Goal: Task Accomplishment & Management: Manage account settings

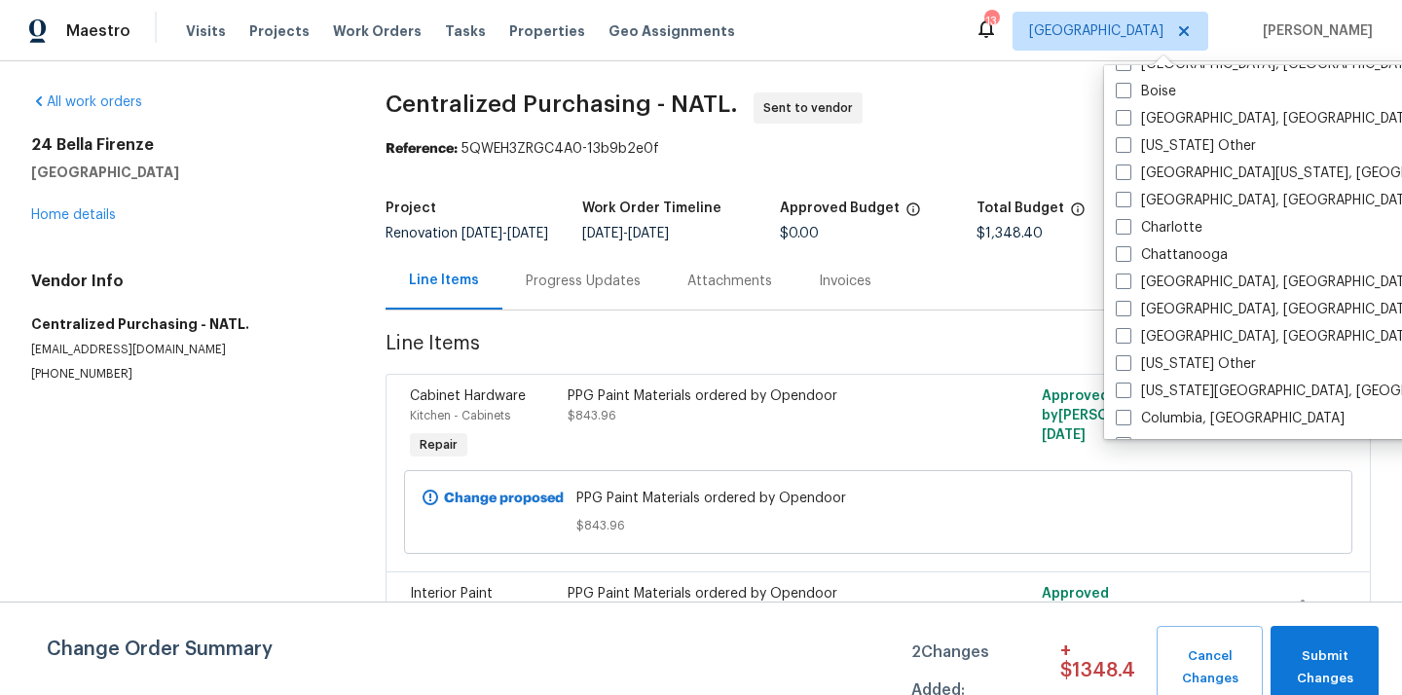
click at [1145, 221] on label "Charlotte" at bounding box center [1159, 227] width 87 height 19
click at [1128, 221] on input "Charlotte" at bounding box center [1122, 224] width 13 height 13
checkbox input "true"
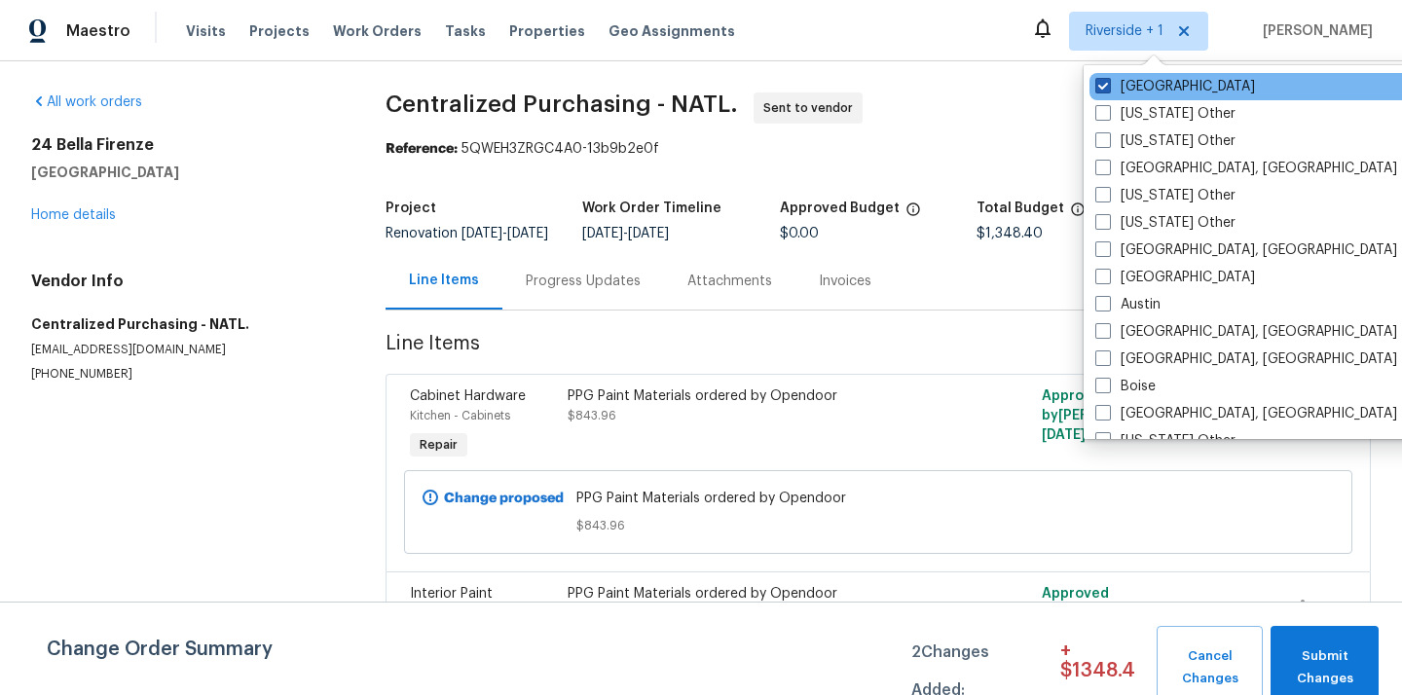
click at [1142, 82] on label "Riverside" at bounding box center [1175, 86] width 160 height 19
click at [1108, 82] on input "Riverside" at bounding box center [1101, 83] width 13 height 13
checkbox input "false"
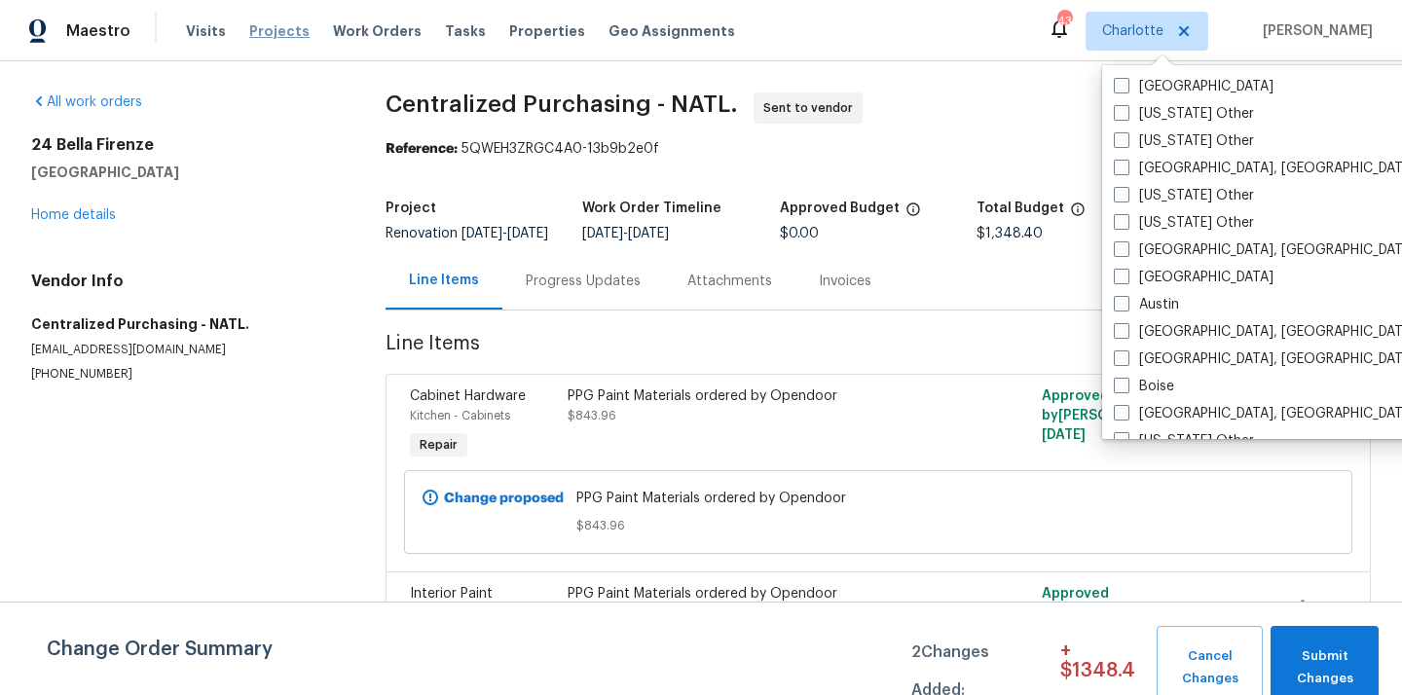
click at [266, 24] on span "Projects" at bounding box center [279, 30] width 60 height 19
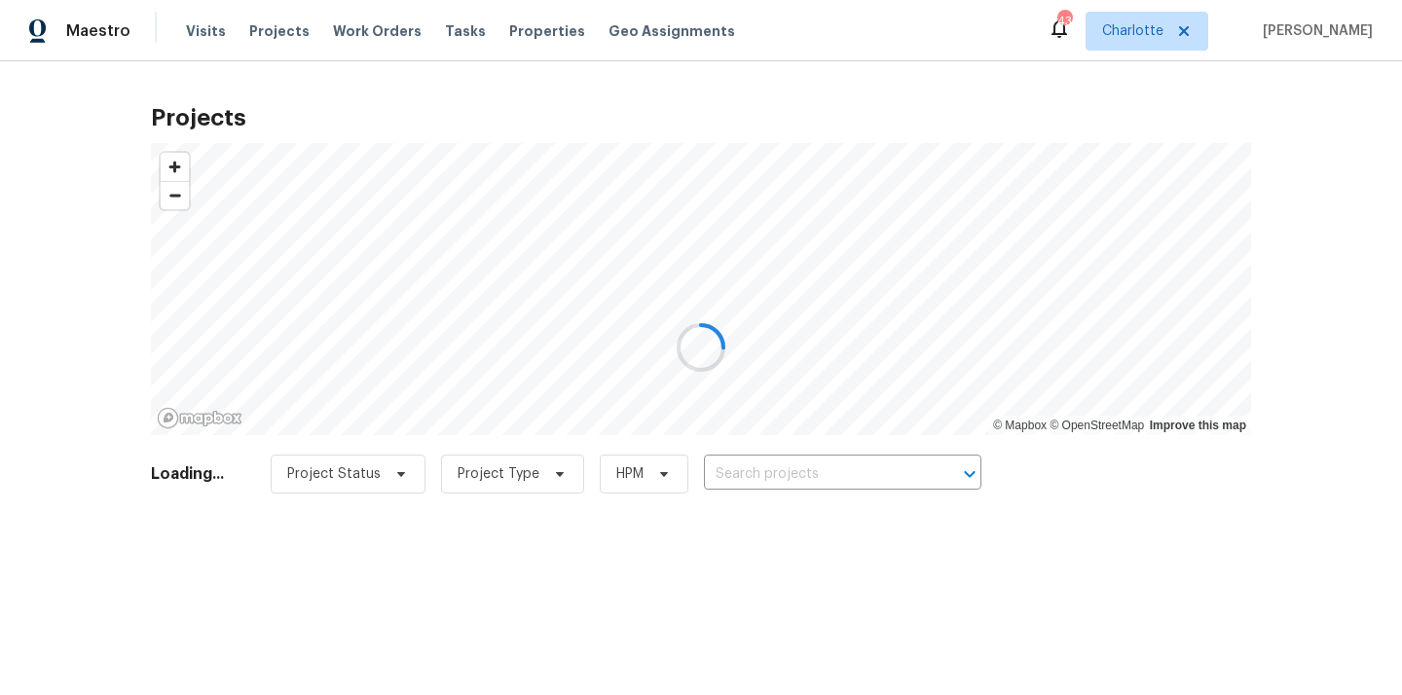
click at [781, 461] on div at bounding box center [701, 347] width 1402 height 695
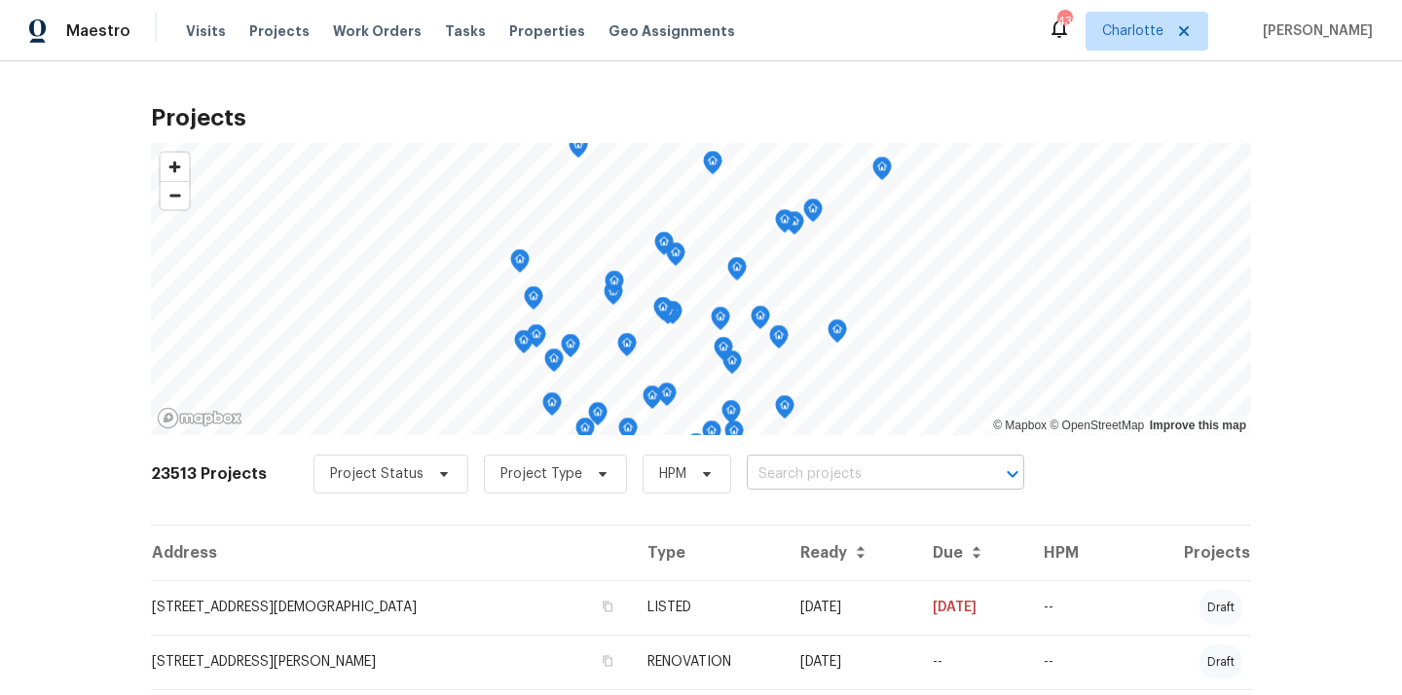
click at [801, 468] on input "text" at bounding box center [858, 474] width 223 height 30
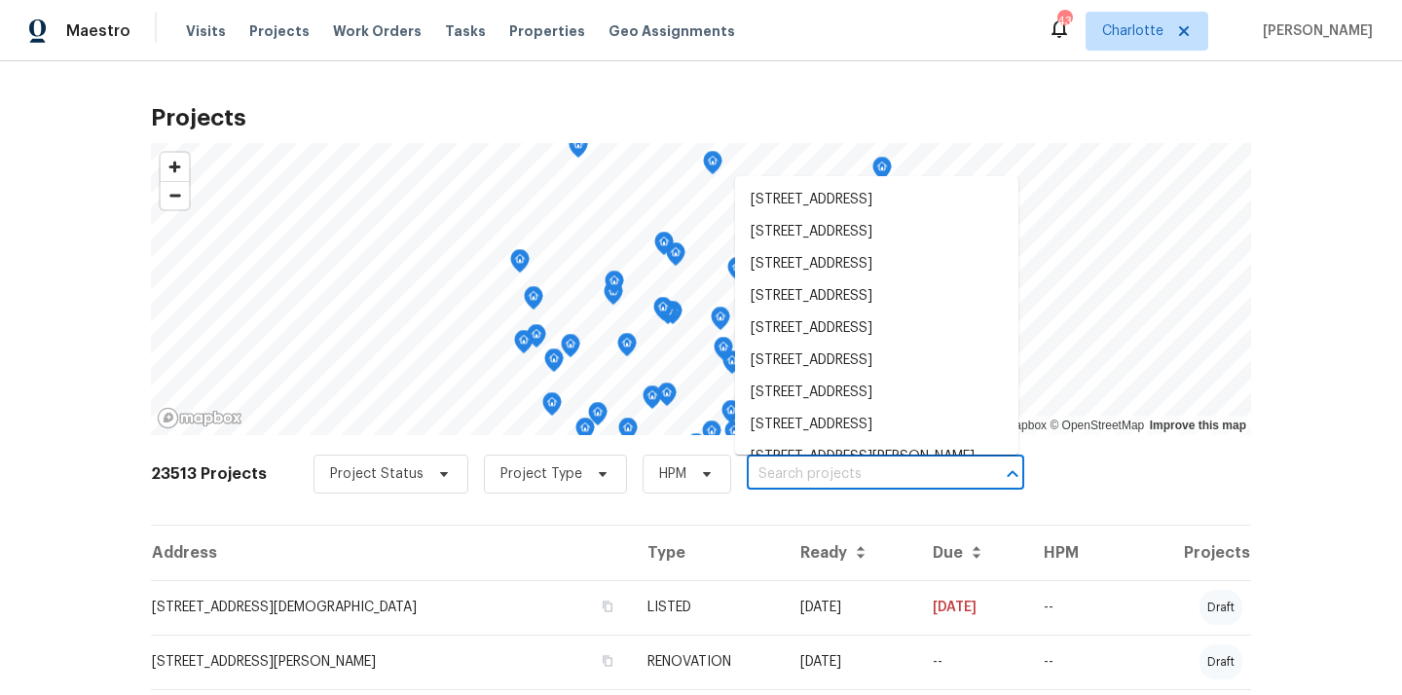
paste input "130 Boulder Dr, Lincolnton, NC 28092"
type input "130 Boulder Dr, Lincolnton, NC 28092"
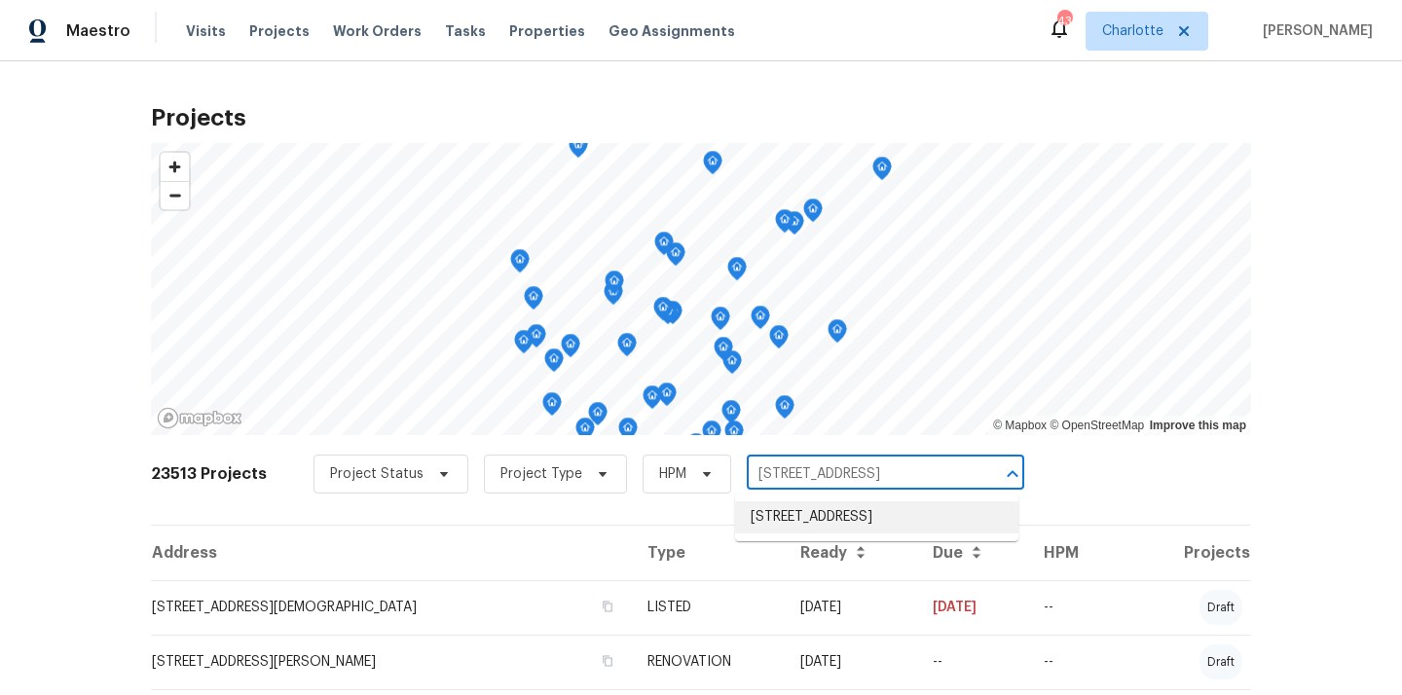
click at [825, 518] on li "130 Boulder Dr, Lincolnton, NC 28092" at bounding box center [876, 517] width 283 height 32
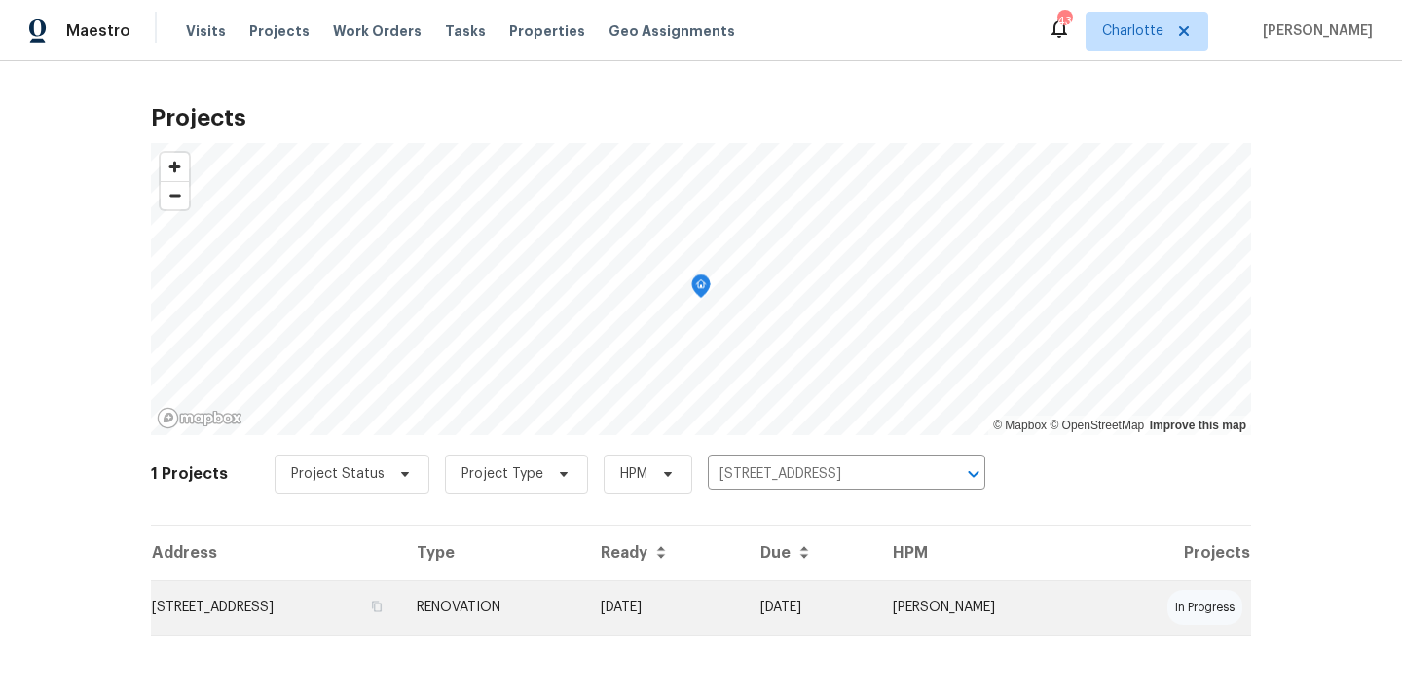
click at [401, 601] on td "130 Boulder Dr, Lincolnton, NC 28092" at bounding box center [276, 607] width 250 height 55
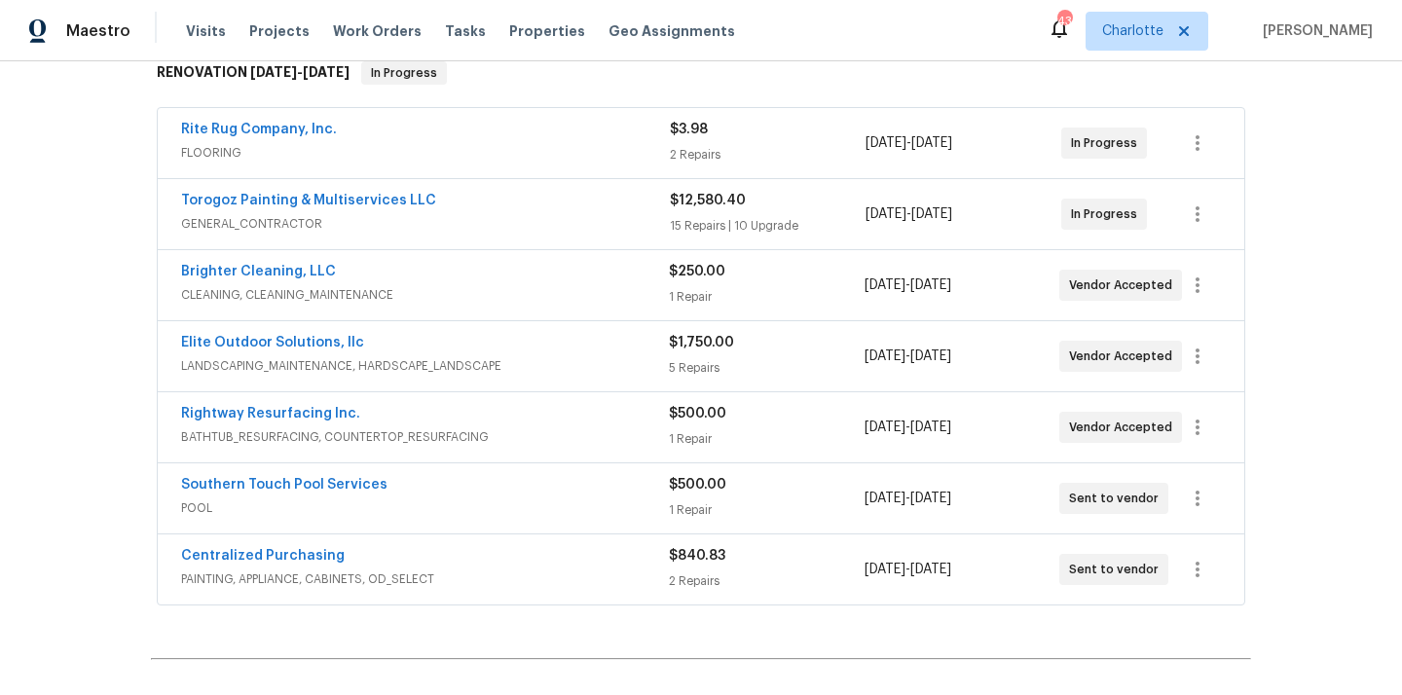
scroll to position [328, 0]
click at [299, 556] on link "Centralized Purchasing" at bounding box center [263, 555] width 164 height 14
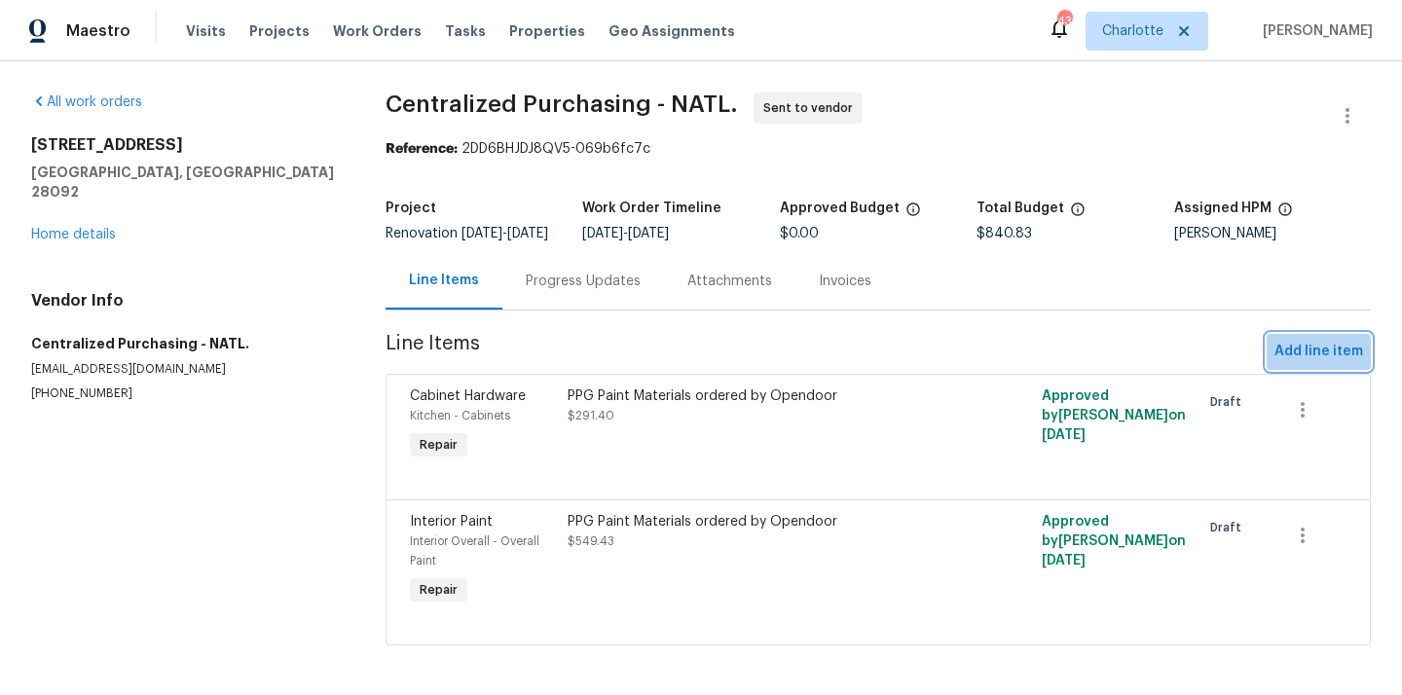
click at [1312, 364] on span "Add line item" at bounding box center [1318, 352] width 89 height 24
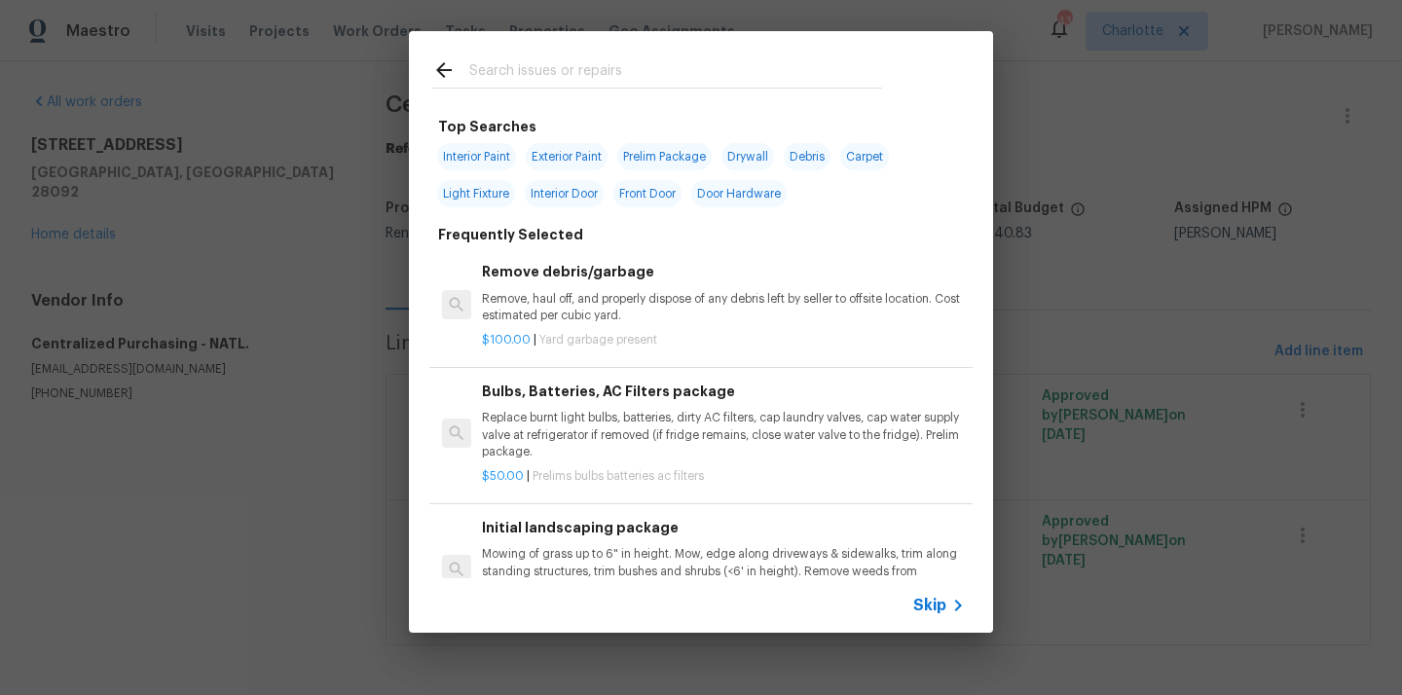
click at [762, 84] on input "text" at bounding box center [675, 72] width 413 height 29
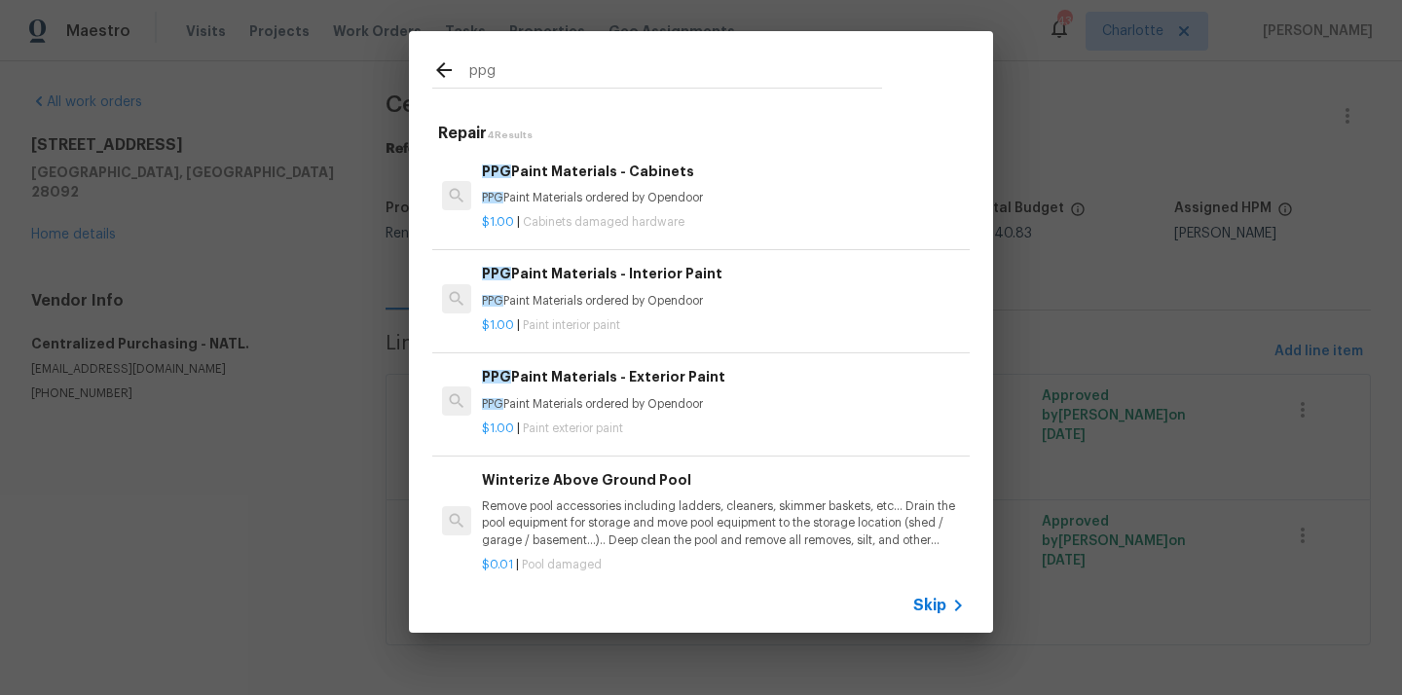
type input "ppg"
click at [632, 284] on h6 "PPG Paint Materials - Interior Paint" at bounding box center [723, 273] width 483 height 21
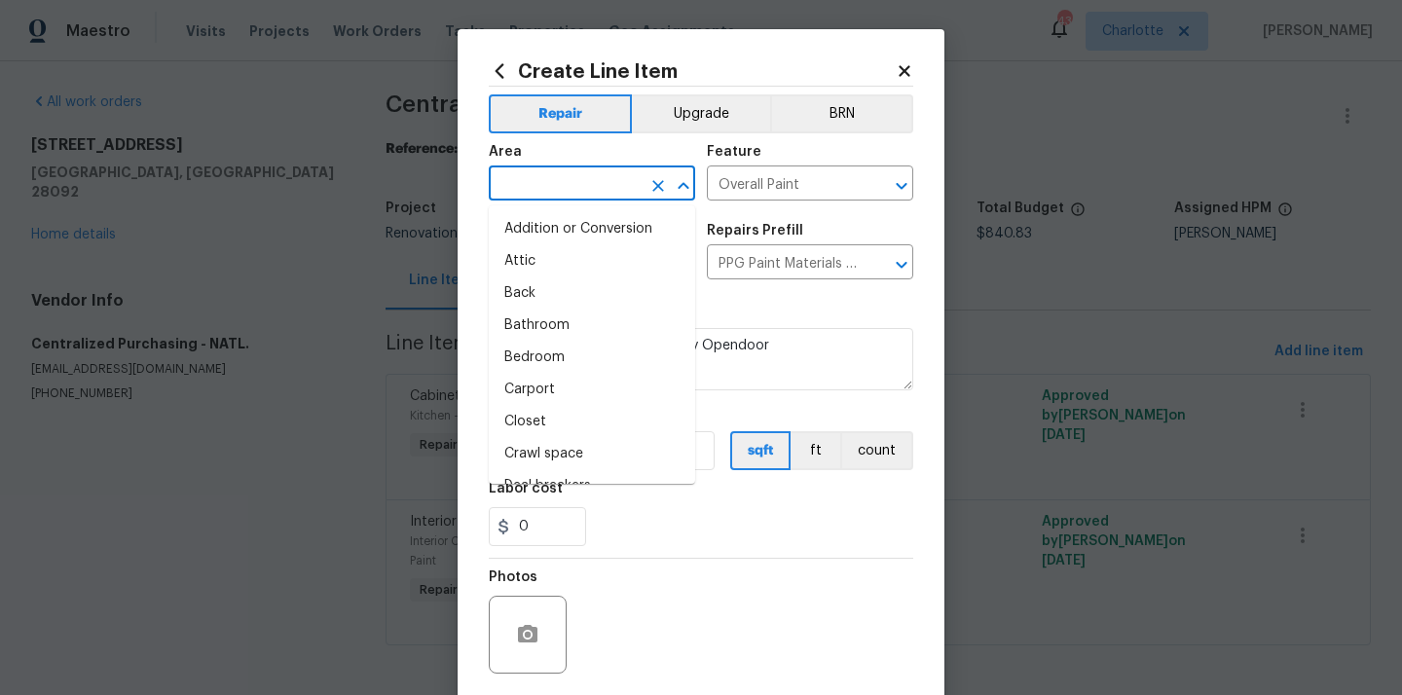
click at [549, 194] on input "text" at bounding box center [565, 185] width 152 height 30
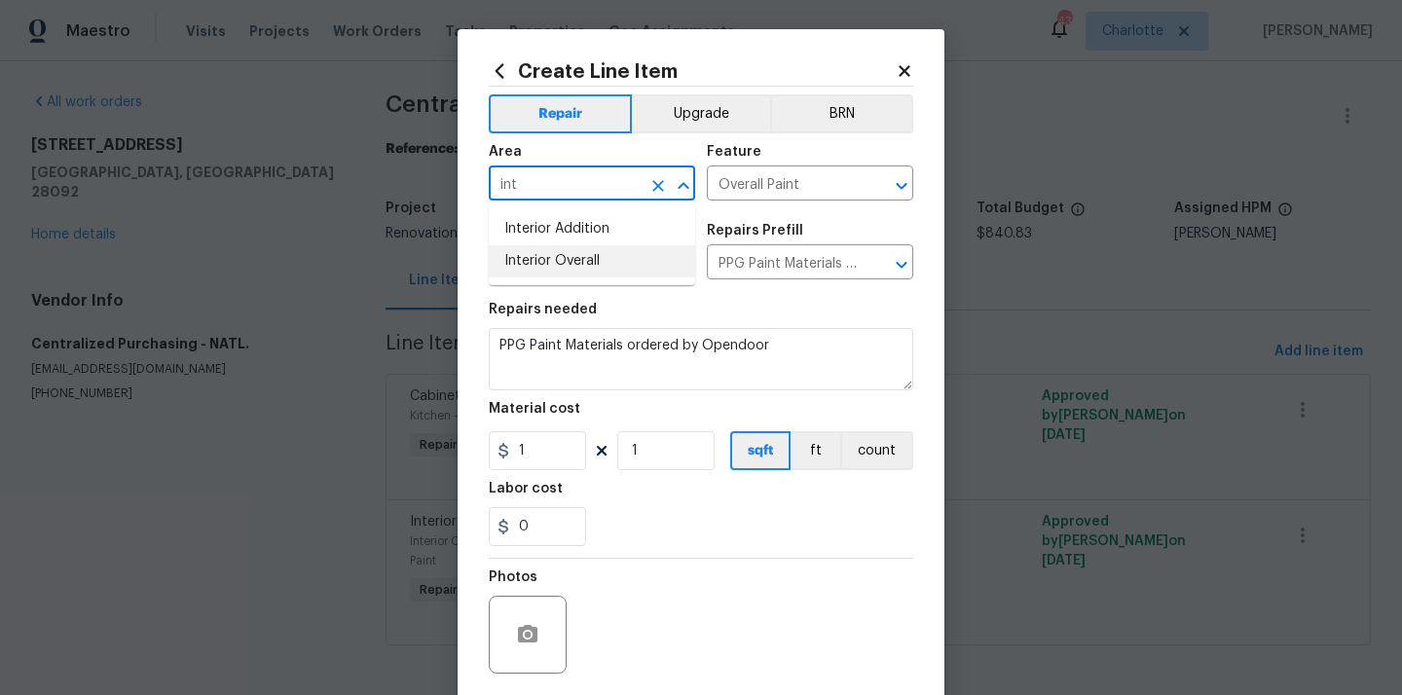
click at [546, 253] on li "Interior Overall" at bounding box center [592, 261] width 206 height 32
type input "Interior Overall"
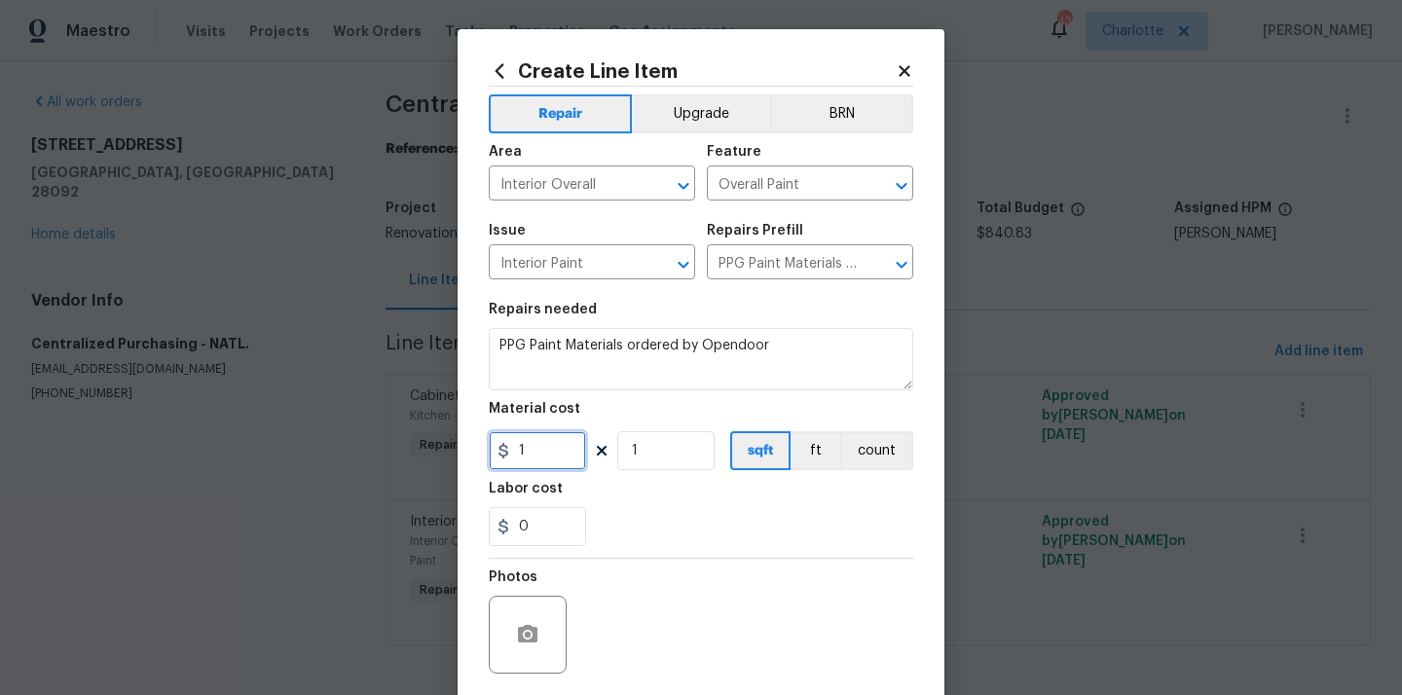
drag, startPoint x: 540, startPoint y: 469, endPoint x: 474, endPoint y: 459, distance: 67.1
click at [474, 459] on div "Create Line Item Repair Upgrade BRN Area Interior Overall ​ Feature Overall Pai…" at bounding box center [701, 419] width 487 height 780
paste input "366.62"
type input "366.62"
click at [618, 495] on div "Labor cost" at bounding box center [701, 494] width 424 height 25
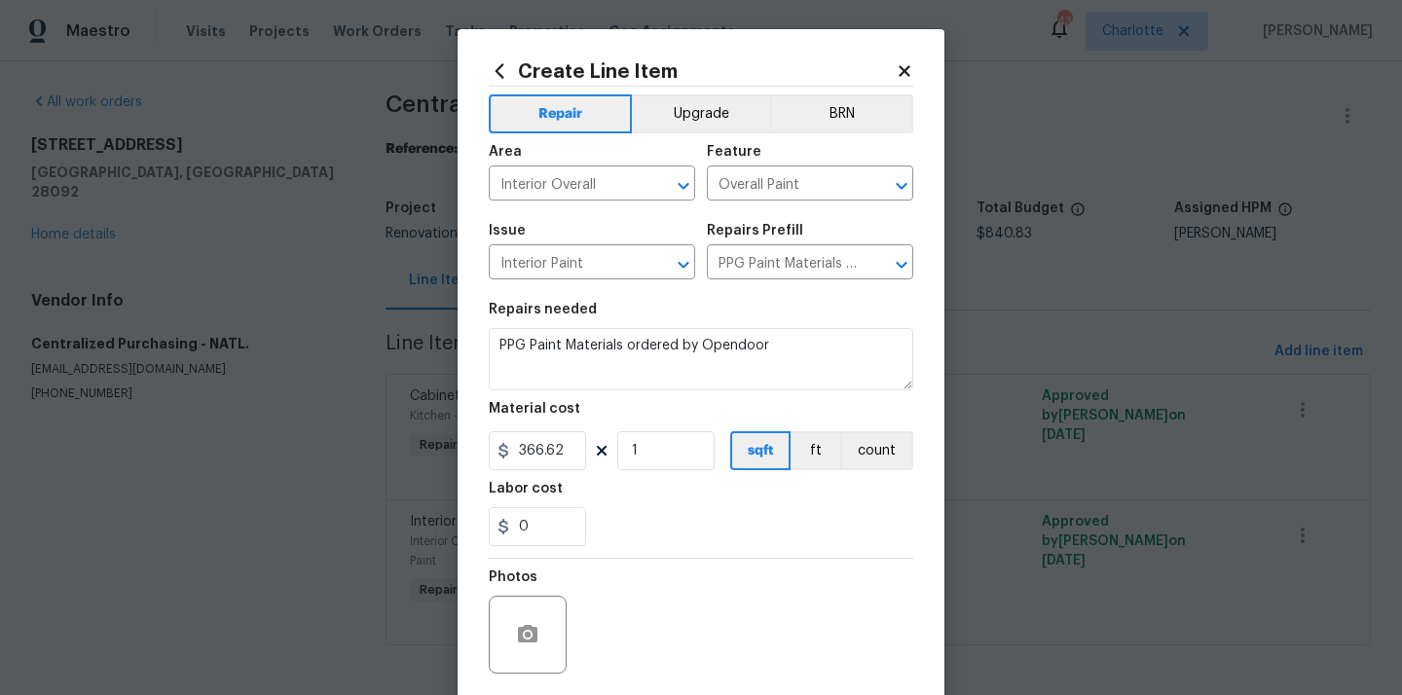
scroll to position [144, 0]
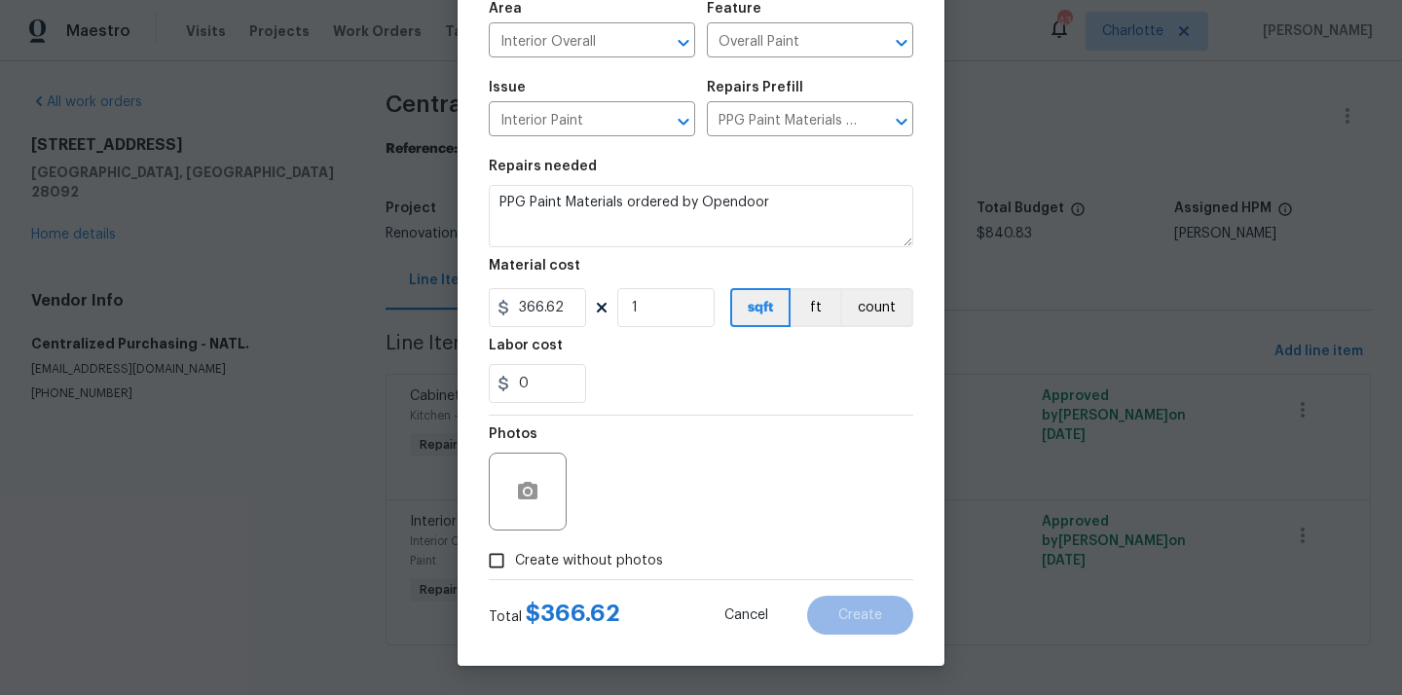
click at [602, 548] on label "Create without photos" at bounding box center [570, 560] width 185 height 37
click at [515, 548] on input "Create without photos" at bounding box center [496, 560] width 37 height 37
checkbox input "true"
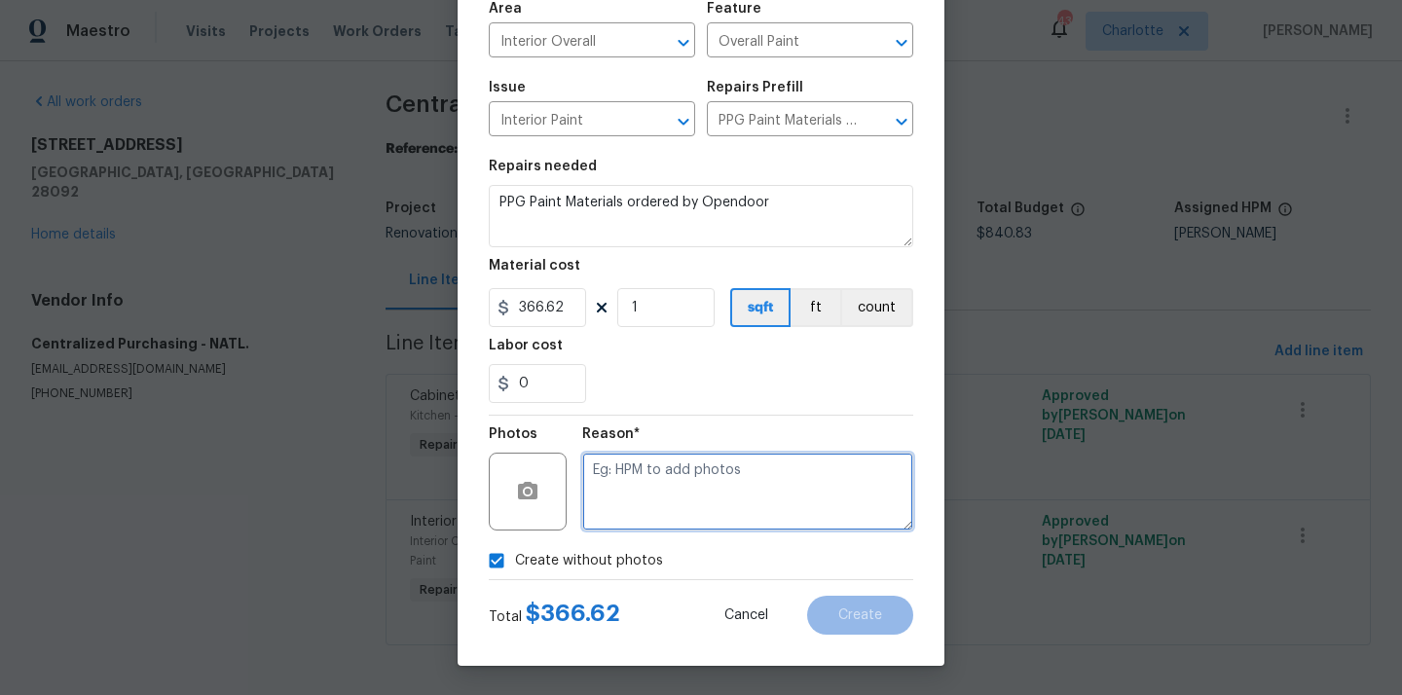
click at [654, 487] on textarea at bounding box center [747, 492] width 331 height 78
type textarea "N/A"
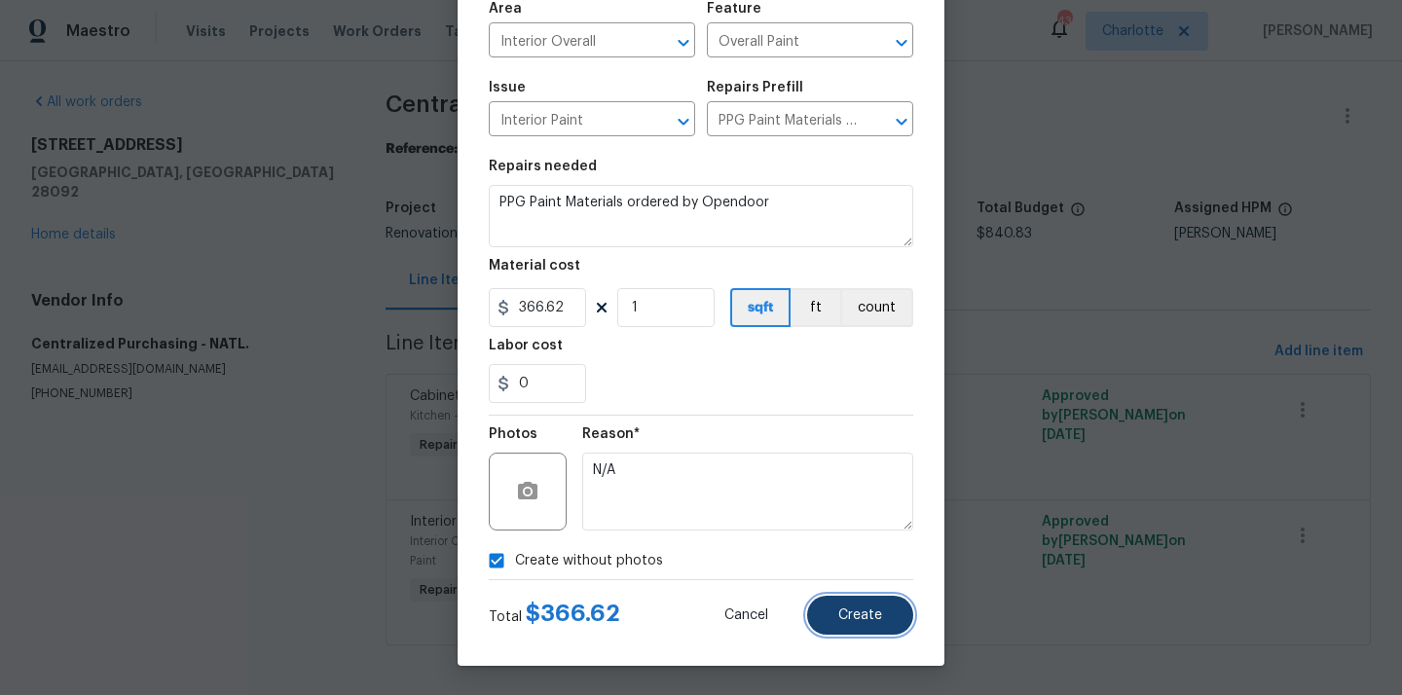
click at [874, 621] on span "Create" at bounding box center [860, 615] width 44 height 15
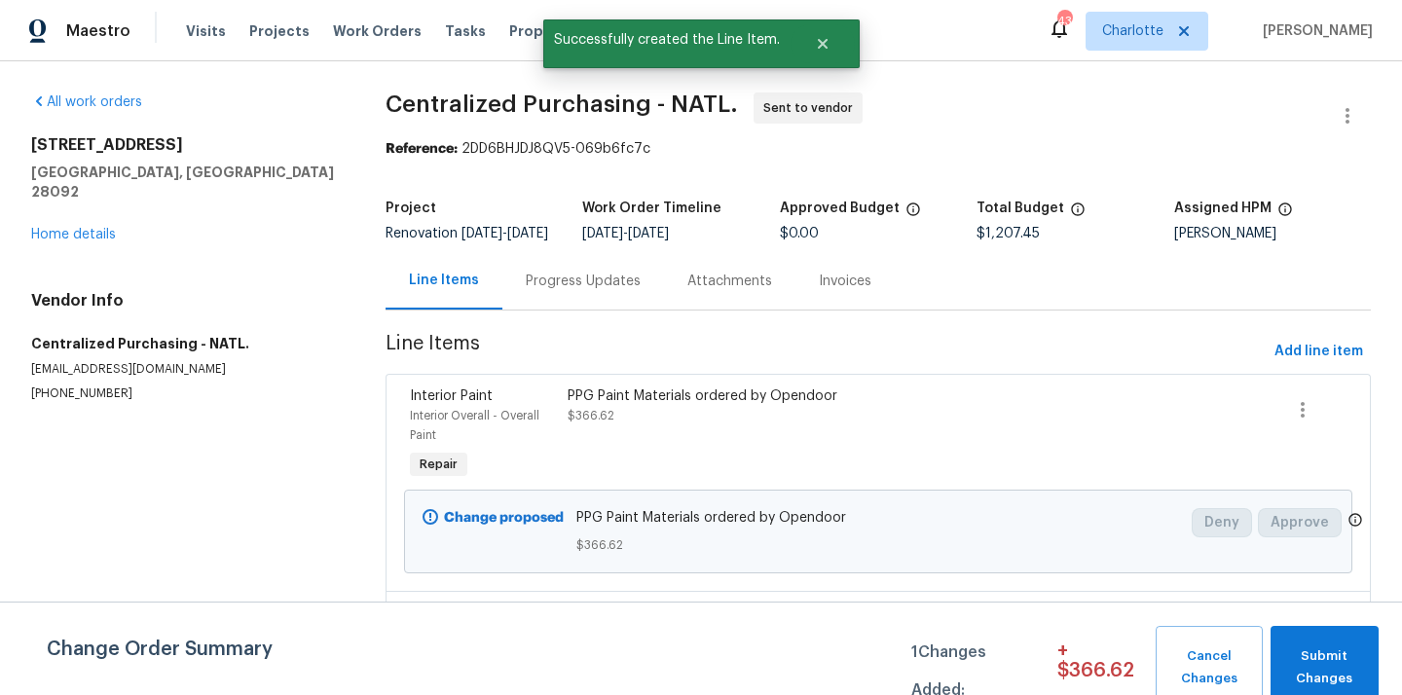
scroll to position [238, 0]
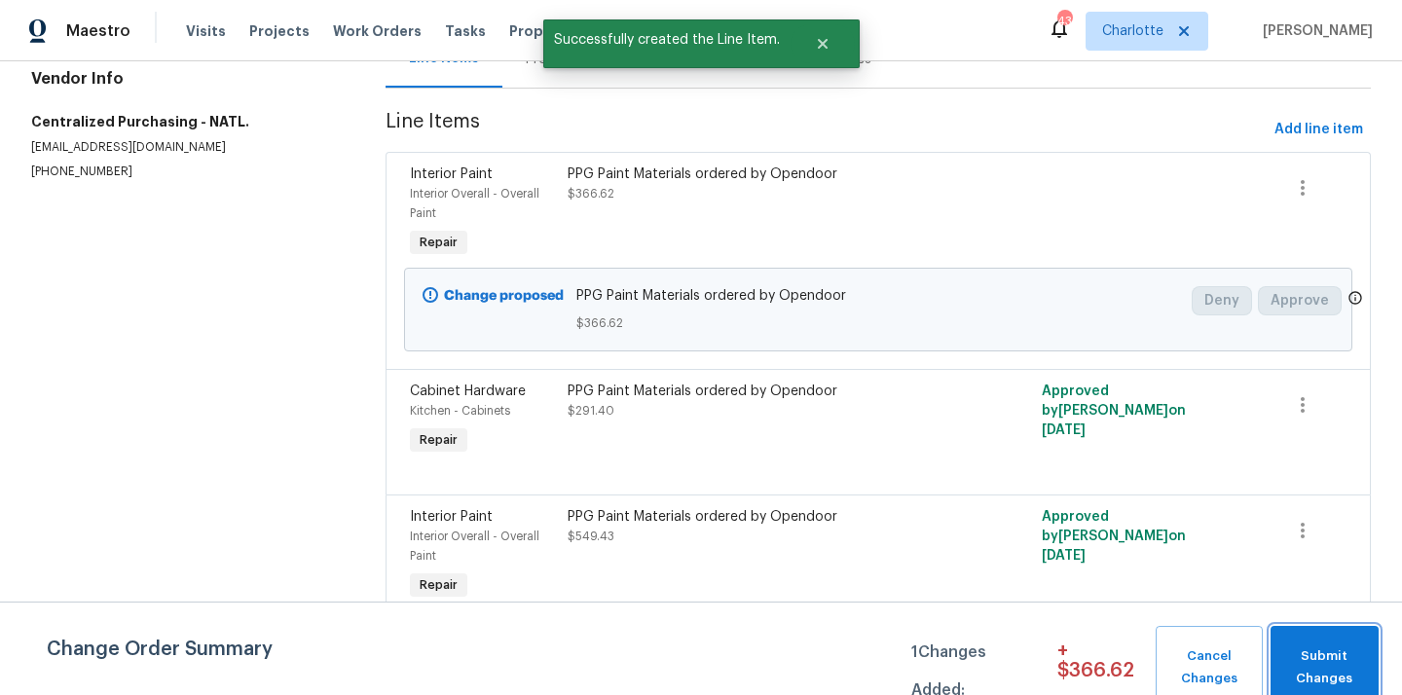
click at [1307, 656] on span "Submit Changes" at bounding box center [1324, 667] width 89 height 45
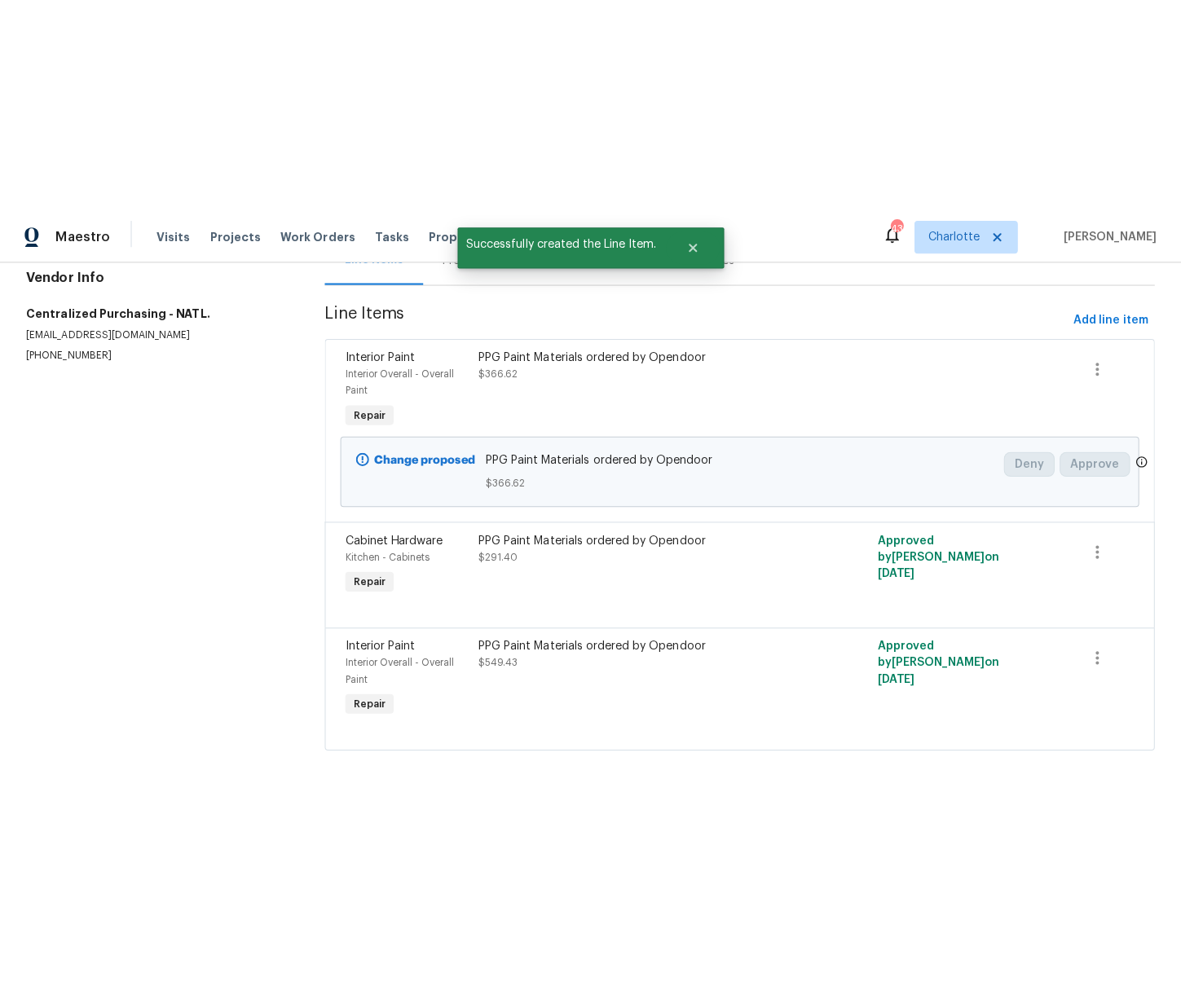
scroll to position [0, 0]
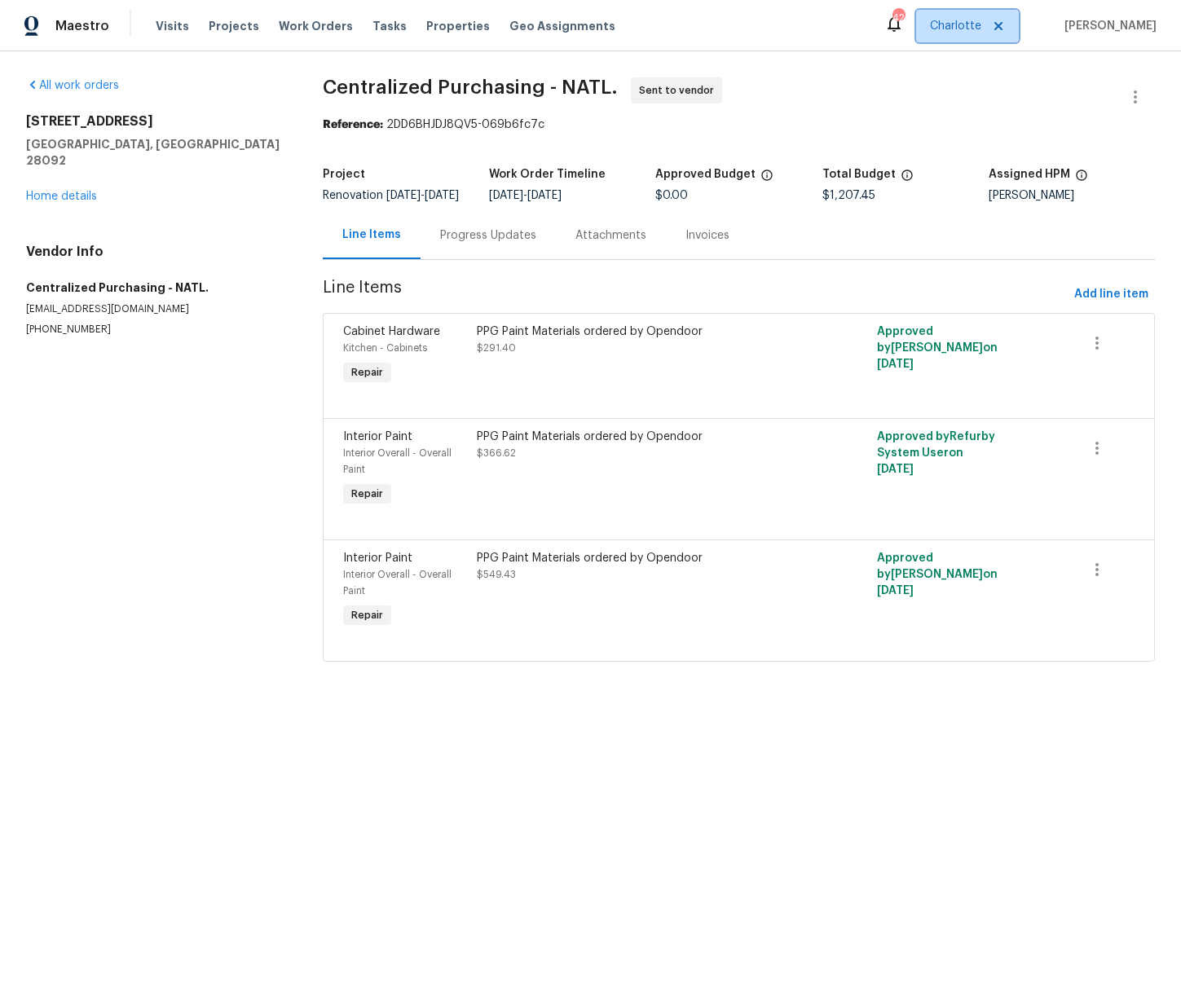
click at [980, 28] on span "Charlotte" at bounding box center [955, 25] width 51 height 16
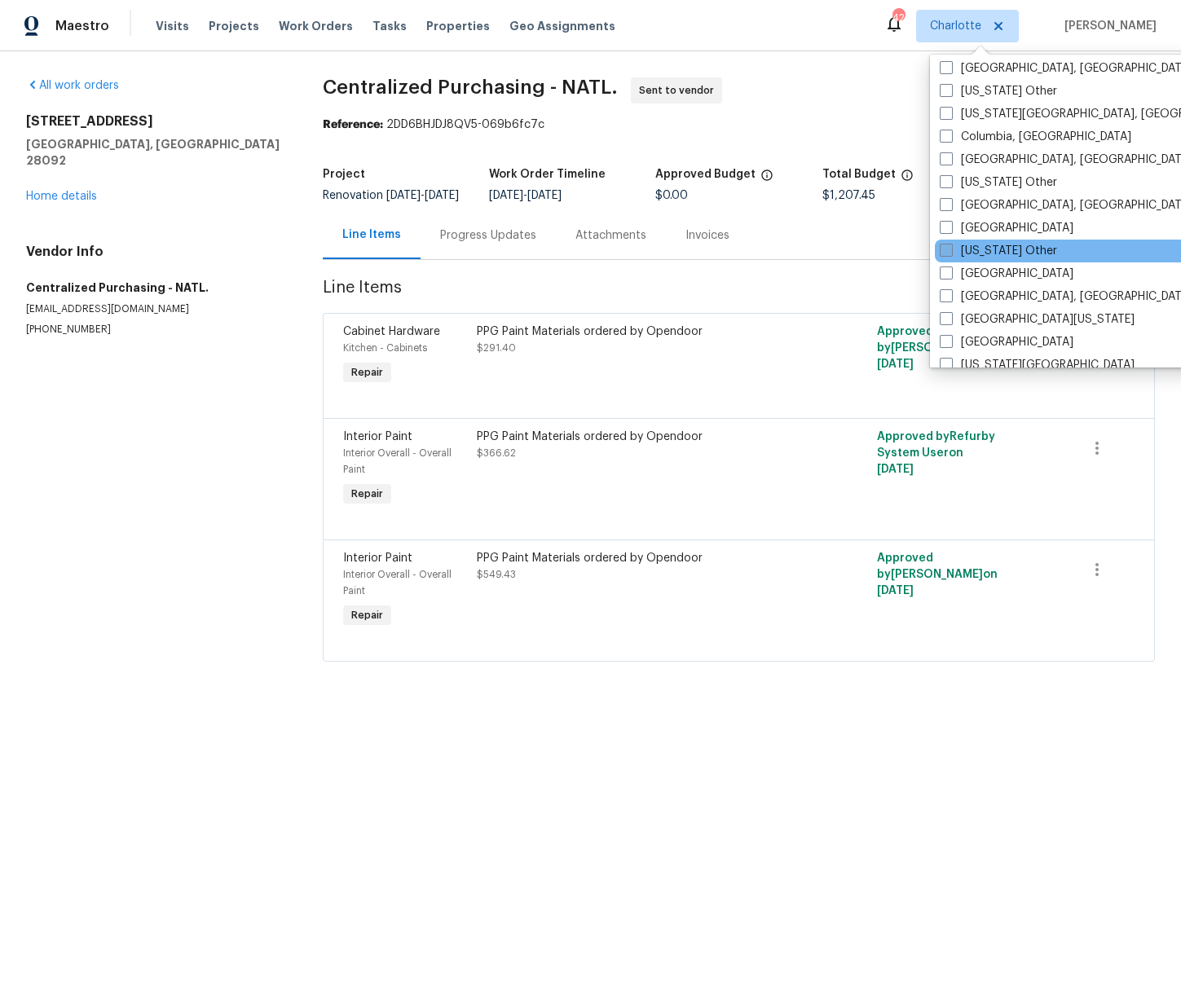
scroll to position [439, 0]
drag, startPoint x: 979, startPoint y: 295, endPoint x: 984, endPoint y: 278, distance: 17.7
click at [979, 295] on label "Detroit, MI" at bounding box center [1065, 296] width 253 height 16
click at [950, 295] on input "Detroit, MI" at bounding box center [944, 293] width 11 height 11
checkbox input "true"
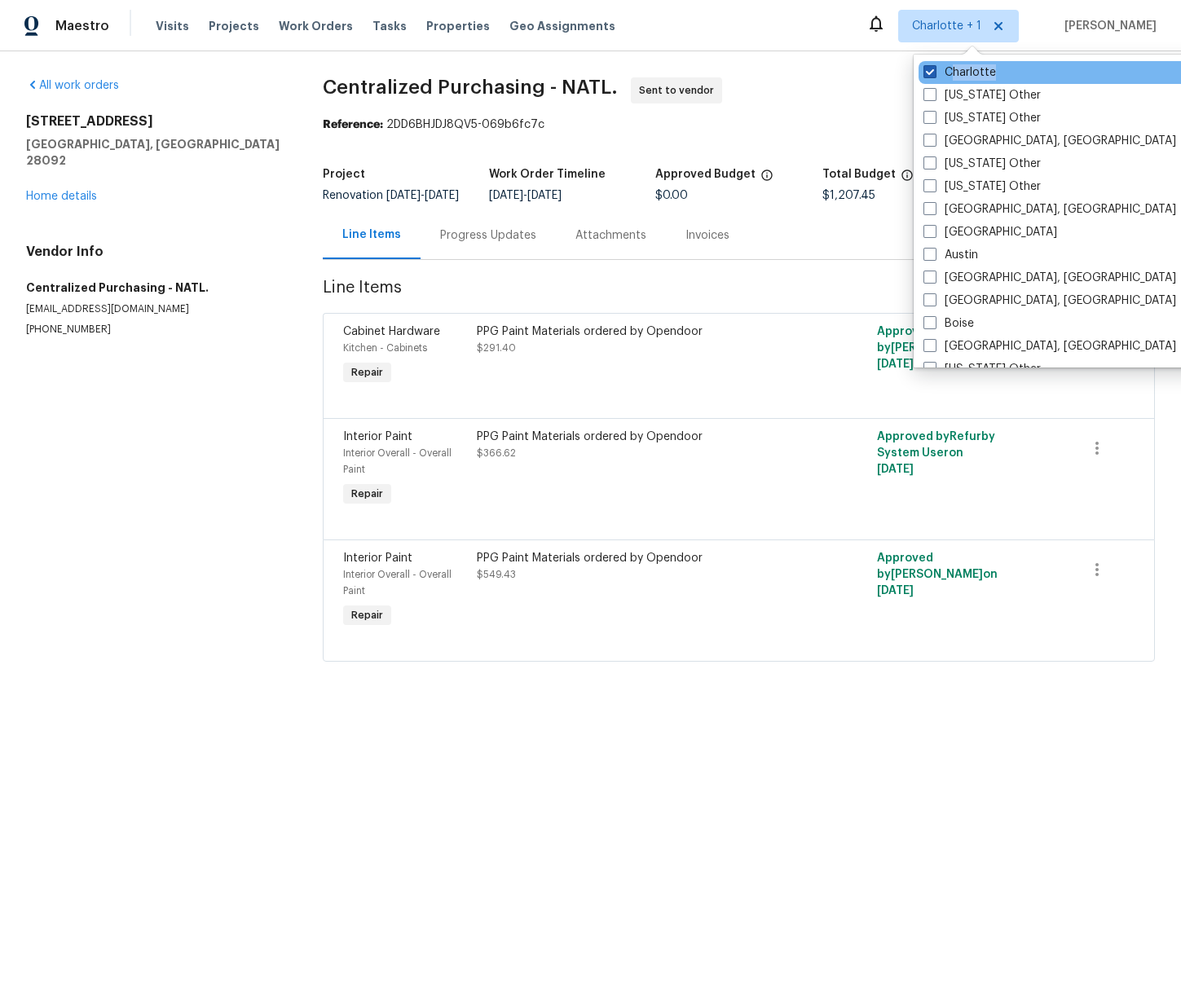
click at [952, 78] on div "Charlotte" at bounding box center [1082, 72] width 328 height 23
click at [949, 76] on label "Charlotte" at bounding box center [959, 72] width 73 height 16
click at [934, 75] on input "Charlotte" at bounding box center [928, 69] width 11 height 11
checkbox input "false"
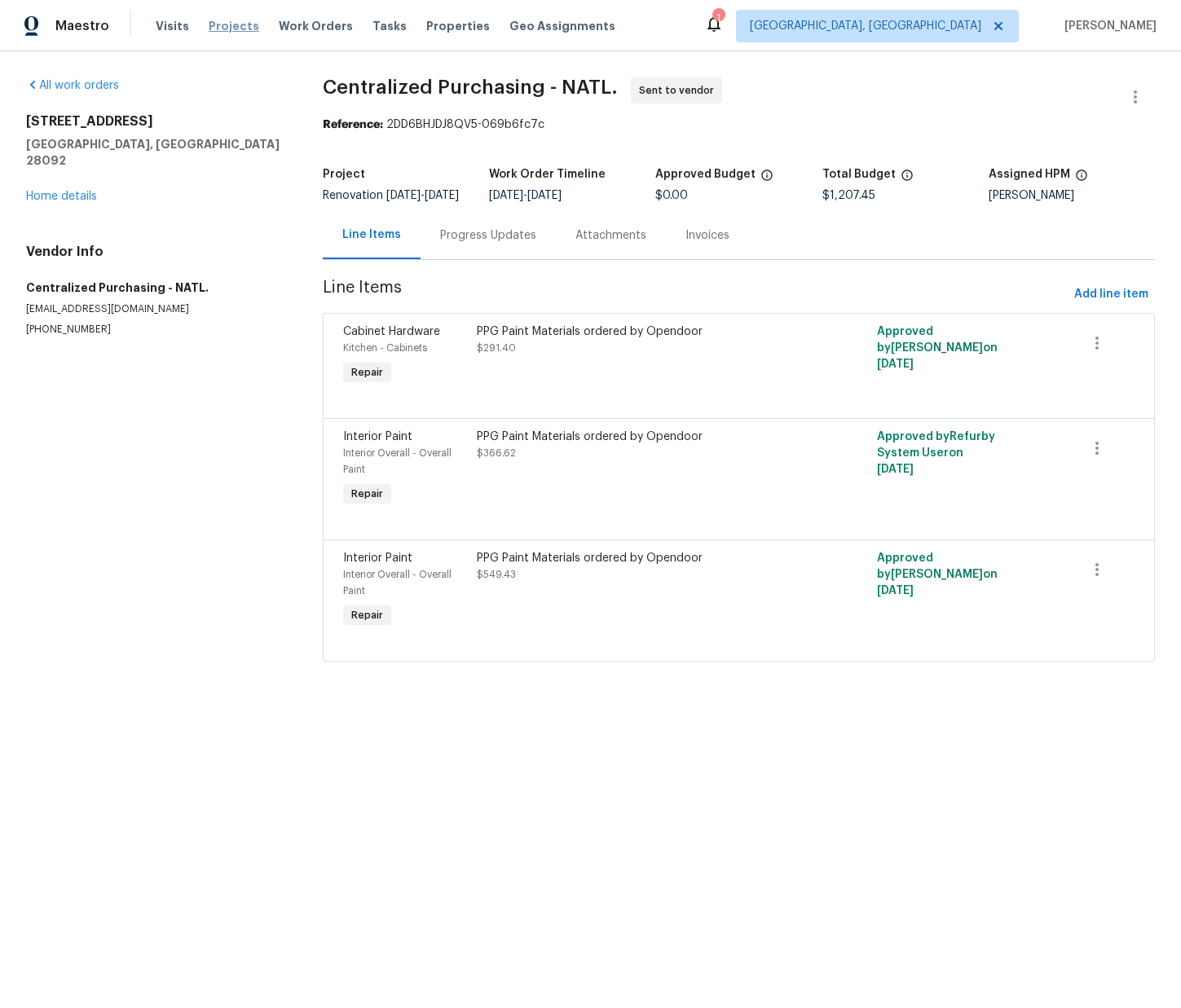
click at [229, 30] on span "Projects" at bounding box center [234, 25] width 50 height 16
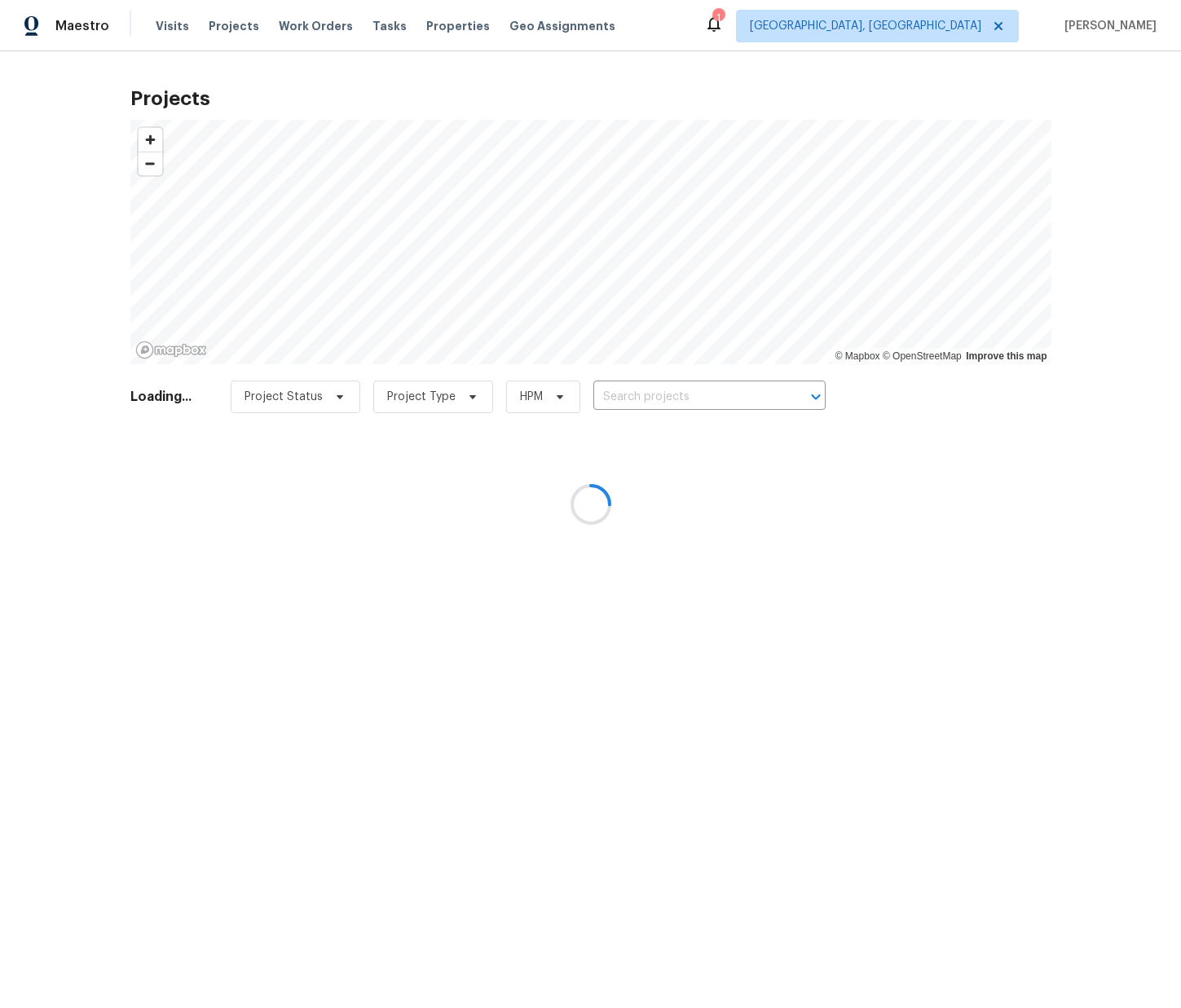
click at [426, 30] on div at bounding box center [590, 504] width 1181 height 1008
click at [427, 28] on div at bounding box center [590, 504] width 1181 height 1008
click at [426, 32] on div at bounding box center [590, 504] width 1181 height 1008
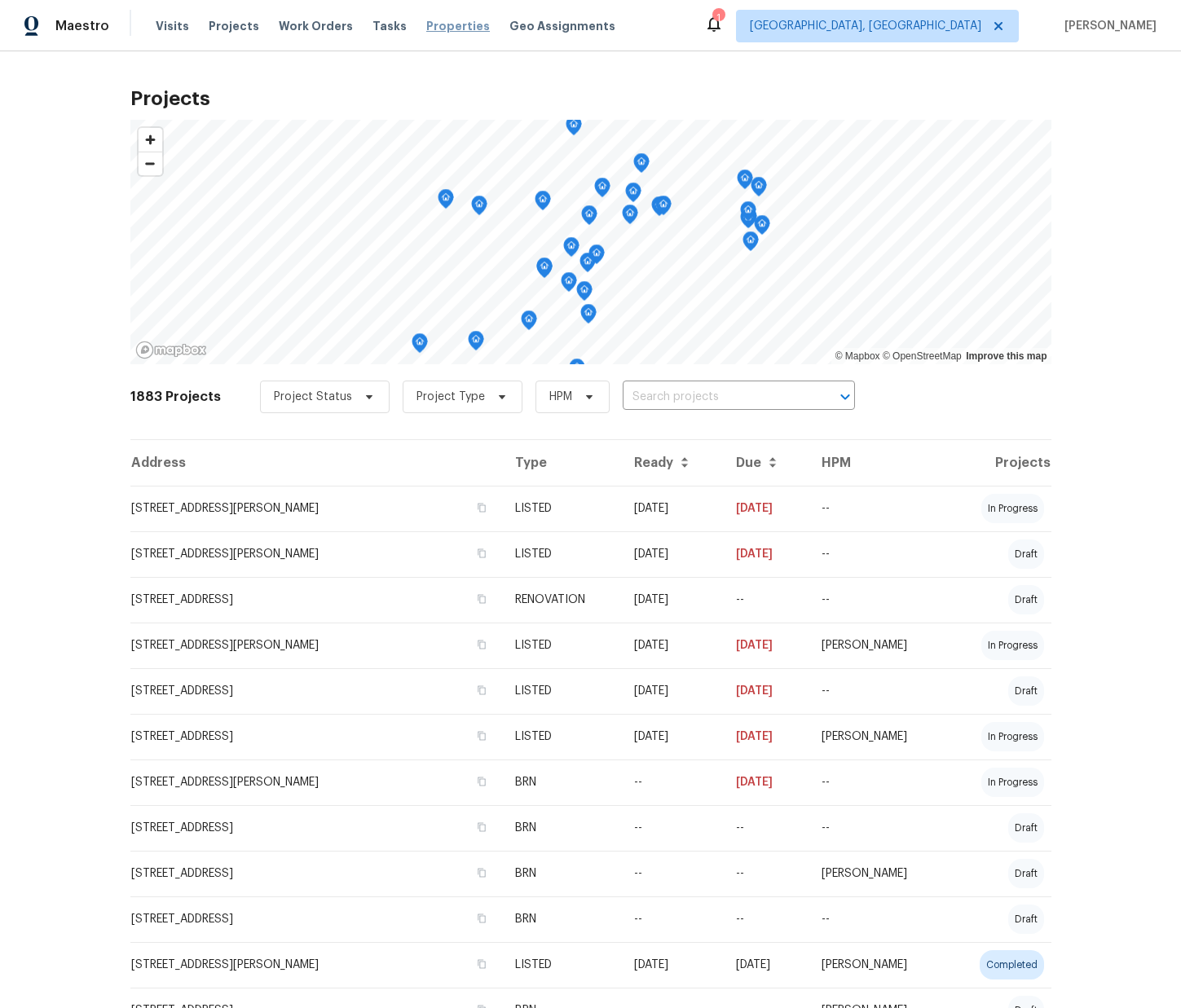
click at [426, 25] on span "Properties" at bounding box center [458, 25] width 64 height 16
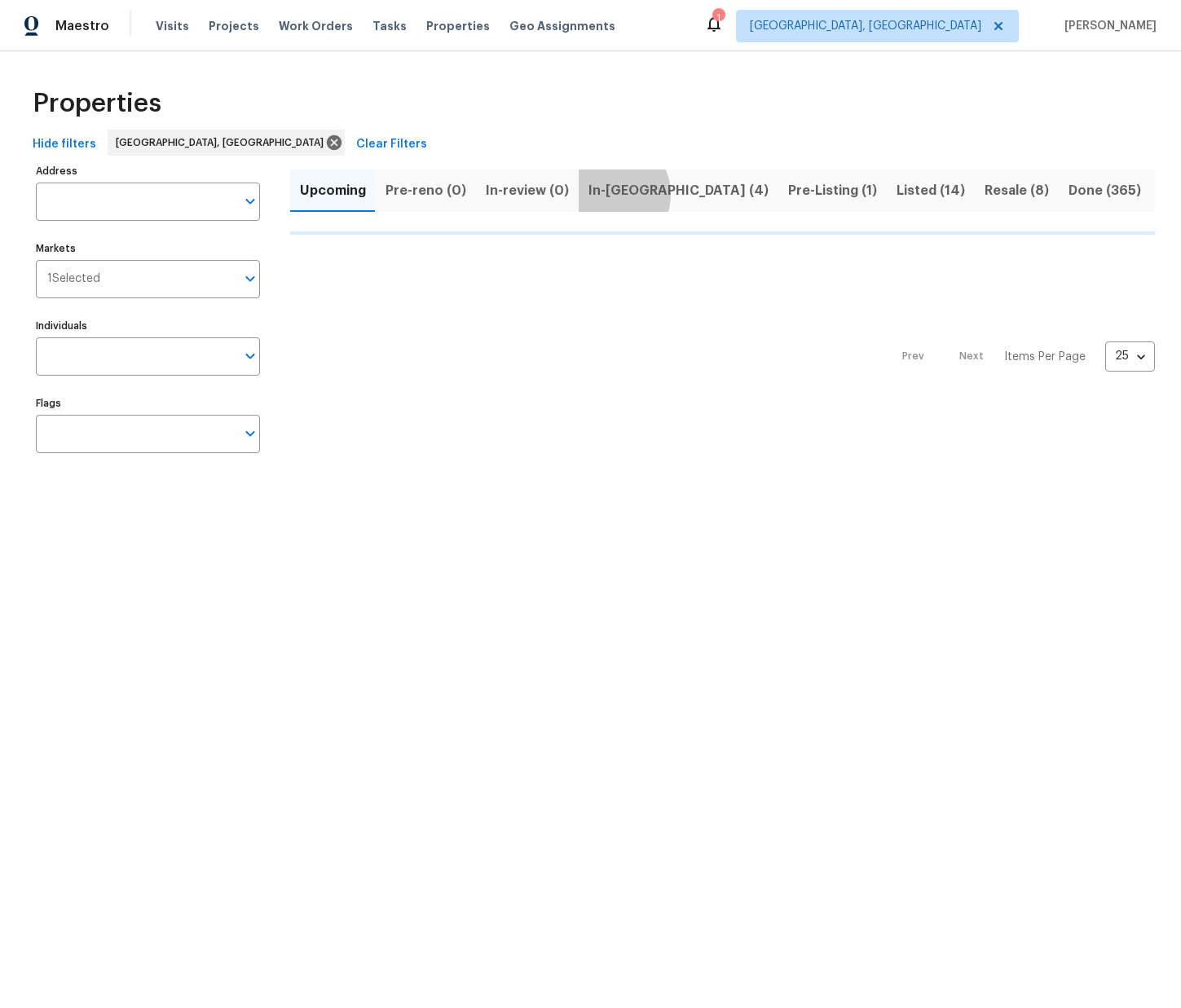
click at [601, 194] on span "In-reno (4)" at bounding box center [678, 190] width 180 height 23
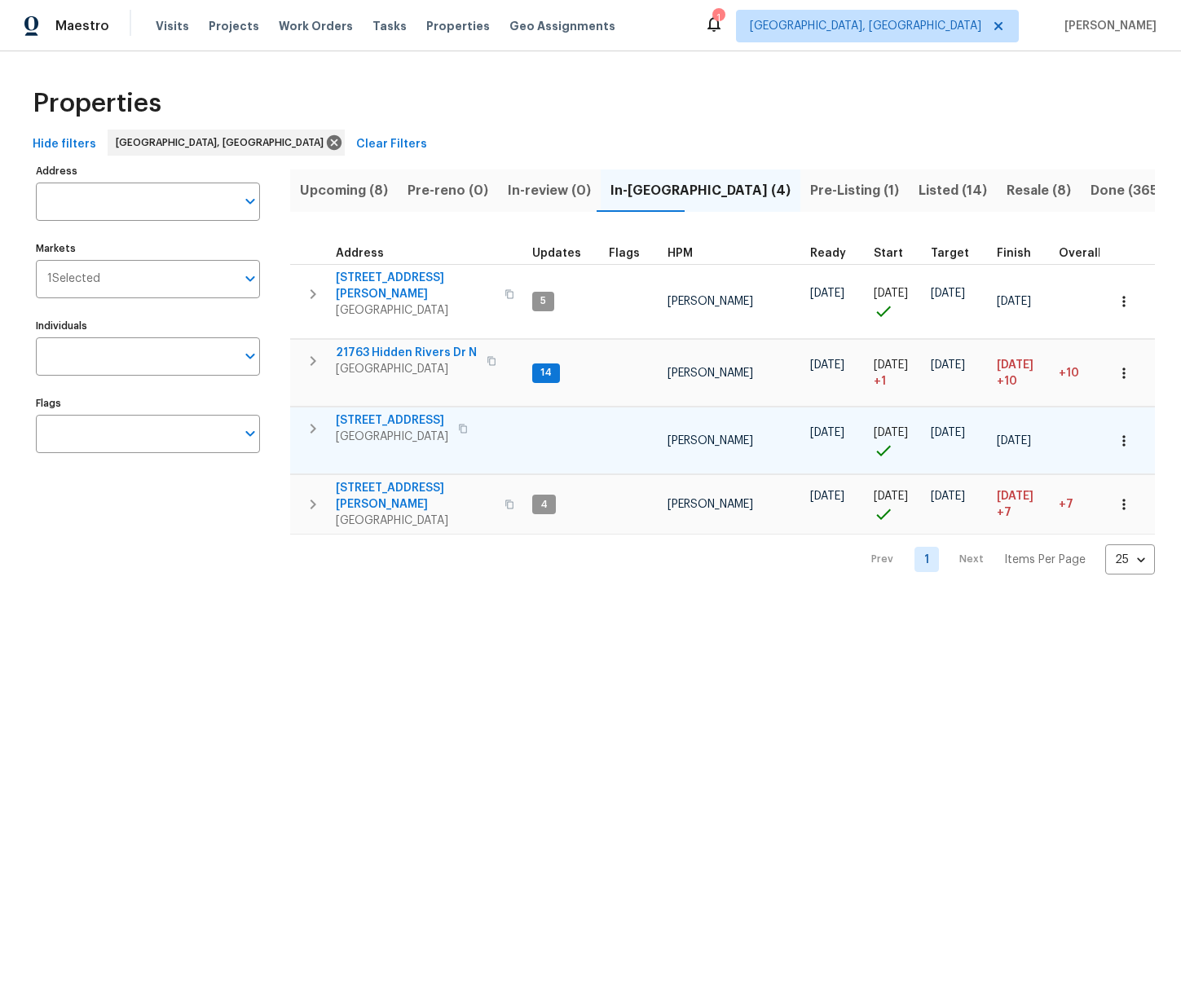
scroll to position [0, 9]
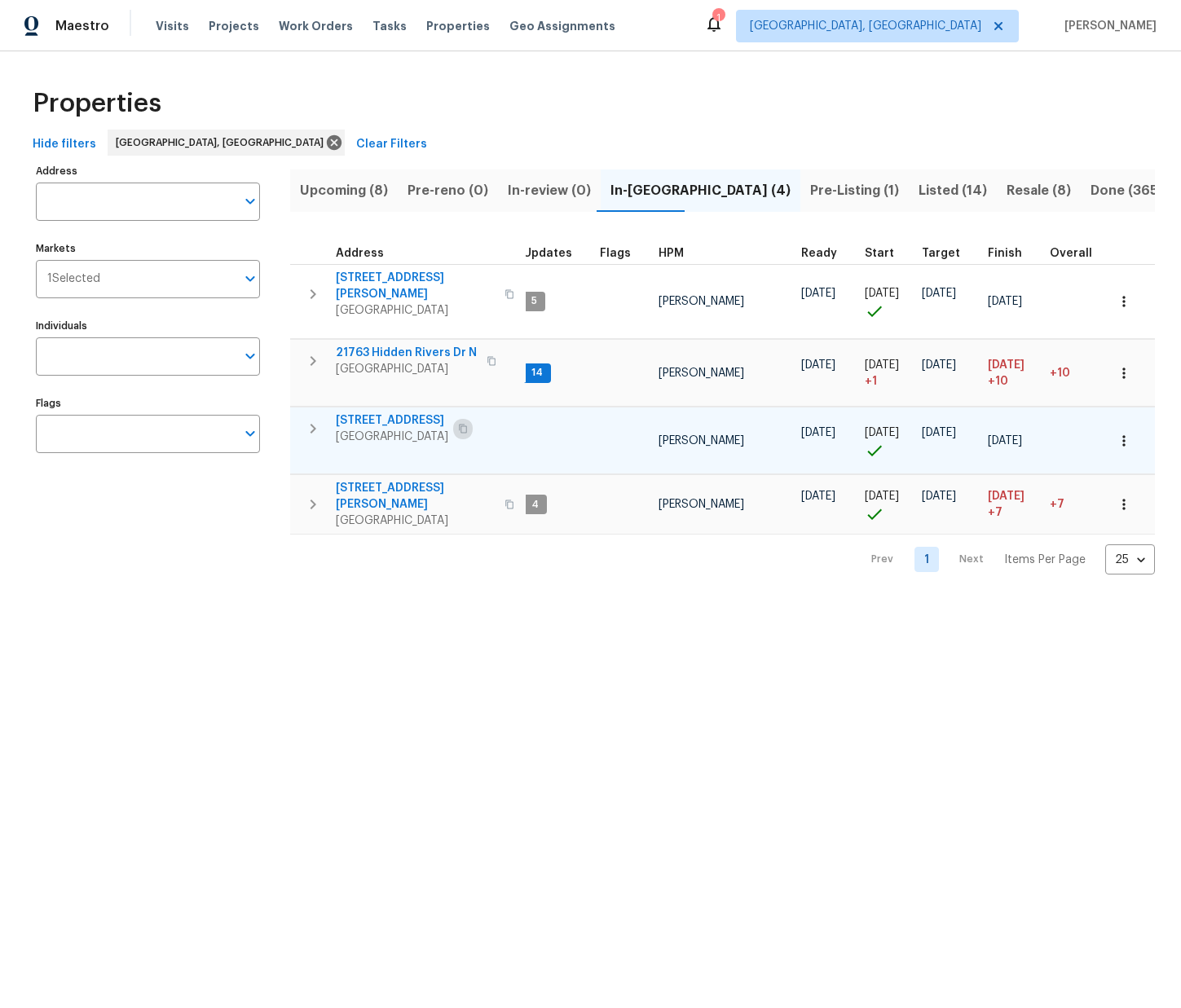
click at [458, 424] on icon "button" at bounding box center [463, 429] width 10 height 10
click at [398, 414] on span "14591 Chatham St" at bounding box center [392, 420] width 112 height 16
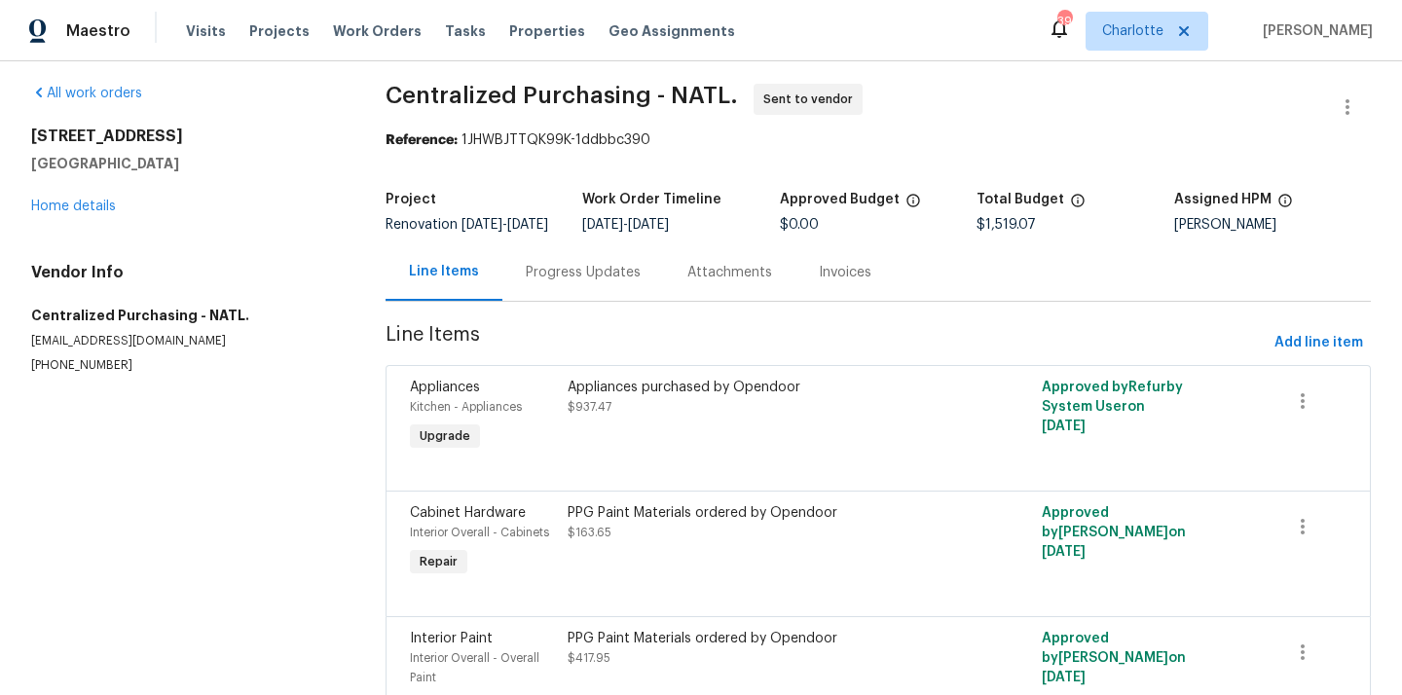
scroll to position [17, 0]
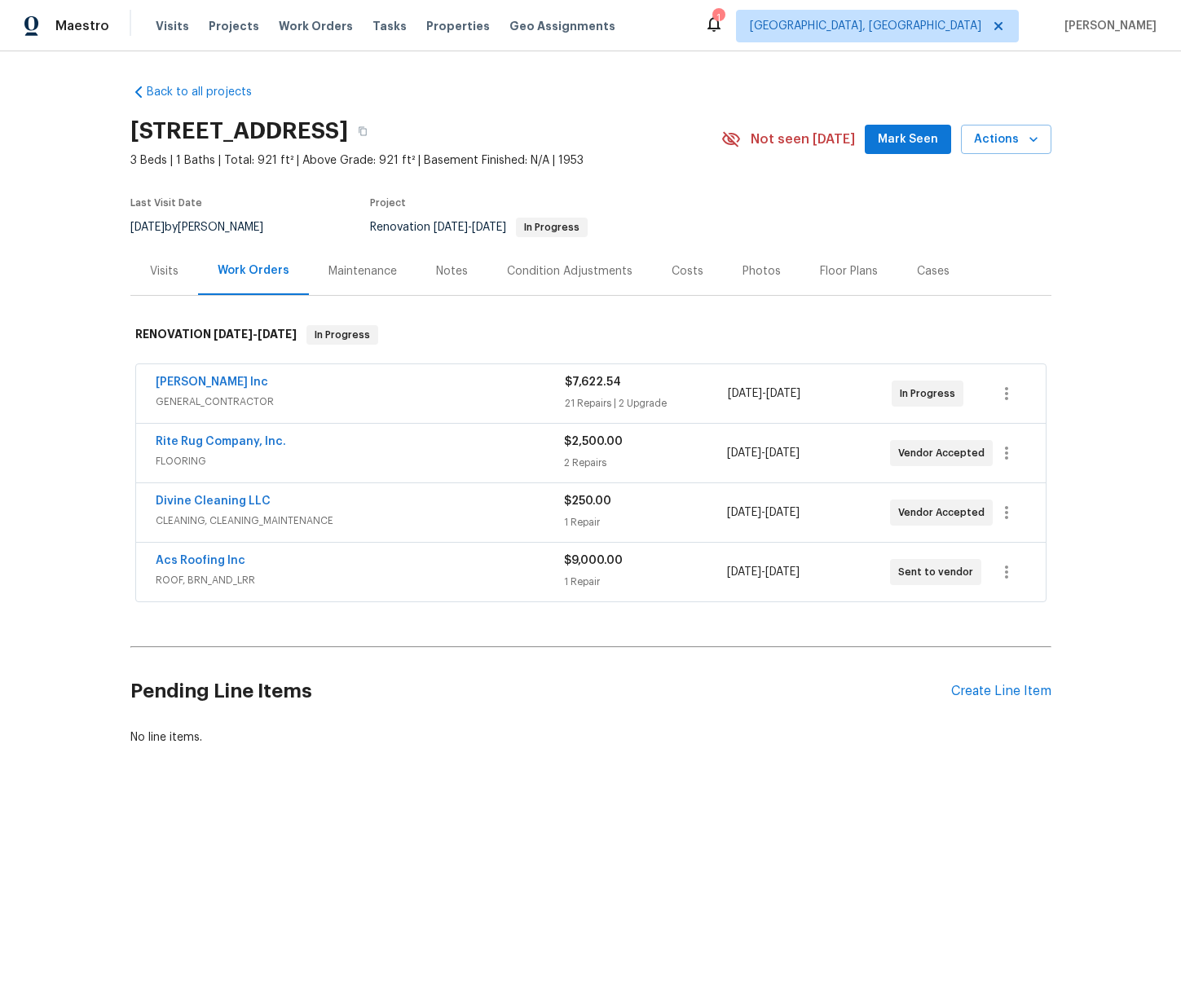
click at [177, 267] on div "Visits" at bounding box center [164, 270] width 68 height 48
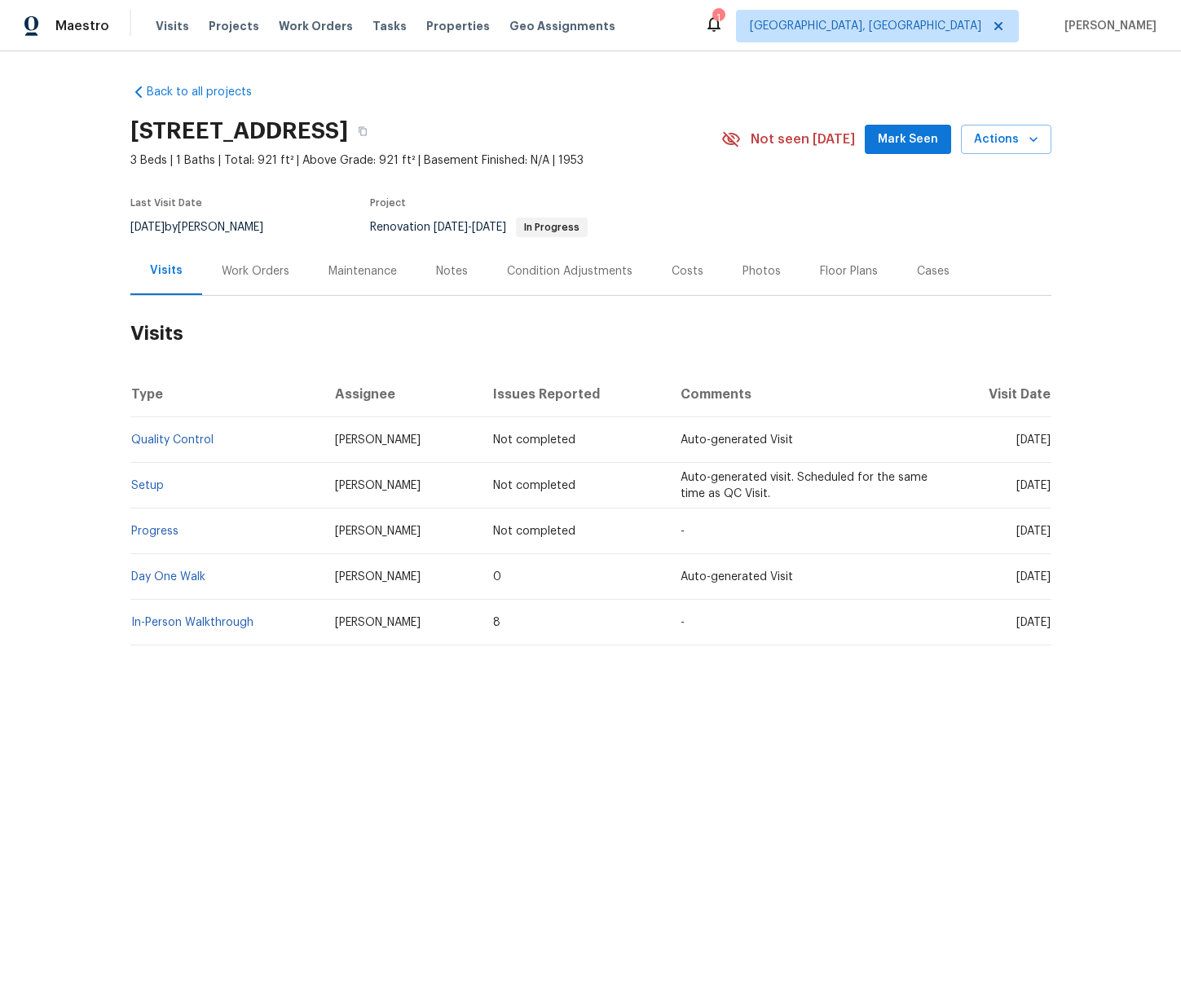
click at [241, 265] on div "Work Orders" at bounding box center [255, 270] width 68 height 16
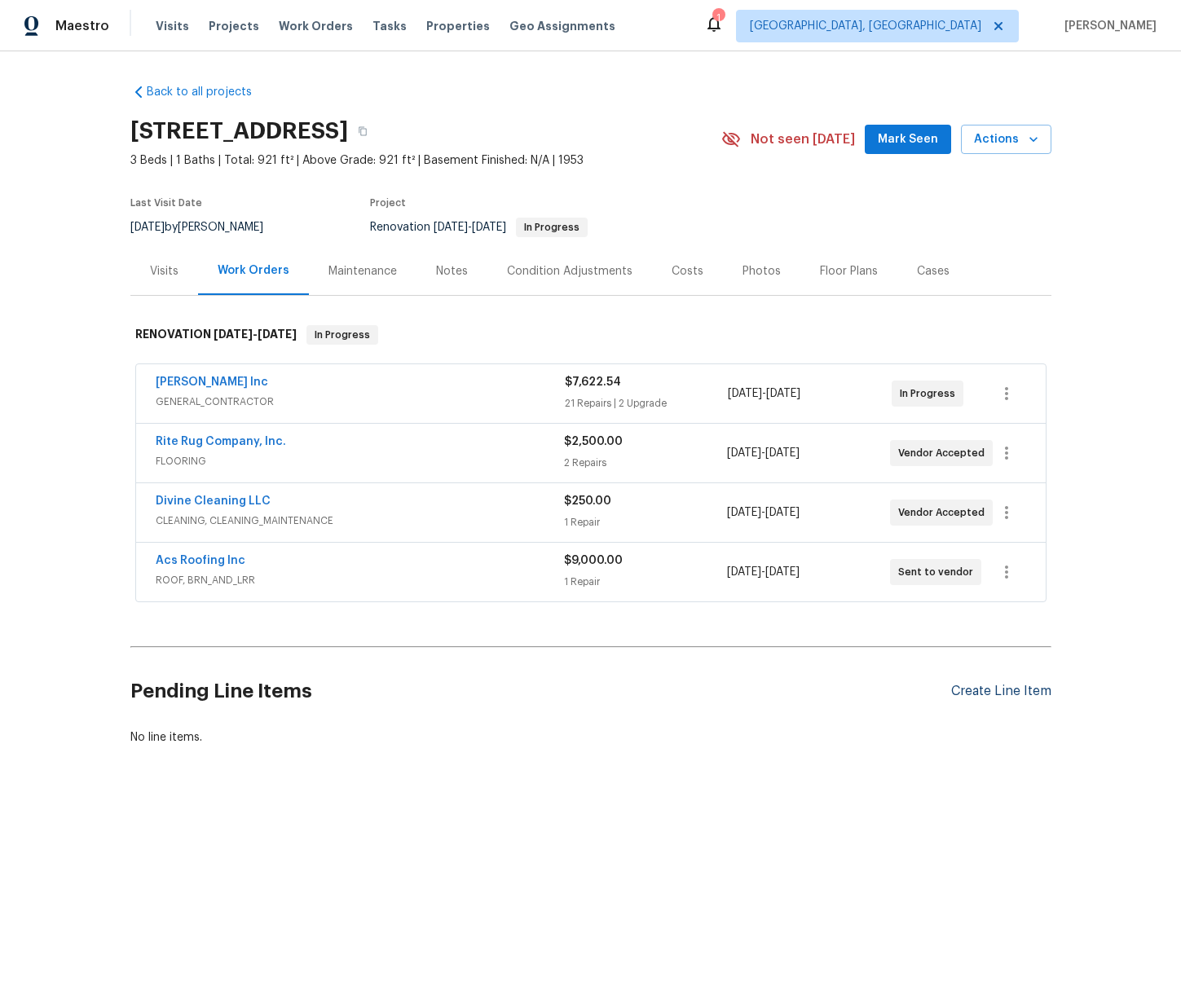
click at [1033, 692] on div "Create Line Item" at bounding box center [1001, 692] width 100 height 15
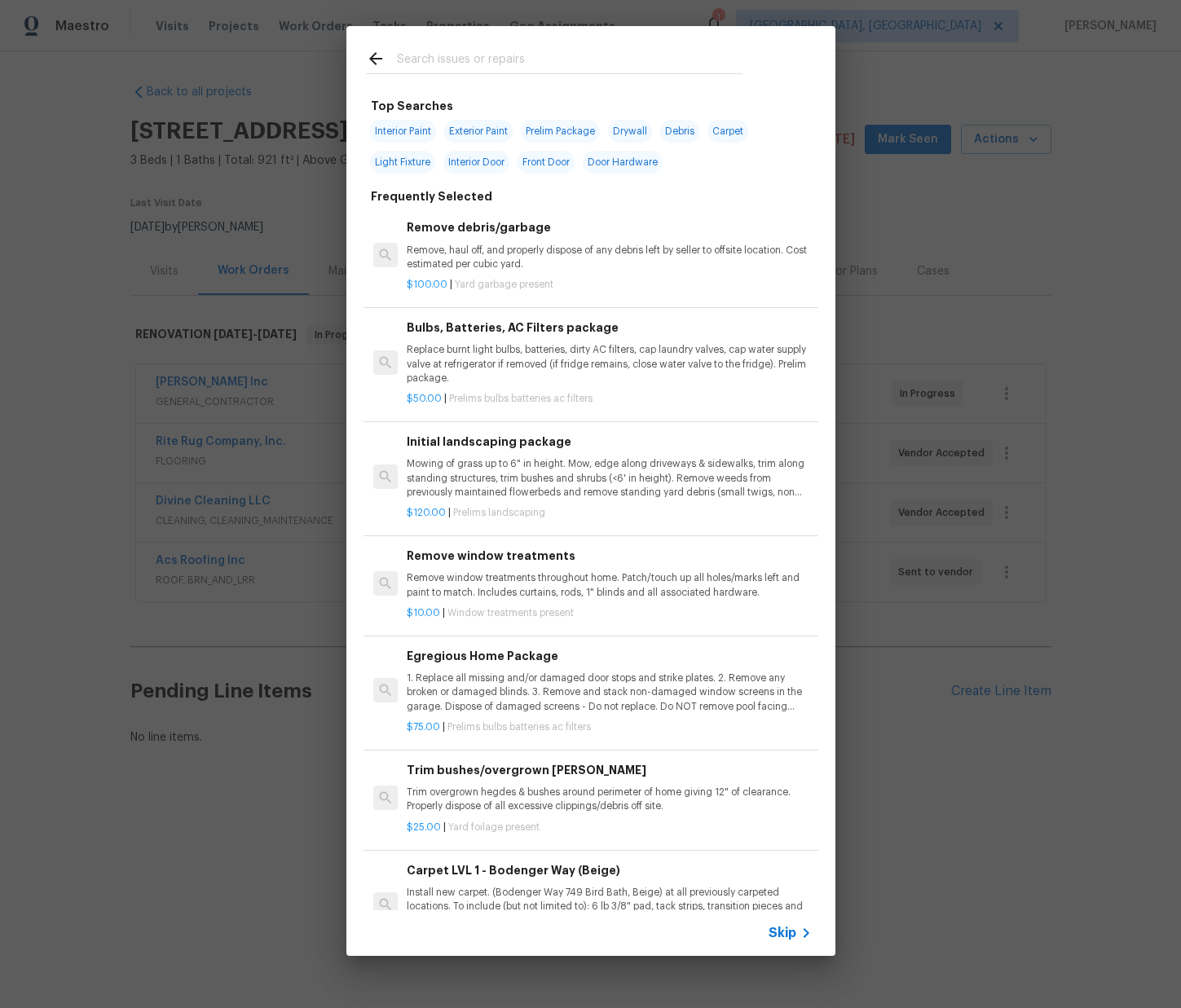
click at [526, 73] on input "text" at bounding box center [569, 60] width 346 height 24
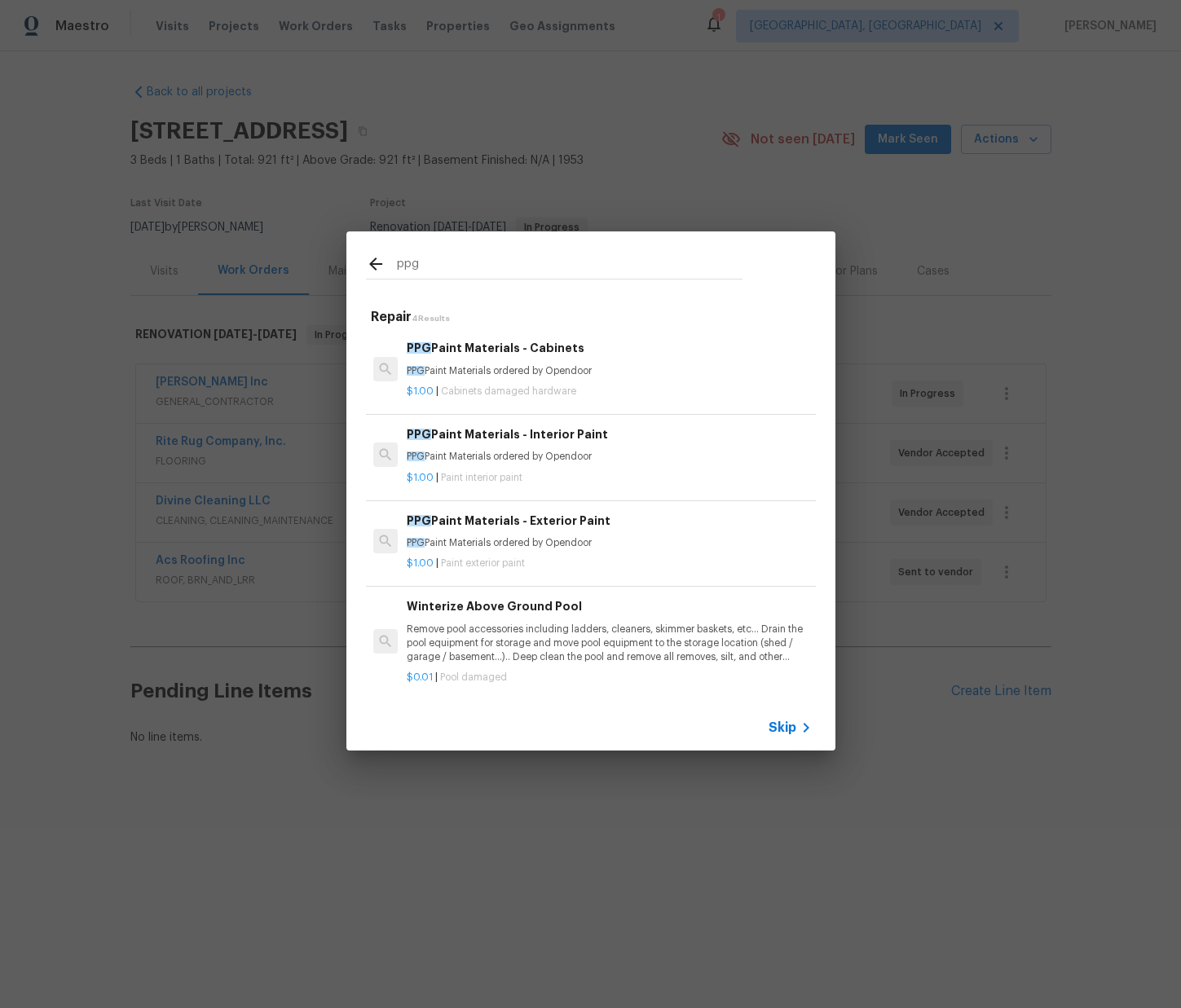
type input "ppg"
click at [500, 453] on p "PPG Paint Materials ordered by Opendoor" at bounding box center [608, 456] width 404 height 14
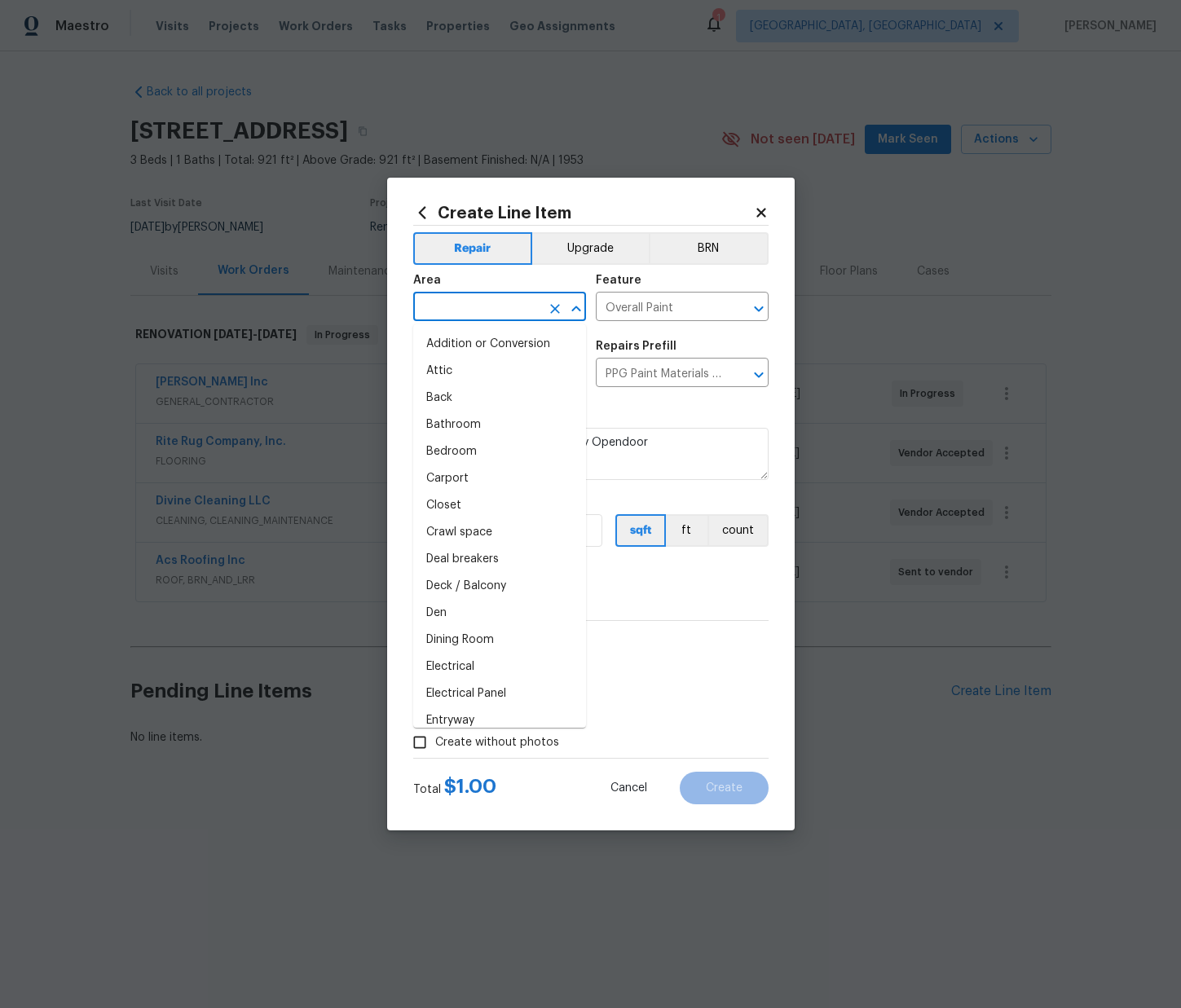
click at [517, 306] on input "text" at bounding box center [477, 308] width 127 height 25
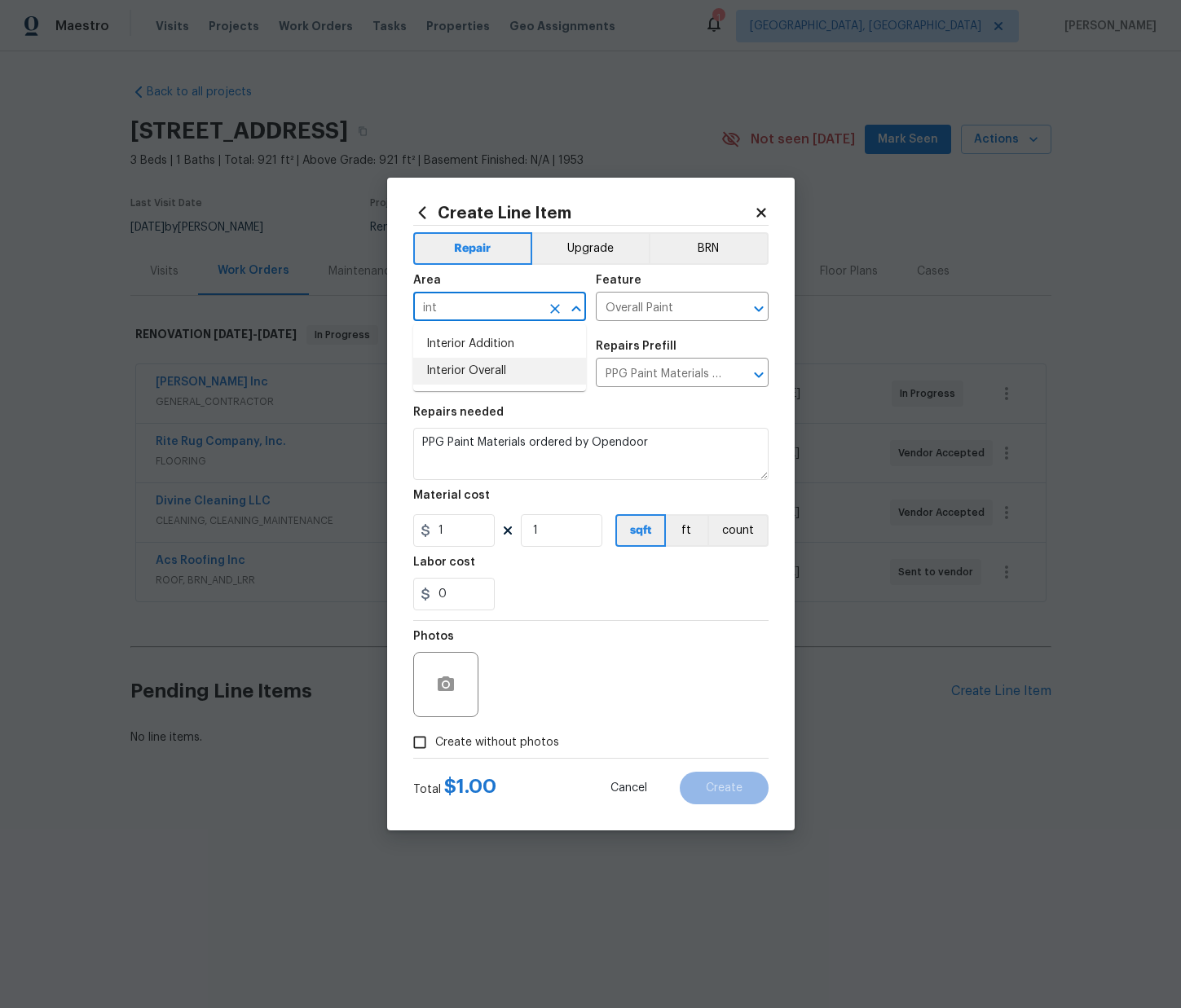
drag, startPoint x: 508, startPoint y: 372, endPoint x: 493, endPoint y: 439, distance: 68.7
click at [506, 373] on li "Interior Overall" at bounding box center [500, 371] width 172 height 27
type input "Interior Overall"
drag, startPoint x: 460, startPoint y: 535, endPoint x: 407, endPoint y: 529, distance: 53.3
click at [407, 529] on div "Create Line Item Repair Upgrade BRN Area Interior Overall ​ Feature Overall Pai…" at bounding box center [590, 504] width 408 height 653
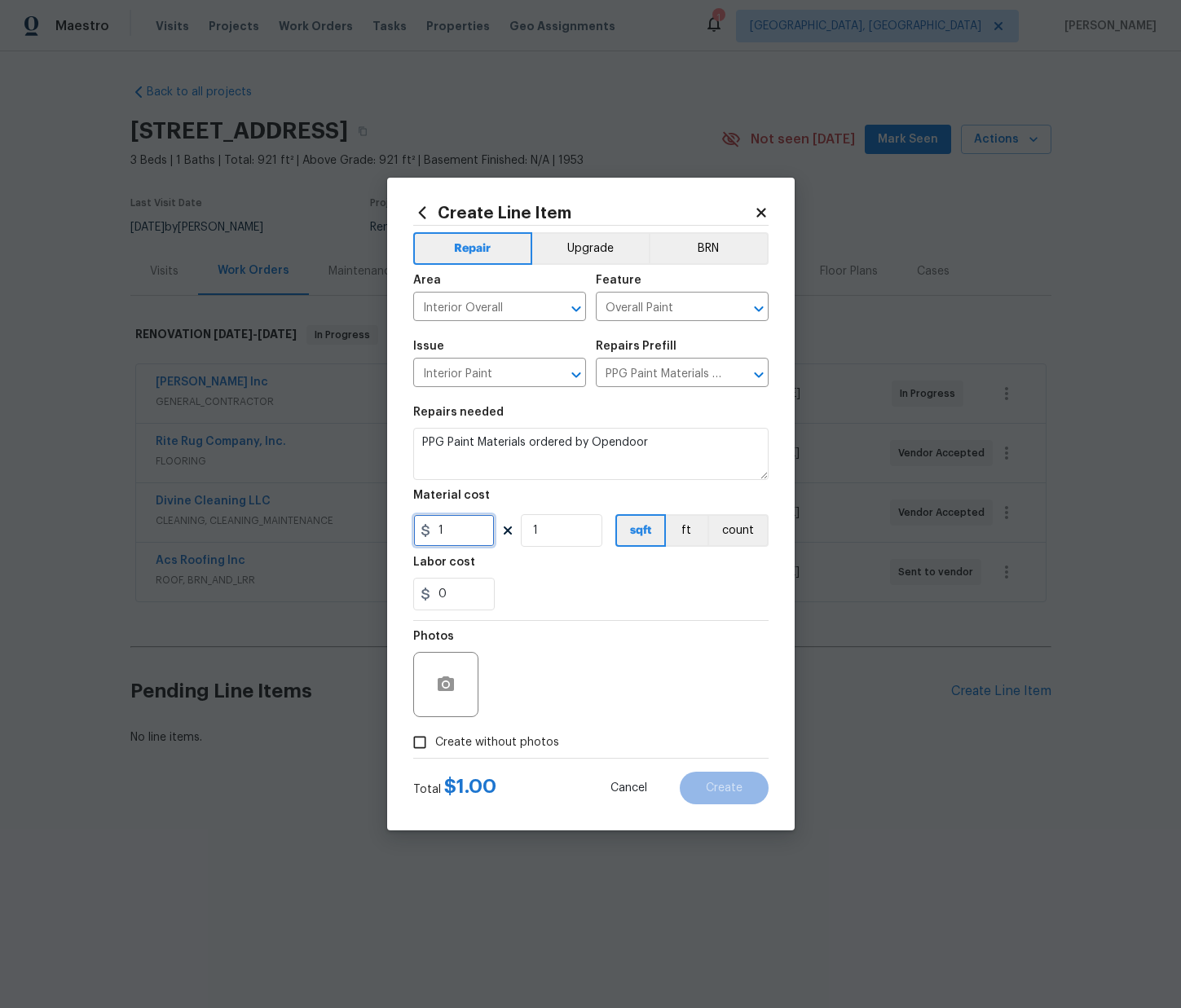
paste input "421.43"
type input "421.43"
drag, startPoint x: 519, startPoint y: 741, endPoint x: 526, endPoint y: 731, distance: 12.2
click at [519, 741] on span "Create without photos" at bounding box center [497, 743] width 124 height 17
click at [435, 741] on input "Create without photos" at bounding box center [419, 742] width 31 height 31
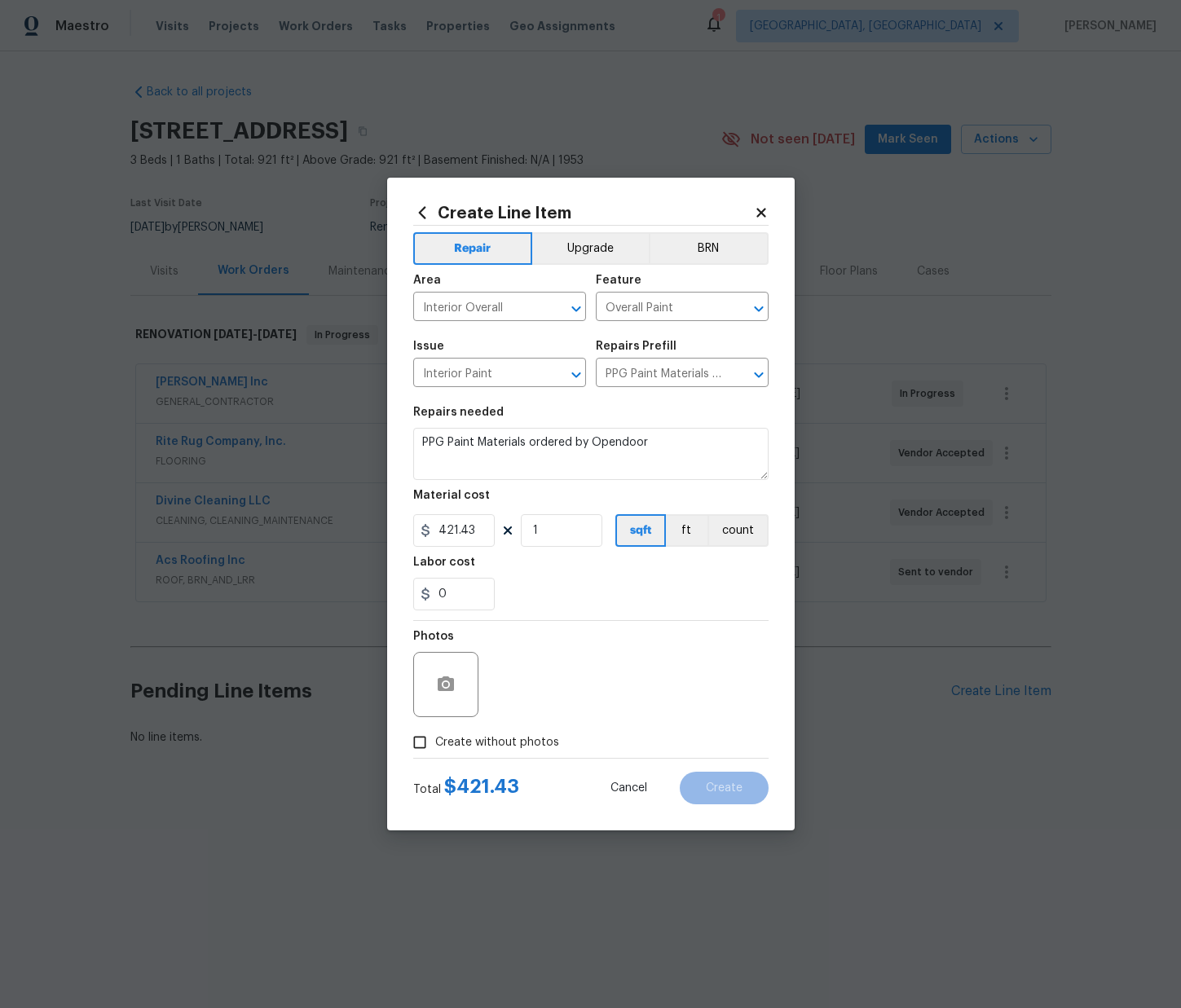
checkbox input "true"
click at [528, 702] on textarea at bounding box center [629, 685] width 277 height 65
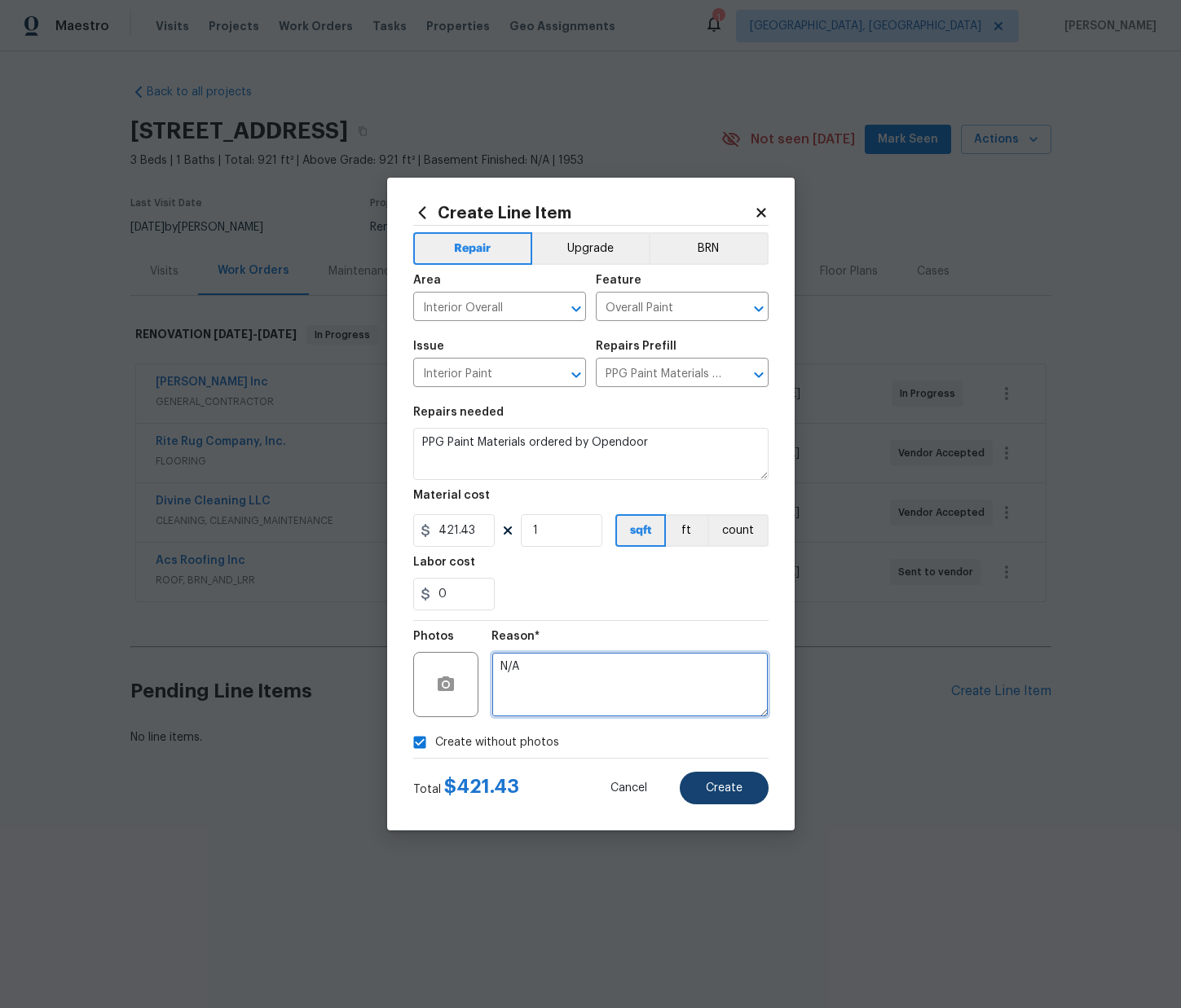
type textarea "N/A"
click at [738, 783] on span "Create" at bounding box center [724, 789] width 37 height 13
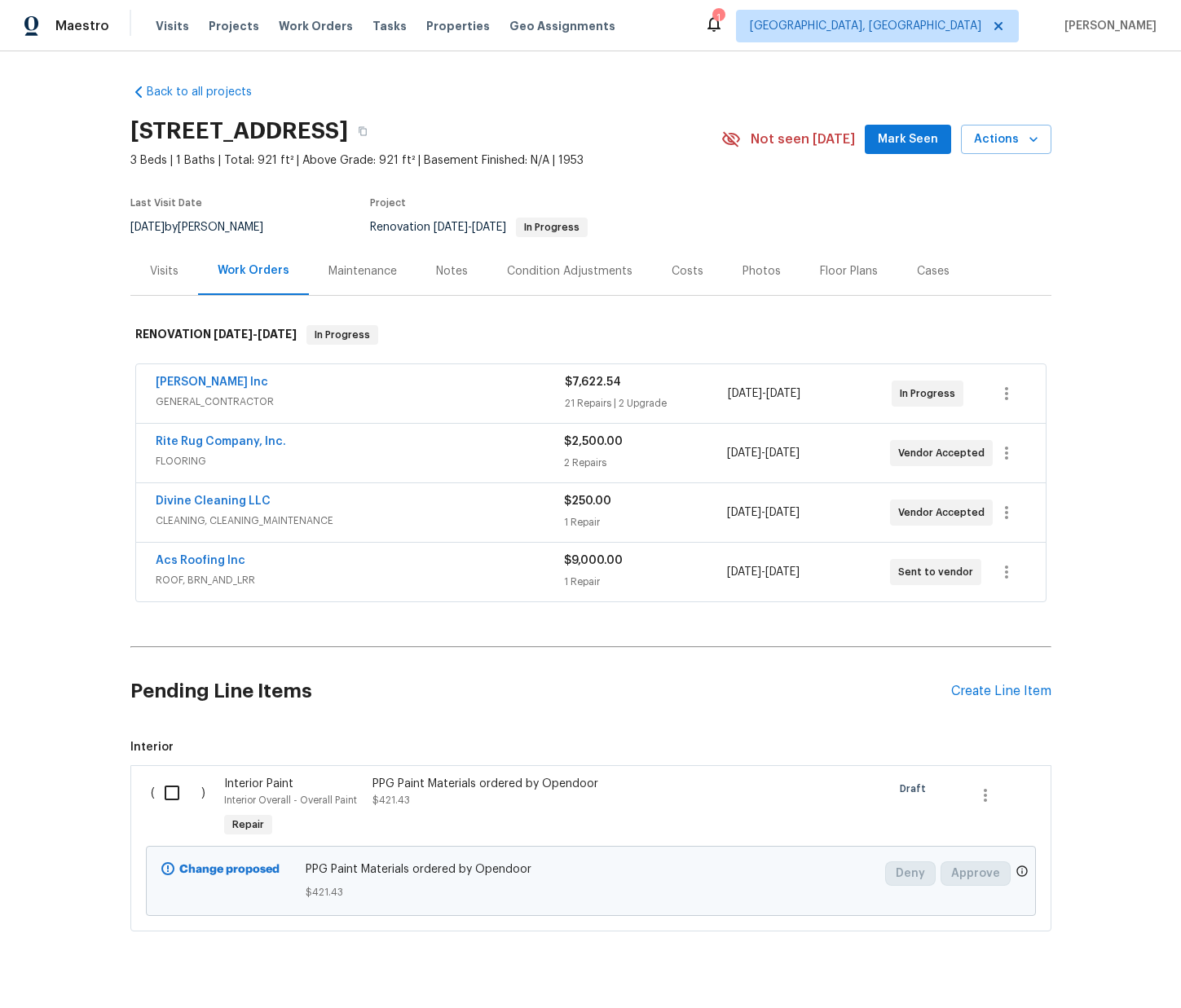
scroll to position [34, 0]
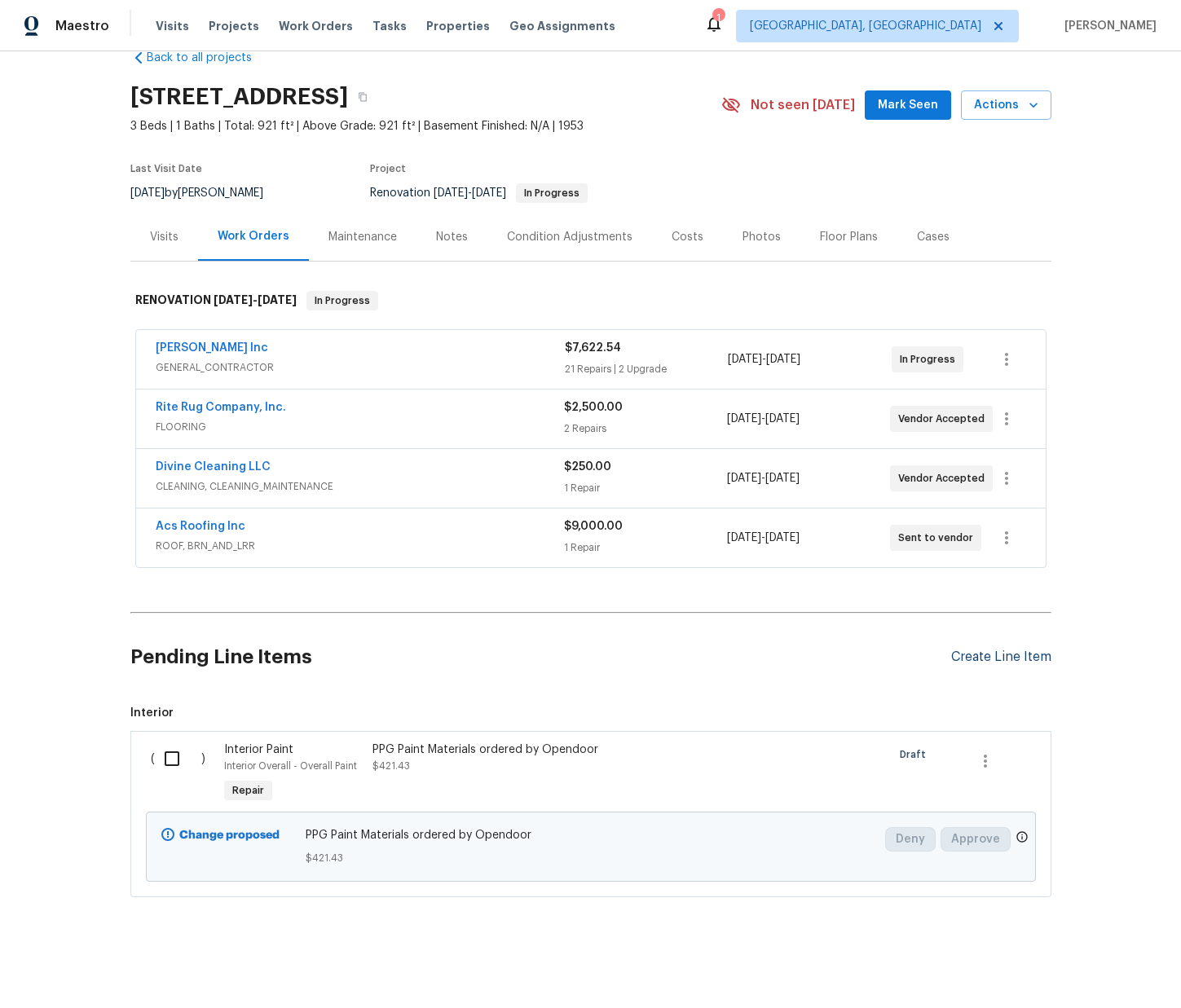
click at [1005, 660] on div "Create Line Item" at bounding box center [1001, 657] width 100 height 15
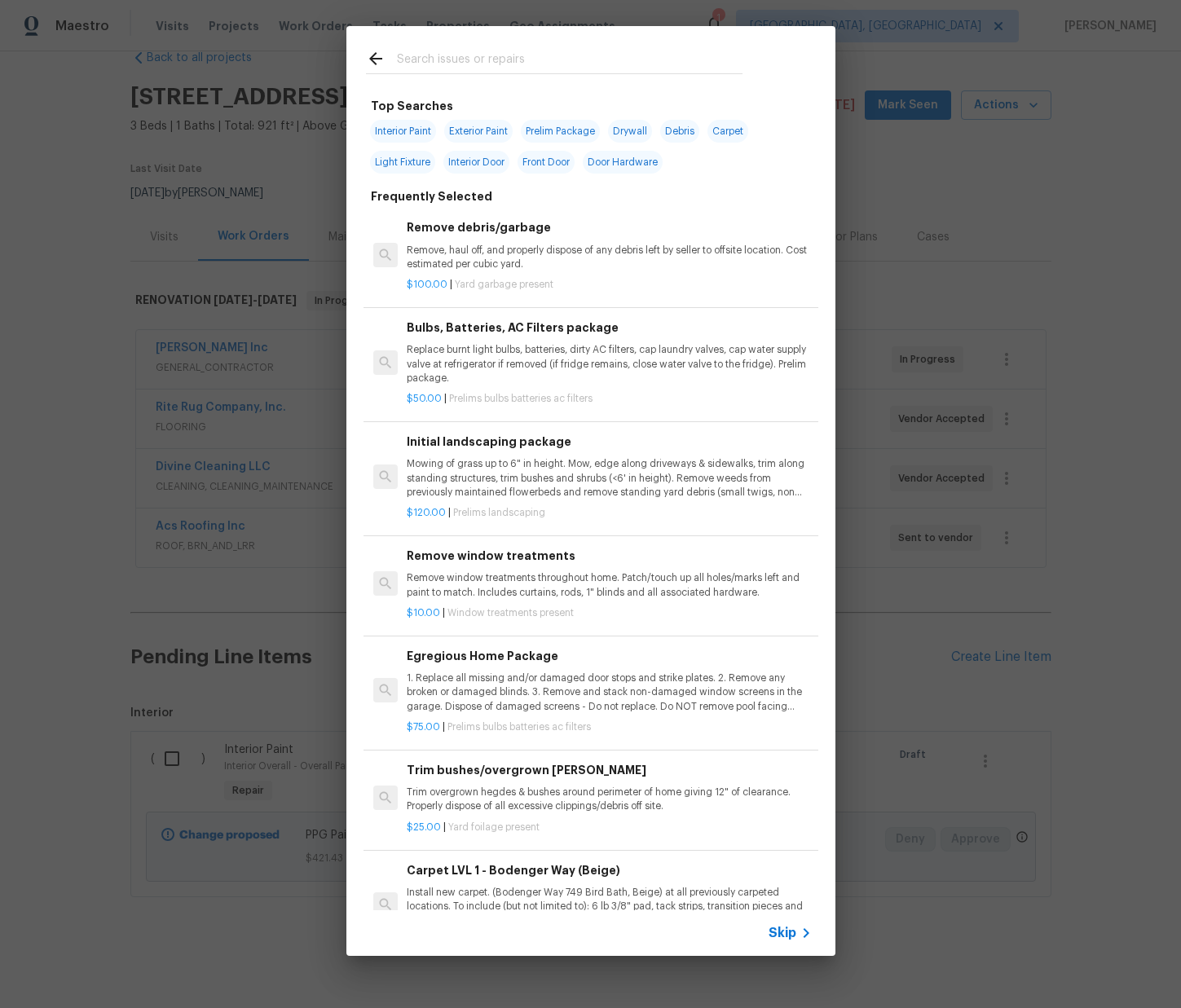
click at [444, 67] on input "text" at bounding box center [569, 60] width 346 height 24
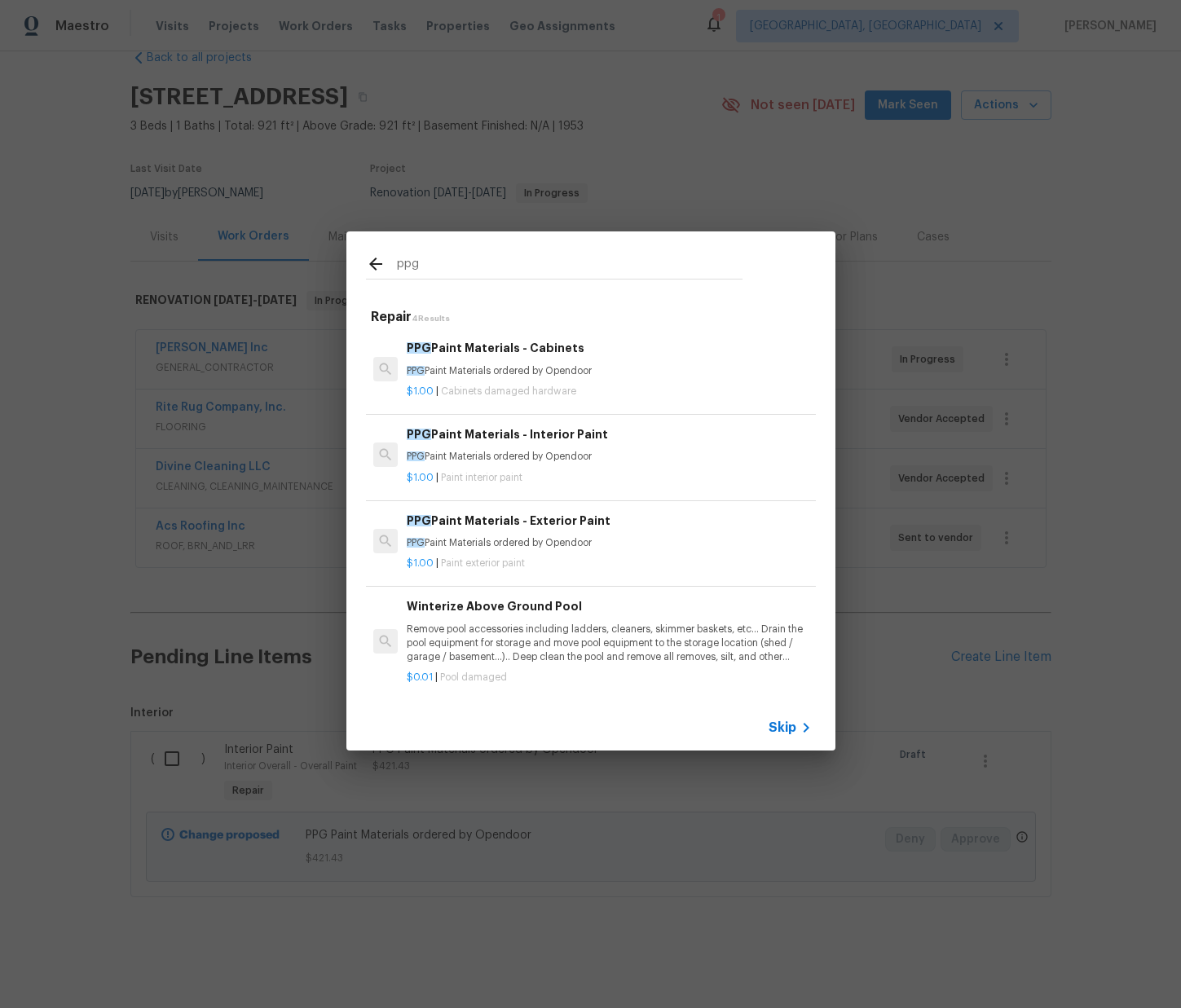
type input "ppg"
click at [483, 522] on h6 "PPG Paint Materials - Exterior Paint" at bounding box center [608, 520] width 404 height 18
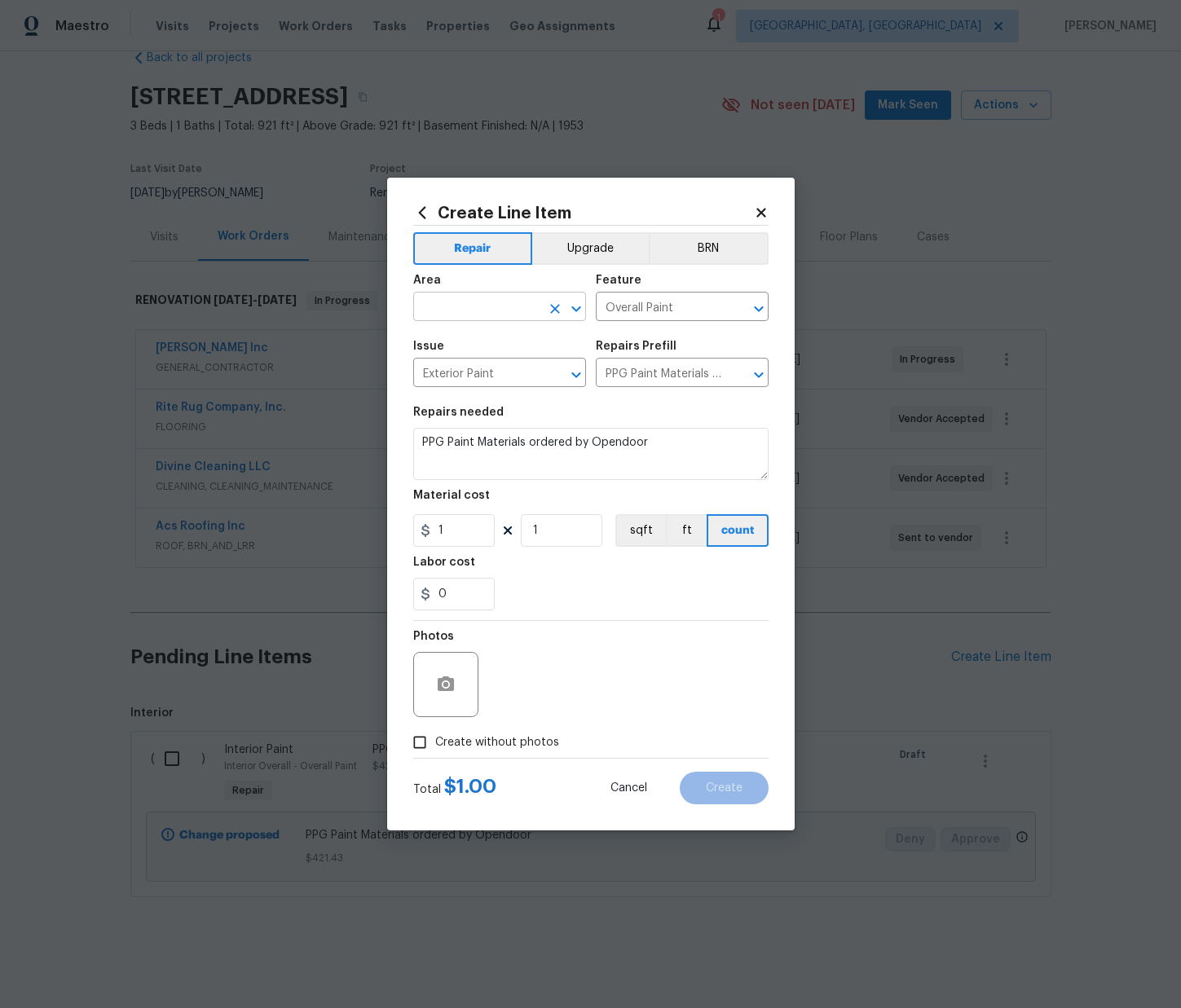
click at [502, 297] on input "text" at bounding box center [477, 308] width 127 height 25
drag, startPoint x: 484, startPoint y: 372, endPoint x: 469, endPoint y: 435, distance: 64.8
click at [484, 372] on li "Exterior Overall" at bounding box center [500, 371] width 172 height 27
type input "Exterior Overall"
drag, startPoint x: 446, startPoint y: 533, endPoint x: 407, endPoint y: 525, distance: 39.8
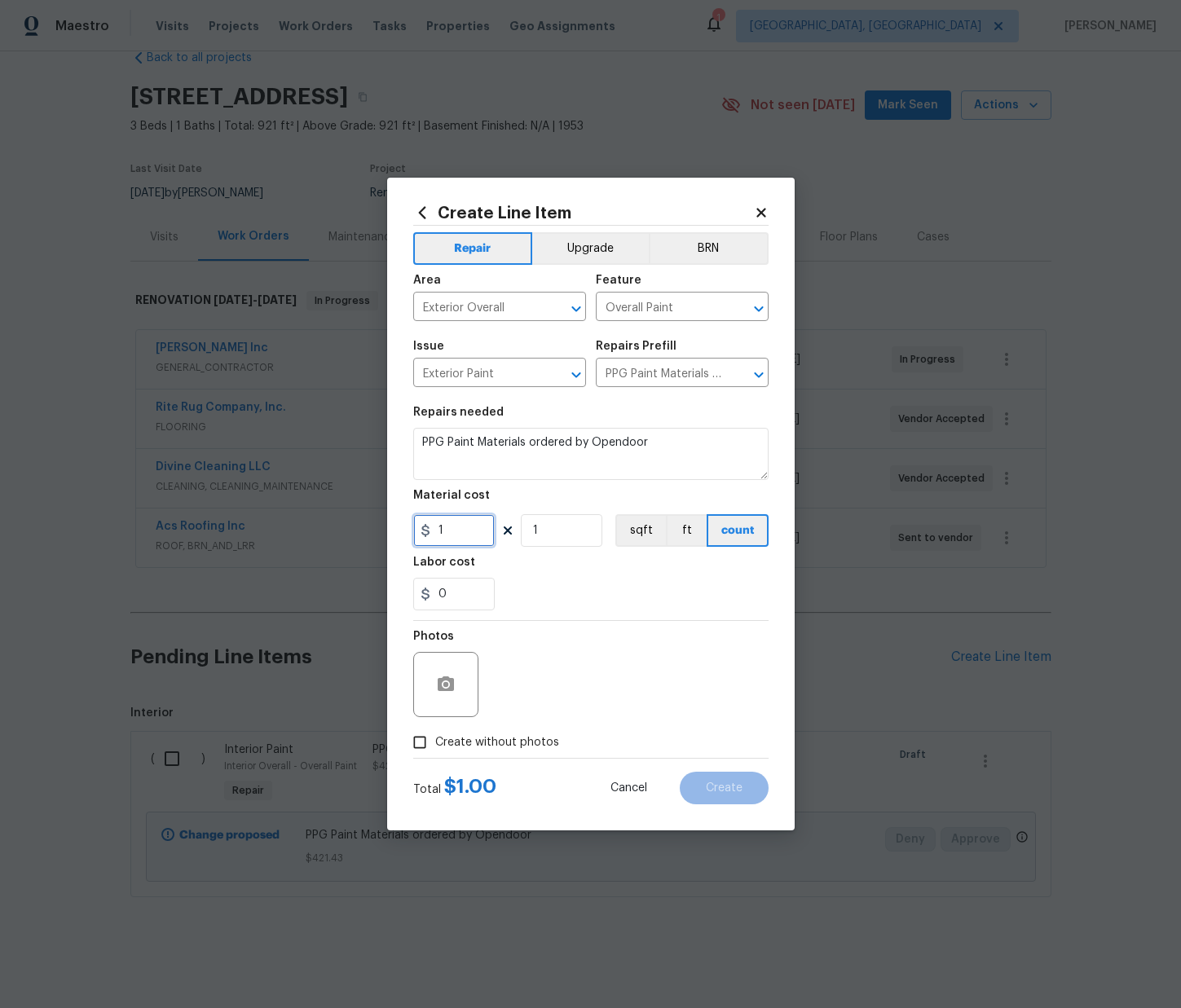
click at [395, 523] on div "Create Line Item Repair Upgrade BRN Area Exterior Overall ​ Feature Overall Pai…" at bounding box center [590, 504] width 408 height 653
paste input "22.72"
type input "22.72"
click at [539, 604] on div "0" at bounding box center [591, 594] width 355 height 33
click at [511, 754] on label "Create without photos" at bounding box center [481, 742] width 155 height 31
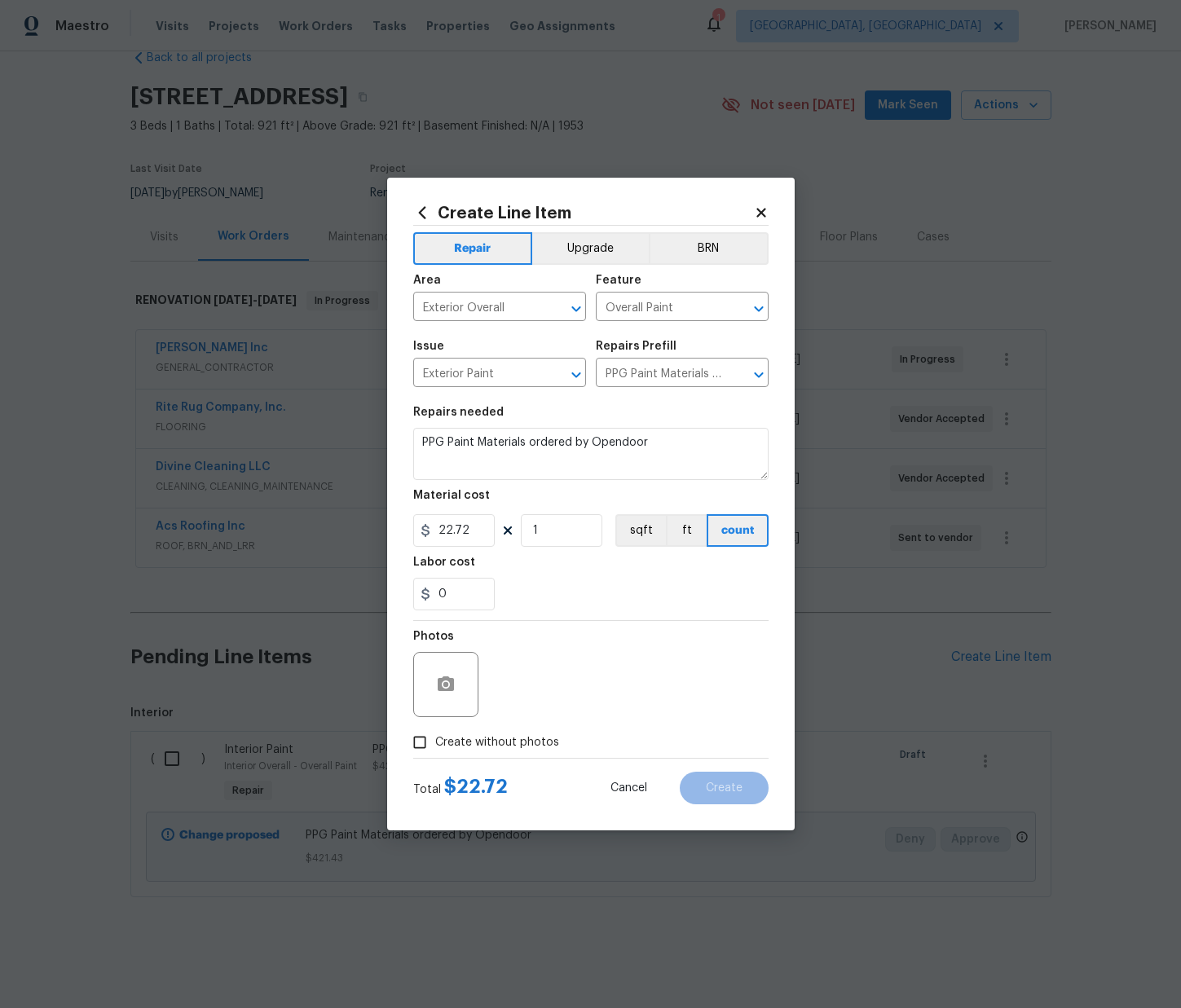
click at [435, 754] on input "Create without photos" at bounding box center [419, 742] width 31 height 31
checkbox input "true"
click at [525, 696] on textarea at bounding box center [629, 685] width 277 height 65
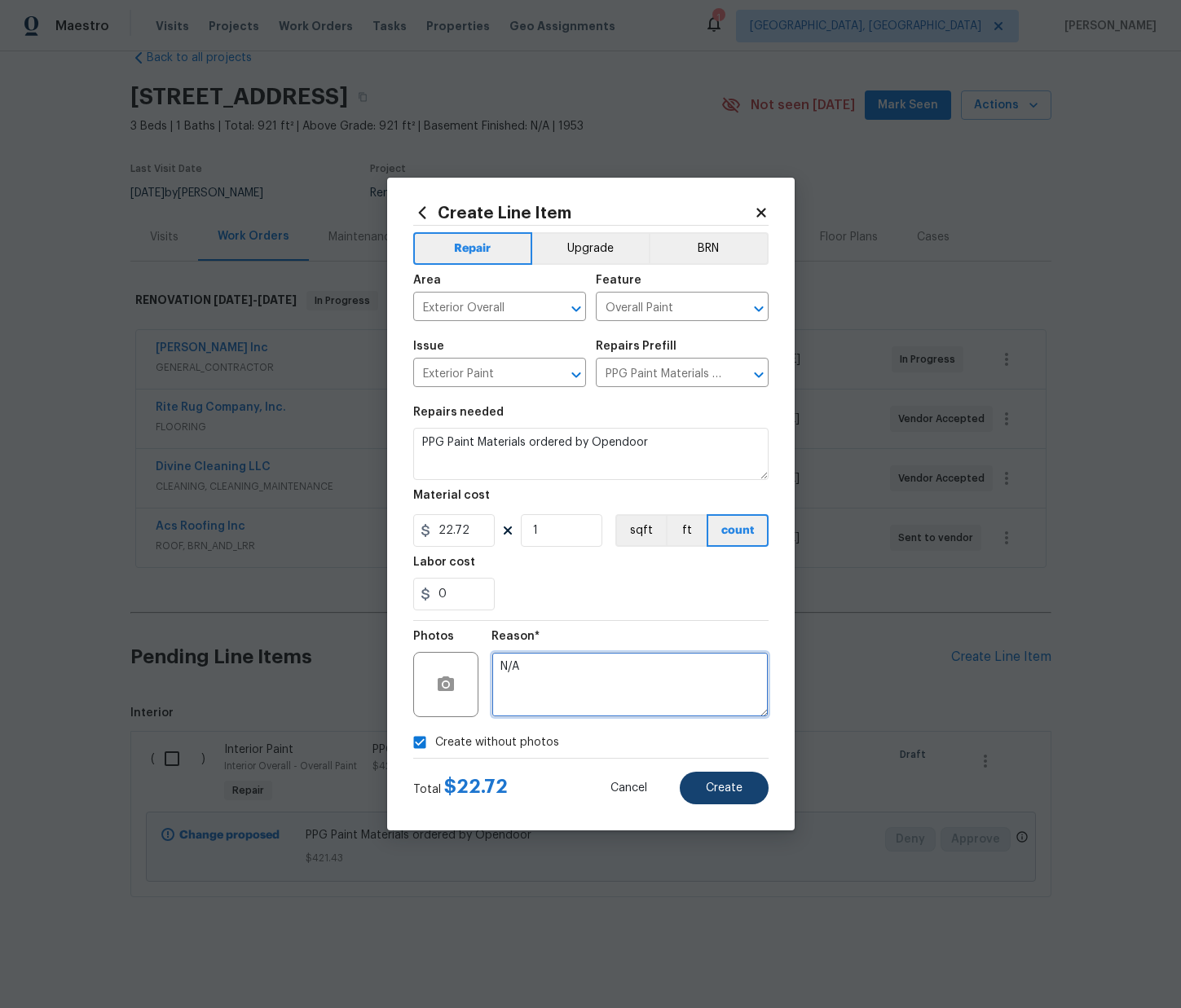
type textarea "N/A"
click at [735, 785] on span "Create" at bounding box center [724, 789] width 37 height 13
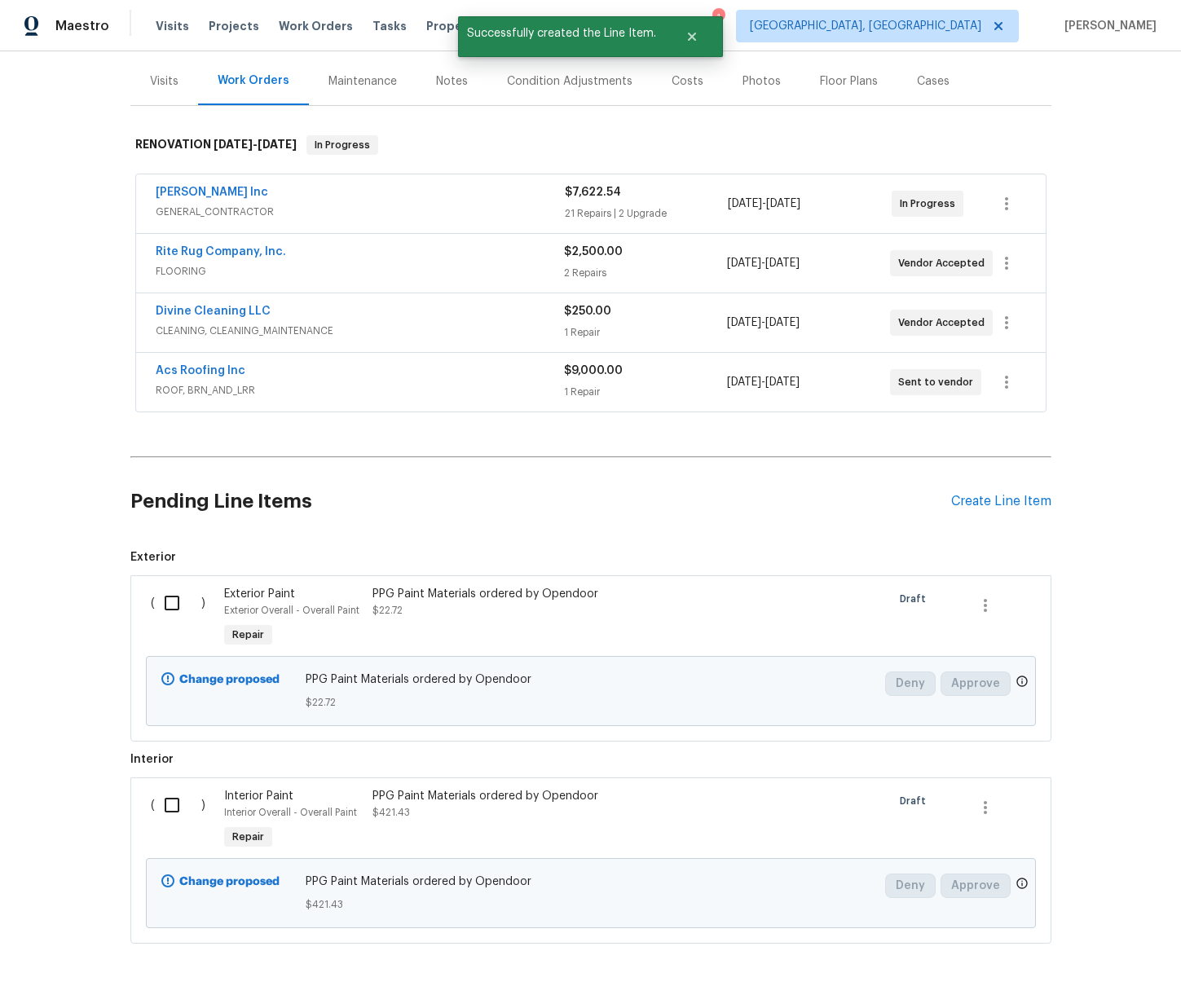
scroll to position [237, 0]
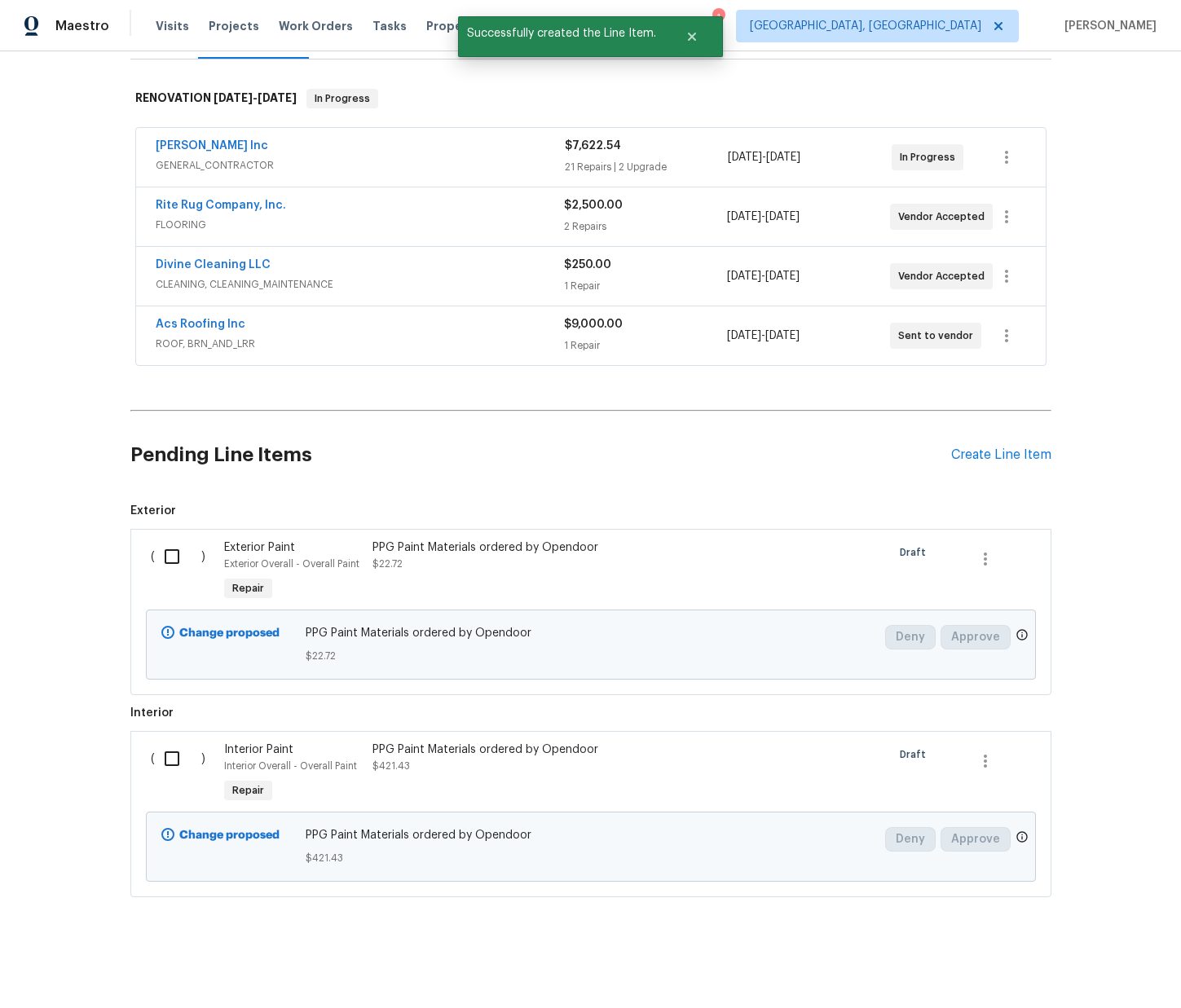
click at [170, 554] on input "checkbox" at bounding box center [177, 556] width 46 height 34
checkbox input "true"
drag, startPoint x: 167, startPoint y: 763, endPoint x: 317, endPoint y: 788, distance: 152.1
click at [167, 763] on input "checkbox" at bounding box center [177, 759] width 46 height 34
click at [1115, 965] on span "Create Work Order" at bounding box center [1086, 968] width 108 height 20
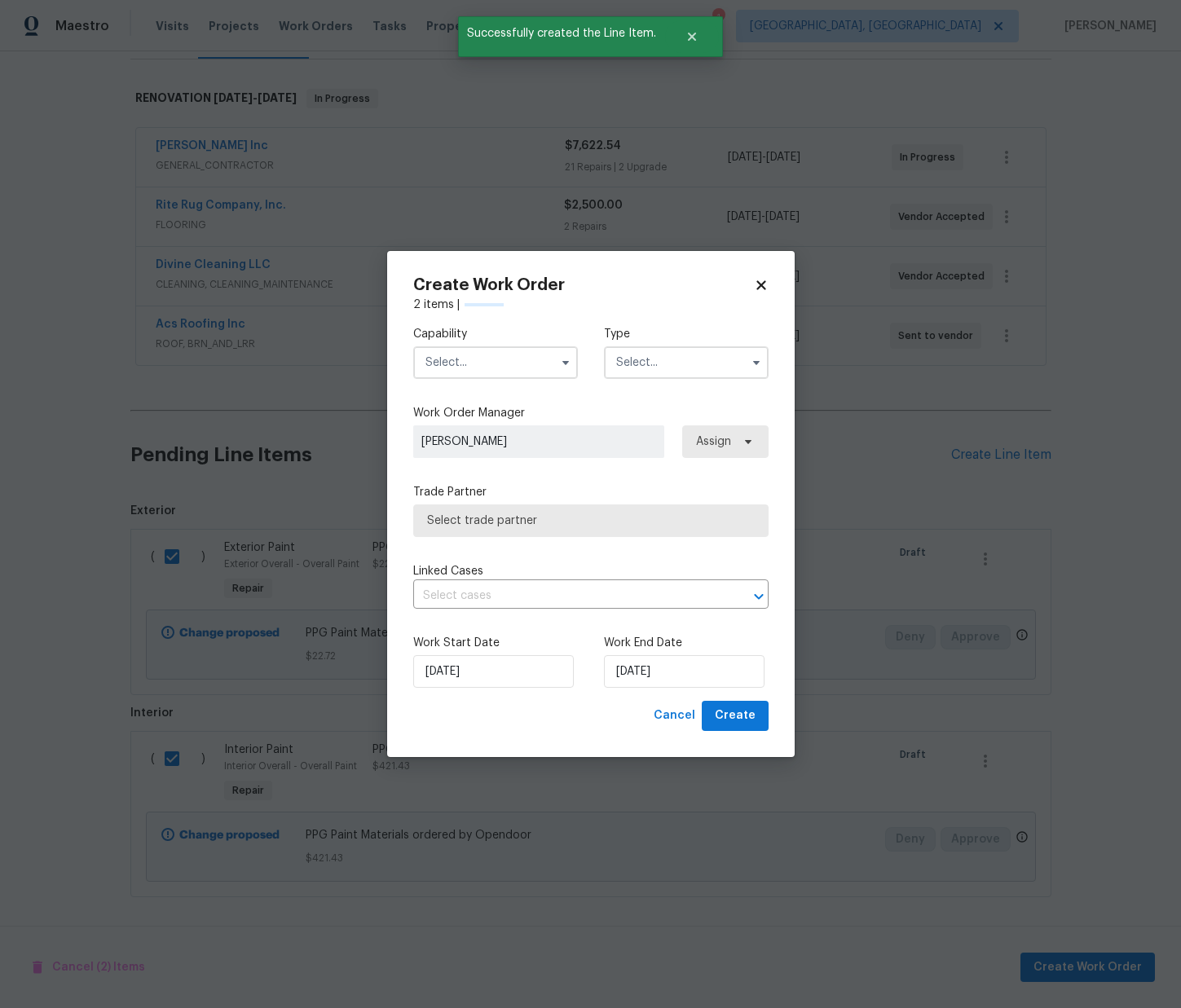
checkbox input "false"
click at [520, 369] on input "text" at bounding box center [496, 363] width 165 height 33
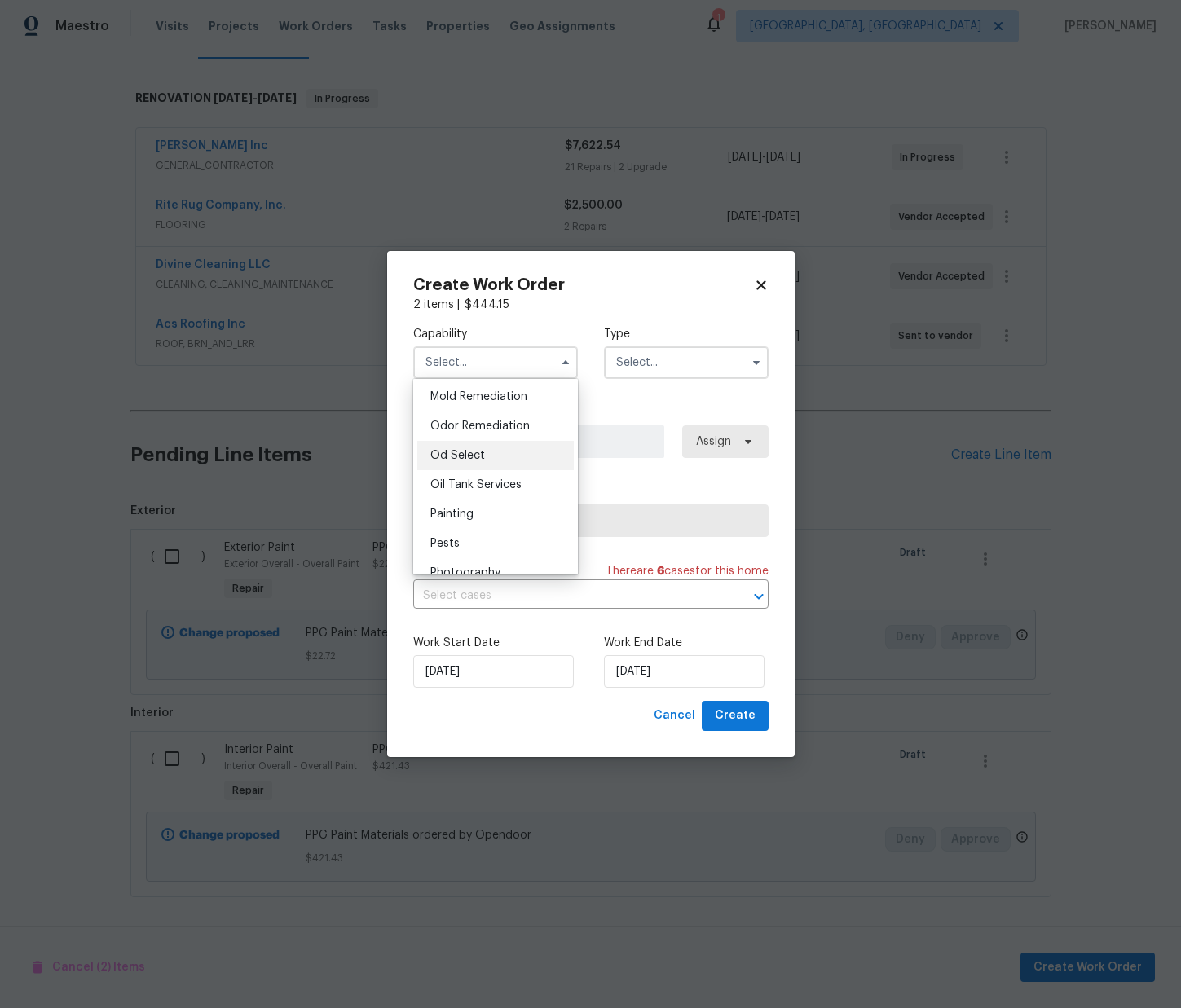
scroll to position [1256, 0]
click at [471, 511] on span "Painting" at bounding box center [452, 512] width 44 height 12
type input "Painting"
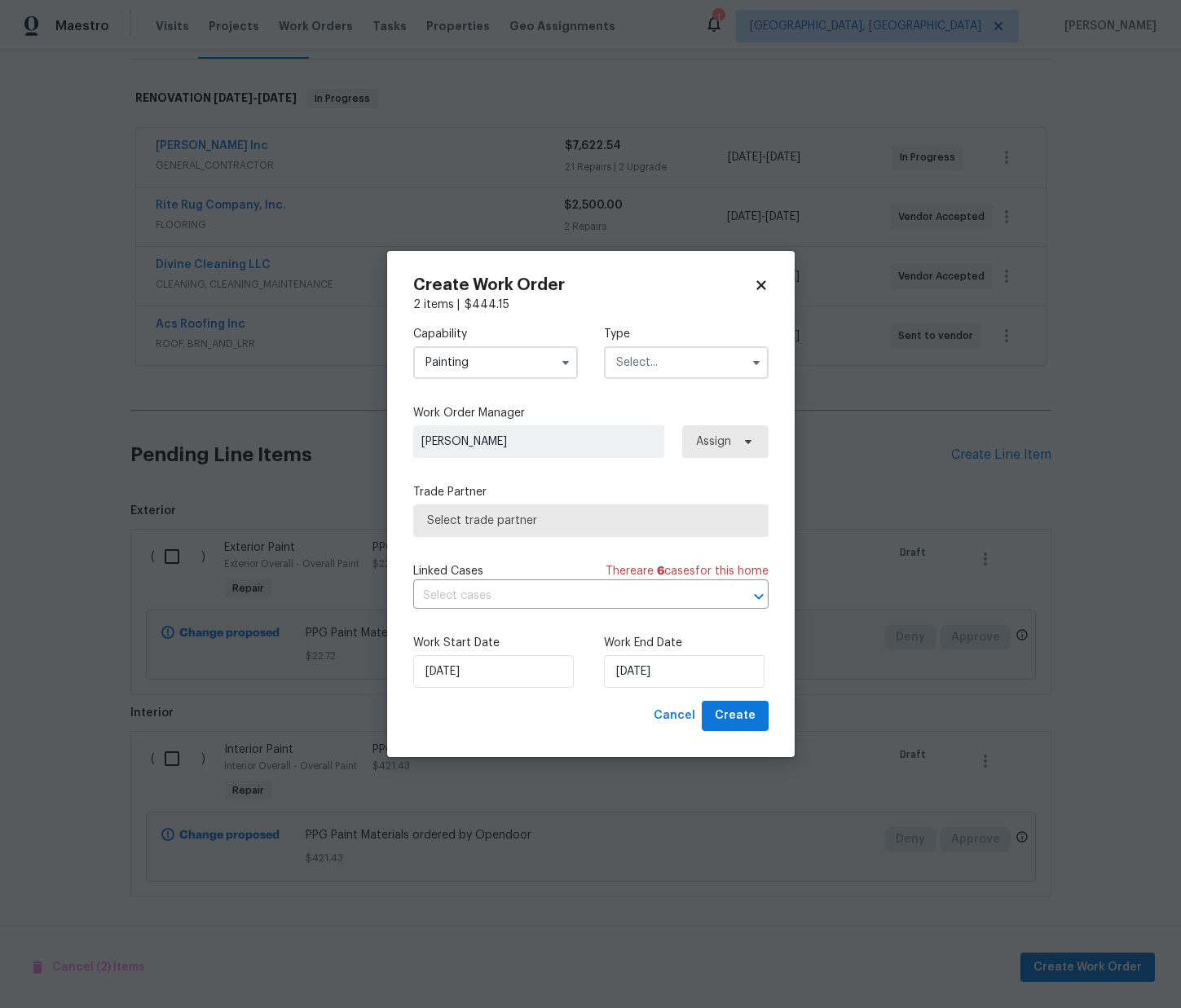
click at [717, 347] on input "text" at bounding box center [685, 363] width 165 height 33
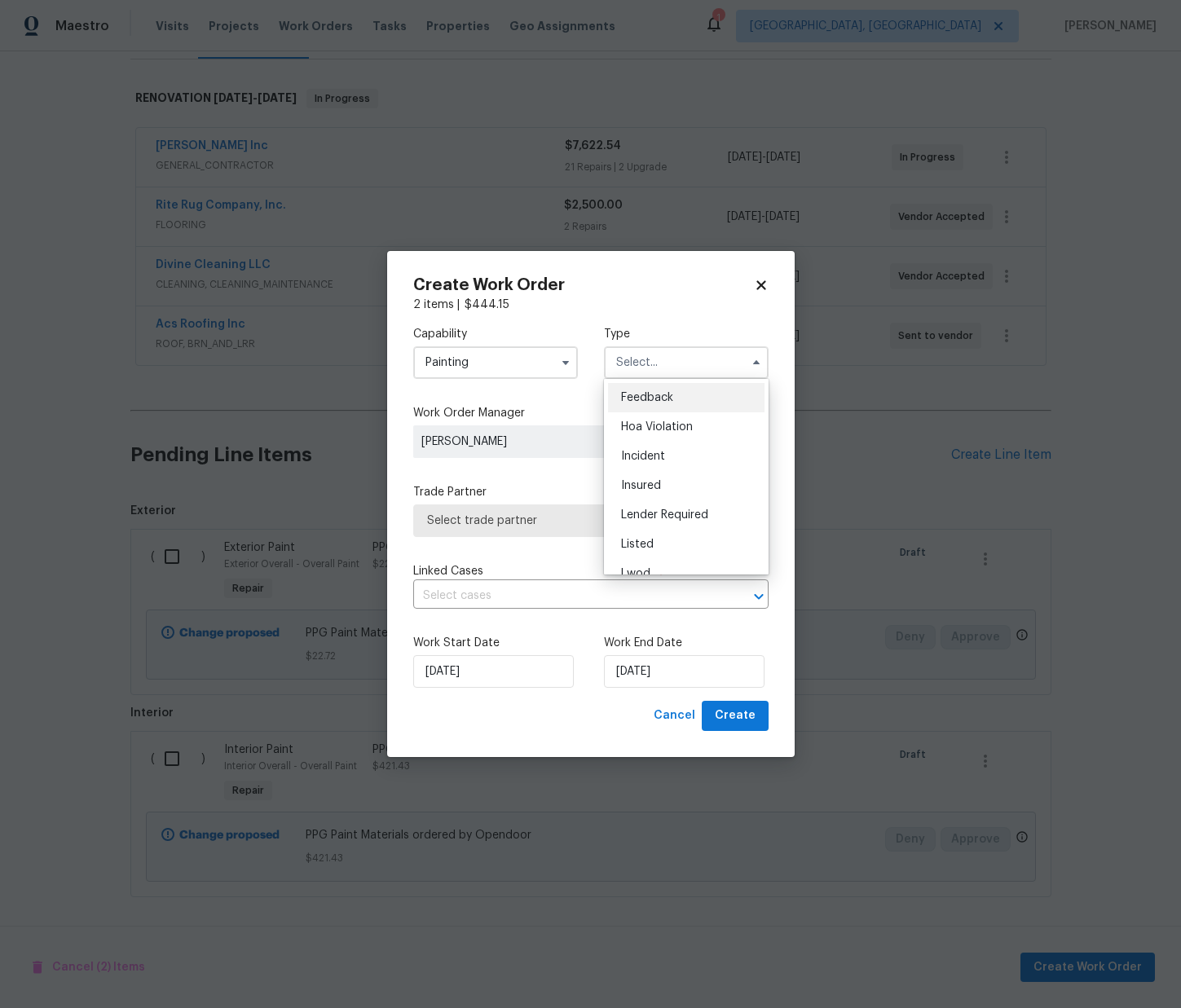
scroll to position [194, 0]
click at [665, 474] on div "Renovation" at bounding box center [685, 467] width 157 height 29
type input "Renovation"
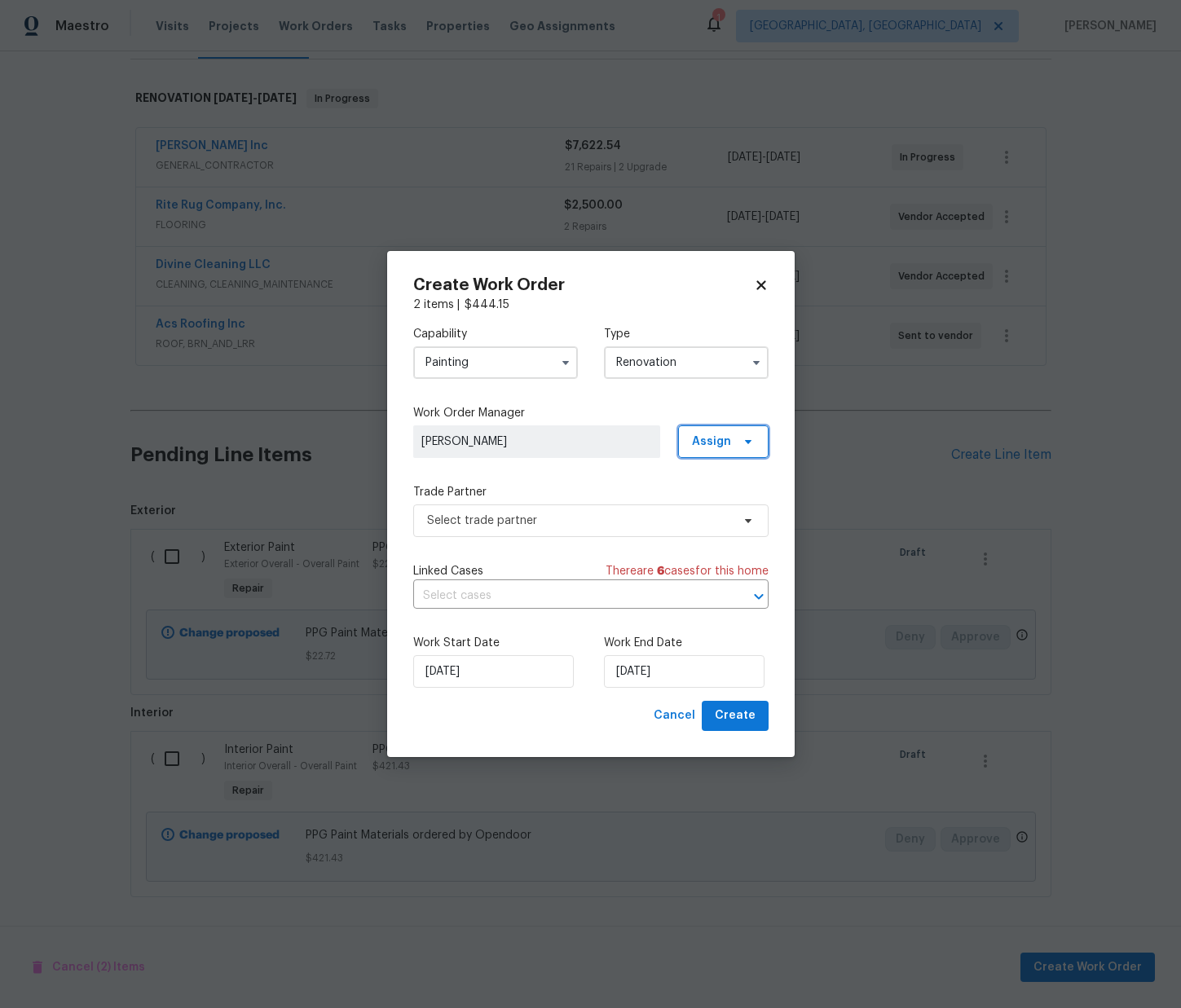
drag, startPoint x: 703, startPoint y: 448, endPoint x: 705, endPoint y: 469, distance: 21.1
click at [704, 448] on span "Assign" at bounding box center [711, 441] width 39 height 16
click at [718, 512] on div "Assign to me" at bounding box center [726, 511] width 71 height 16
click at [597, 518] on span "Select trade partner" at bounding box center [578, 520] width 304 height 16
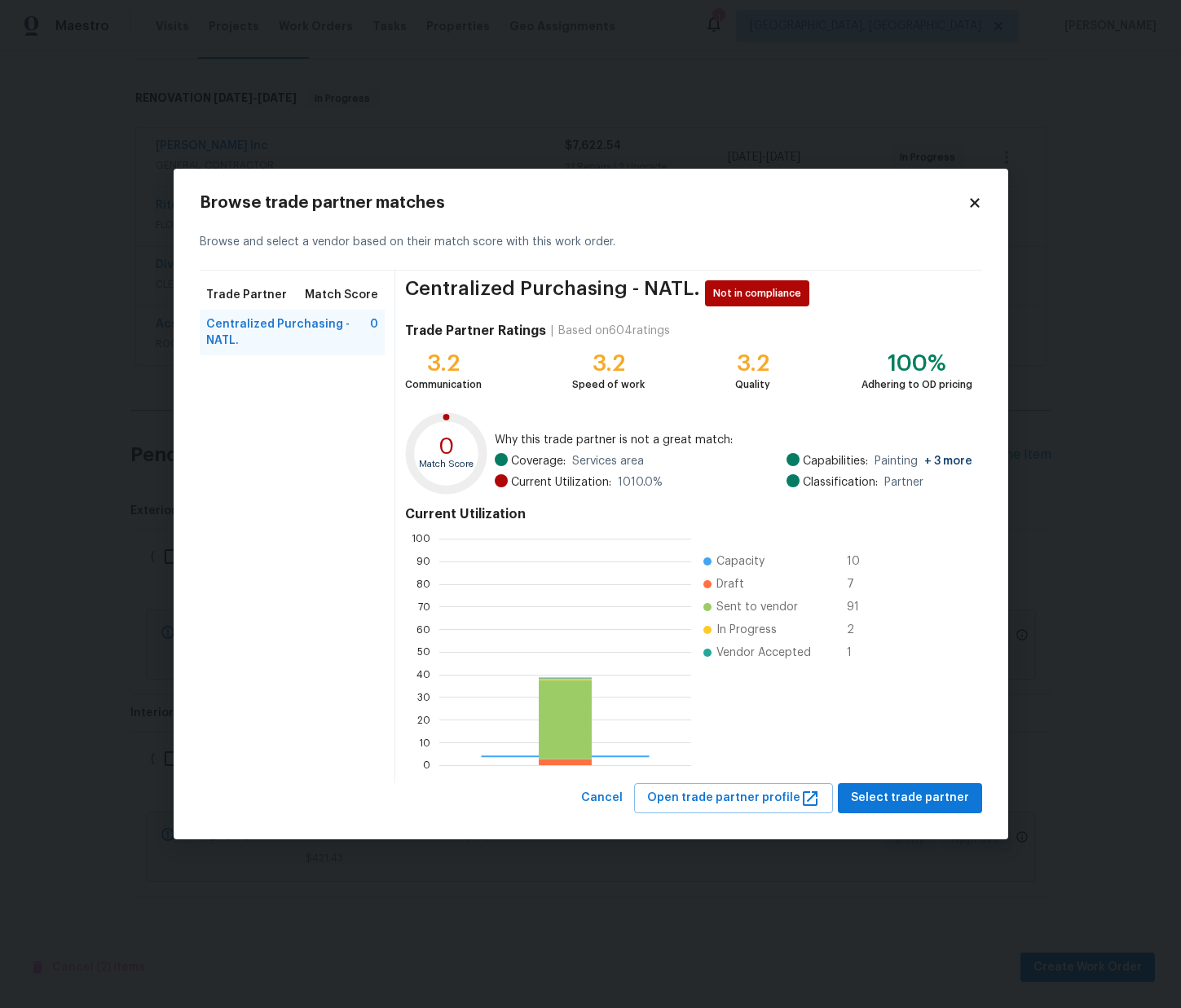
scroll to position [229, 252]
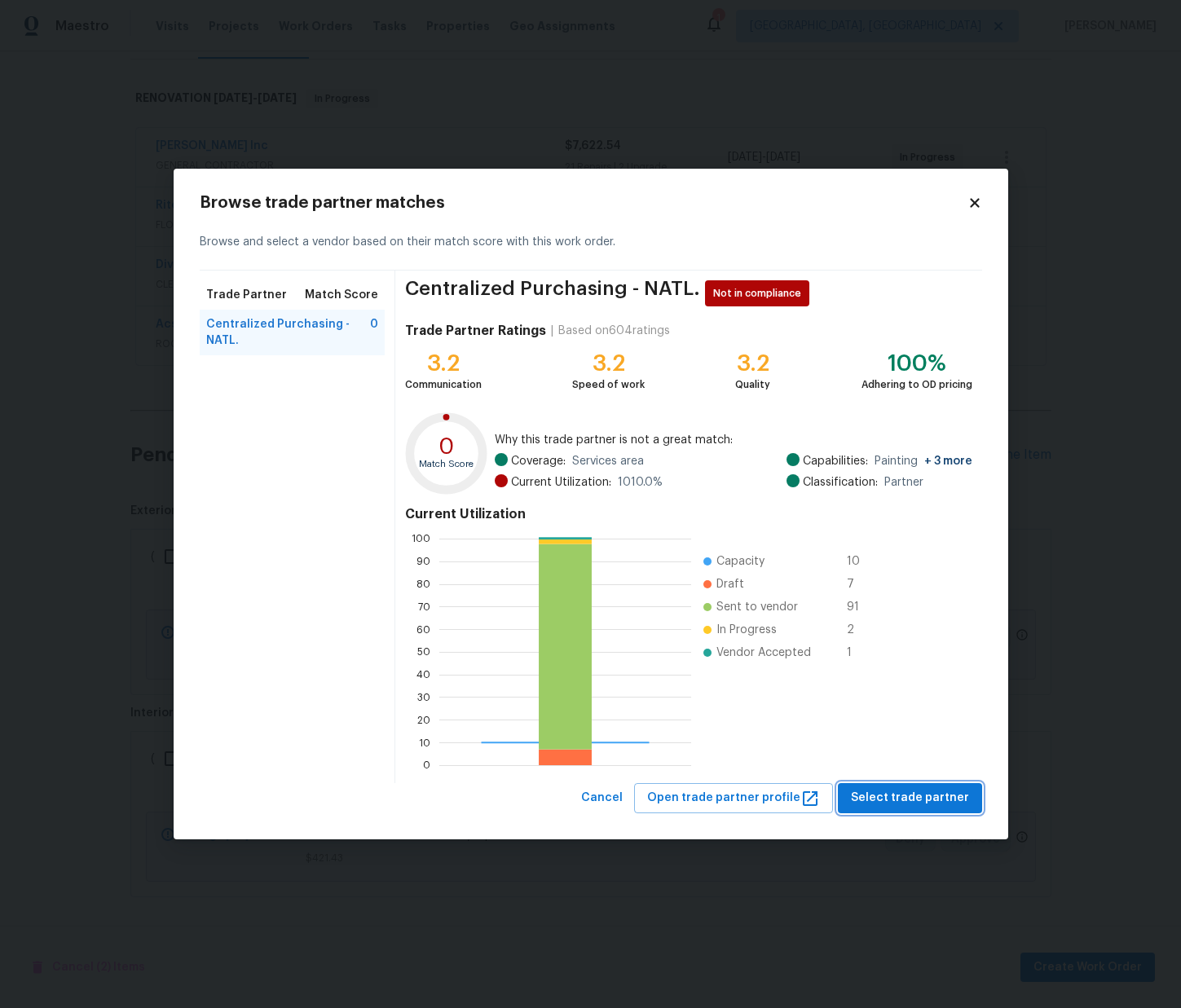
click at [885, 795] on span "Select trade partner" at bounding box center [909, 798] width 118 height 20
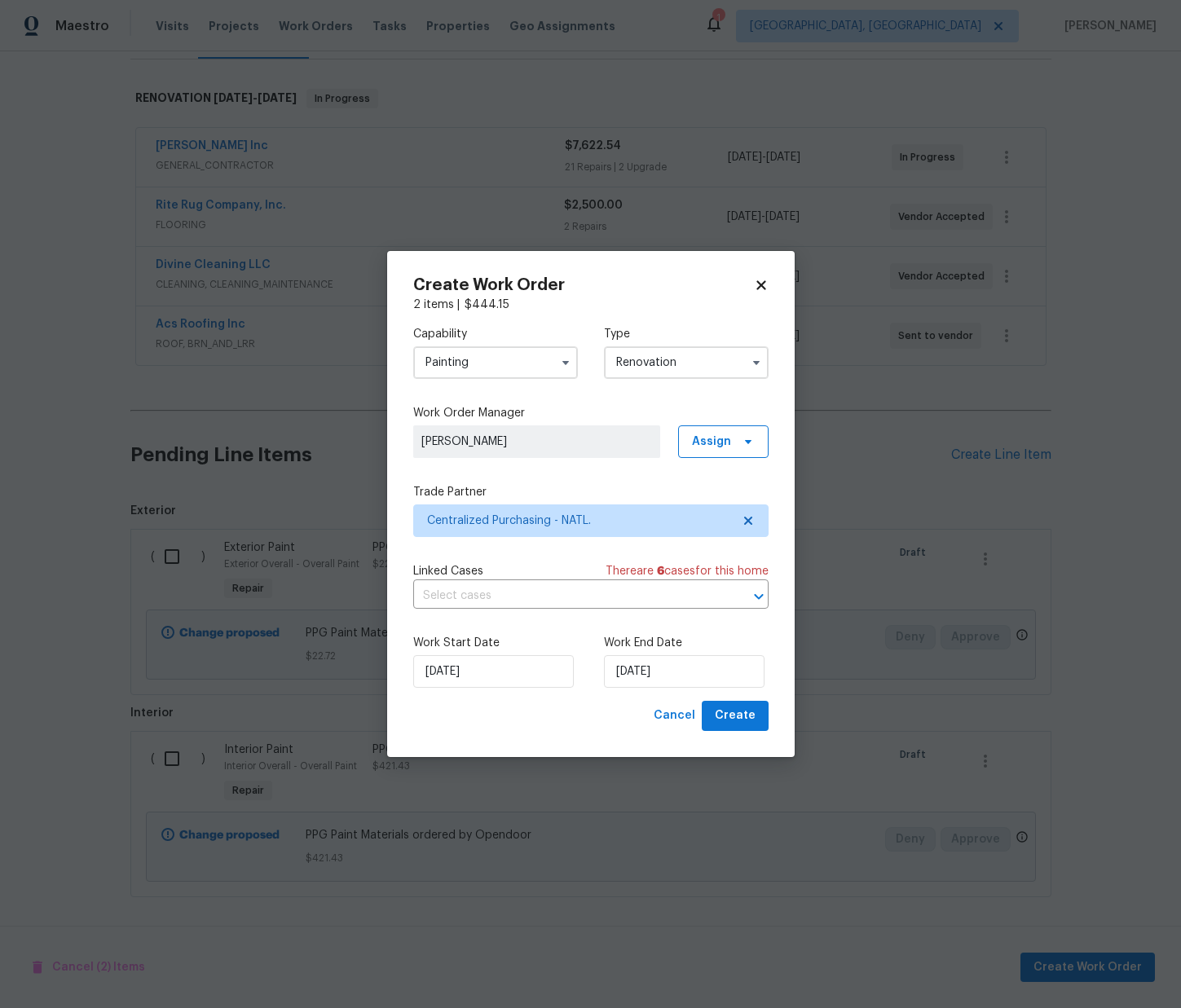
click at [731, 693] on div "Work Start Date 10/2/2025 Work End Date 10/2/2025" at bounding box center [591, 661] width 355 height 79
click at [730, 712] on span "Create" at bounding box center [735, 716] width 41 height 20
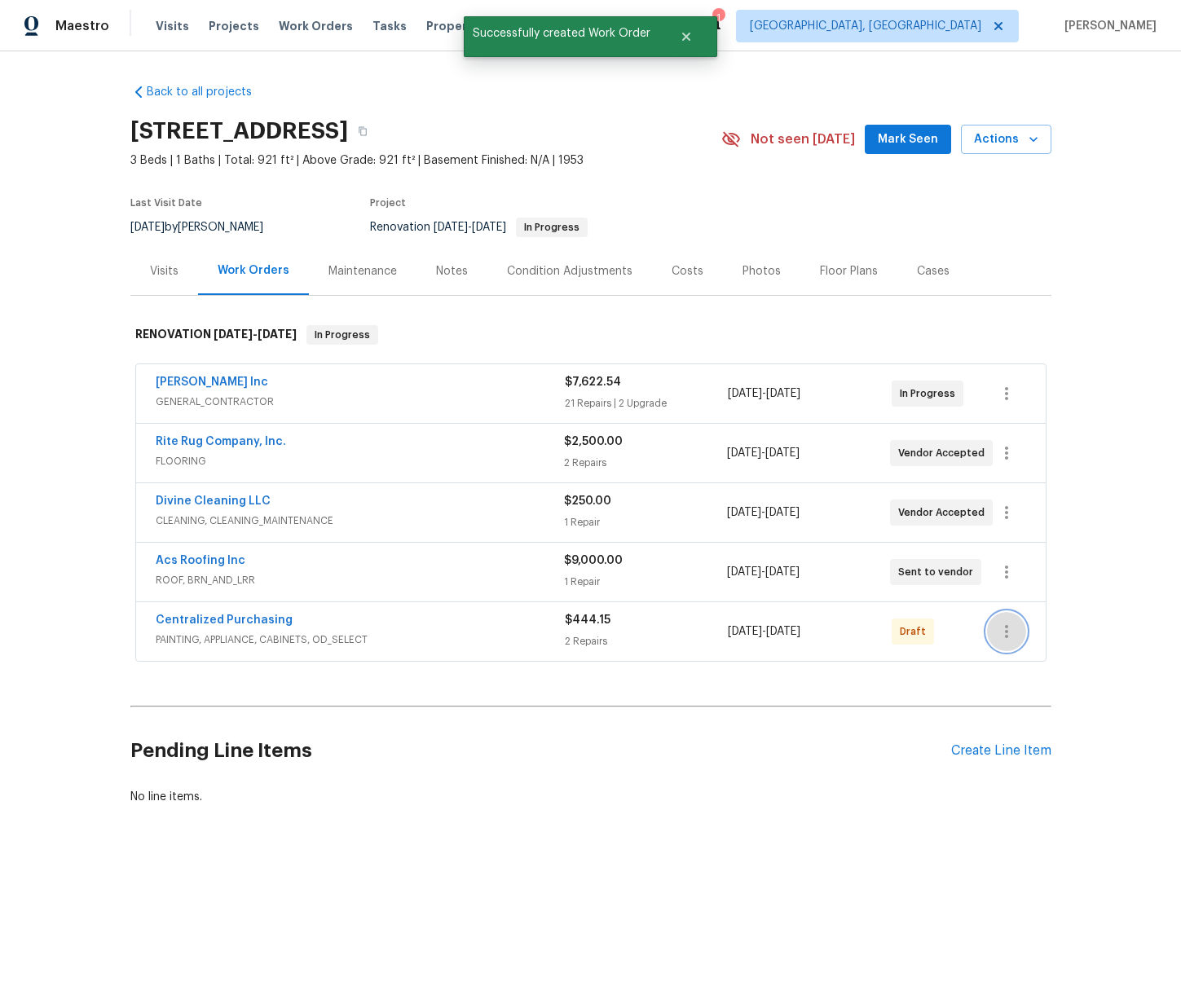
click at [1014, 625] on icon "button" at bounding box center [1006, 631] width 19 height 19
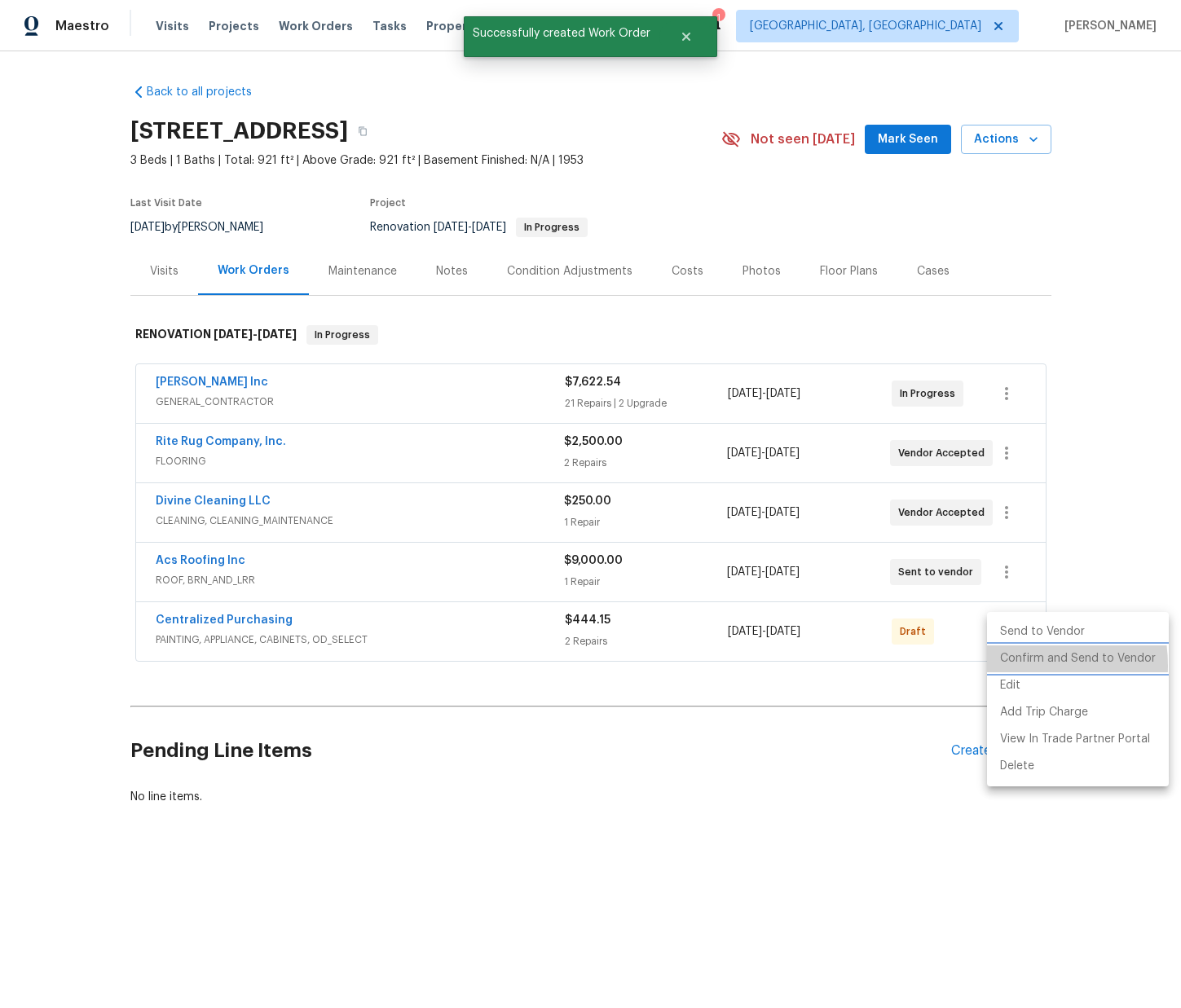
click at [1002, 666] on li "Confirm and Send to Vendor" at bounding box center [1077, 659] width 182 height 27
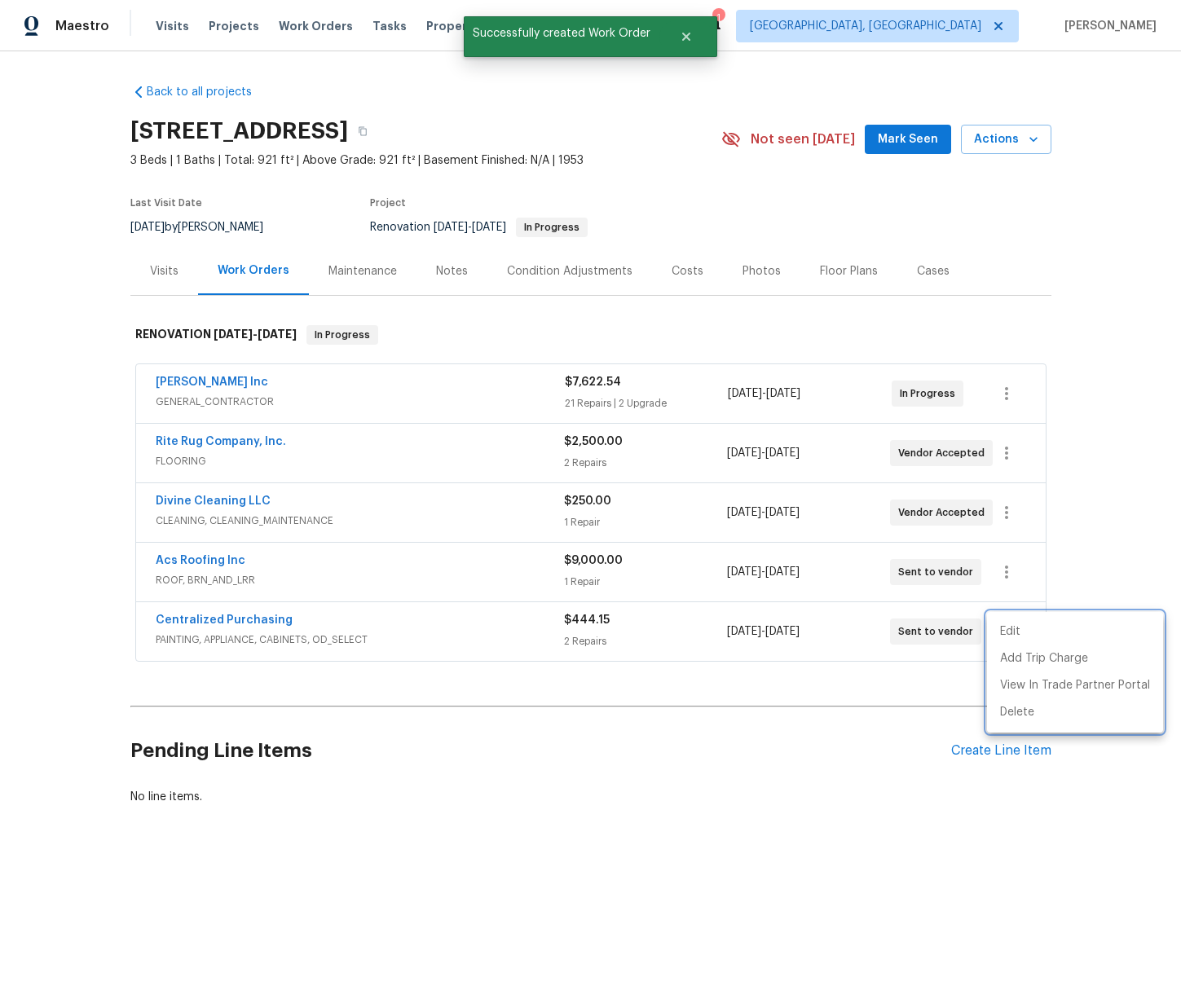
drag, startPoint x: 214, startPoint y: 603, endPoint x: 210, endPoint y: 610, distance: 8.1
click at [213, 604] on div at bounding box center [590, 504] width 1181 height 1008
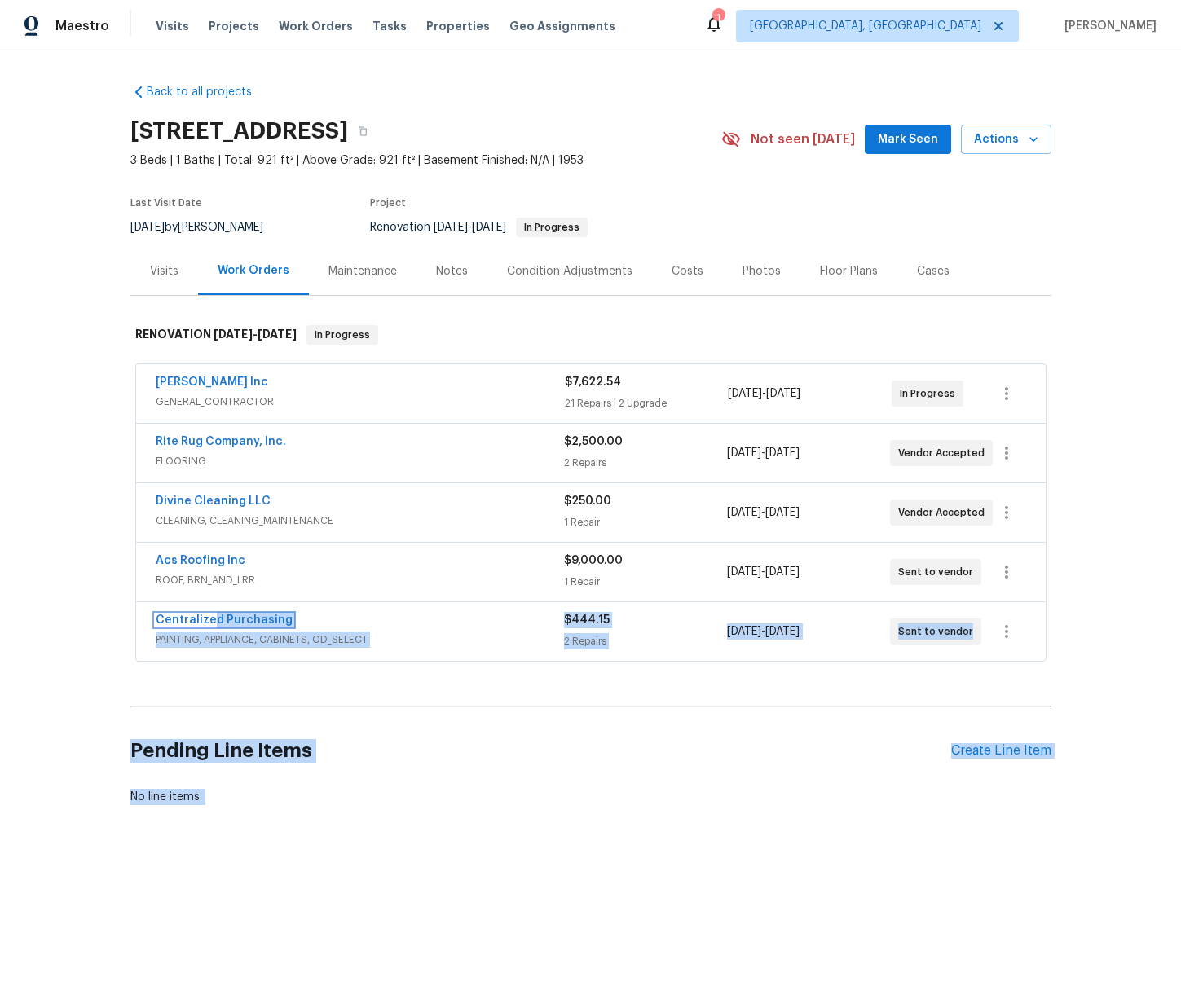
click at [263, 619] on link "Centralized Purchasing" at bounding box center [224, 620] width 137 height 12
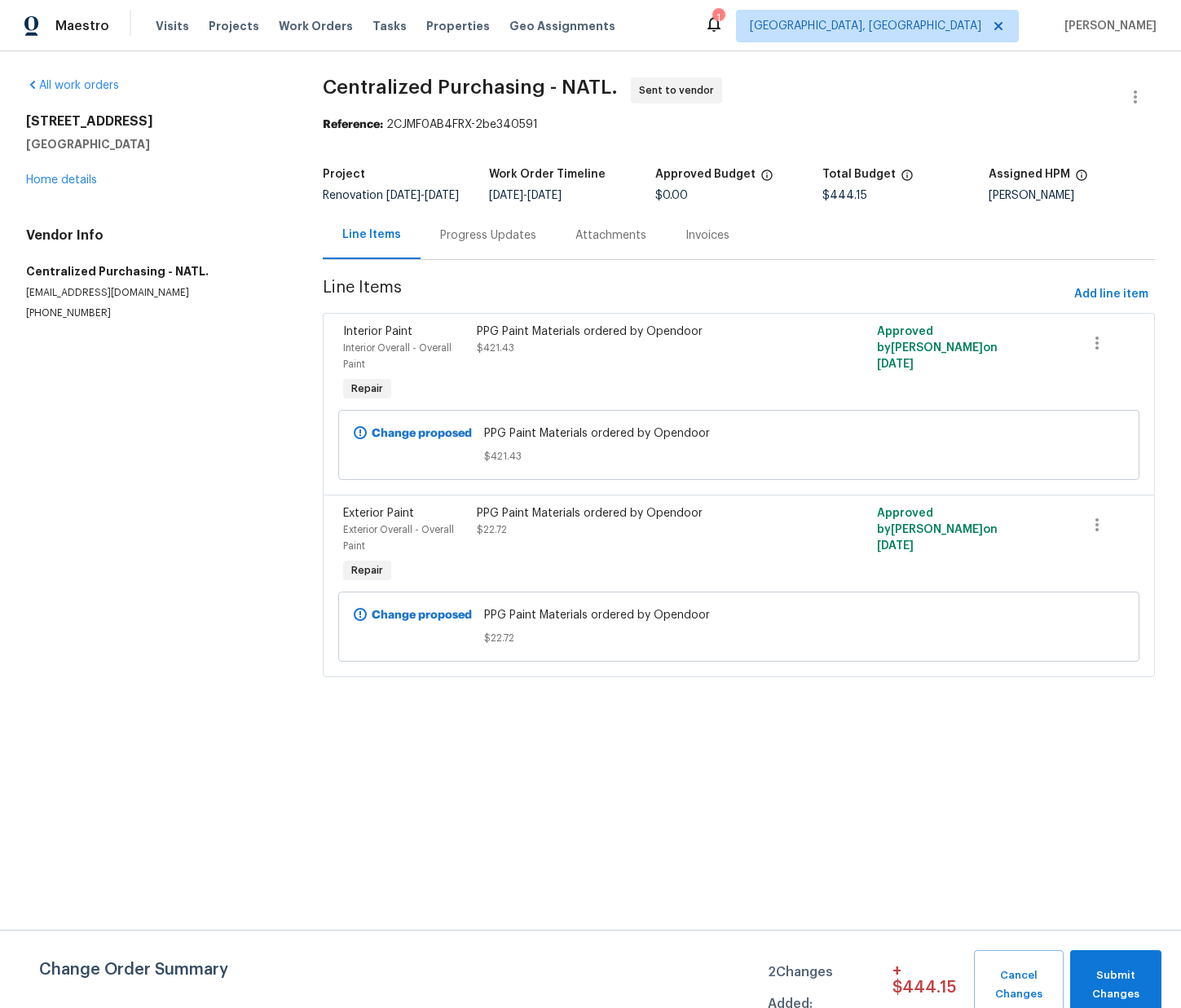
click at [595, 723] on html "Maestro Visits Projects Work Orders Tasks Properties Geo Assignments 1 Detroit,…" at bounding box center [590, 361] width 1181 height 723
click at [223, 23] on span "Projects" at bounding box center [234, 25] width 50 height 16
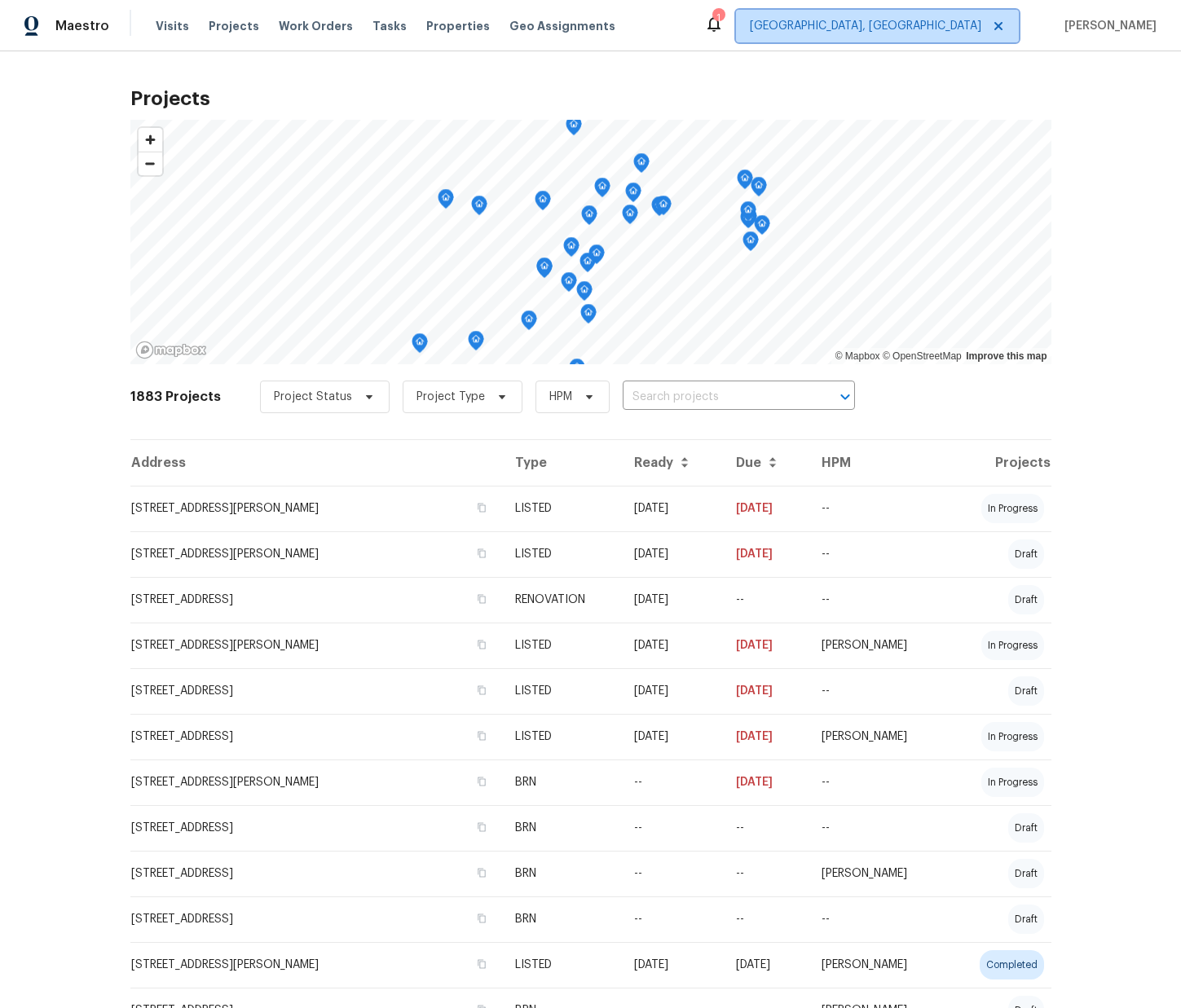
drag, startPoint x: 966, startPoint y: 23, endPoint x: 963, endPoint y: 33, distance: 10.4
click at [967, 23] on span "Detroit, MI" at bounding box center [865, 25] width 231 height 16
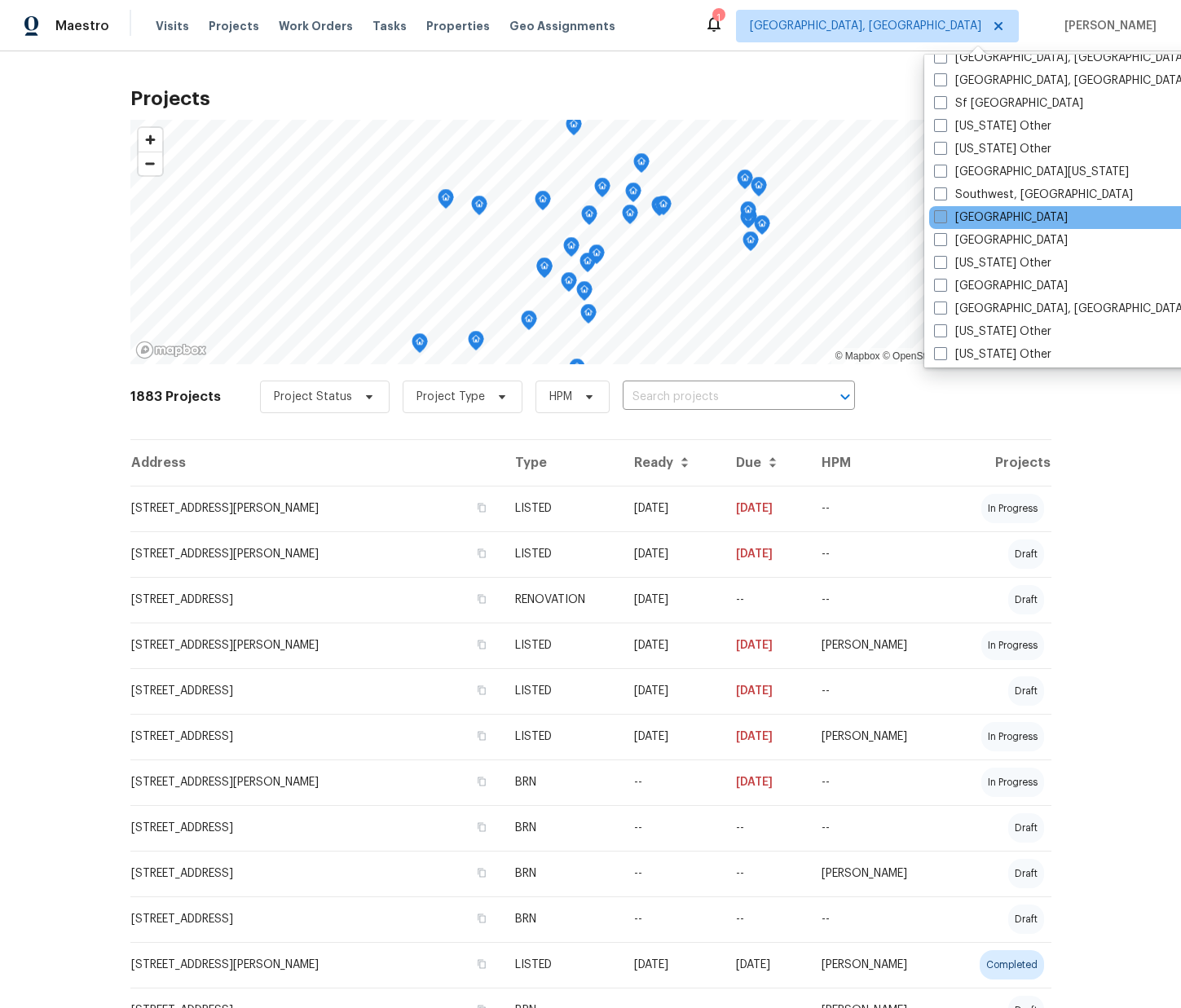
click at [973, 216] on label "St Louis" at bounding box center [1001, 217] width 134 height 16
click at [944, 216] on input "St Louis" at bounding box center [939, 214] width 11 height 11
checkbox input "true"
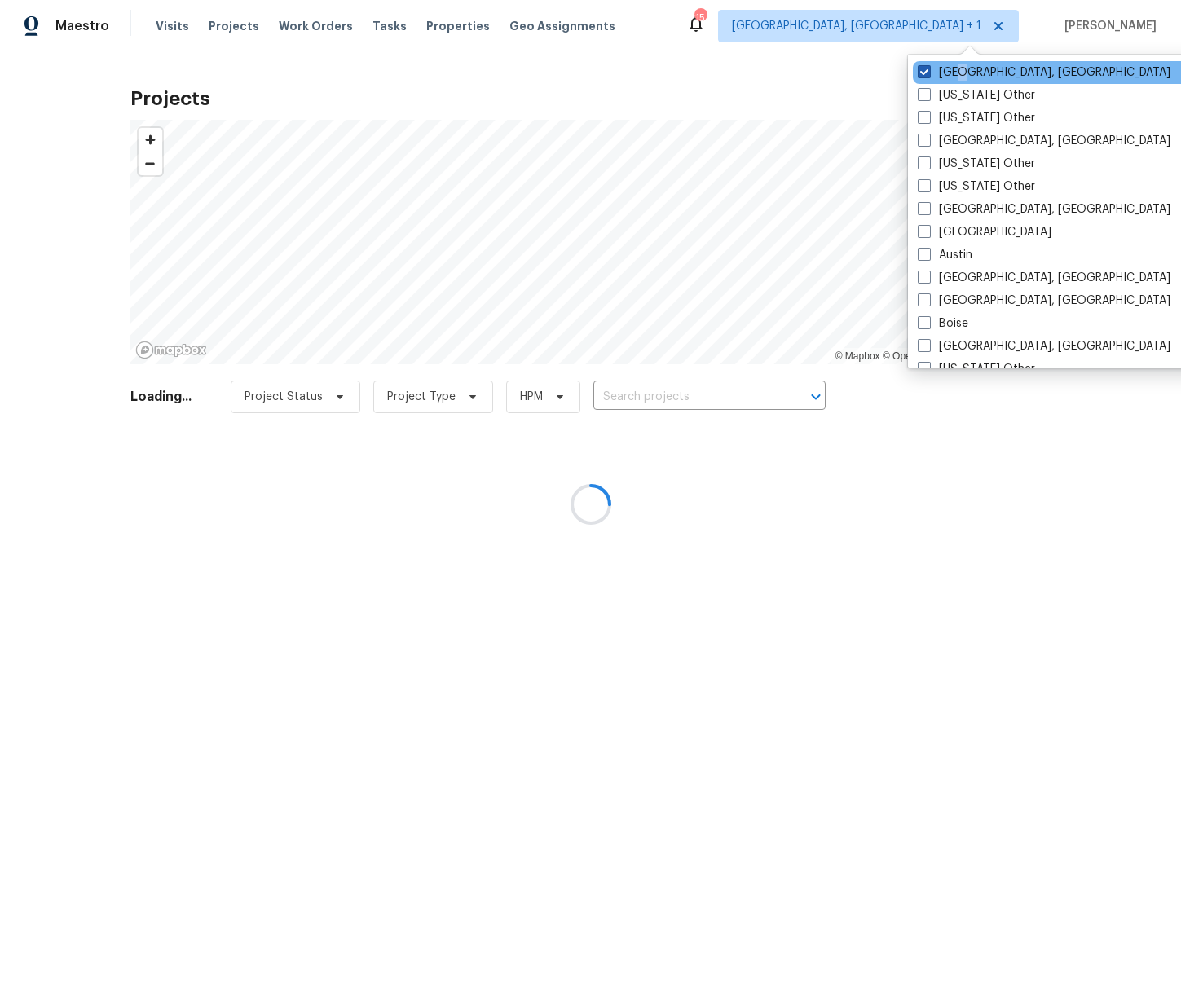
click at [958, 70] on label "Detroit, MI" at bounding box center [1044, 72] width 253 height 16
click at [948, 71] on label "Detroit, MI" at bounding box center [1044, 72] width 253 height 16
click at [928, 71] on input "Detroit, MI" at bounding box center [922, 69] width 11 height 11
checkbox input "false"
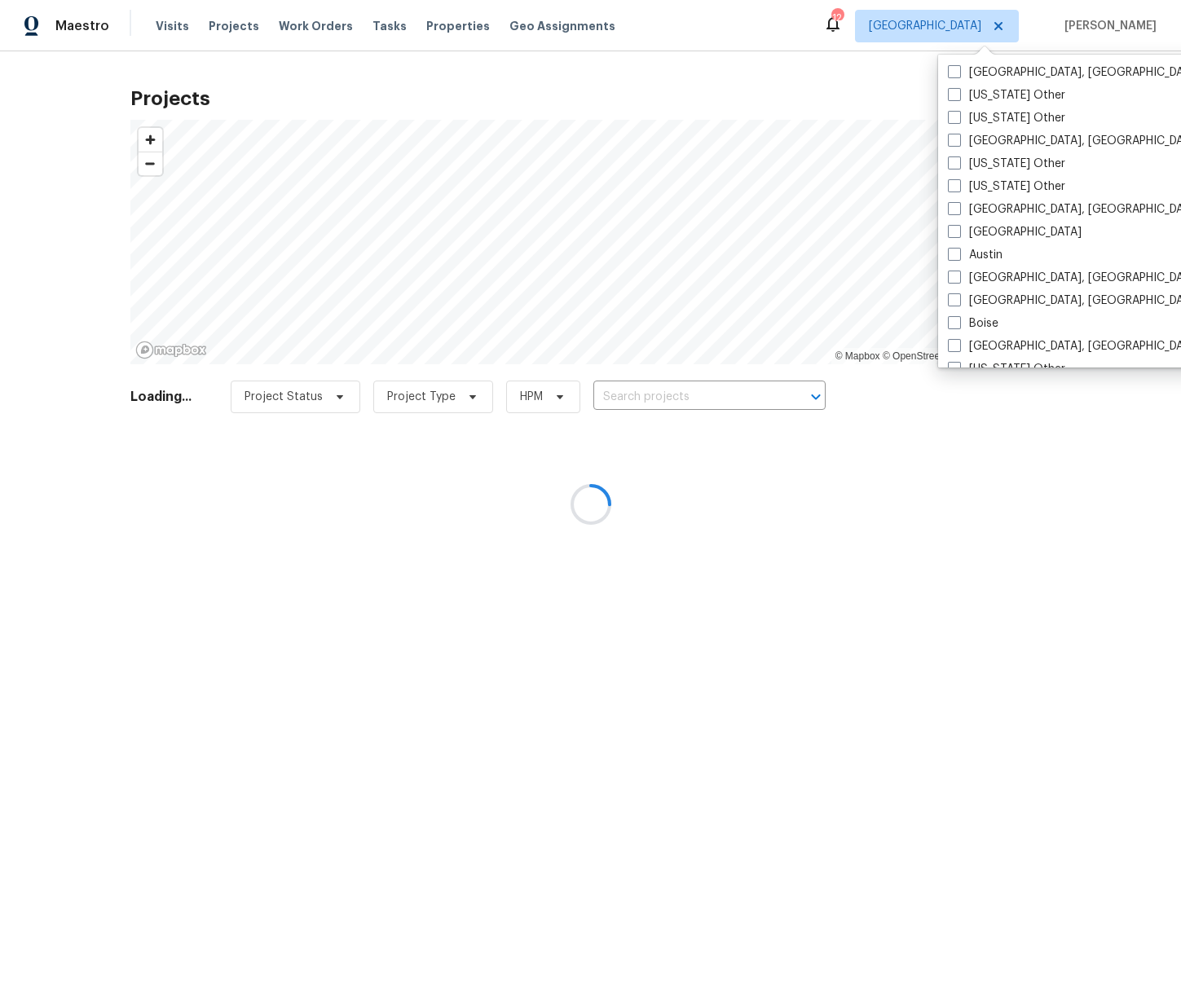
click at [410, 35] on div at bounding box center [590, 504] width 1181 height 1008
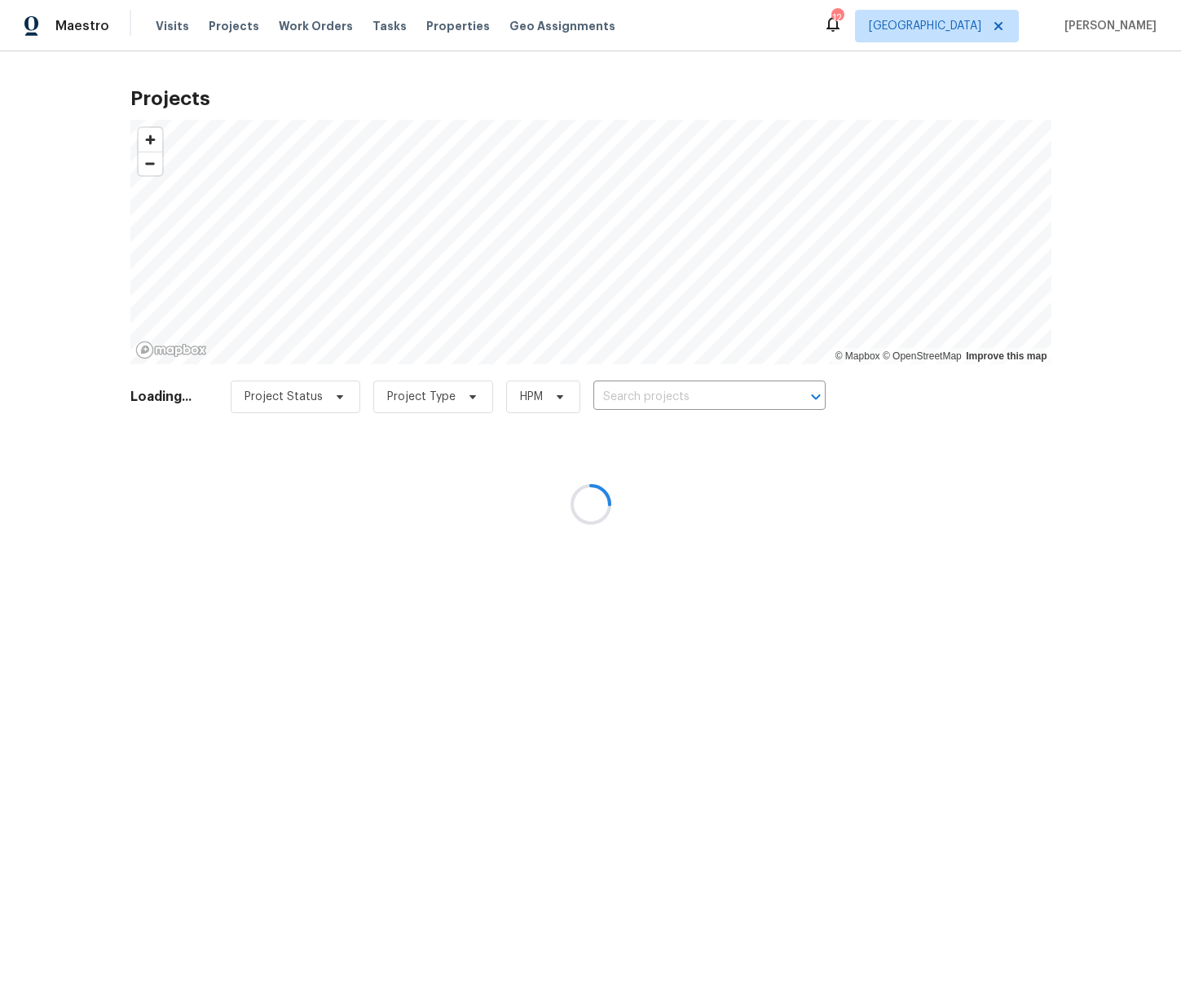
click at [439, 33] on div at bounding box center [590, 504] width 1181 height 1008
click at [441, 28] on div at bounding box center [590, 504] width 1181 height 1008
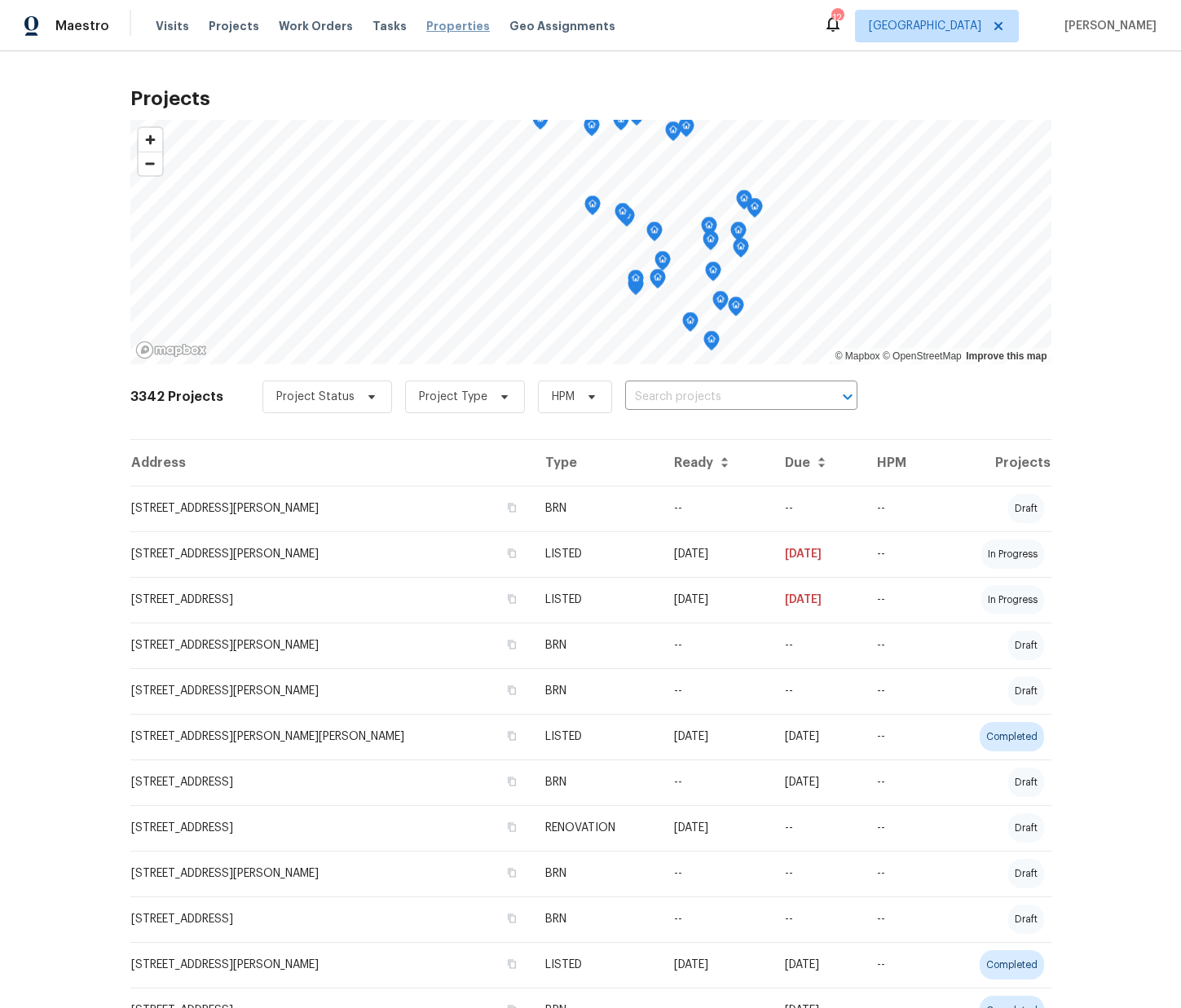
click at [435, 28] on span "Properties" at bounding box center [458, 25] width 64 height 16
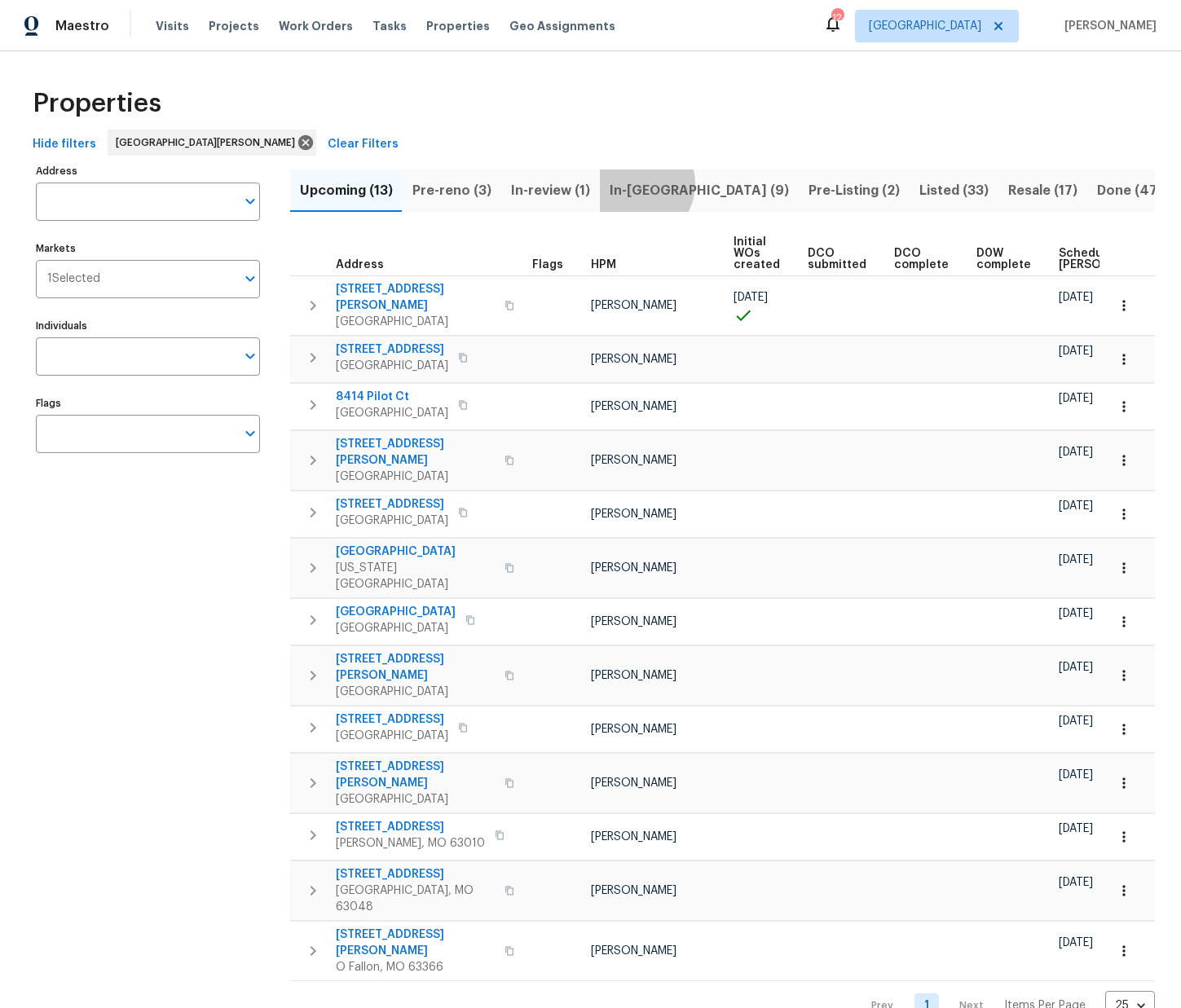
click at [629, 183] on span "In-reno (9)" at bounding box center [699, 190] width 179 height 23
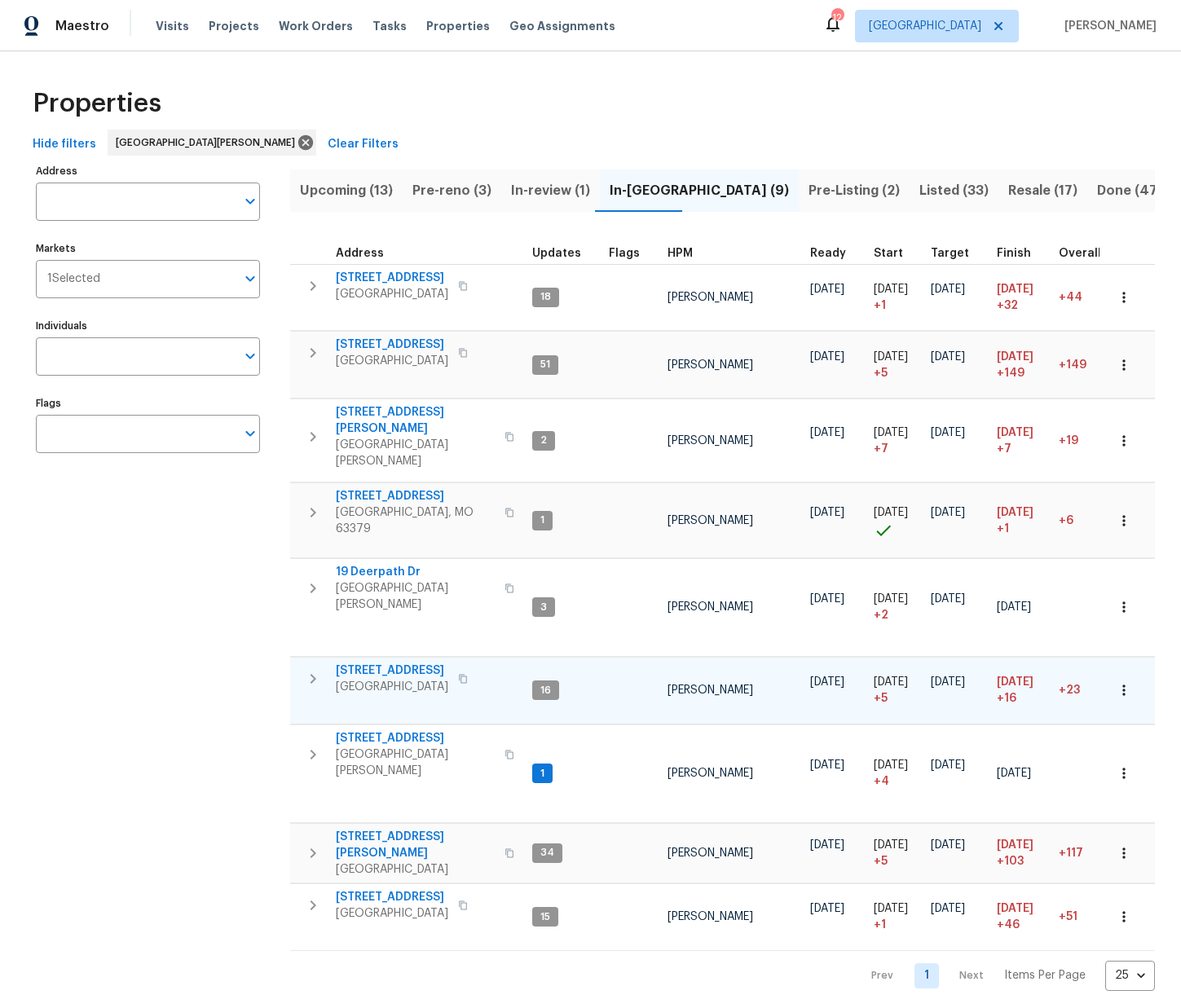
scroll to position [0, 1]
click at [567, 182] on span "In-review (1)" at bounding box center [550, 190] width 79 height 23
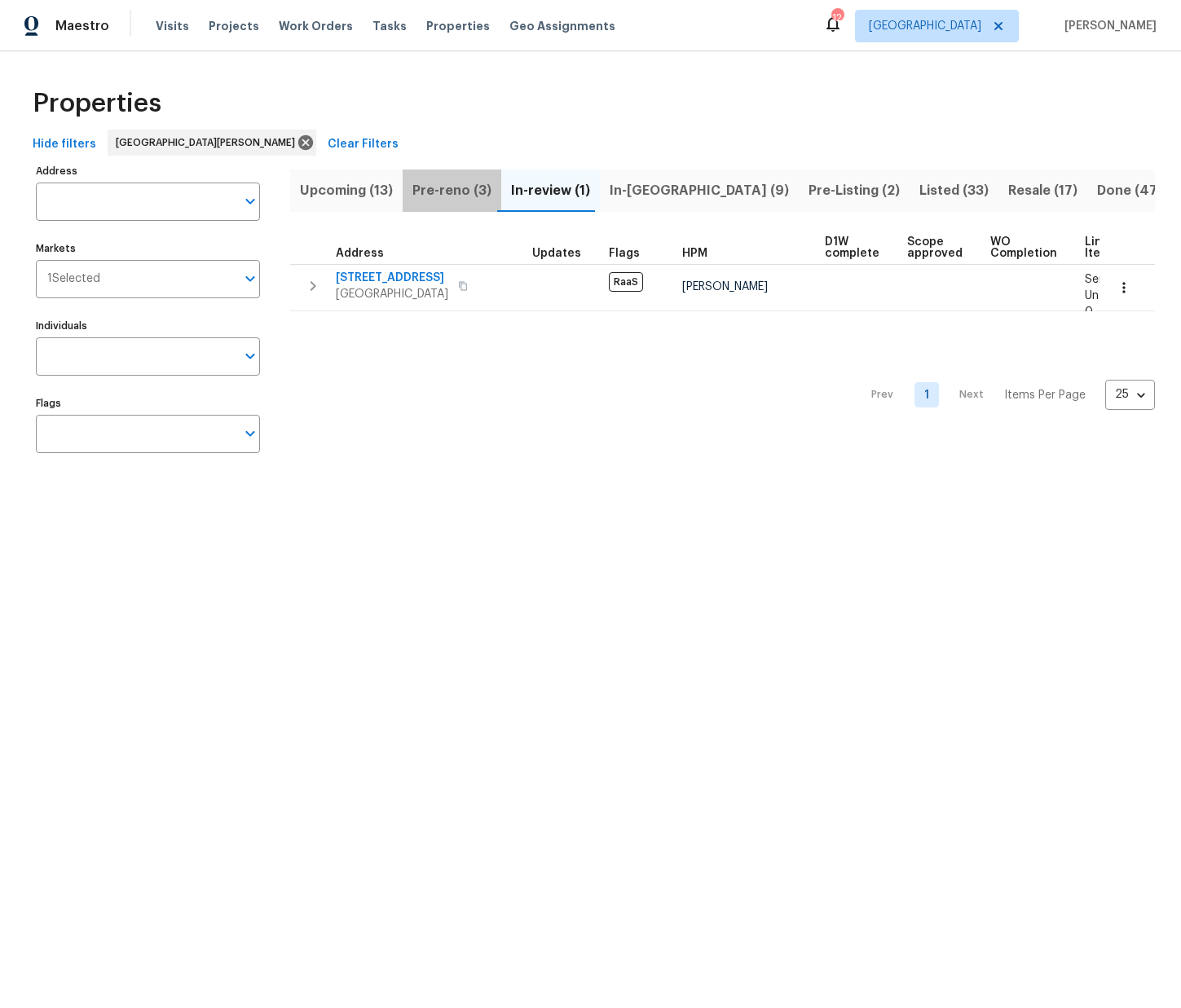
click at [456, 195] on span "Pre-reno (3)" at bounding box center [452, 190] width 79 height 23
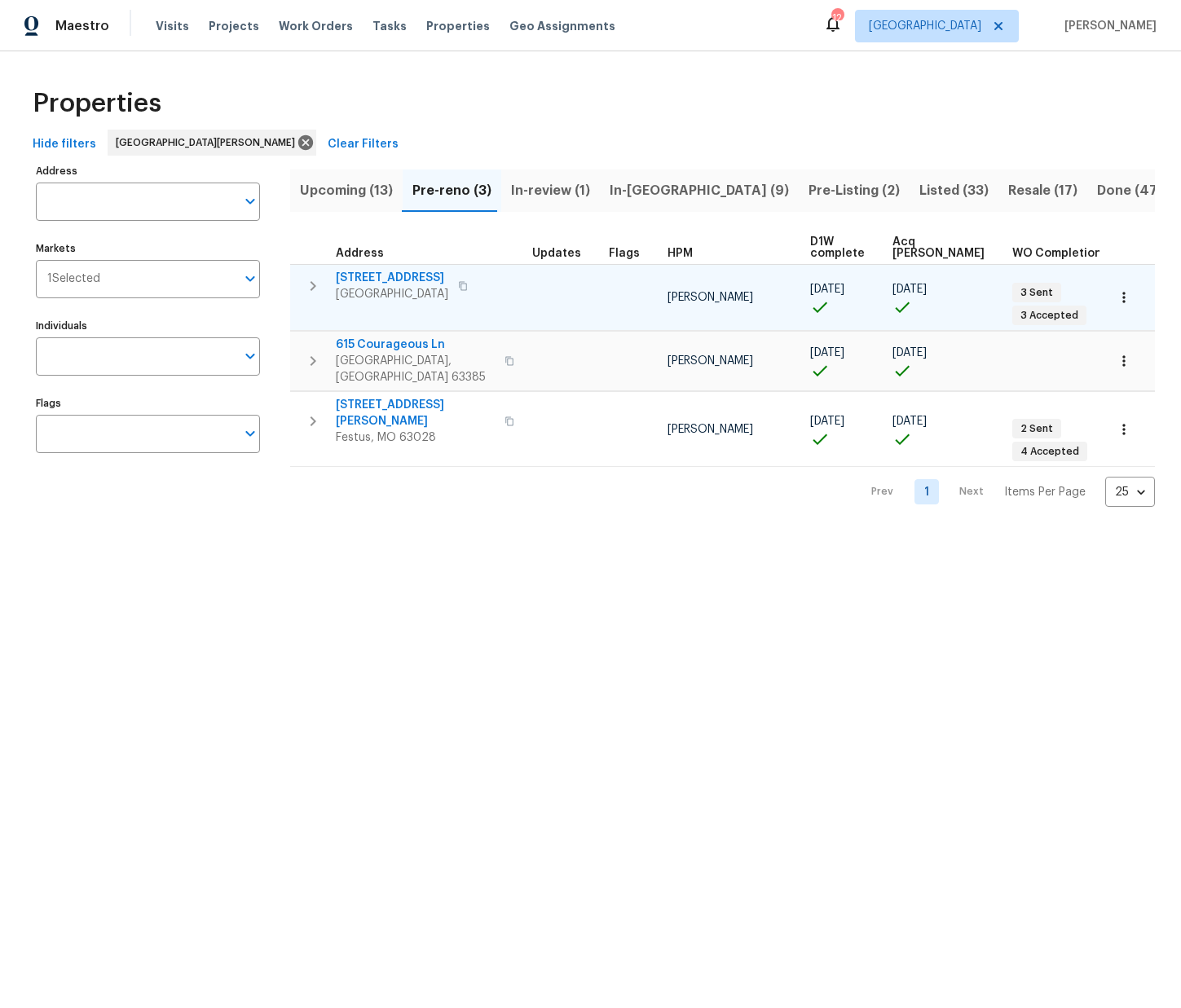
click at [463, 284] on icon "button" at bounding box center [463, 285] width 8 height 9
click at [371, 275] on span "2230 Glenoro Dr" at bounding box center [392, 277] width 112 height 16
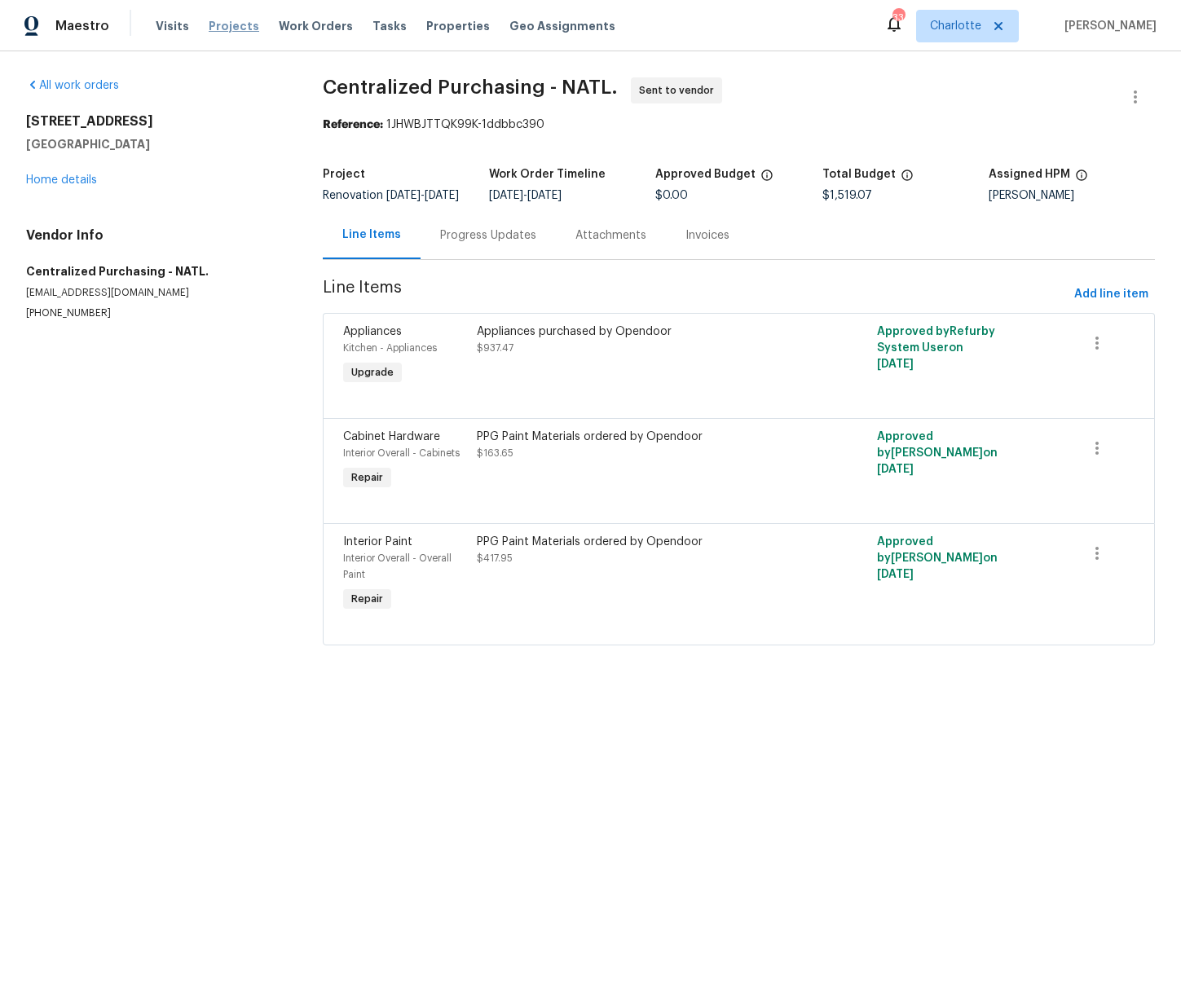
click at [244, 31] on span "Projects" at bounding box center [234, 25] width 50 height 16
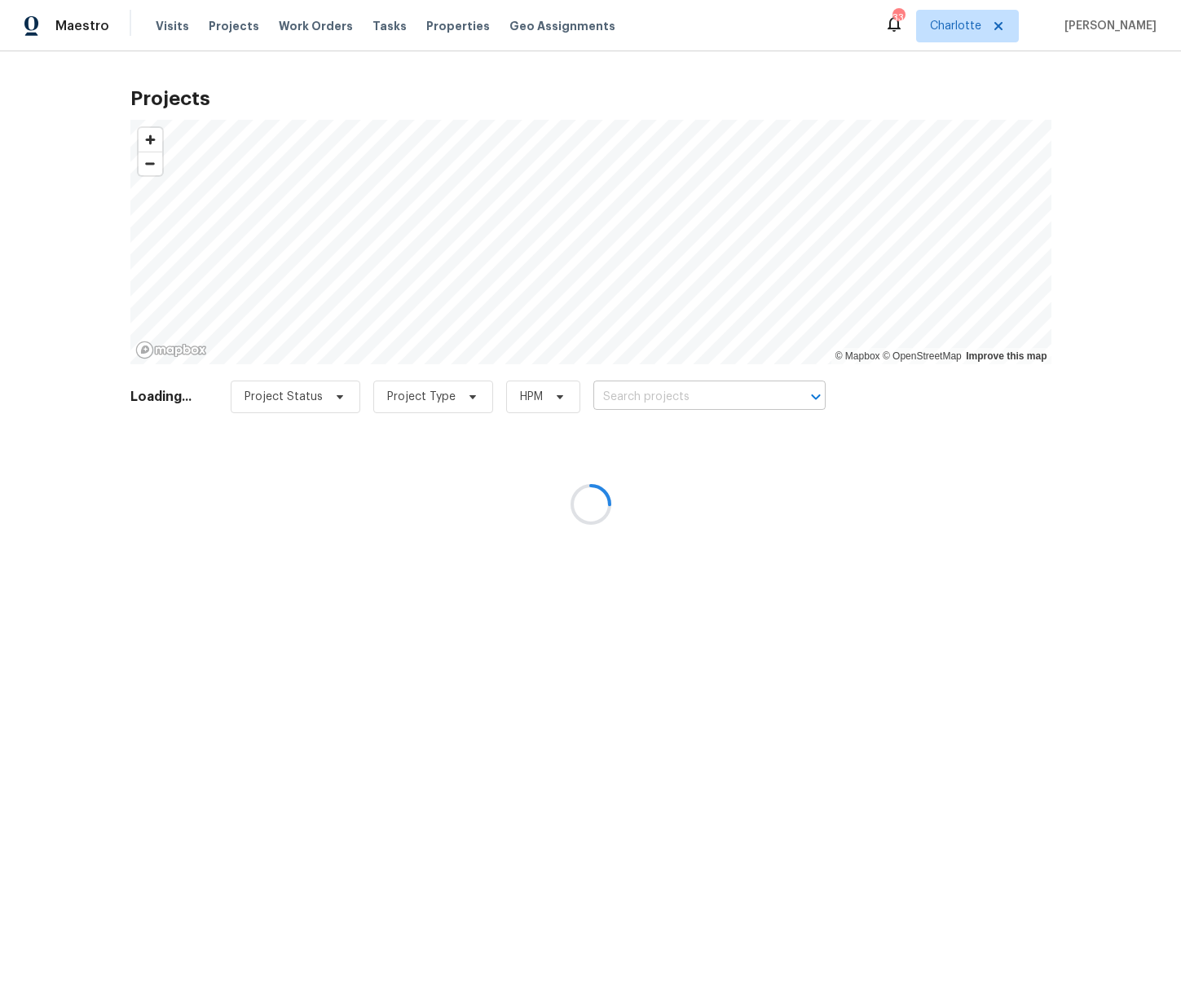
click at [660, 400] on div at bounding box center [590, 504] width 1181 height 1008
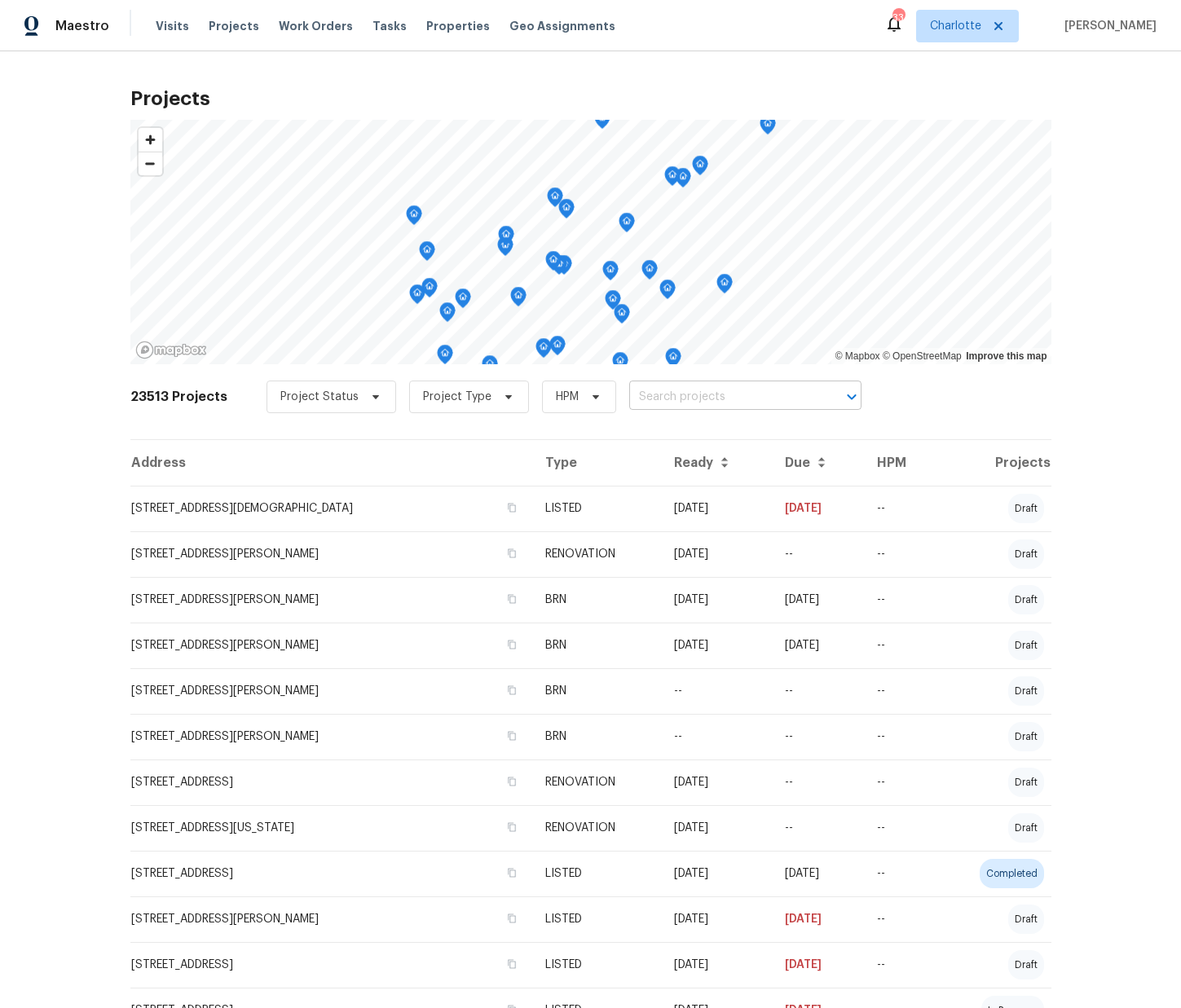
click at [655, 397] on input "text" at bounding box center [722, 397] width 187 height 25
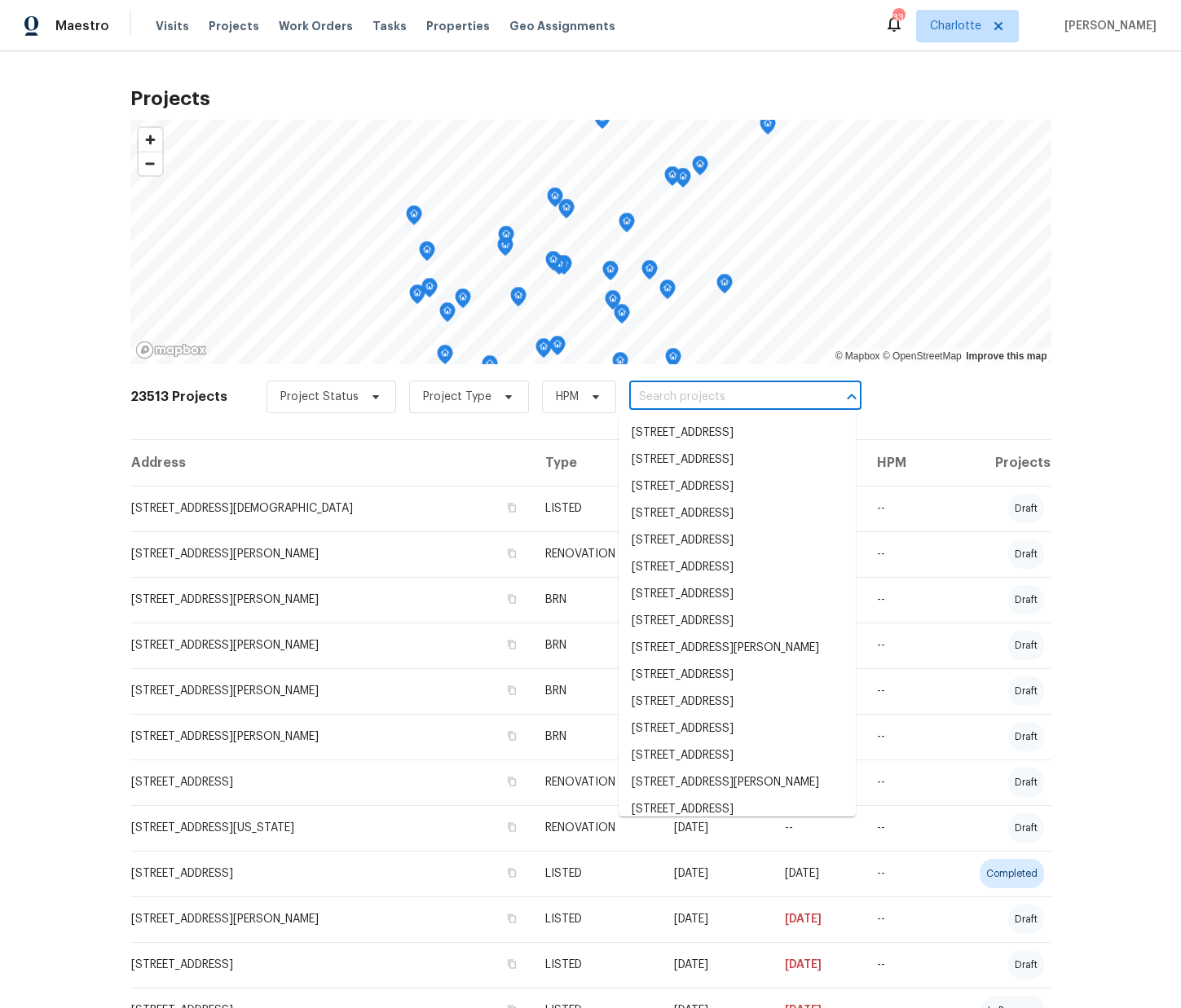
paste input "621 N Craige St, Salisbury, NC 28144"
type input "621 N Craige St, Salisbury, NC 28144"
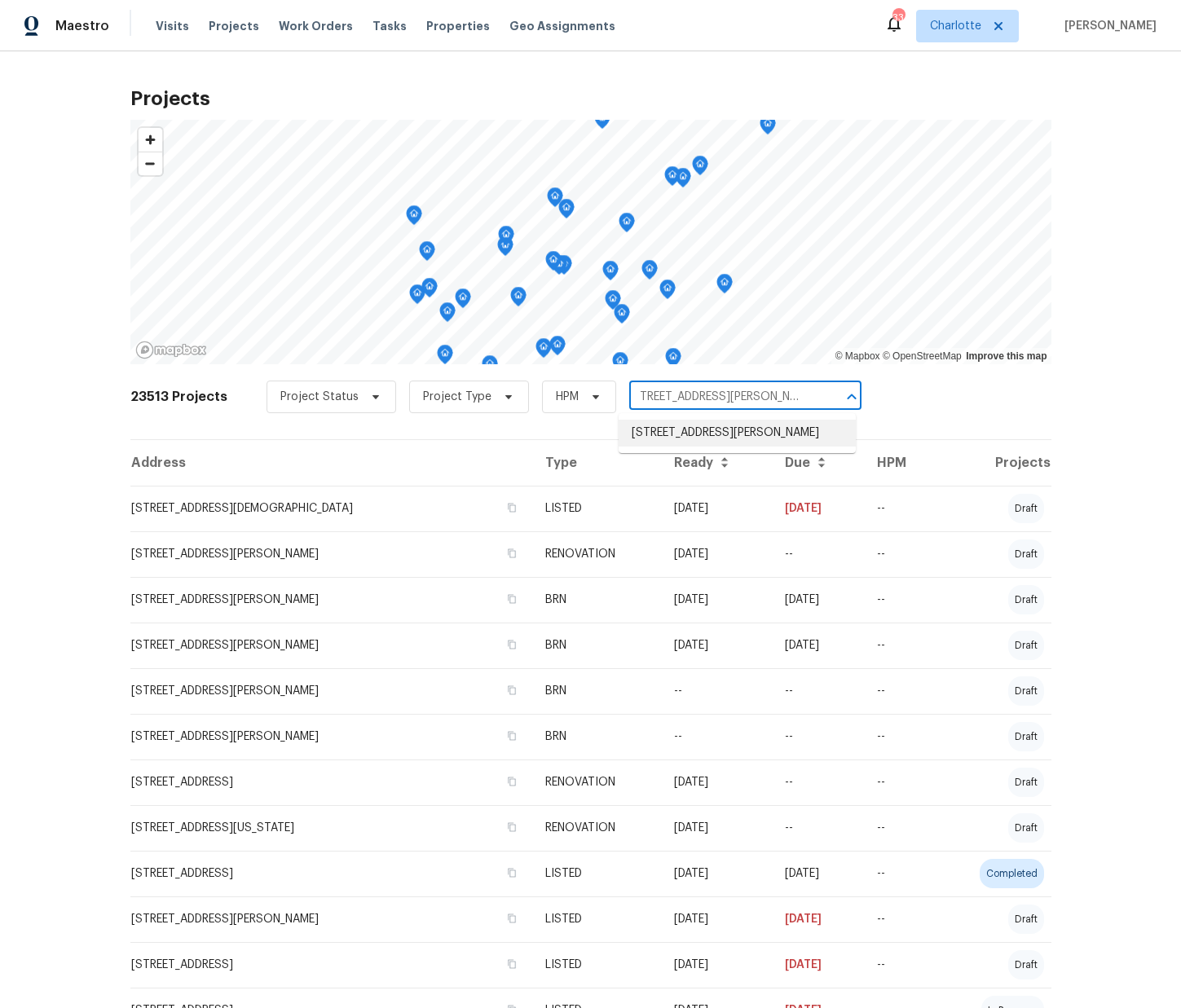
drag, startPoint x: 667, startPoint y: 423, endPoint x: 668, endPoint y: 432, distance: 9.1
click at [668, 432] on li "621 N Craige St, Salisbury, NC 28144" at bounding box center [737, 433] width 237 height 27
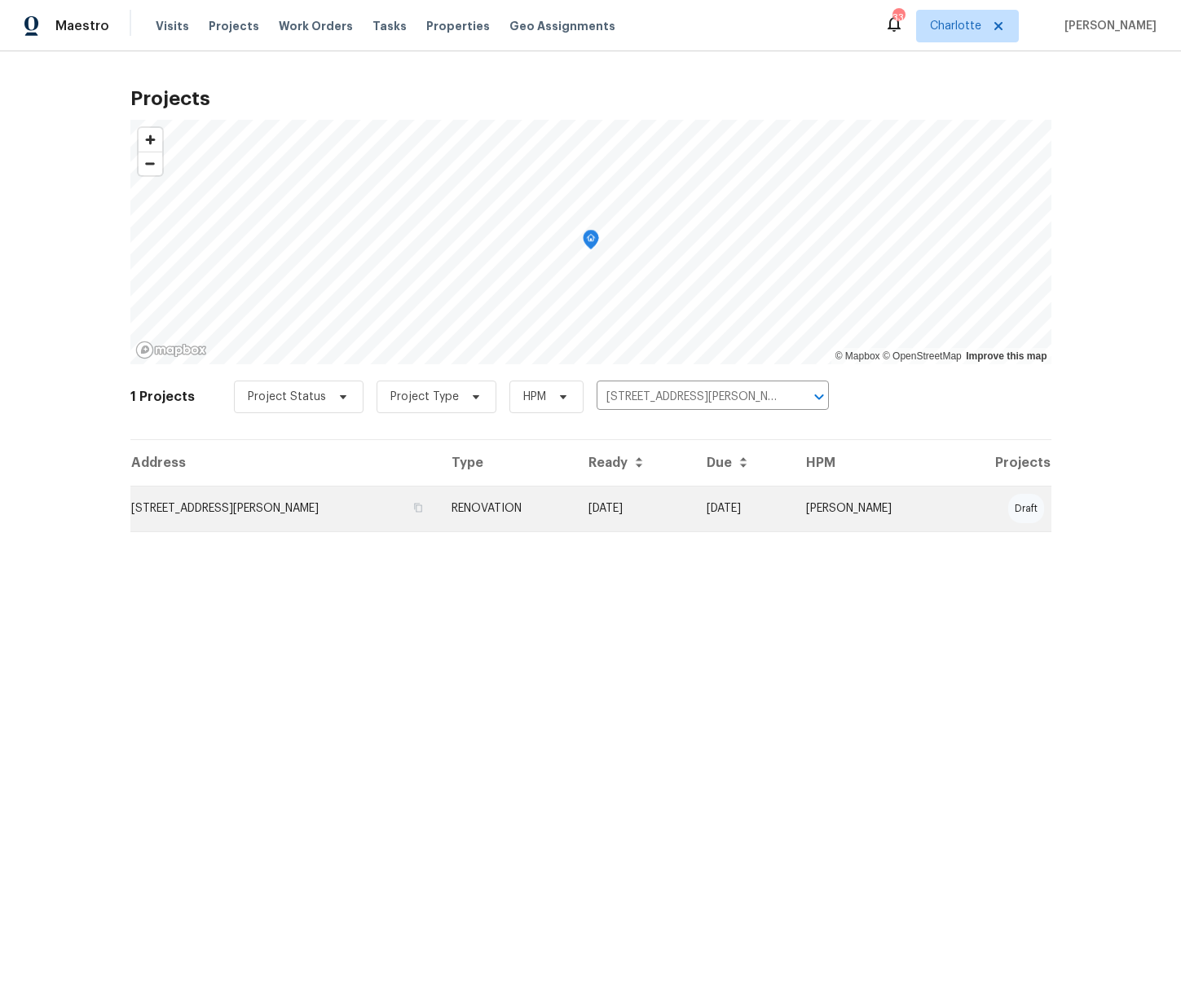
click at [573, 498] on td "RENOVATION" at bounding box center [507, 508] width 137 height 46
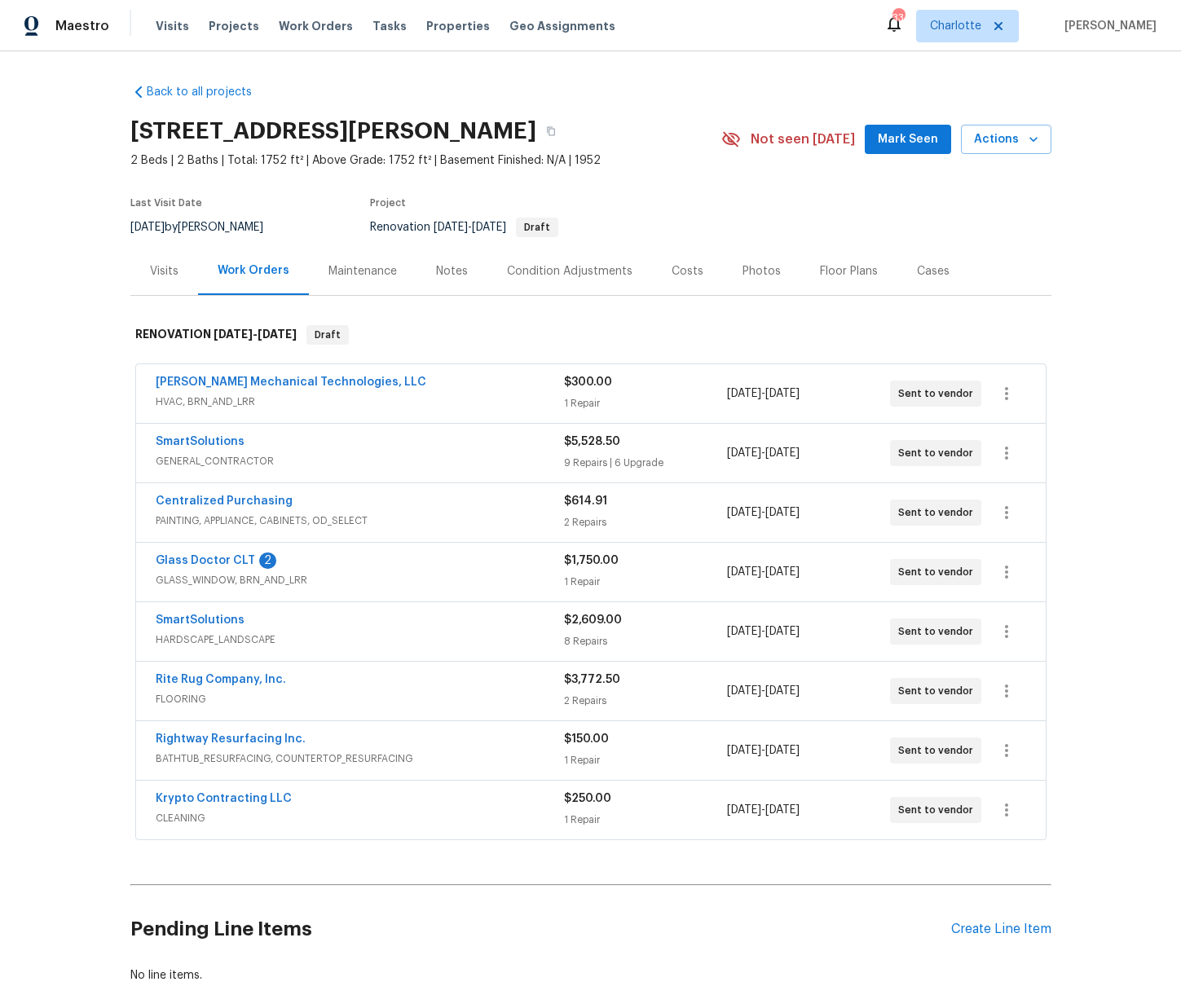
click at [501, 130] on h2 "621 N Craige St, Salisbury, NC 28144" at bounding box center [333, 131] width 406 height 16
copy h2 "28144"
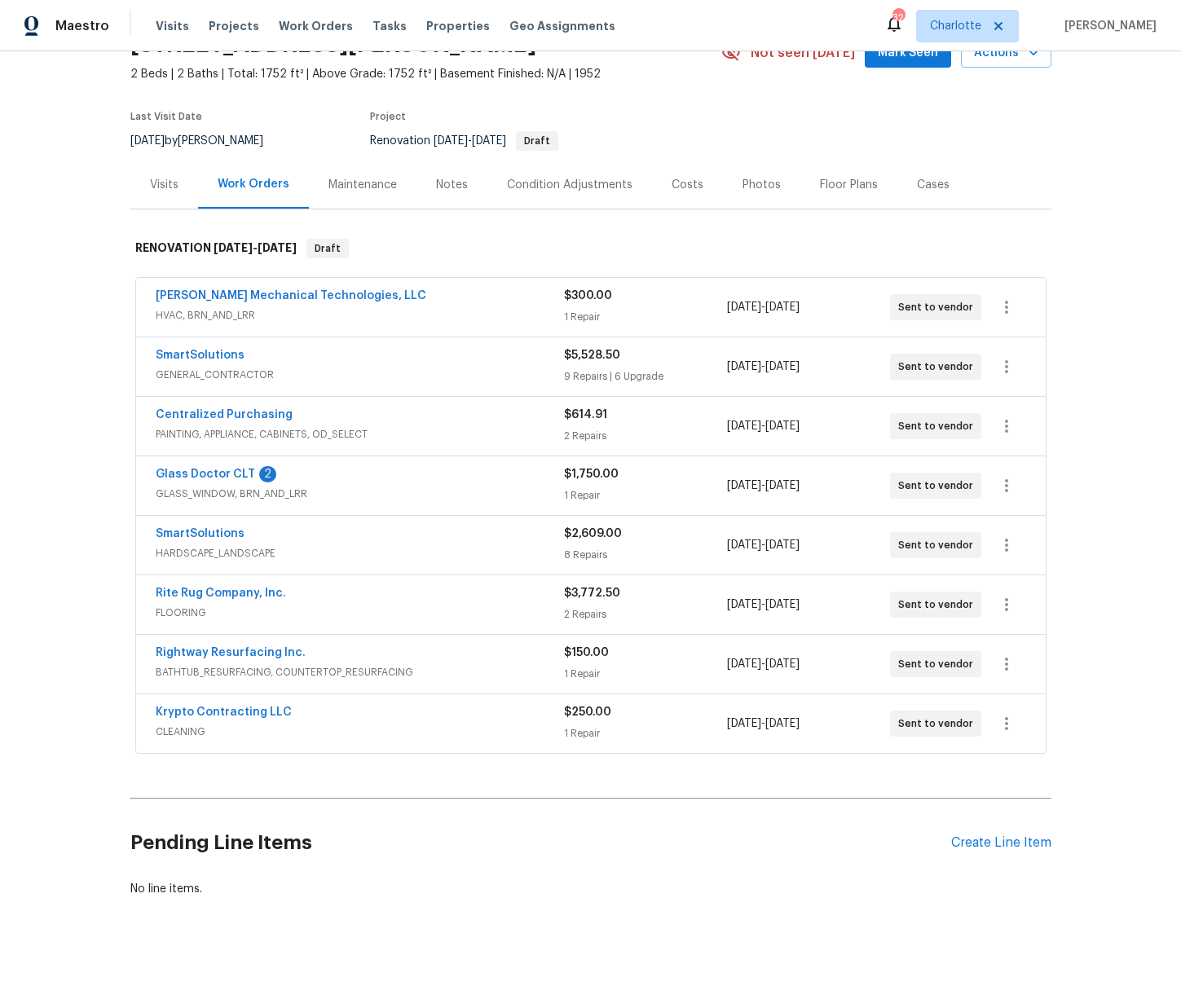
click at [228, 407] on span "Centralized Purchasing" at bounding box center [224, 414] width 137 height 16
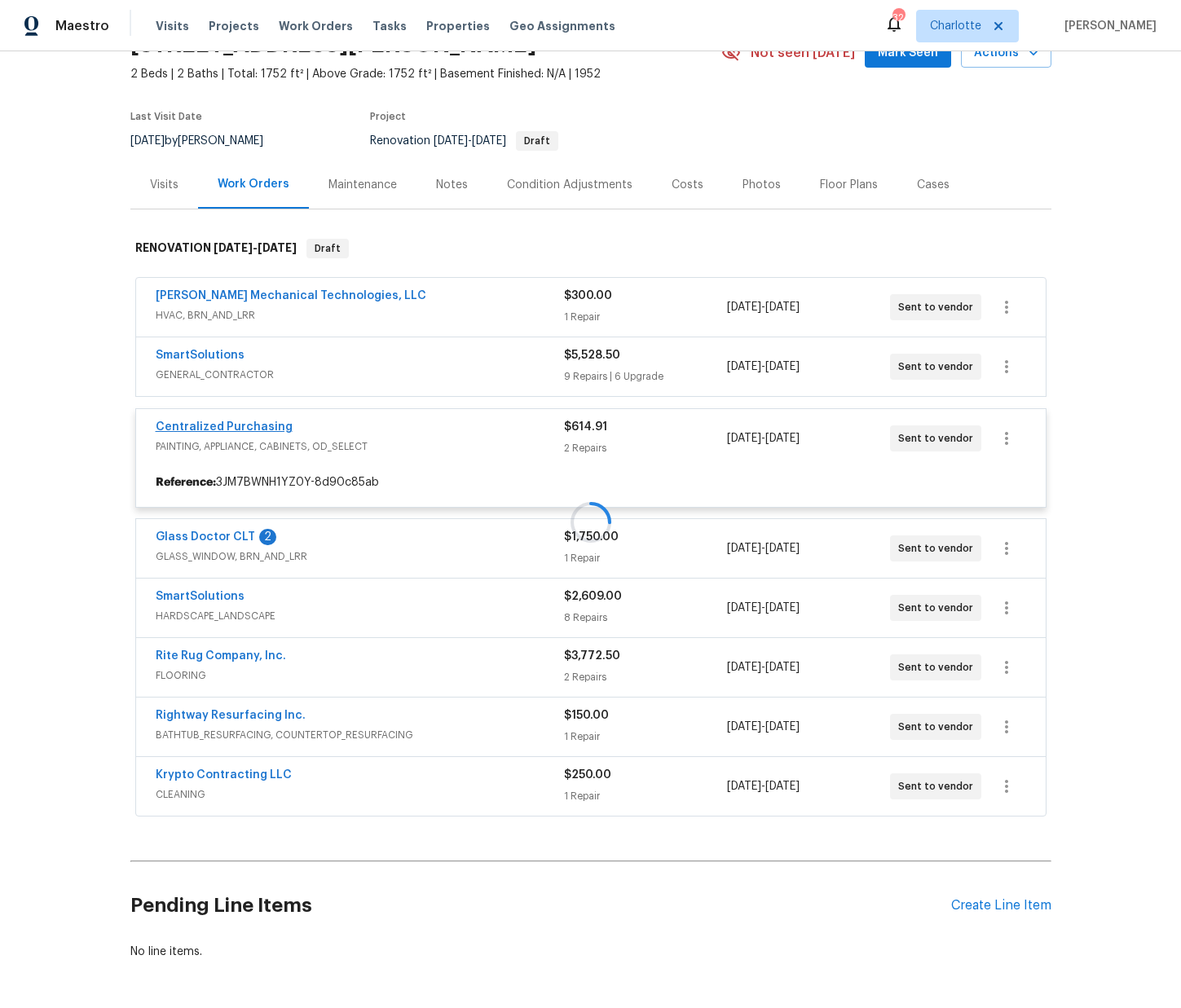
click at [226, 419] on div at bounding box center [591, 522] width 921 height 599
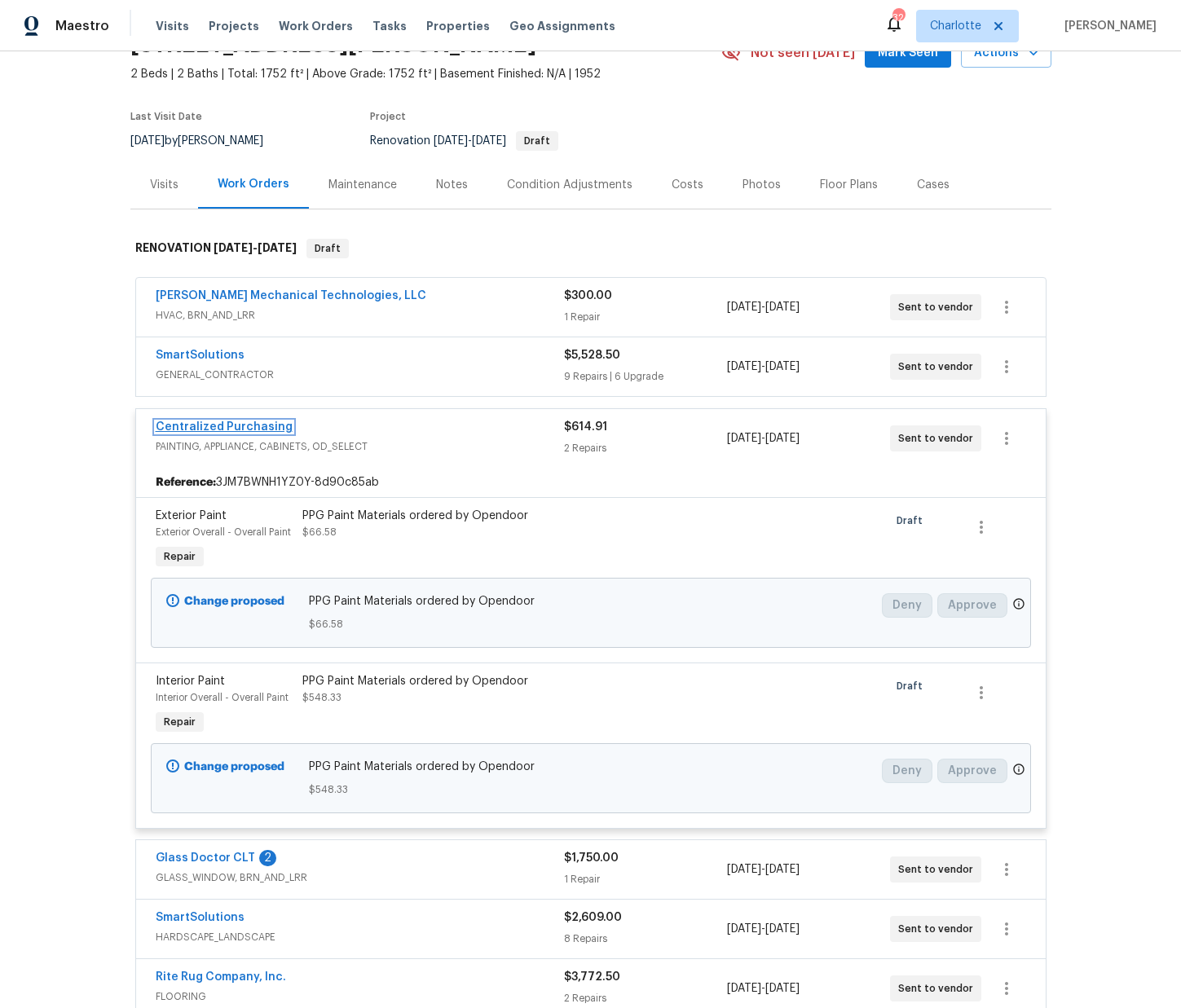
click at [228, 426] on link "Centralized Purchasing" at bounding box center [224, 427] width 137 height 12
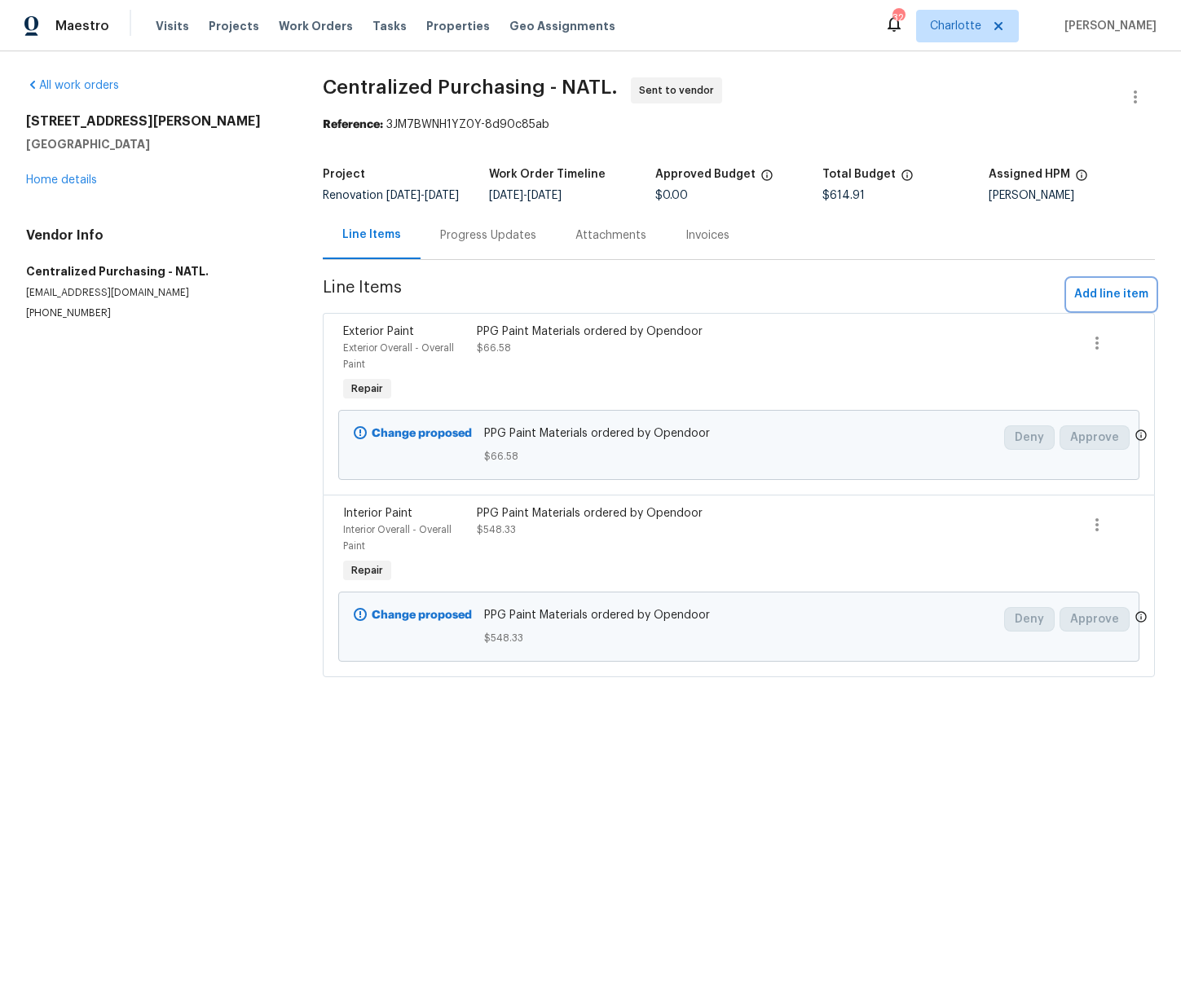
click at [1123, 300] on span "Add line item" at bounding box center [1111, 295] width 74 height 20
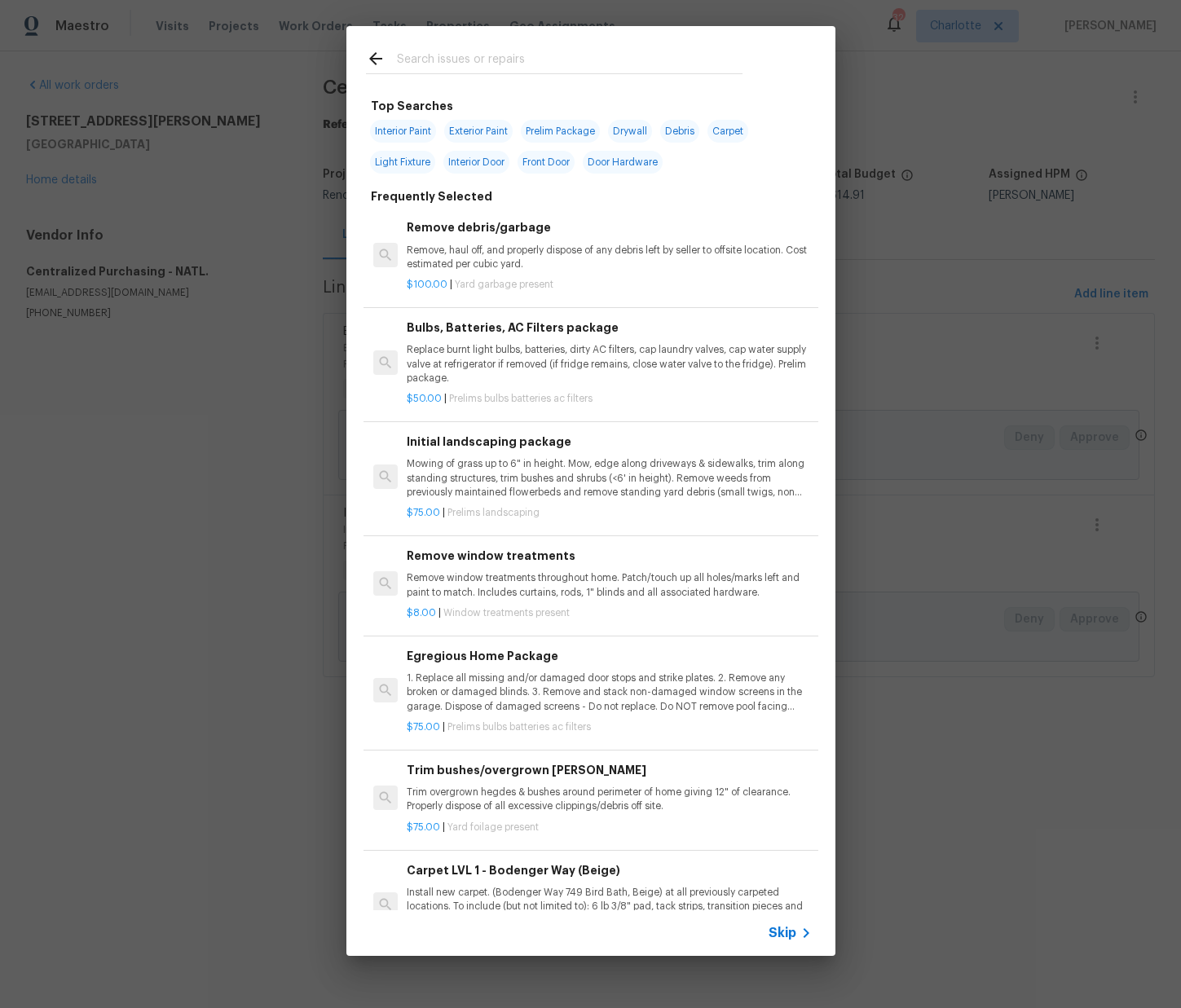
click at [507, 62] on input "text" at bounding box center [569, 60] width 346 height 24
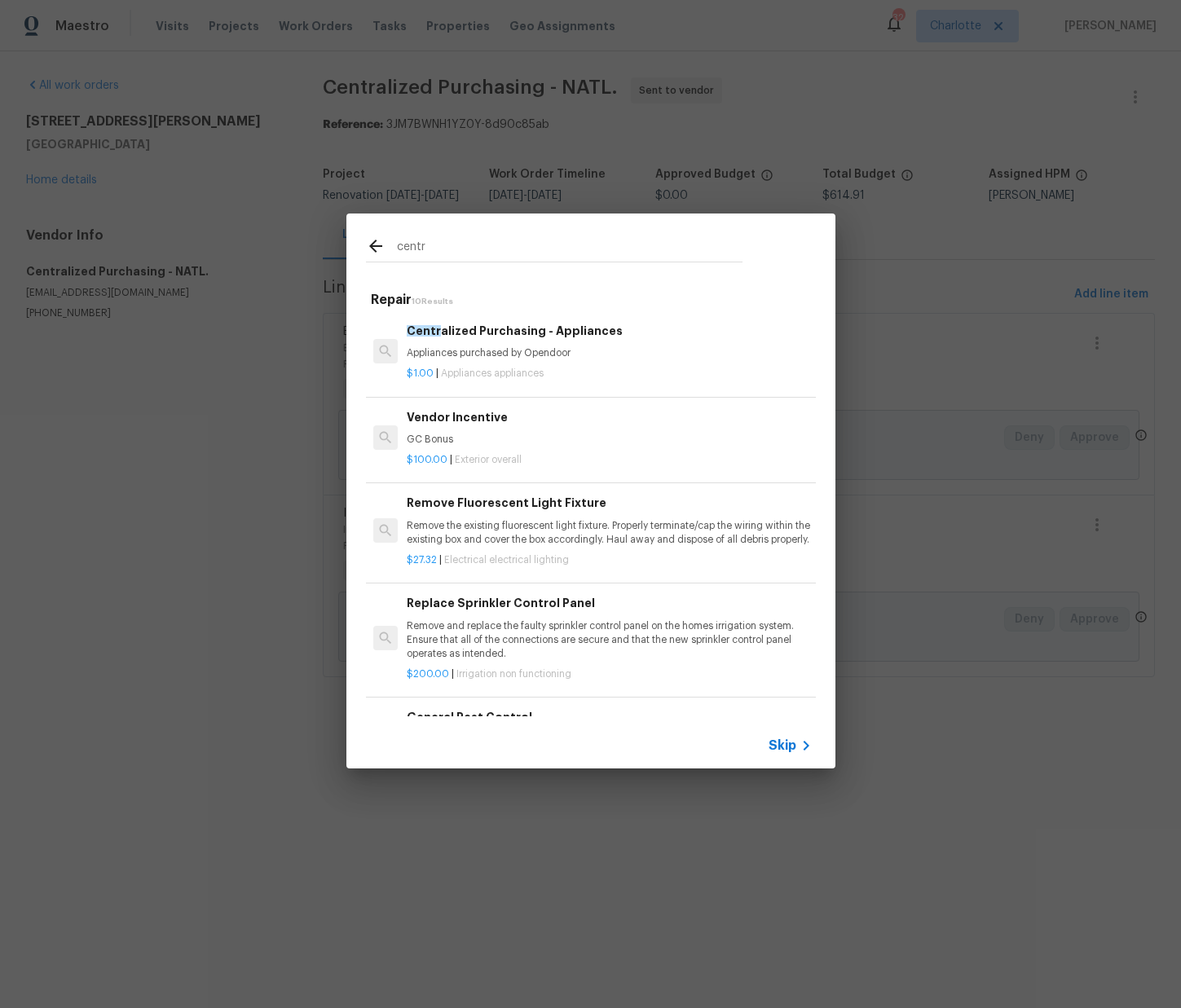
type input "centr"
click at [514, 333] on h6 "Centr alized Purchasing - Appliances" at bounding box center [608, 331] width 404 height 18
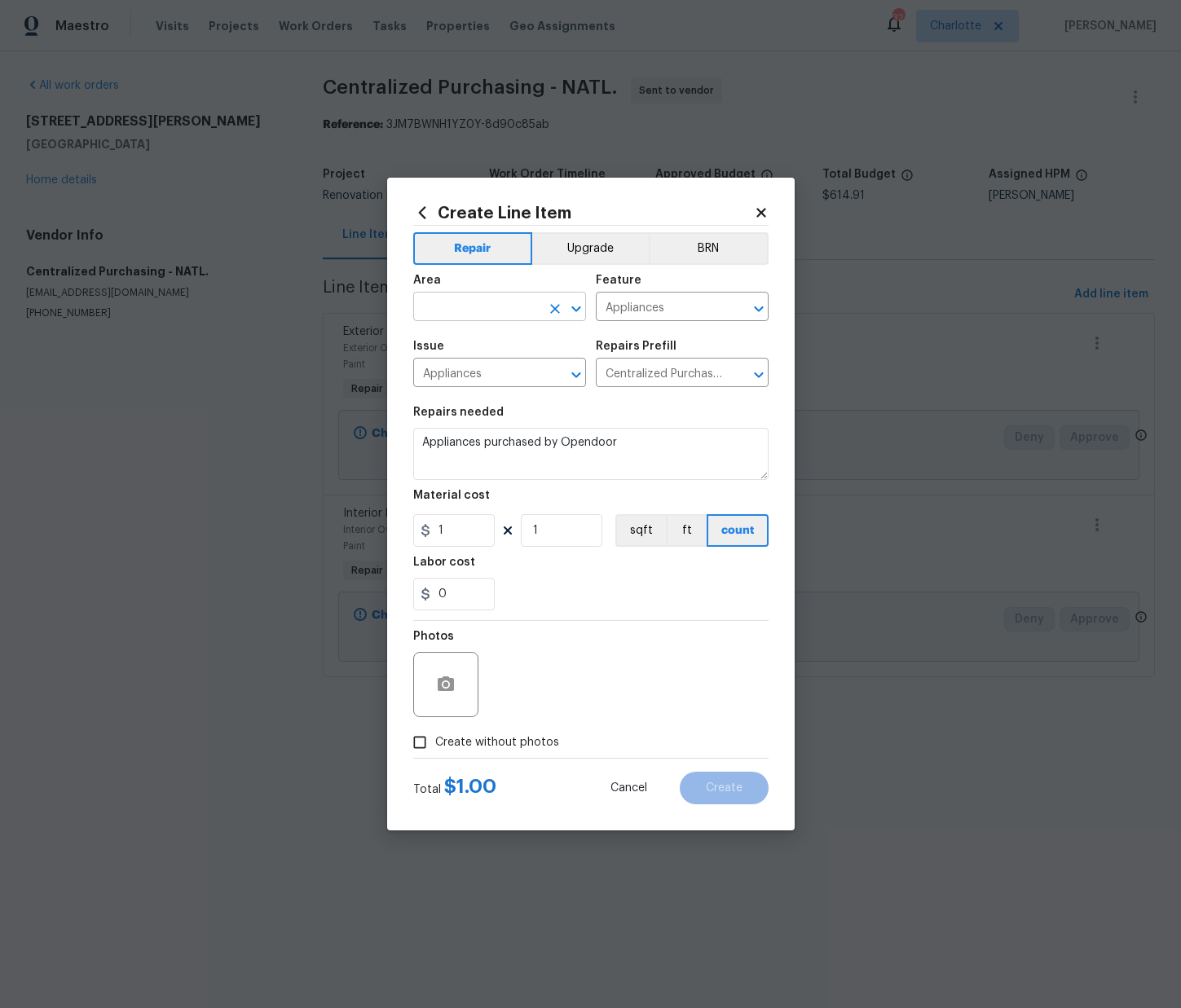
click at [509, 303] on input "text" at bounding box center [477, 308] width 127 height 25
click at [499, 343] on li "Kitchen" at bounding box center [500, 344] width 172 height 27
type input "Kitchen"
drag, startPoint x: 441, startPoint y: 535, endPoint x: 384, endPoint y: 527, distance: 57.6
click at [384, 527] on div "Create Line Item Repair Upgrade BRN Area Kitchen ​ Feature Appliances ​ Issue A…" at bounding box center [590, 504] width 1181 height 1008
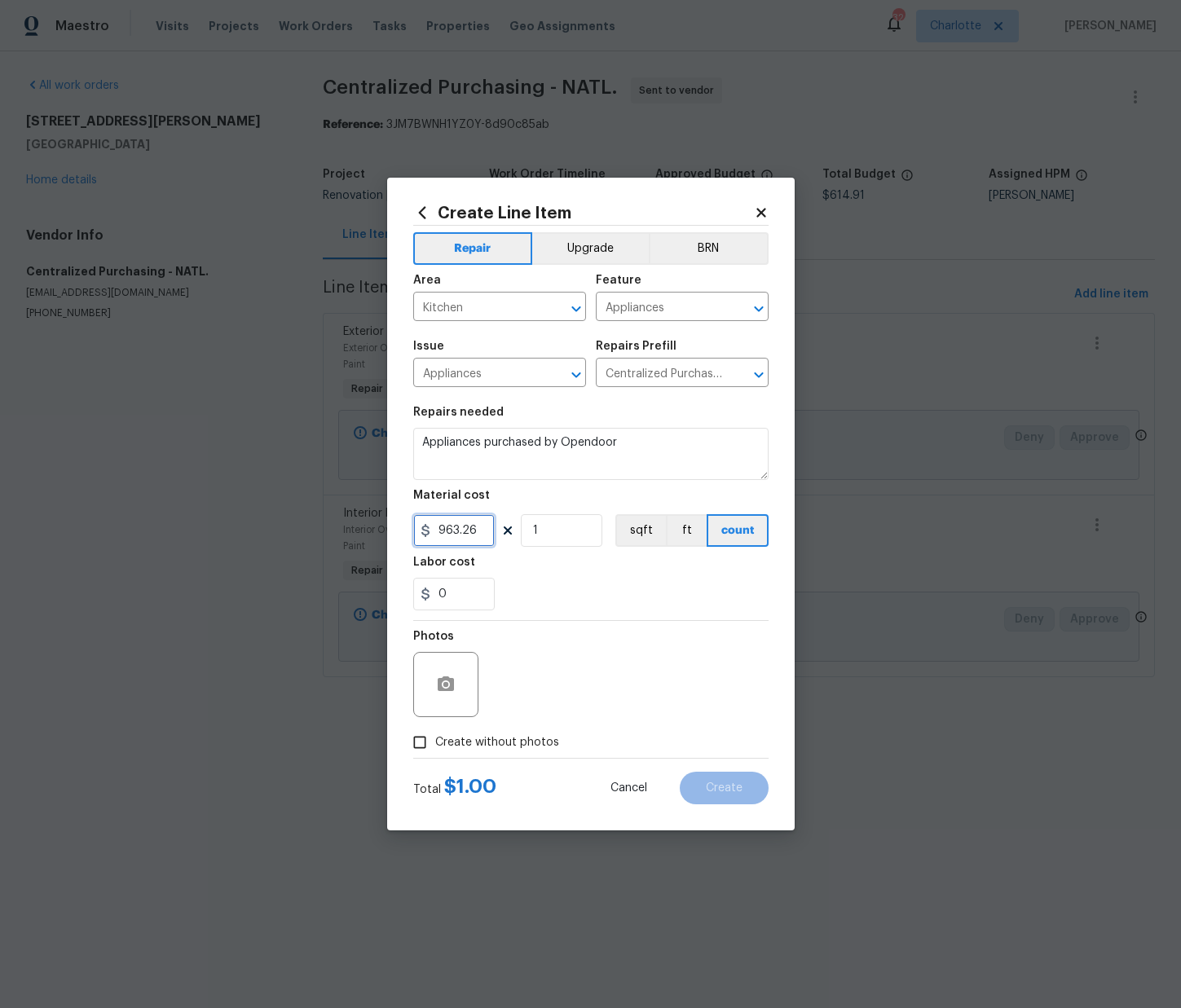
type input "963.26"
click at [527, 731] on label "Create without photos" at bounding box center [481, 742] width 155 height 31
click at [435, 731] on input "Create without photos" at bounding box center [419, 742] width 31 height 31
checkbox input "true"
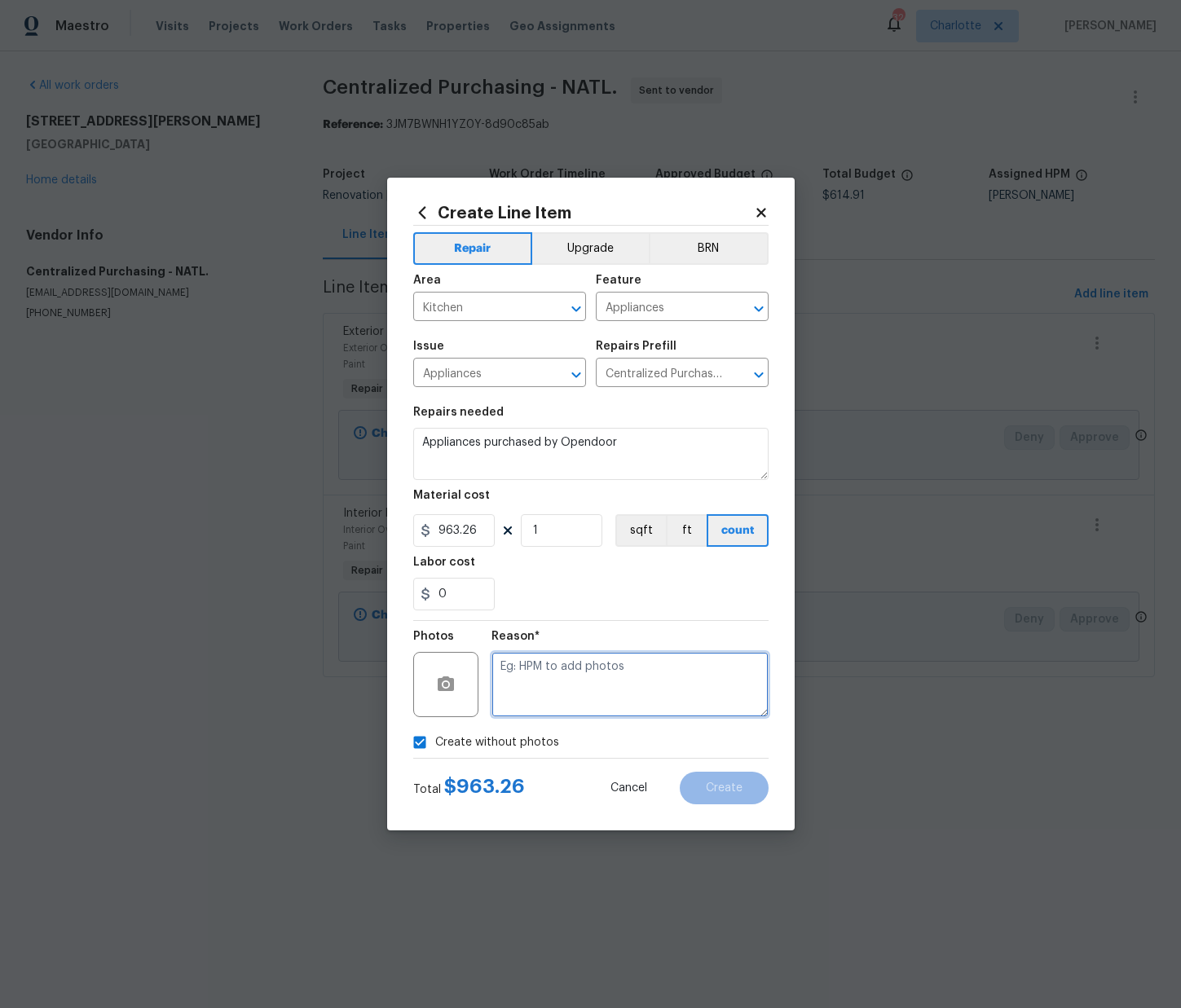
click at [541, 702] on textarea at bounding box center [629, 685] width 277 height 65
type textarea "N/A"
click at [722, 783] on span "Create" at bounding box center [724, 789] width 37 height 13
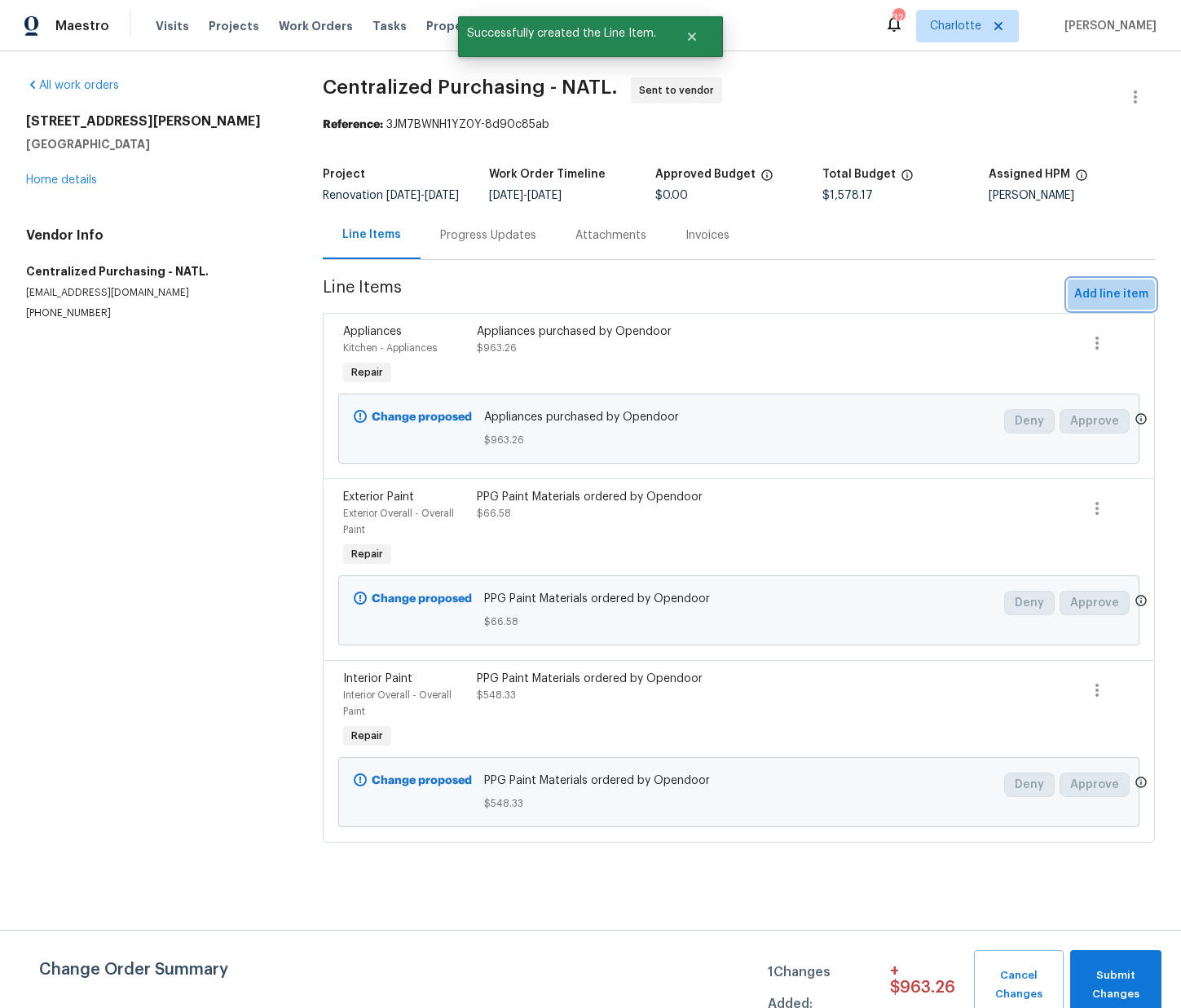
click at [1108, 305] on span "Add line item" at bounding box center [1111, 295] width 74 height 20
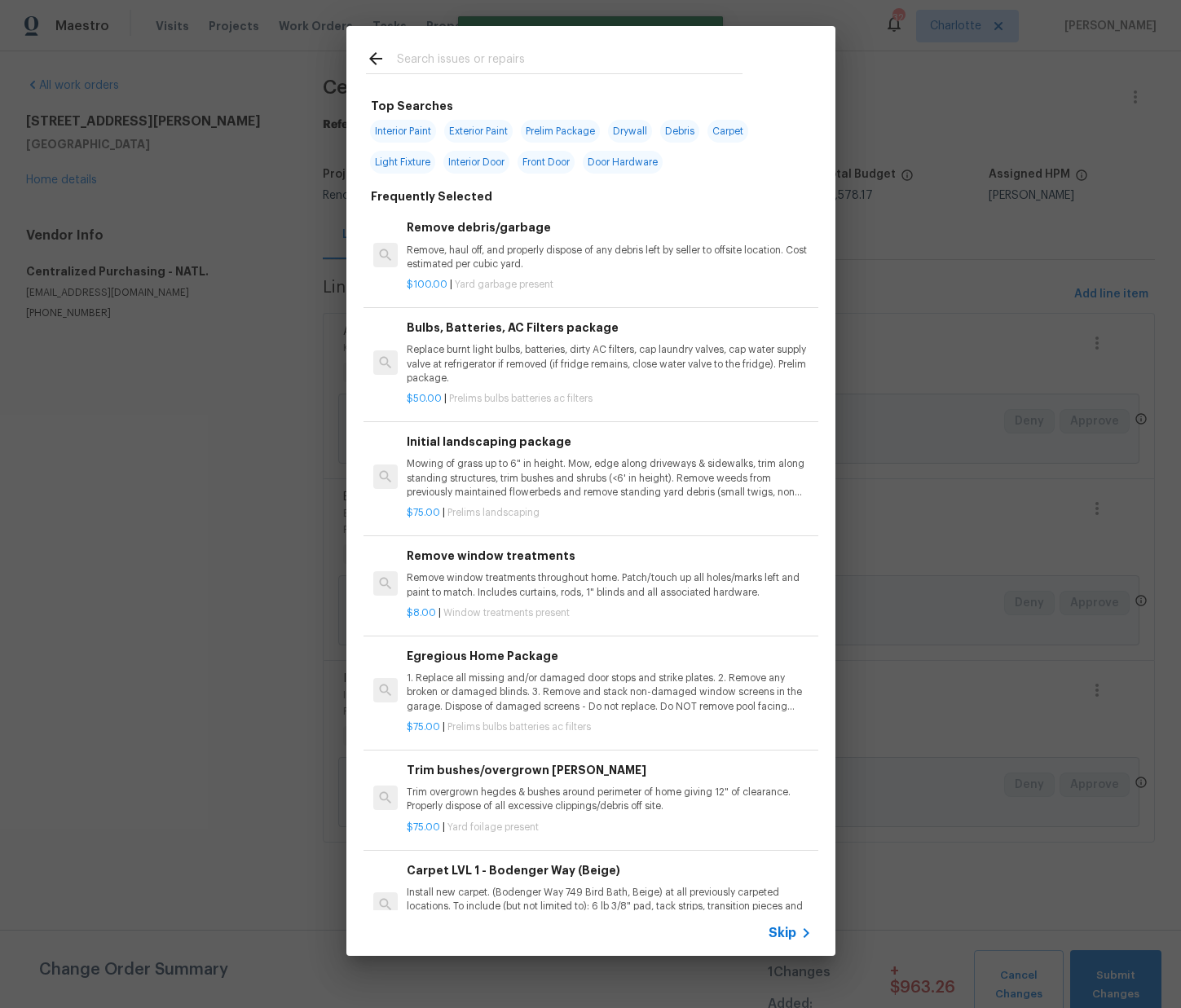
click at [503, 56] on input "text" at bounding box center [569, 60] width 346 height 24
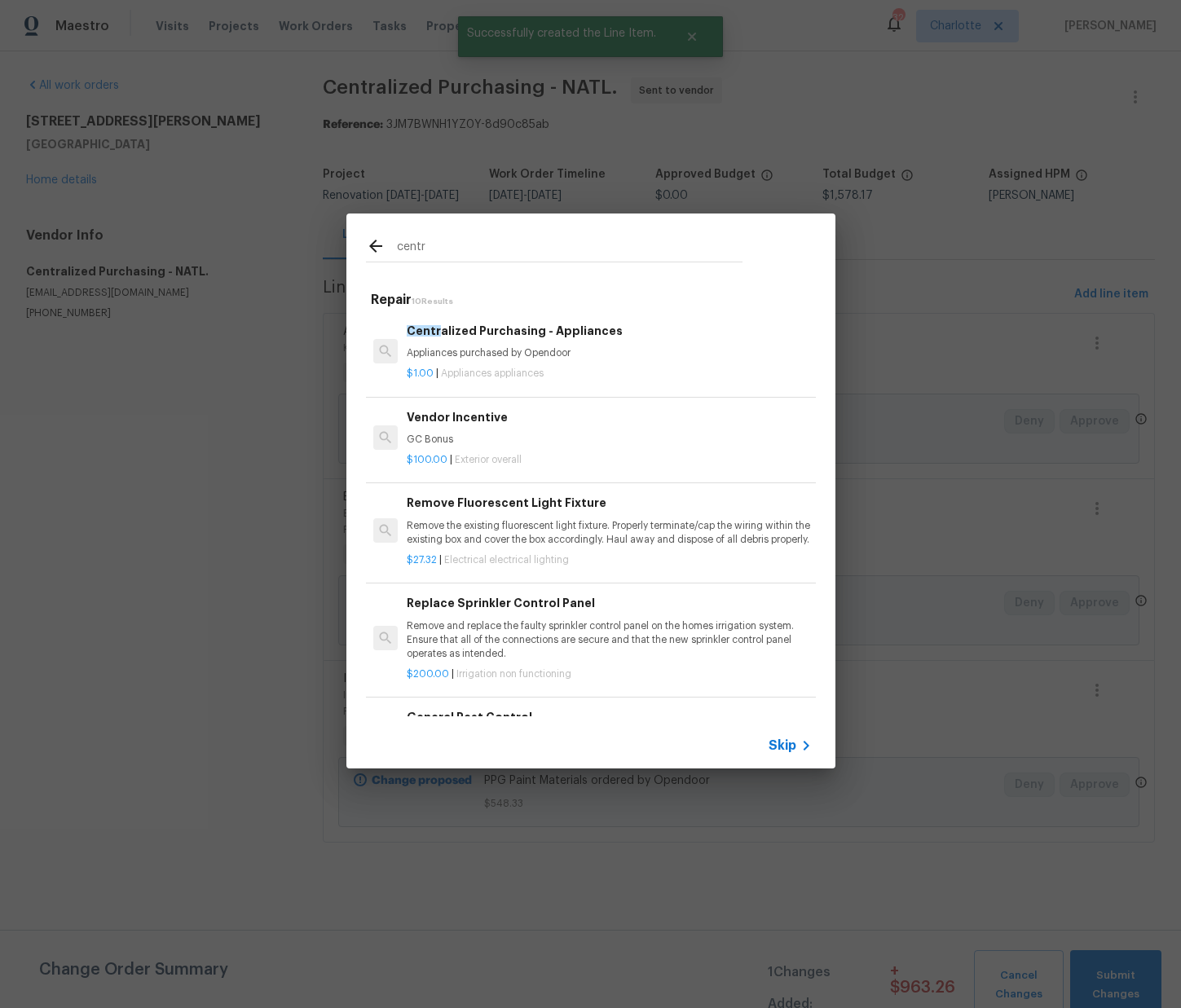
type input "centr"
click at [496, 339] on h6 "Centr alized Purchasing - Appliances" at bounding box center [608, 331] width 404 height 18
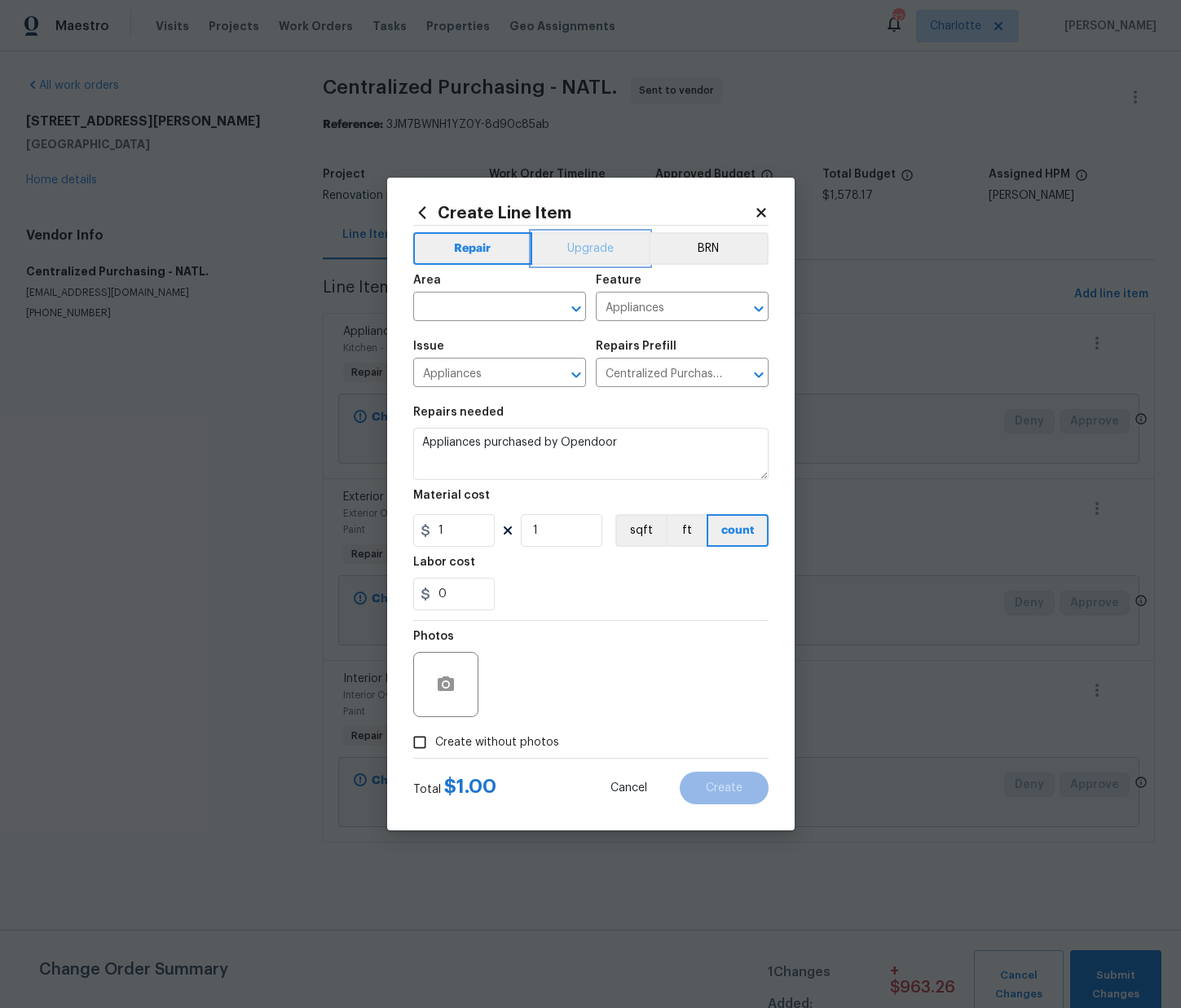
click at [562, 239] on button "Upgrade" at bounding box center [590, 248] width 116 height 33
click at [522, 302] on input "text" at bounding box center [477, 308] width 127 height 25
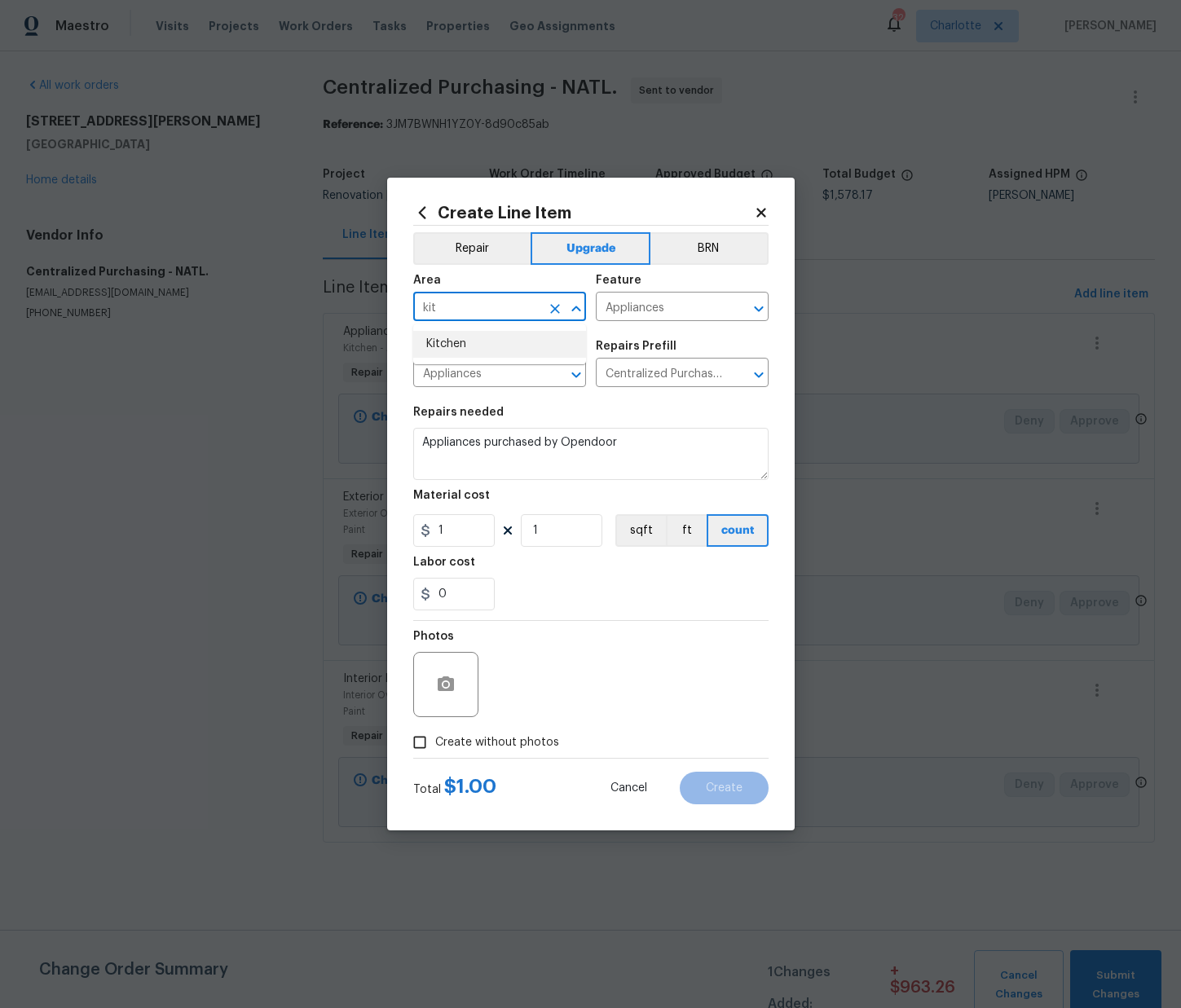
click at [449, 341] on li "Kitchen" at bounding box center [500, 344] width 172 height 27
type input "Kitchen"
drag, startPoint x: 453, startPoint y: 535, endPoint x: 398, endPoint y: 522, distance: 56.5
click at [398, 522] on div "Create Line Item Repair Upgrade BRN Area Kitchen ​ Feature Appliances ​ Issue A…" at bounding box center [590, 504] width 408 height 653
type input "421.51"
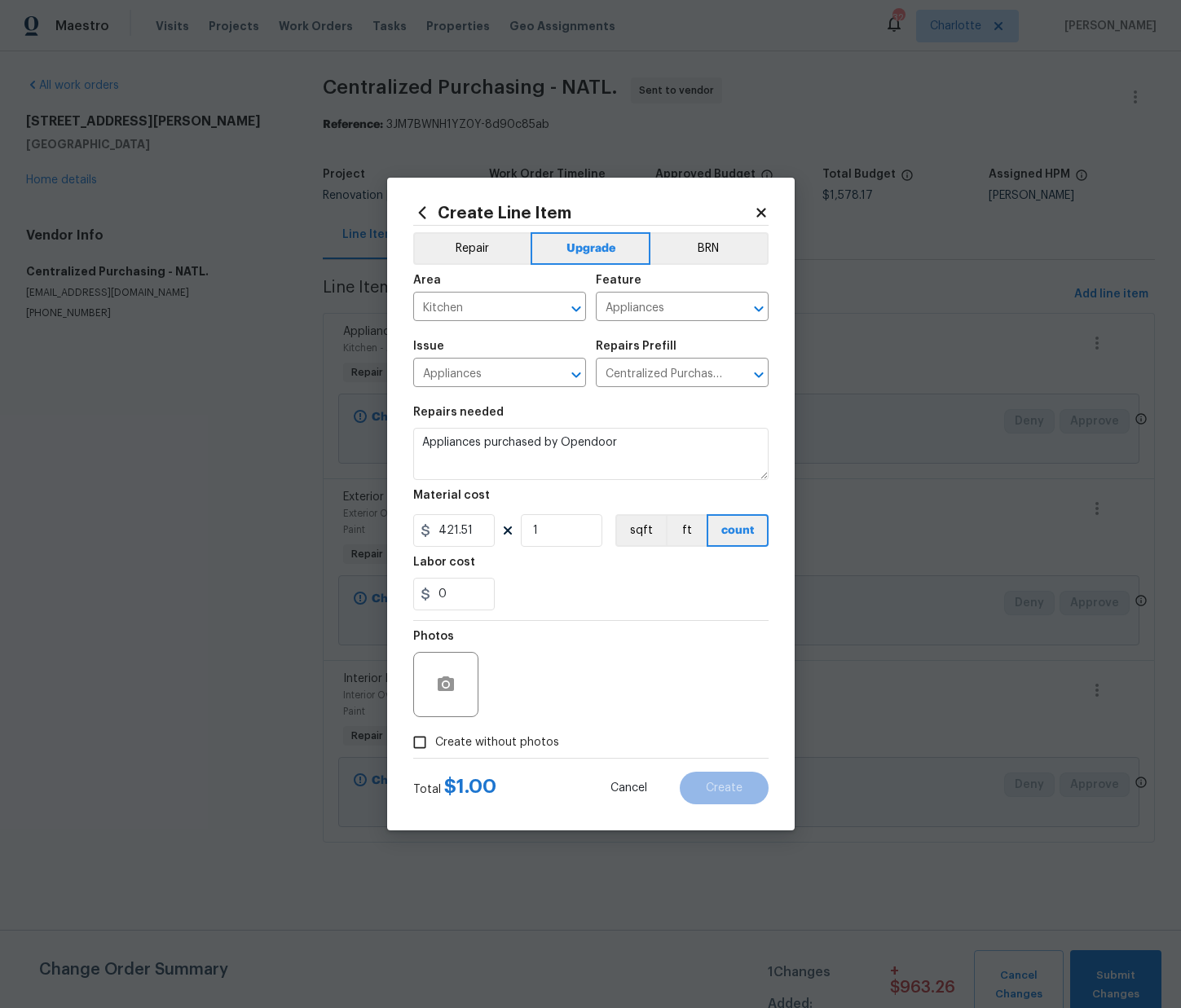
drag, startPoint x: 565, startPoint y: 573, endPoint x: 561, endPoint y: 586, distance: 13.6
click at [562, 579] on figure "Labor cost 0" at bounding box center [591, 584] width 355 height 54
drag, startPoint x: 538, startPoint y: 745, endPoint x: 547, endPoint y: 728, distance: 19.2
click at [537, 745] on span "Create without photos" at bounding box center [497, 743] width 124 height 17
click at [435, 745] on input "Create without photos" at bounding box center [419, 742] width 31 height 31
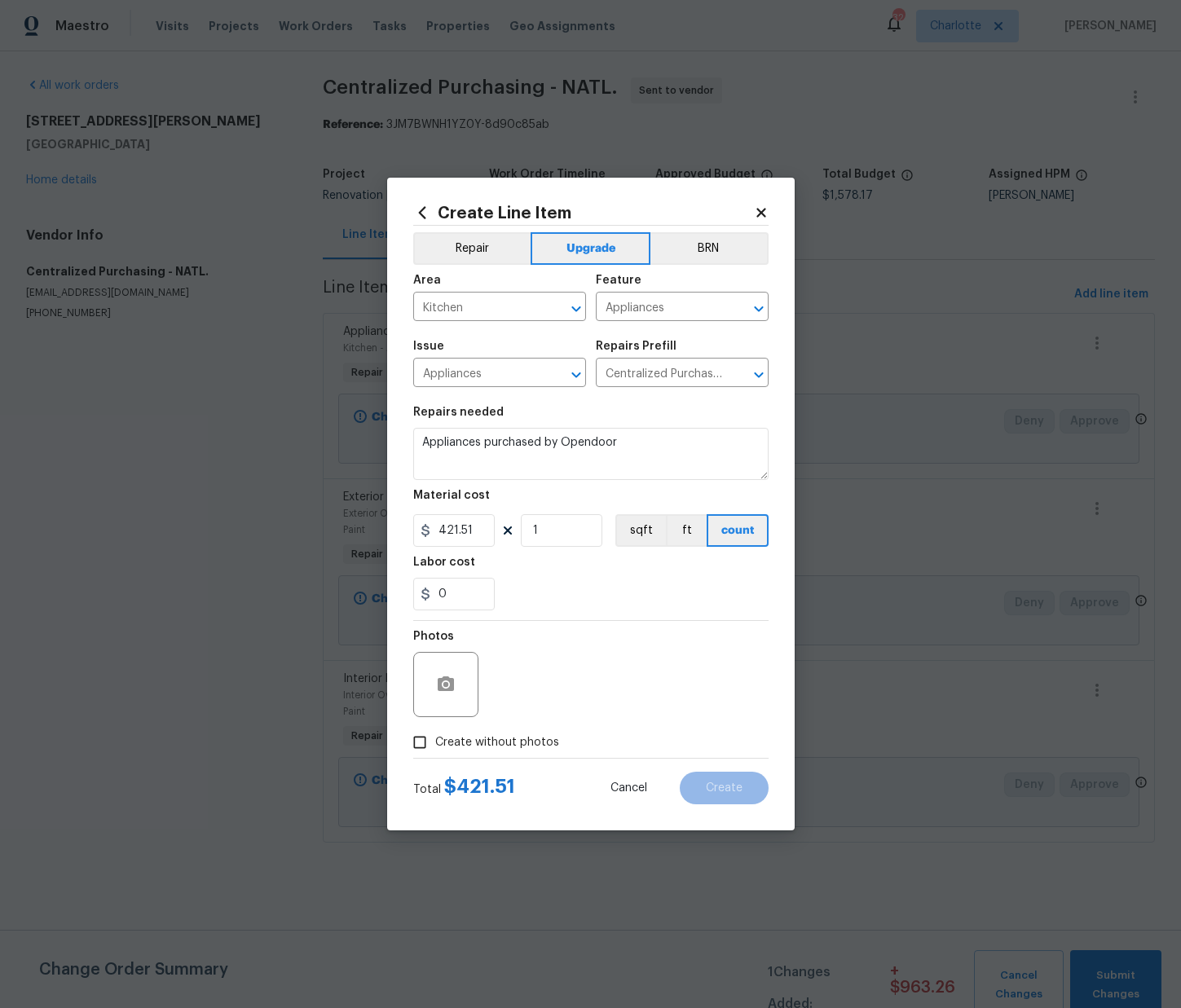
checkbox input "true"
click at [547, 710] on textarea at bounding box center [629, 685] width 277 height 65
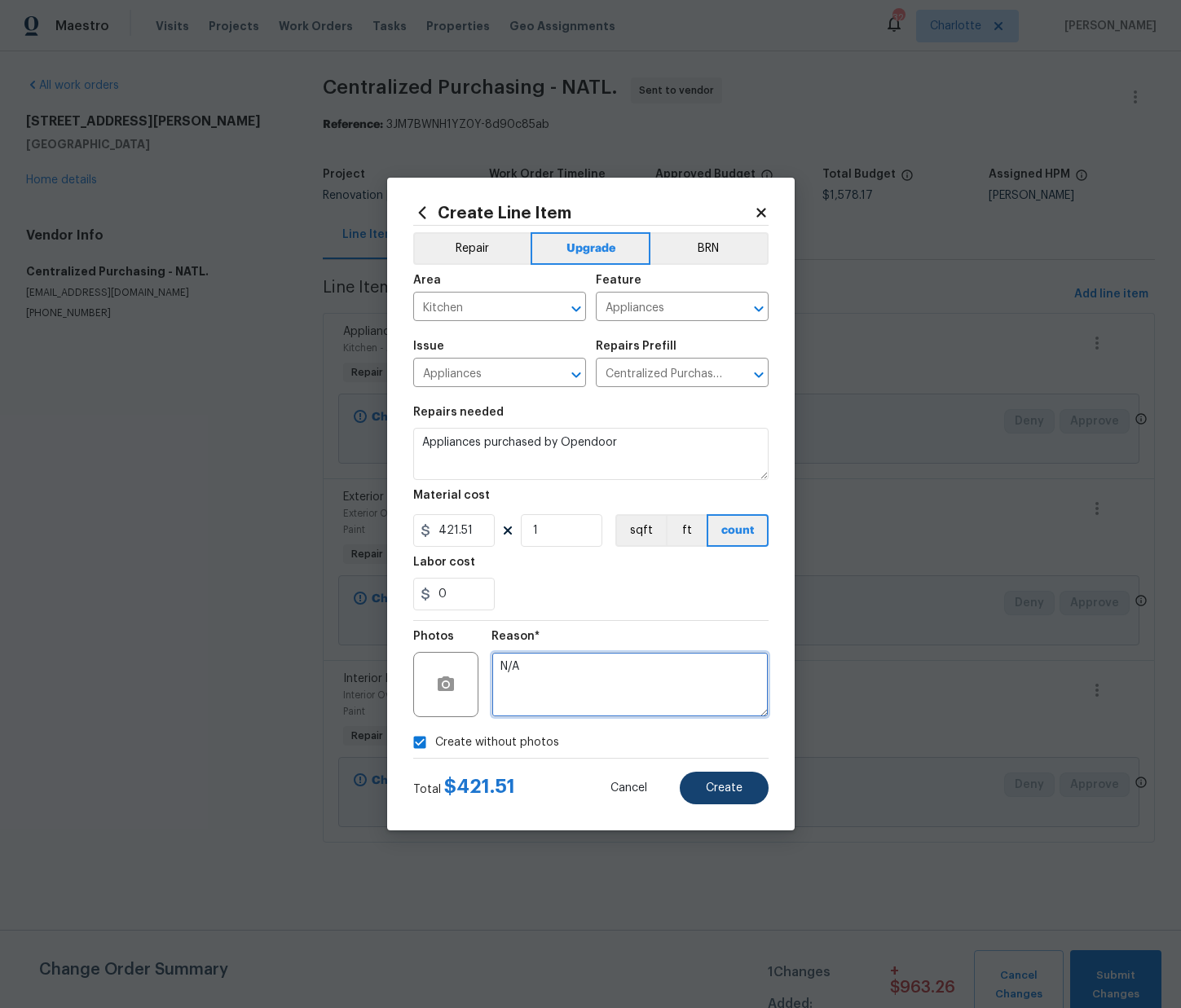
type textarea "N/A"
click at [753, 794] on button "Create" at bounding box center [724, 788] width 89 height 33
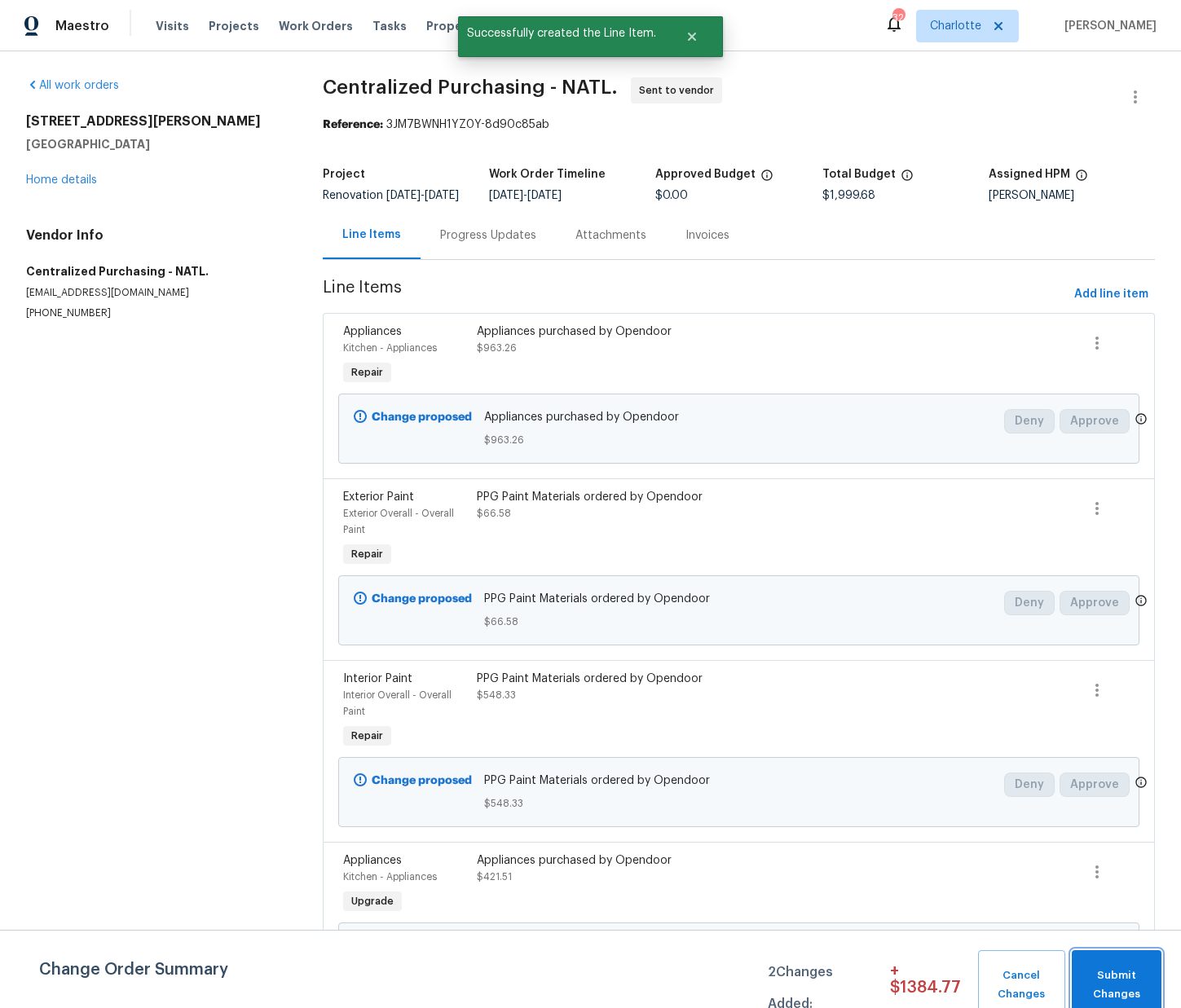
click at [1122, 987] on span "Submit Changes" at bounding box center [1117, 985] width 74 height 38
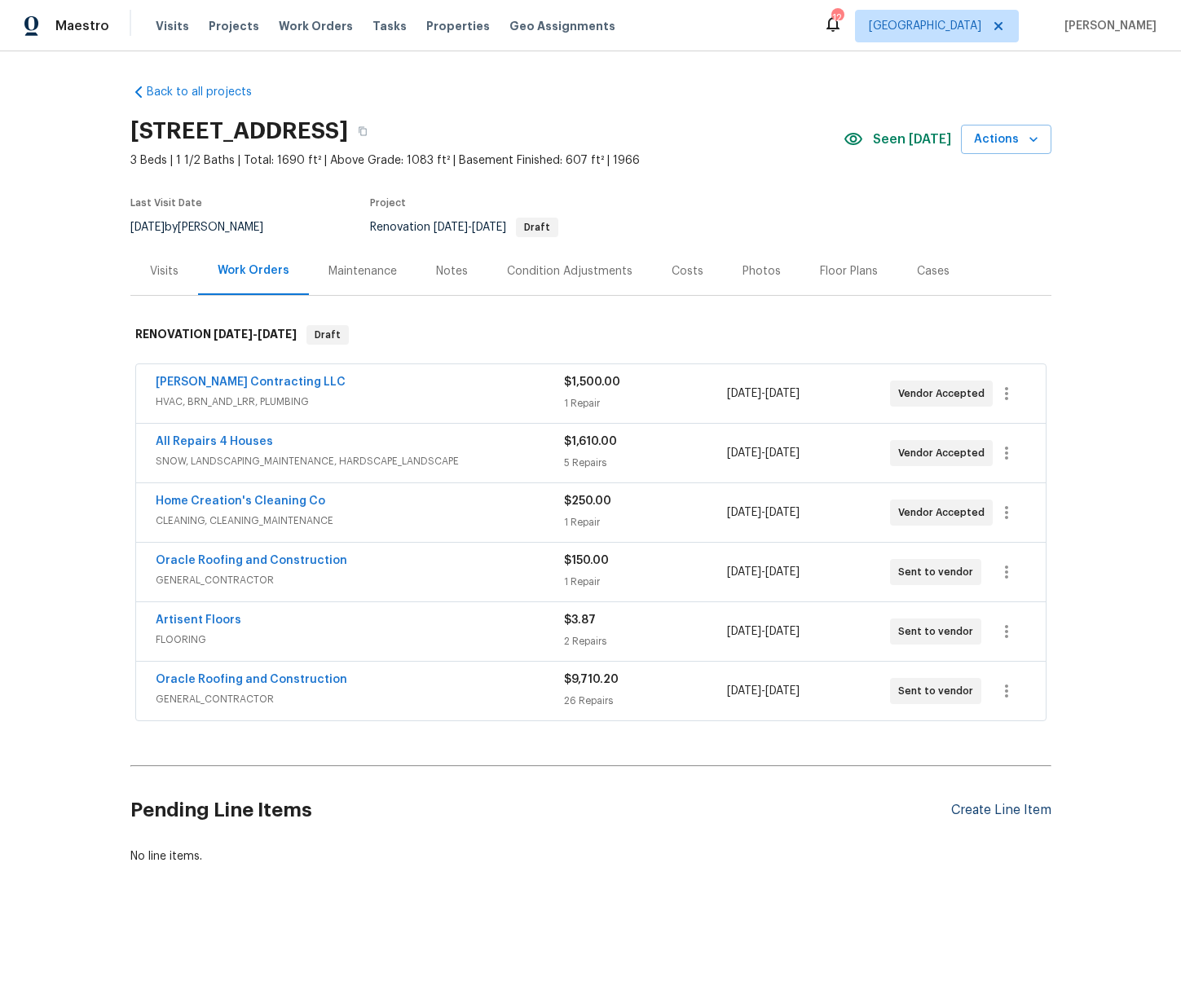
click at [989, 811] on div "Create Line Item" at bounding box center [1001, 810] width 100 height 15
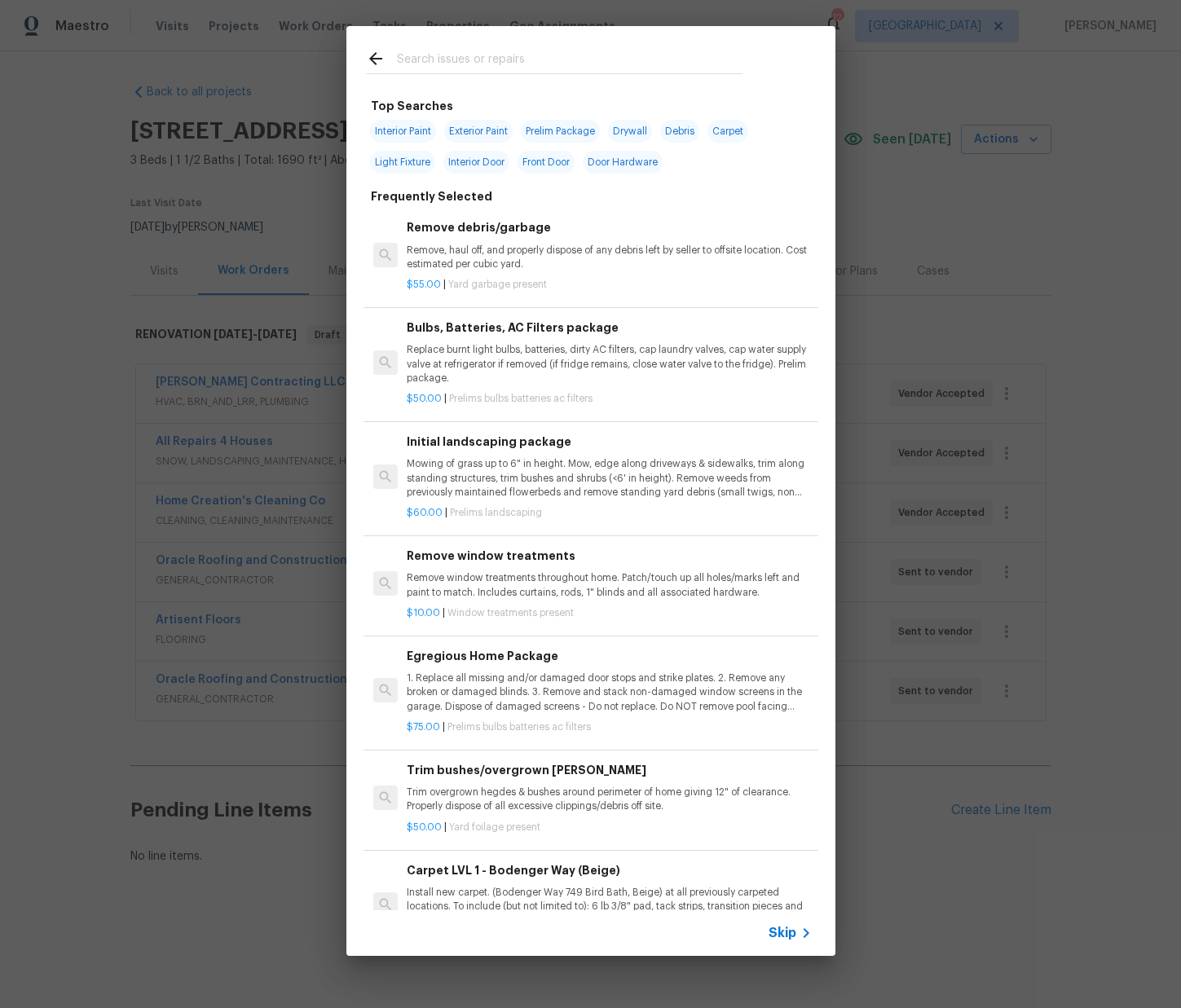
click at [518, 56] on input "text" at bounding box center [569, 60] width 346 height 24
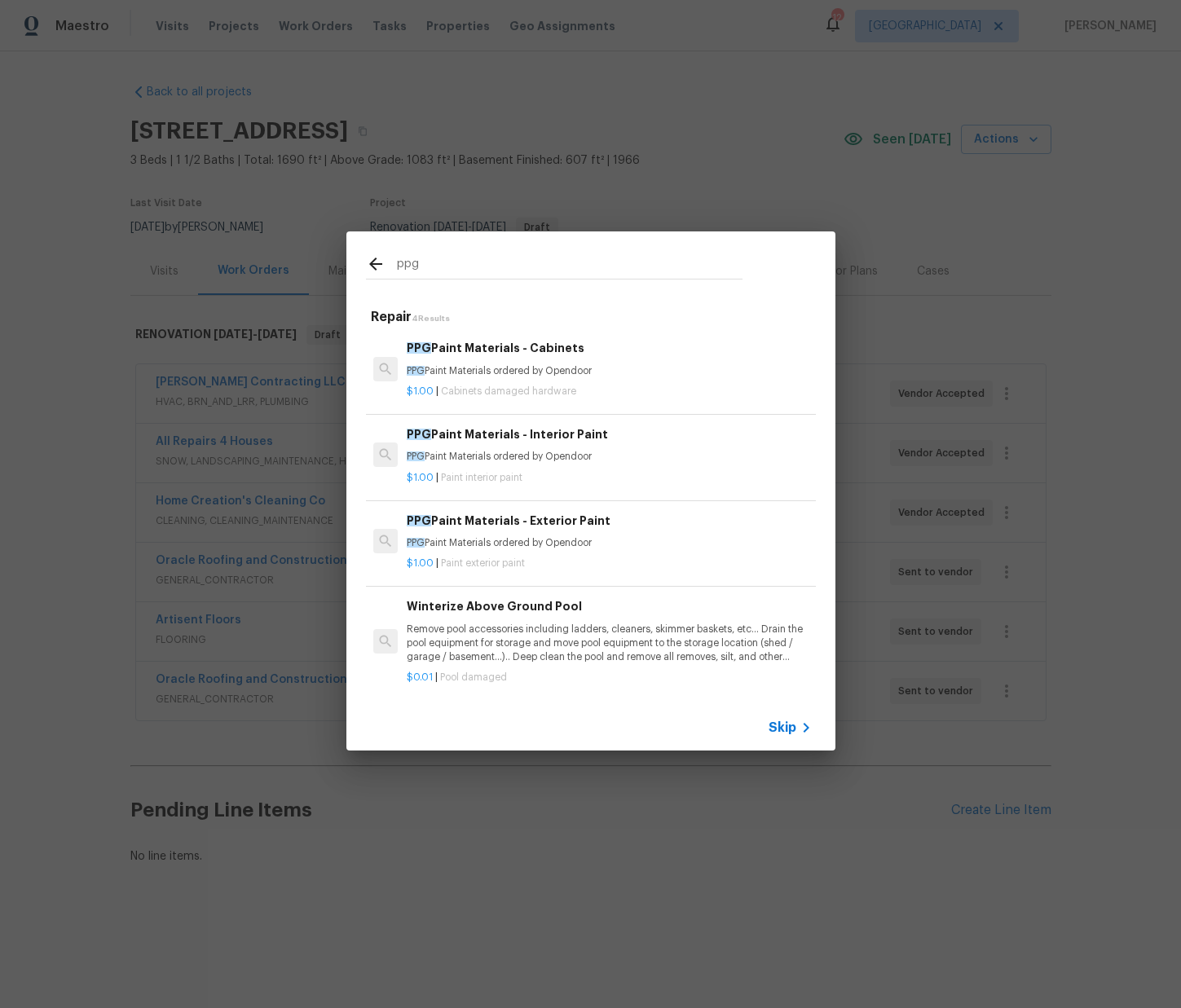
type input "ppg"
click at [475, 475] on span "Paint interior paint" at bounding box center [481, 478] width 81 height 10
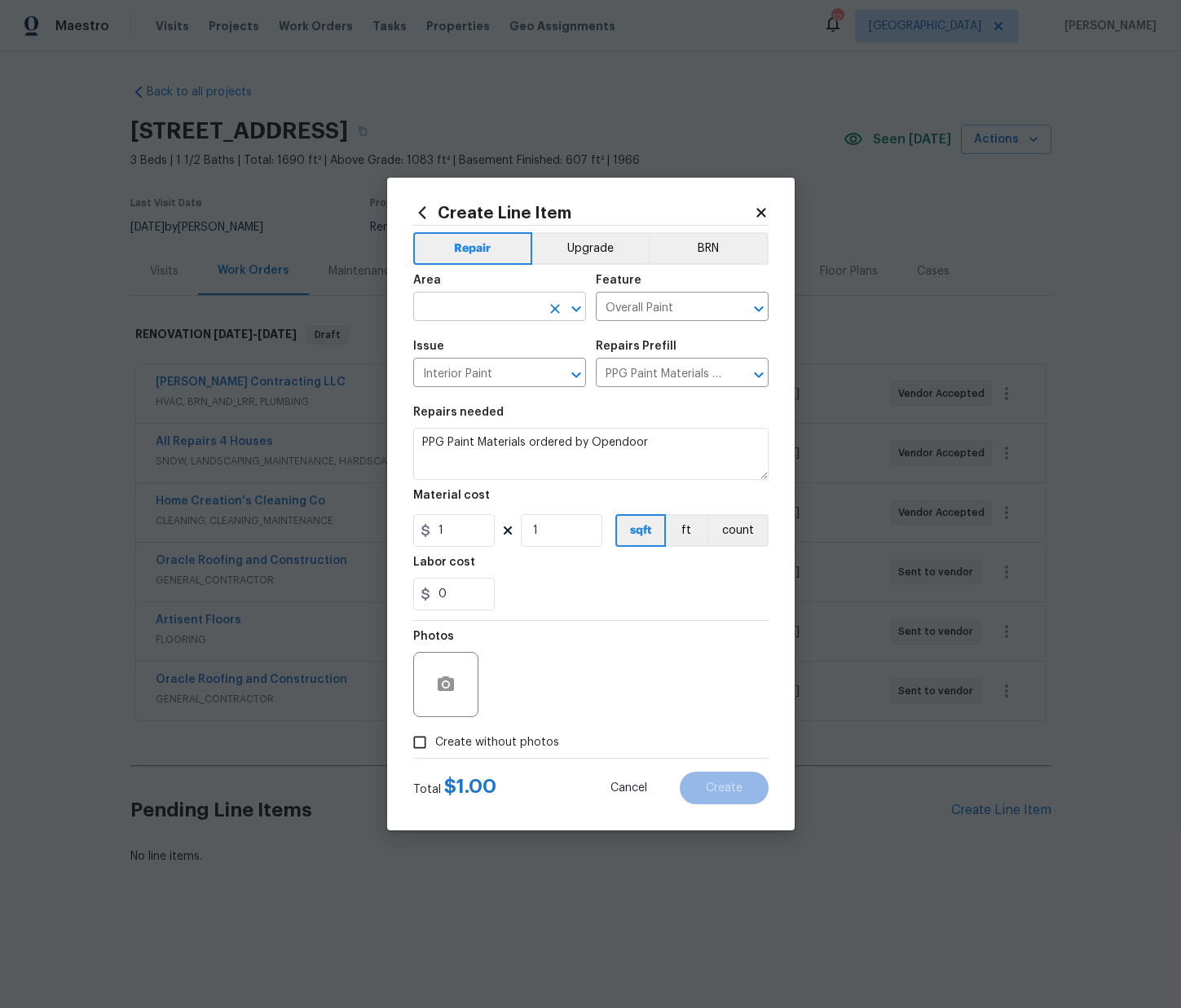
click at [521, 306] on input "text" at bounding box center [477, 308] width 127 height 25
click at [547, 388] on ul "Interior Addition Interior Overall" at bounding box center [500, 357] width 172 height 67
click at [540, 376] on li "Interior Overall" at bounding box center [500, 371] width 172 height 27
type input "Interior Overall"
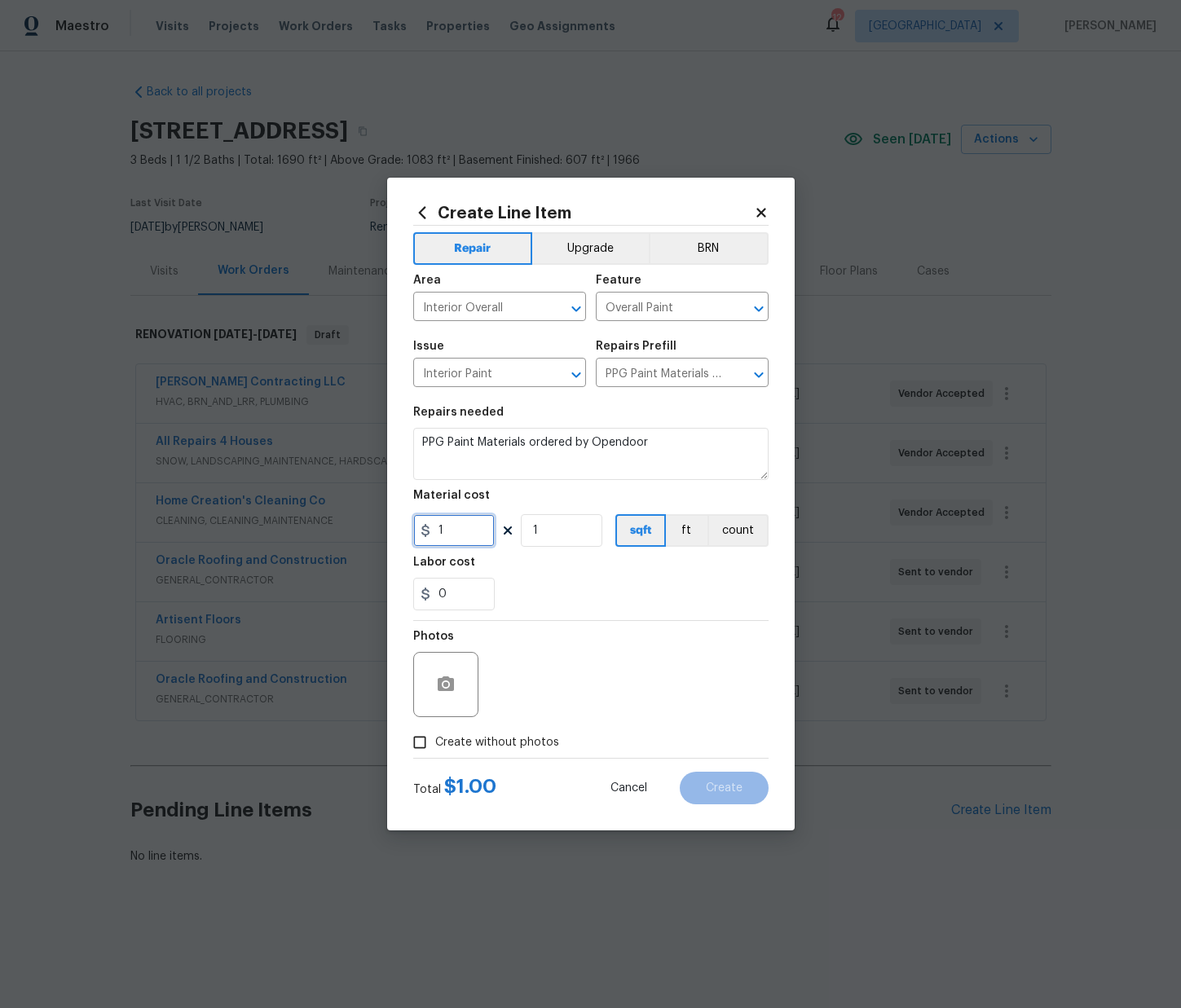
drag, startPoint x: 418, startPoint y: 527, endPoint x: 397, endPoint y: 527, distance: 21.0
click at [397, 527] on div "Create Line Item Repair Upgrade BRN Area Interior Overall ​ Feature Overall Pai…" at bounding box center [590, 504] width 408 height 653
paste input "751.34"
type input "751.34"
click at [512, 738] on span "Create without photos" at bounding box center [497, 743] width 124 height 17
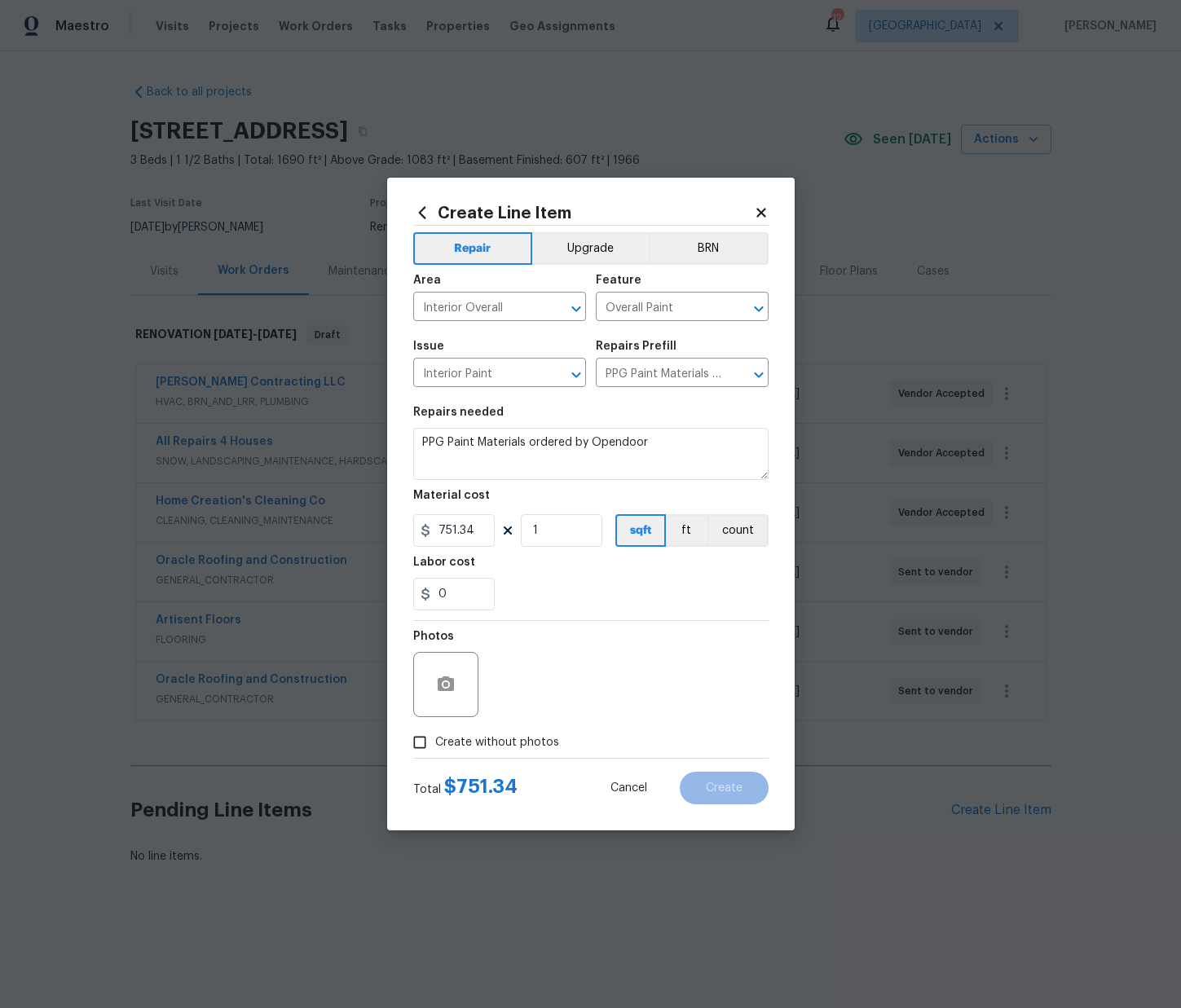
click at [435, 738] on input "Create without photos" at bounding box center [419, 742] width 31 height 31
checkbox input "true"
click at [537, 671] on textarea at bounding box center [629, 685] width 277 height 65
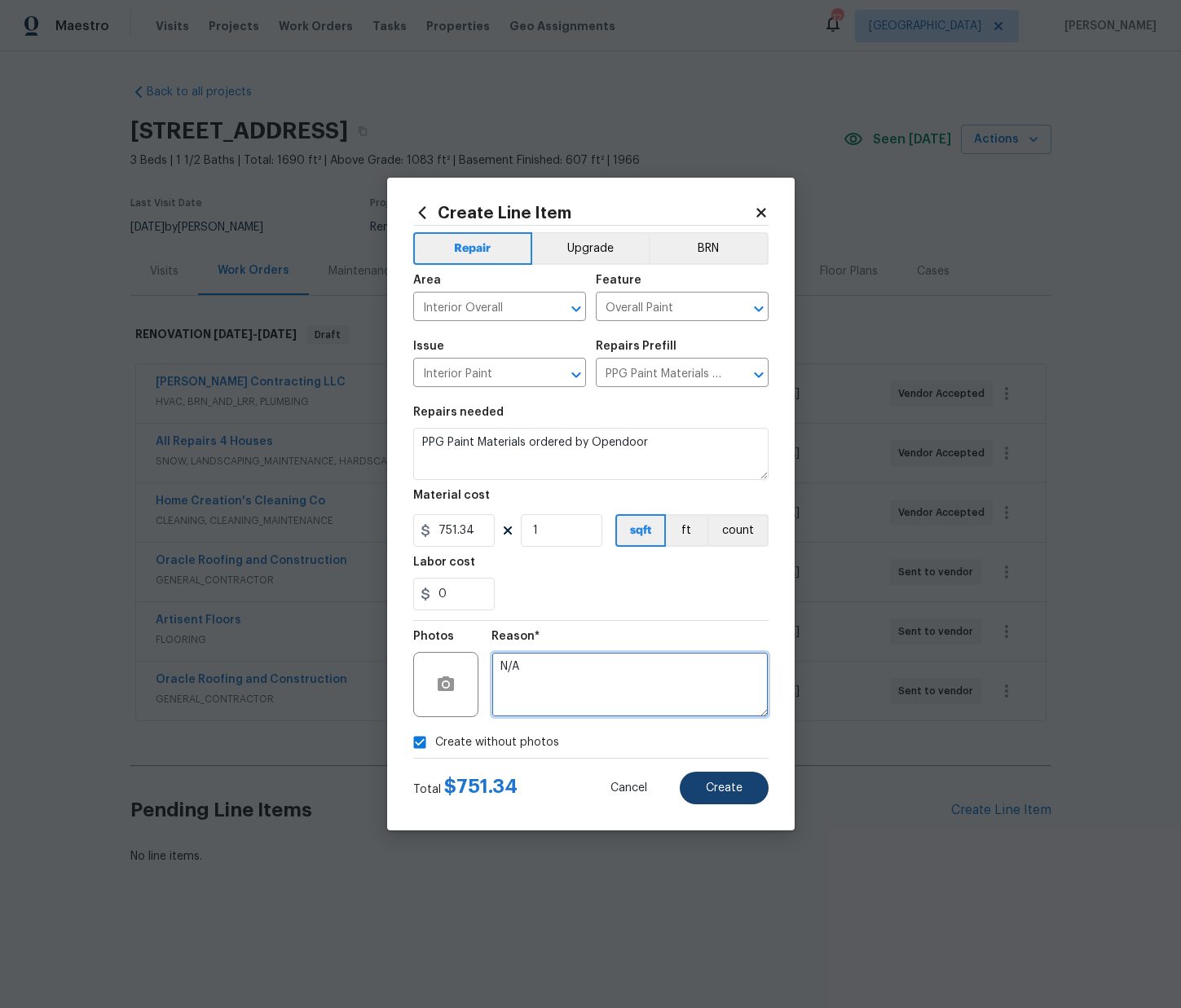
type textarea "N/A"
click at [712, 788] on span "Create" at bounding box center [724, 789] width 37 height 13
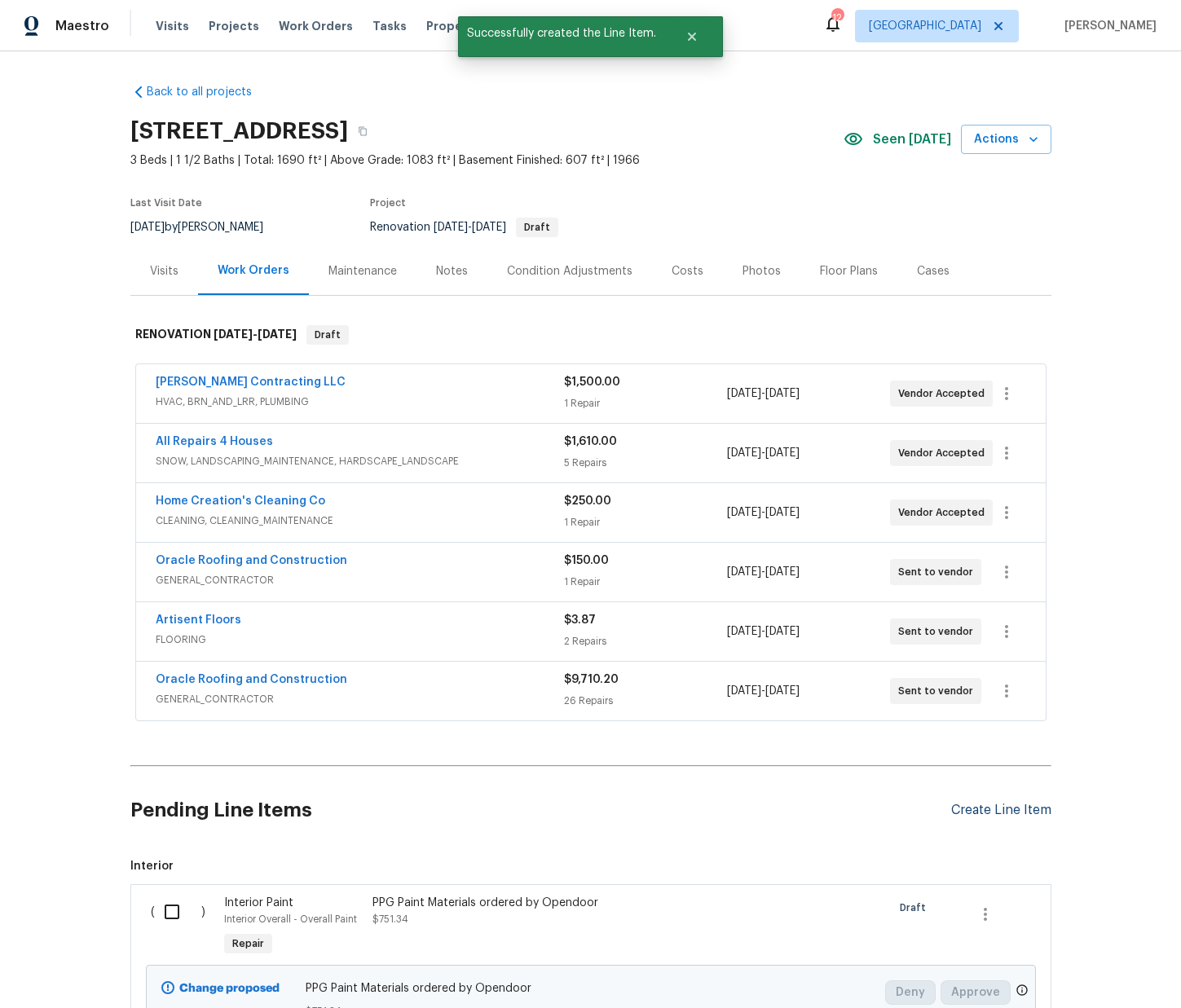
click at [1019, 811] on div "Create Line Item" at bounding box center [1001, 810] width 100 height 15
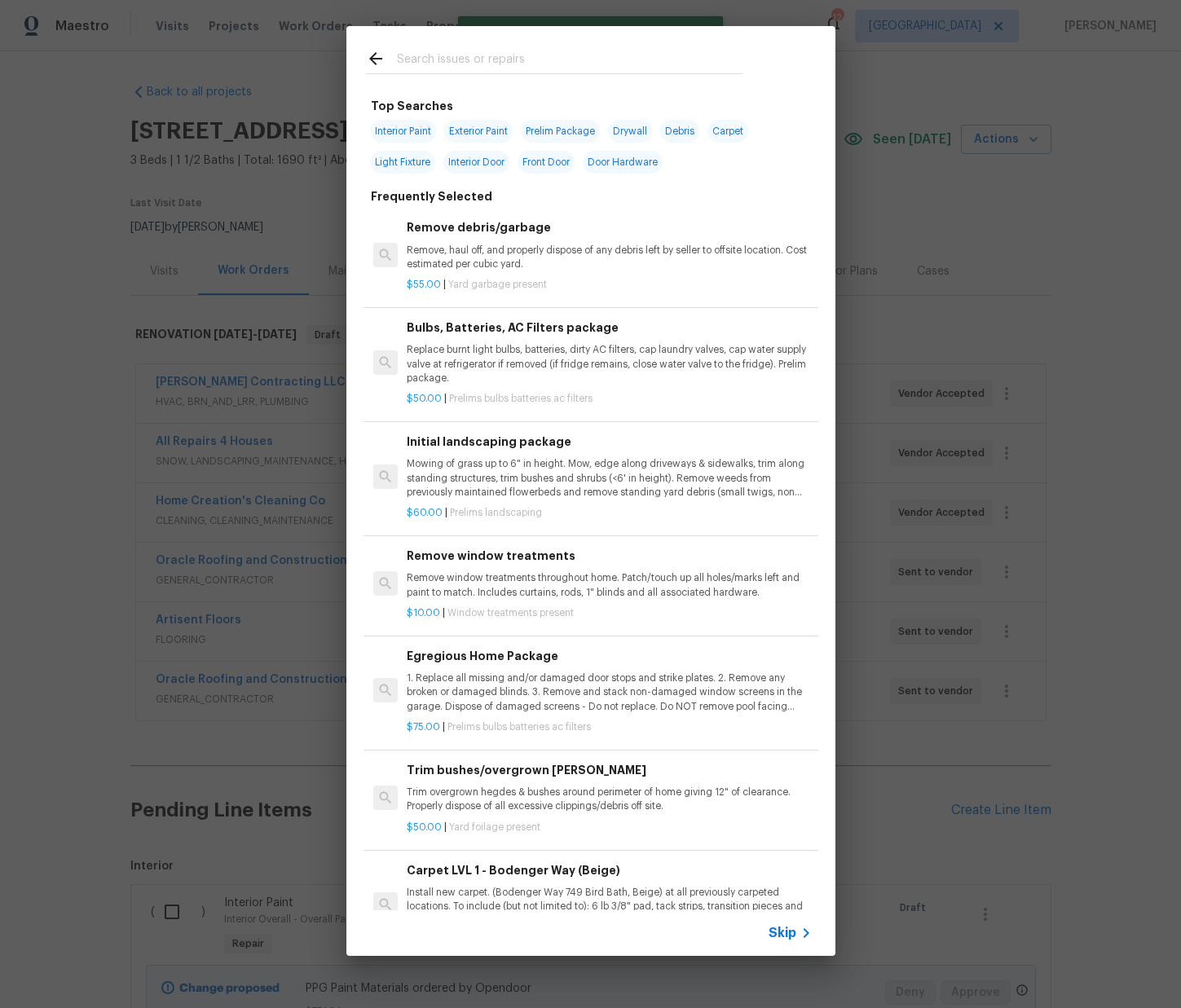
click at [545, 57] on input "text" at bounding box center [569, 60] width 346 height 24
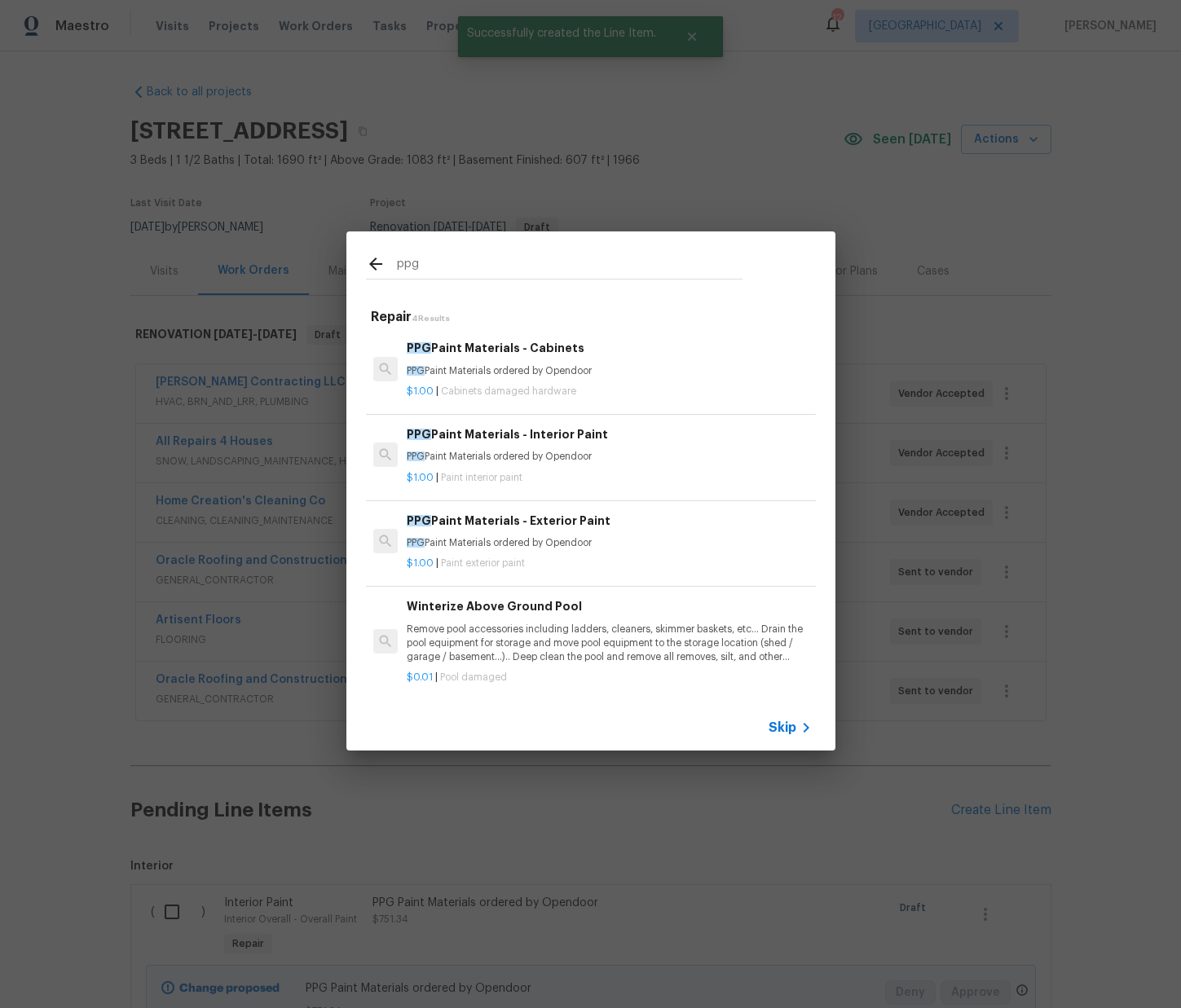
type input "ppg"
click at [540, 533] on div "PPG Paint Materials - Exterior Paint PPG Paint Materials ordered by Opendoor" at bounding box center [608, 531] width 404 height 39
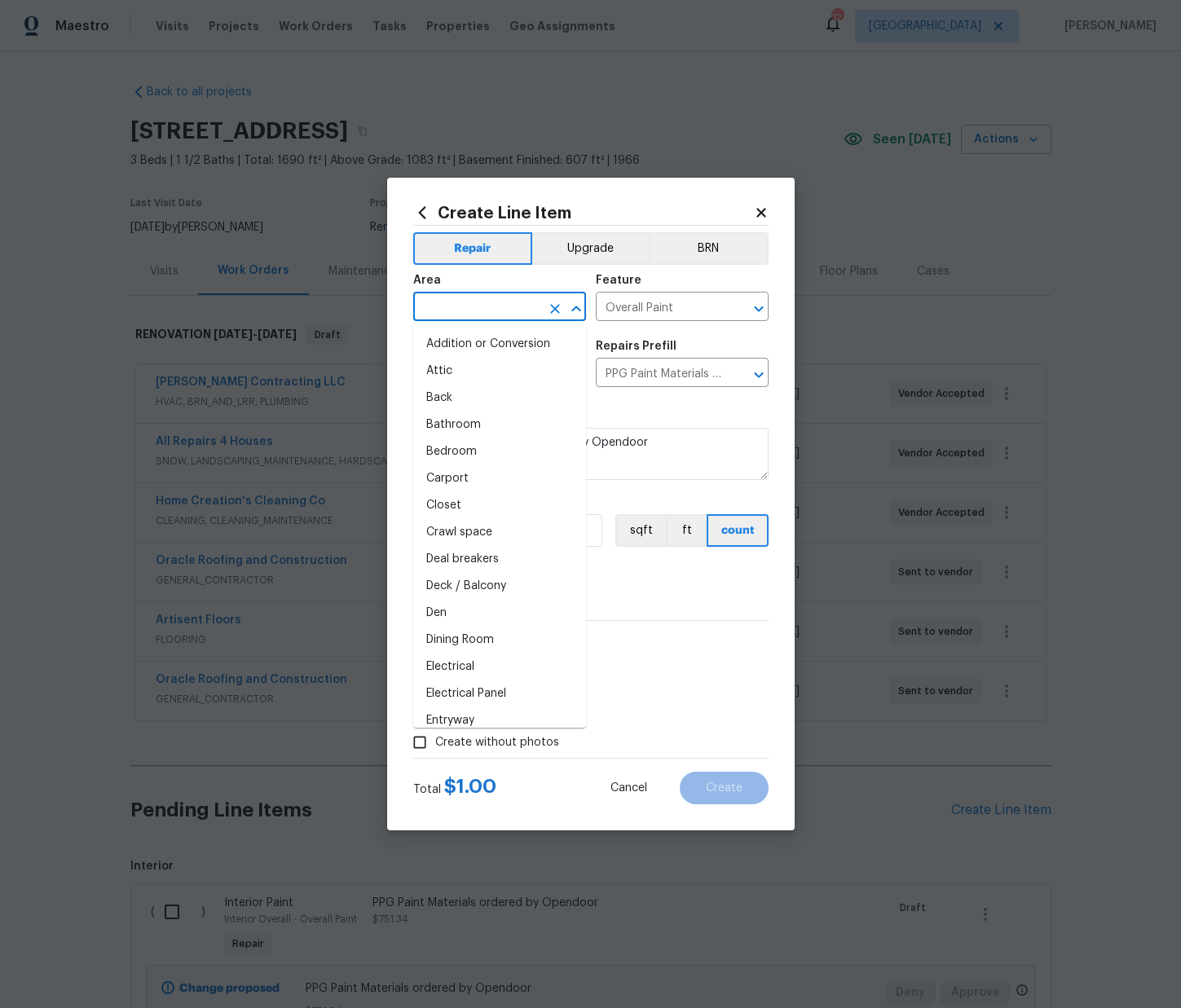
click at [527, 310] on input "text" at bounding box center [477, 308] width 127 height 25
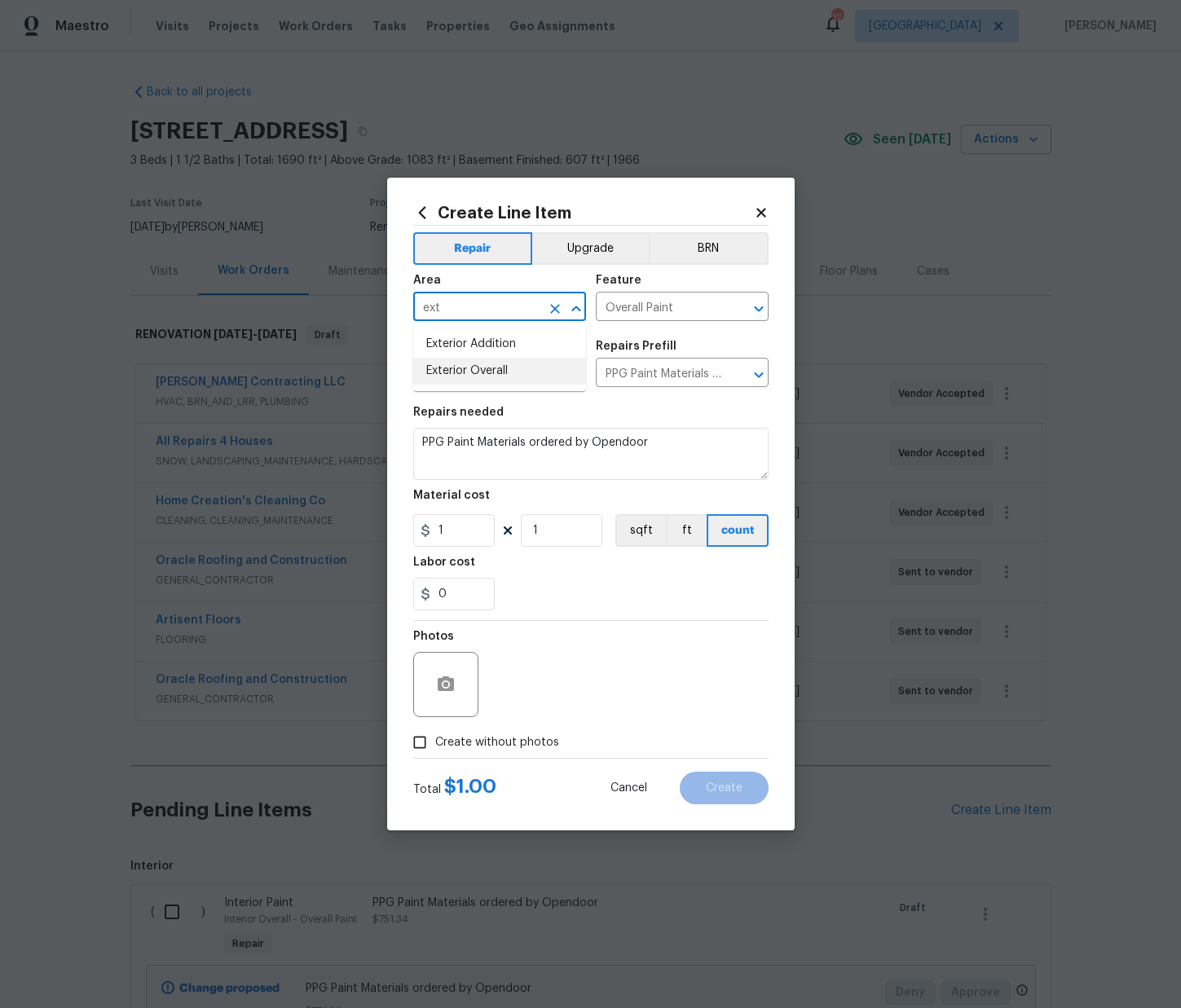
drag, startPoint x: 489, startPoint y: 371, endPoint x: 489, endPoint y: 387, distance: 16.0
click at [489, 371] on li "Exterior Overall" at bounding box center [500, 371] width 172 height 27
type input "Exterior Overall"
drag, startPoint x: 380, startPoint y: 517, endPoint x: 476, endPoint y: 555, distance: 103.2
click at [379, 517] on div "Create Line Item Repair Upgrade BRN Area Exterior Overall ​ Feature Overall Pai…" at bounding box center [590, 504] width 1181 height 1008
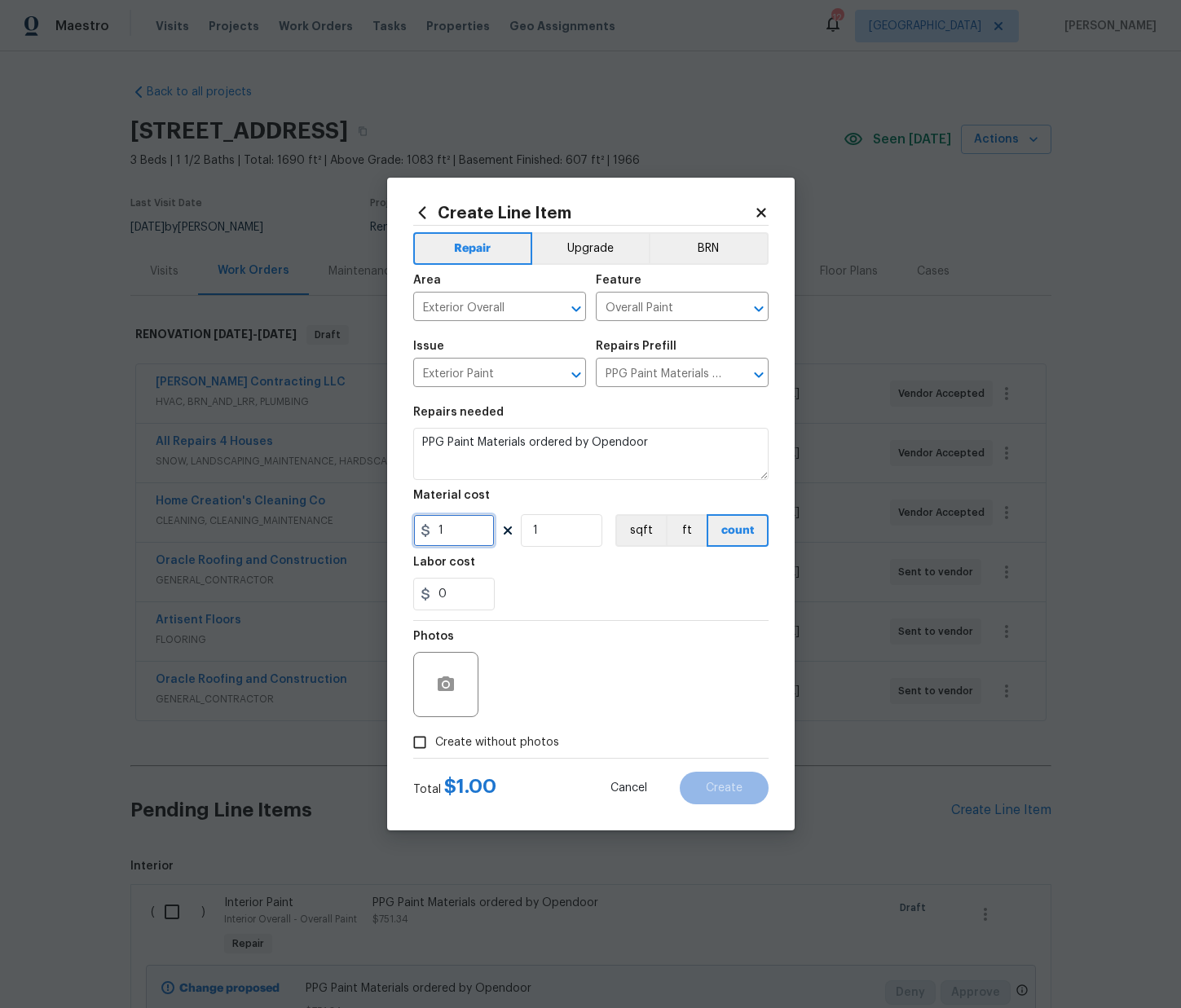
paste input "282.05"
type input "282.05"
click at [542, 599] on div "0" at bounding box center [591, 594] width 355 height 33
click at [537, 735] on span "Create without photos" at bounding box center [497, 743] width 124 height 17
click at [435, 735] on input "Create without photos" at bounding box center [419, 742] width 31 height 31
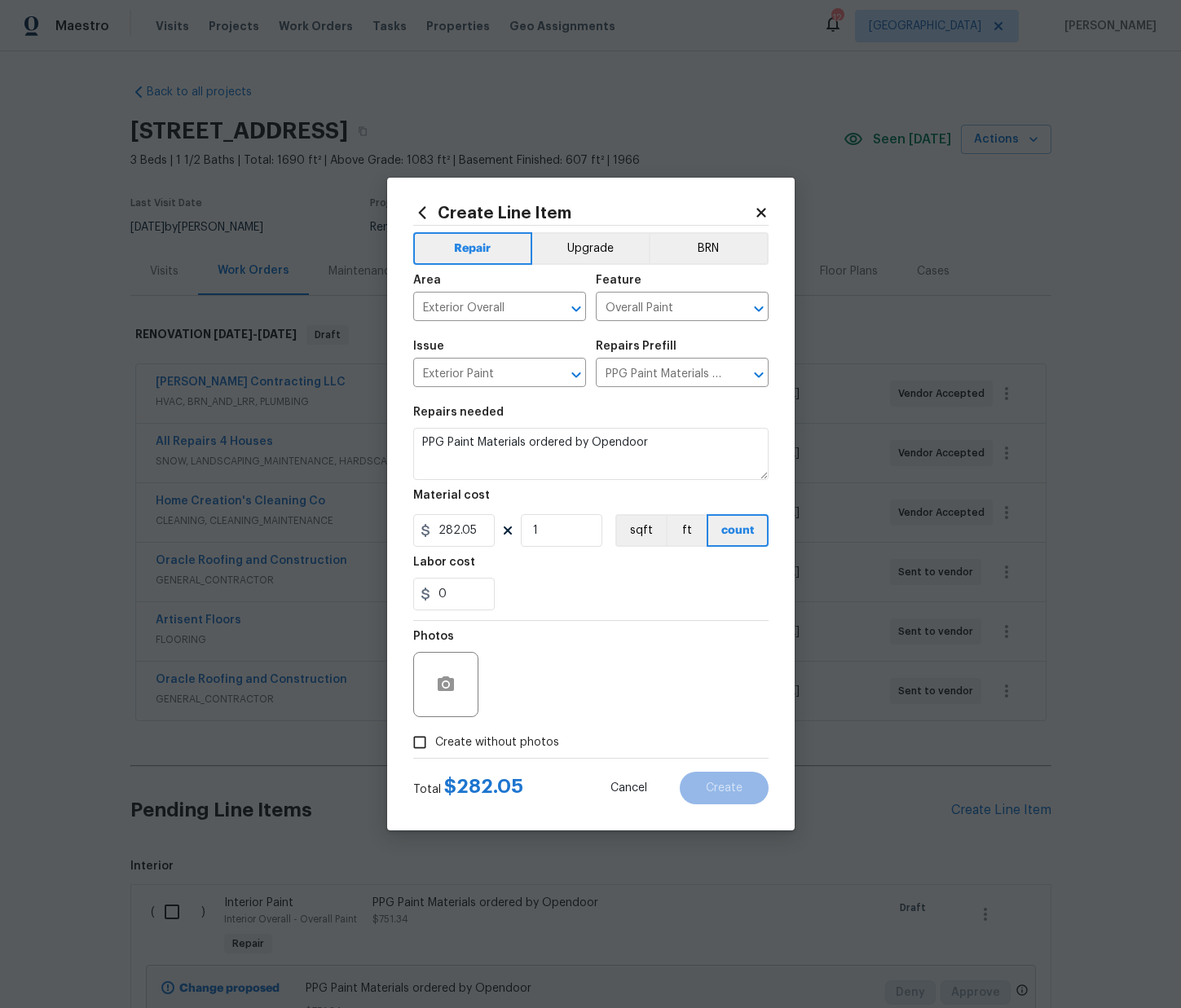
checkbox input "true"
click at [552, 705] on textarea at bounding box center [629, 685] width 277 height 65
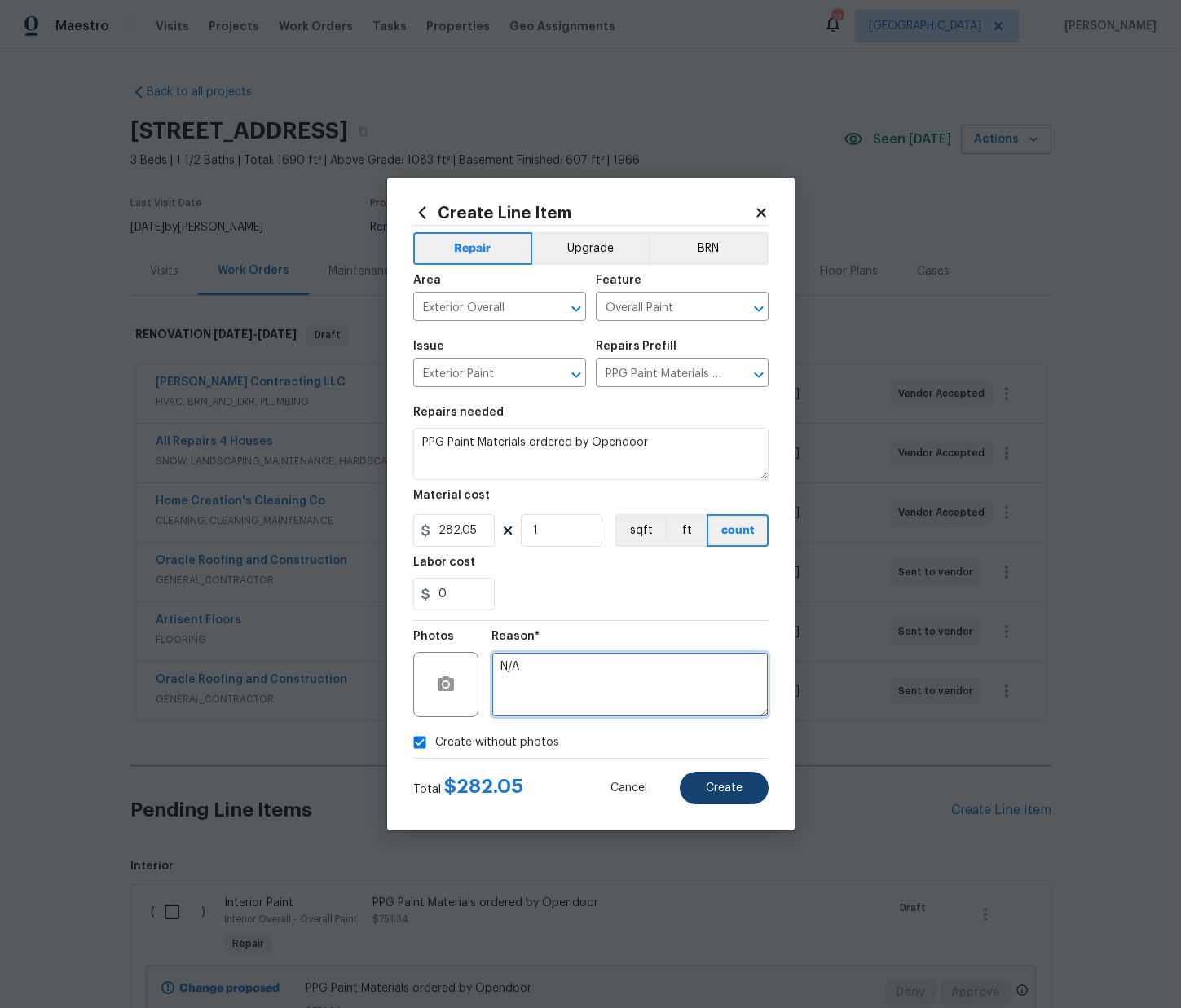
type textarea "N/A"
click at [748, 790] on button "Create" at bounding box center [724, 788] width 89 height 33
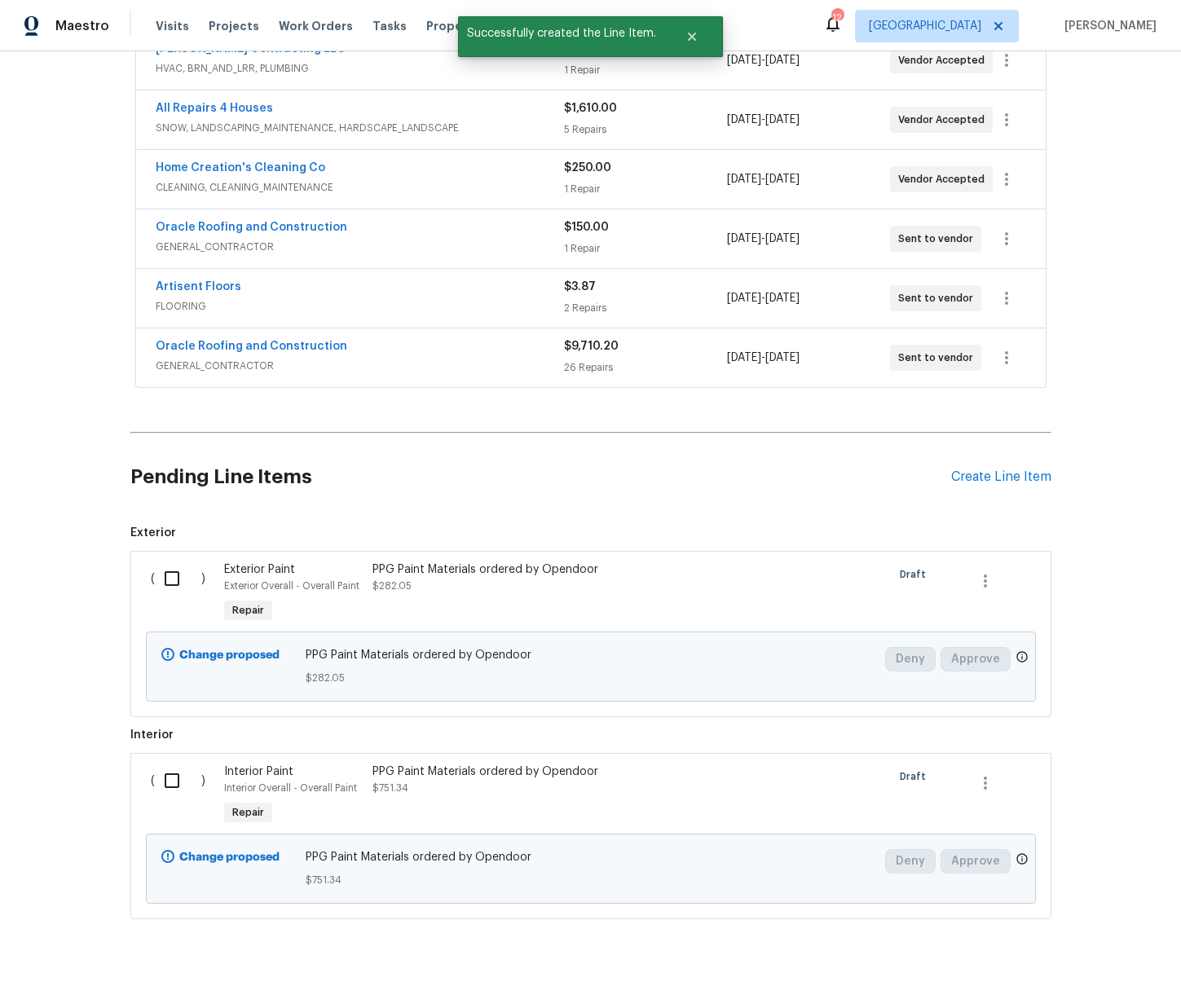
scroll to position [340, 0]
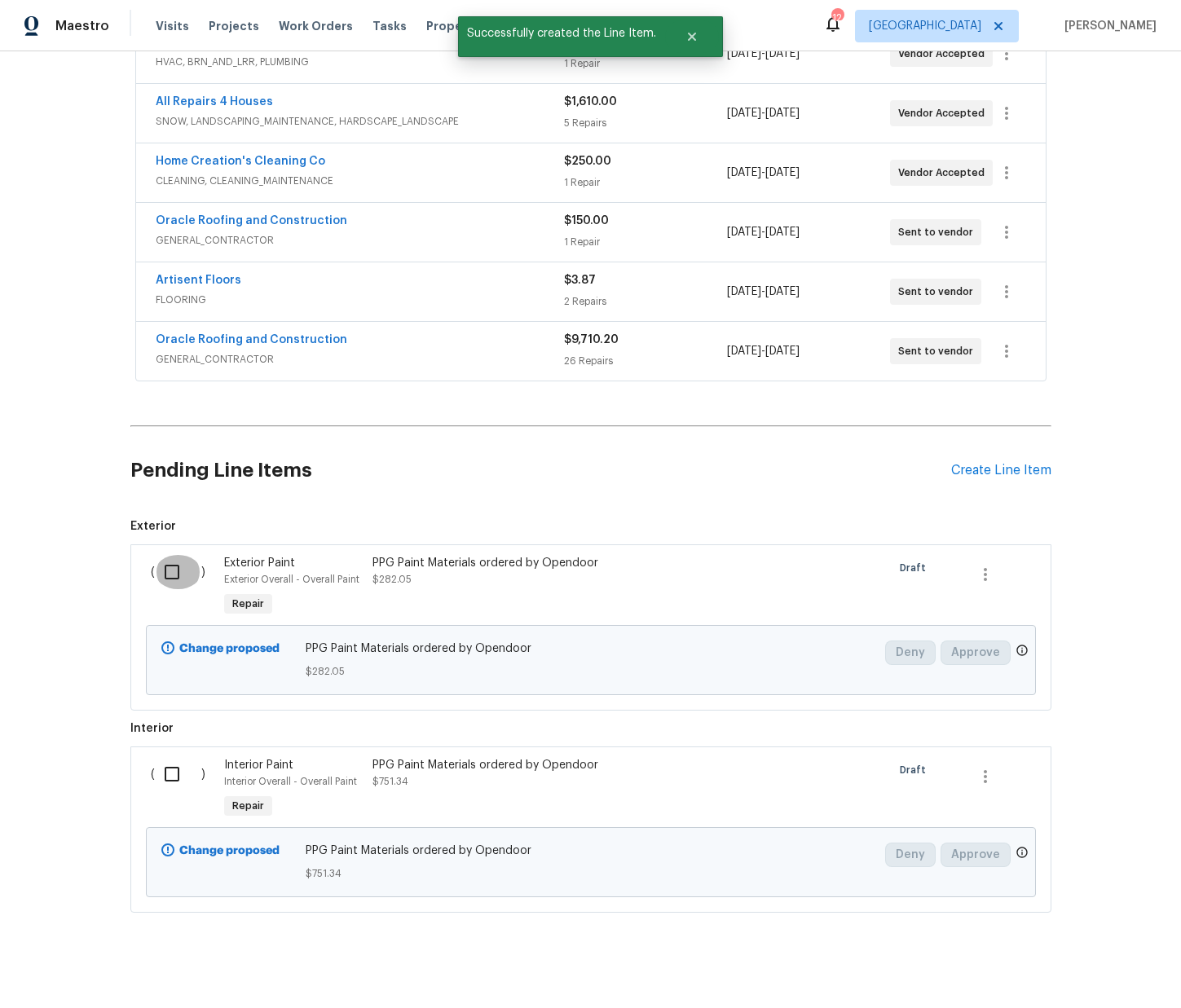
click at [166, 581] on input "checkbox" at bounding box center [177, 572] width 46 height 34
checkbox input "true"
click at [173, 765] on input "checkbox" at bounding box center [177, 774] width 46 height 34
checkbox input "true"
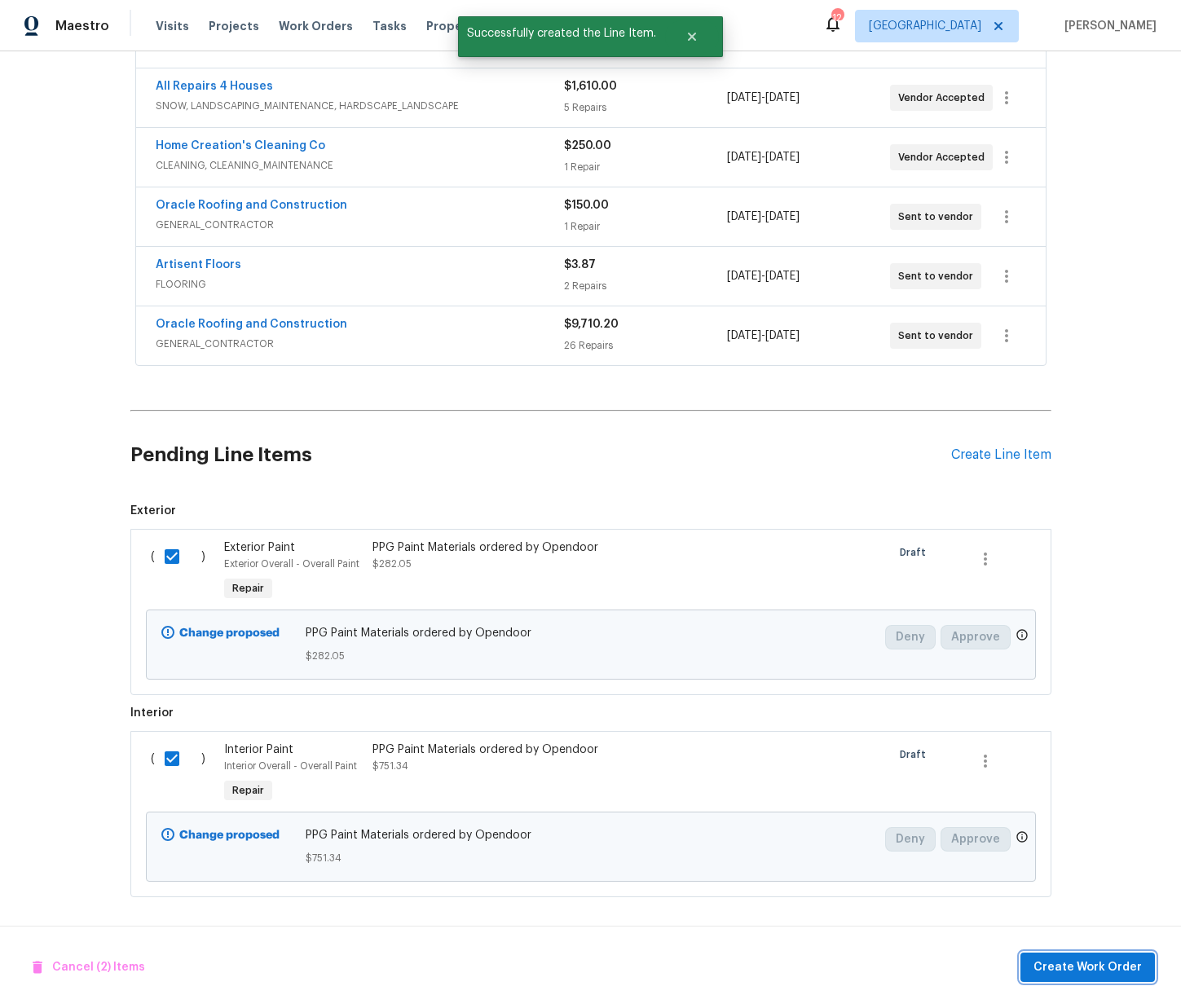
click at [1129, 969] on span "Create Work Order" at bounding box center [1086, 968] width 108 height 20
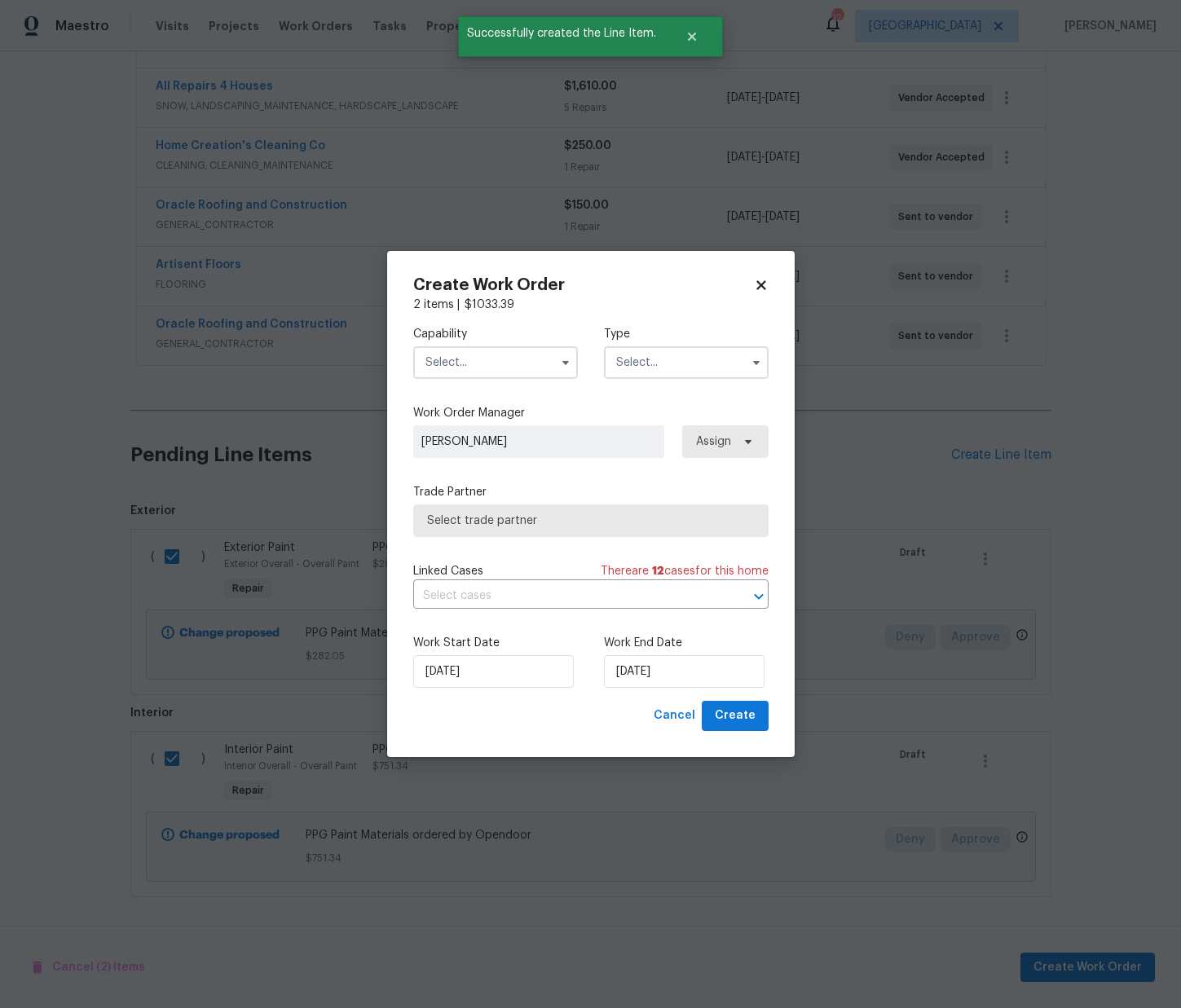
click at [479, 354] on input "text" at bounding box center [496, 363] width 165 height 33
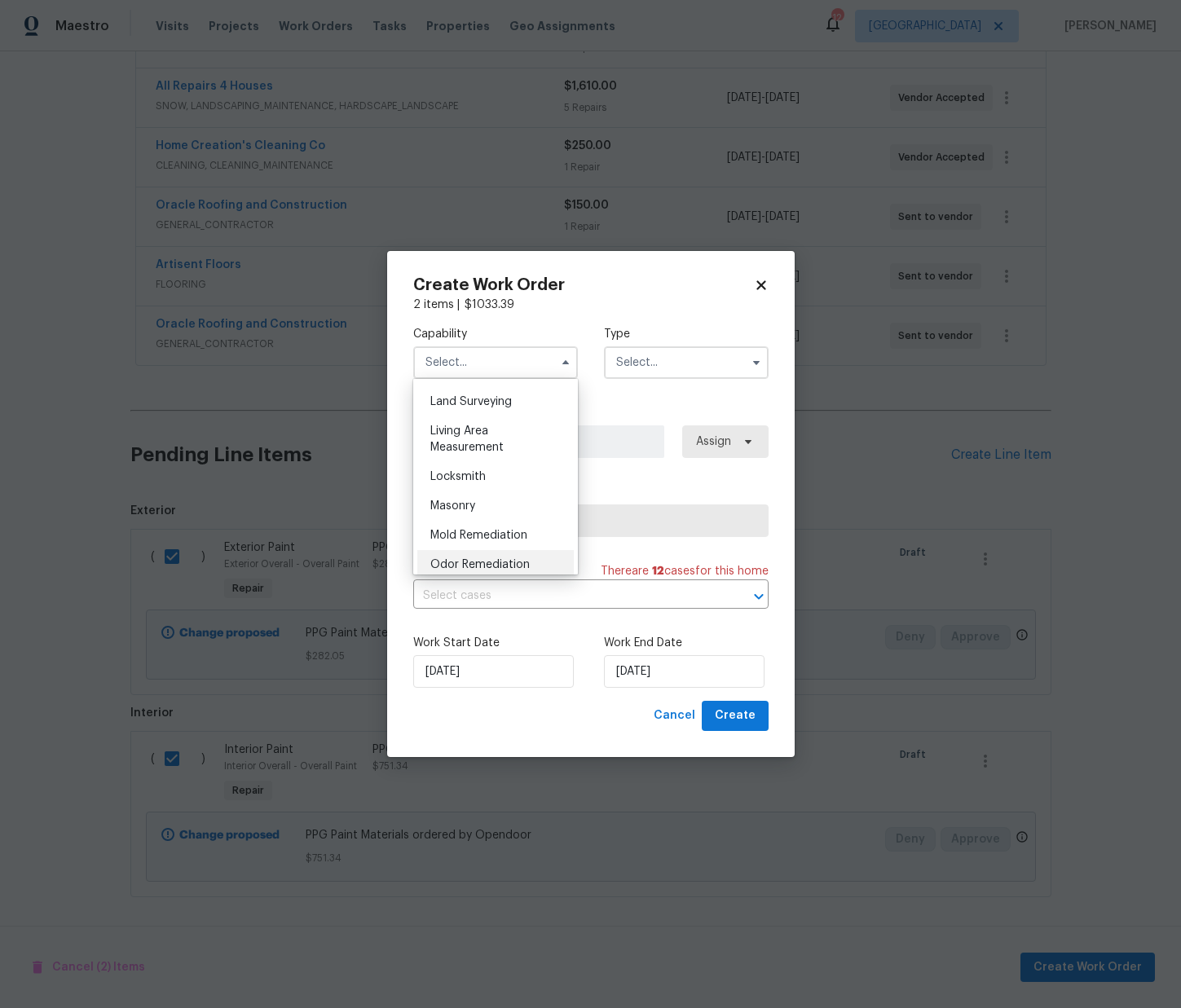
scroll to position [1221, 0]
drag, startPoint x: 505, startPoint y: 537, endPoint x: 546, endPoint y: 512, distance: 48.0
click at [505, 537] on div "Painting" at bounding box center [495, 545] width 157 height 29
type input "Painting"
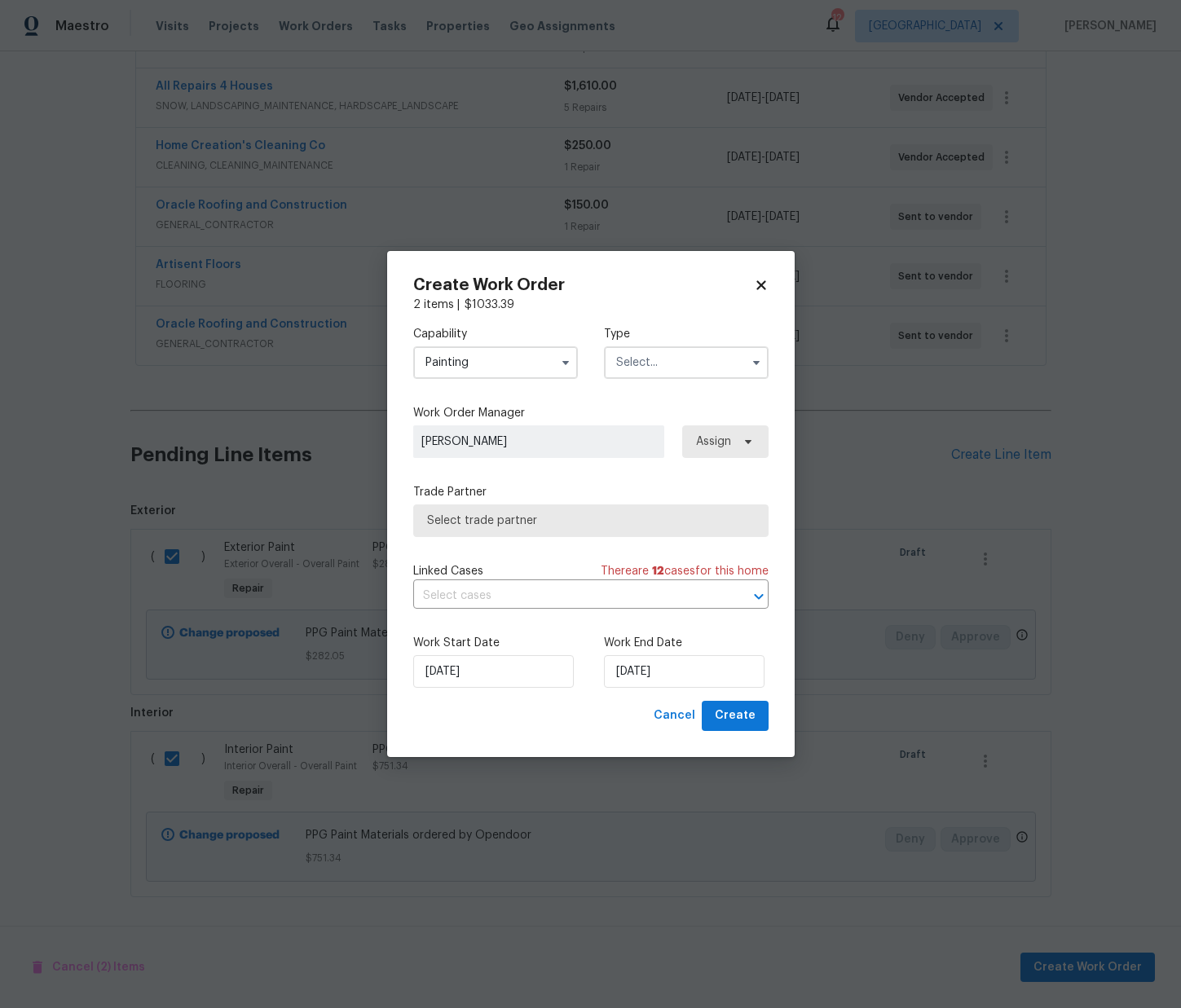
click at [706, 373] on input "text" at bounding box center [685, 363] width 165 height 33
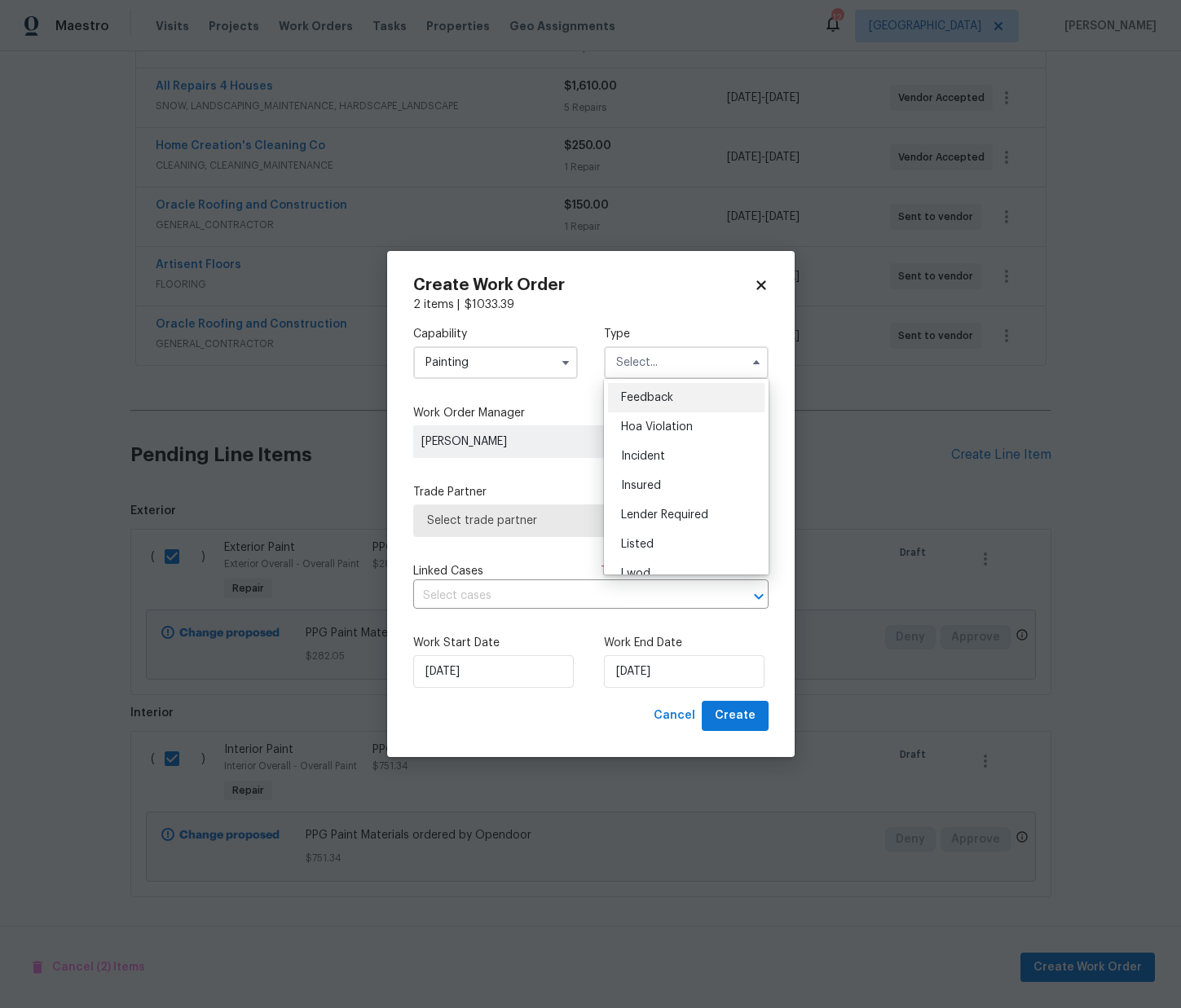
scroll to position [194, 0]
click at [689, 473] on div "Renovation" at bounding box center [685, 467] width 157 height 29
type input "Renovation"
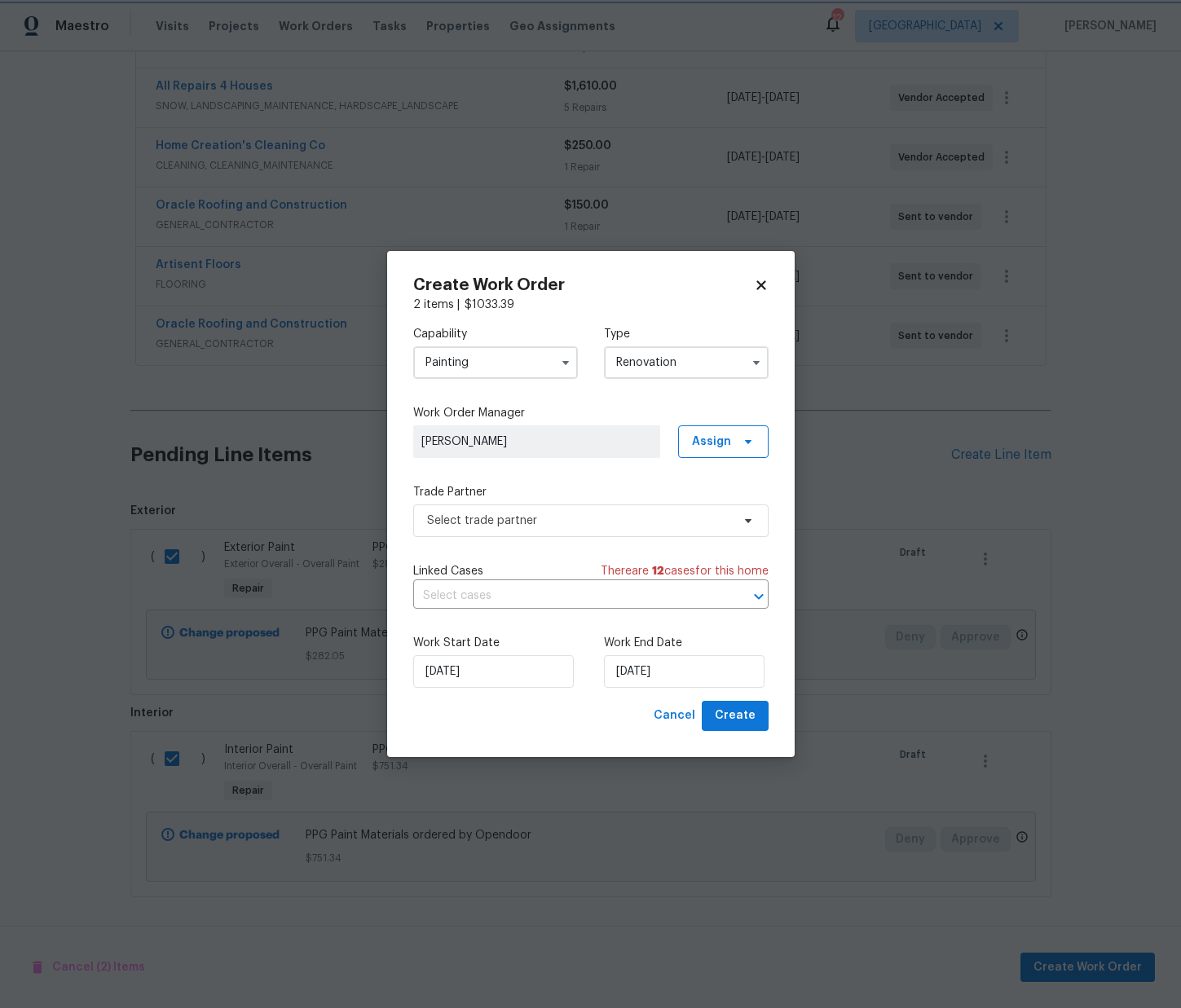
scroll to position [0, 0]
drag, startPoint x: 721, startPoint y: 435, endPoint x: 719, endPoint y: 445, distance: 10.2
click at [721, 435] on span "Assign" at bounding box center [711, 441] width 39 height 16
click at [715, 516] on div "Assign to me" at bounding box center [726, 511] width 71 height 16
click at [614, 519] on span "Select trade partner" at bounding box center [578, 520] width 304 height 16
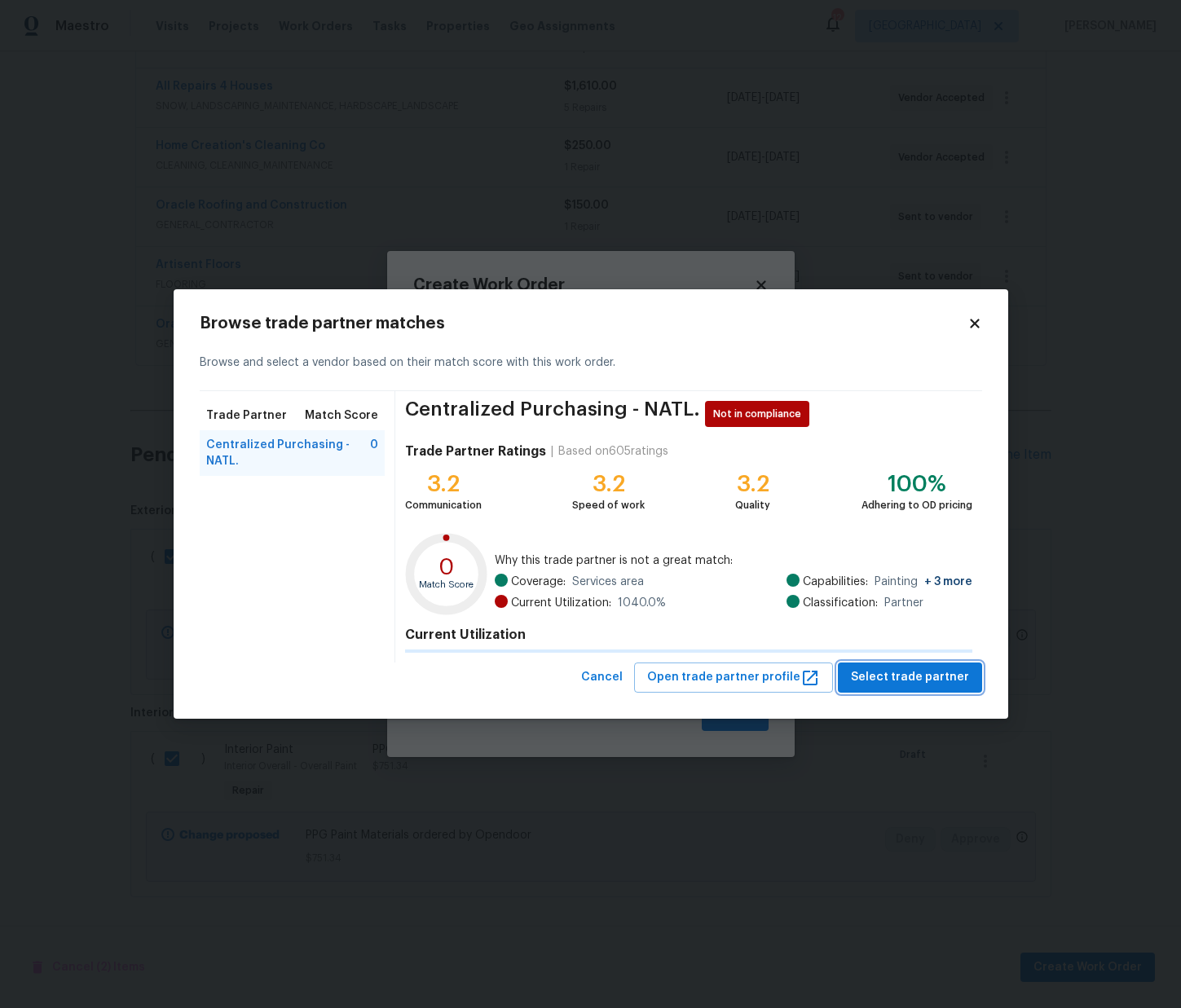
click at [929, 680] on div "Browse trade partner matches Browse and select a vendor based on their match sc…" at bounding box center [591, 504] width 783 height 378
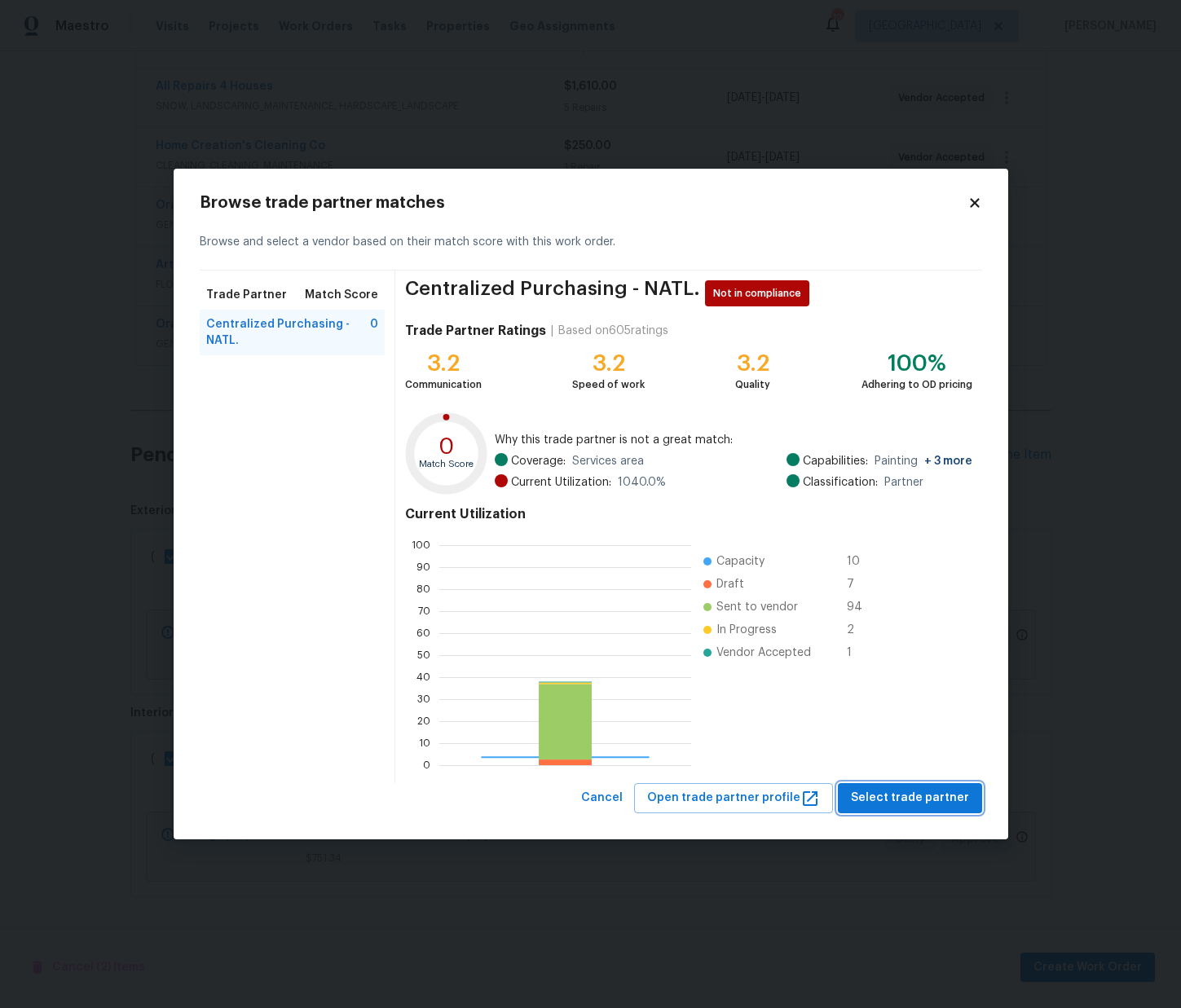
scroll to position [229, 251]
click at [914, 804] on span "Select trade partner" at bounding box center [909, 798] width 118 height 20
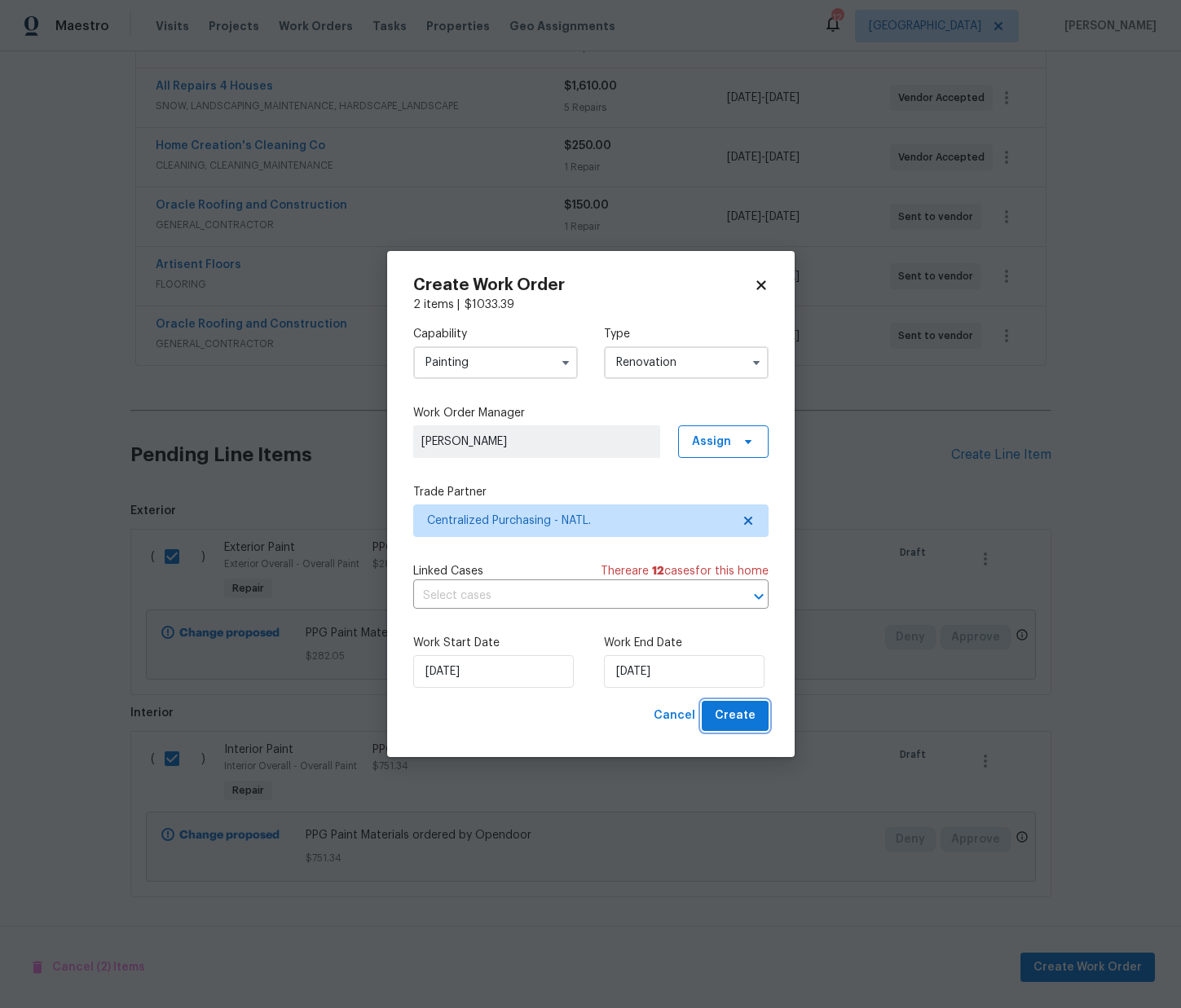
click at [765, 720] on button "Create" at bounding box center [735, 716] width 67 height 30
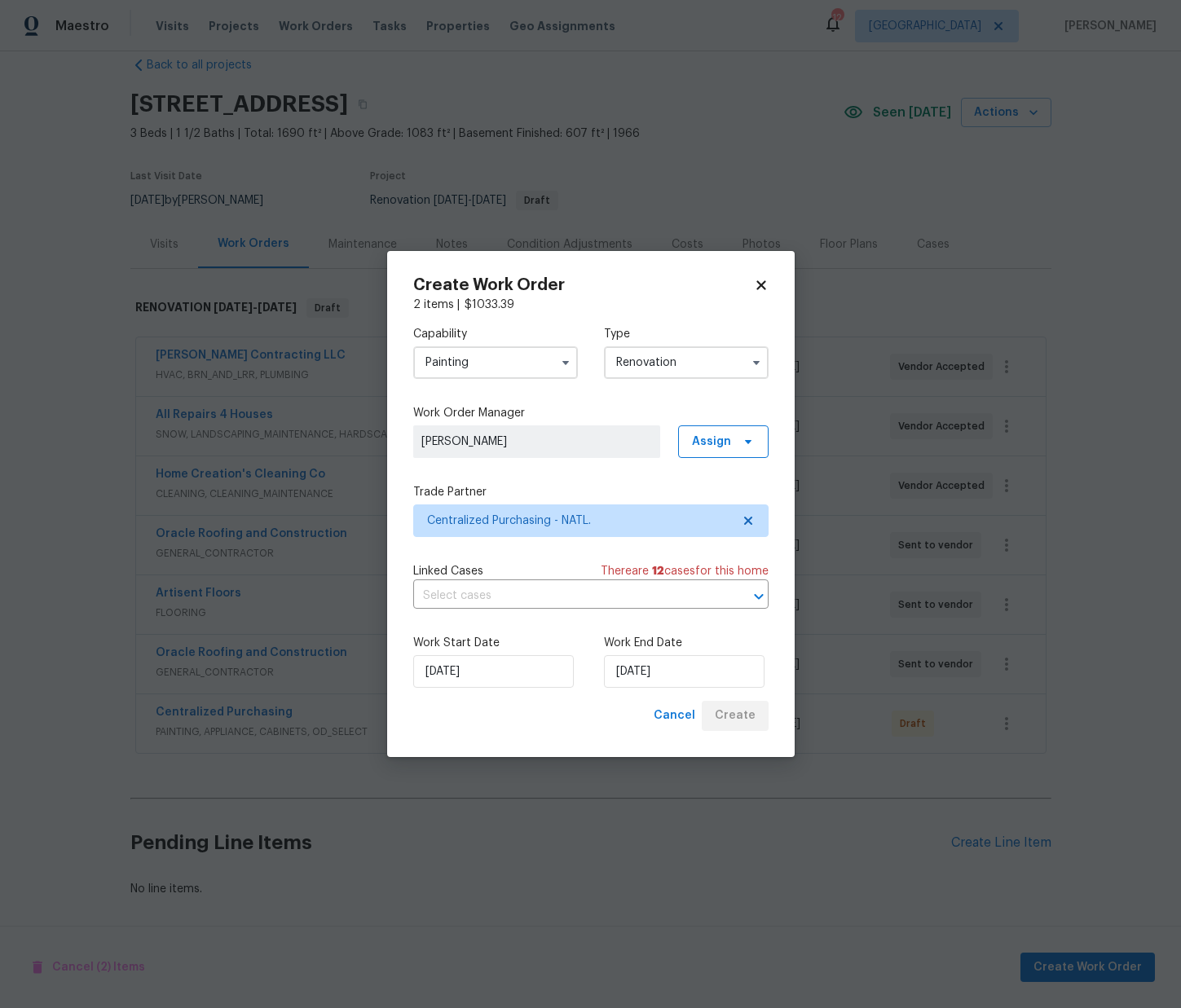
scroll to position [27, 0]
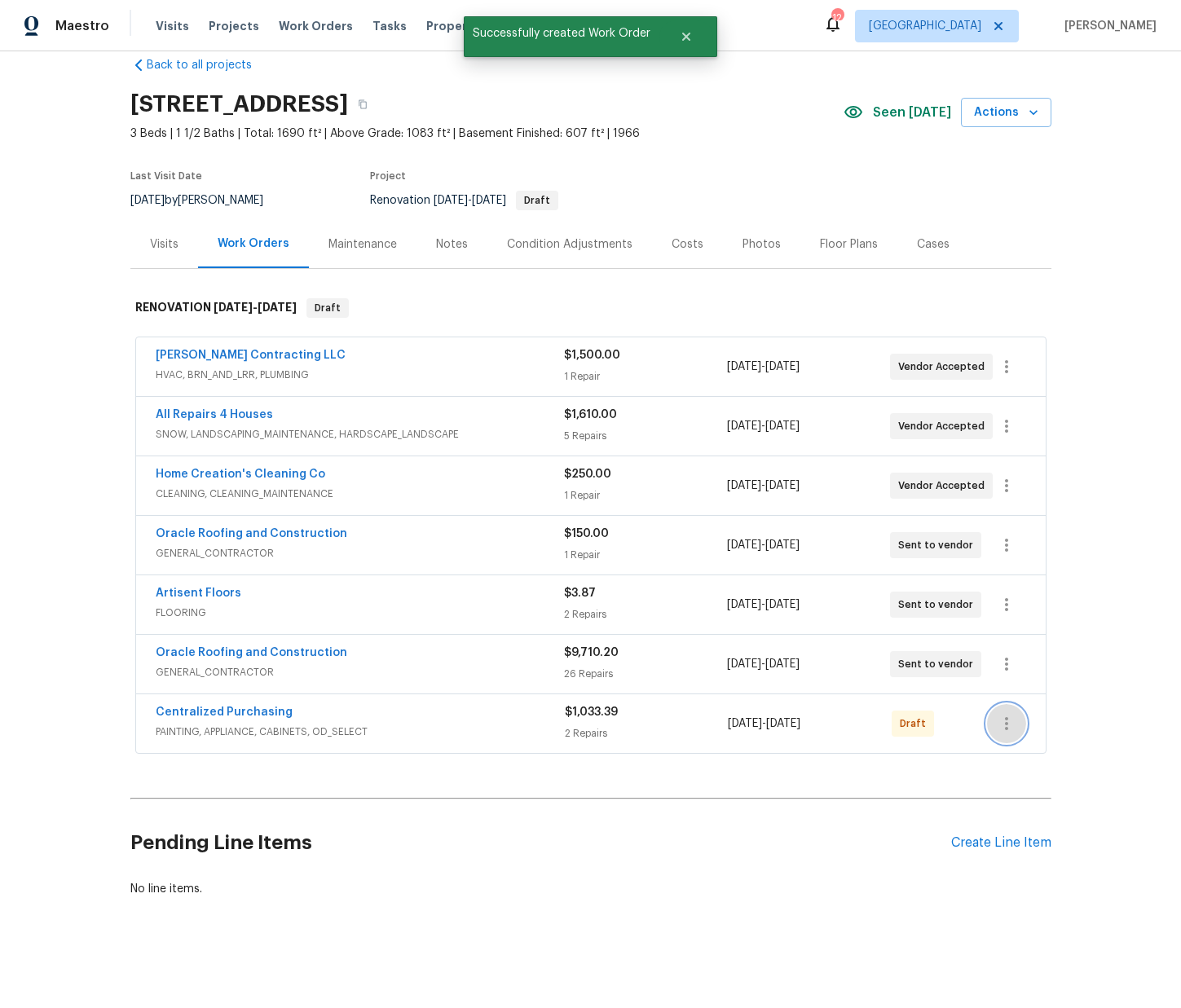
click at [999, 726] on icon "button" at bounding box center [1006, 723] width 19 height 19
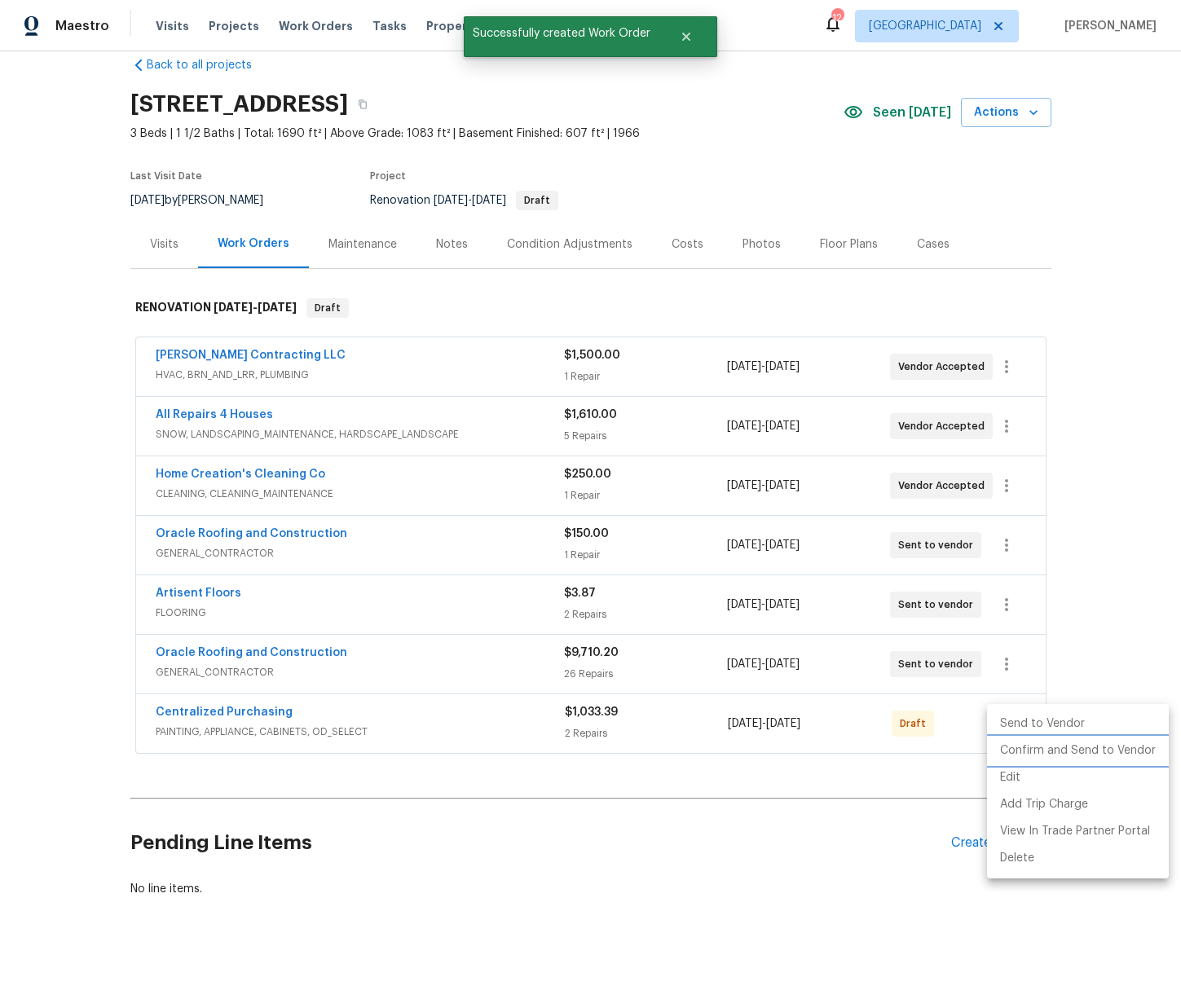
click at [1008, 746] on li "Confirm and Send to Vendor" at bounding box center [1077, 751] width 182 height 27
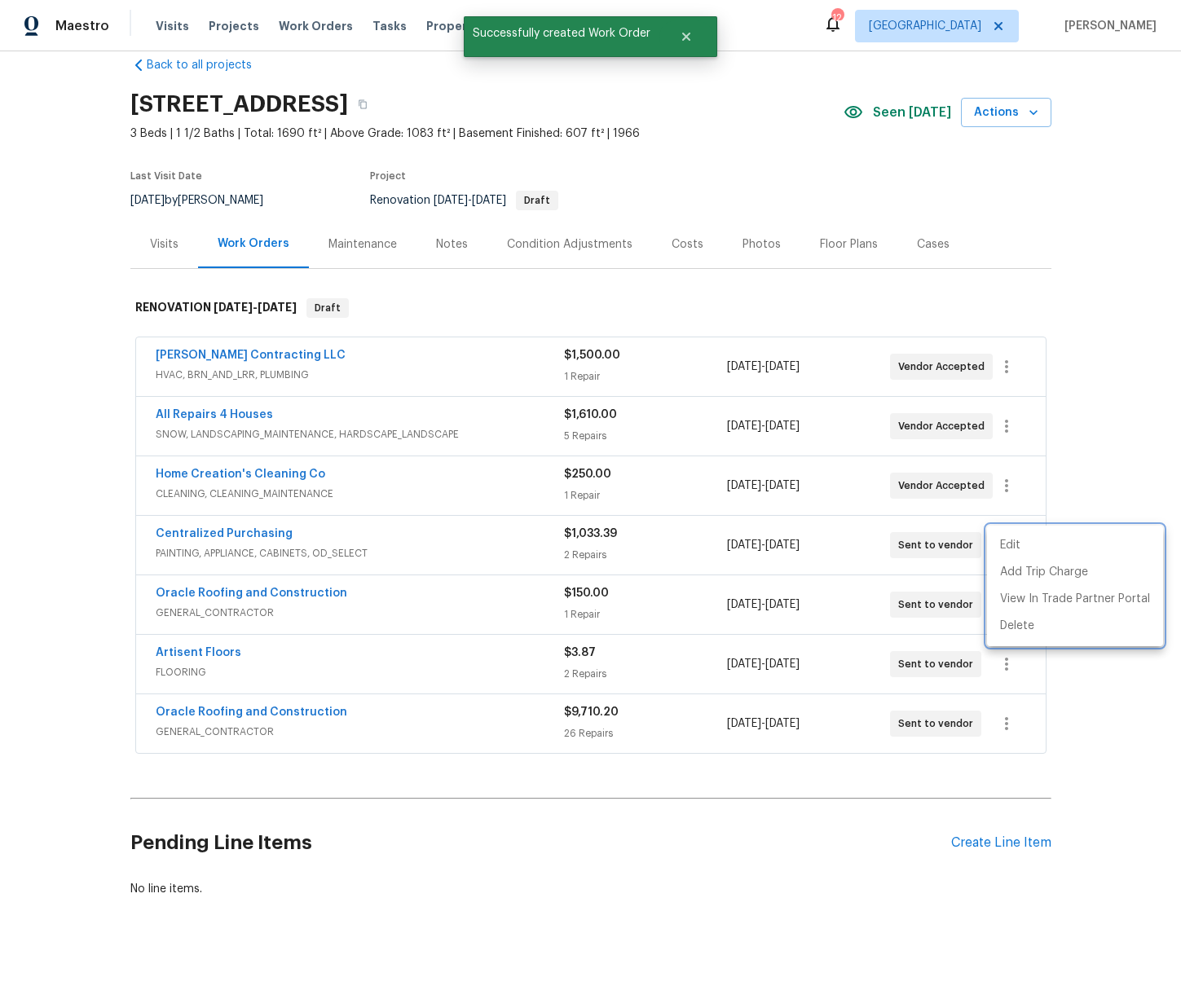
click at [285, 520] on div at bounding box center [590, 504] width 1181 height 1008
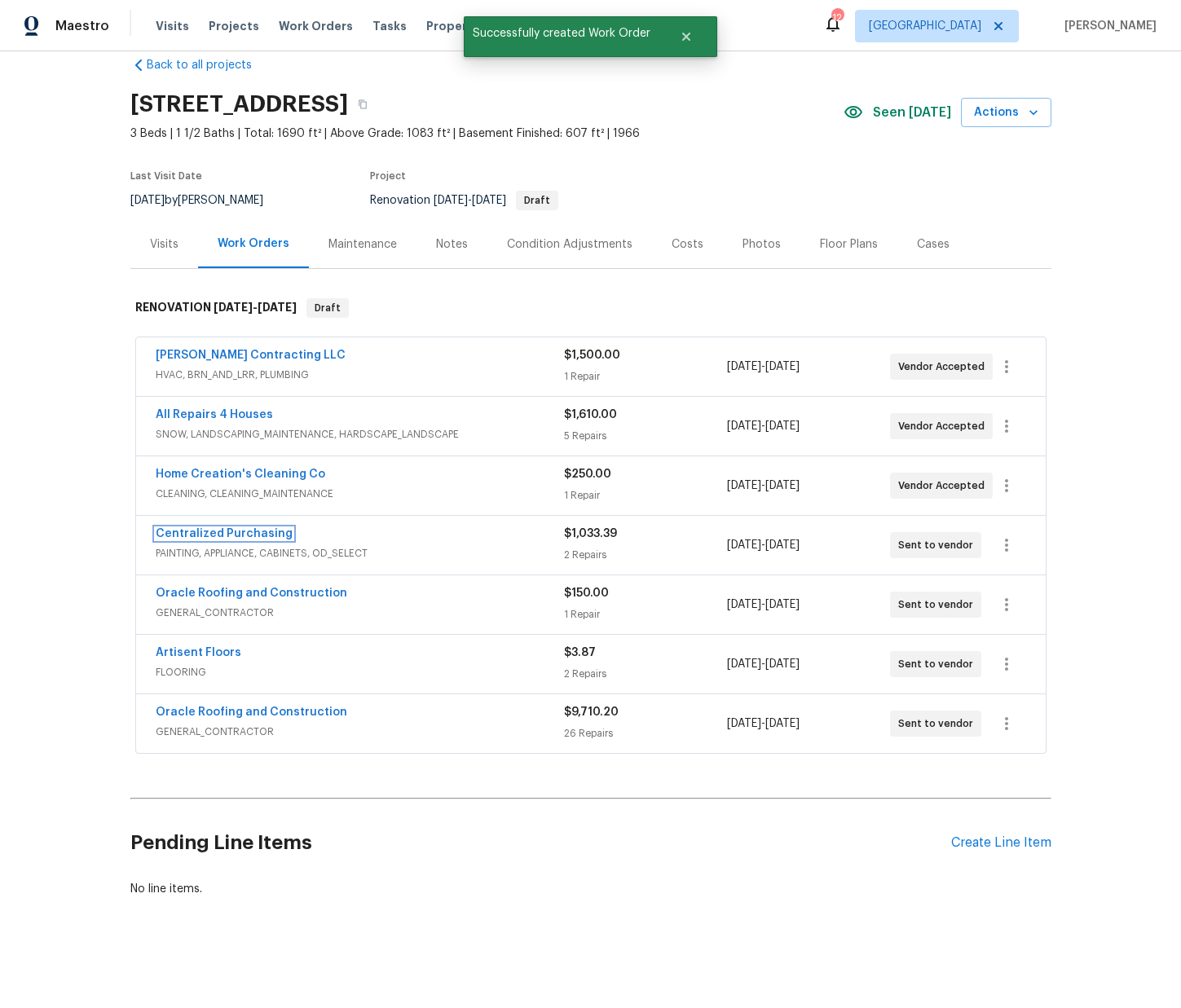
click at [235, 536] on link "Centralized Purchasing" at bounding box center [224, 534] width 137 height 12
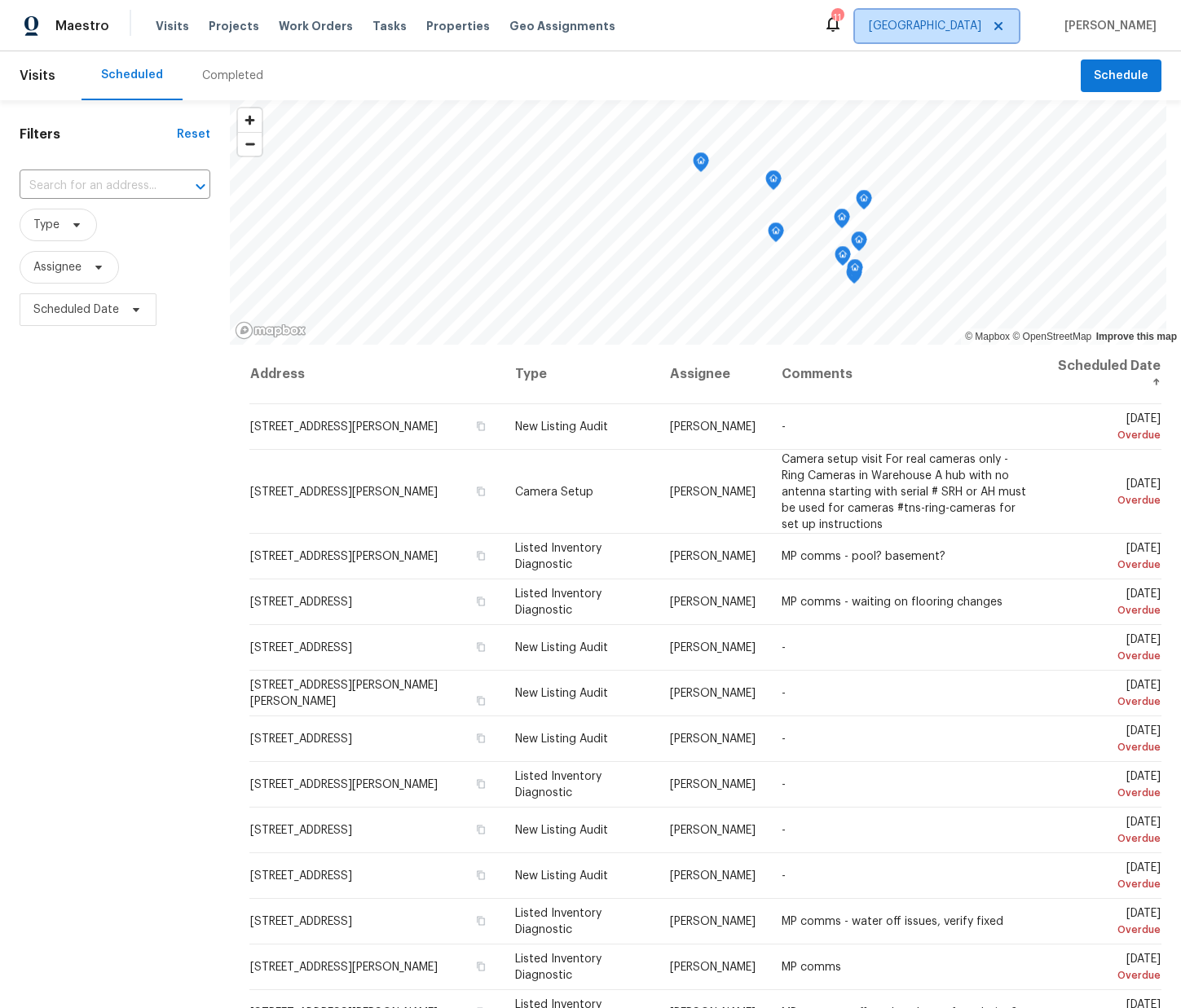
click at [968, 18] on span "[GEOGRAPHIC_DATA]" at bounding box center [925, 25] width 112 height 16
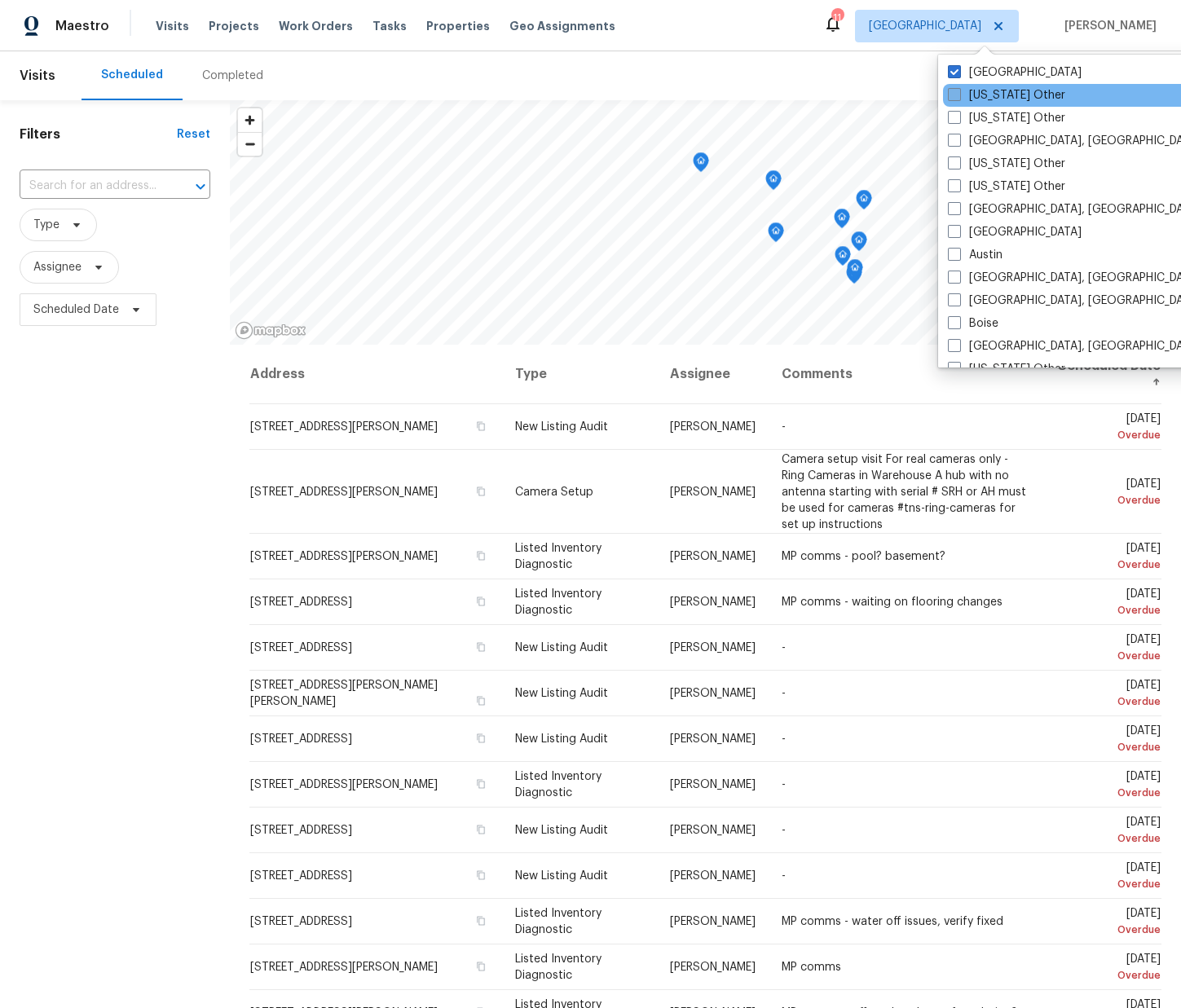
click at [970, 92] on label "[US_STATE] Other" at bounding box center [1006, 95] width 117 height 16
click at [958, 92] on input "Alabama Other" at bounding box center [953, 92] width 11 height 11
checkbox input "true"
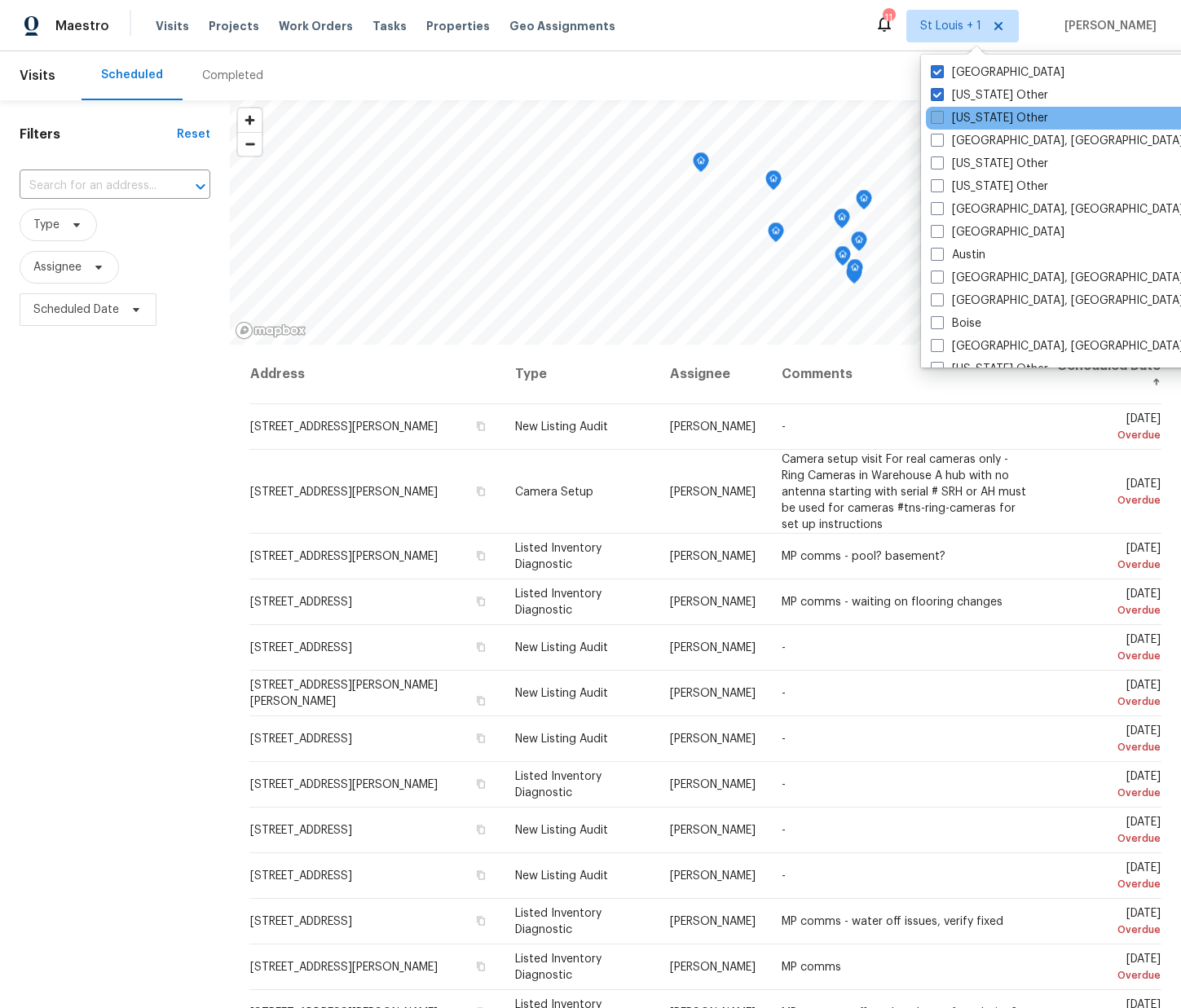
click at [973, 117] on label "Alaska Other" at bounding box center [989, 117] width 117 height 16
click at [941, 117] on input "Alaska Other" at bounding box center [936, 115] width 11 height 11
checkbox input "true"
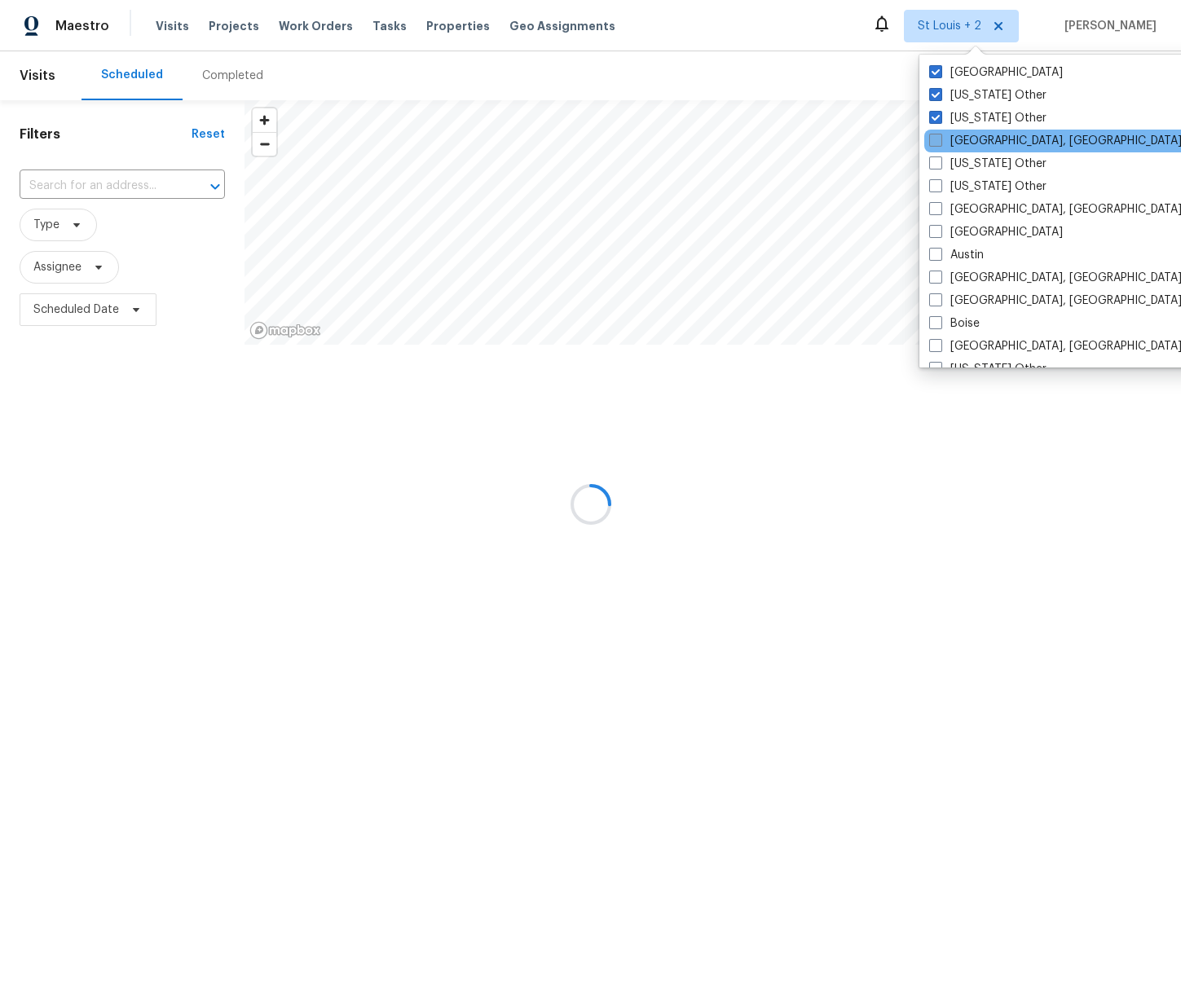
click at [975, 133] on div "Albuquerque, NM" at bounding box center [1088, 141] width 328 height 23
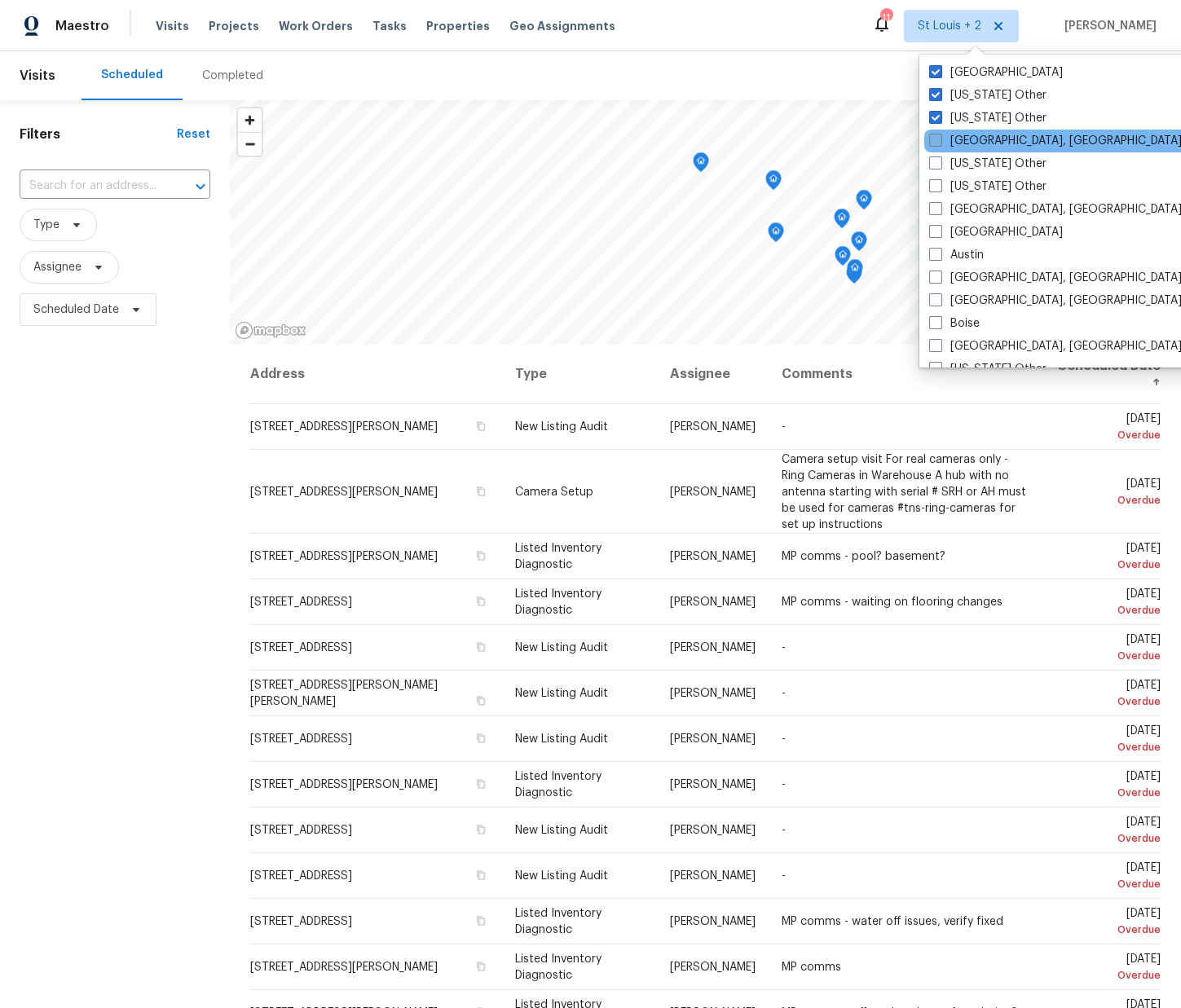
click at [973, 137] on label "Albuquerque, NM" at bounding box center [1055, 141] width 253 height 16
click at [939, 137] on input "Albuquerque, NM" at bounding box center [934, 138] width 11 height 11
checkbox input "true"
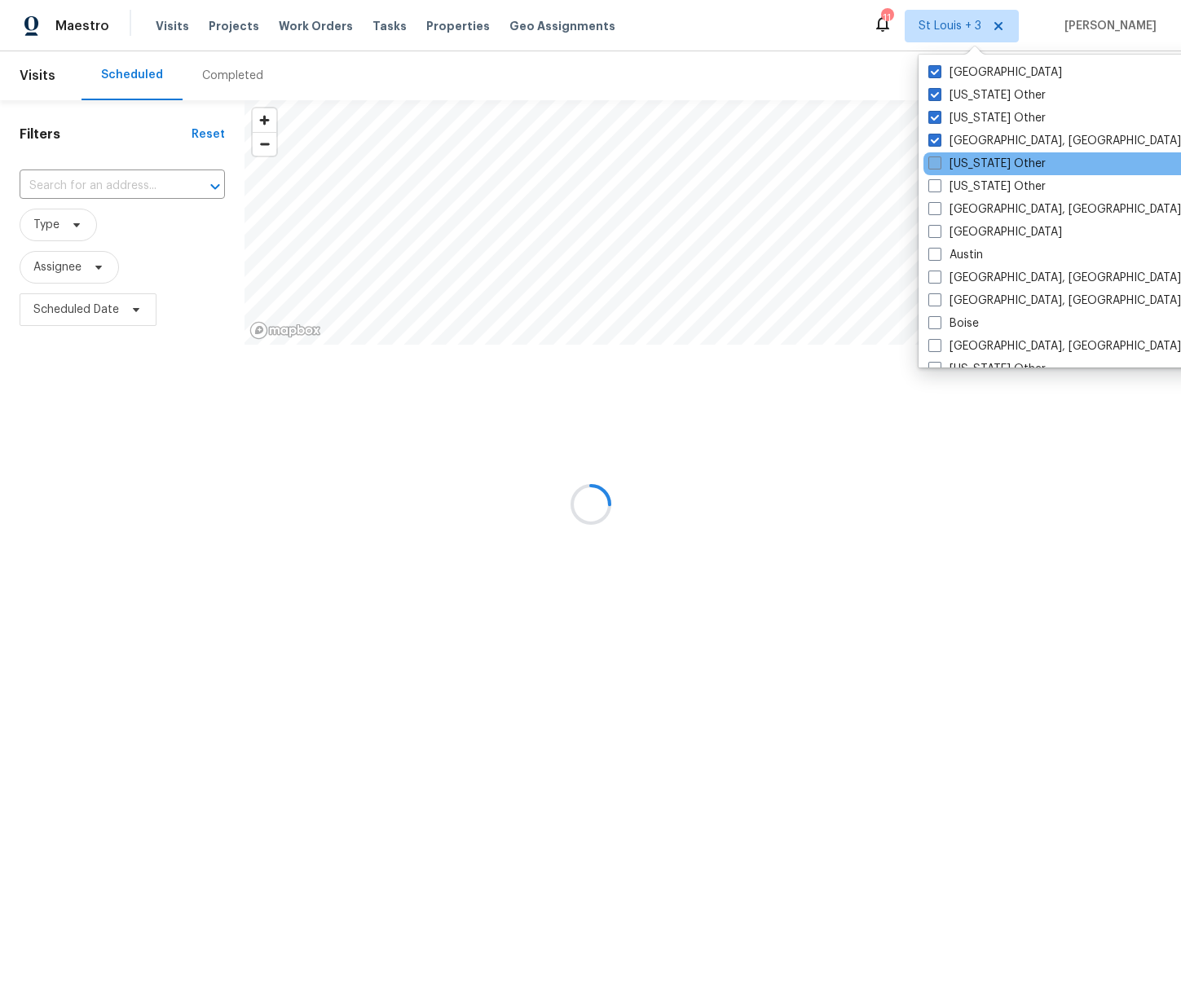
click at [976, 164] on label "Arizona Other" at bounding box center [987, 163] width 117 height 16
click at [938, 164] on input "Arizona Other" at bounding box center [933, 161] width 11 height 11
checkbox input "true"
click at [973, 191] on label "Arkansas Other" at bounding box center [987, 186] width 117 height 16
click at [938, 189] on input "Arkansas Other" at bounding box center [933, 183] width 11 height 11
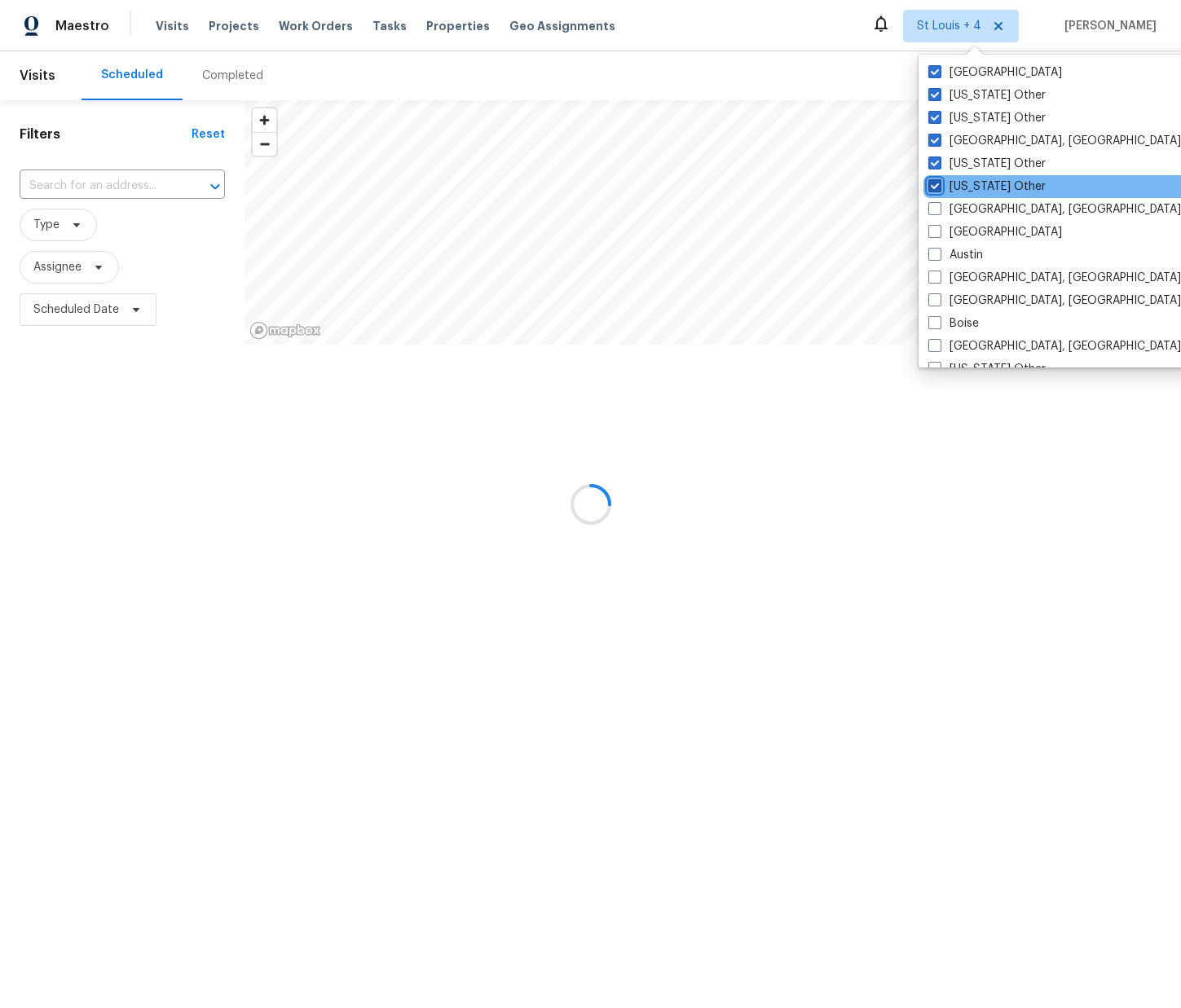
checkbox input "true"
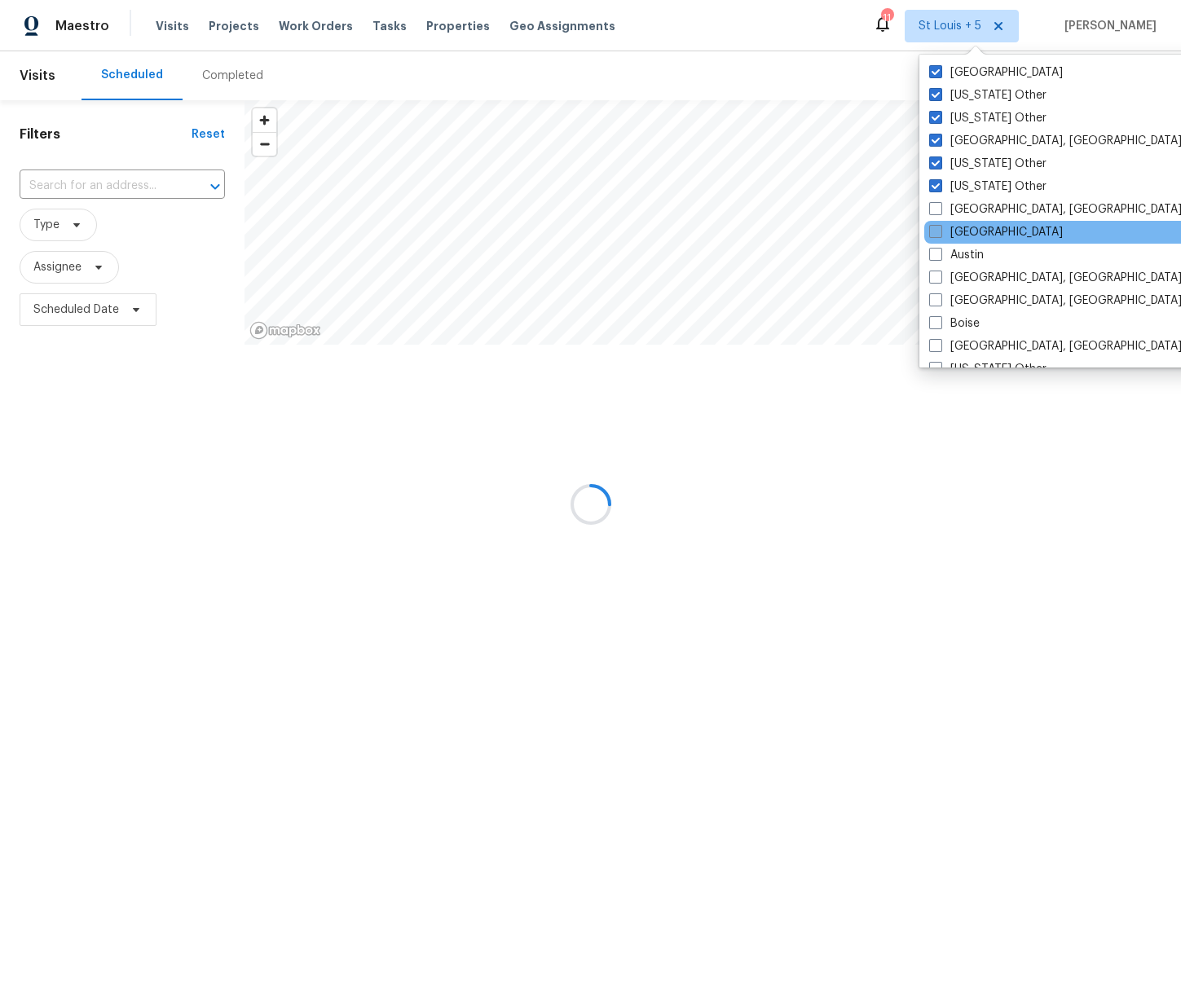
drag, startPoint x: 968, startPoint y: 210, endPoint x: 968, endPoint y: 224, distance: 14.0
click at [969, 211] on label "Asheville, NC" at bounding box center [1055, 208] width 253 height 16
click at [939, 211] on input "Asheville, NC" at bounding box center [934, 206] width 11 height 11
checkbox input "true"
click at [968, 234] on label "Atlanta" at bounding box center [995, 232] width 134 height 16
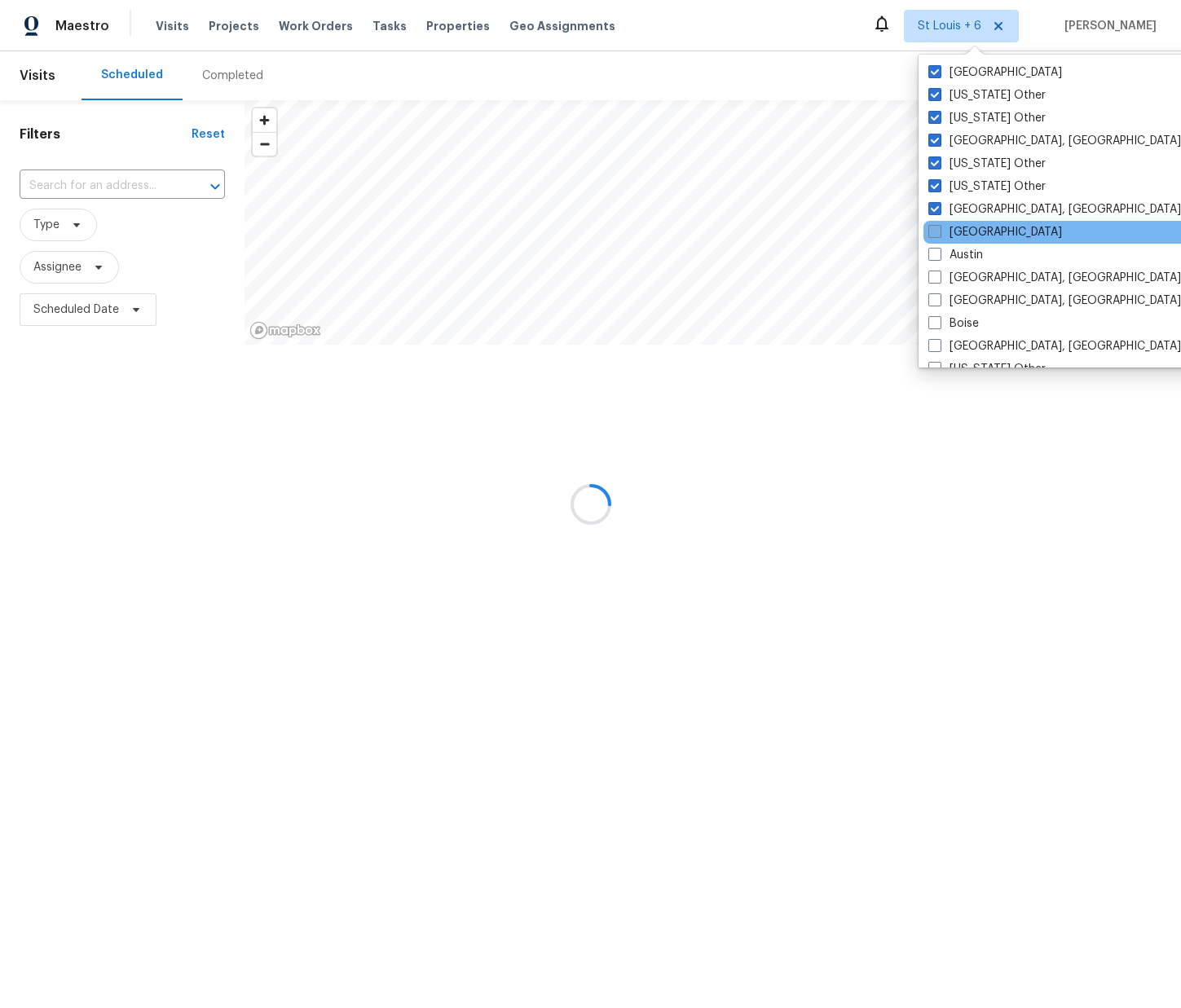
click at [938, 234] on input "Atlanta" at bounding box center [933, 229] width 11 height 11
checkbox input "true"
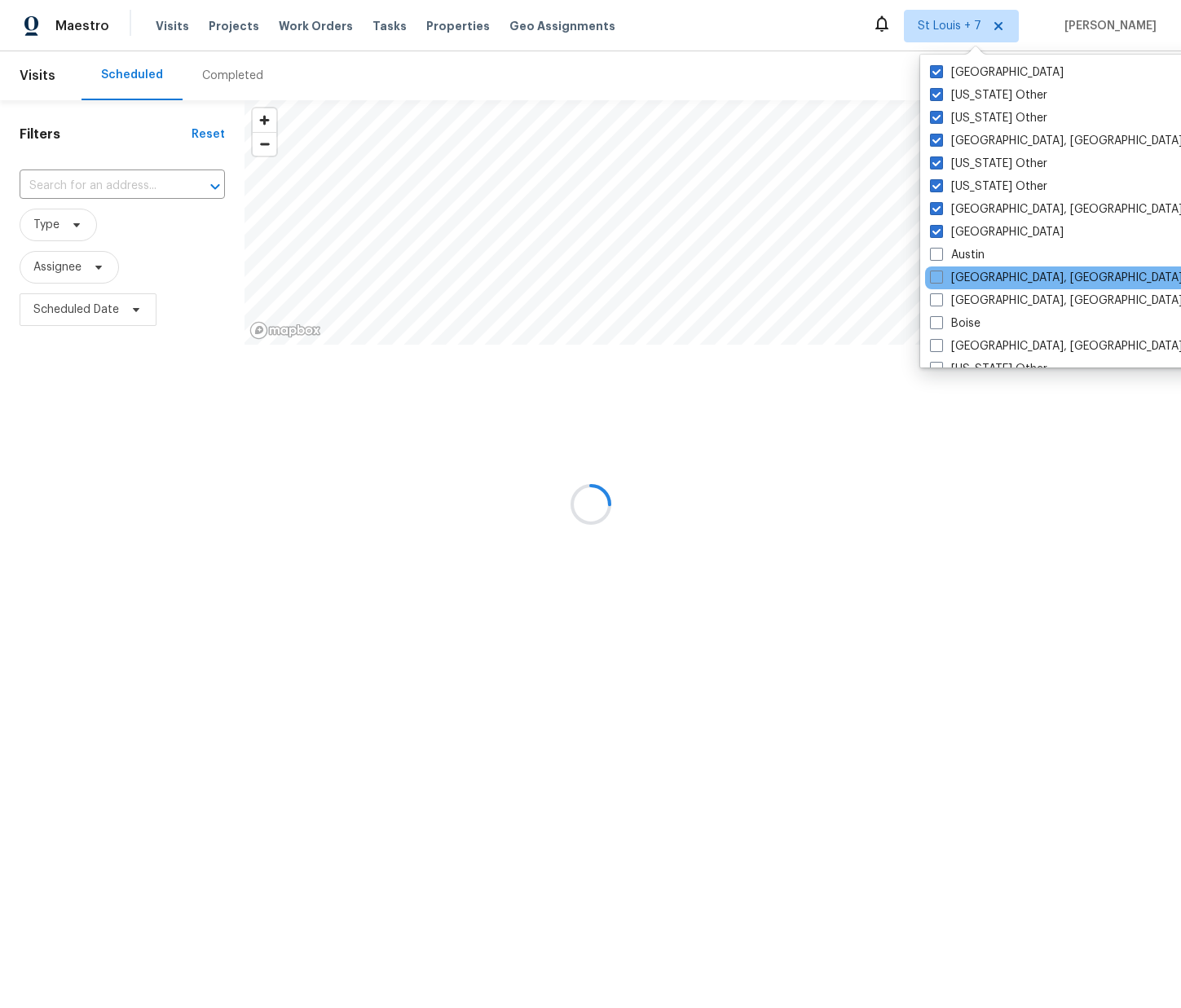
drag, startPoint x: 967, startPoint y: 252, endPoint x: 967, endPoint y: 266, distance: 14.0
click at [968, 254] on label "Austin" at bounding box center [957, 255] width 54 height 16
click at [968, 275] on label "Baltimore, MD" at bounding box center [1056, 277] width 253 height 16
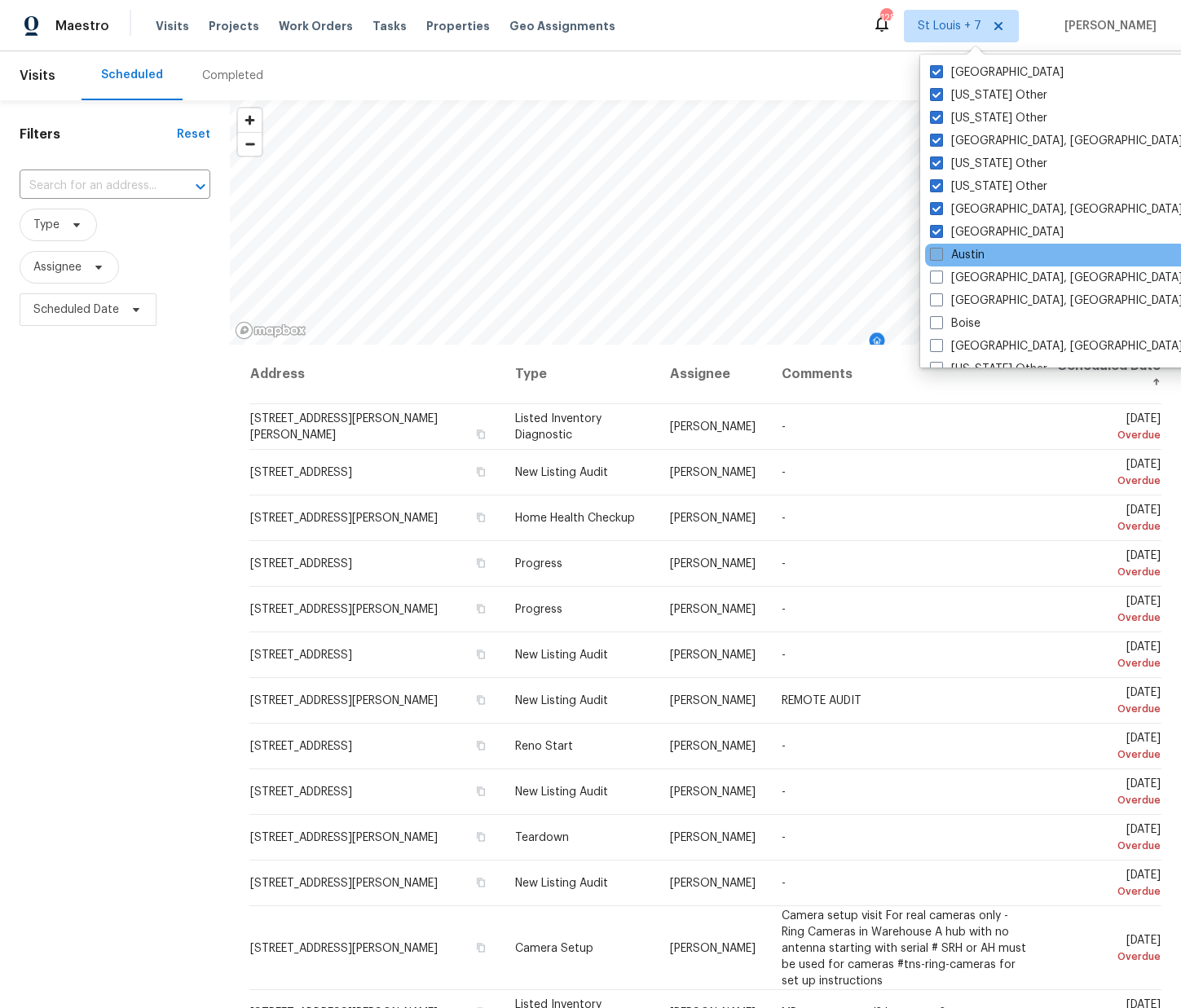
drag, startPoint x: 973, startPoint y: 241, endPoint x: 971, endPoint y: 255, distance: 14.1
click at [972, 247] on div "St Louis Alabama Other Alaska Other Albuquerque, NM Arizona Other Arkansas Othe…" at bounding box center [1089, 211] width 338 height 313
click at [972, 255] on label "Austin" at bounding box center [957, 255] width 54 height 16
click at [940, 255] on input "Austin" at bounding box center [935, 252] width 11 height 11
checkbox input "true"
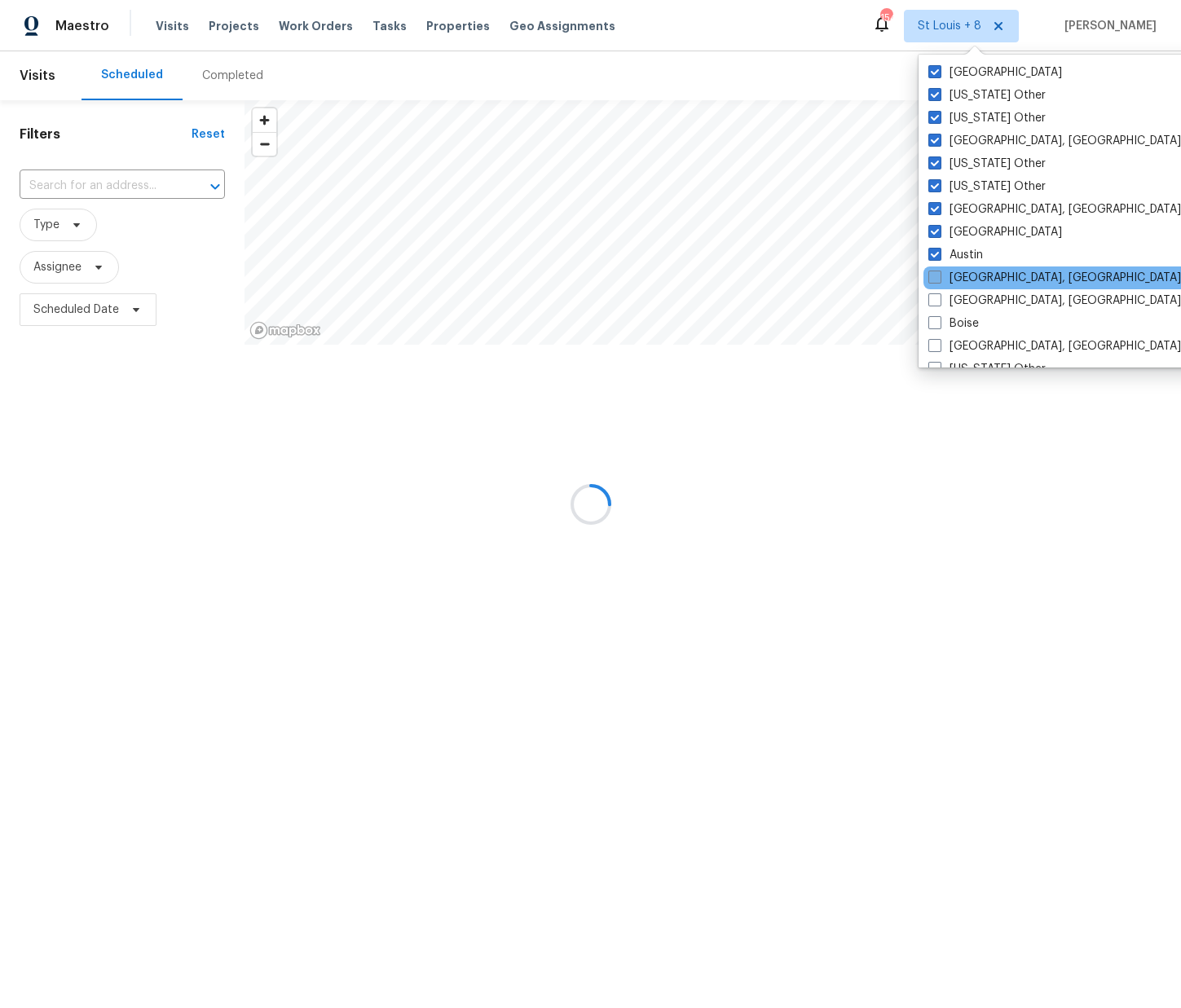
click at [960, 278] on label "Baltimore, MD" at bounding box center [1055, 277] width 253 height 16
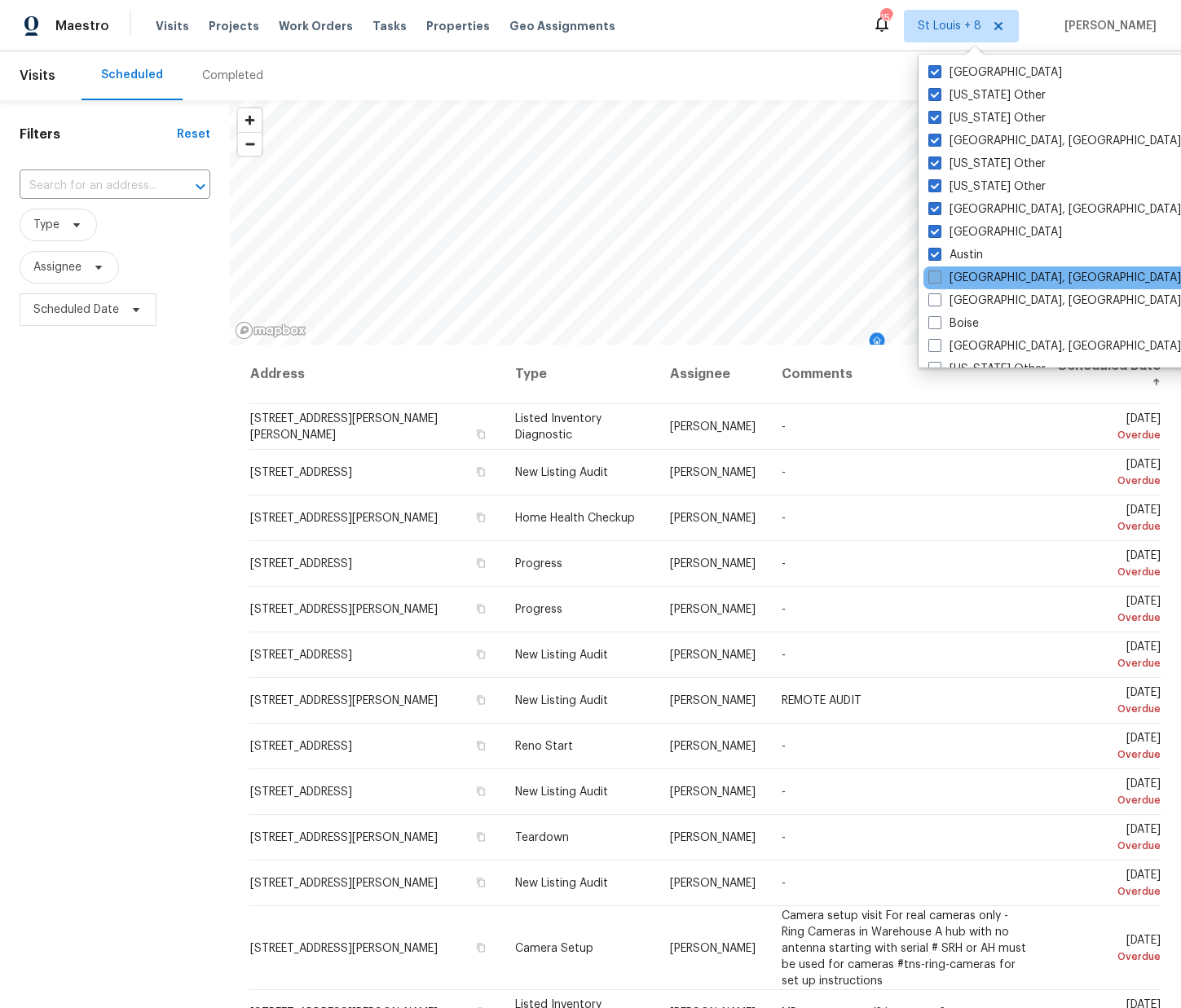
click at [942, 280] on label "Baltimore, MD" at bounding box center [1055, 277] width 253 height 16
click at [938, 280] on input "Baltimore, MD" at bounding box center [933, 275] width 11 height 11
checkbox input "true"
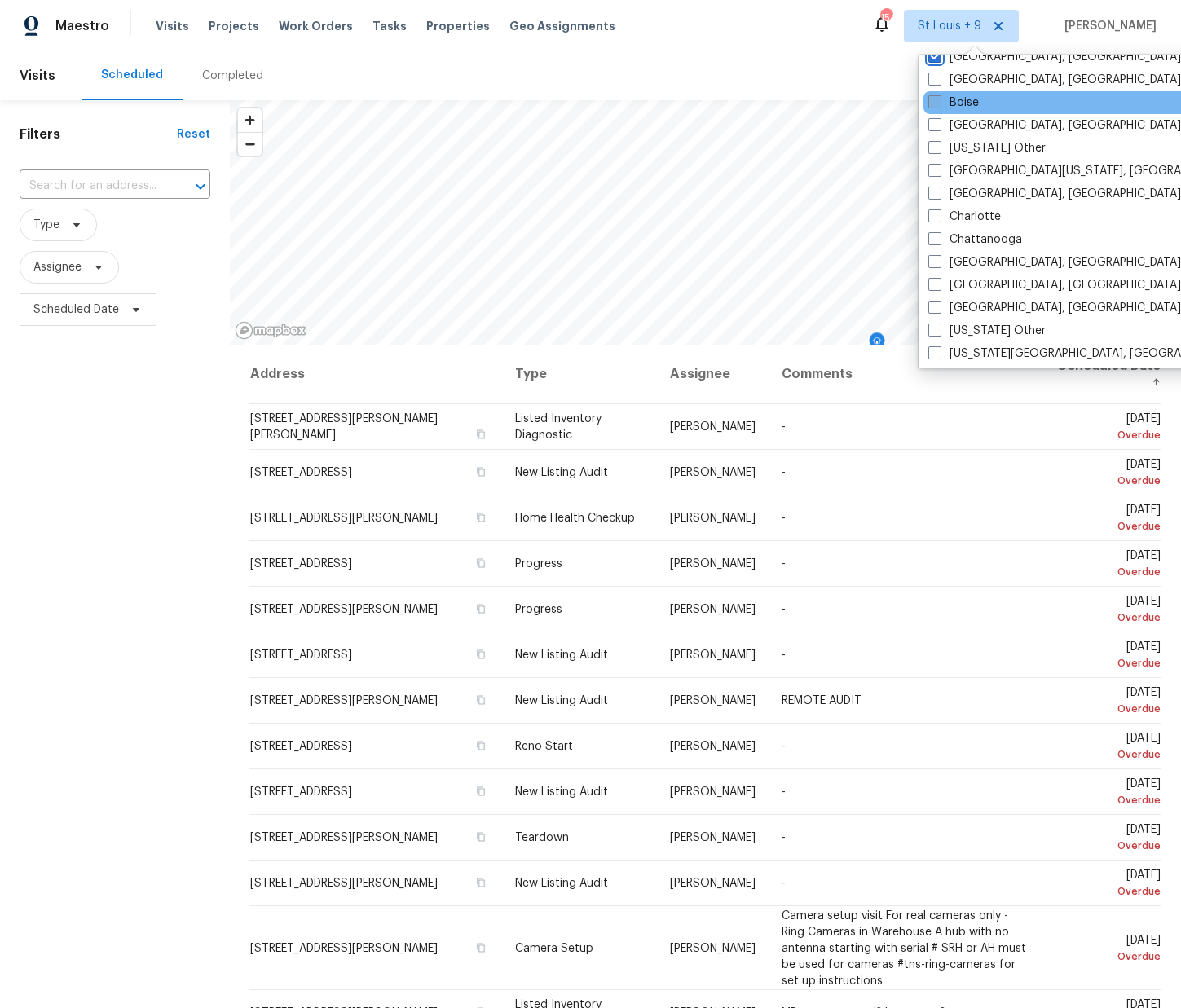
scroll to position [218, 0]
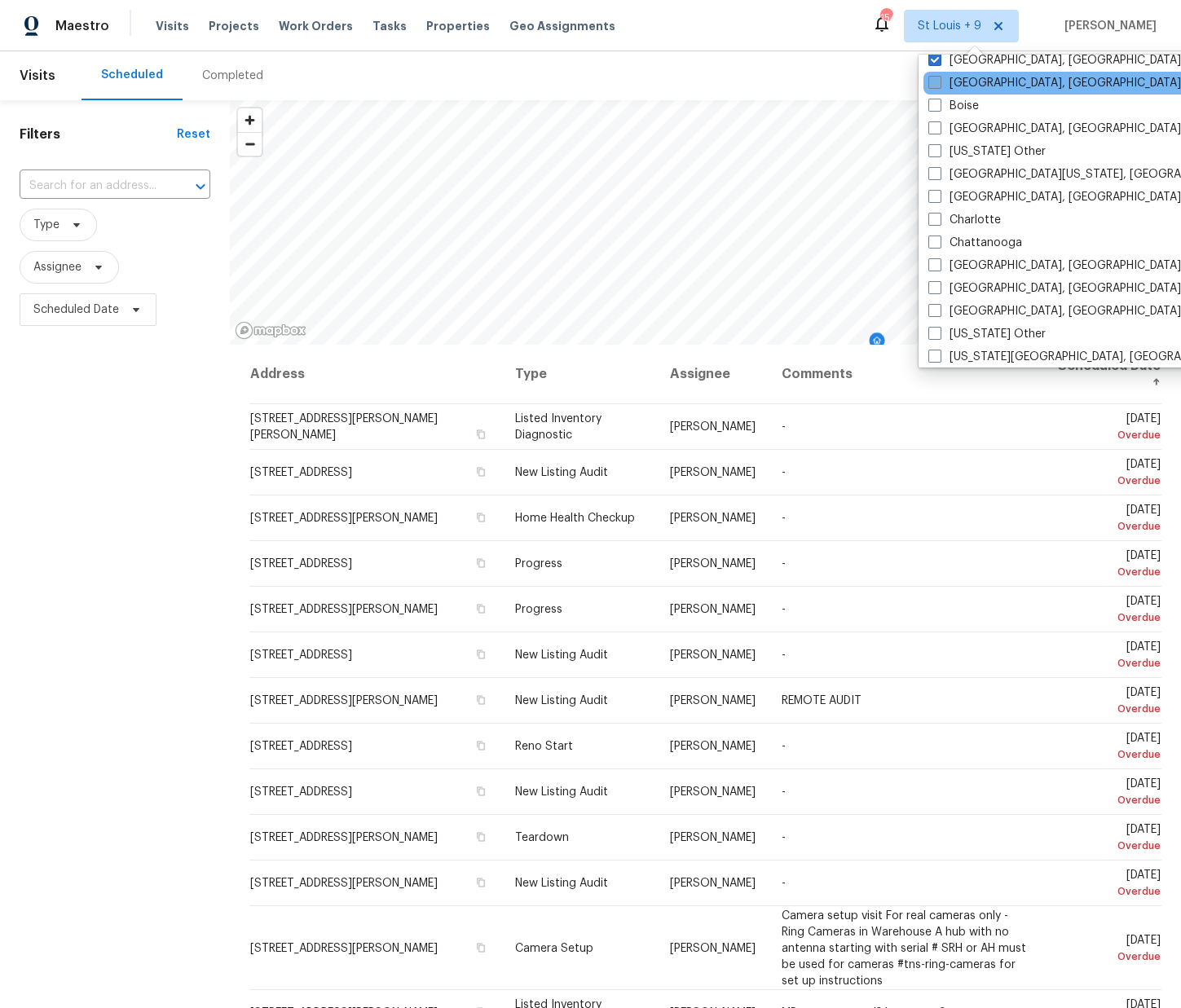
click at [941, 85] on label "Birmingham, AL" at bounding box center [1055, 83] width 253 height 16
click at [938, 85] on input "Birmingham, AL" at bounding box center [933, 80] width 11 height 11
checkbox input "true"
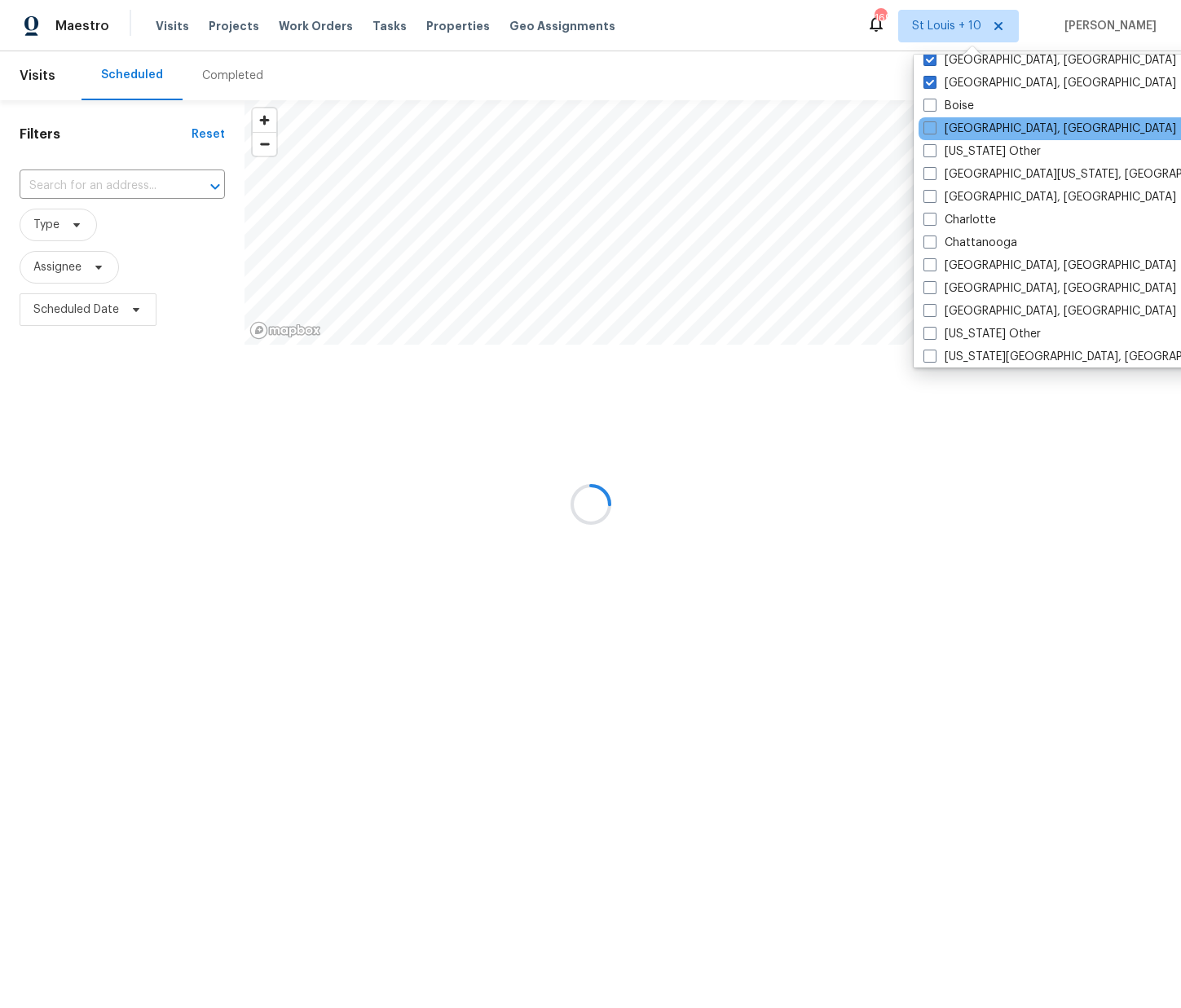
drag, startPoint x: 929, startPoint y: 107, endPoint x: 932, endPoint y: 120, distance: 13.3
click at [930, 107] on span at bounding box center [930, 105] width 13 height 13
click at [930, 107] on input "Boise" at bounding box center [928, 103] width 11 height 11
checkbox input "true"
click at [932, 136] on label "Boston, MA" at bounding box center [1053, 128] width 253 height 16
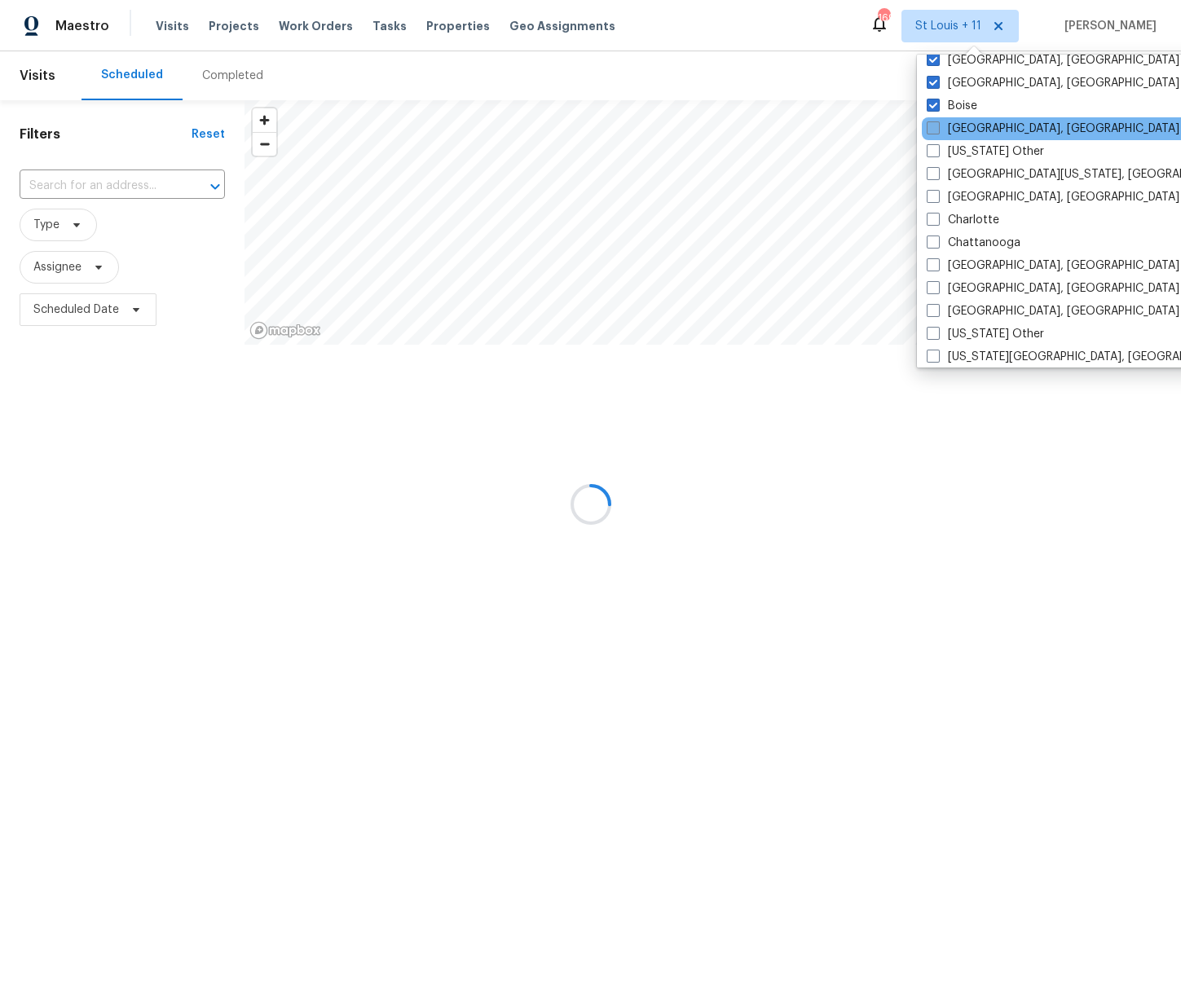
click at [932, 131] on input "Boston, MA" at bounding box center [932, 126] width 11 height 11
checkbox input "true"
click at [932, 152] on span at bounding box center [932, 151] width 13 height 13
click at [932, 152] on input "California Other" at bounding box center [930, 148] width 11 height 11
checkbox input "true"
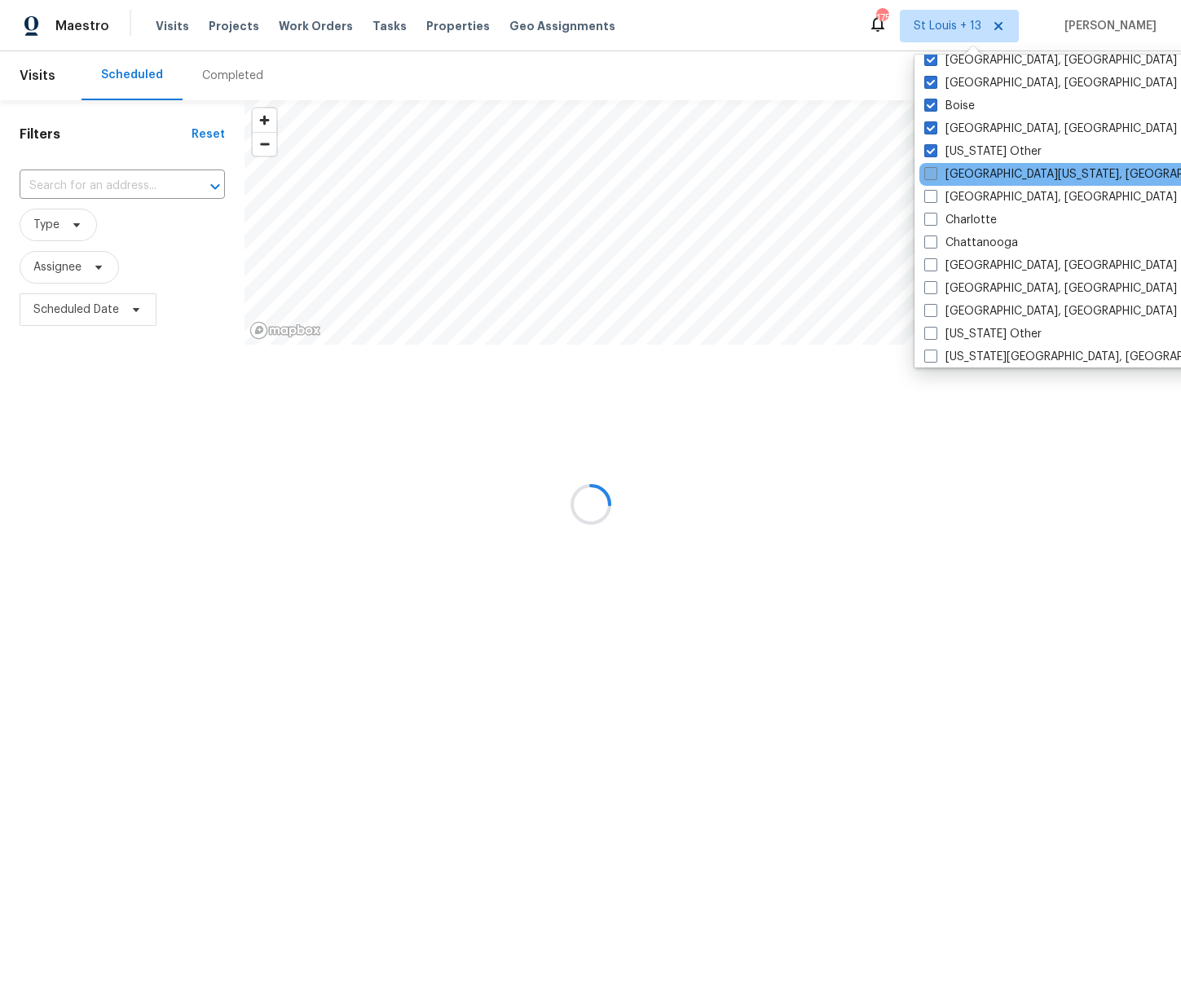
click at [932, 167] on span at bounding box center [931, 174] width 13 height 13
click at [932, 167] on input "Central California, CA" at bounding box center [929, 172] width 11 height 11
checkbox input "true"
drag, startPoint x: 931, startPoint y: 193, endPoint x: 933, endPoint y: 203, distance: 10.2
click at [932, 195] on span at bounding box center [931, 197] width 13 height 13
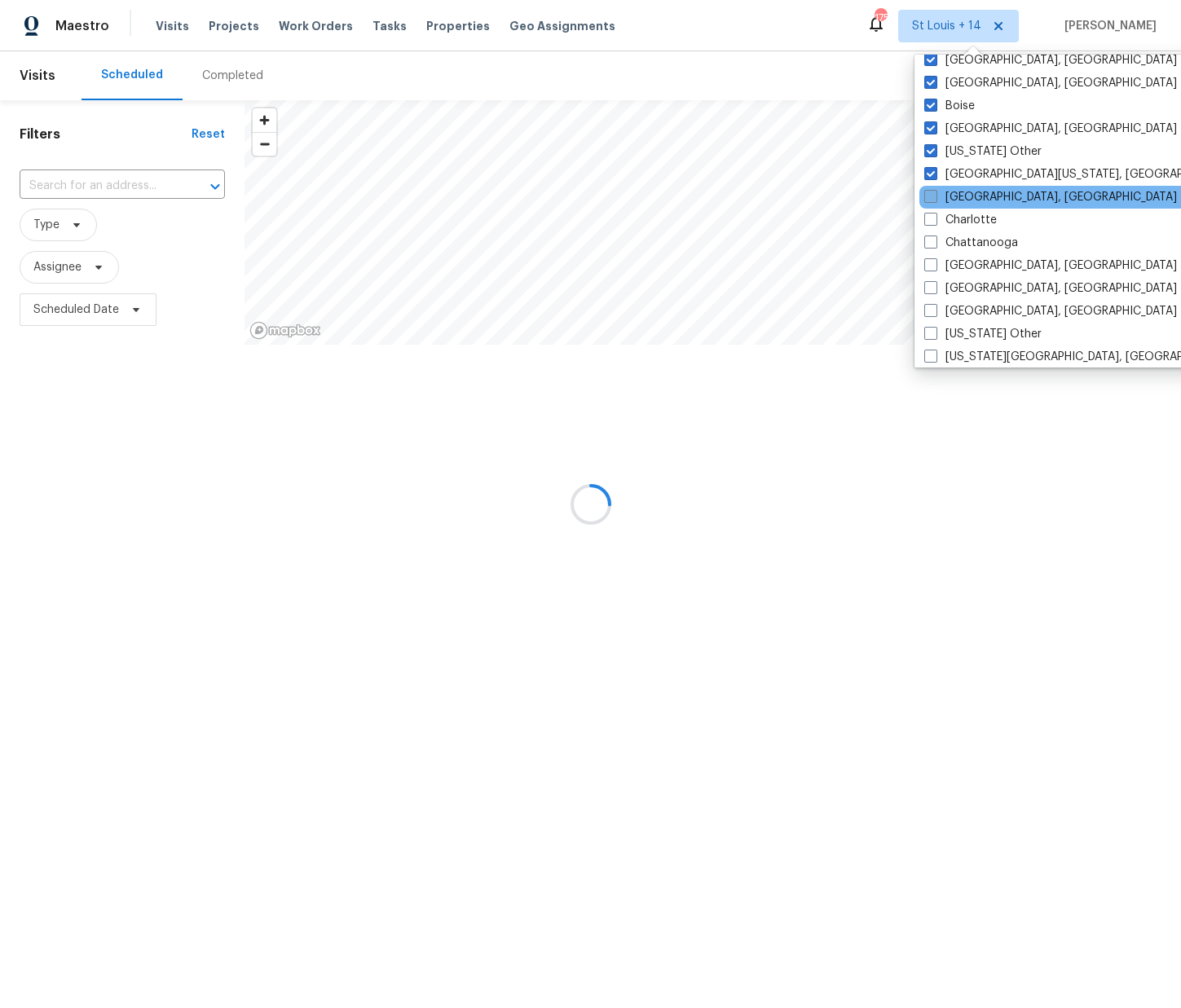
click at [932, 195] on input "Charleston, SC" at bounding box center [929, 194] width 11 height 11
checkbox input "true"
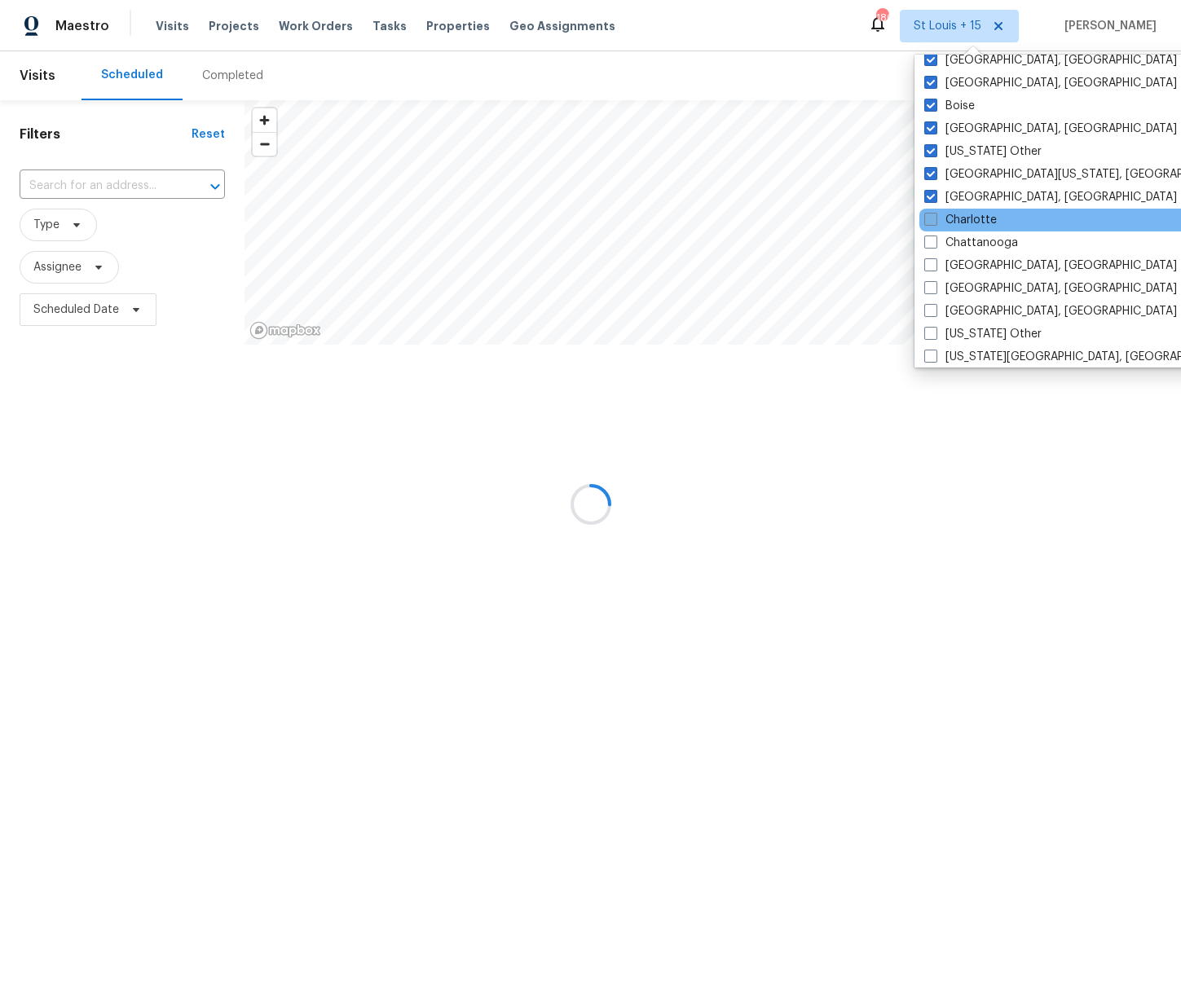
click at [928, 219] on span at bounding box center [931, 219] width 13 height 13
click at [928, 219] on input "Charlotte" at bounding box center [929, 217] width 11 height 11
checkbox input "true"
click at [932, 244] on span at bounding box center [931, 242] width 13 height 13
click at [932, 244] on input "Chattanooga" at bounding box center [929, 239] width 11 height 11
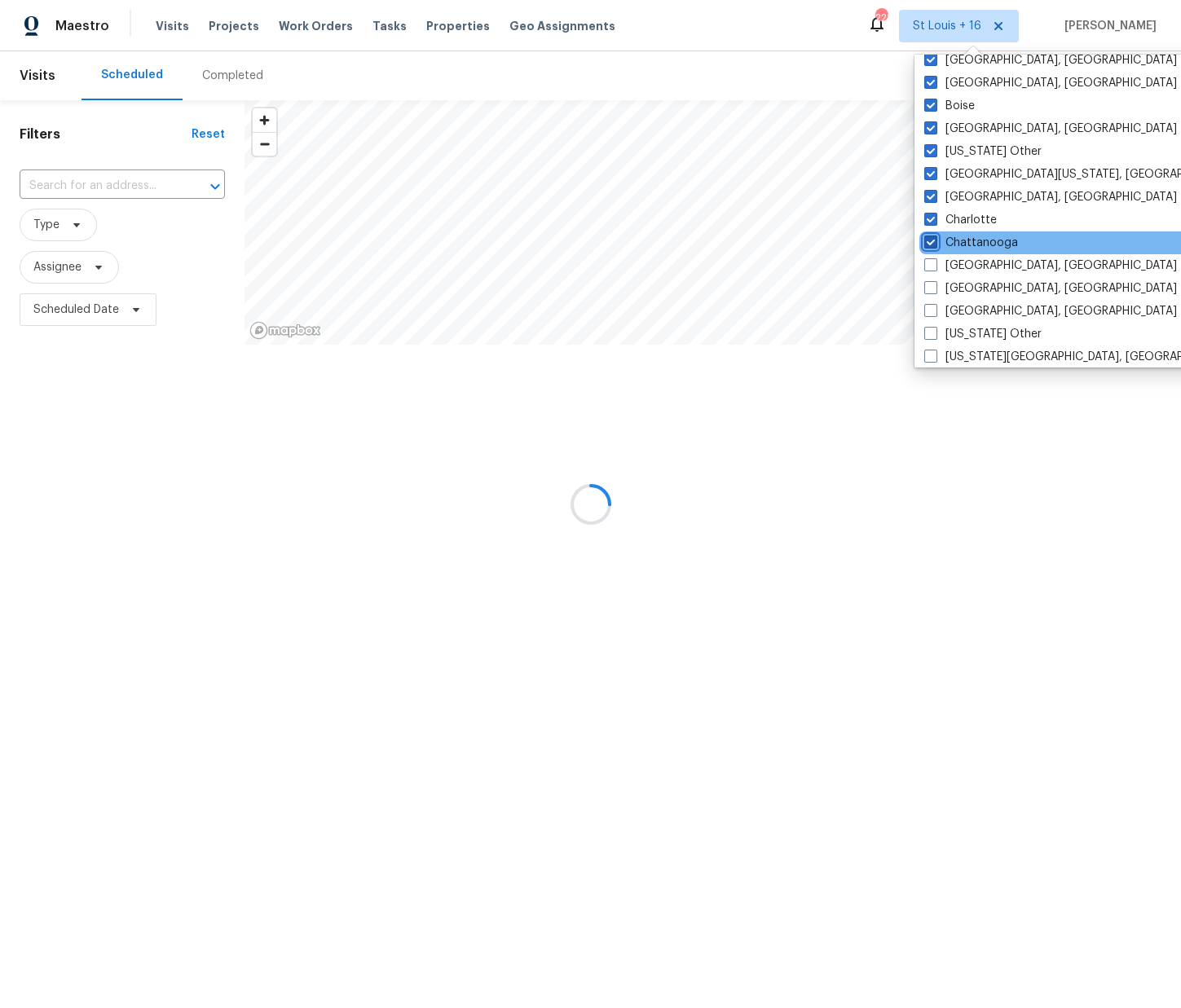
checkbox input "true"
click at [927, 261] on span at bounding box center [932, 265] width 13 height 13
click at [927, 261] on input "Chicago, IL" at bounding box center [930, 263] width 11 height 11
checkbox input "true"
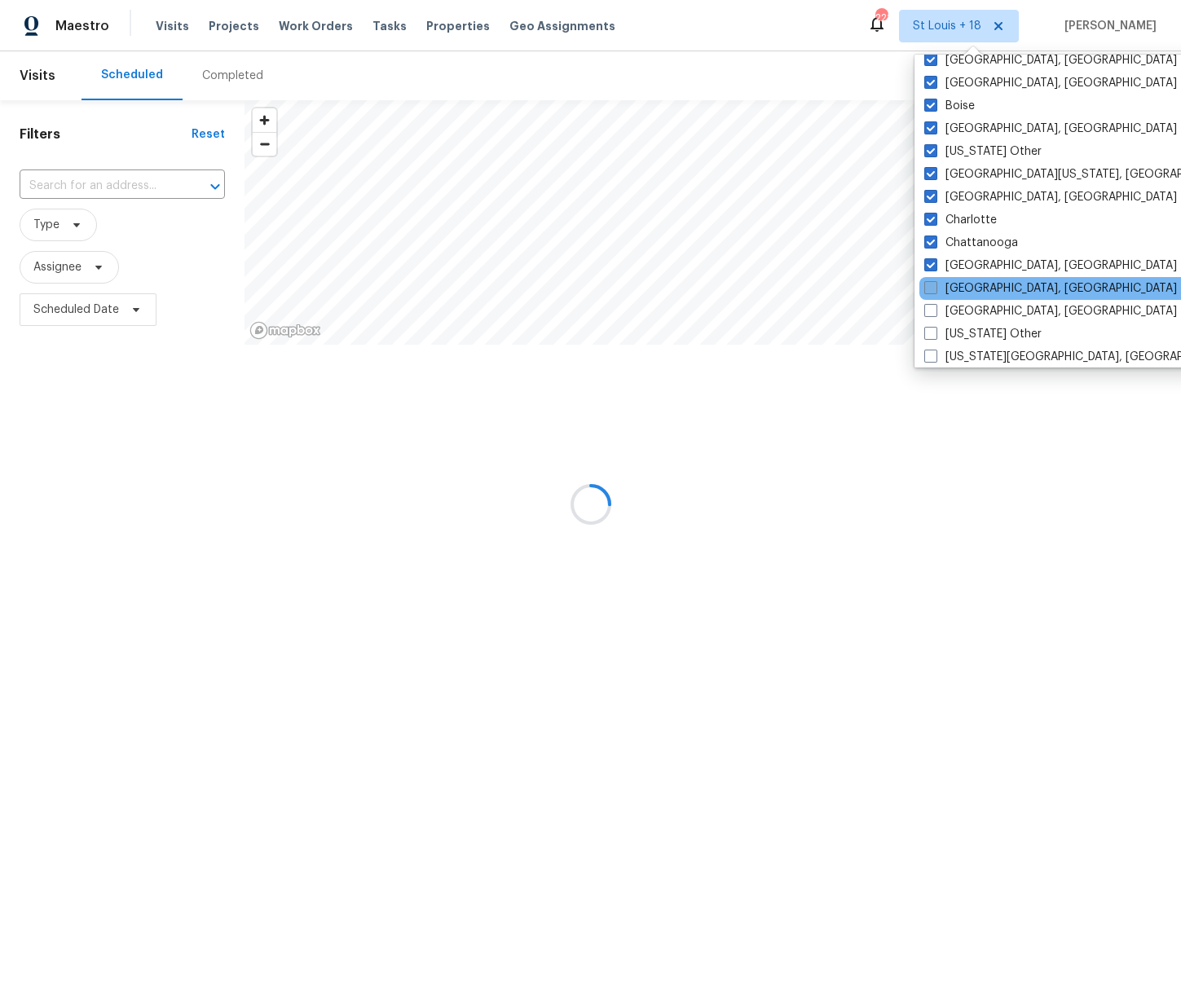
click at [937, 285] on span at bounding box center [931, 288] width 13 height 13
click at [935, 285] on input "Cincinnati, OH" at bounding box center [929, 285] width 11 height 11
checkbox input "true"
click at [935, 310] on span at bounding box center [931, 311] width 13 height 13
click at [935, 310] on input "Cleveland, OH" at bounding box center [929, 308] width 11 height 11
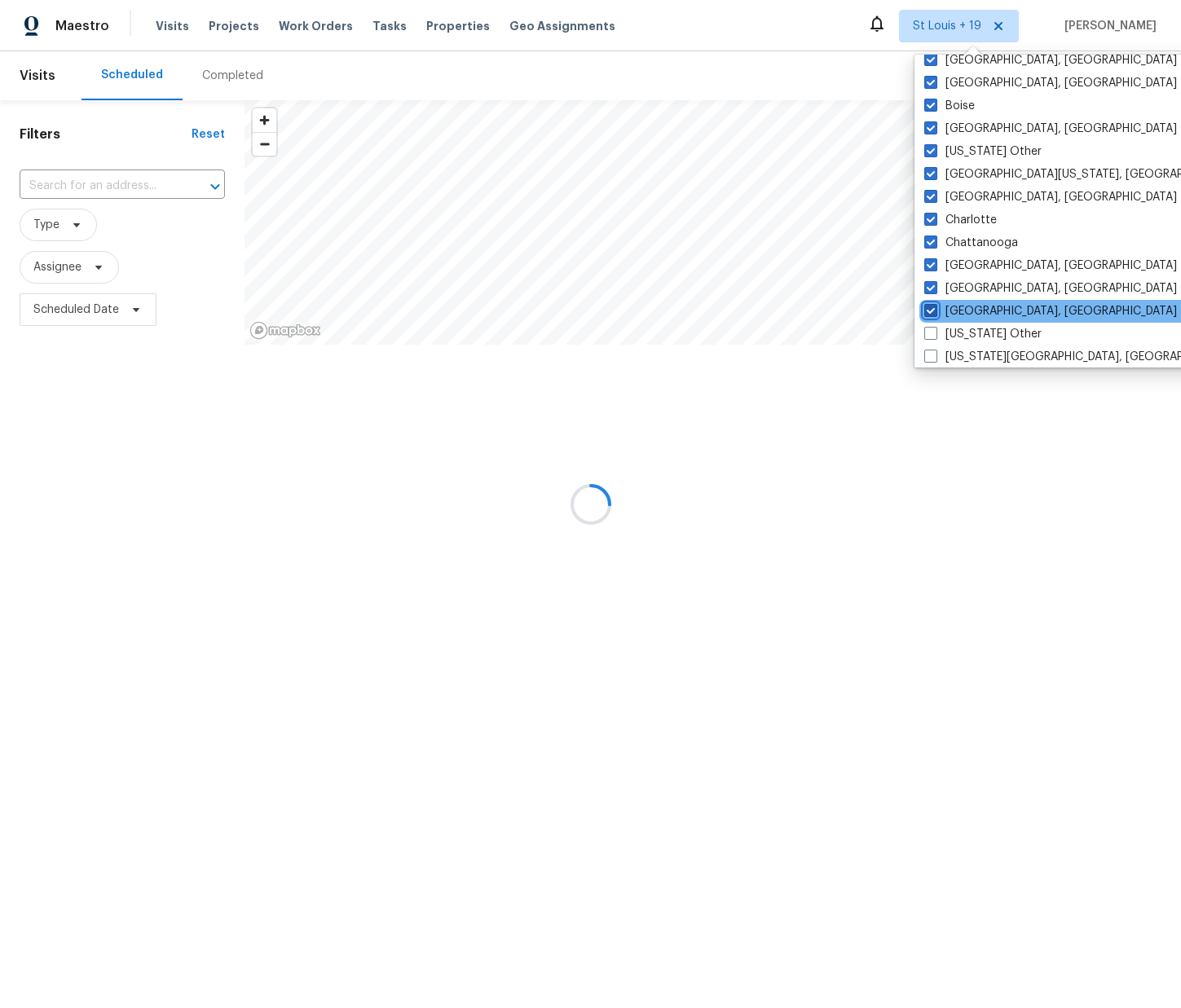
checkbox input "true"
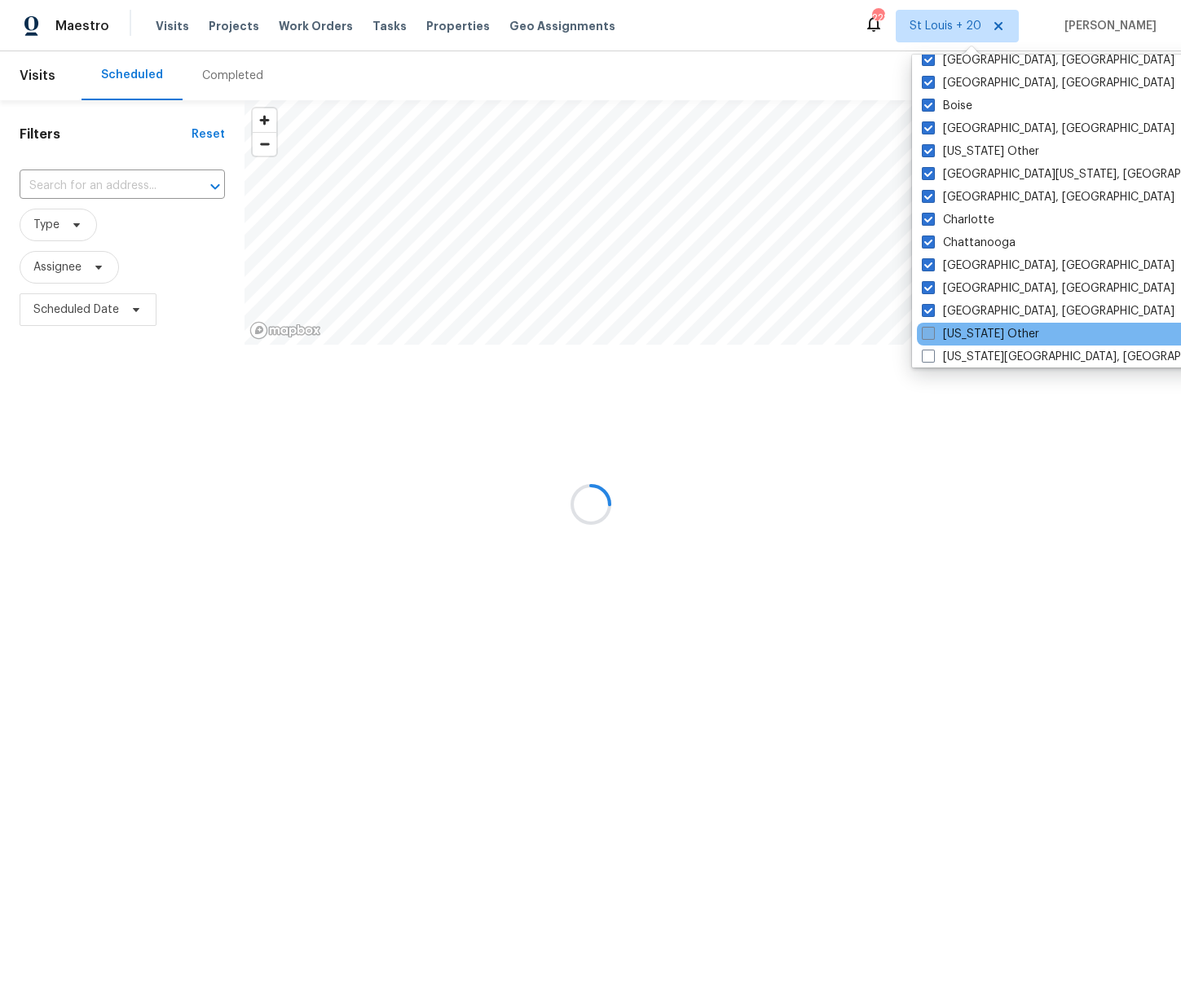
click at [932, 329] on span at bounding box center [928, 333] width 13 height 13
click at [932, 329] on input "Colorado Other" at bounding box center [927, 331] width 11 height 11
checkbox input "true"
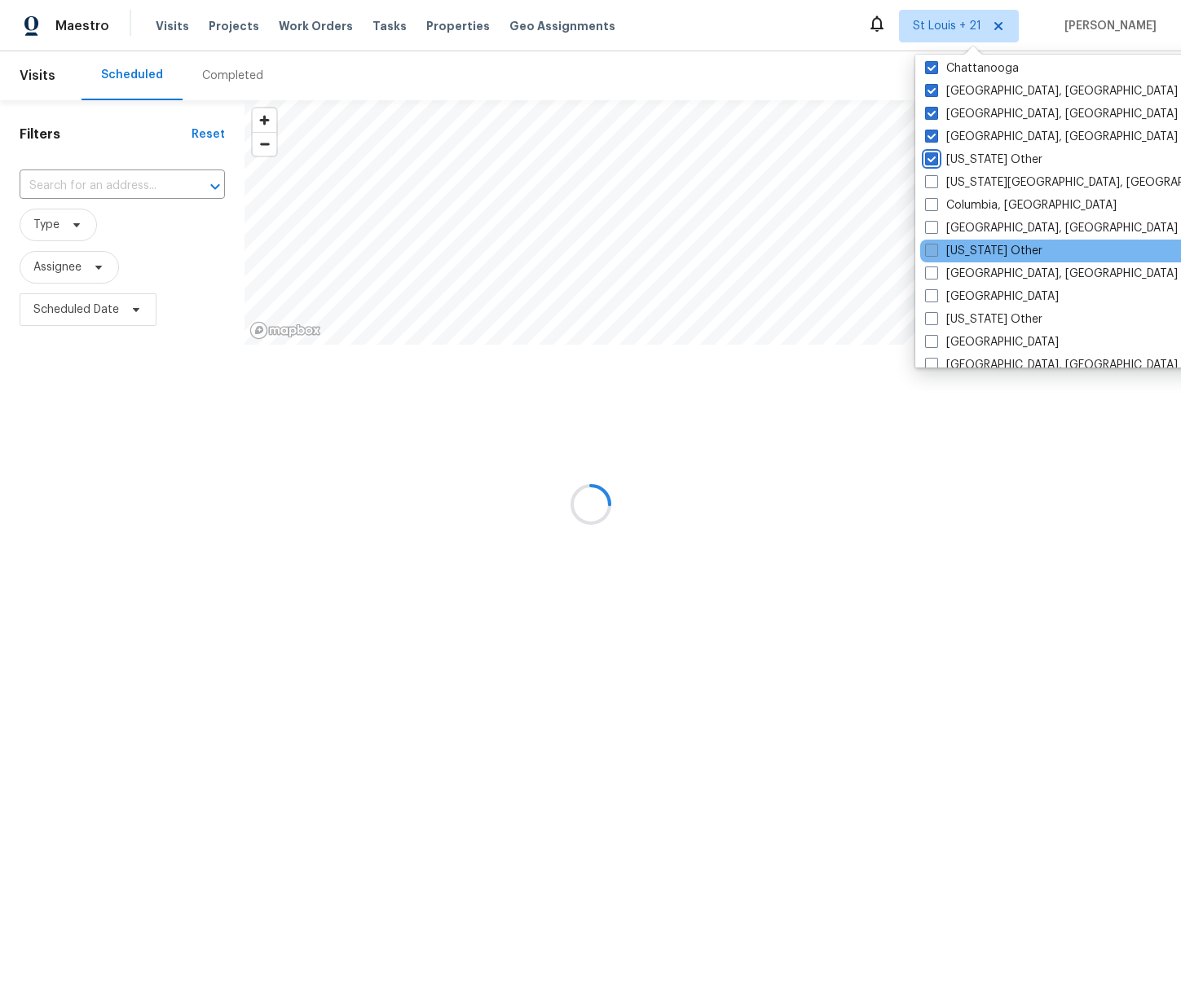
scroll to position [433, 0]
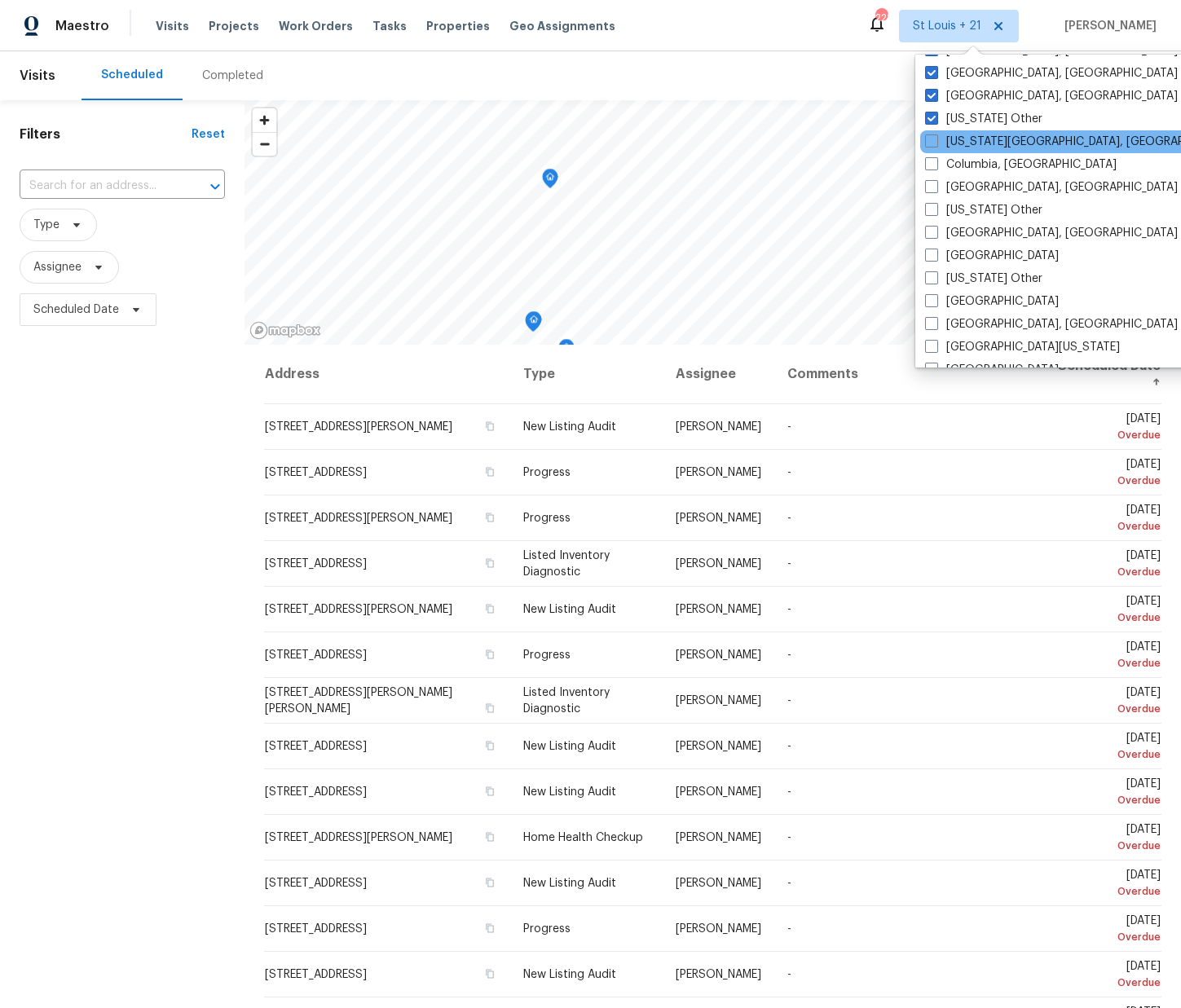
drag, startPoint x: 927, startPoint y: 139, endPoint x: 938, endPoint y: 151, distance: 16.3
click at [927, 140] on span at bounding box center [932, 141] width 13 height 13
click at [927, 140] on input "[US_STATE][GEOGRAPHIC_DATA], [GEOGRAPHIC_DATA]" at bounding box center [930, 139] width 11 height 11
checkbox input "true"
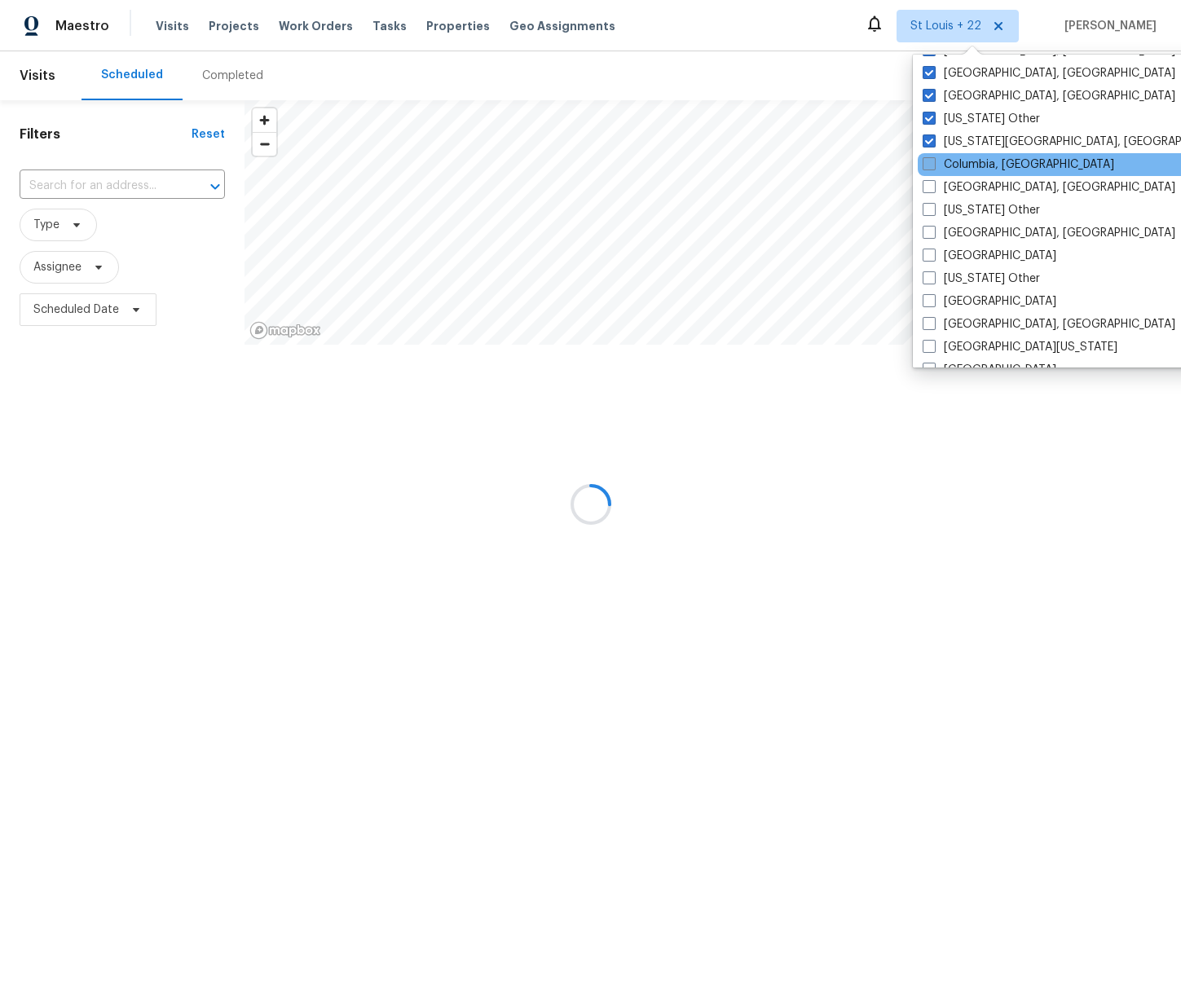
click at [929, 166] on span at bounding box center [929, 164] width 13 height 13
click at [929, 166] on input "Columbia, [GEOGRAPHIC_DATA]" at bounding box center [927, 162] width 11 height 11
checkbox input "true"
drag, startPoint x: 929, startPoint y: 186, endPoint x: 928, endPoint y: 198, distance: 12.0
click at [929, 187] on span at bounding box center [929, 187] width 13 height 13
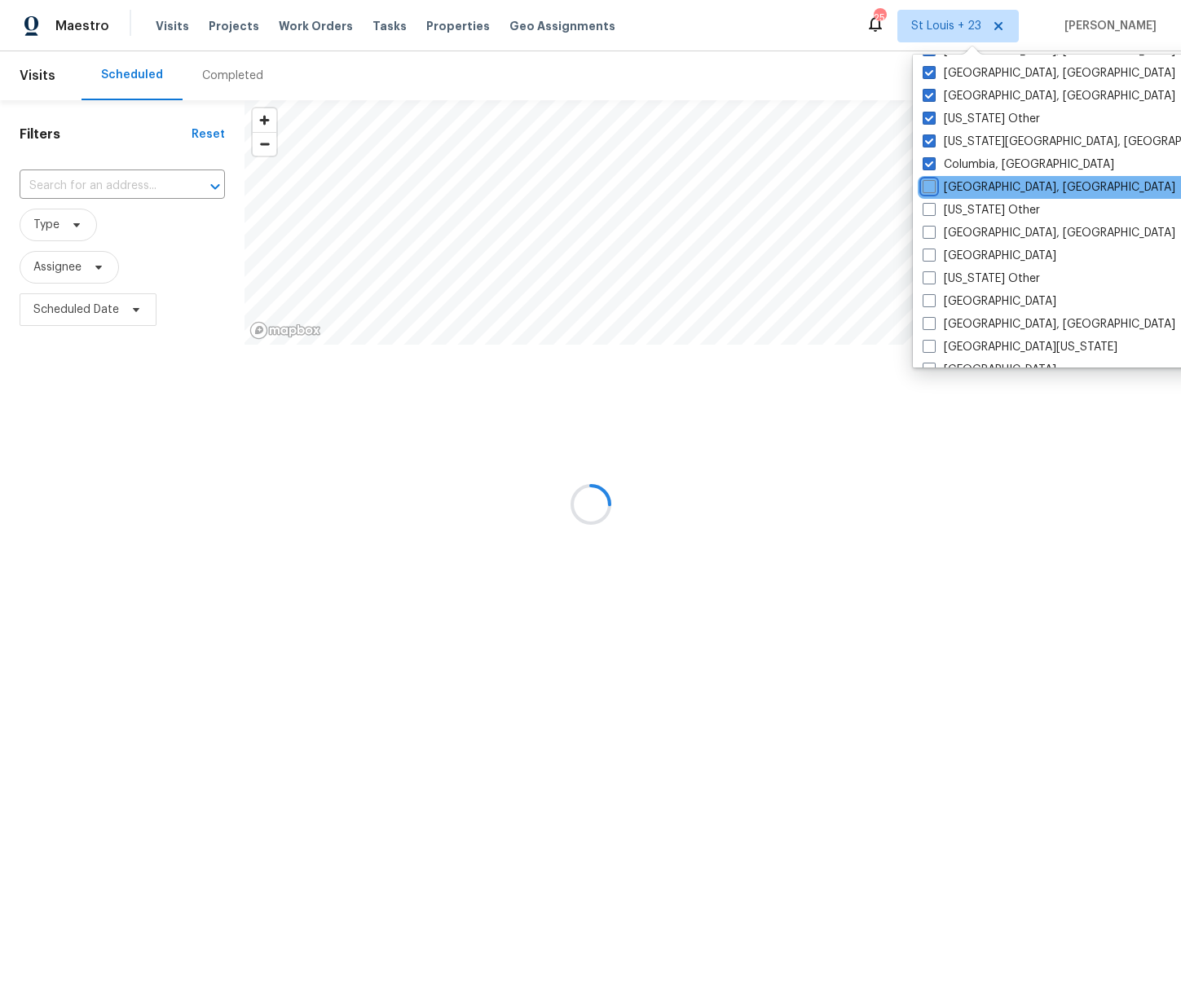
click at [929, 187] on input "Columbus, OH" at bounding box center [927, 184] width 11 height 11
checkbox input "true"
drag, startPoint x: 929, startPoint y: 206, endPoint x: 930, endPoint y: 221, distance: 15.0
click at [930, 207] on span at bounding box center [929, 209] width 13 height 13
click at [930, 207] on input "[US_STATE] Other" at bounding box center [927, 207] width 11 height 11
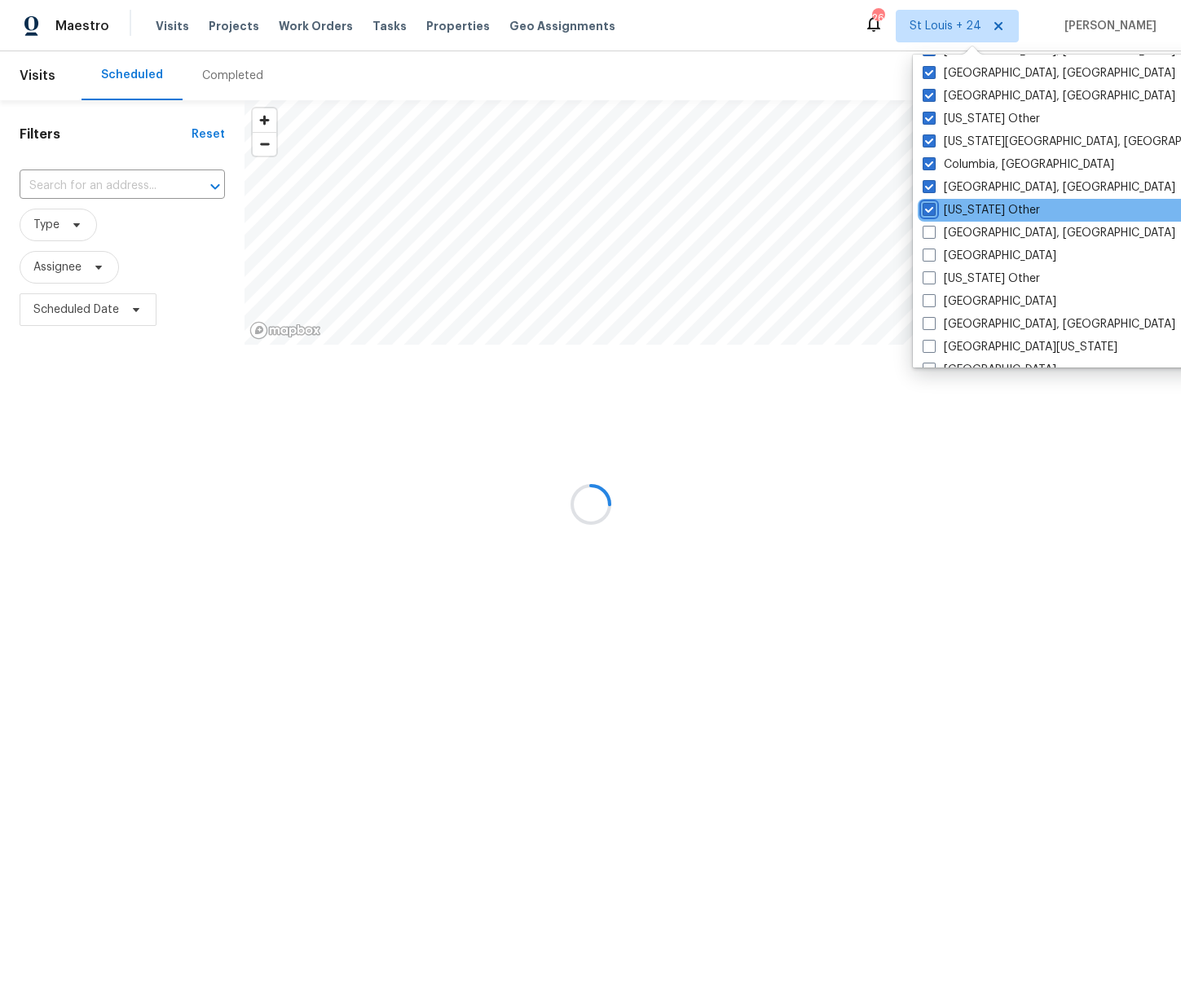
checkbox input "true"
drag, startPoint x: 929, startPoint y: 229, endPoint x: 937, endPoint y: 241, distance: 14.4
click at [930, 230] on span at bounding box center [929, 233] width 13 height 13
click at [930, 230] on input "[GEOGRAPHIC_DATA], [GEOGRAPHIC_DATA]" at bounding box center [927, 230] width 11 height 11
checkbox input "true"
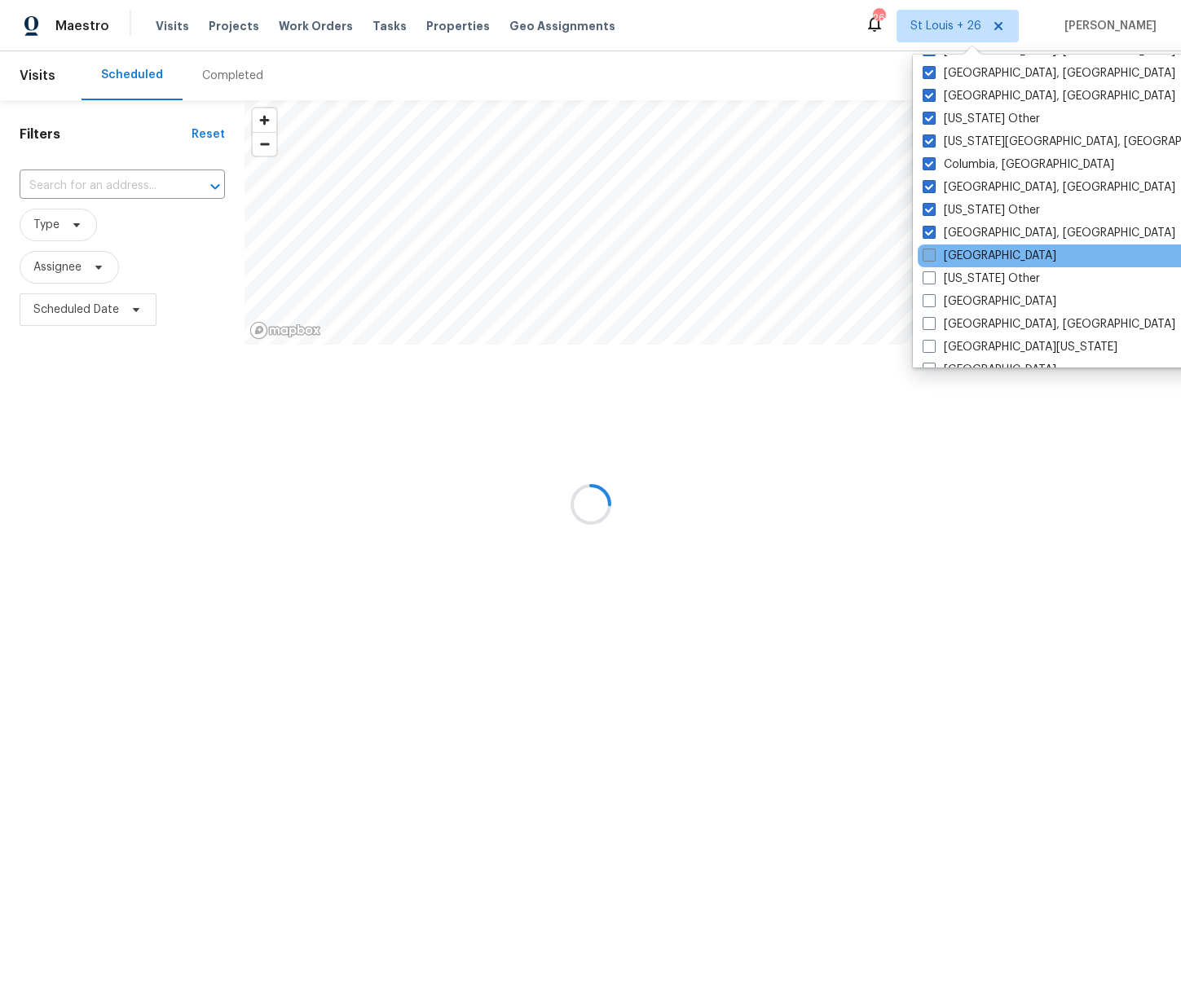
drag, startPoint x: 931, startPoint y: 250, endPoint x: 942, endPoint y: 288, distance: 39.6
click at [931, 251] on span at bounding box center [929, 255] width 13 height 13
click at [931, 251] on input "[GEOGRAPHIC_DATA]" at bounding box center [927, 253] width 11 height 11
checkbox input "true"
click at [944, 277] on label "[US_STATE] Other" at bounding box center [982, 278] width 117 height 16
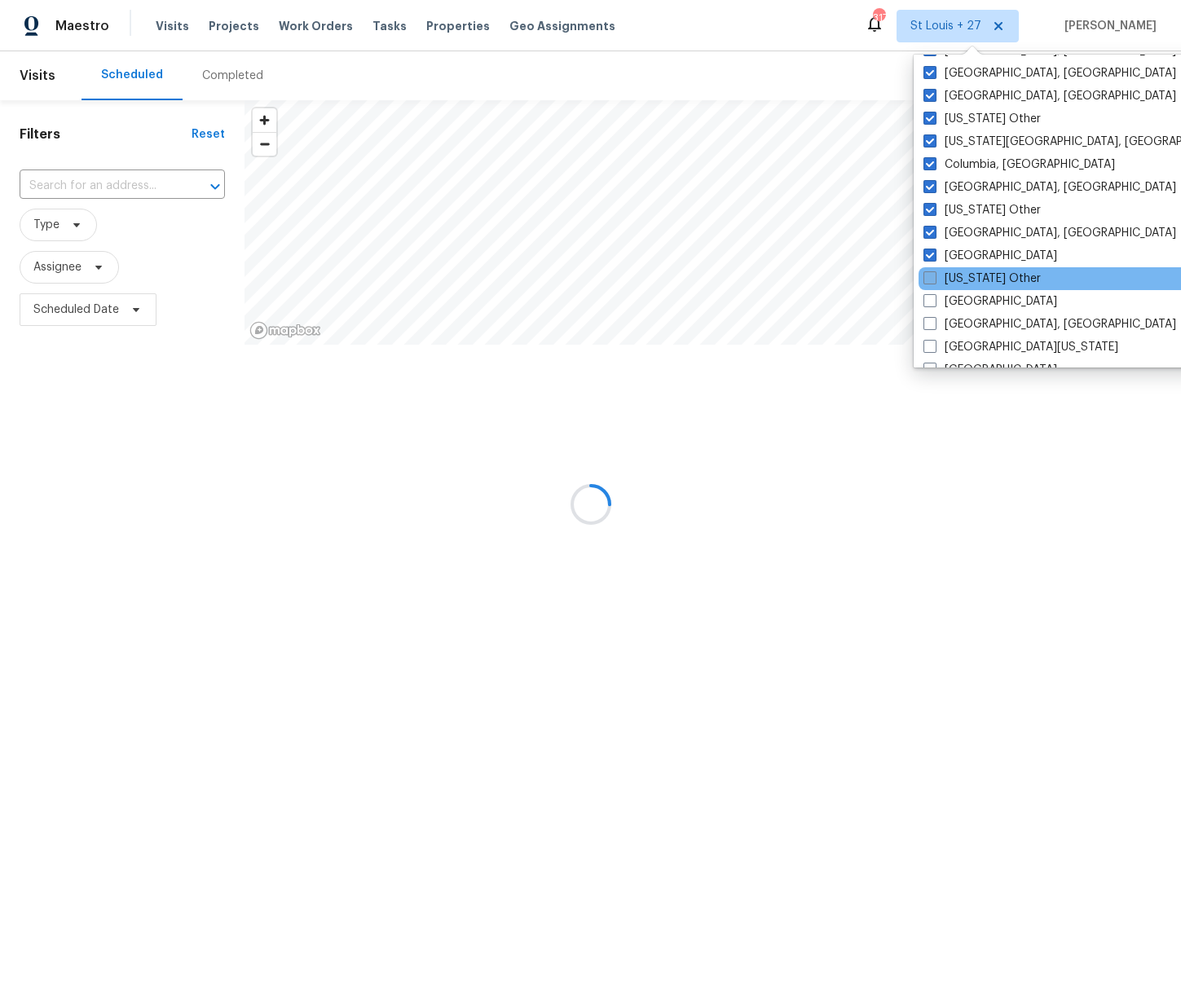
click at [934, 277] on input "[US_STATE] Other" at bounding box center [928, 275] width 11 height 11
checkbox input "true"
click at [934, 299] on span at bounding box center [929, 301] width 13 height 13
click at [933, 299] on input "[GEOGRAPHIC_DATA]" at bounding box center [927, 298] width 11 height 11
checkbox input "true"
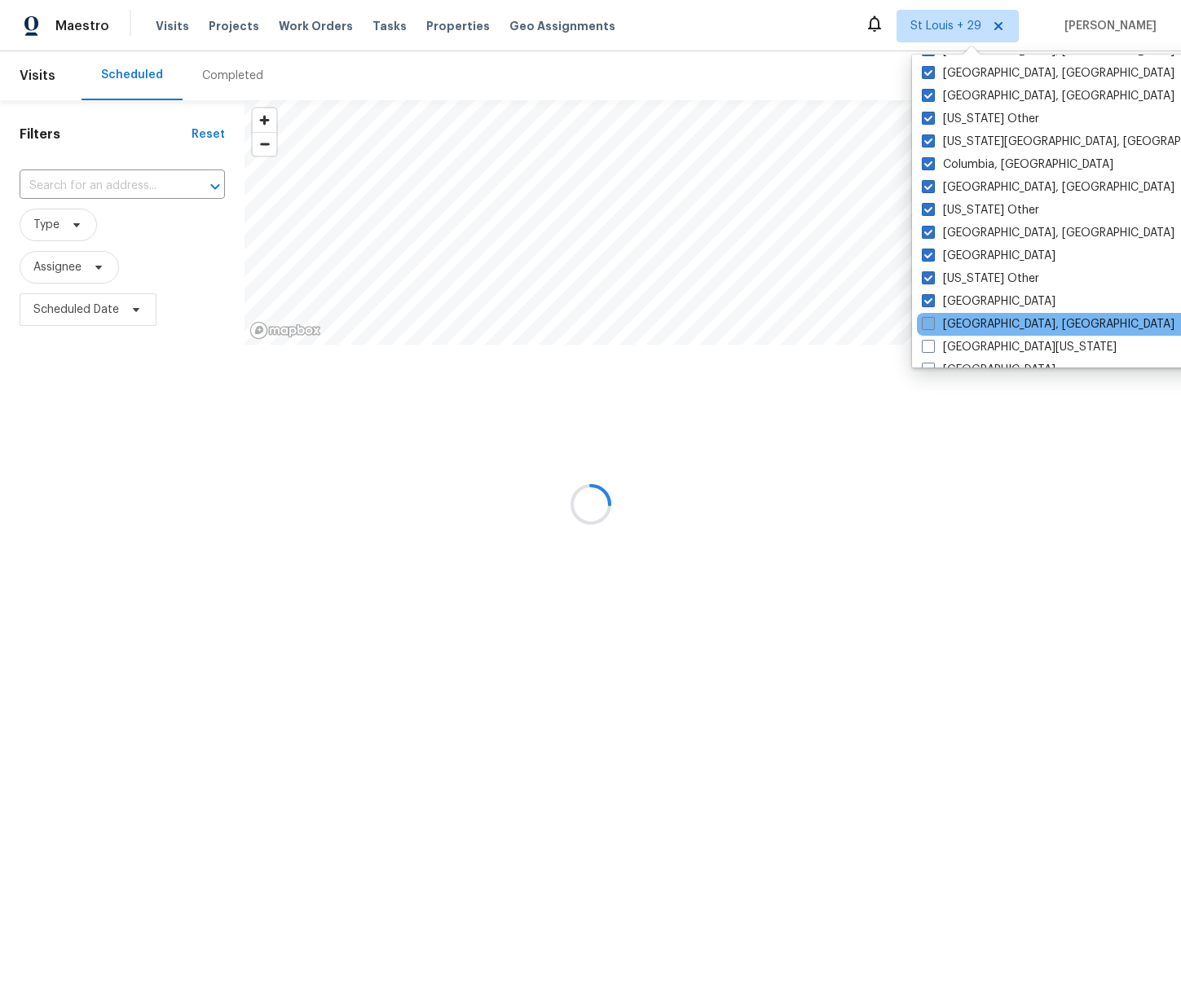
click at [929, 321] on span at bounding box center [928, 324] width 13 height 13
click at [929, 321] on input "[GEOGRAPHIC_DATA], [GEOGRAPHIC_DATA]" at bounding box center [927, 321] width 11 height 11
checkbox input "true"
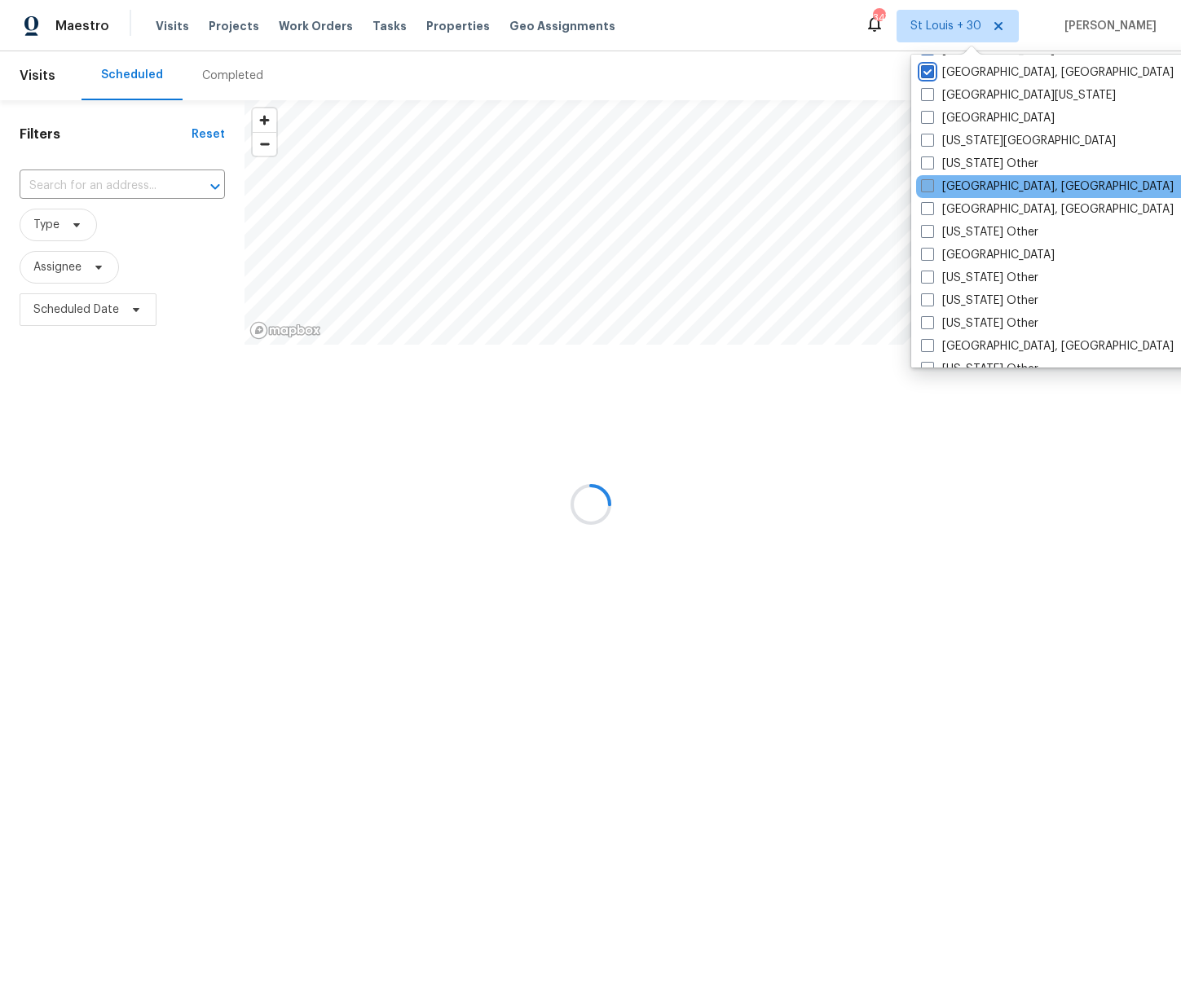
scroll to position [699, 0]
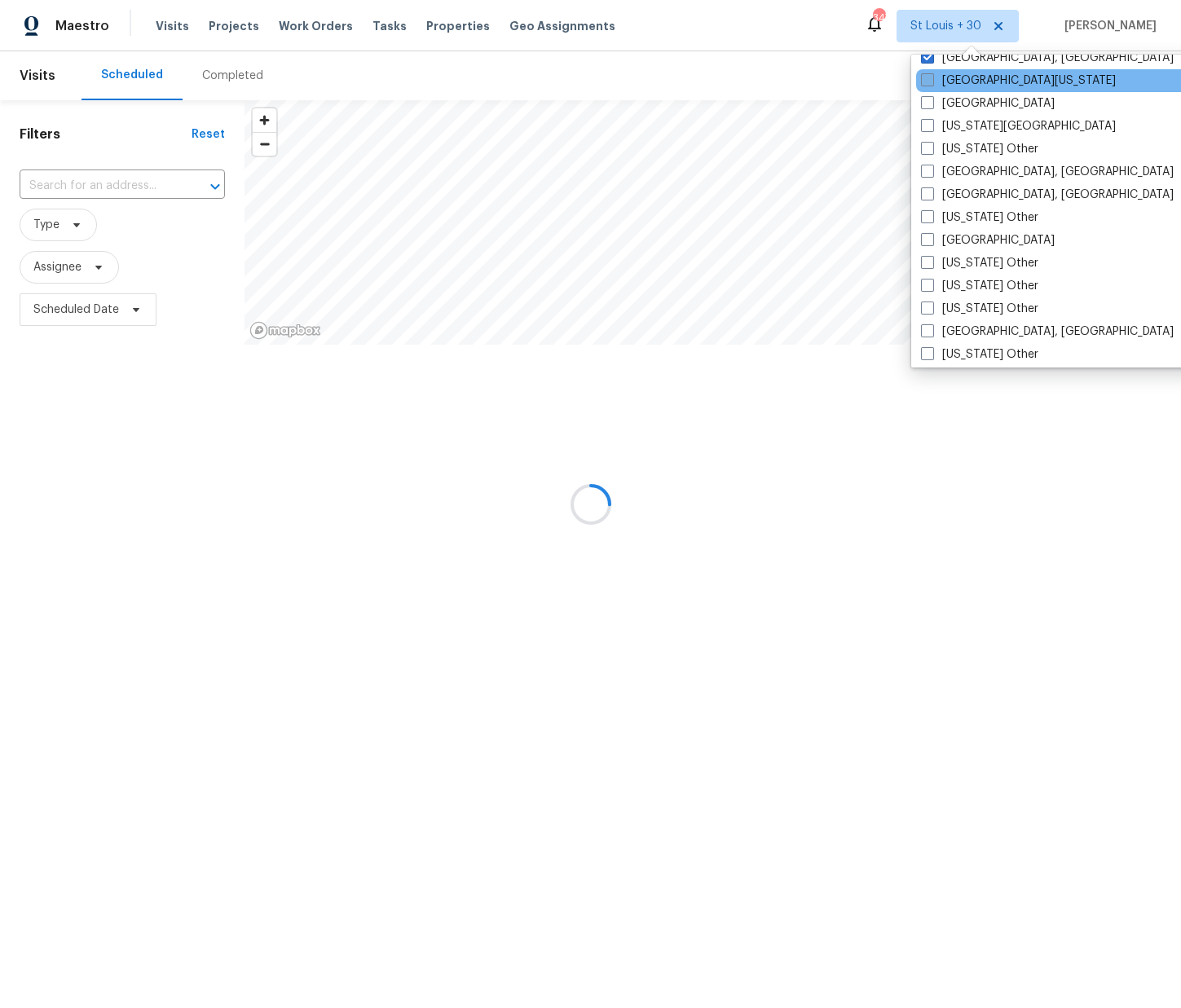
click at [930, 80] on span at bounding box center [927, 80] width 13 height 13
click at [930, 80] on input "[GEOGRAPHIC_DATA][US_STATE]" at bounding box center [926, 78] width 11 height 11
checkbox input "true"
click at [926, 101] on span at bounding box center [931, 103] width 13 height 13
click at [926, 101] on input "[GEOGRAPHIC_DATA]" at bounding box center [929, 100] width 11 height 11
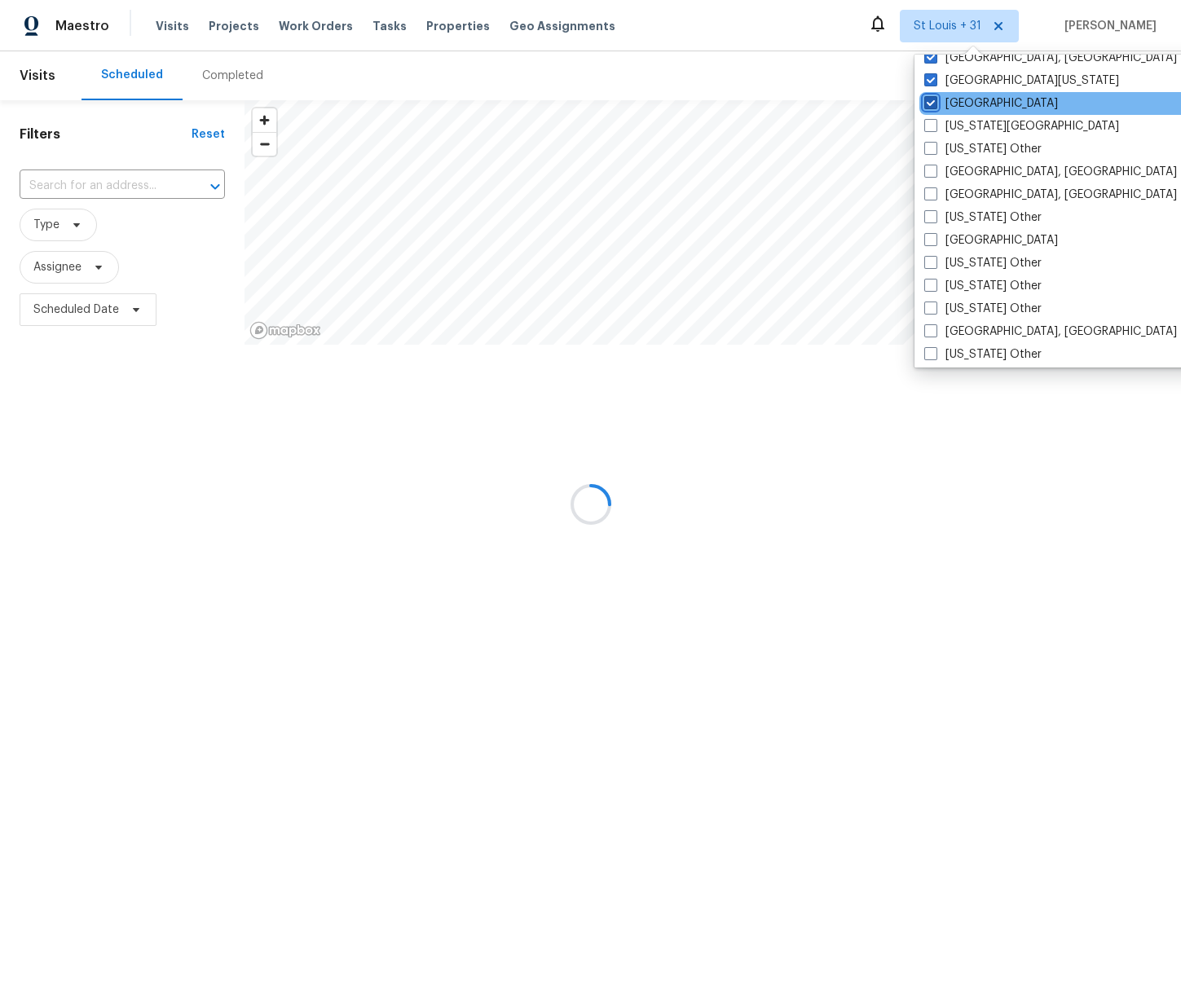
checkbox input "true"
click at [928, 129] on span at bounding box center [929, 126] width 13 height 13
click at [928, 129] on input "[US_STATE][GEOGRAPHIC_DATA]" at bounding box center [927, 123] width 11 height 11
checkbox input "true"
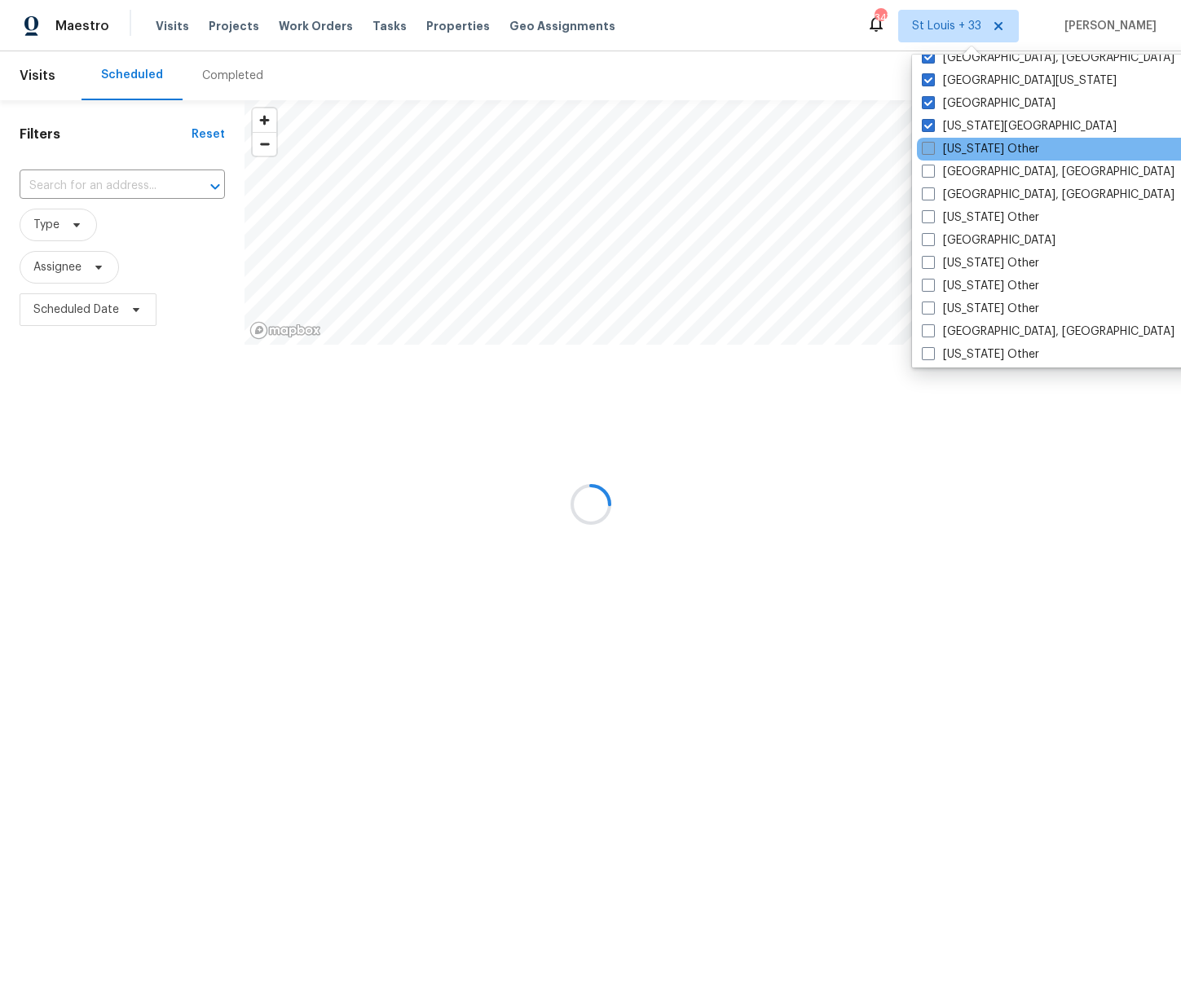
click at [929, 150] on span at bounding box center [928, 148] width 13 height 13
click at [929, 150] on input "[US_STATE] Other" at bounding box center [927, 146] width 11 height 11
checkbox input "true"
click at [932, 176] on span at bounding box center [928, 172] width 13 height 13
click at [932, 174] on input "[GEOGRAPHIC_DATA], [GEOGRAPHIC_DATA]" at bounding box center [927, 169] width 11 height 11
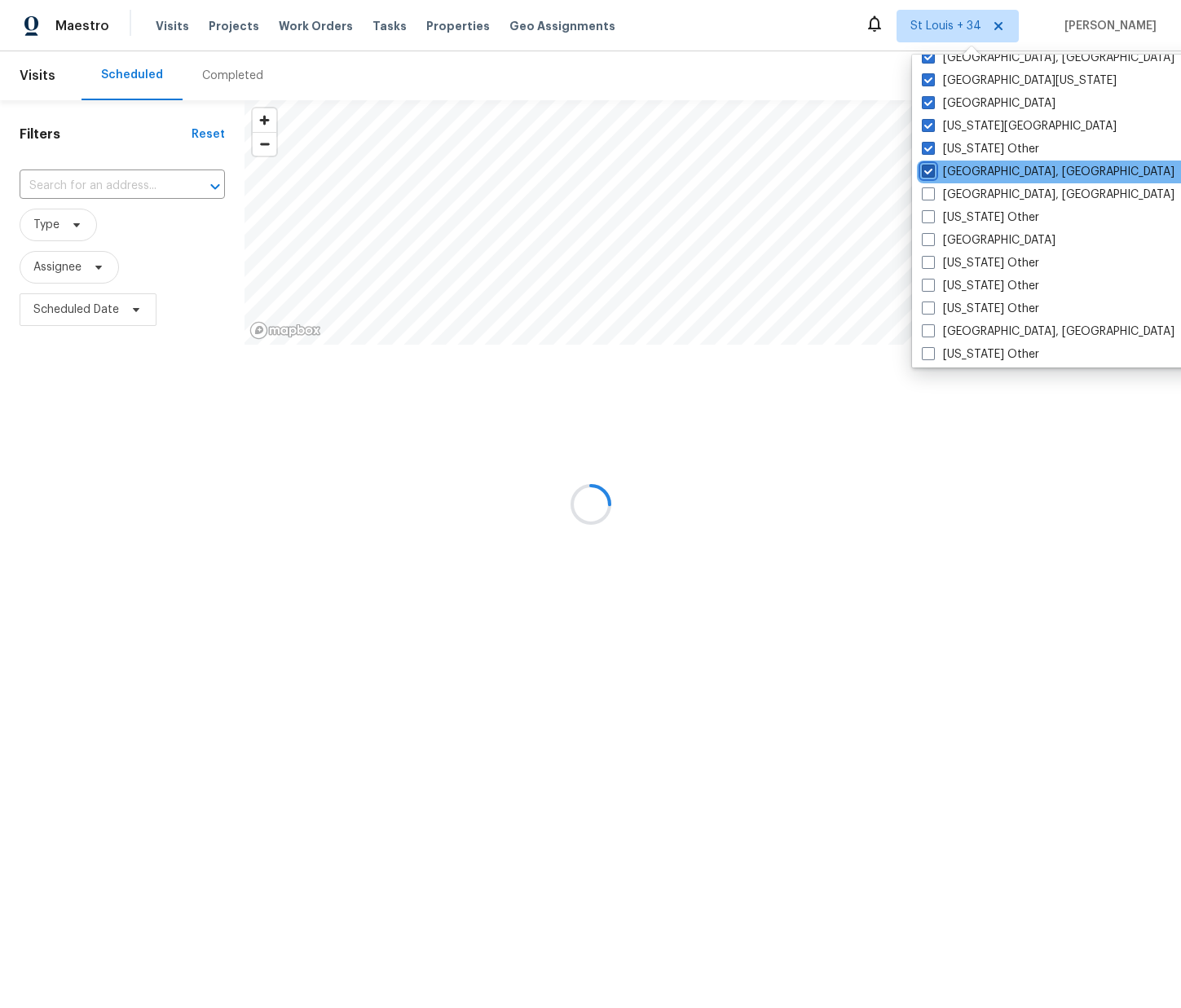
checkbox input "true"
click at [931, 189] on span at bounding box center [928, 194] width 13 height 13
click at [931, 189] on input "[GEOGRAPHIC_DATA], [GEOGRAPHIC_DATA]" at bounding box center [927, 192] width 11 height 11
checkbox input "true"
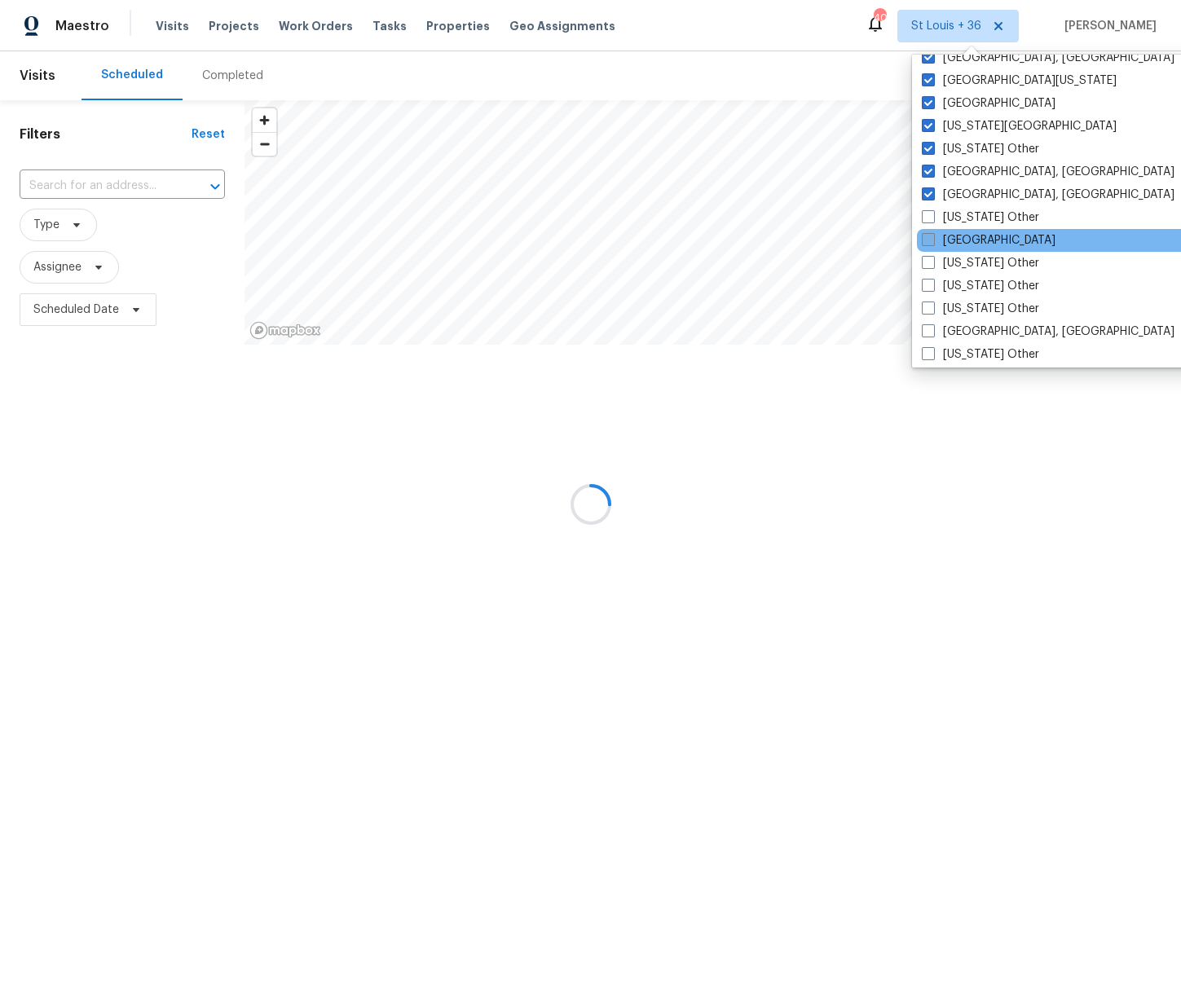
drag, startPoint x: 927, startPoint y: 219, endPoint x: 925, endPoint y: 233, distance: 14.1
click at [927, 220] on span at bounding box center [928, 217] width 13 height 13
click at [927, 220] on input "[US_STATE] Other" at bounding box center [927, 214] width 11 height 11
checkbox input "true"
drag, startPoint x: 925, startPoint y: 239, endPoint x: 927, endPoint y: 249, distance: 10.2
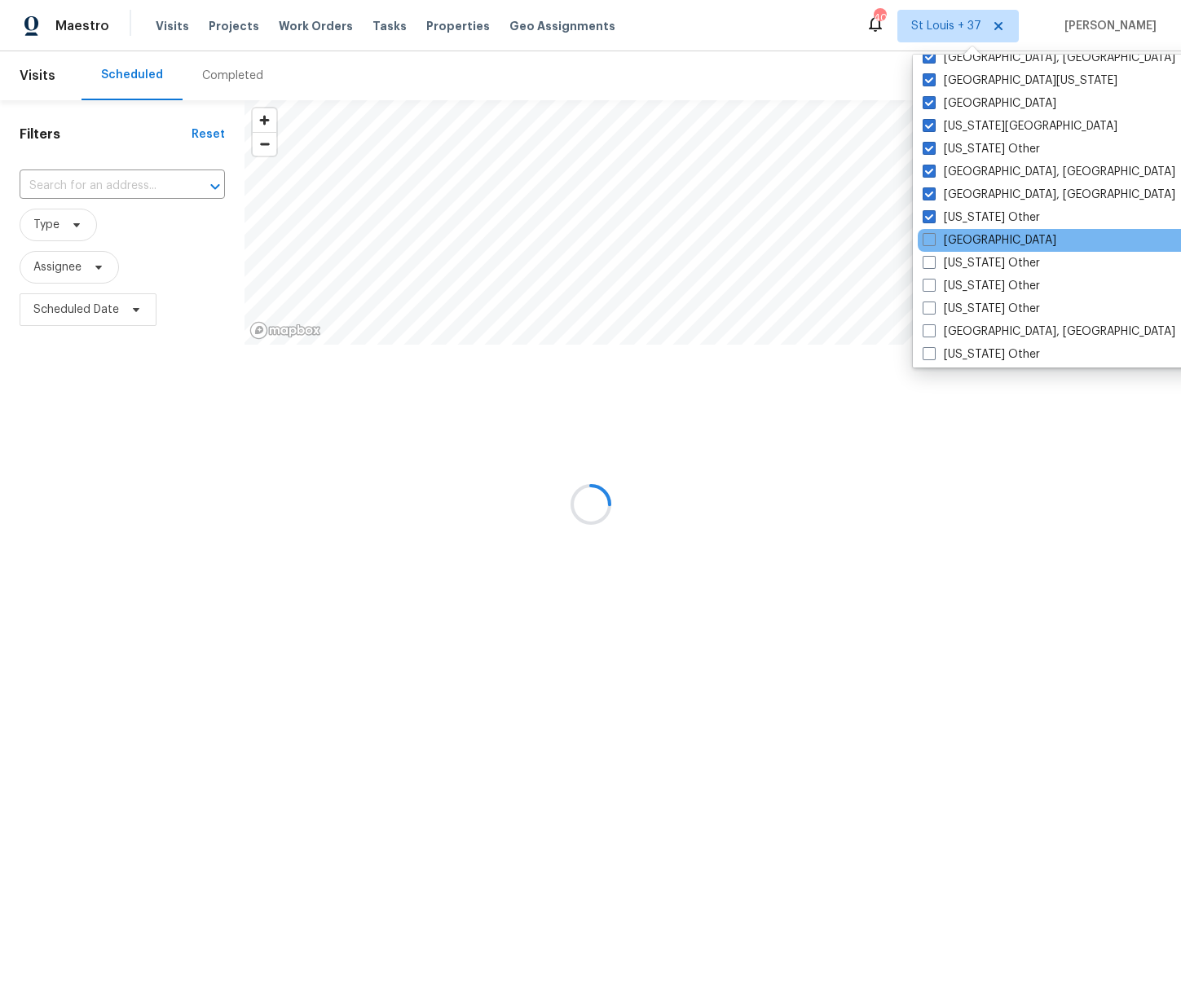
click at [925, 239] on span at bounding box center [929, 239] width 13 height 13
click at [925, 239] on input "[GEOGRAPHIC_DATA]" at bounding box center [927, 237] width 11 height 11
checkbox input "true"
drag, startPoint x: 927, startPoint y: 258, endPoint x: 928, endPoint y: 271, distance: 13.0
click at [927, 259] on span at bounding box center [928, 263] width 13 height 13
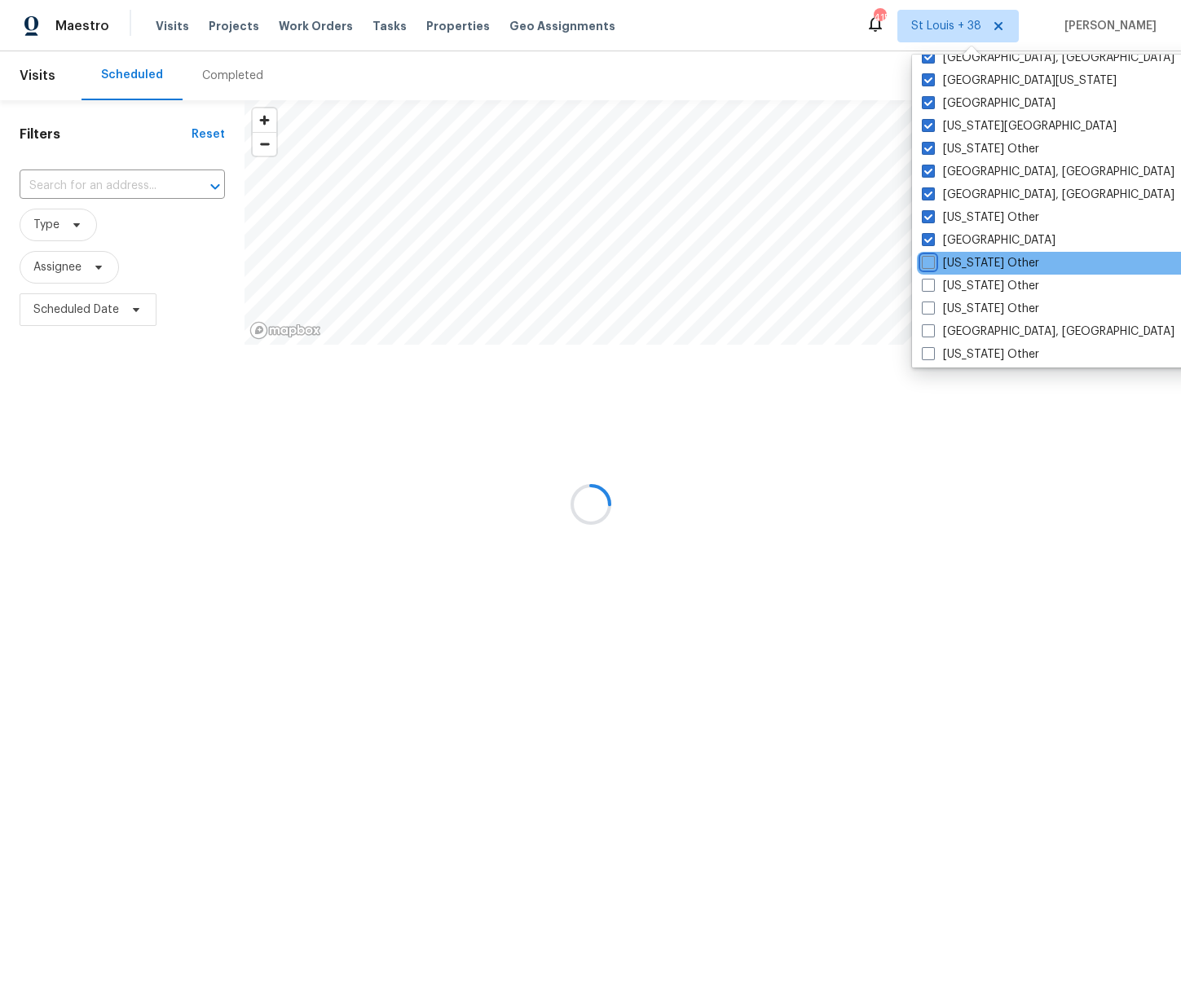
click at [927, 259] on input "[US_STATE] Other" at bounding box center [927, 260] width 11 height 11
checkbox input "true"
drag, startPoint x: 928, startPoint y: 283, endPoint x: 930, endPoint y: 291, distance: 8.2
click at [929, 285] on span at bounding box center [928, 285] width 13 height 13
click at [929, 285] on input "[US_STATE] Other" at bounding box center [927, 283] width 11 height 11
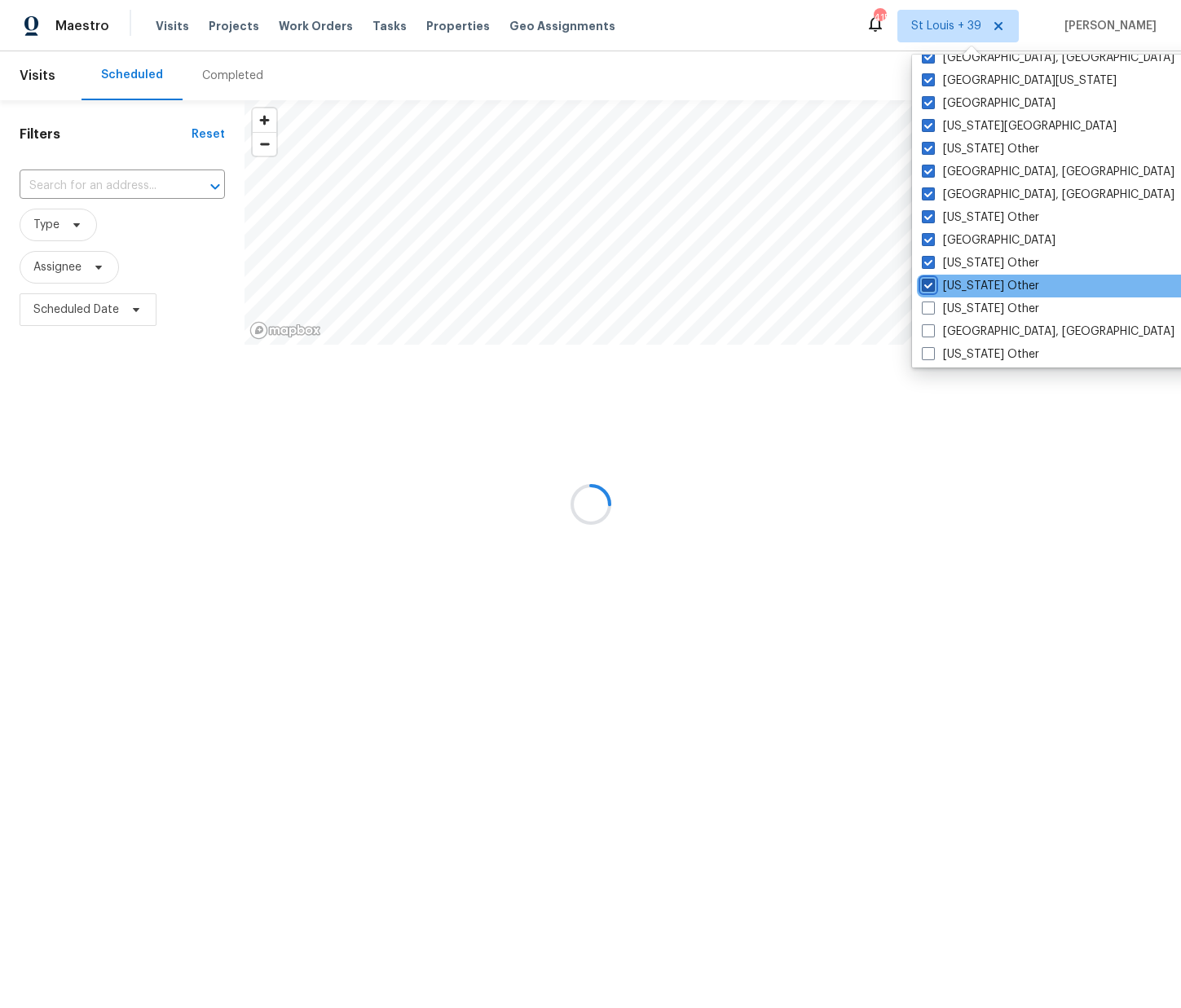
checkbox input "true"
click at [931, 301] on label "[US_STATE] Other" at bounding box center [979, 308] width 117 height 16
click at [931, 301] on input "[US_STATE] Other" at bounding box center [926, 306] width 11 height 11
checkbox input "true"
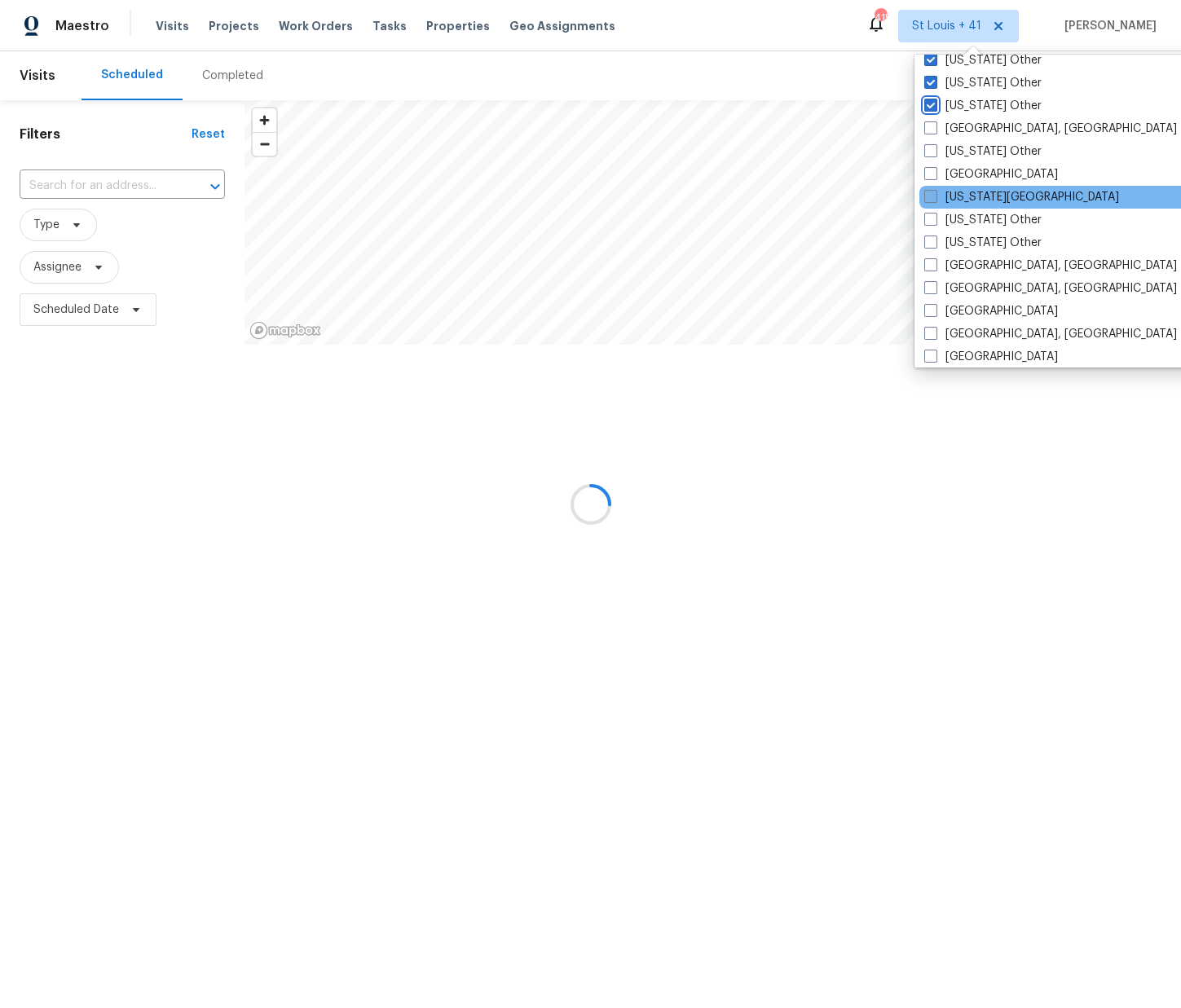
scroll to position [944, 0]
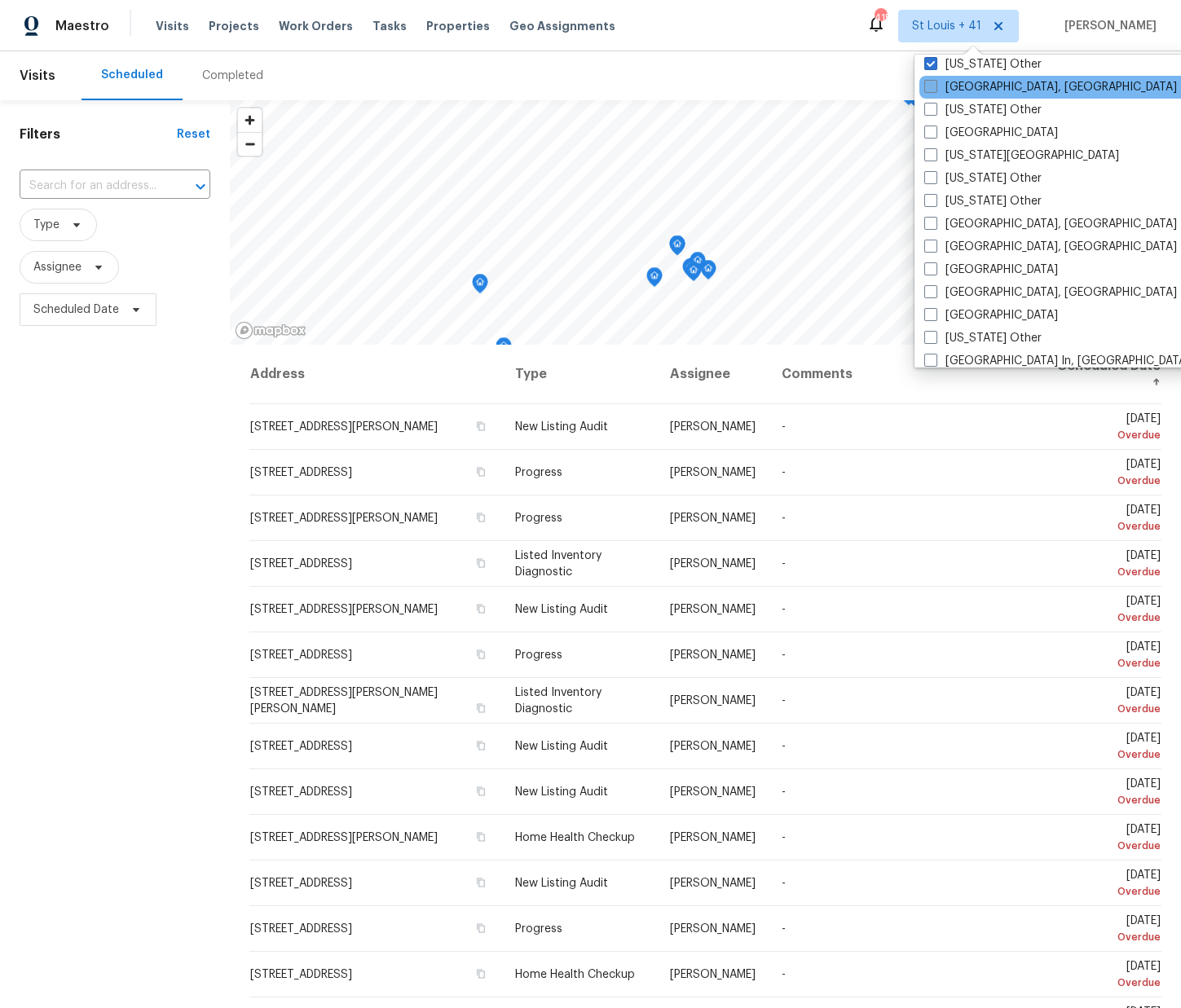
click at [942, 90] on label "[GEOGRAPHIC_DATA], [GEOGRAPHIC_DATA]" at bounding box center [1050, 86] width 253 height 16
click at [935, 90] on input "[GEOGRAPHIC_DATA], [GEOGRAPHIC_DATA]" at bounding box center [929, 84] width 11 height 11
checkbox input "true"
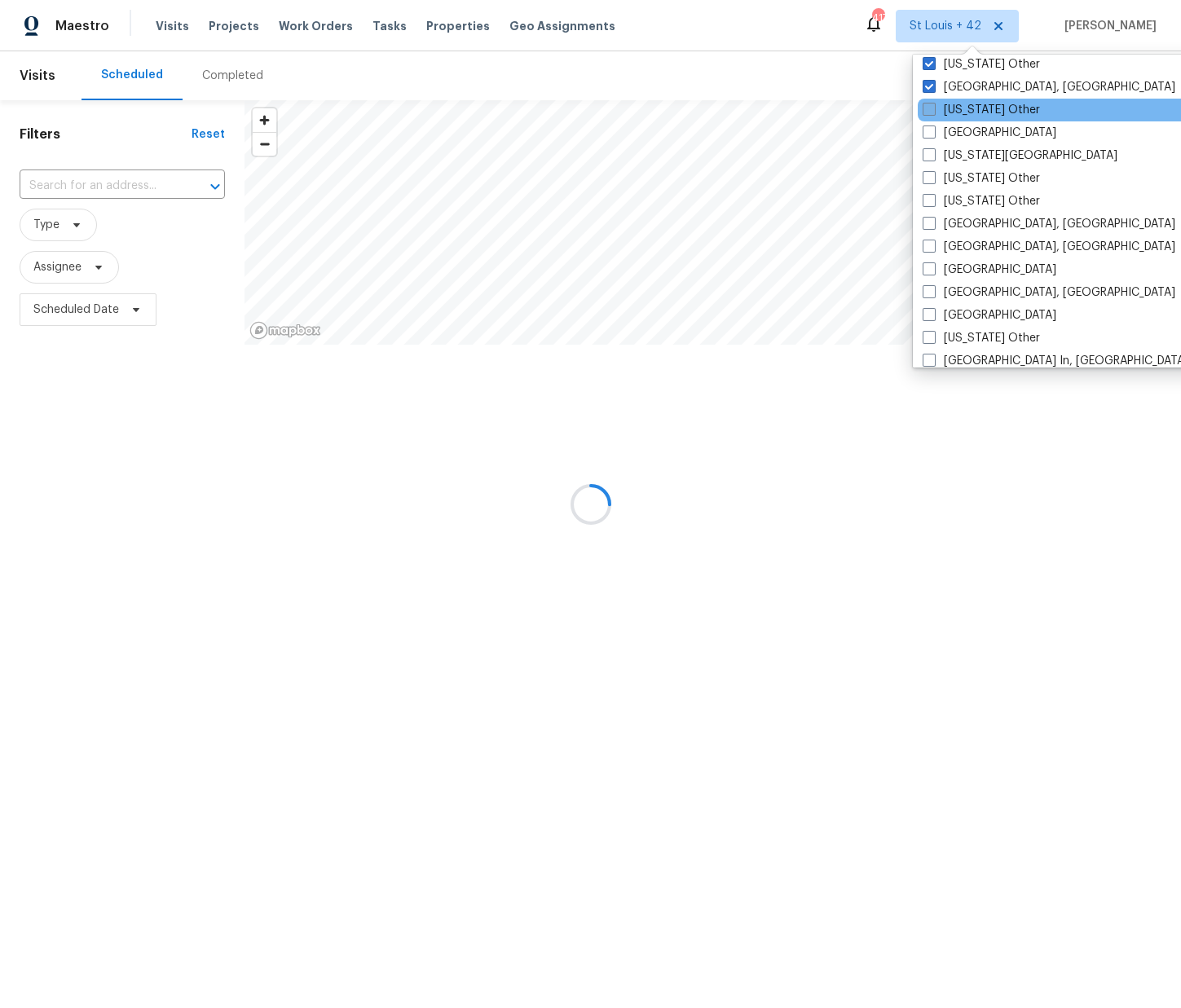
drag, startPoint x: 943, startPoint y: 107, endPoint x: 944, endPoint y: 117, distance: 10.0
click at [943, 107] on label "[US_STATE] Other" at bounding box center [981, 110] width 117 height 16
click at [933, 107] on input "[US_STATE] Other" at bounding box center [927, 107] width 11 height 11
checkbox input "true"
click at [945, 131] on label "[GEOGRAPHIC_DATA]" at bounding box center [988, 132] width 134 height 16
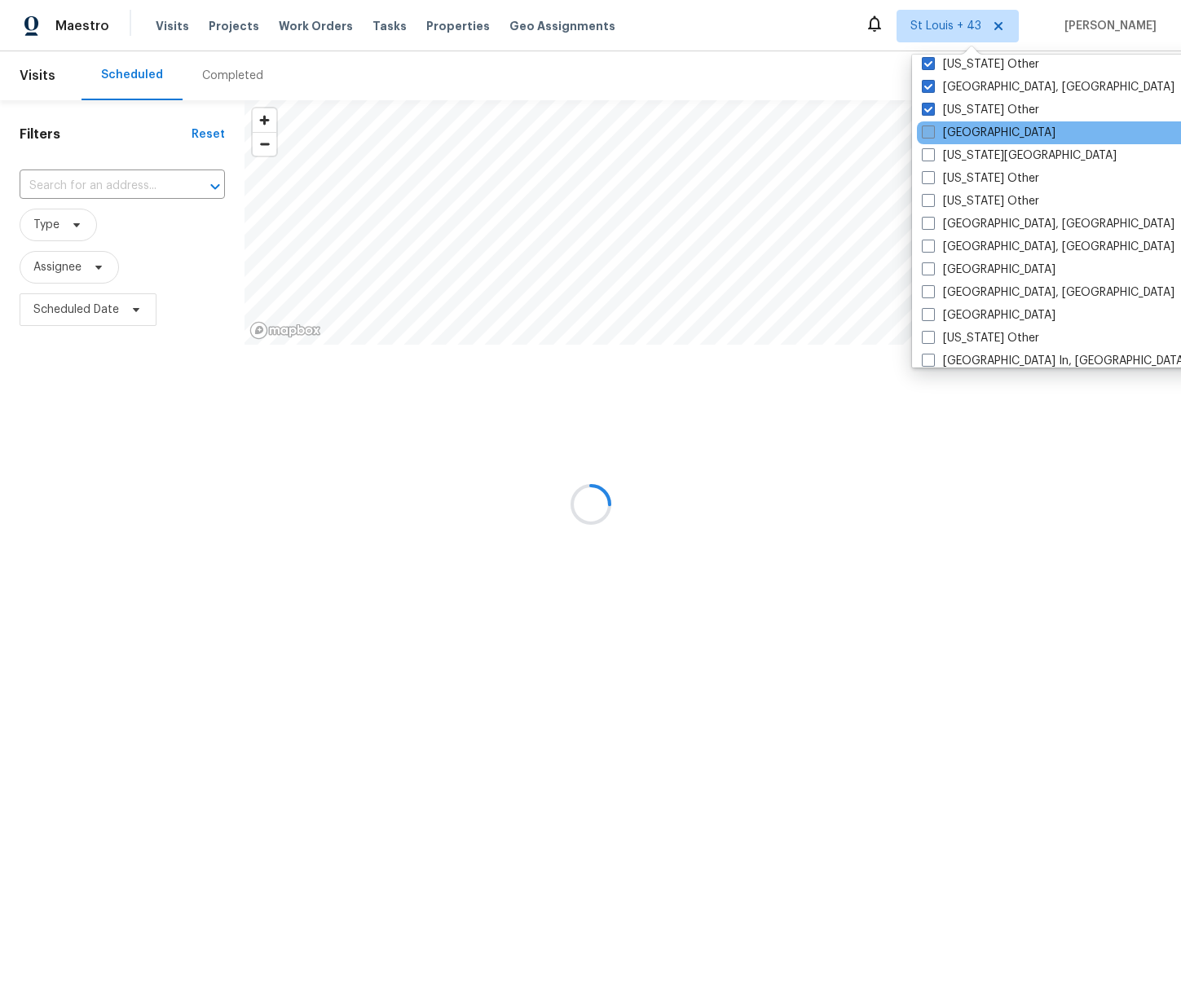
click at [932, 131] on input "[GEOGRAPHIC_DATA]" at bounding box center [927, 130] width 11 height 11
checkbox input "true"
click at [947, 159] on label "[US_STATE][GEOGRAPHIC_DATA]" at bounding box center [1019, 155] width 195 height 16
click at [932, 158] on input "[US_STATE][GEOGRAPHIC_DATA]" at bounding box center [927, 152] width 11 height 11
checkbox input "true"
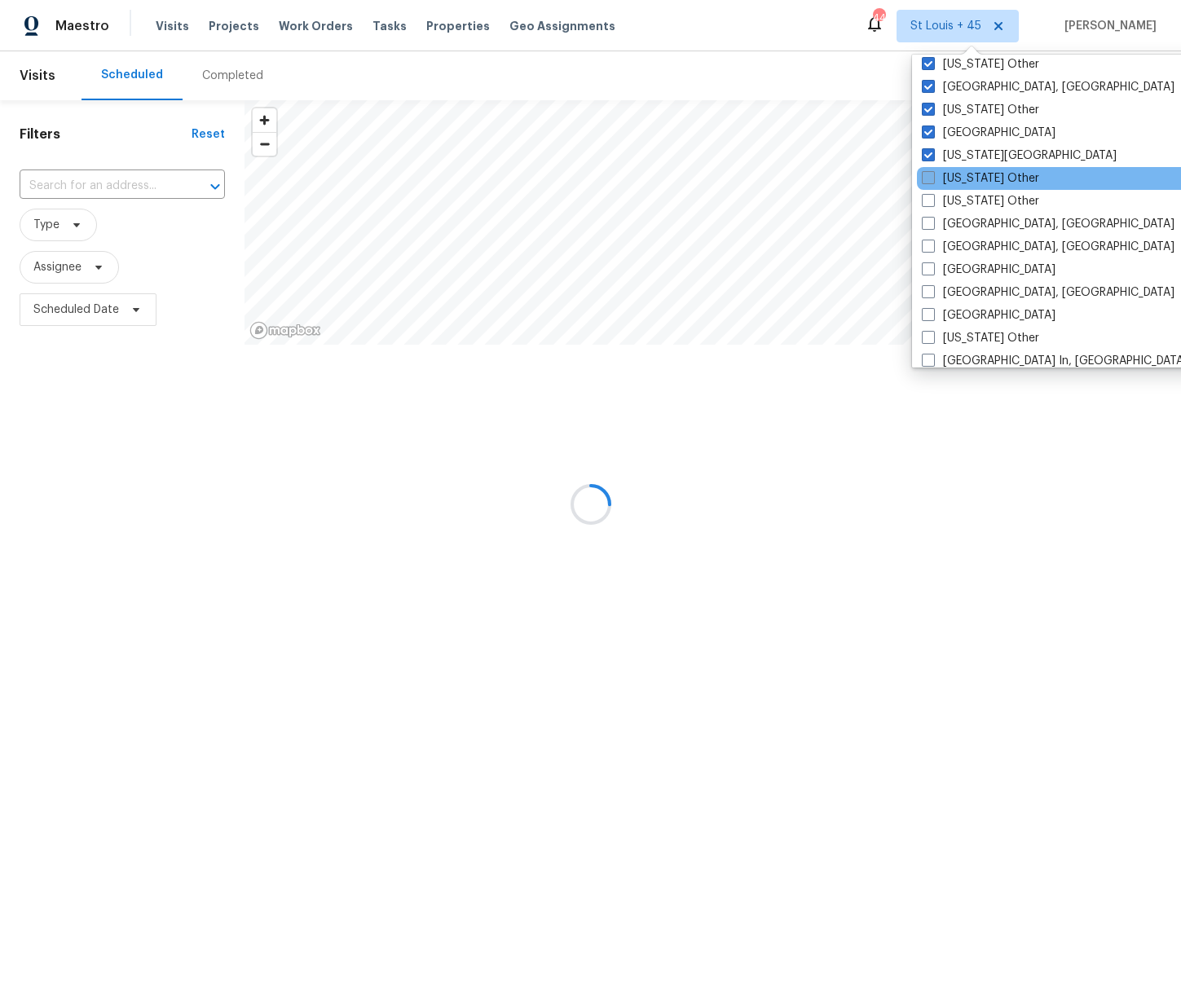
click at [949, 185] on label "[US_STATE] Other" at bounding box center [980, 177] width 117 height 16
click at [932, 181] on input "[US_STATE] Other" at bounding box center [927, 175] width 11 height 11
checkbox input "true"
drag, startPoint x: 947, startPoint y: 198, endPoint x: 947, endPoint y: 215, distance: 17.0
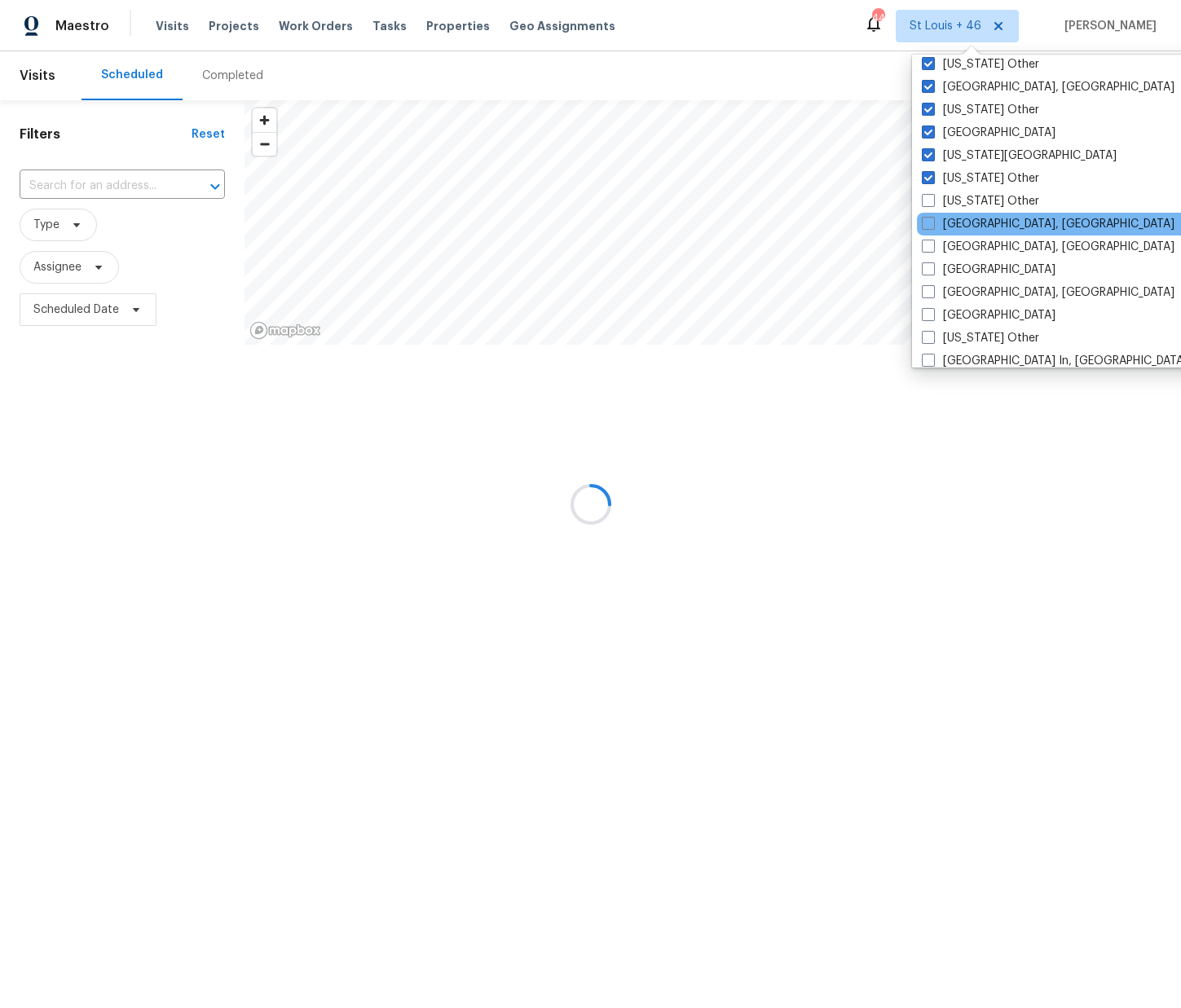
click at [947, 199] on label "[US_STATE] Other" at bounding box center [980, 201] width 117 height 16
click at [932, 199] on input "[US_STATE] Other" at bounding box center [927, 198] width 11 height 11
checkbox input "true"
drag, startPoint x: 947, startPoint y: 222, endPoint x: 947, endPoint y: 239, distance: 17.0
click at [947, 223] on label "[GEOGRAPHIC_DATA], [GEOGRAPHIC_DATA]" at bounding box center [1049, 224] width 253 height 16
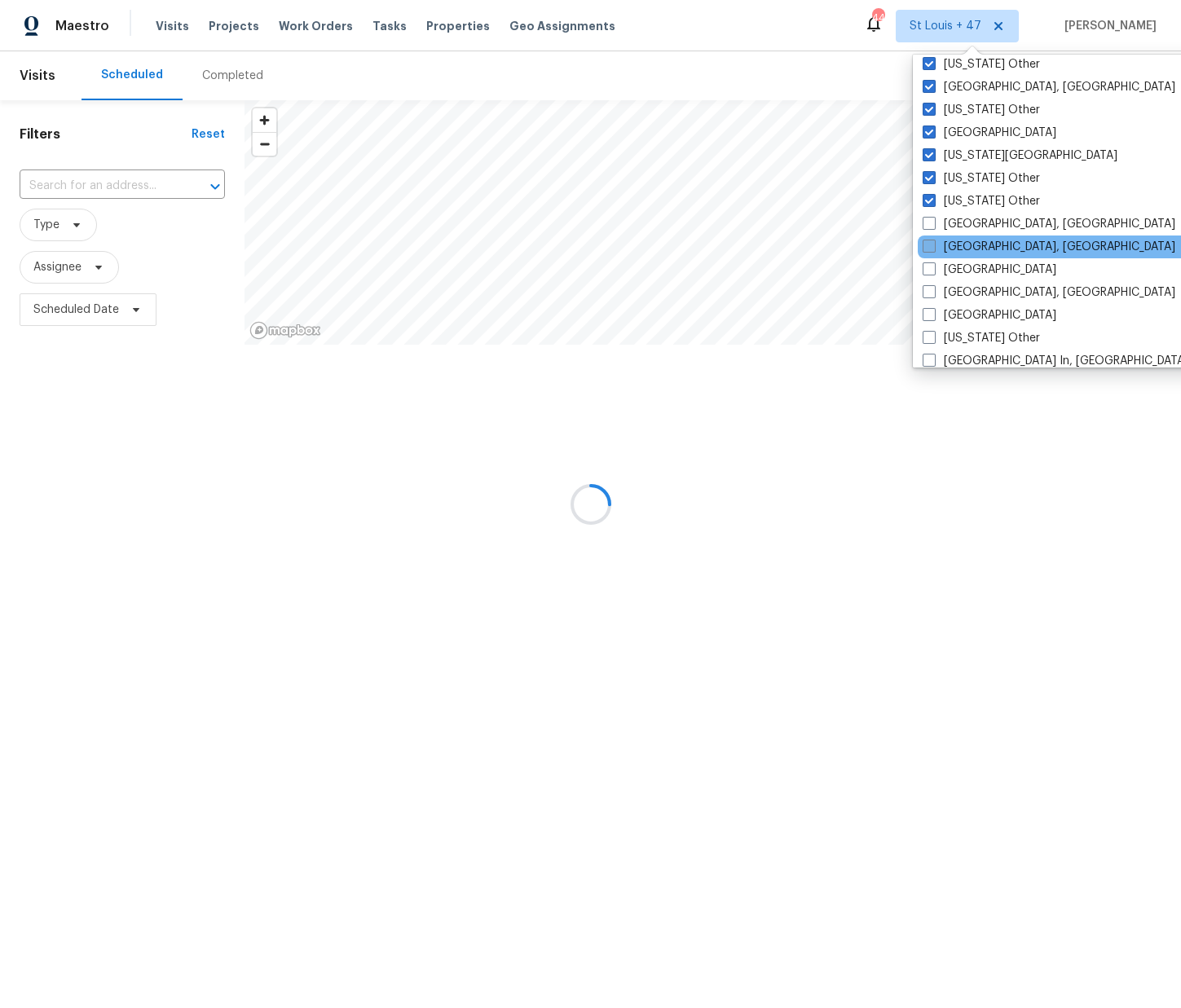
click at [933, 223] on input "[GEOGRAPHIC_DATA], [GEOGRAPHIC_DATA]" at bounding box center [927, 221] width 11 height 11
checkbox input "true"
click at [947, 246] on label "[GEOGRAPHIC_DATA], [GEOGRAPHIC_DATA]" at bounding box center [1048, 246] width 253 height 16
click at [932, 246] on input "[GEOGRAPHIC_DATA], [GEOGRAPHIC_DATA]" at bounding box center [927, 244] width 11 height 11
checkbox input "true"
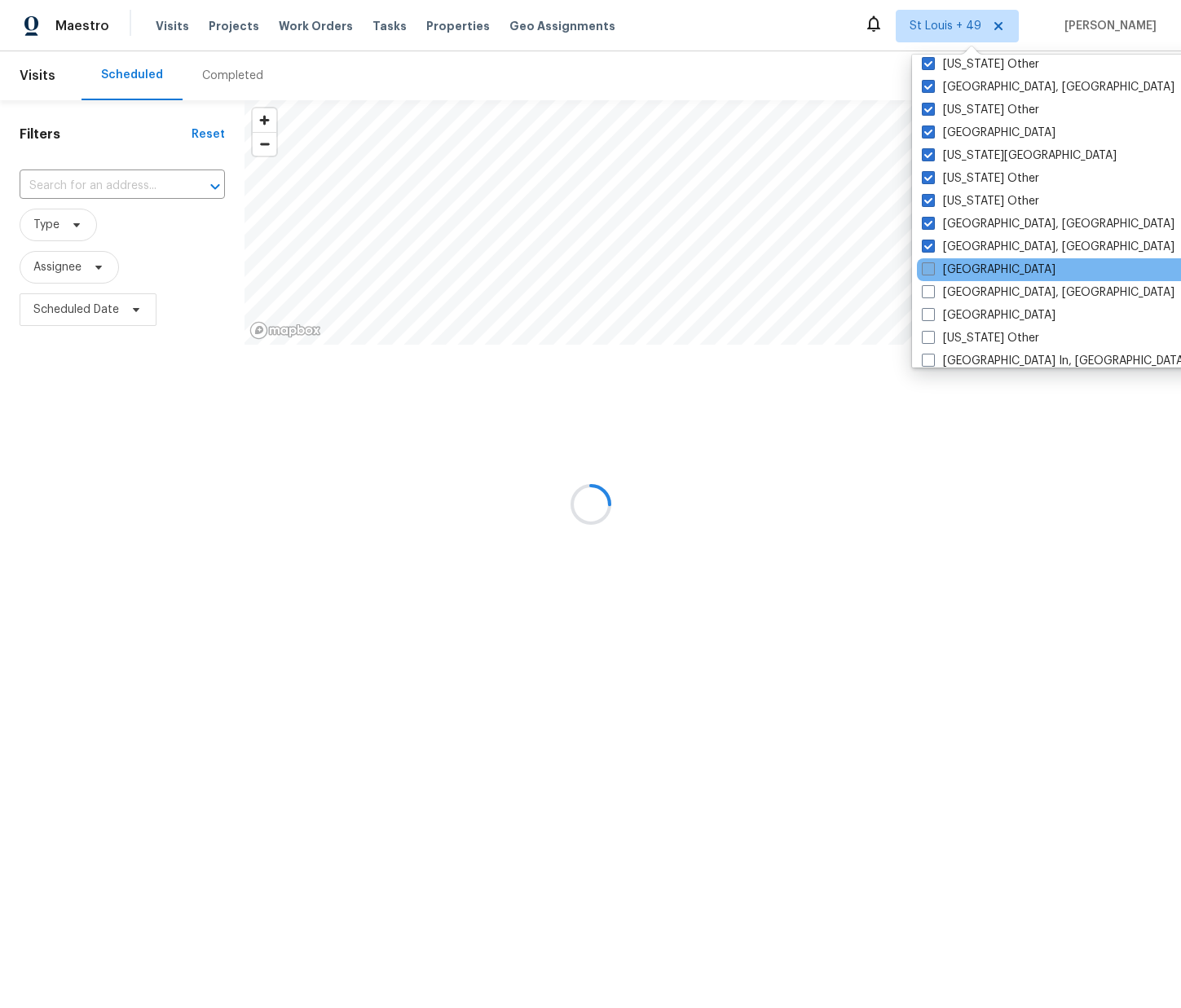
click at [945, 267] on label "[GEOGRAPHIC_DATA]" at bounding box center [988, 269] width 134 height 16
click at [932, 267] on input "[GEOGRAPHIC_DATA]" at bounding box center [927, 266] width 11 height 11
checkbox input "true"
click at [948, 293] on label "[GEOGRAPHIC_DATA], [GEOGRAPHIC_DATA]" at bounding box center [1047, 292] width 253 height 16
click at [932, 293] on input "[GEOGRAPHIC_DATA], [GEOGRAPHIC_DATA]" at bounding box center [926, 290] width 11 height 11
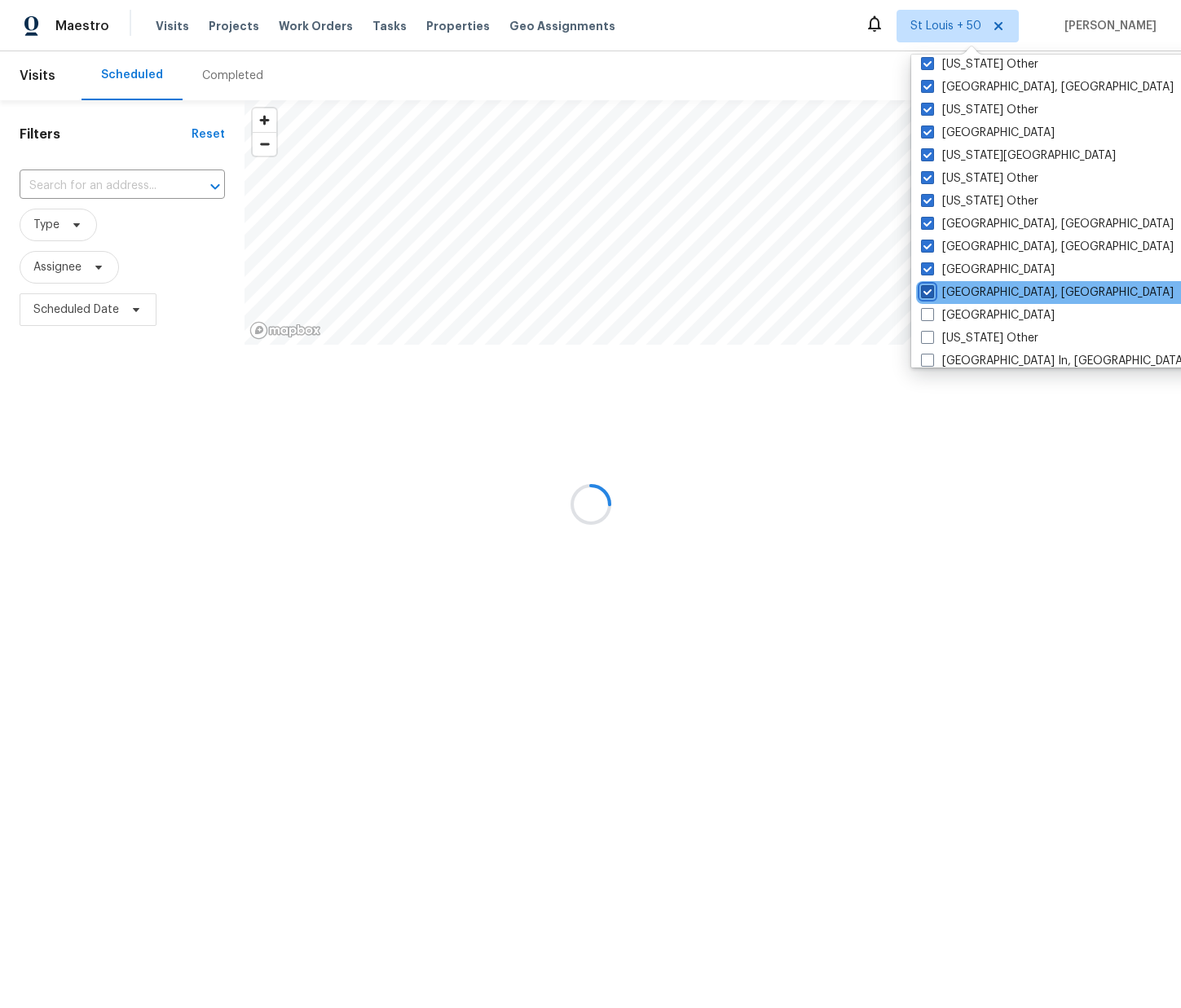
checkbox input "true"
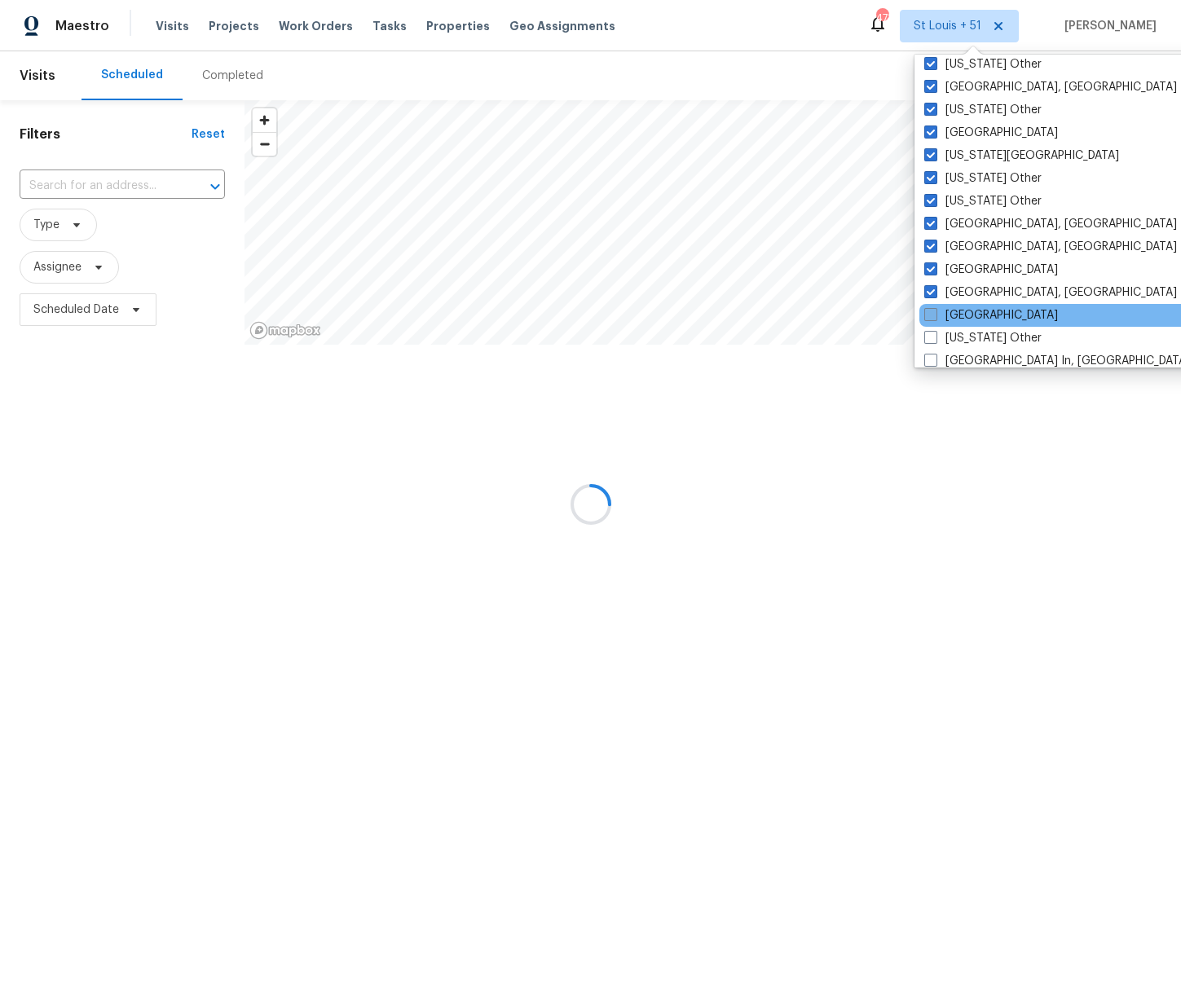
click at [947, 310] on label "[GEOGRAPHIC_DATA]" at bounding box center [991, 315] width 134 height 16
click at [935, 310] on input "[GEOGRAPHIC_DATA]" at bounding box center [929, 312] width 11 height 11
checkbox input "true"
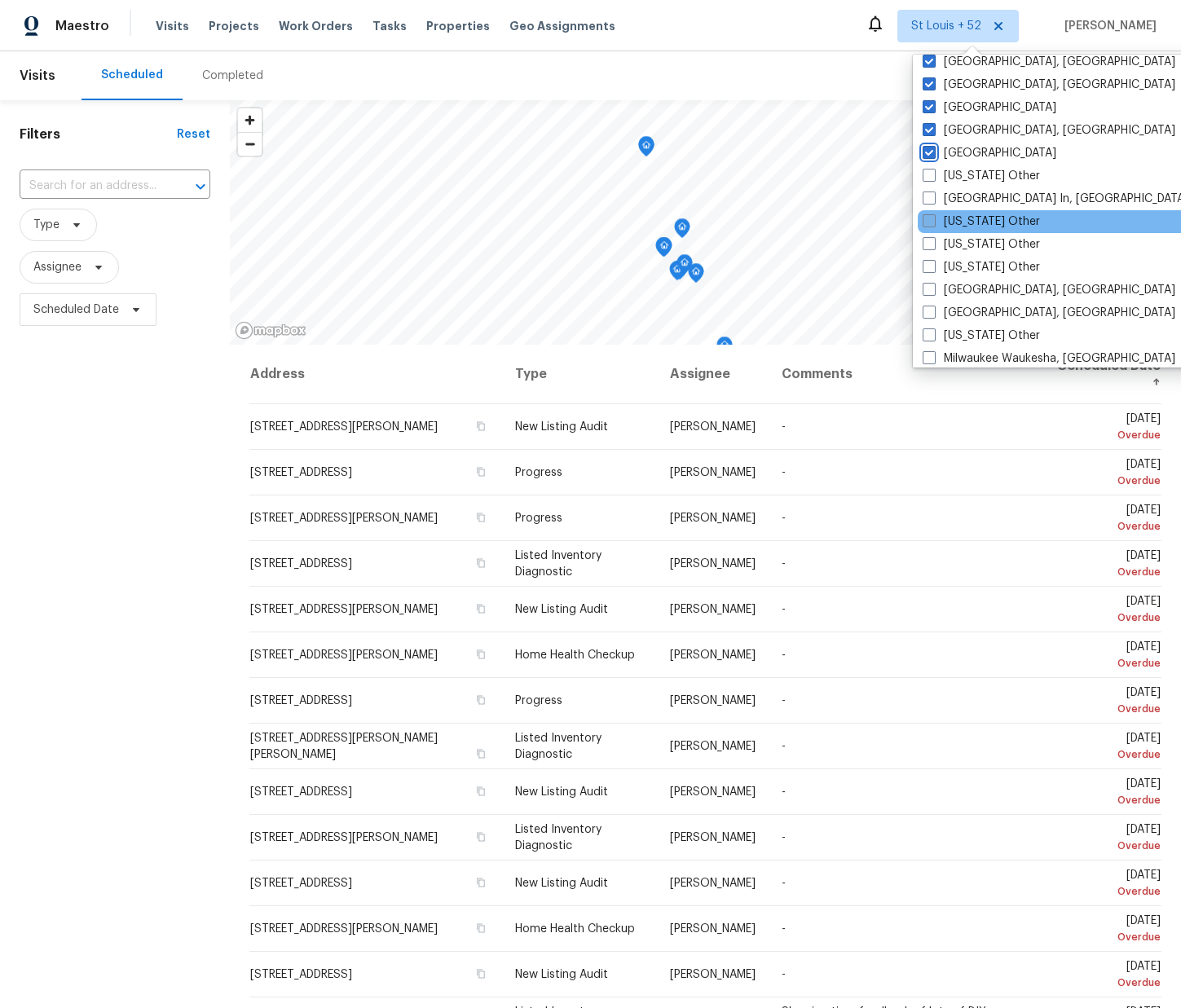
scroll to position [1130, 0]
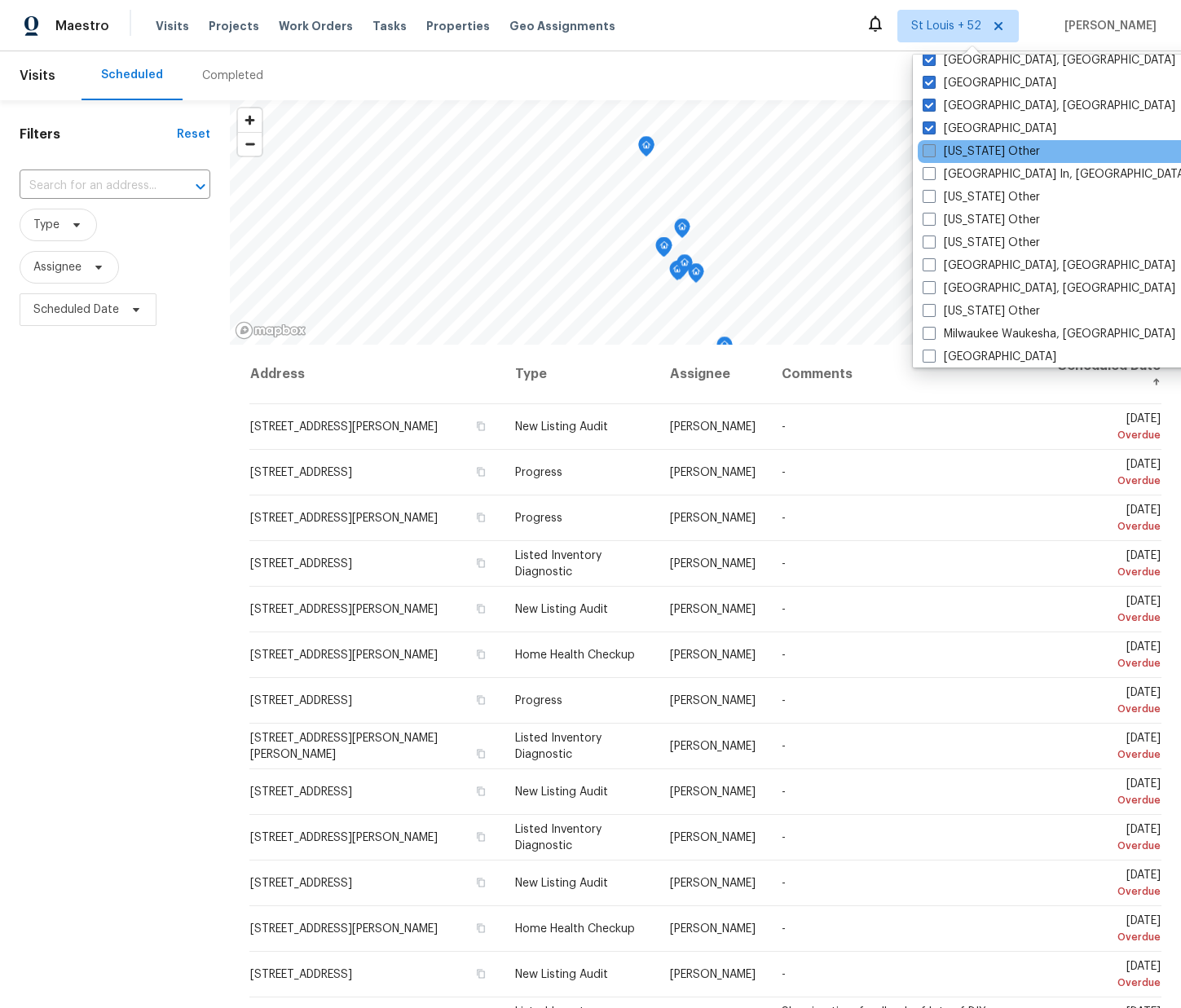
click at [963, 145] on label "[US_STATE] Other" at bounding box center [981, 151] width 117 height 16
click at [933, 145] on input "[US_STATE] Other" at bounding box center [927, 148] width 11 height 11
checkbox input "true"
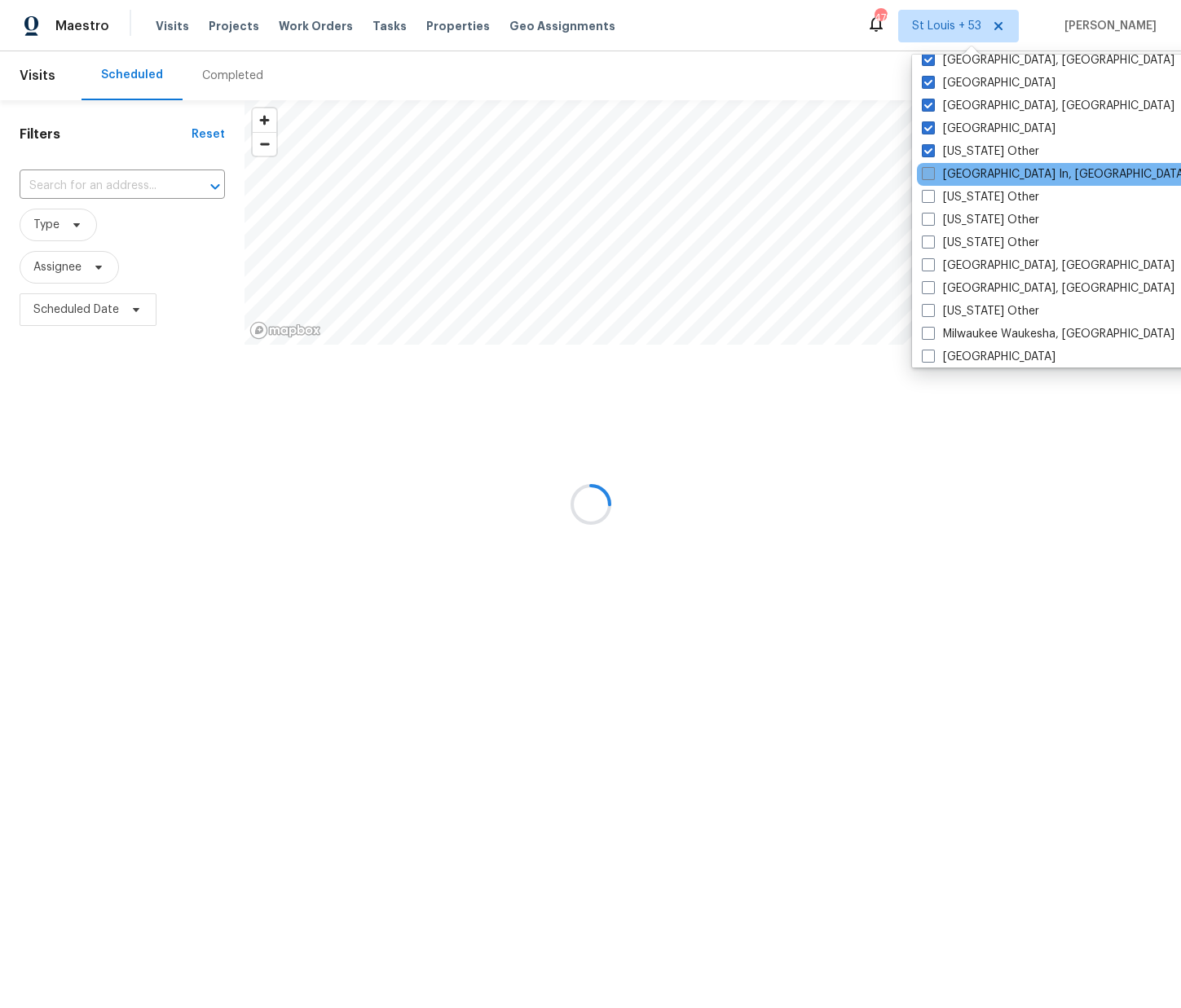
click at [964, 171] on label "[GEOGRAPHIC_DATA] In, [GEOGRAPHIC_DATA]" at bounding box center [1054, 174] width 265 height 16
click at [932, 171] on input "[GEOGRAPHIC_DATA] In, [GEOGRAPHIC_DATA]" at bounding box center [927, 172] width 11 height 11
checkbox input "true"
drag, startPoint x: 958, startPoint y: 196, endPoint x: 961, endPoint y: 219, distance: 23.2
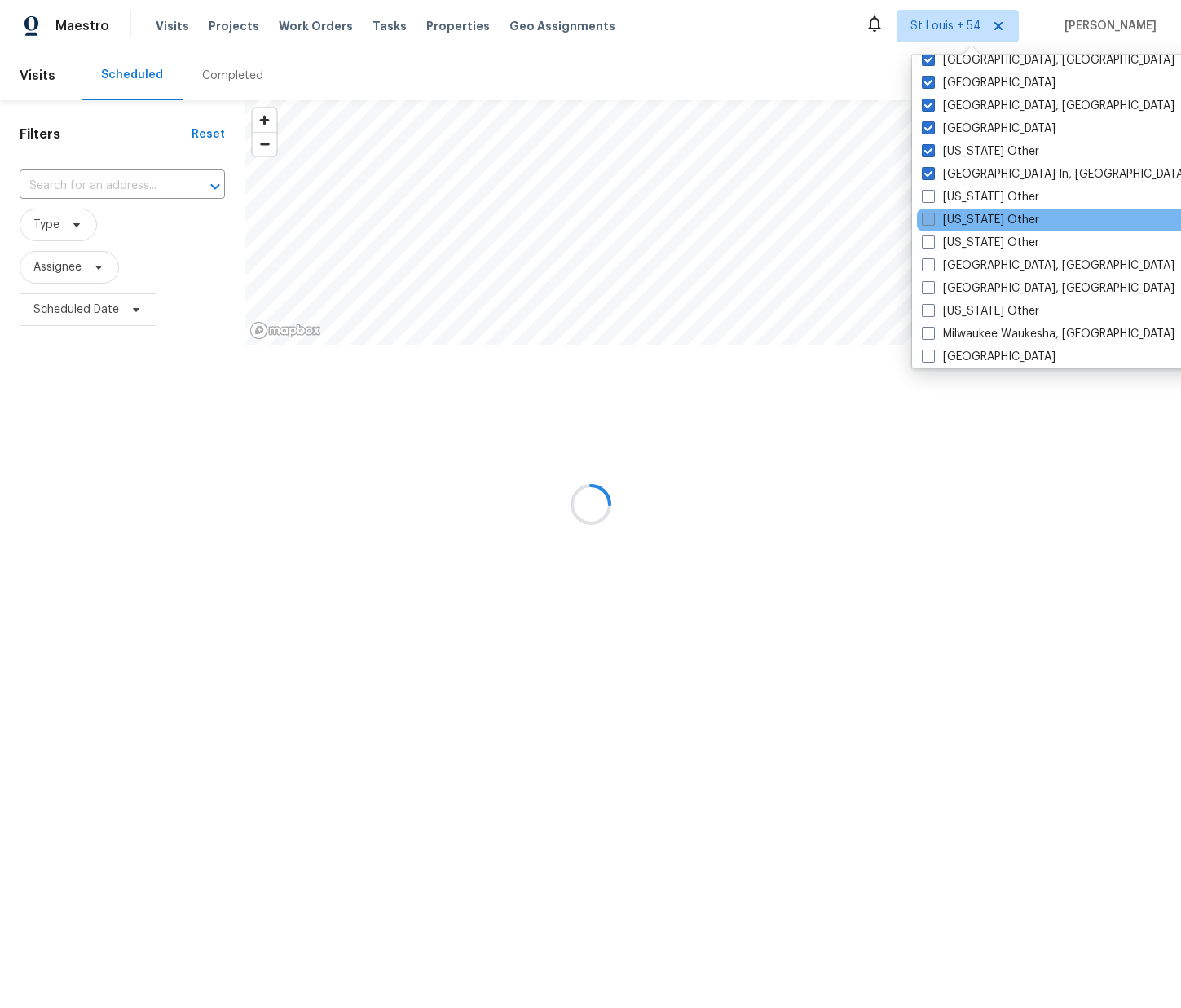
click at [958, 197] on label "[US_STATE] Other" at bounding box center [980, 197] width 117 height 16
click at [932, 197] on input "[US_STATE] Other" at bounding box center [927, 194] width 11 height 11
checkbox input "true"
click at [961, 221] on label "[US_STATE] Other" at bounding box center [981, 219] width 117 height 16
click at [933, 221] on input "[US_STATE] Other" at bounding box center [927, 217] width 11 height 11
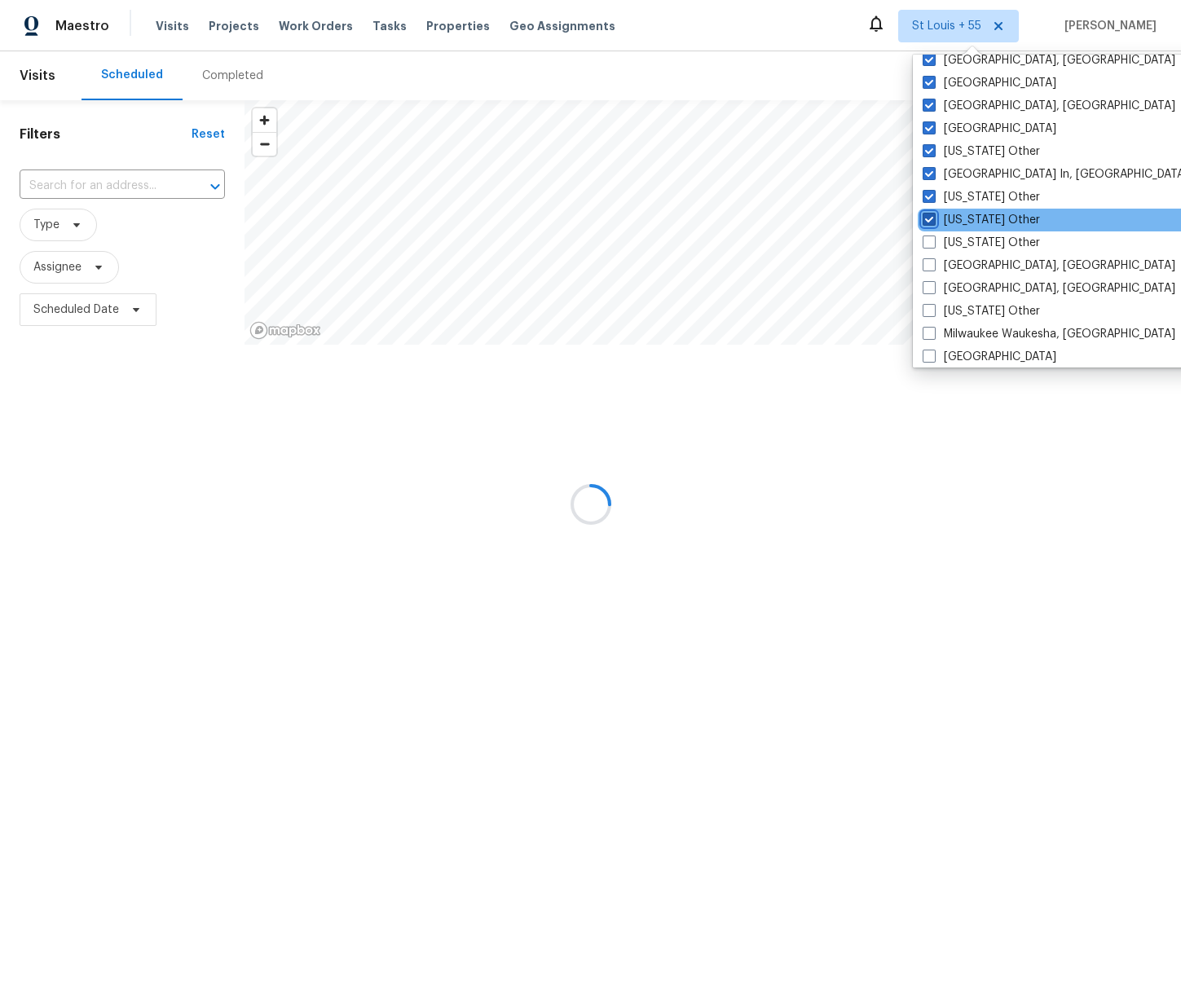
checkbox input "true"
click at [960, 236] on label "[US_STATE] Other" at bounding box center [980, 242] width 117 height 16
click at [932, 236] on input "[US_STATE] Other" at bounding box center [927, 239] width 11 height 11
checkbox input "true"
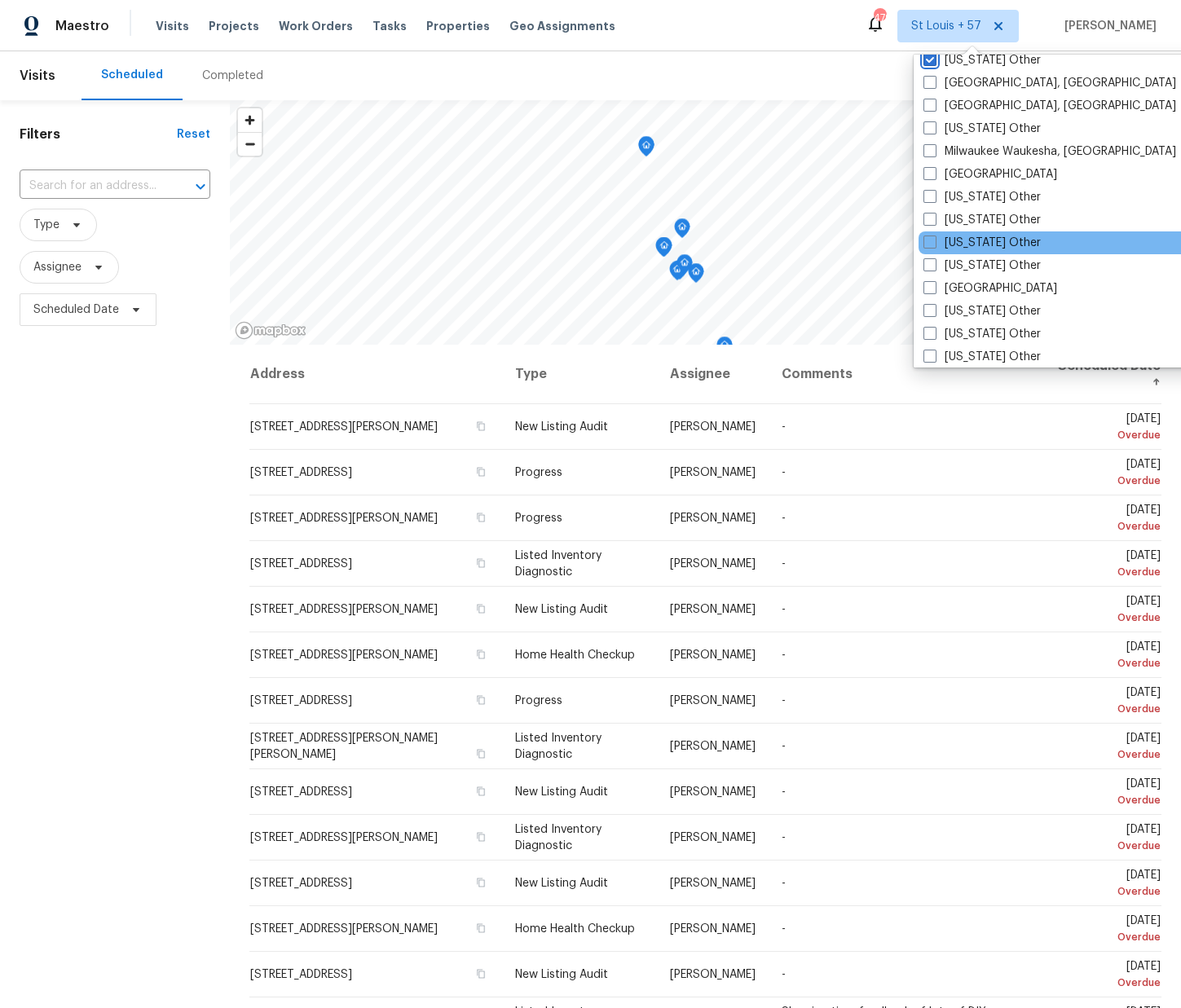
scroll to position [1312, 0]
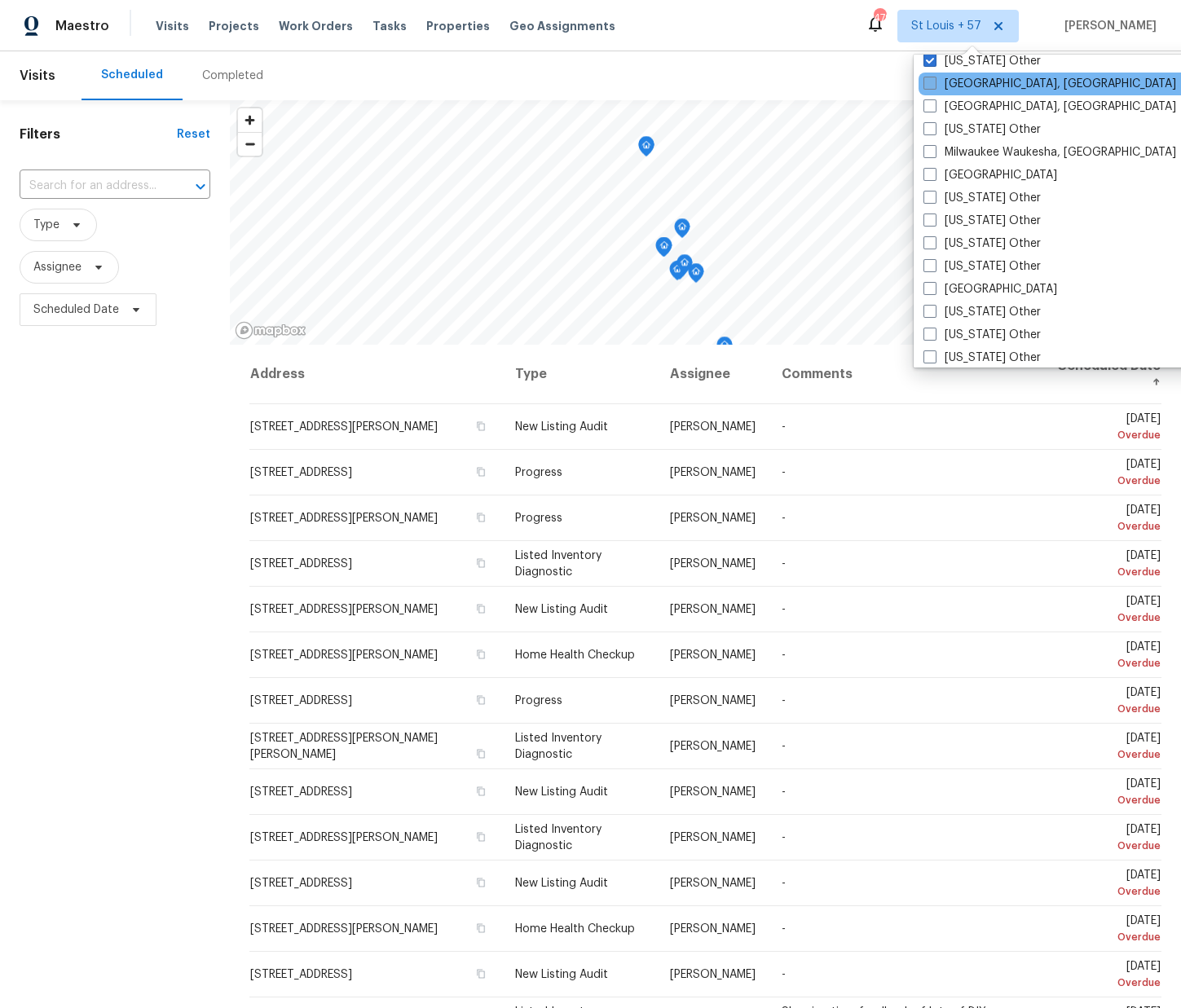
click at [965, 78] on label "[GEOGRAPHIC_DATA], [GEOGRAPHIC_DATA]" at bounding box center [1050, 84] width 253 height 16
click at [934, 78] on input "[GEOGRAPHIC_DATA], [GEOGRAPHIC_DATA]" at bounding box center [928, 81] width 11 height 11
checkbox input "true"
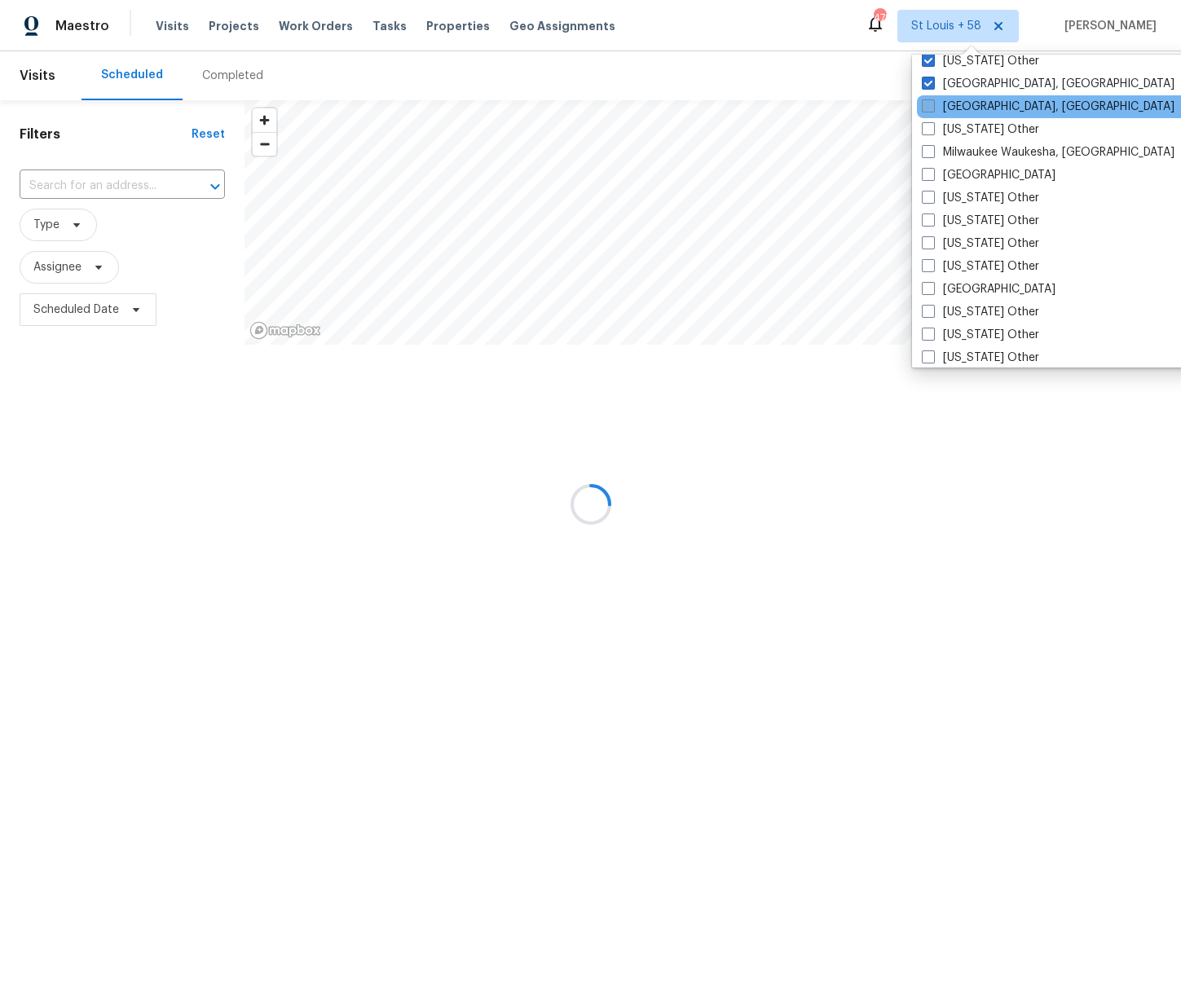
click at [962, 104] on label "[GEOGRAPHIC_DATA], [GEOGRAPHIC_DATA]" at bounding box center [1048, 106] width 253 height 16
click at [932, 104] on input "[GEOGRAPHIC_DATA], [GEOGRAPHIC_DATA]" at bounding box center [927, 104] width 11 height 11
checkbox input "true"
click at [960, 126] on label "[US_STATE] Other" at bounding box center [980, 129] width 117 height 16
click at [932, 126] on input "[US_STATE] Other" at bounding box center [927, 126] width 11 height 11
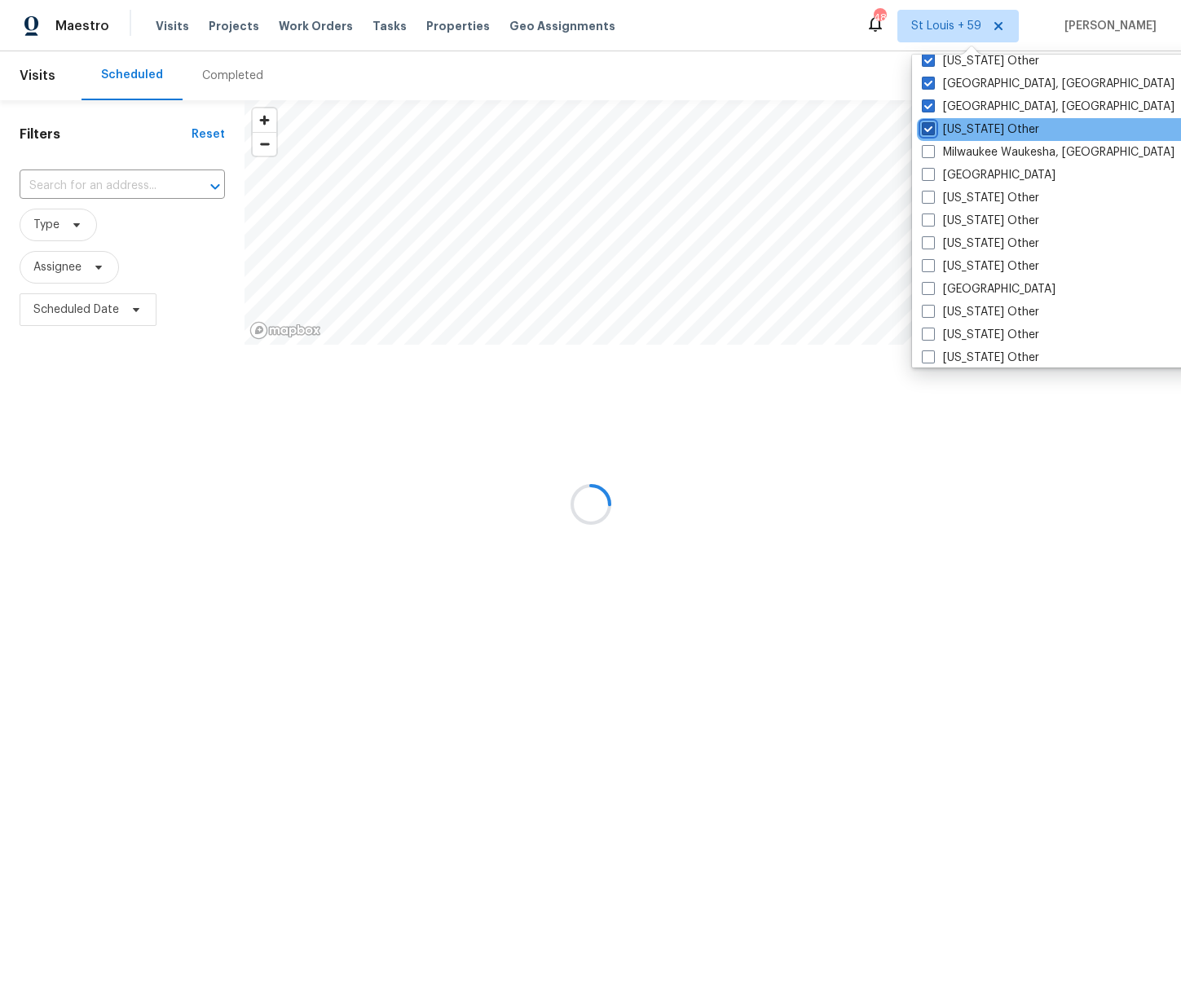
checkbox input "true"
click at [959, 152] on label "Milwaukee Waukesha, [GEOGRAPHIC_DATA]" at bounding box center [1047, 152] width 253 height 16
click at [932, 152] on input "Milwaukee Waukesha, [GEOGRAPHIC_DATA]" at bounding box center [926, 149] width 11 height 11
checkbox input "true"
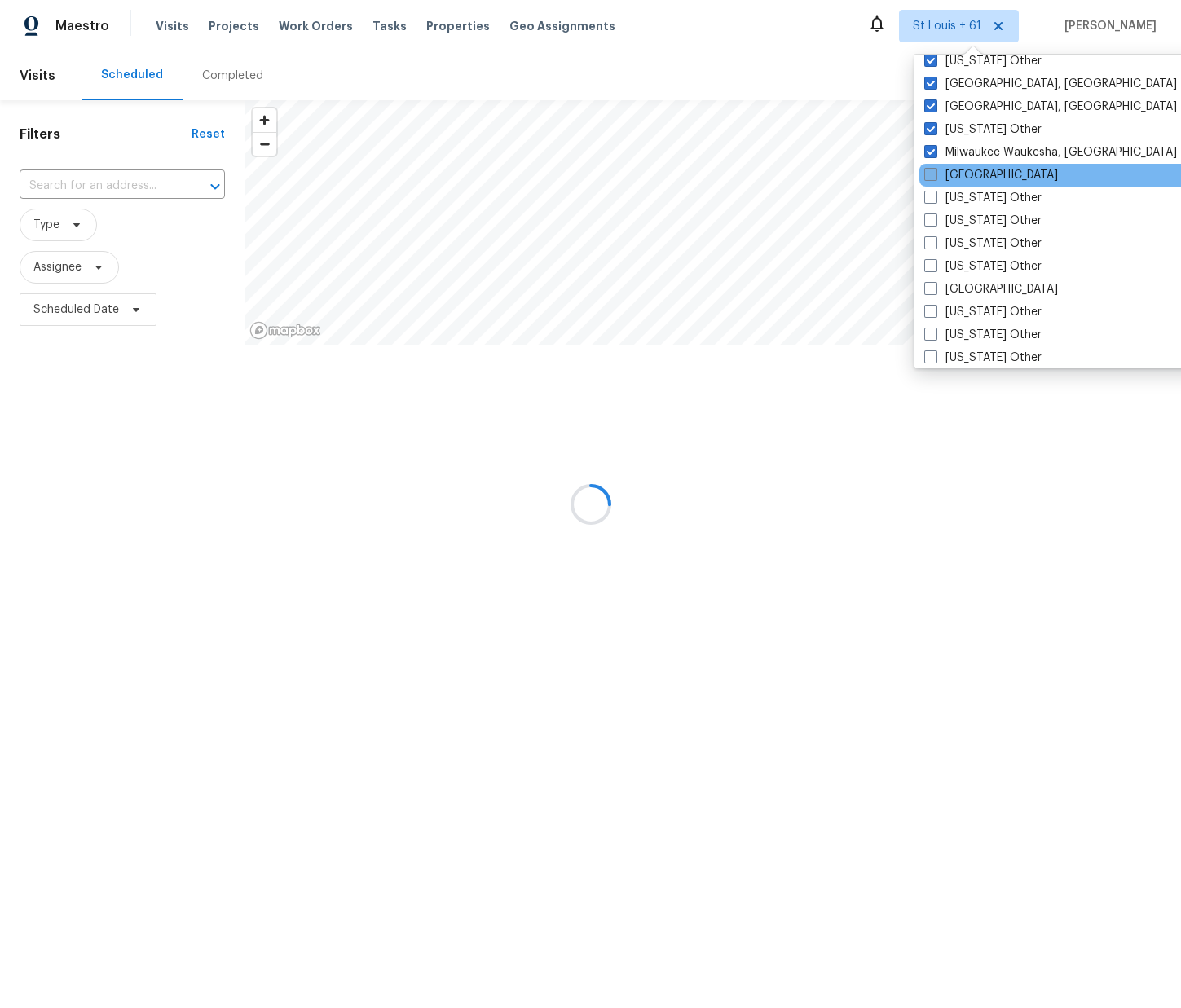
click at [958, 172] on label "[GEOGRAPHIC_DATA]" at bounding box center [991, 175] width 134 height 16
click at [935, 172] on input "[GEOGRAPHIC_DATA]" at bounding box center [929, 172] width 11 height 11
checkbox input "true"
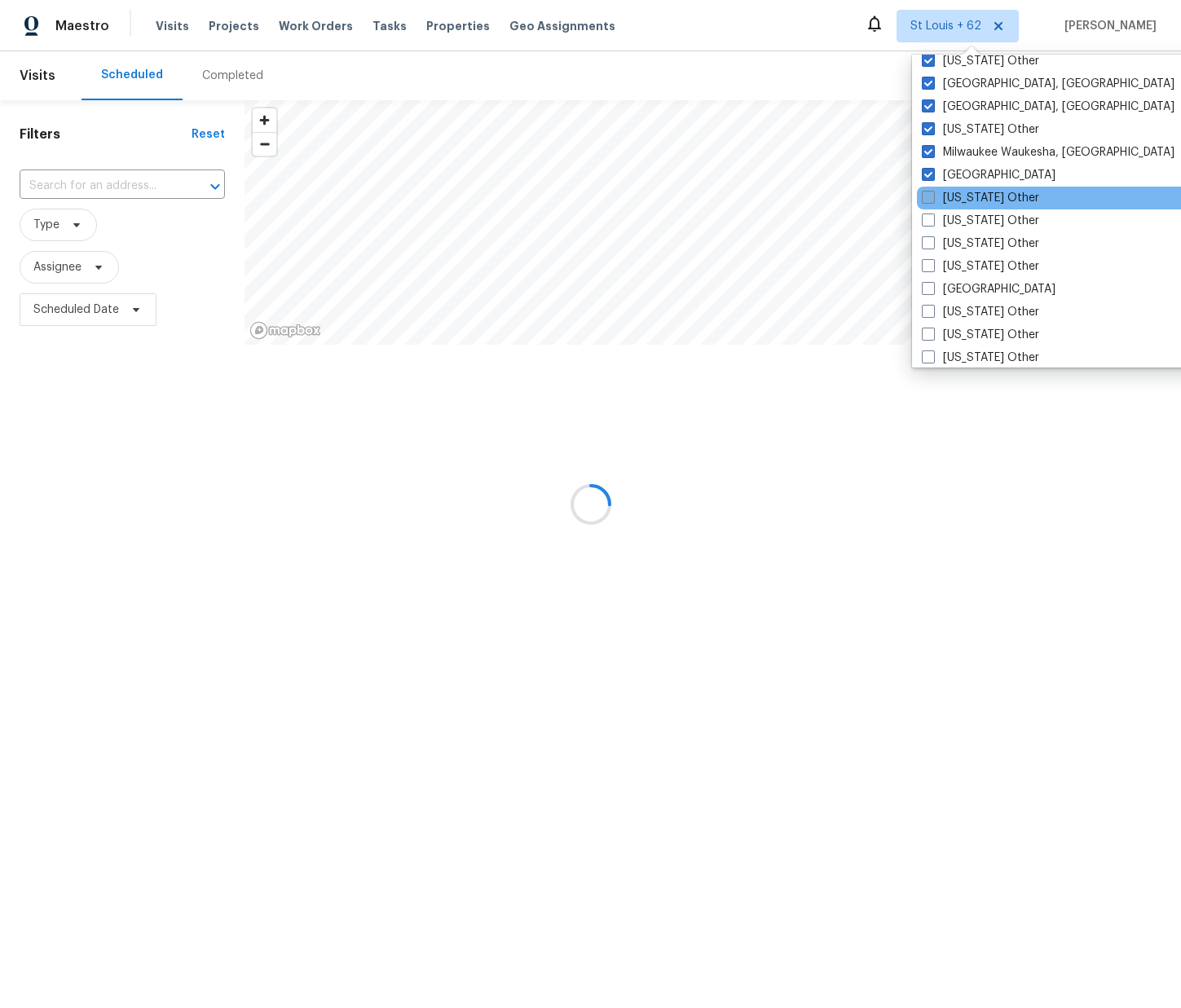
click at [964, 195] on label "[US_STATE] Other" at bounding box center [980, 198] width 117 height 16
click at [932, 195] on input "[US_STATE] Other" at bounding box center [927, 195] width 11 height 11
checkbox input "true"
drag, startPoint x: 966, startPoint y: 217, endPoint x: 963, endPoint y: 230, distance: 13.3
click at [967, 217] on label "[US_STATE] Other" at bounding box center [980, 220] width 117 height 16
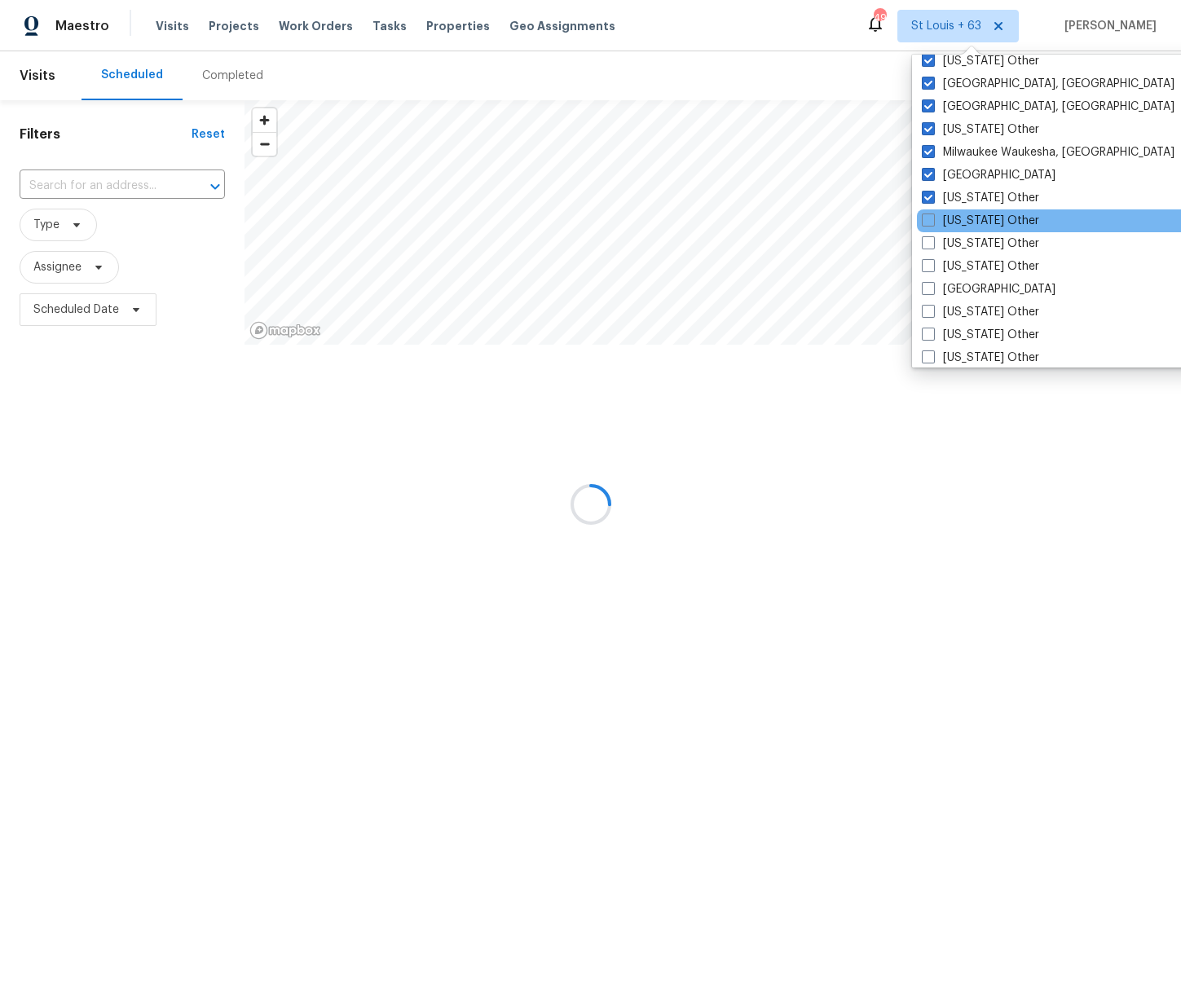
click at [932, 217] on input "[US_STATE] Other" at bounding box center [927, 218] width 11 height 11
checkbox input "true"
click at [961, 244] on label "[US_STATE] Other" at bounding box center [980, 243] width 117 height 16
click at [932, 244] on input "[US_STATE] Other" at bounding box center [927, 240] width 11 height 11
checkbox input "true"
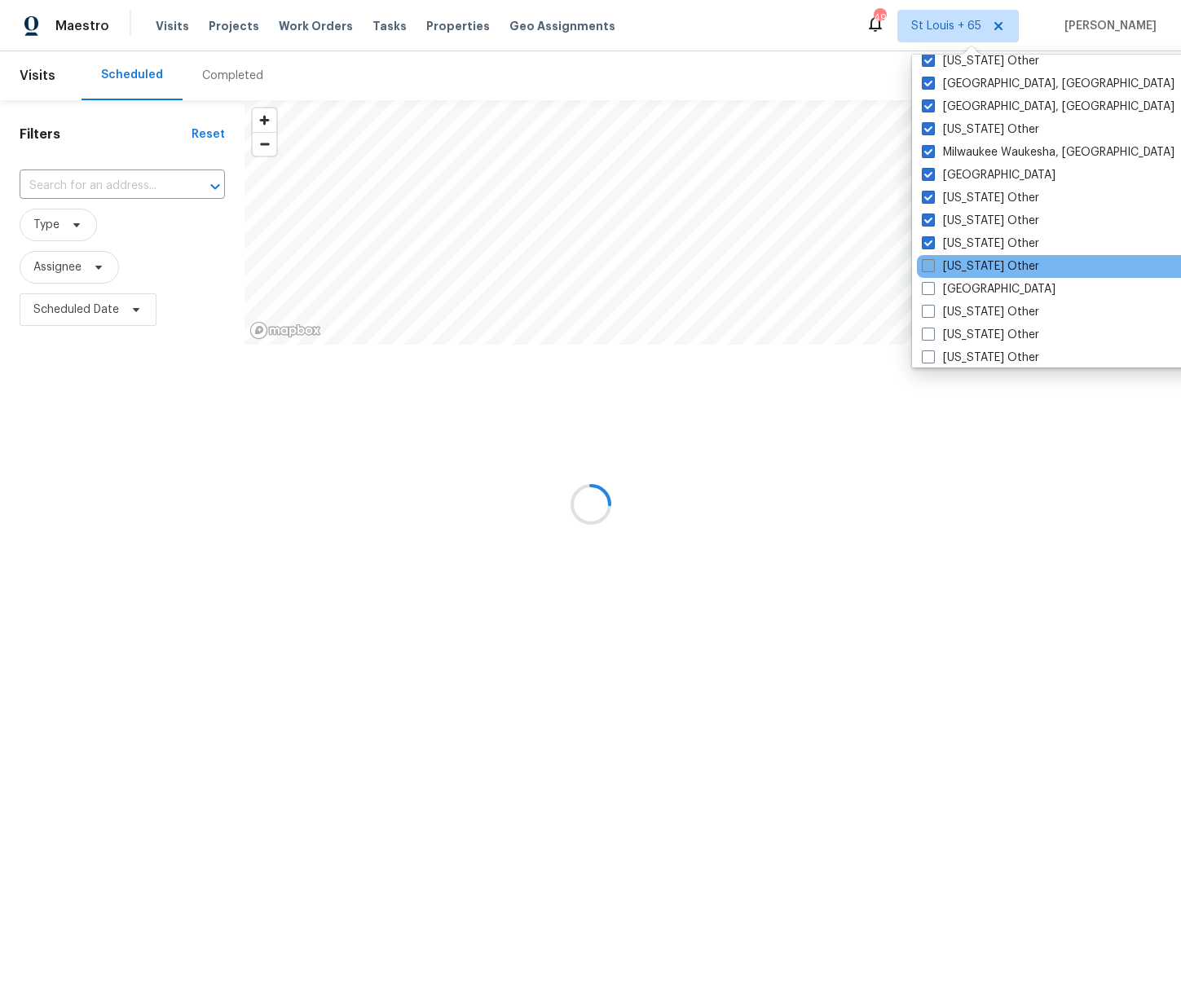
drag, startPoint x: 959, startPoint y: 265, endPoint x: 960, endPoint y: 274, distance: 9.1
click at [959, 265] on label "[US_STATE] Other" at bounding box center [980, 266] width 117 height 16
click at [932, 265] on input "[US_STATE] Other" at bounding box center [927, 264] width 11 height 11
checkbox input "true"
click at [961, 288] on label "[GEOGRAPHIC_DATA]" at bounding box center [988, 289] width 134 height 16
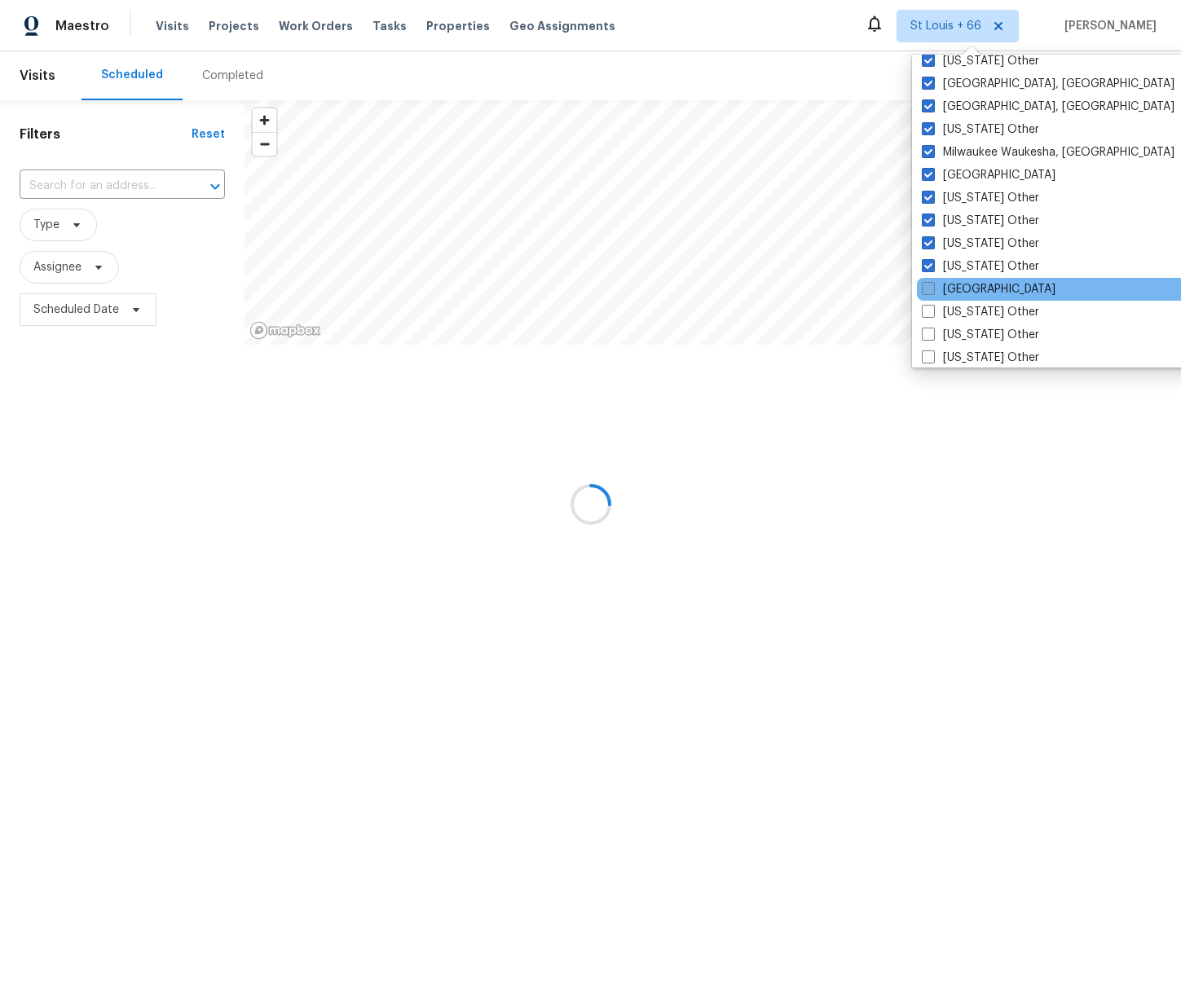
click at [932, 288] on input "[GEOGRAPHIC_DATA]" at bounding box center [927, 286] width 11 height 11
checkbox input "true"
click at [965, 317] on label "[US_STATE] Other" at bounding box center [981, 311] width 117 height 16
click at [933, 315] on input "[US_STATE] Other" at bounding box center [927, 309] width 11 height 11
checkbox input "true"
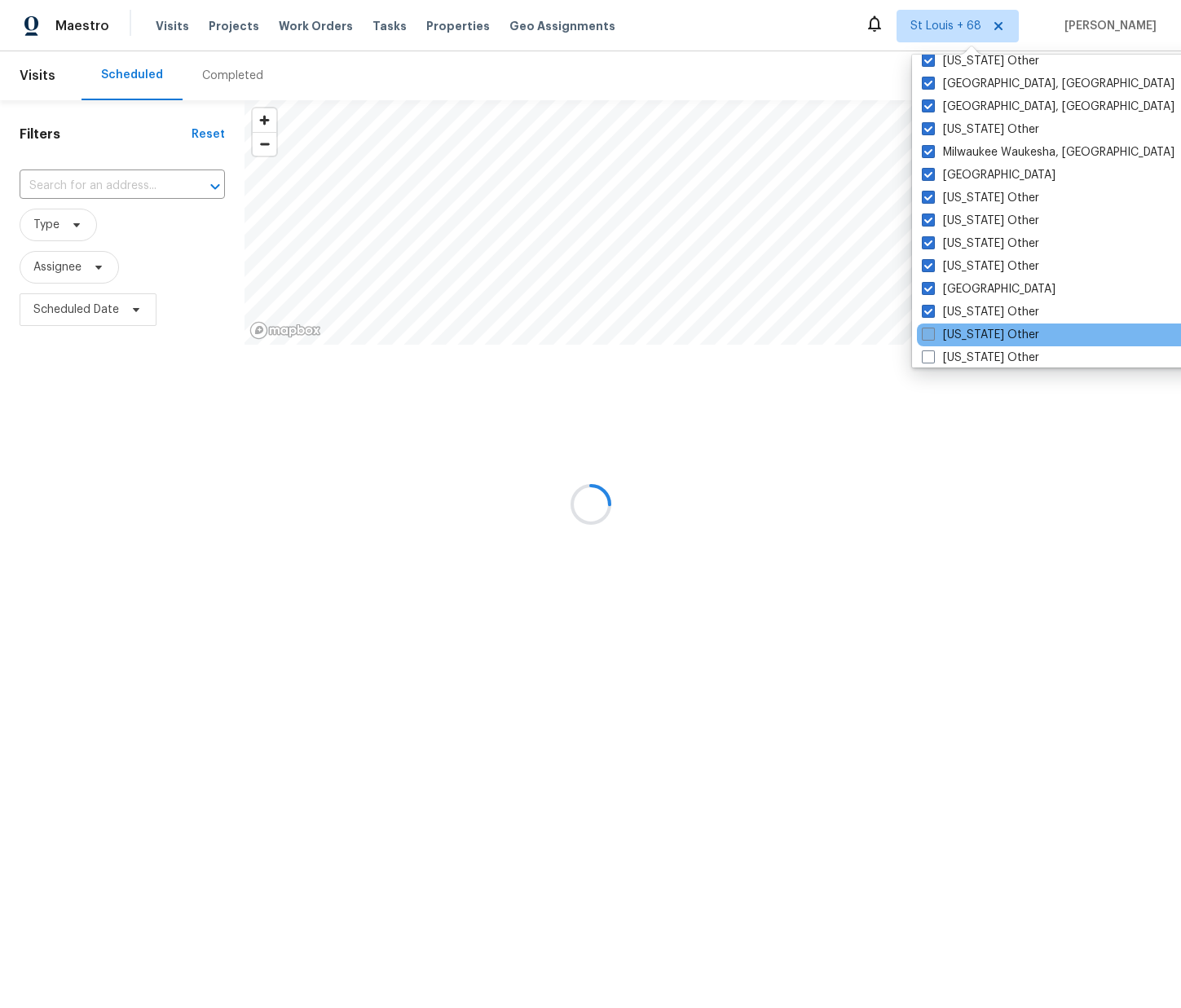
click at [967, 331] on label "[US_STATE] Other" at bounding box center [980, 334] width 117 height 16
click at [932, 331] on input "[US_STATE] Other" at bounding box center [927, 332] width 11 height 11
checkbox input "true"
click at [968, 347] on div "[US_STATE] Other" at bounding box center [1081, 357] width 328 height 23
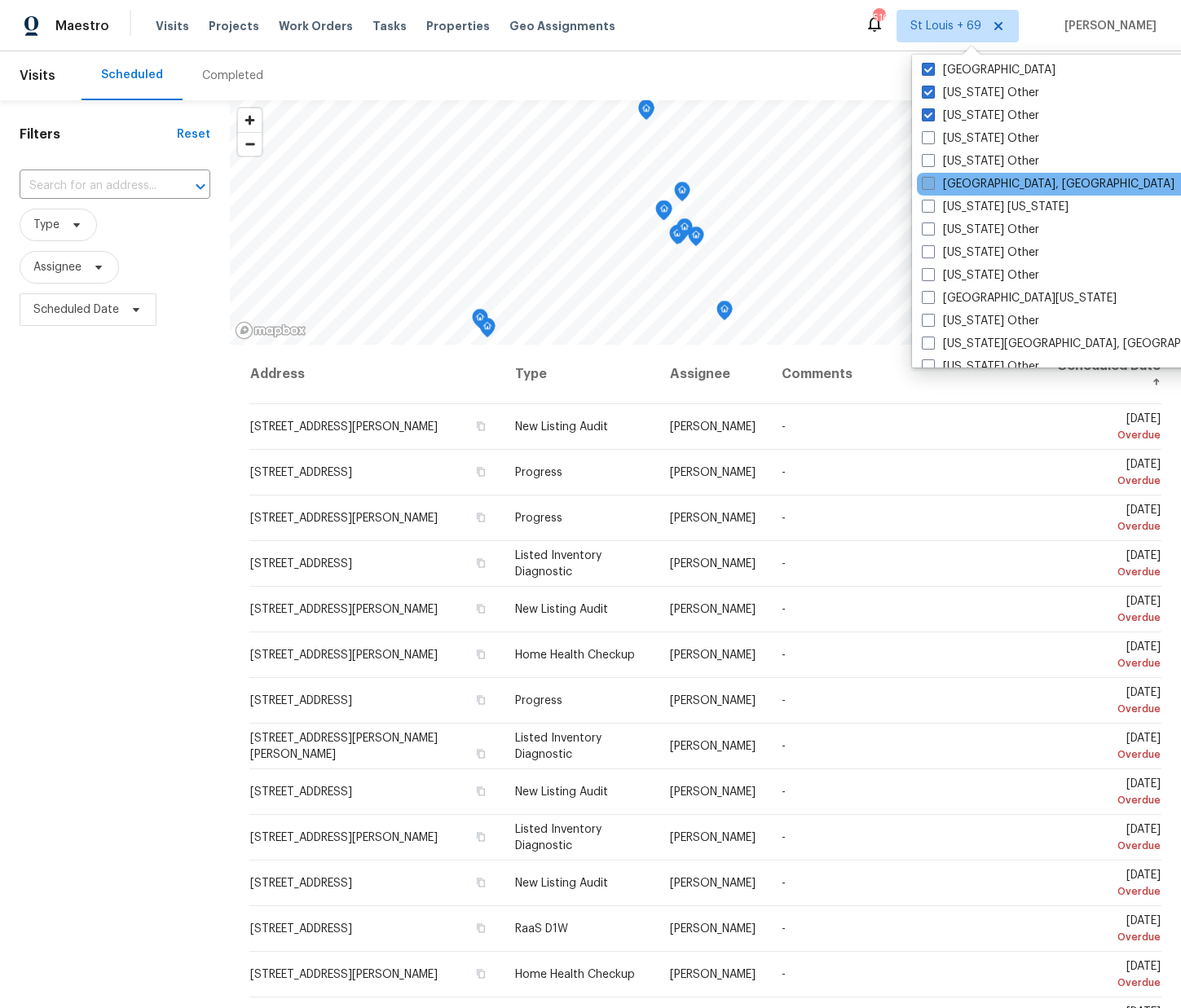
scroll to position [1559, 0]
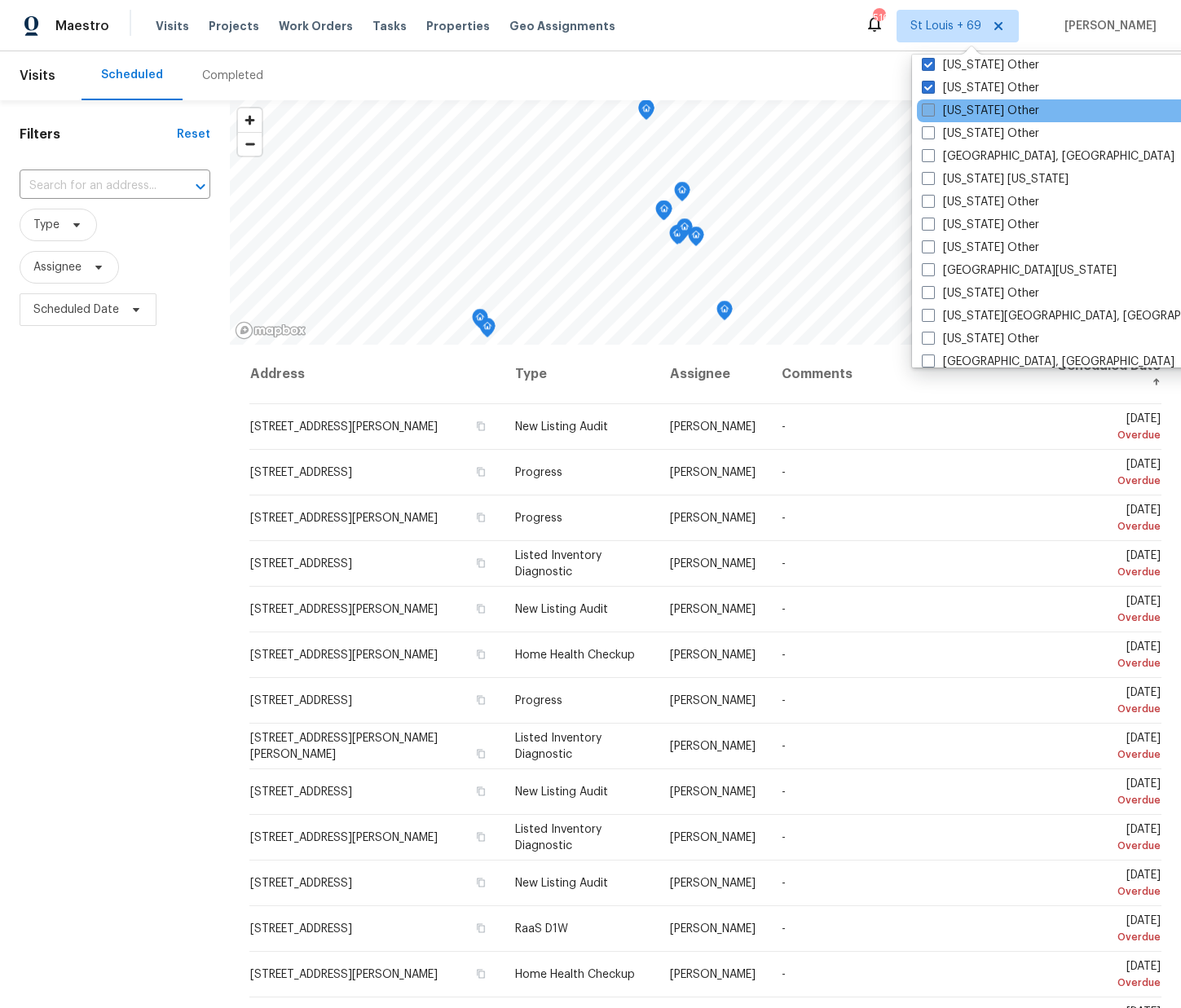
click at [968, 114] on label "[US_STATE] Other" at bounding box center [980, 111] width 117 height 16
click at [932, 113] on input "[US_STATE] Other" at bounding box center [927, 108] width 11 height 11
checkbox input "true"
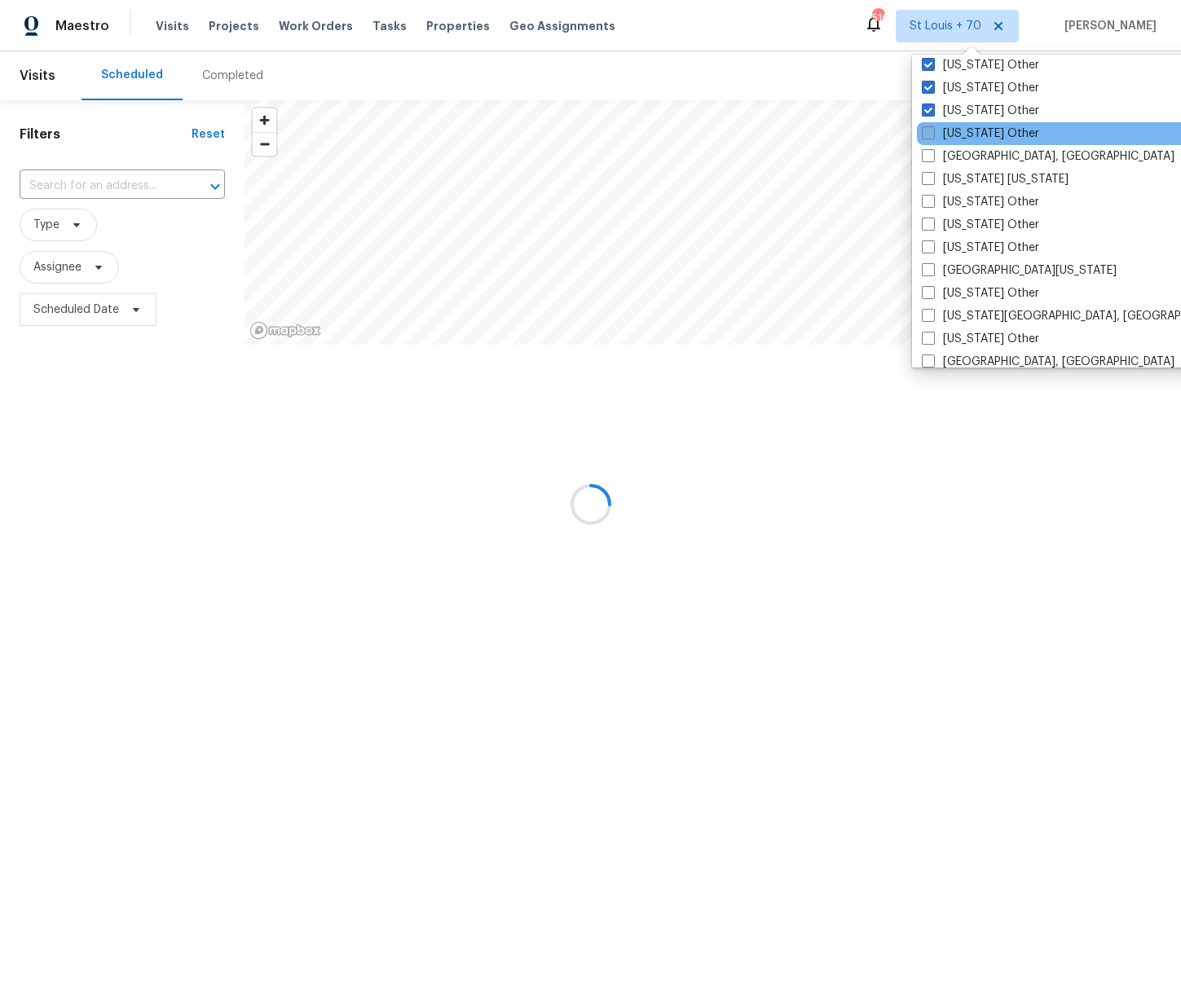
click at [965, 133] on label "[US_STATE] Other" at bounding box center [980, 133] width 117 height 16
click at [932, 133] on input "[US_STATE] Other" at bounding box center [927, 131] width 11 height 11
checkbox input "true"
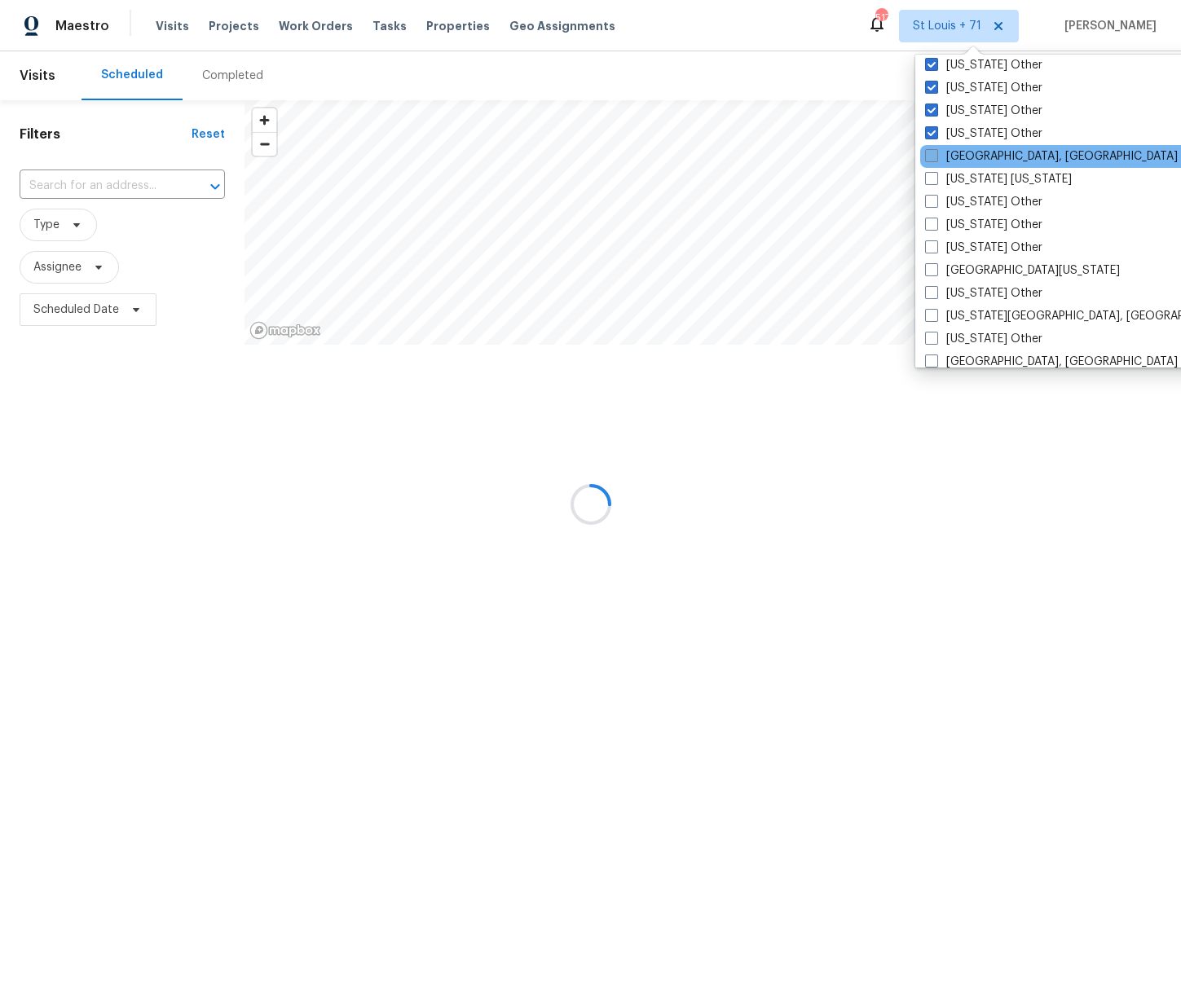
click at [961, 152] on label "[GEOGRAPHIC_DATA], [GEOGRAPHIC_DATA]" at bounding box center [1051, 156] width 253 height 16
click at [936, 152] on input "[GEOGRAPHIC_DATA], [GEOGRAPHIC_DATA]" at bounding box center [930, 153] width 11 height 11
checkbox input "true"
click at [960, 178] on label "[US_STATE] [US_STATE]" at bounding box center [996, 178] width 146 height 16
click at [934, 178] on input "[US_STATE] [US_STATE]" at bounding box center [928, 176] width 11 height 11
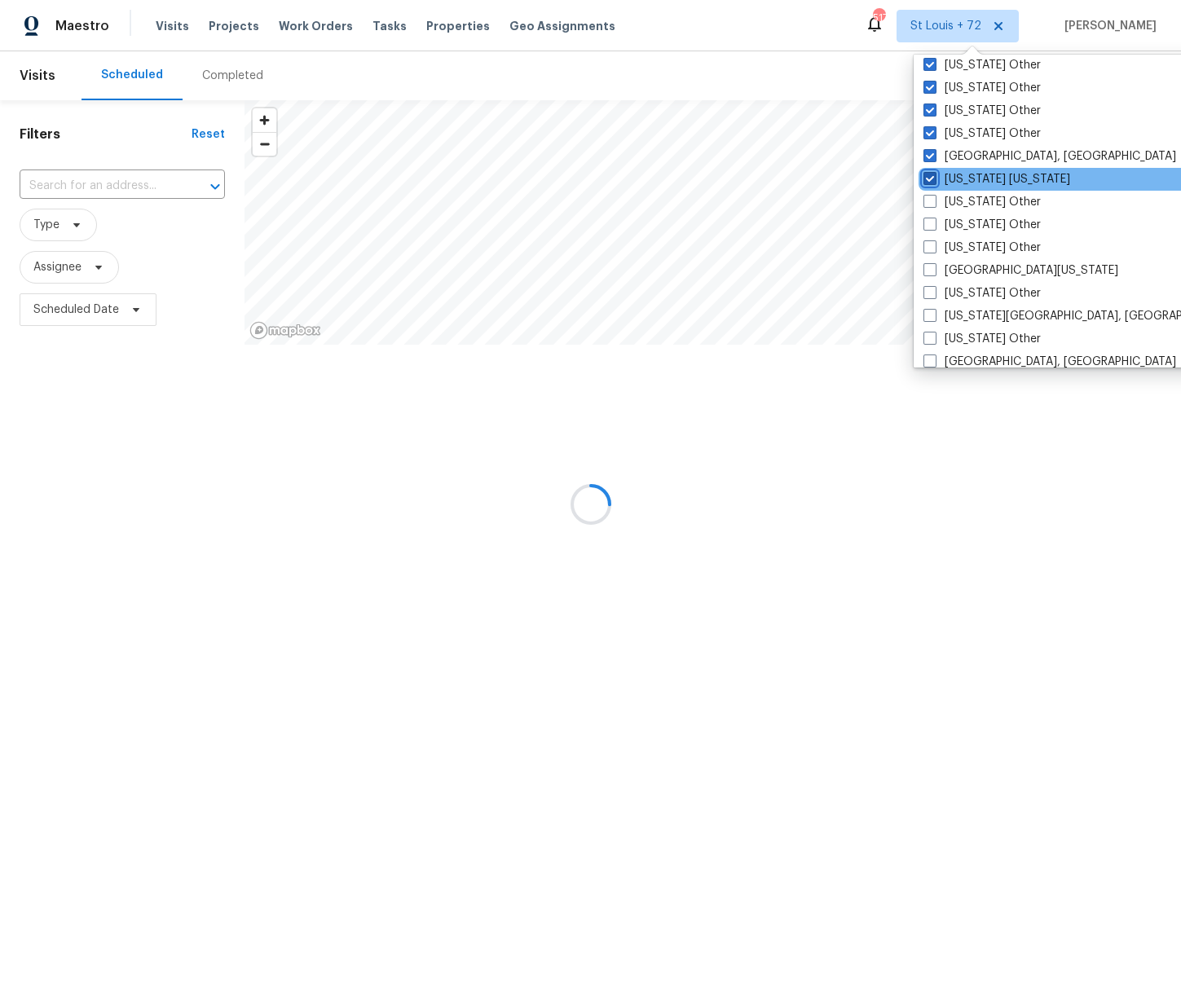
checkbox input "true"
click at [958, 199] on label "[US_STATE] Other" at bounding box center [981, 202] width 117 height 16
click at [933, 199] on input "[US_STATE] Other" at bounding box center [927, 199] width 11 height 11
checkbox input "true"
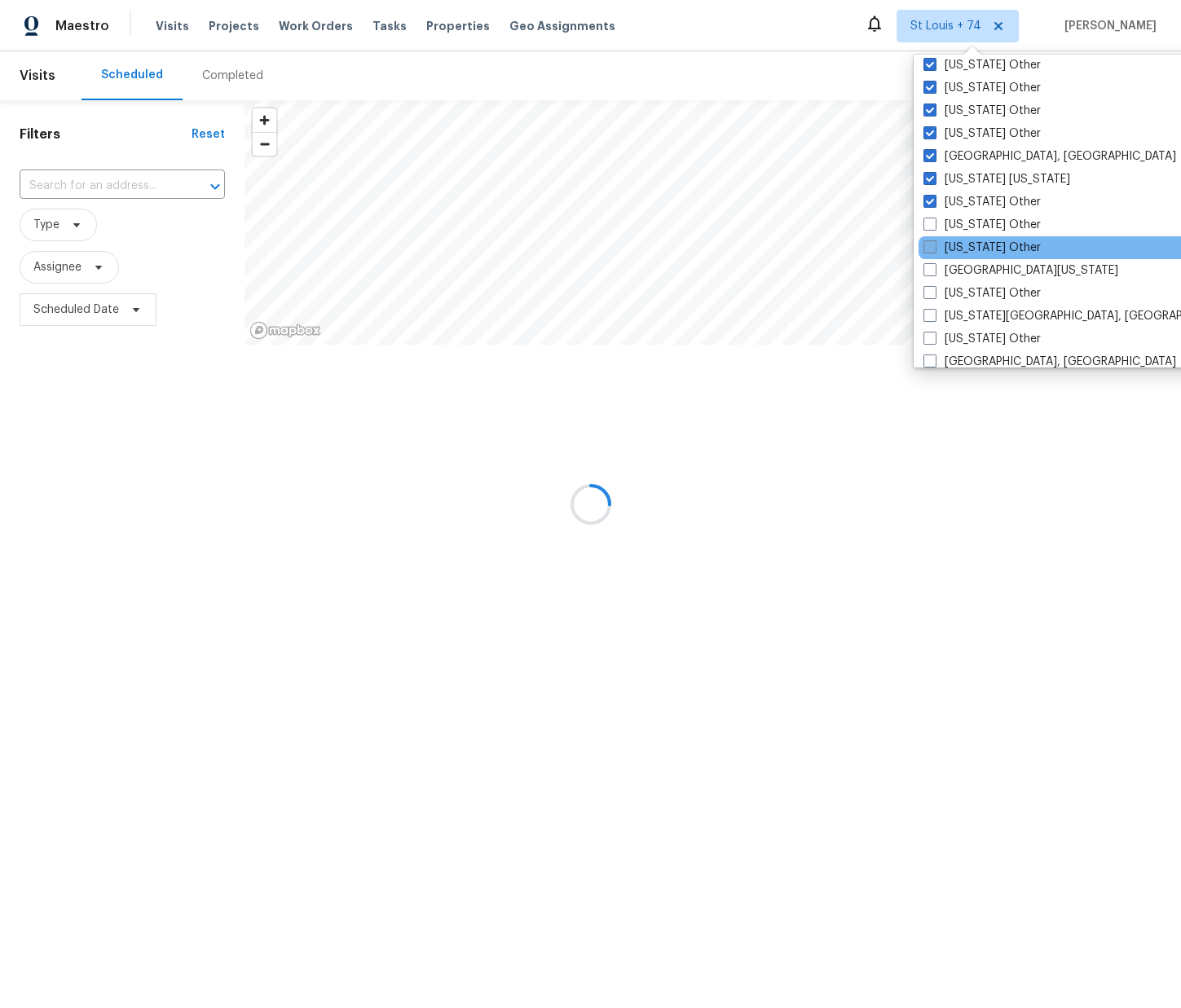
drag, startPoint x: 958, startPoint y: 218, endPoint x: 964, endPoint y: 249, distance: 31.6
click at [958, 219] on label "[US_STATE] Other" at bounding box center [982, 224] width 117 height 16
click at [934, 219] on input "[US_STATE] Other" at bounding box center [928, 222] width 11 height 11
checkbox input "true"
click at [964, 250] on label "[US_STATE] Other" at bounding box center [981, 247] width 117 height 16
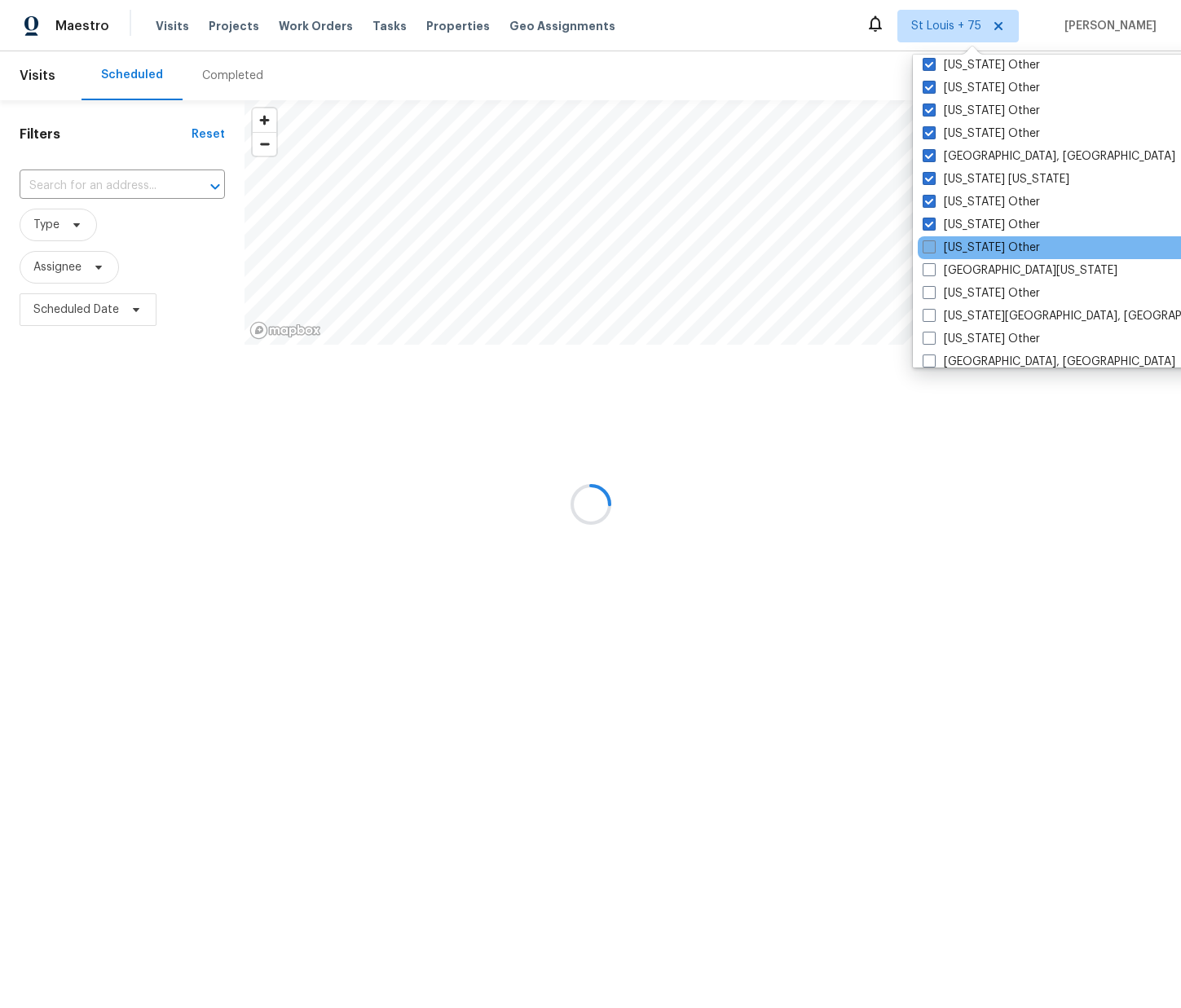
click at [933, 250] on input "[US_STATE] Other" at bounding box center [927, 244] width 11 height 11
checkbox input "true"
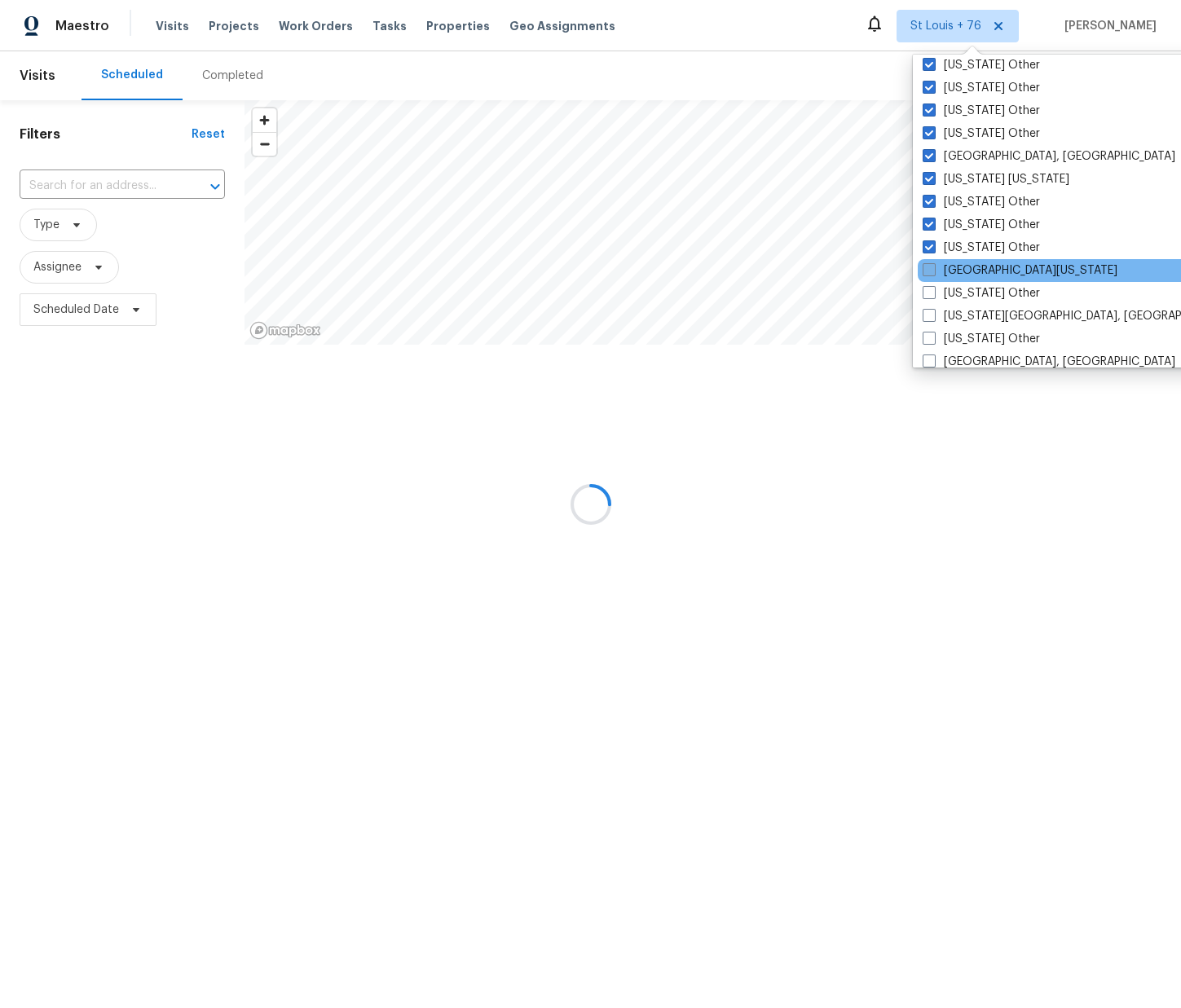
click at [965, 268] on label "[GEOGRAPHIC_DATA][US_STATE]" at bounding box center [1019, 270] width 195 height 16
click at [933, 268] on input "[GEOGRAPHIC_DATA][US_STATE]" at bounding box center [927, 267] width 11 height 11
checkbox input "true"
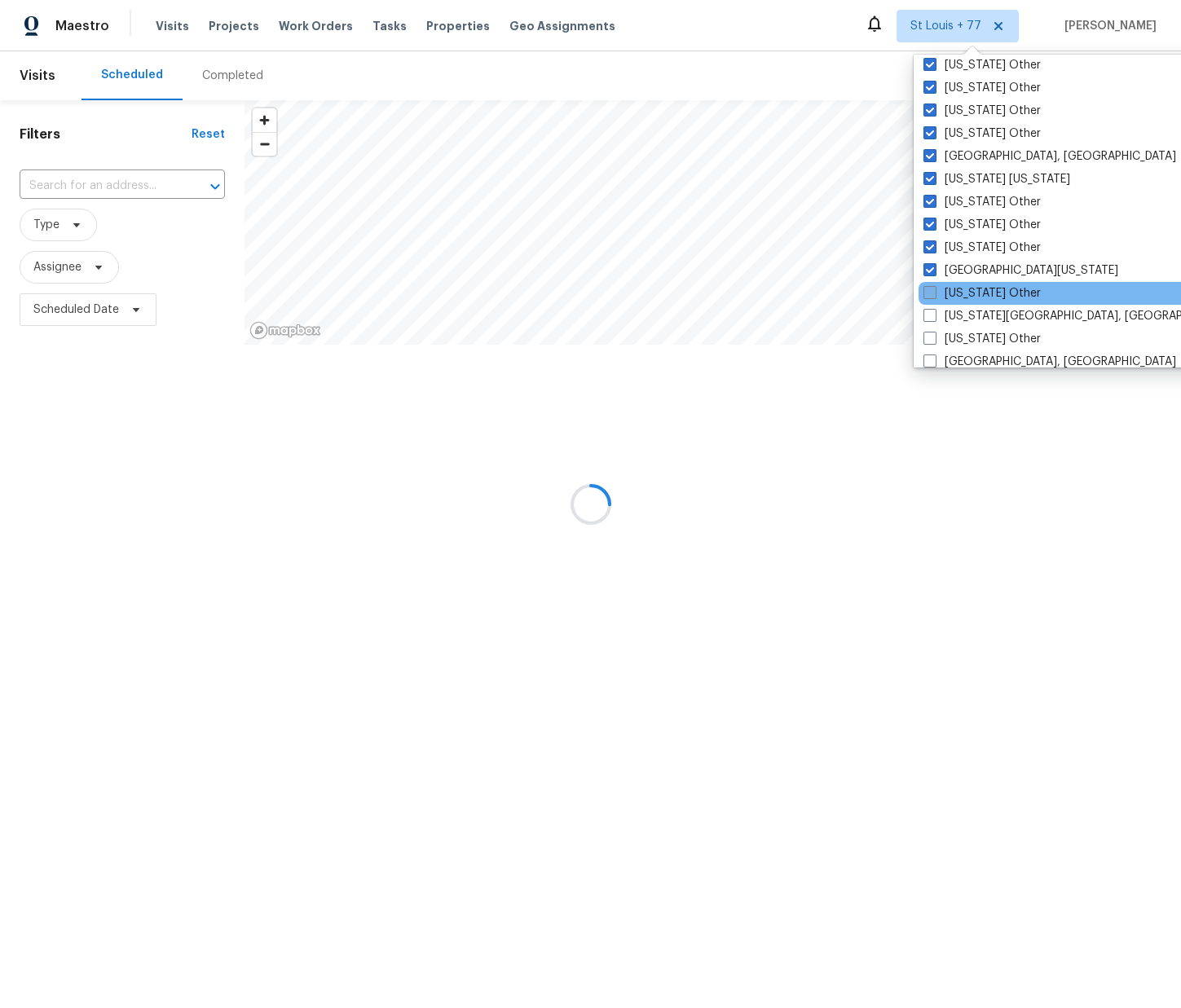
click at [963, 288] on label "[US_STATE] Other" at bounding box center [982, 293] width 117 height 16
click at [934, 288] on input "[US_STATE] Other" at bounding box center [928, 291] width 11 height 11
checkbox input "true"
drag, startPoint x: 963, startPoint y: 311, endPoint x: 963, endPoint y: 322, distance: 11.0
click at [963, 311] on label "[US_STATE][GEOGRAPHIC_DATA], [GEOGRAPHIC_DATA]" at bounding box center [1079, 316] width 314 height 16
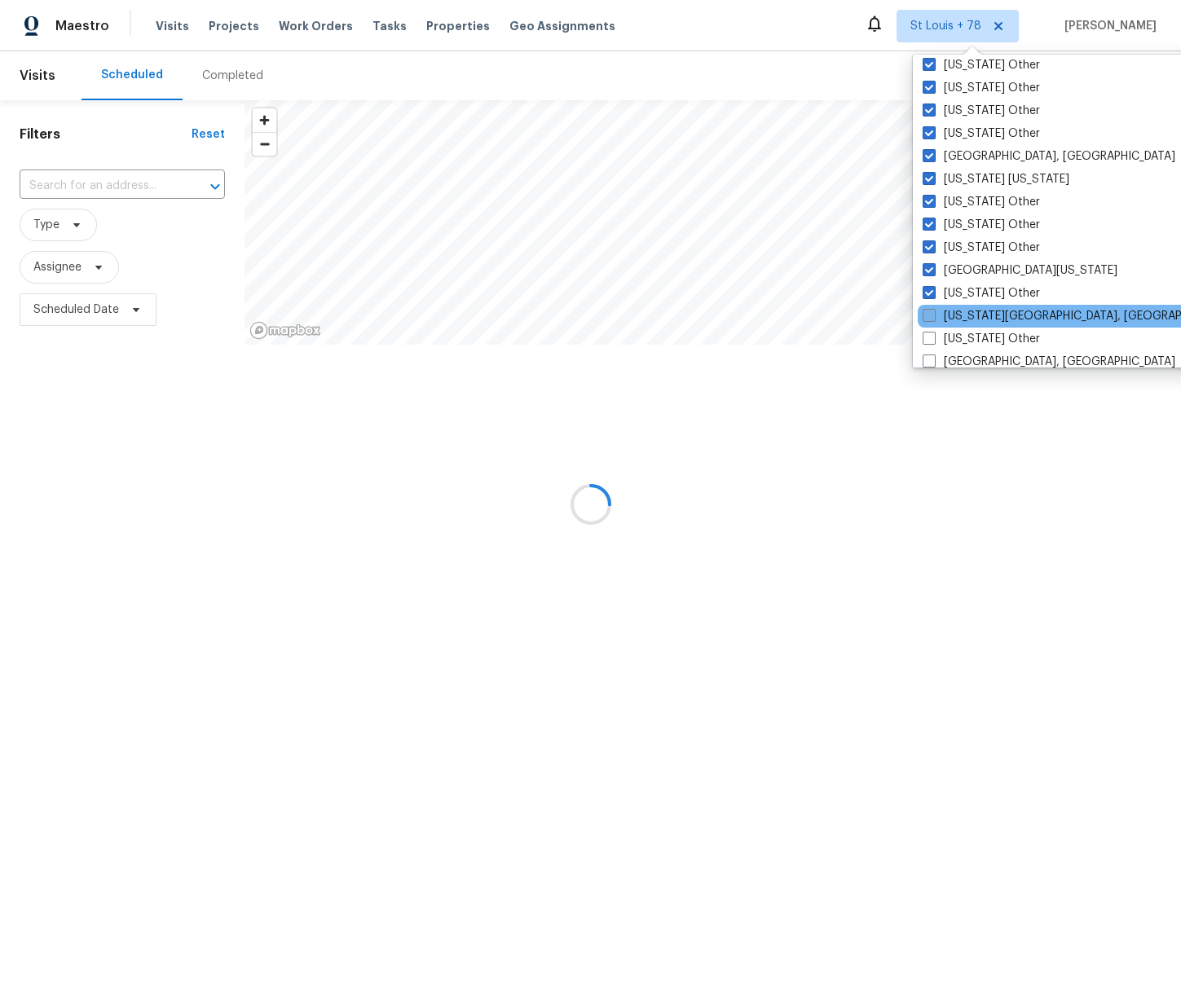
click at [933, 311] on input "[US_STATE][GEOGRAPHIC_DATA], [GEOGRAPHIC_DATA]" at bounding box center [927, 313] width 11 height 11
checkbox input "true"
click at [963, 337] on label "[US_STATE] Other" at bounding box center [981, 338] width 117 height 16
click at [933, 337] on input "[US_STATE] Other" at bounding box center [927, 336] width 11 height 11
checkbox input "true"
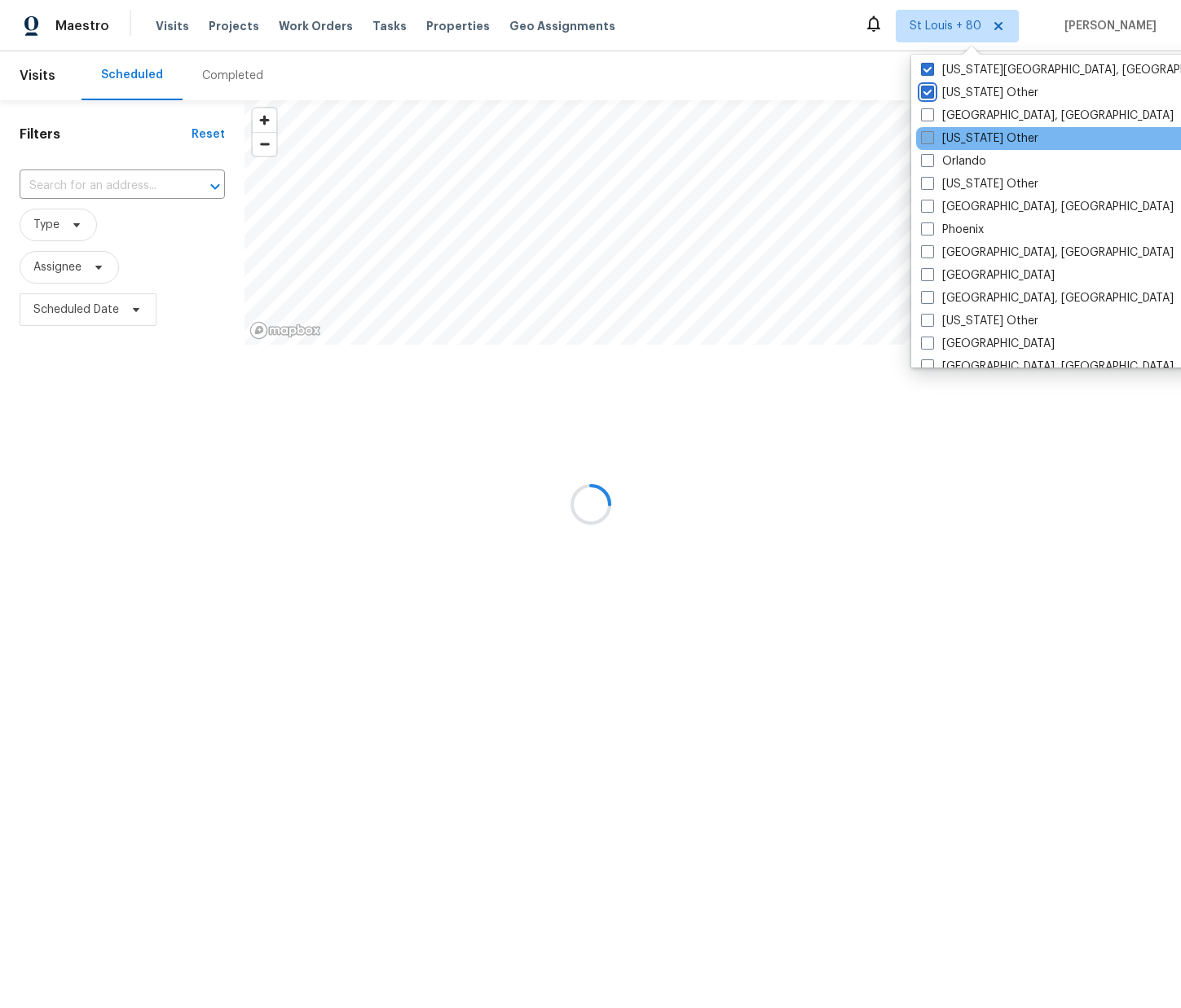
scroll to position [1808, 0]
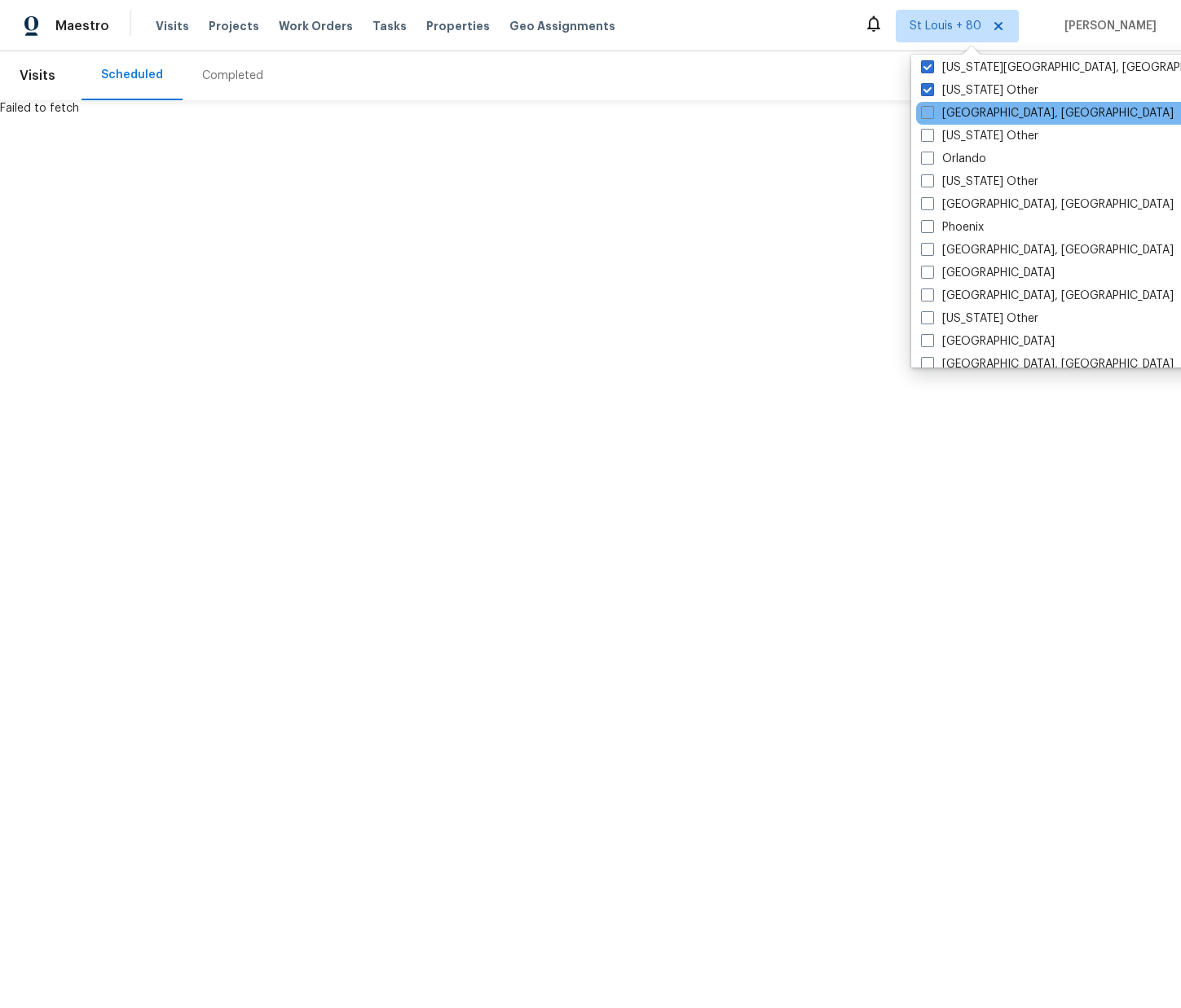
drag, startPoint x: 973, startPoint y: 113, endPoint x: 978, endPoint y: 123, distance: 11.2
click at [973, 114] on label "[GEOGRAPHIC_DATA], [GEOGRAPHIC_DATA]" at bounding box center [1047, 113] width 253 height 16
click at [932, 114] on input "[GEOGRAPHIC_DATA], [GEOGRAPHIC_DATA]" at bounding box center [926, 111] width 11 height 11
checkbox input "true"
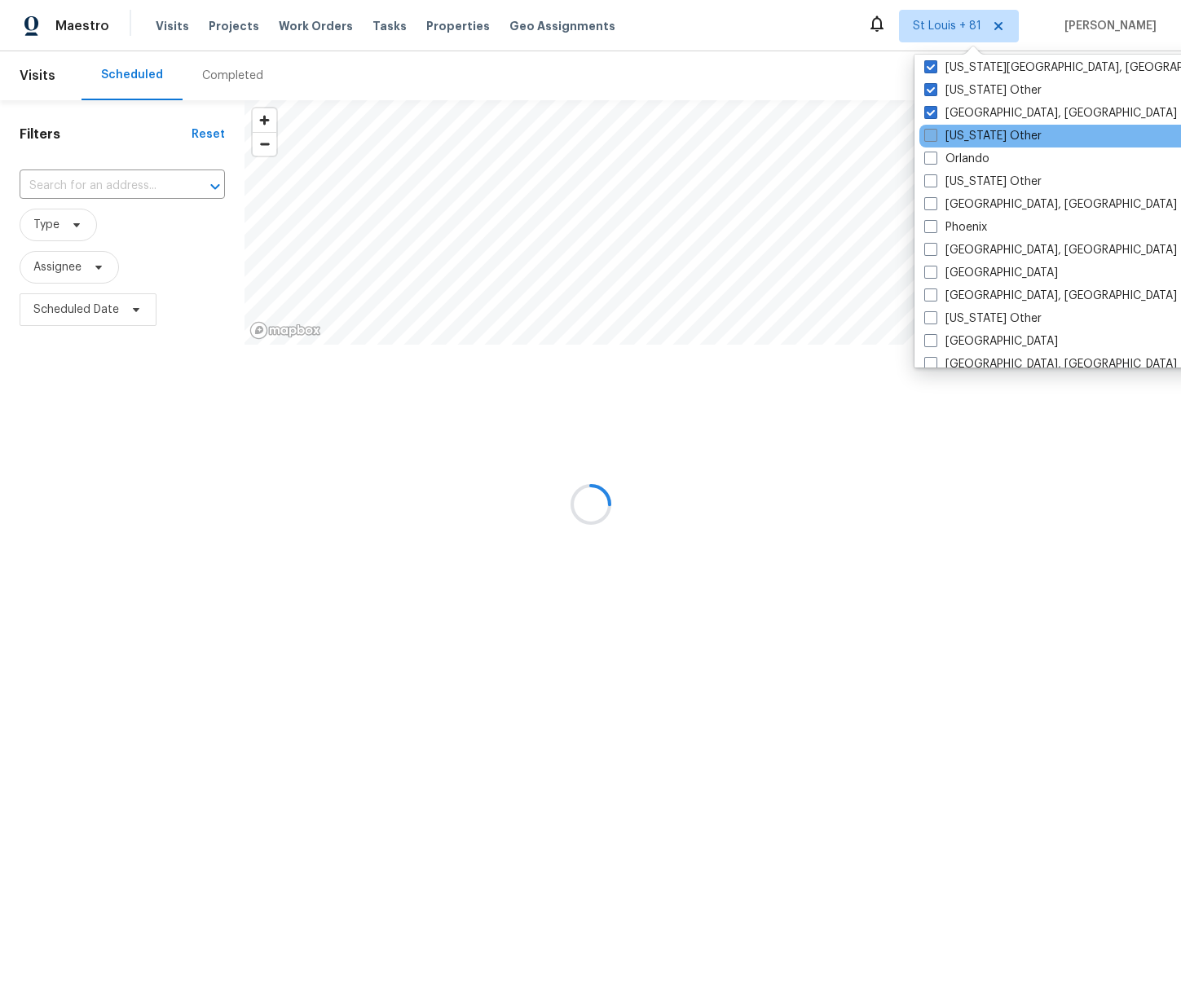
click at [976, 136] on label "[US_STATE] Other" at bounding box center [983, 136] width 117 height 16
click at [935, 136] on input "[US_STATE] Other" at bounding box center [929, 133] width 11 height 11
checkbox input "true"
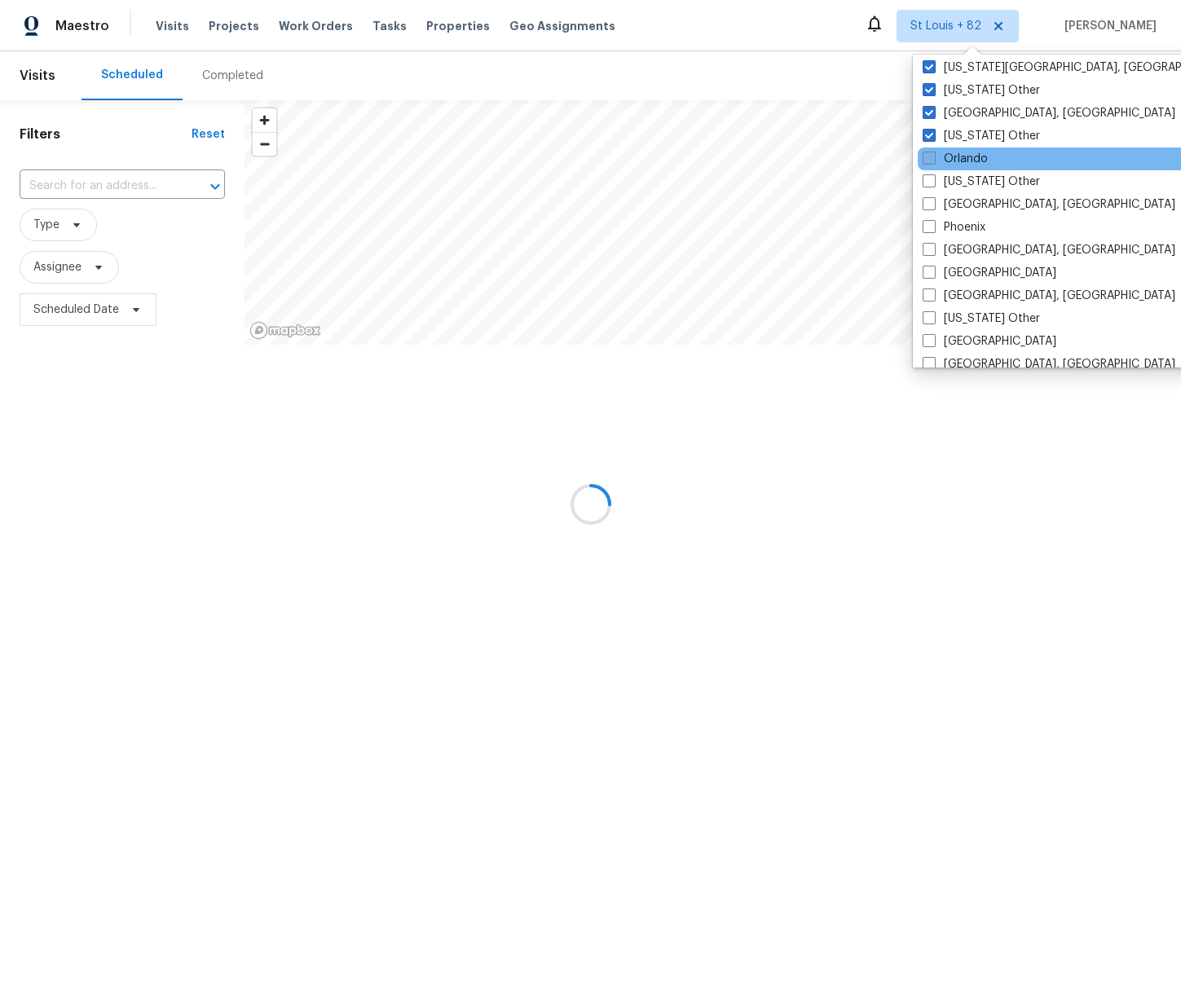
click at [971, 153] on label "Orlando" at bounding box center [955, 158] width 65 height 16
click at [933, 153] on input "Orlando" at bounding box center [927, 156] width 11 height 11
checkbox input "true"
click at [969, 181] on label "[US_STATE] Other" at bounding box center [980, 181] width 117 height 16
click at [932, 181] on input "[US_STATE] Other" at bounding box center [927, 178] width 11 height 11
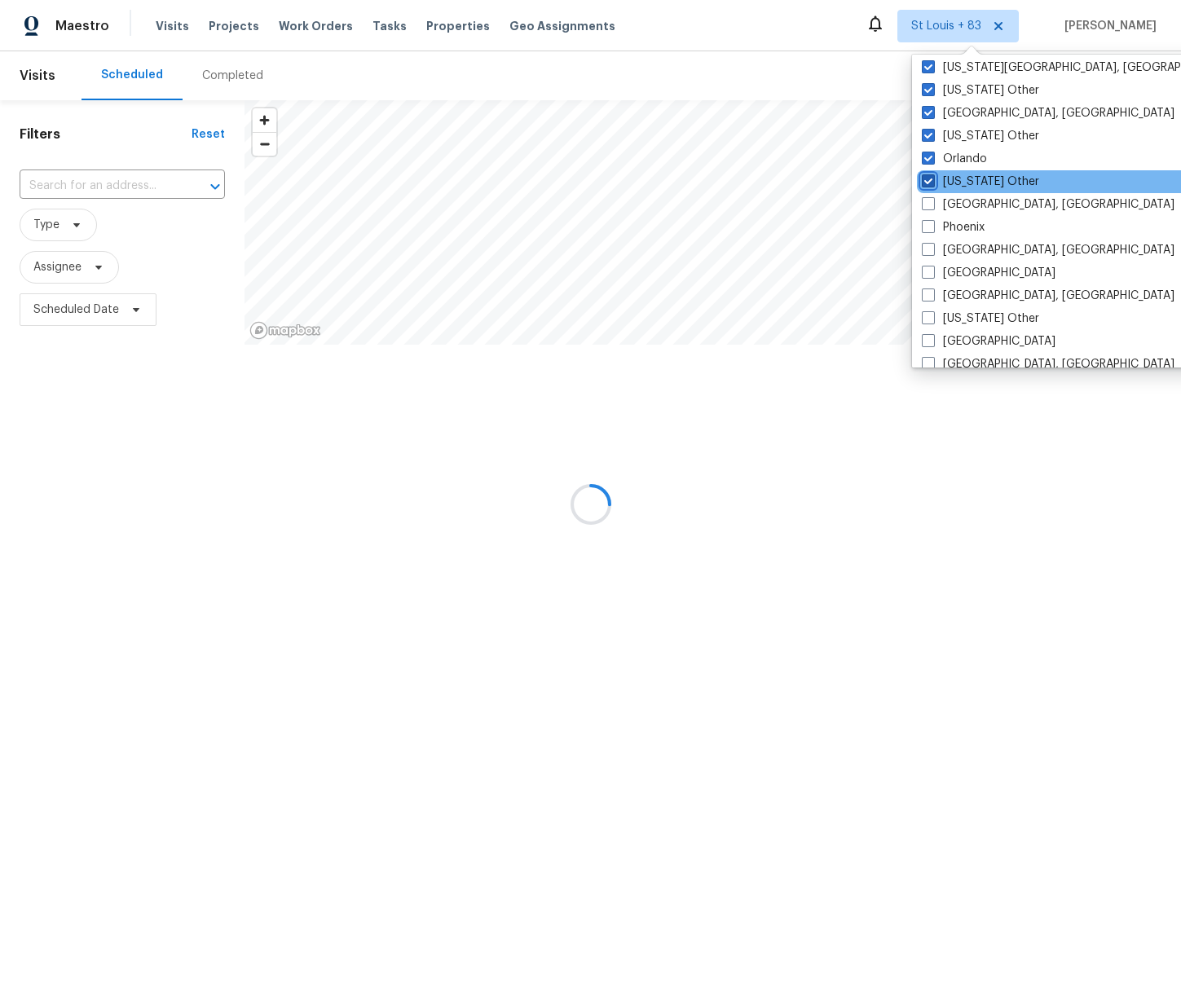
checkbox input "true"
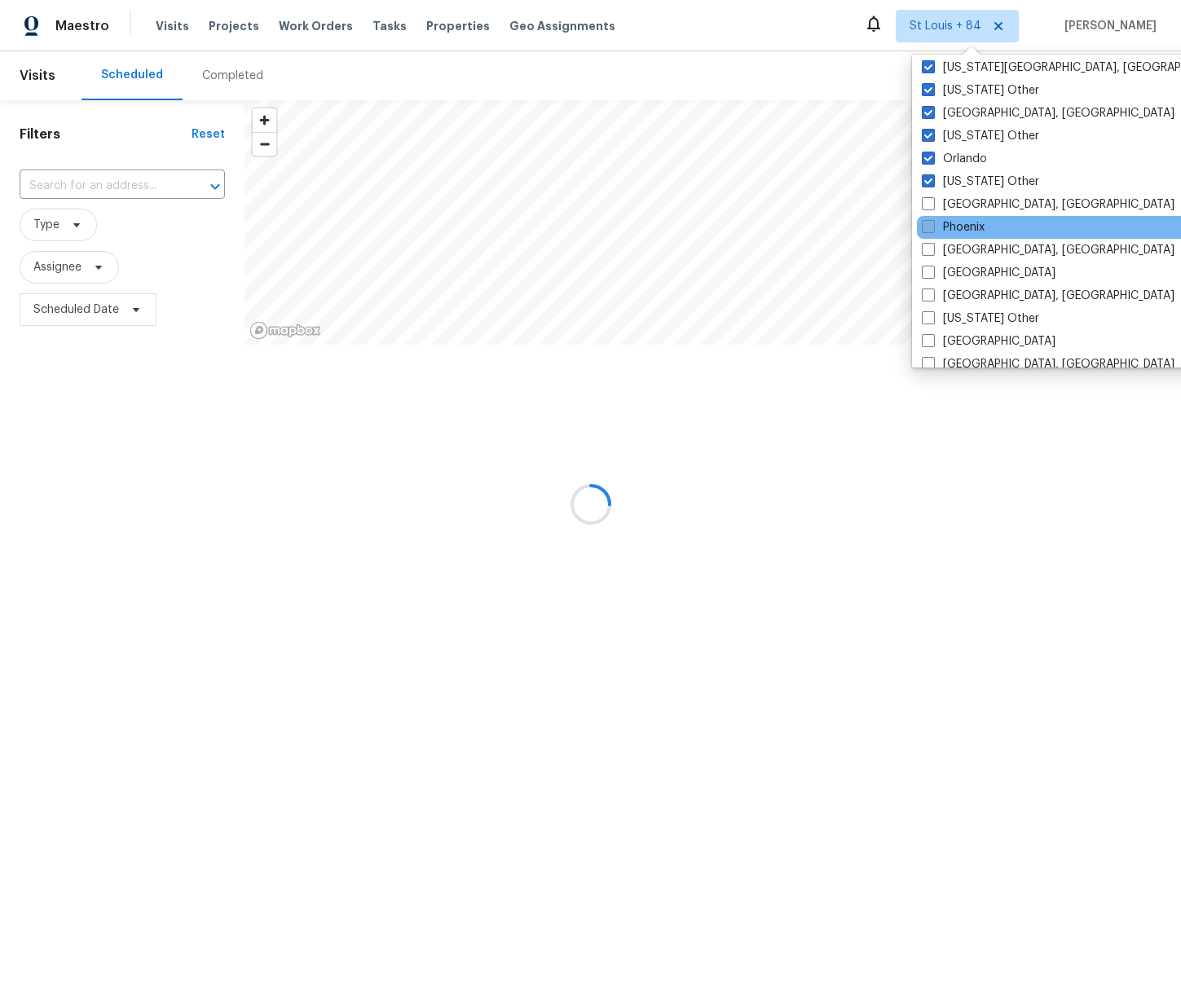
drag, startPoint x: 968, startPoint y: 205, endPoint x: 967, endPoint y: 219, distance: 14.0
click at [968, 207] on label "[GEOGRAPHIC_DATA], [GEOGRAPHIC_DATA]" at bounding box center [1048, 204] width 253 height 16
click at [932, 207] on input "[GEOGRAPHIC_DATA], [GEOGRAPHIC_DATA]" at bounding box center [927, 202] width 11 height 11
checkbox input "true"
click at [966, 224] on label "Phoenix" at bounding box center [953, 227] width 63 height 16
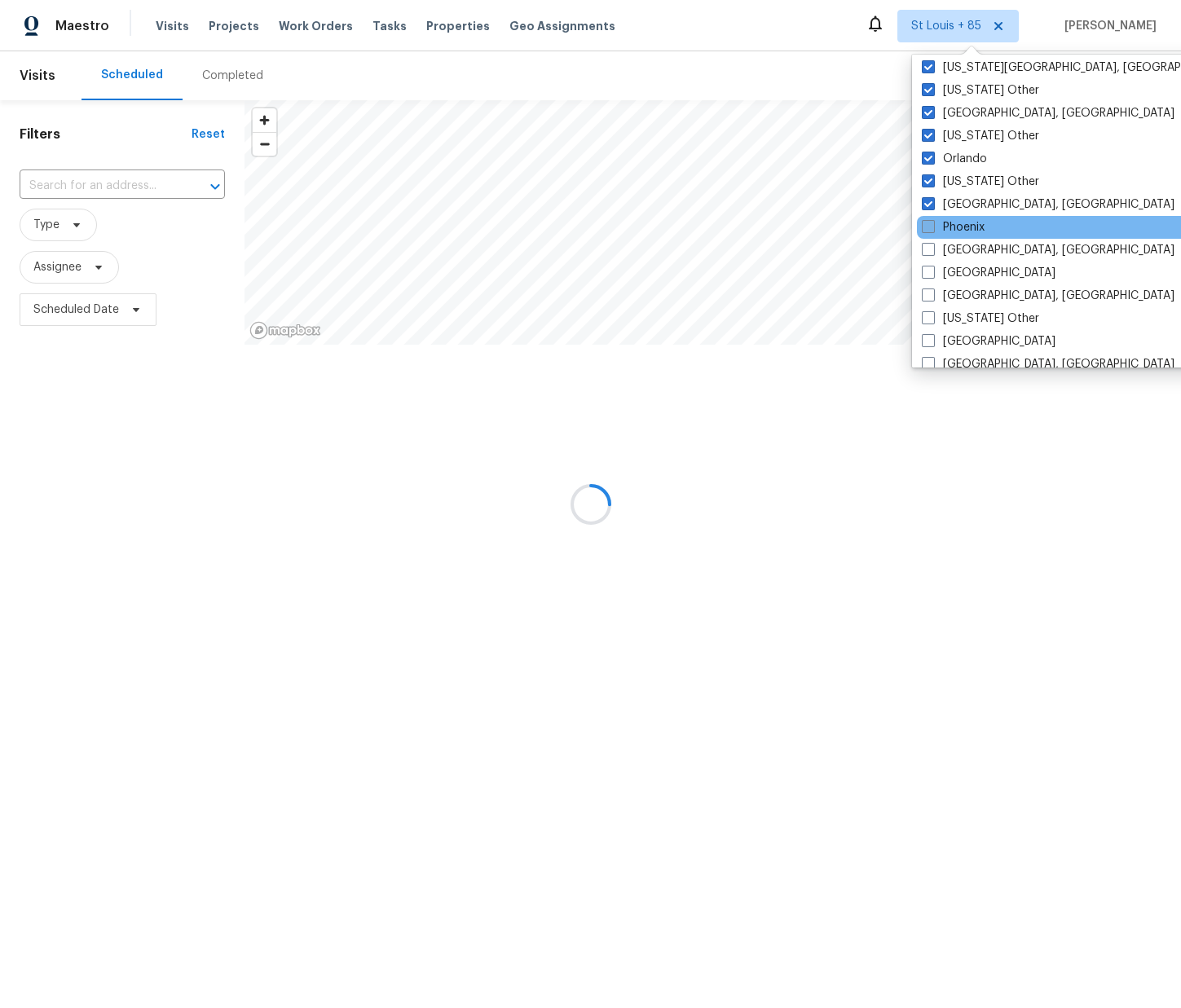
click at [932, 224] on input "Phoenix" at bounding box center [927, 224] width 11 height 11
checkbox input "true"
click at [966, 244] on label "[GEOGRAPHIC_DATA], [GEOGRAPHIC_DATA]" at bounding box center [1048, 249] width 253 height 16
click at [932, 244] on input "[GEOGRAPHIC_DATA], [GEOGRAPHIC_DATA]" at bounding box center [927, 247] width 11 height 11
checkbox input "true"
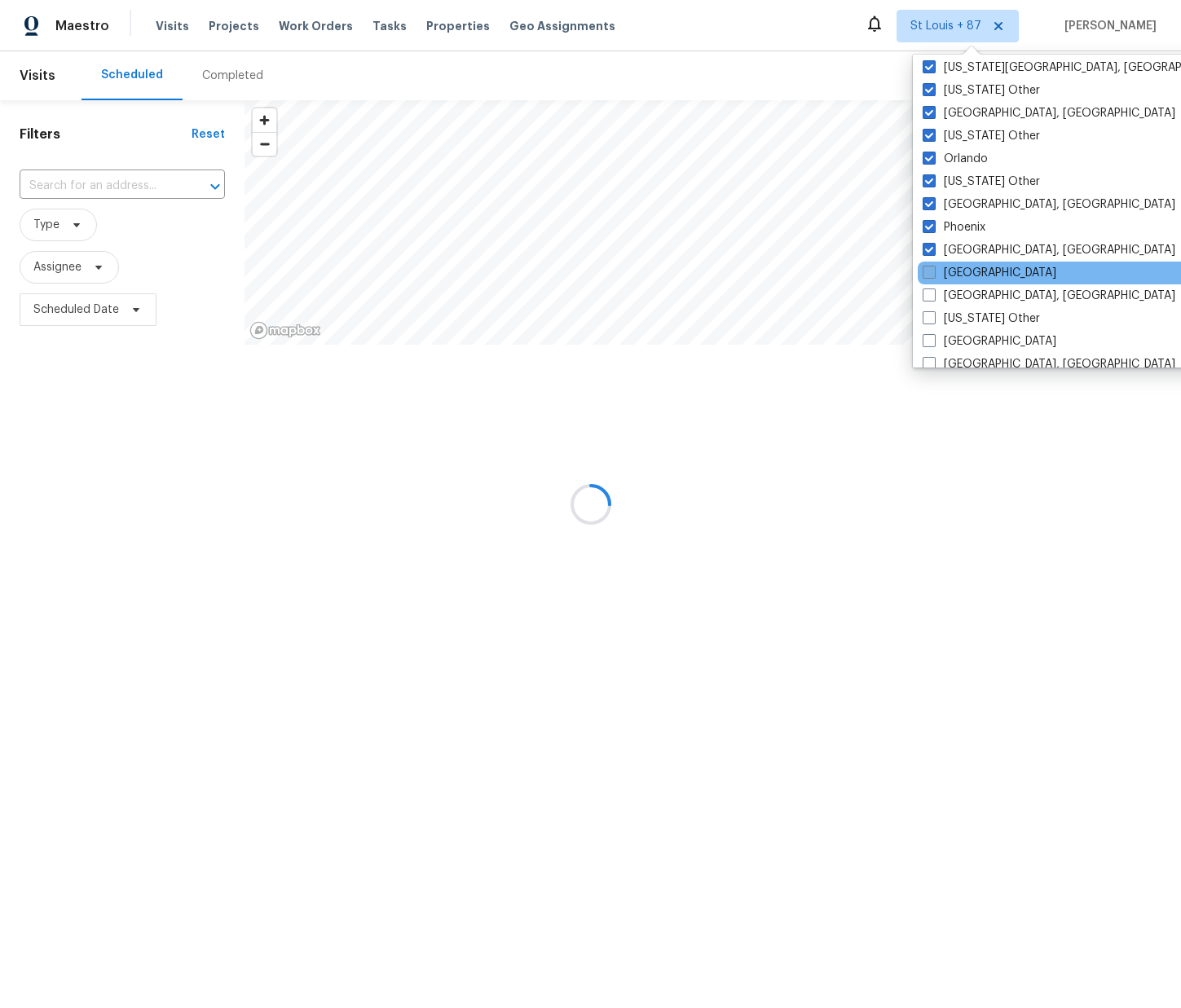
click at [963, 265] on label "[GEOGRAPHIC_DATA]" at bounding box center [989, 272] width 134 height 16
click at [933, 265] on input "[GEOGRAPHIC_DATA]" at bounding box center [927, 270] width 11 height 11
checkbox input "true"
click at [965, 294] on label "[GEOGRAPHIC_DATA], [GEOGRAPHIC_DATA]" at bounding box center [1048, 296] width 253 height 16
click at [932, 294] on input "[GEOGRAPHIC_DATA], [GEOGRAPHIC_DATA]" at bounding box center [927, 293] width 11 height 11
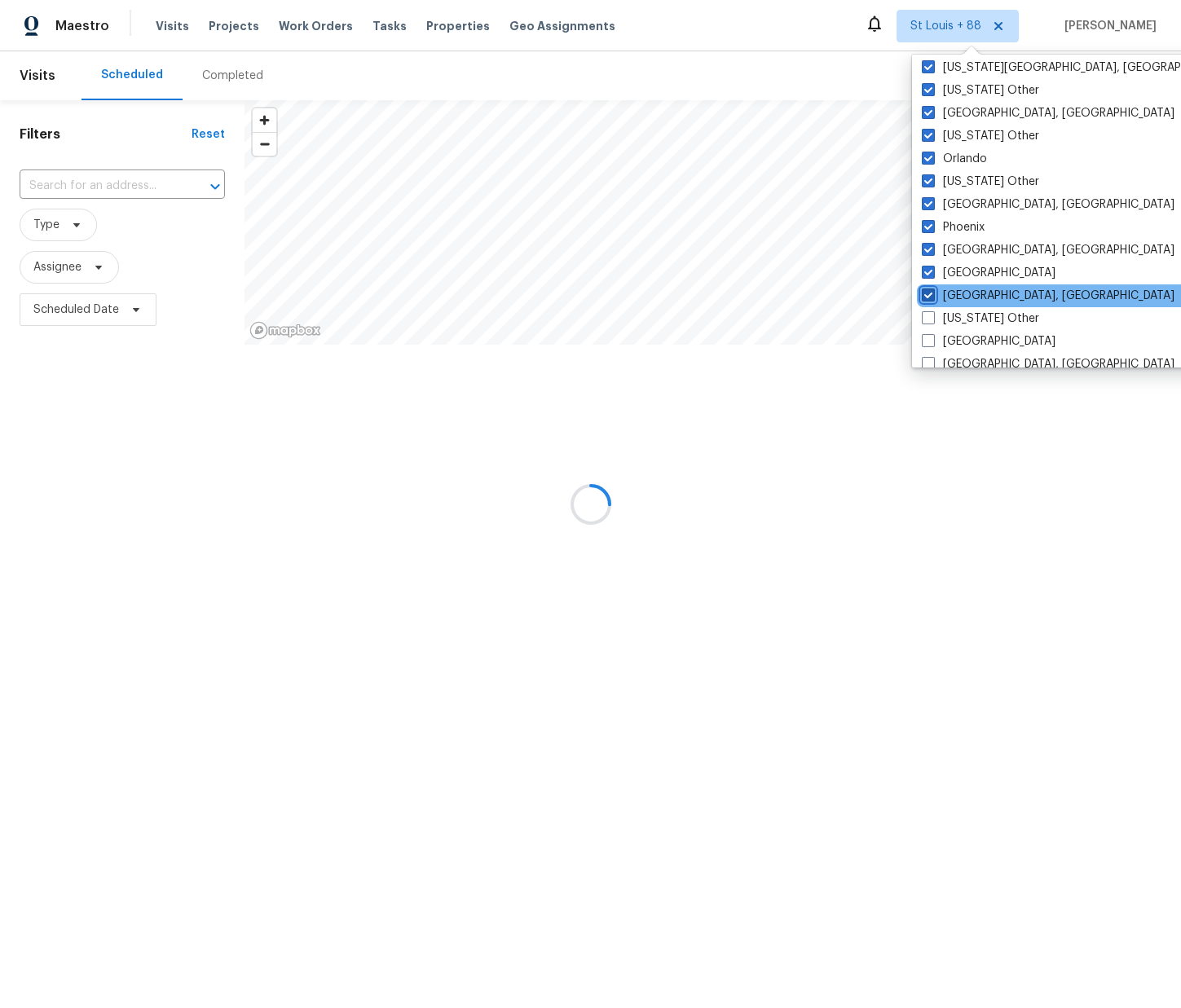
checkbox input "true"
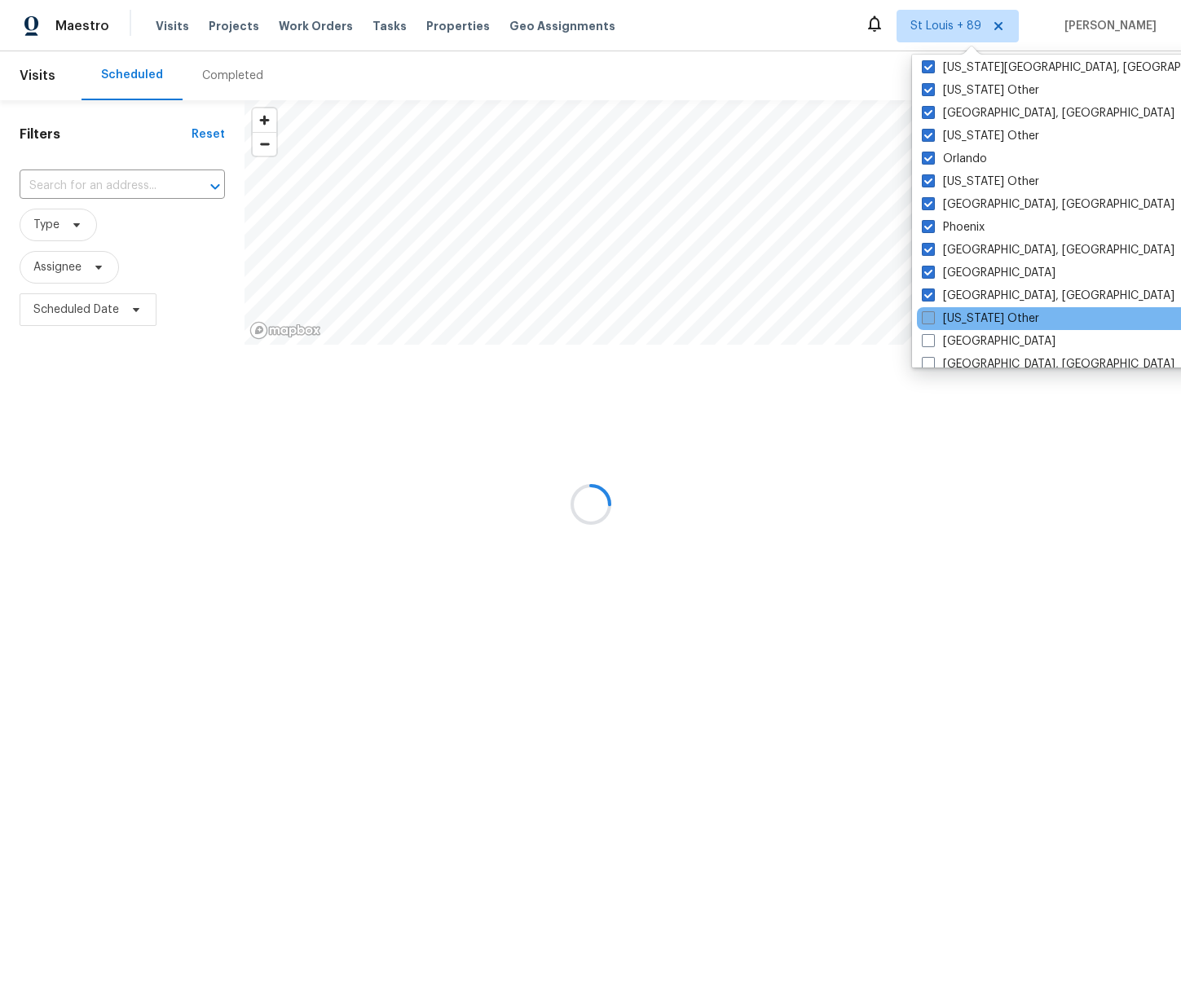
click at [963, 316] on label "[US_STATE] Other" at bounding box center [980, 318] width 117 height 16
click at [932, 316] on input "[US_STATE] Other" at bounding box center [927, 316] width 11 height 11
checkbox input "true"
click at [955, 341] on label "[GEOGRAPHIC_DATA]" at bounding box center [988, 341] width 134 height 16
click at [932, 341] on input "[GEOGRAPHIC_DATA]" at bounding box center [926, 338] width 11 height 11
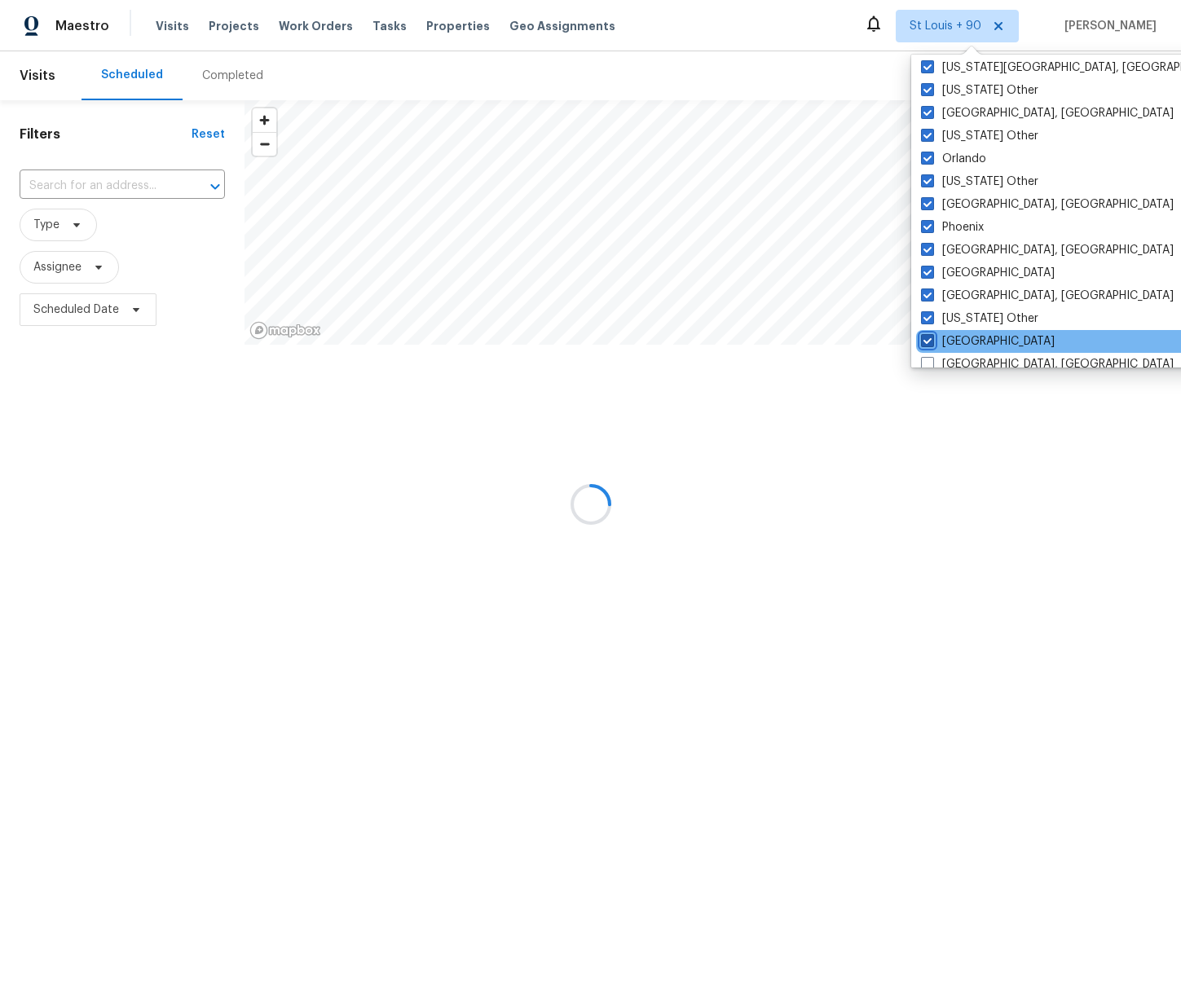
checkbox input "true"
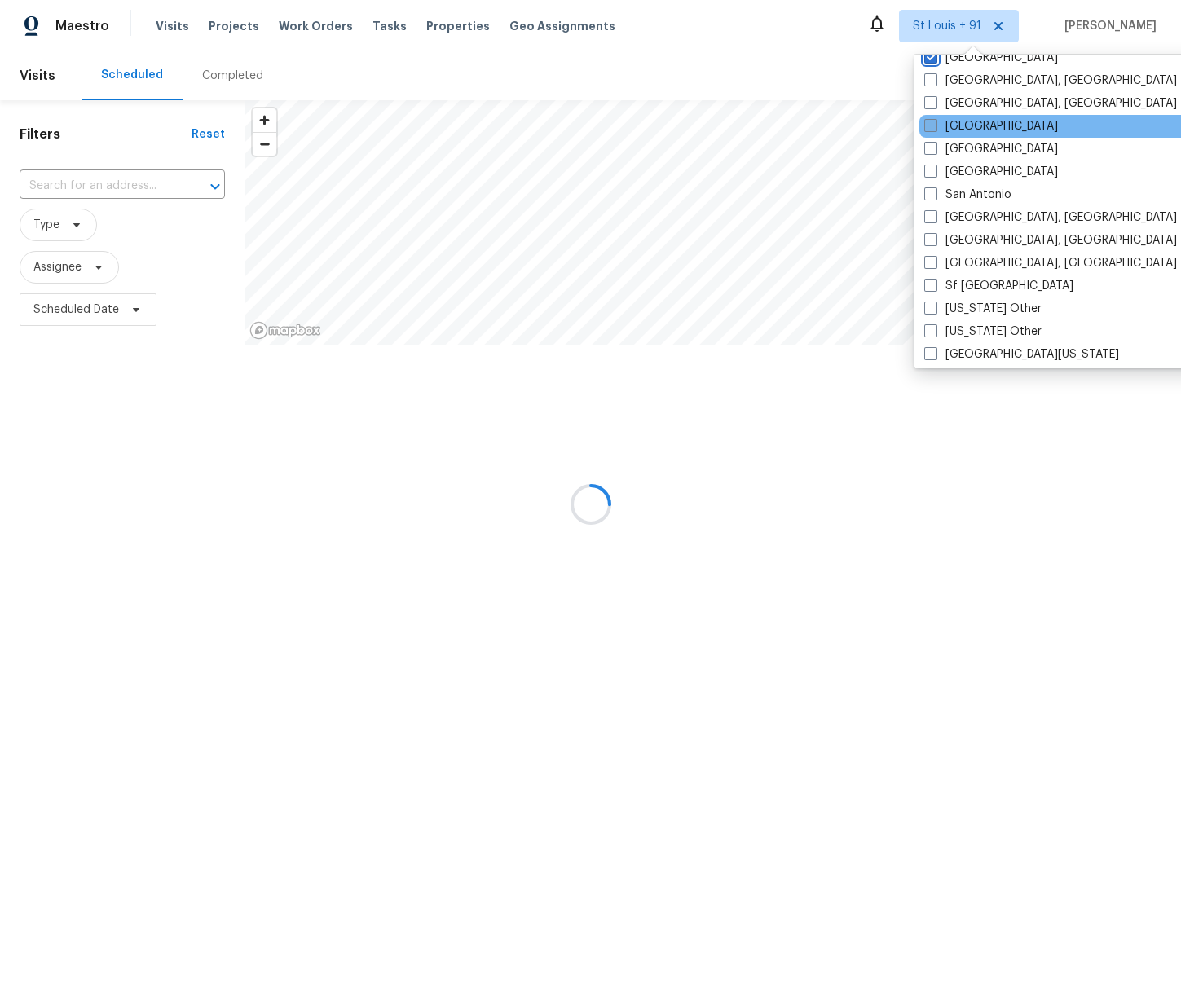
scroll to position [2095, 0]
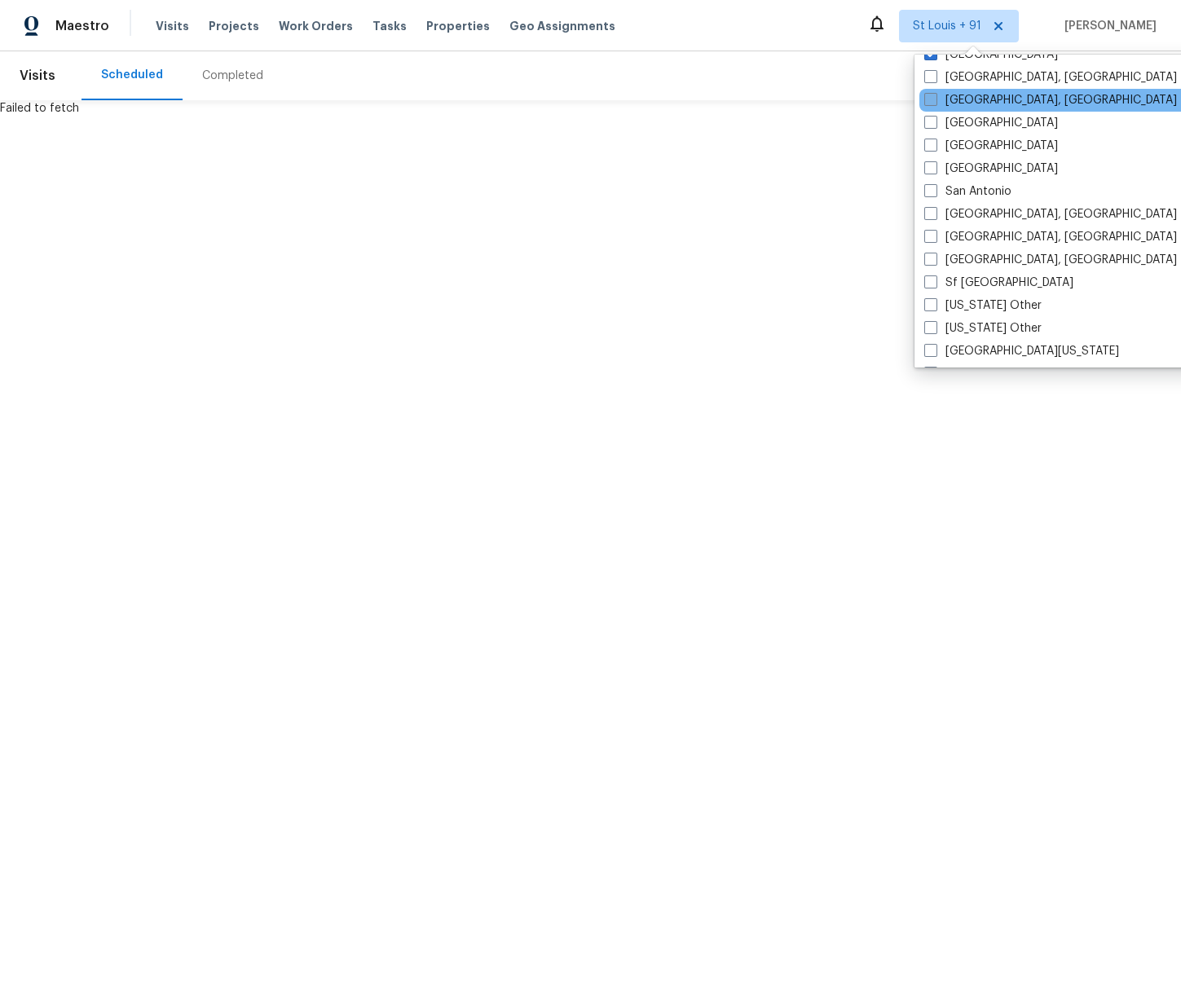
drag, startPoint x: 966, startPoint y: 78, endPoint x: 969, endPoint y: 91, distance: 13.3
click at [967, 79] on label "[GEOGRAPHIC_DATA], [GEOGRAPHIC_DATA]" at bounding box center [1050, 77] width 253 height 16
click at [935, 79] on input "[GEOGRAPHIC_DATA], [GEOGRAPHIC_DATA]" at bounding box center [929, 75] width 11 height 11
checkbox input "true"
click at [968, 102] on label "[GEOGRAPHIC_DATA], [GEOGRAPHIC_DATA]" at bounding box center [1048, 100] width 253 height 16
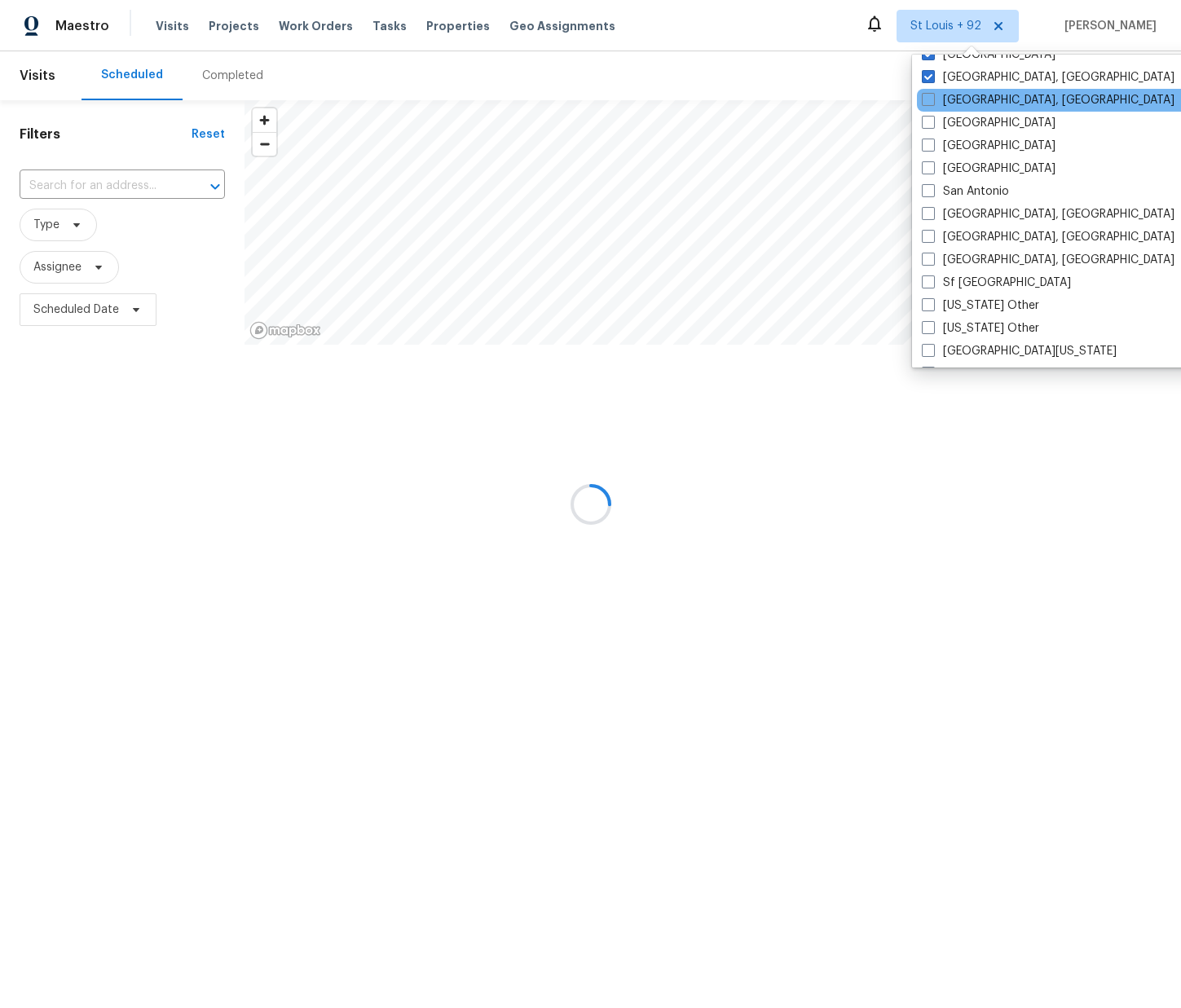
click at [932, 102] on input "[GEOGRAPHIC_DATA], [GEOGRAPHIC_DATA]" at bounding box center [927, 97] width 11 height 11
checkbox input "true"
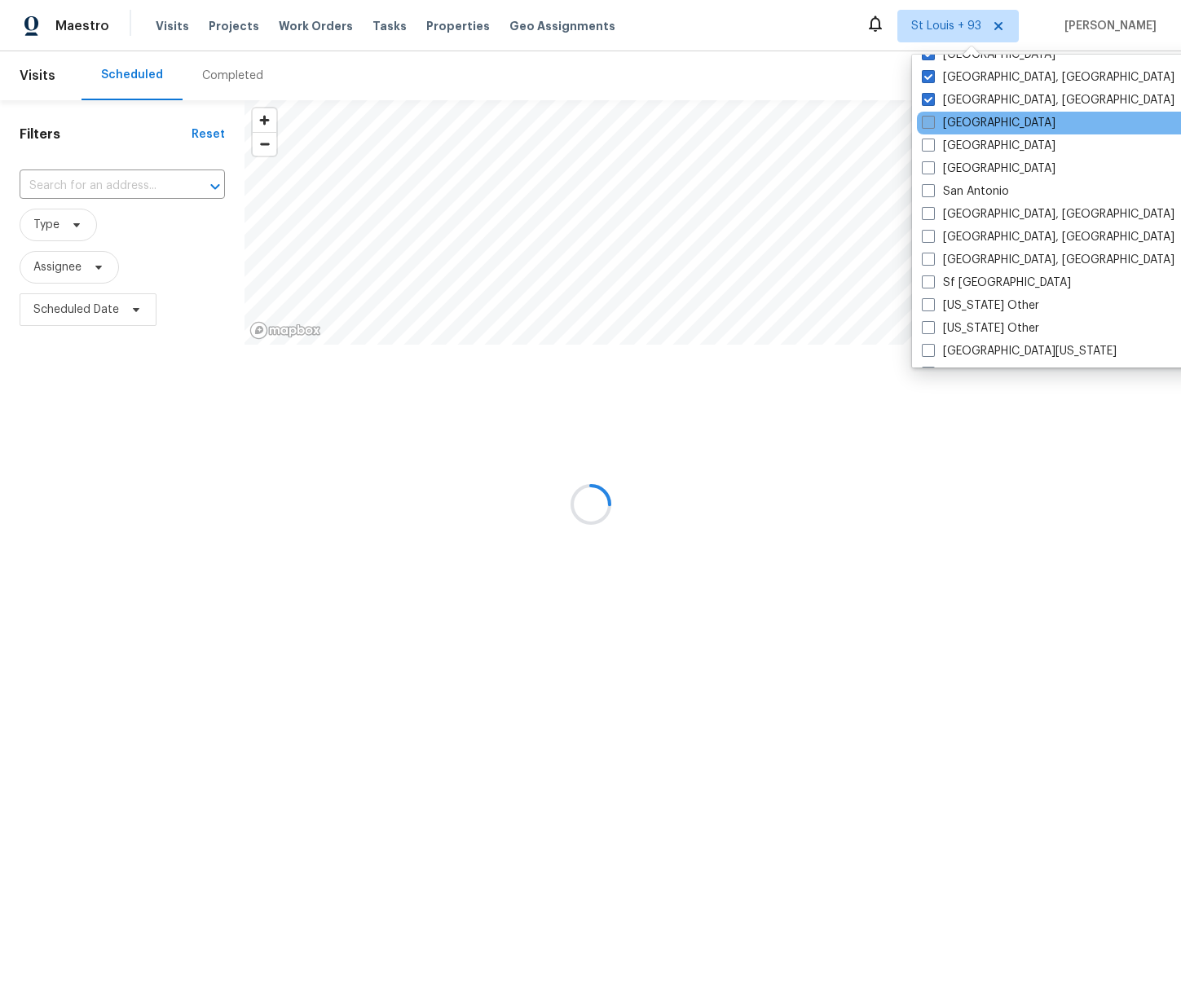
click at [963, 116] on label "[GEOGRAPHIC_DATA]" at bounding box center [988, 122] width 134 height 16
click at [932, 116] on input "[GEOGRAPHIC_DATA]" at bounding box center [927, 120] width 11 height 11
checkbox input "true"
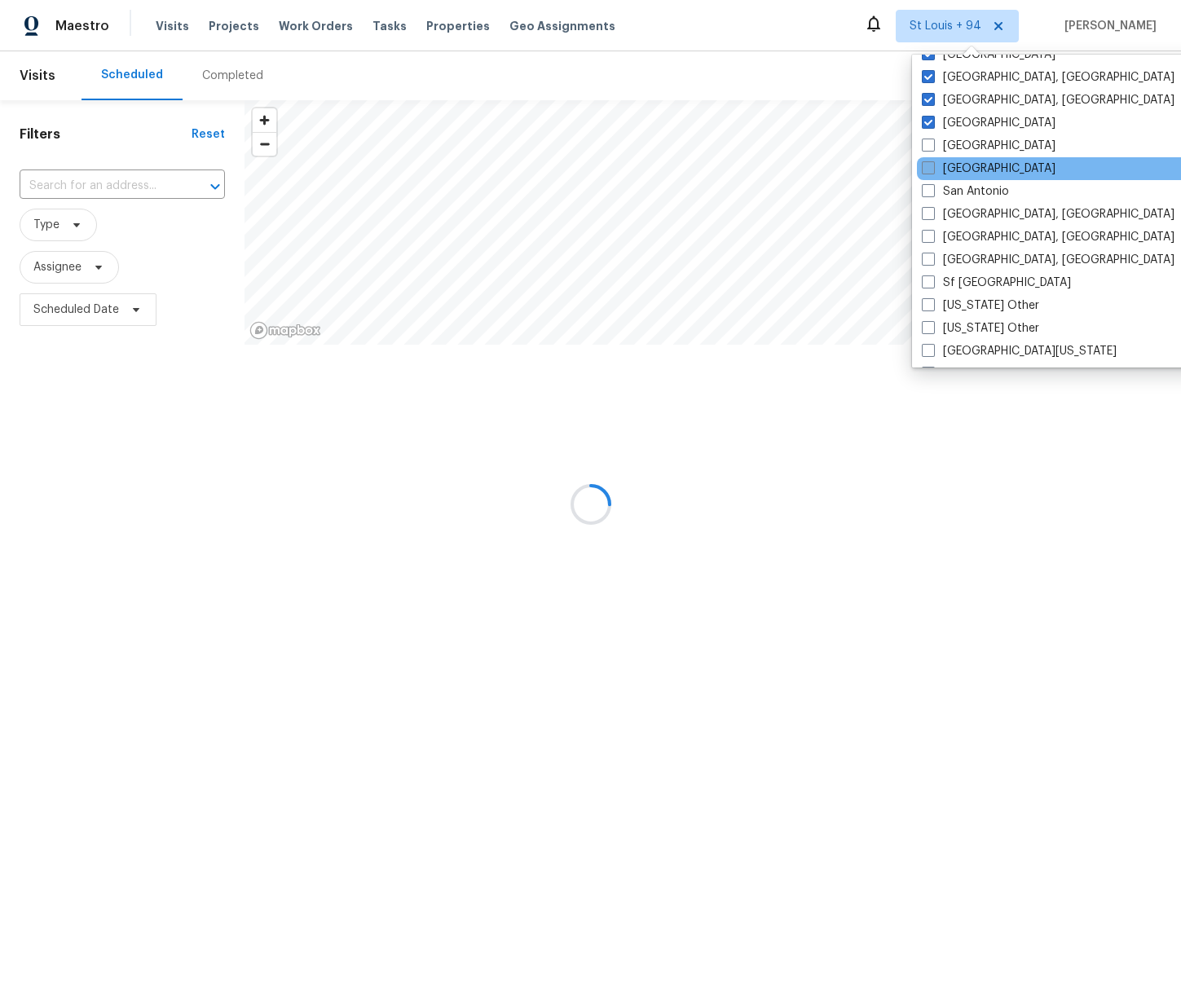
drag, startPoint x: 963, startPoint y: 146, endPoint x: 963, endPoint y: 160, distance: 14.0
click at [963, 146] on label "[GEOGRAPHIC_DATA]" at bounding box center [988, 146] width 134 height 16
click at [932, 146] on input "[GEOGRAPHIC_DATA]" at bounding box center [927, 143] width 11 height 11
checkbox input "true"
click at [962, 170] on label "[GEOGRAPHIC_DATA]" at bounding box center [988, 168] width 134 height 16
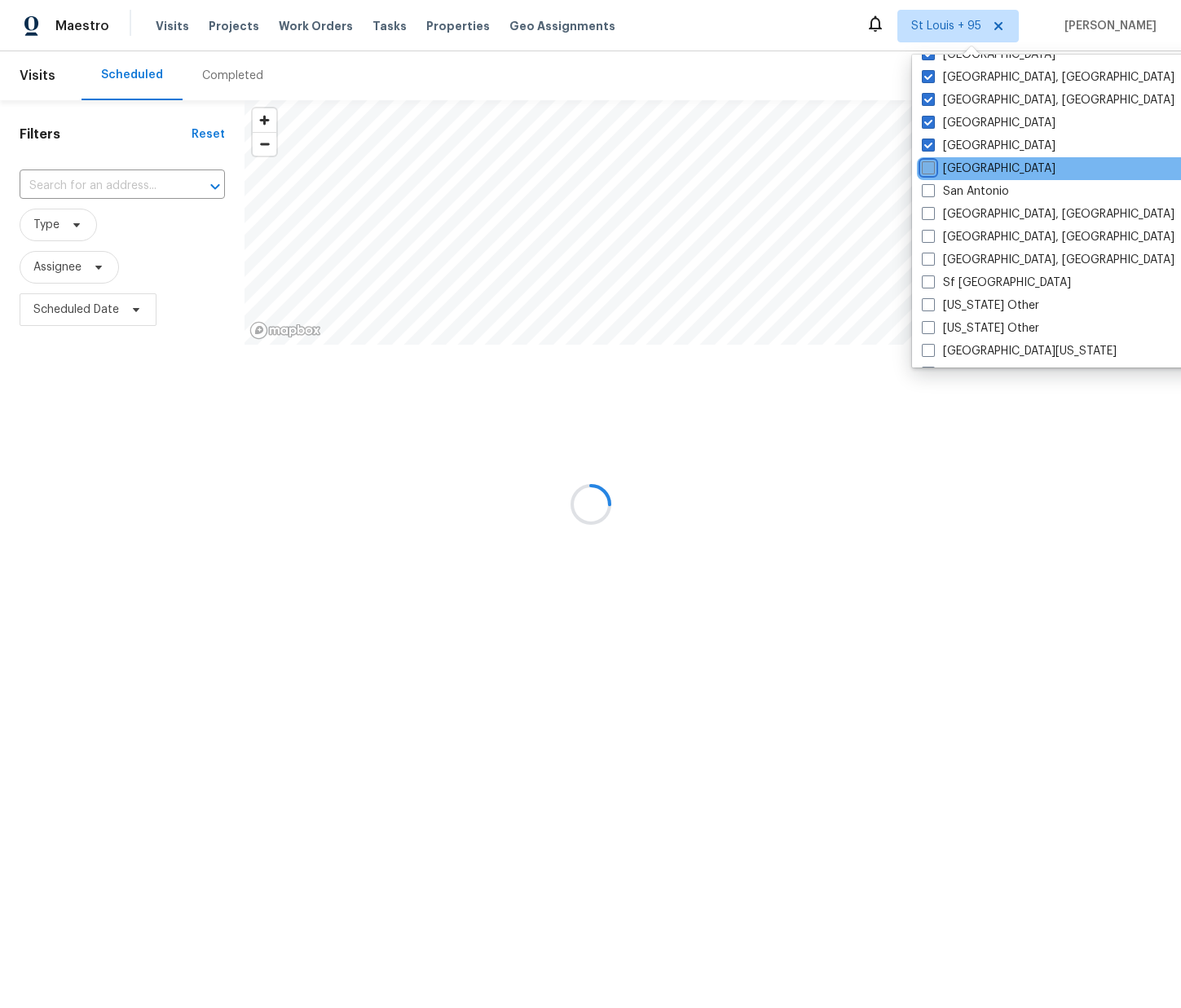
click at [932, 170] on input "[GEOGRAPHIC_DATA]" at bounding box center [927, 166] width 11 height 11
checkbox input "true"
click at [960, 197] on label "San Antonio" at bounding box center [965, 191] width 87 height 16
click at [932, 194] on input "San Antonio" at bounding box center [927, 188] width 11 height 11
checkbox input "true"
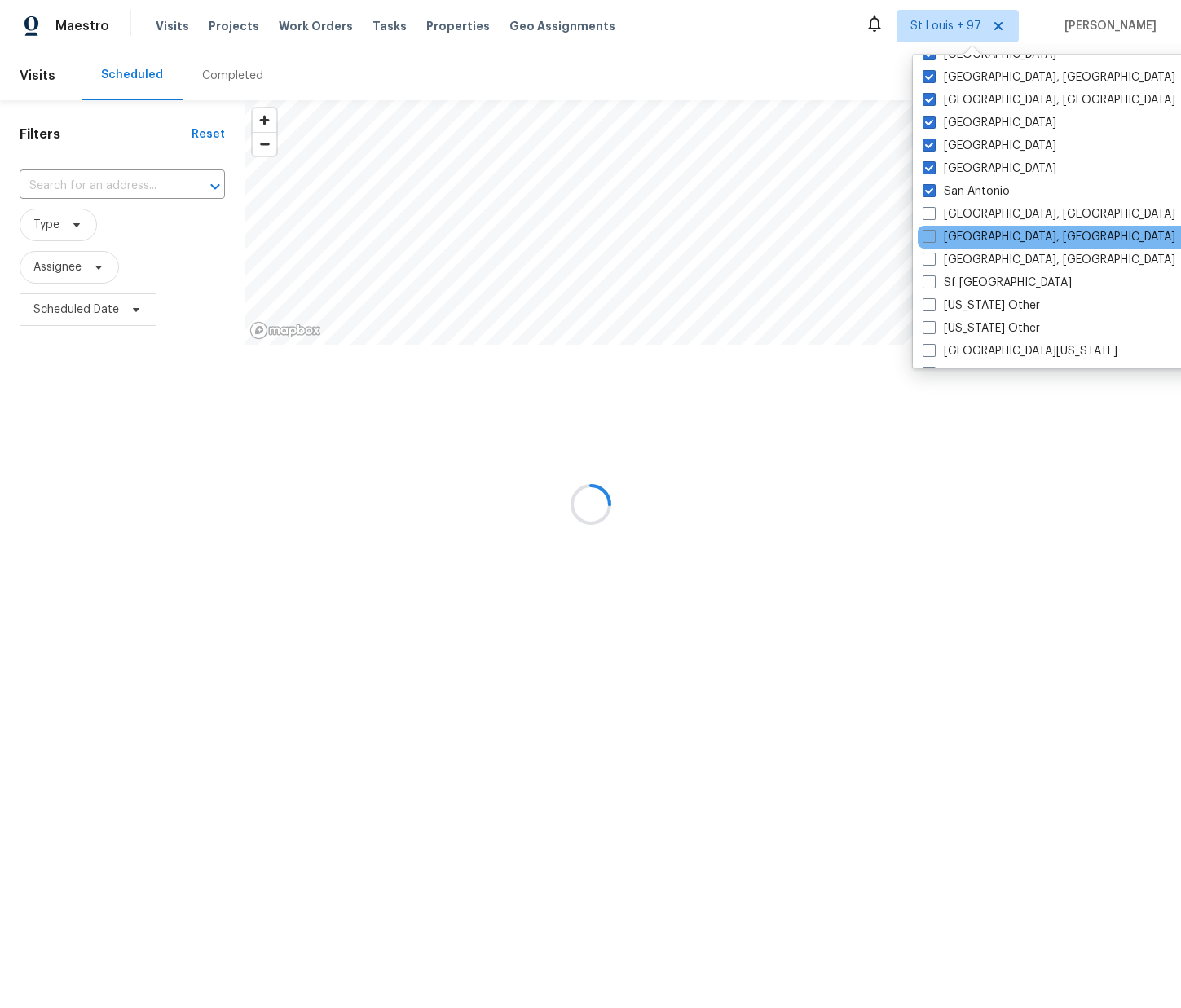
click at [967, 224] on div "[GEOGRAPHIC_DATA], [GEOGRAPHIC_DATA]" at bounding box center [1081, 213] width 328 height 23
click at [973, 210] on label "[GEOGRAPHIC_DATA], [GEOGRAPHIC_DATA]" at bounding box center [1049, 213] width 253 height 16
click at [933, 210] on input "[GEOGRAPHIC_DATA], [GEOGRAPHIC_DATA]" at bounding box center [927, 211] width 11 height 11
checkbox input "true"
click at [968, 230] on label "[GEOGRAPHIC_DATA], [GEOGRAPHIC_DATA]" at bounding box center [1048, 237] width 253 height 16
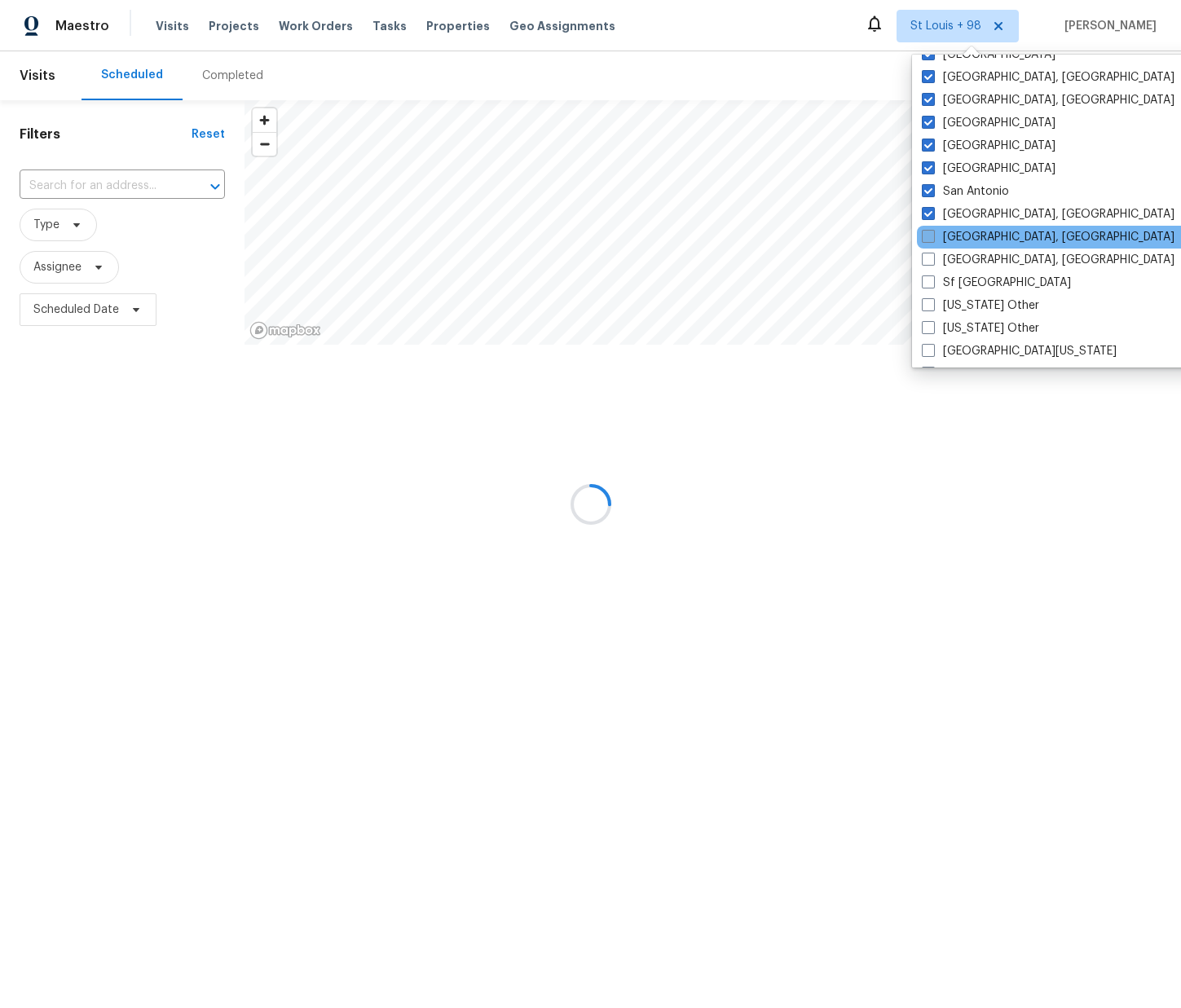
click at [932, 230] on input "[GEOGRAPHIC_DATA], [GEOGRAPHIC_DATA]" at bounding box center [927, 234] width 11 height 11
checkbox input "true"
click at [965, 261] on label "[GEOGRAPHIC_DATA], [GEOGRAPHIC_DATA]" at bounding box center [1048, 260] width 253 height 16
click at [932, 261] on input "[GEOGRAPHIC_DATA], [GEOGRAPHIC_DATA]" at bounding box center [927, 257] width 11 height 11
checkbox input "true"
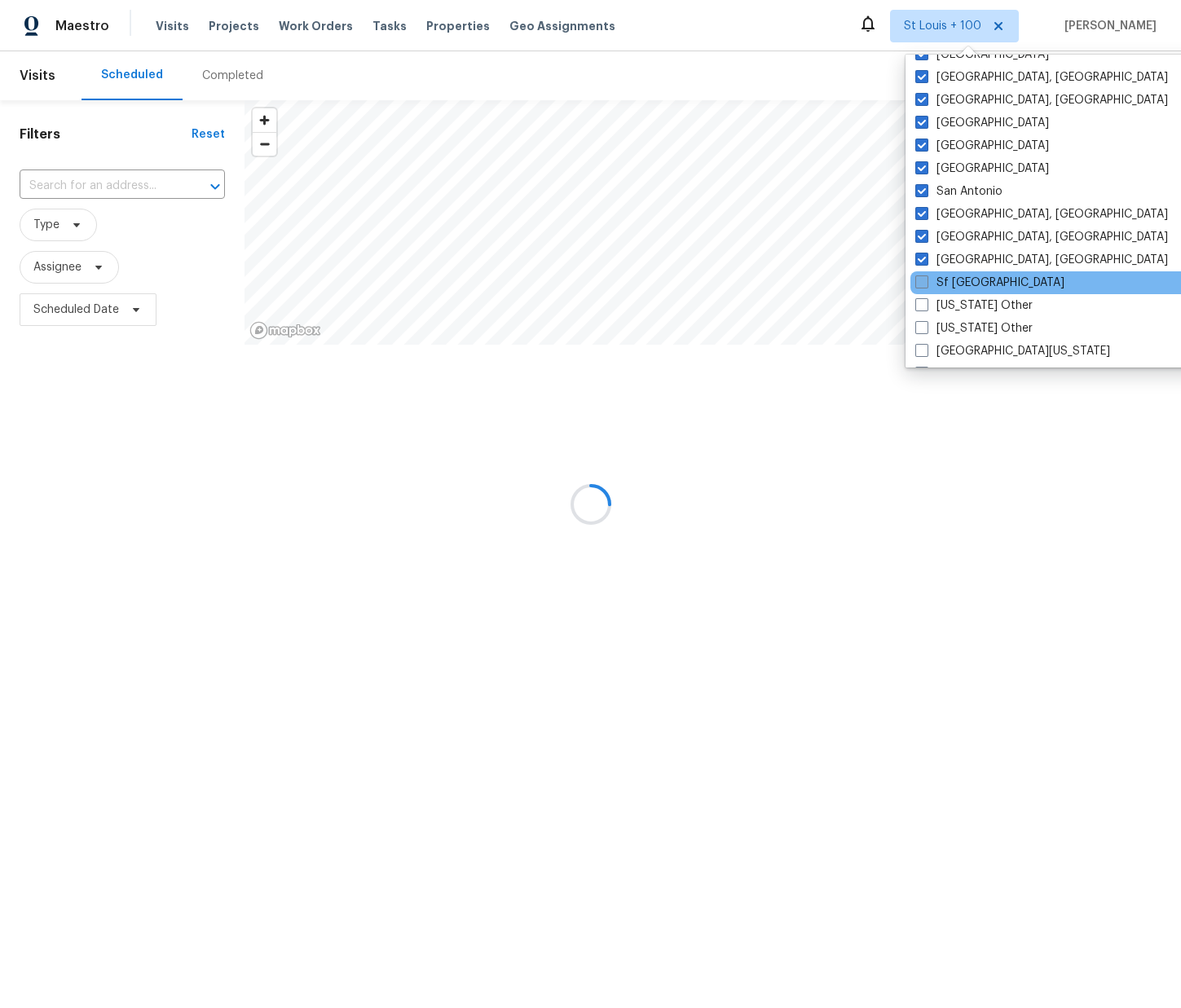
click at [963, 277] on label "Sf [GEOGRAPHIC_DATA]" at bounding box center [989, 282] width 149 height 16
click at [926, 277] on input "Sf [GEOGRAPHIC_DATA]" at bounding box center [920, 280] width 11 height 11
checkbox input "true"
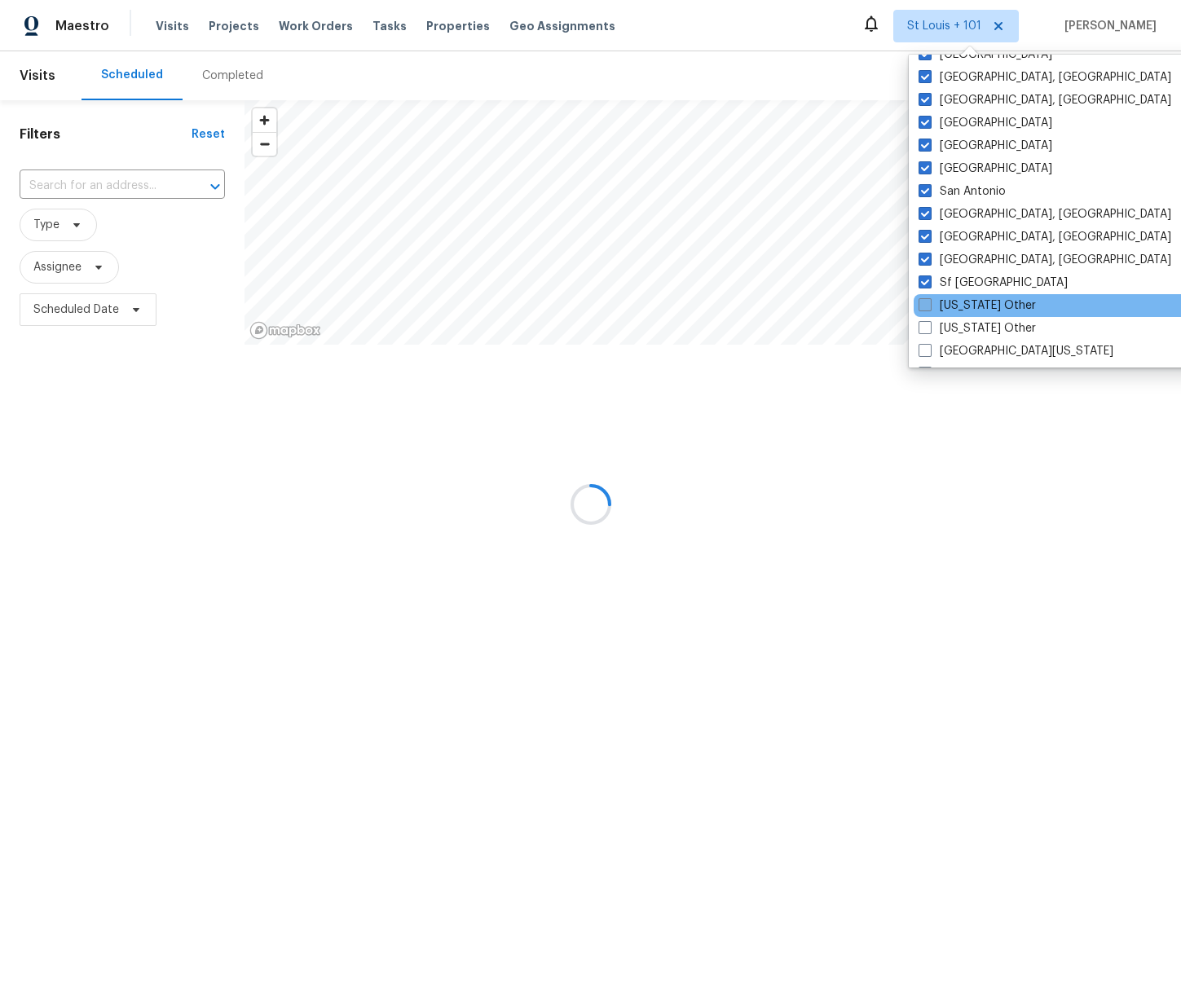
click at [962, 306] on label "[US_STATE] Other" at bounding box center [977, 305] width 117 height 16
click at [929, 306] on input "[US_STATE] Other" at bounding box center [923, 302] width 11 height 11
checkbox input "true"
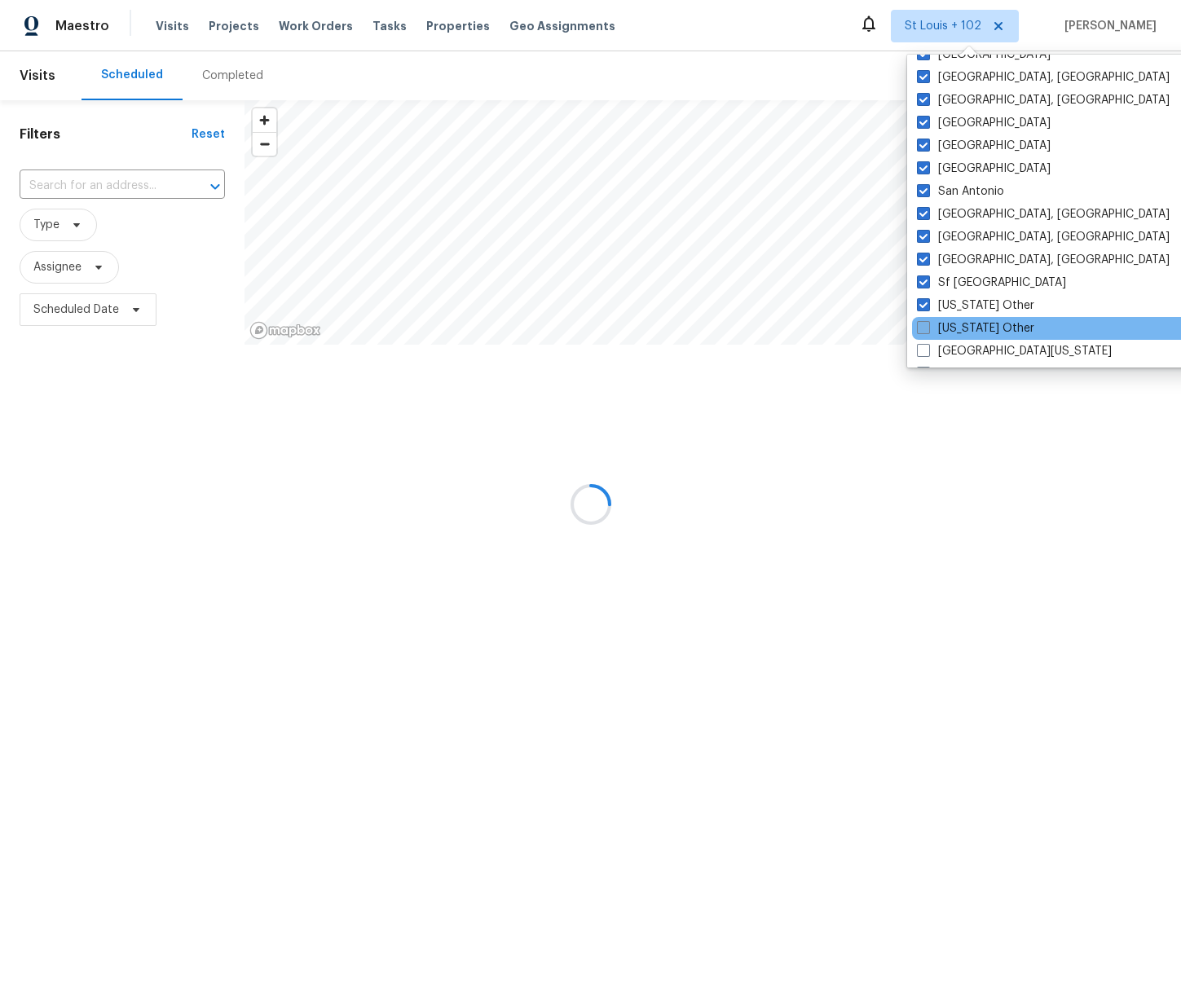
click at [963, 330] on label "[US_STATE] Other" at bounding box center [975, 328] width 117 height 16
click at [927, 330] on input "[US_STATE] Other" at bounding box center [922, 326] width 11 height 11
checkbox input "true"
drag, startPoint x: 957, startPoint y: 348, endPoint x: 963, endPoint y: 322, distance: 26.7
click at [957, 347] on label "[GEOGRAPHIC_DATA][US_STATE]" at bounding box center [1013, 351] width 195 height 16
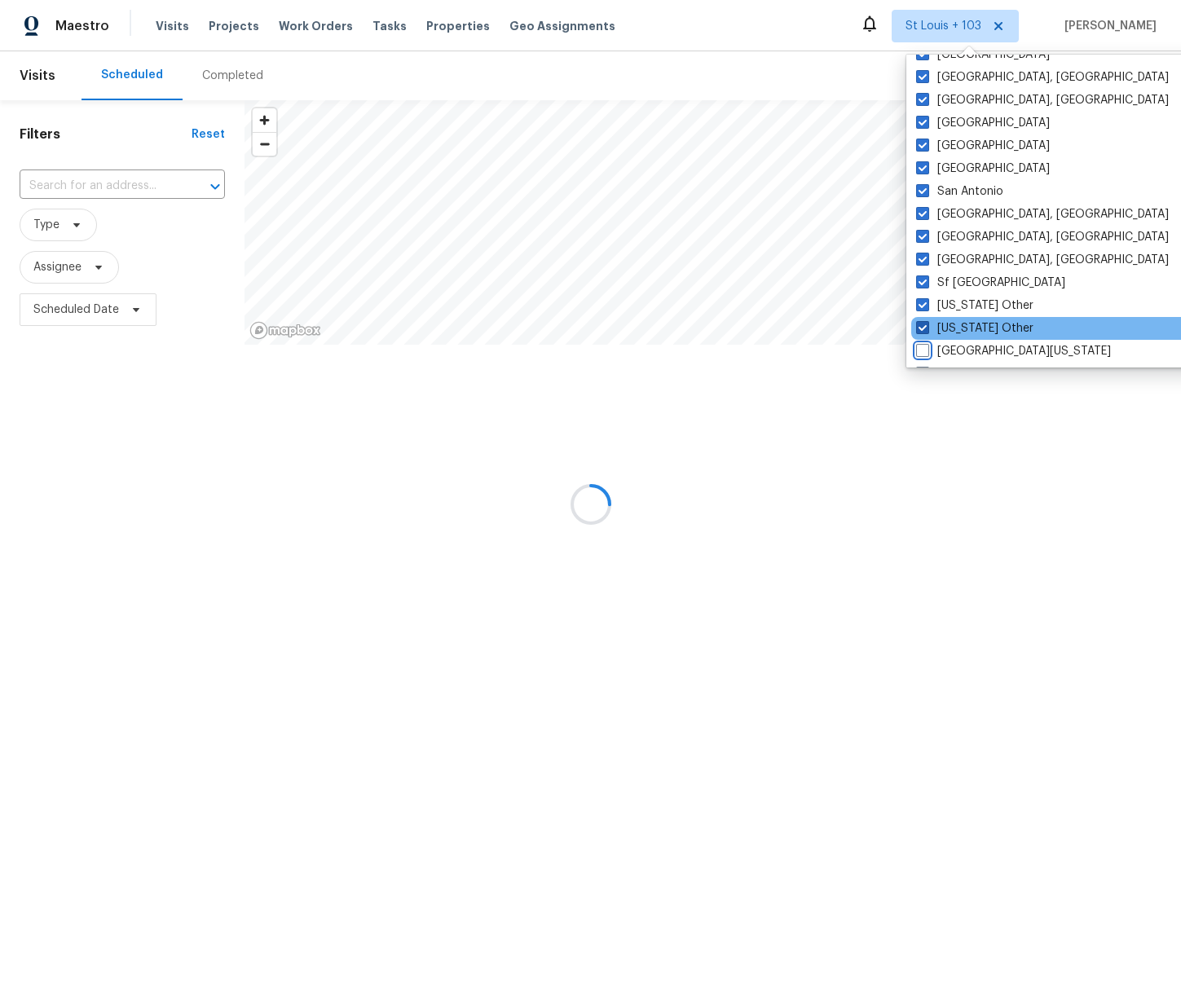
click at [927, 347] on input "[GEOGRAPHIC_DATA][US_STATE]" at bounding box center [921, 348] width 11 height 11
checkbox input "true"
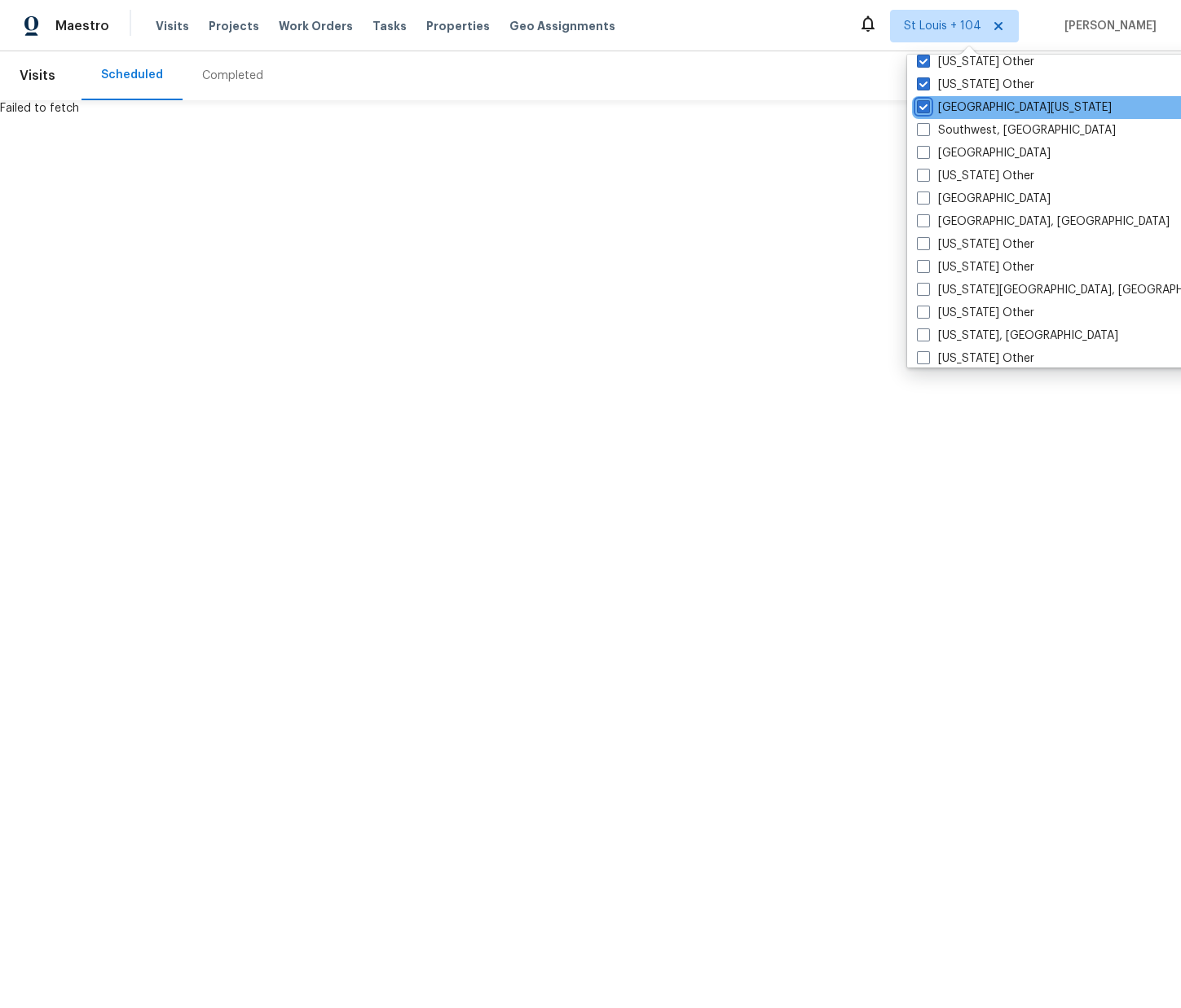
scroll to position [2337, 0]
click at [972, 134] on label "Southwest, [GEOGRAPHIC_DATA]" at bounding box center [1016, 131] width 199 height 16
click at [927, 134] on input "Southwest, [GEOGRAPHIC_DATA]" at bounding box center [922, 129] width 11 height 11
checkbox input "true"
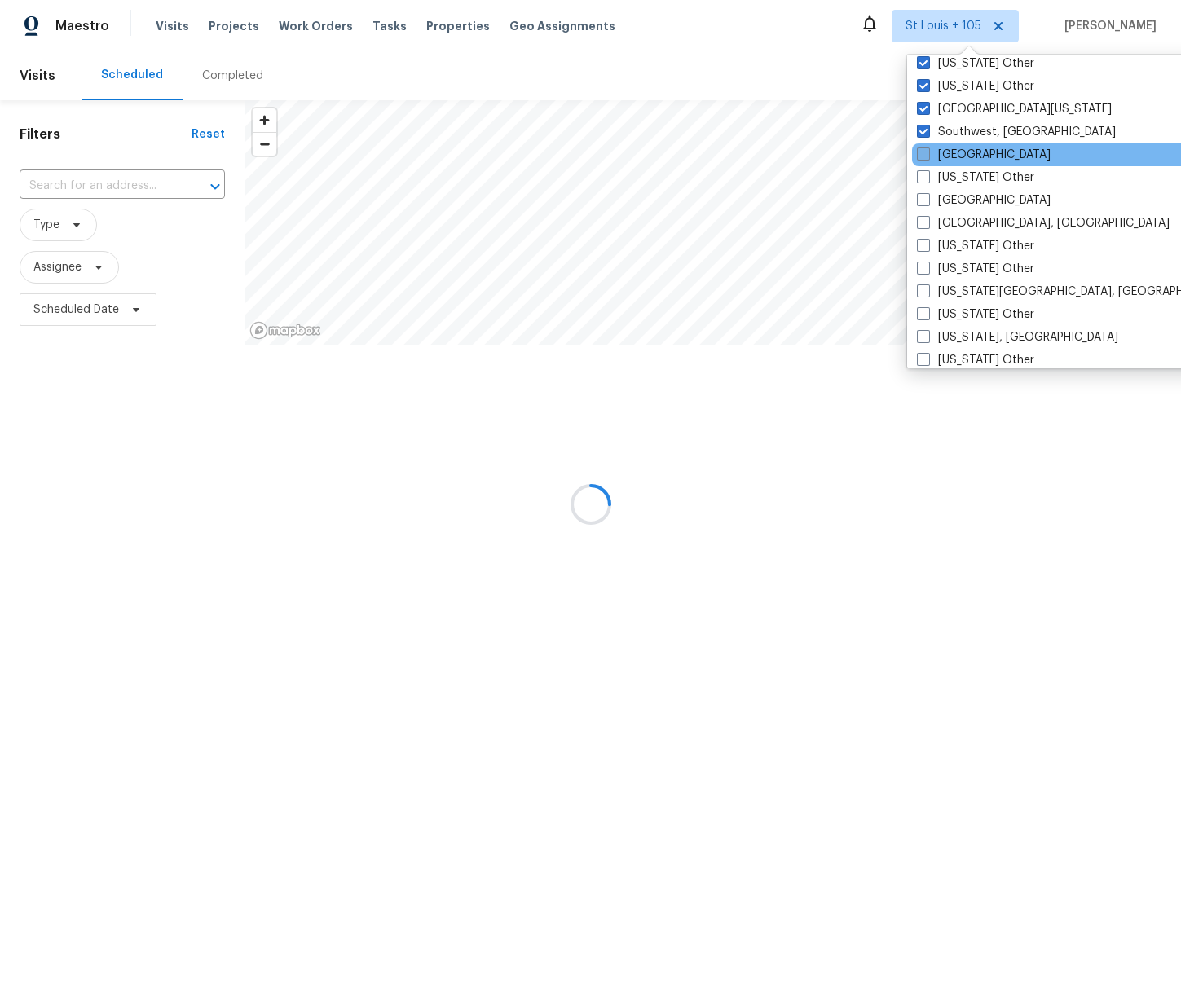
click at [963, 152] on label "[GEOGRAPHIC_DATA]" at bounding box center [983, 154] width 134 height 16
click at [927, 152] on input "[GEOGRAPHIC_DATA]" at bounding box center [922, 152] width 11 height 11
checkbox input "true"
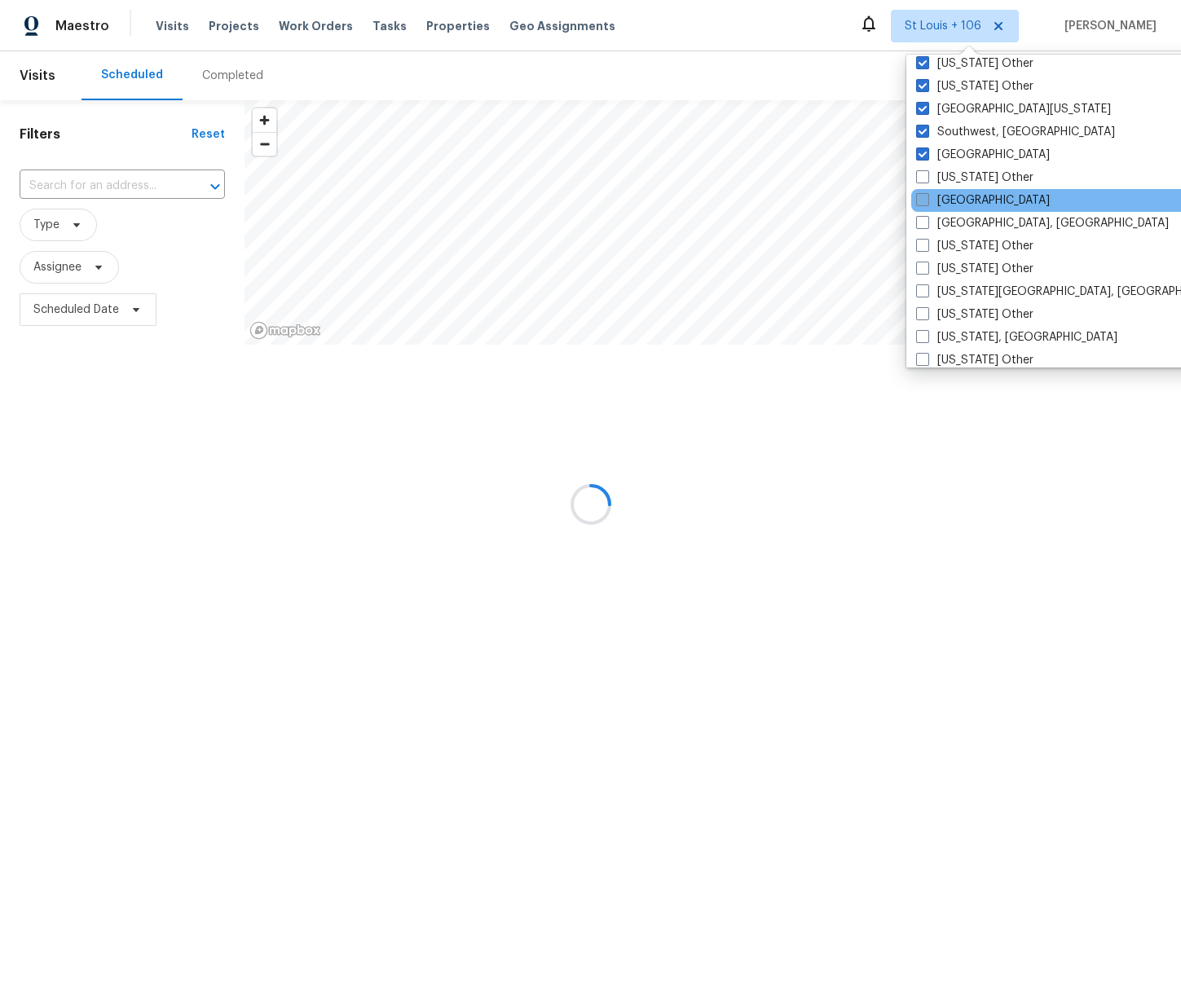
drag, startPoint x: 957, startPoint y: 178, endPoint x: 953, endPoint y: 198, distance: 20.4
click at [957, 179] on label "[US_STATE] Other" at bounding box center [974, 177] width 117 height 16
click at [927, 179] on input "[US_STATE] Other" at bounding box center [921, 174] width 11 height 11
checkbox input "true"
click at [953, 203] on label "[GEOGRAPHIC_DATA]" at bounding box center [984, 200] width 134 height 16
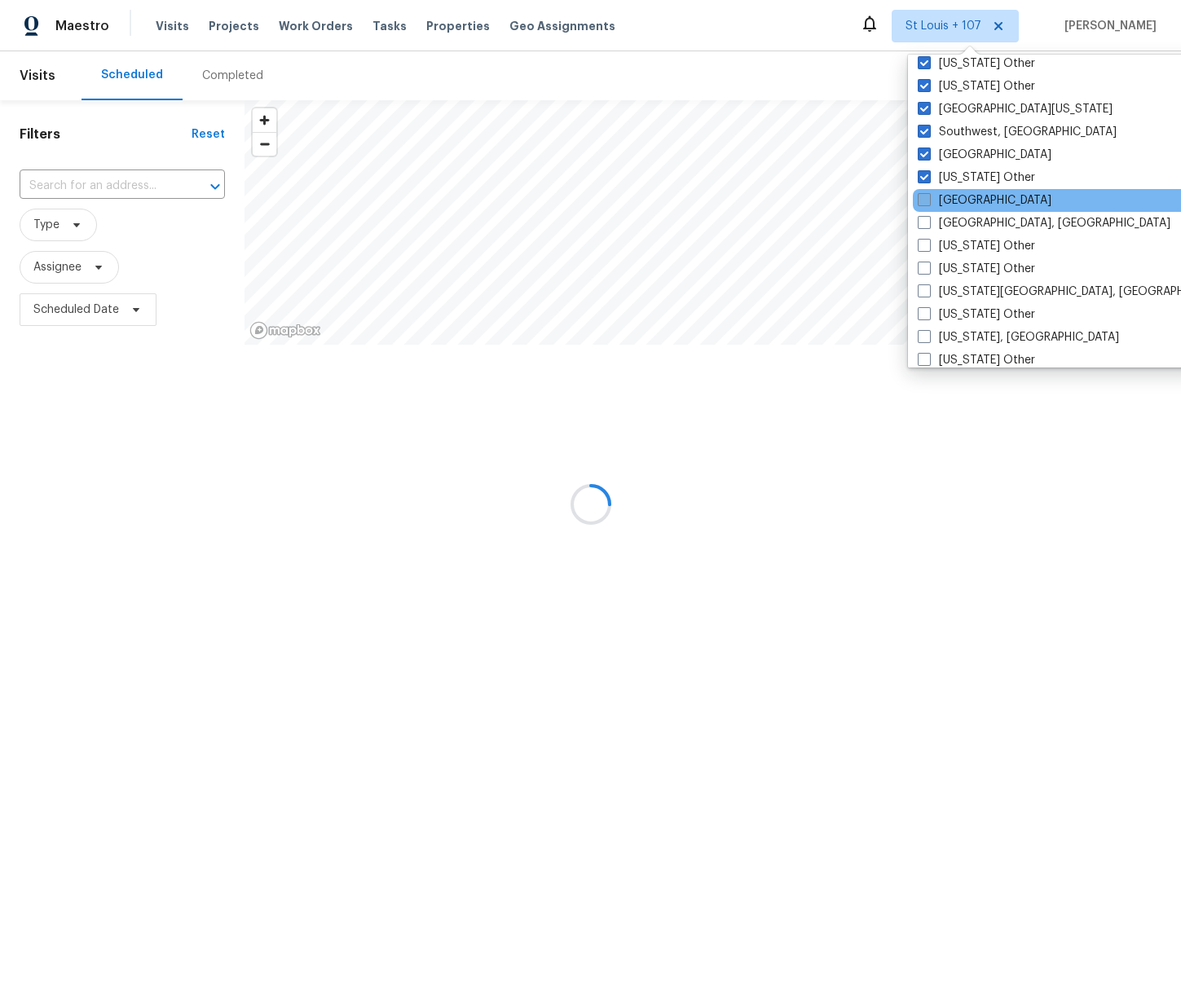
click at [928, 203] on input "[GEOGRAPHIC_DATA]" at bounding box center [922, 198] width 11 height 11
checkbox input "true"
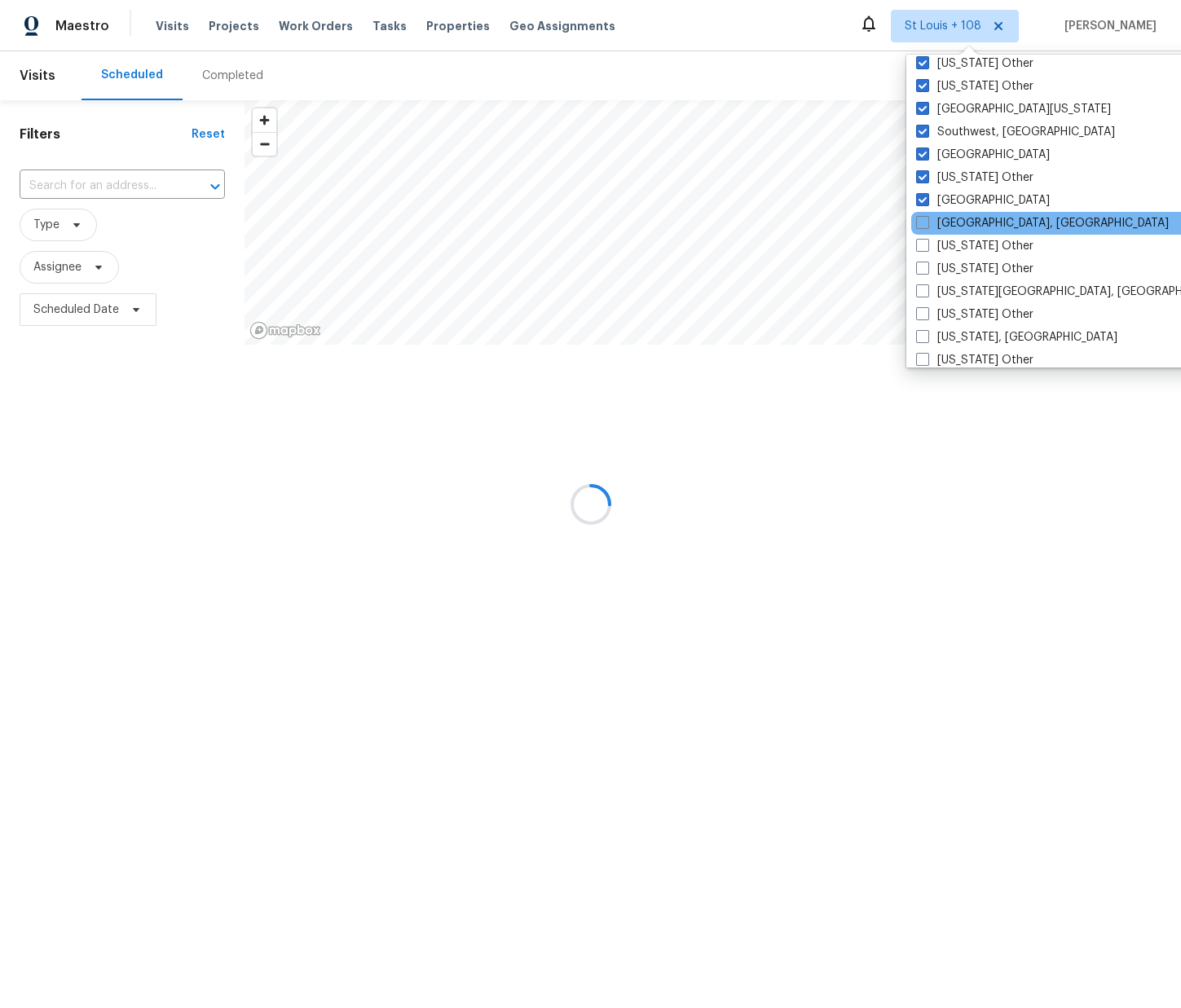
drag, startPoint x: 954, startPoint y: 220, endPoint x: 955, endPoint y: 233, distance: 13.0
click at [954, 221] on label "[GEOGRAPHIC_DATA], [GEOGRAPHIC_DATA]" at bounding box center [1042, 223] width 253 height 16
click at [927, 221] on input "[GEOGRAPHIC_DATA], [GEOGRAPHIC_DATA]" at bounding box center [921, 220] width 11 height 11
checkbox input "true"
click at [955, 242] on label "[US_STATE] Other" at bounding box center [974, 245] width 117 height 16
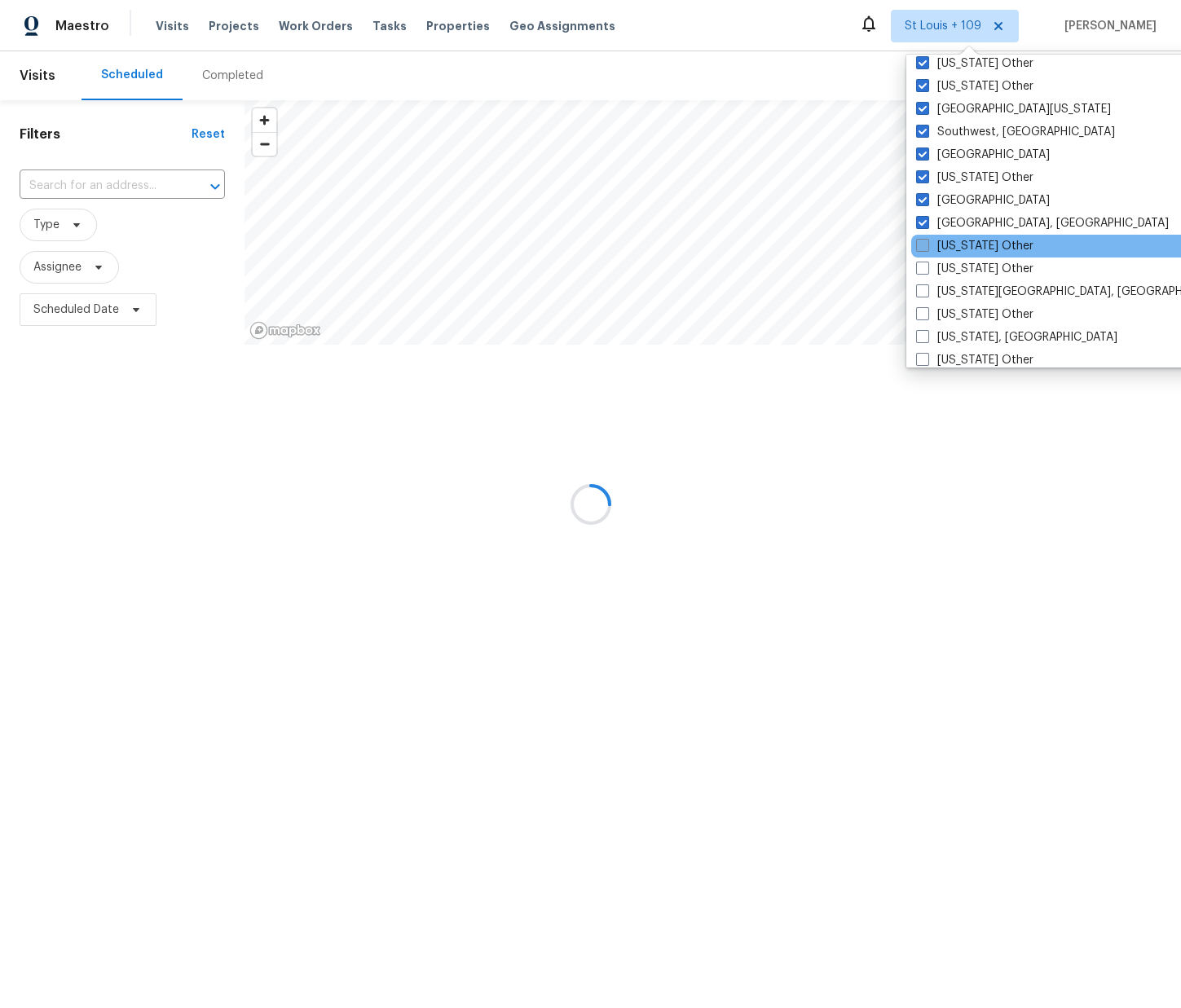
click at [927, 242] on input "[US_STATE] Other" at bounding box center [921, 243] width 11 height 11
checkbox input "true"
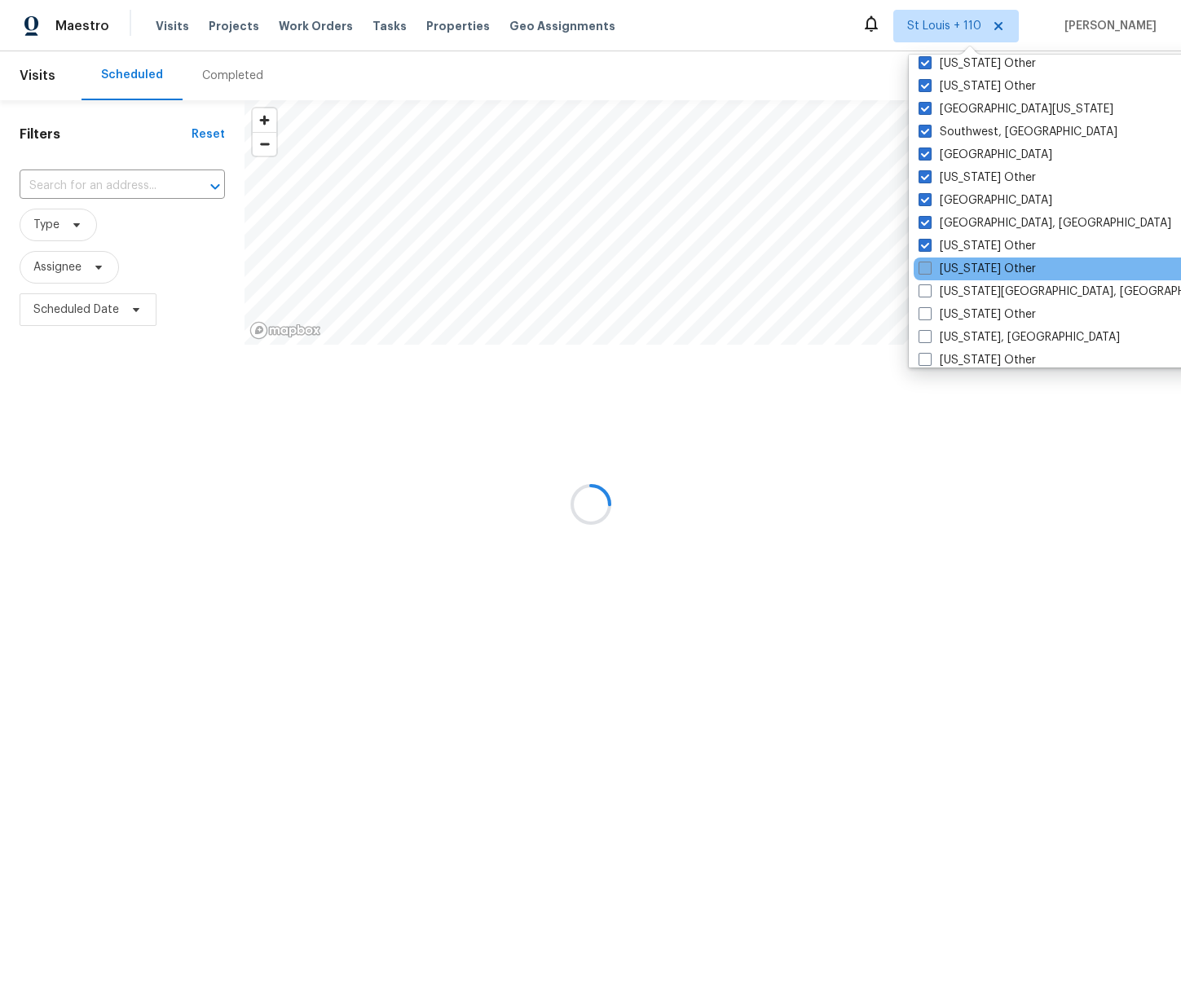
click at [952, 267] on label "[US_STATE] Other" at bounding box center [977, 269] width 117 height 16
click at [929, 267] on input "[US_STATE] Other" at bounding box center [923, 266] width 11 height 11
checkbox input "true"
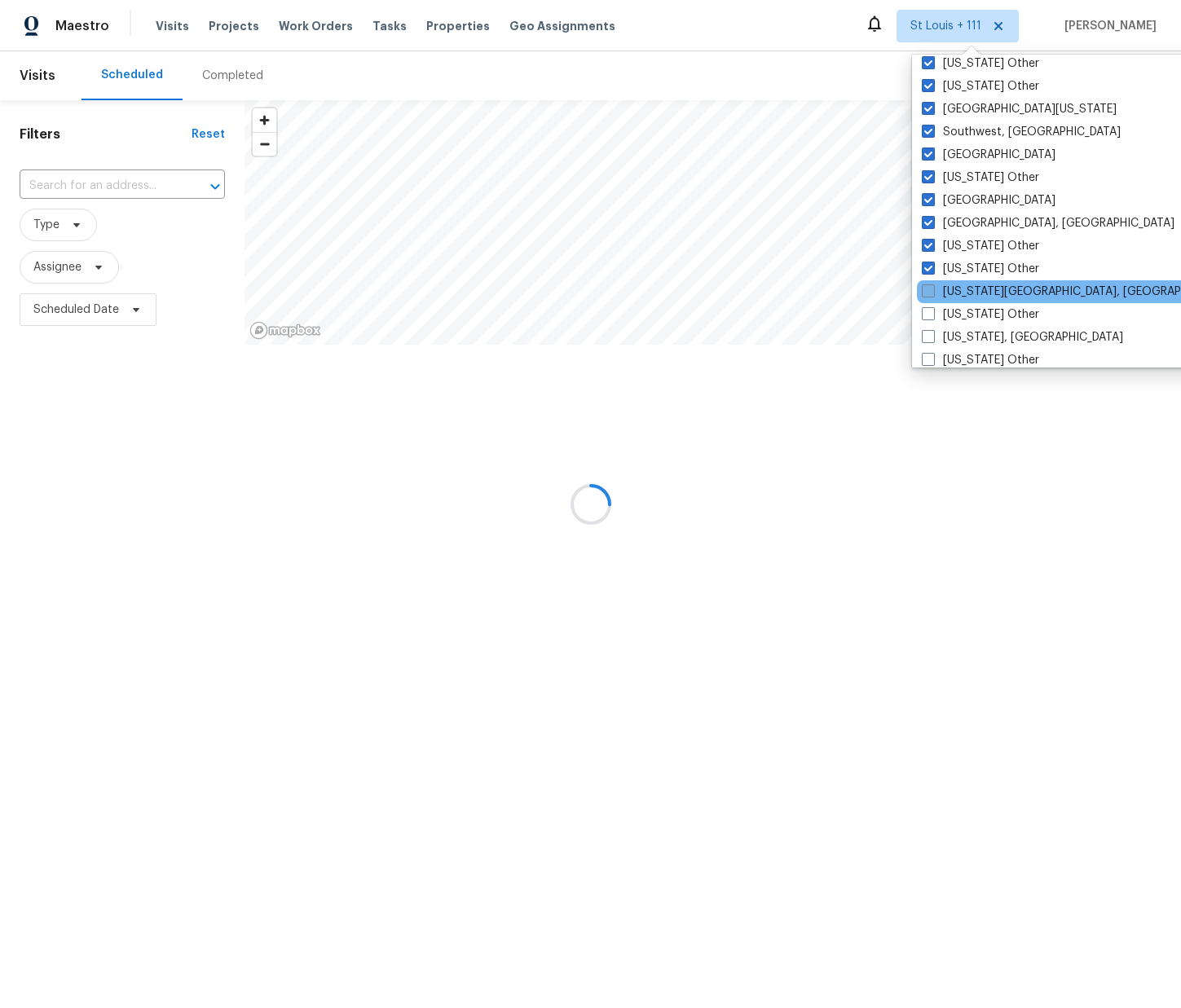
click at [958, 291] on label "[US_STATE][GEOGRAPHIC_DATA], [GEOGRAPHIC_DATA]" at bounding box center [1078, 291] width 314 height 16
click at [932, 291] on input "[US_STATE][GEOGRAPHIC_DATA], [GEOGRAPHIC_DATA]" at bounding box center [927, 289] width 11 height 11
checkbox input "true"
drag, startPoint x: 958, startPoint y: 311, endPoint x: 958, endPoint y: 322, distance: 11.0
click at [958, 311] on label "[US_STATE] Other" at bounding box center [978, 314] width 117 height 16
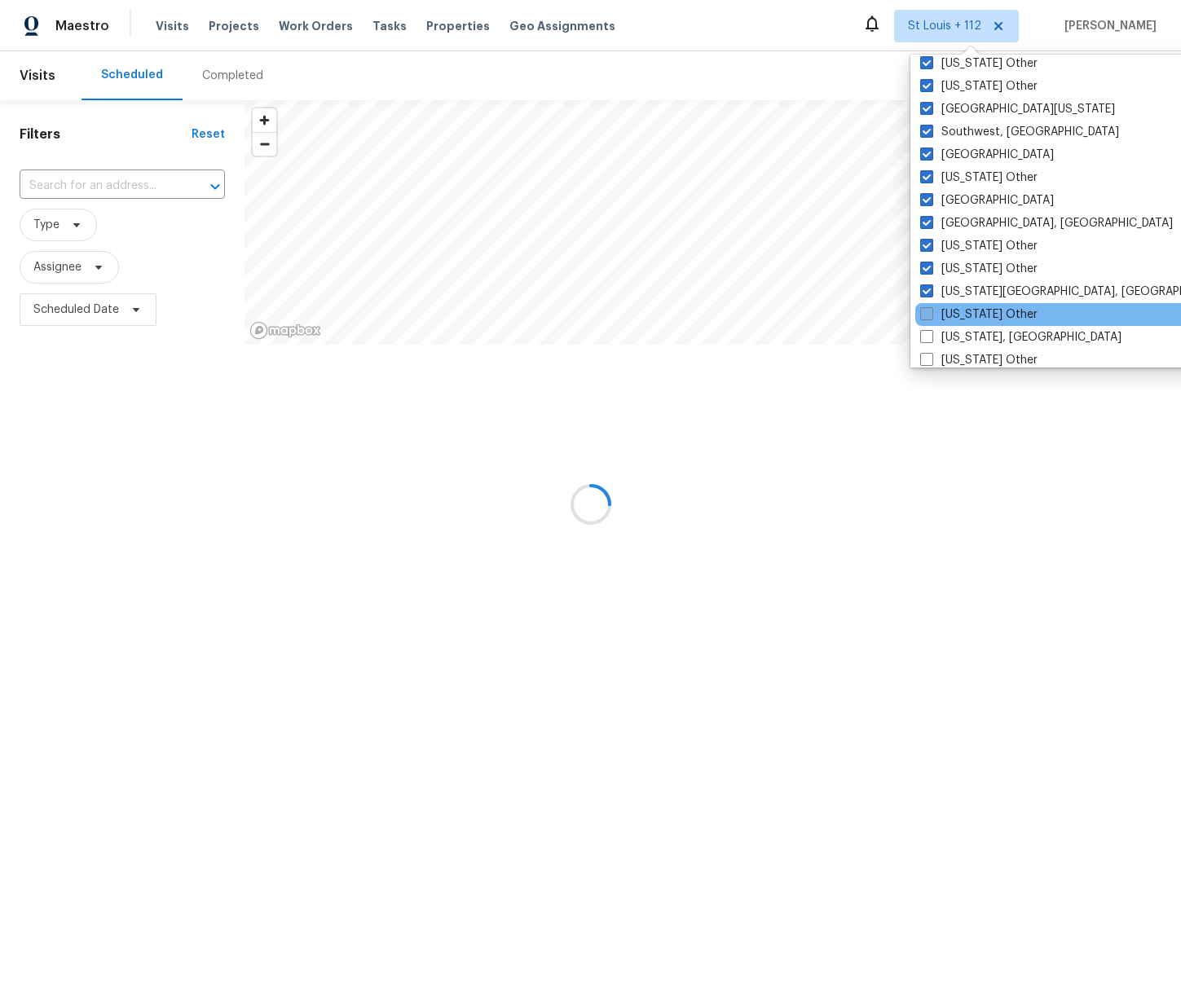
click at [931, 311] on input "[US_STATE] Other" at bounding box center [925, 311] width 11 height 11
checkbox input "true"
click at [958, 339] on label "[US_STATE], [GEOGRAPHIC_DATA]" at bounding box center [1019, 337] width 201 height 16
click at [930, 339] on input "[US_STATE], [GEOGRAPHIC_DATA]" at bounding box center [924, 334] width 11 height 11
checkbox input "true"
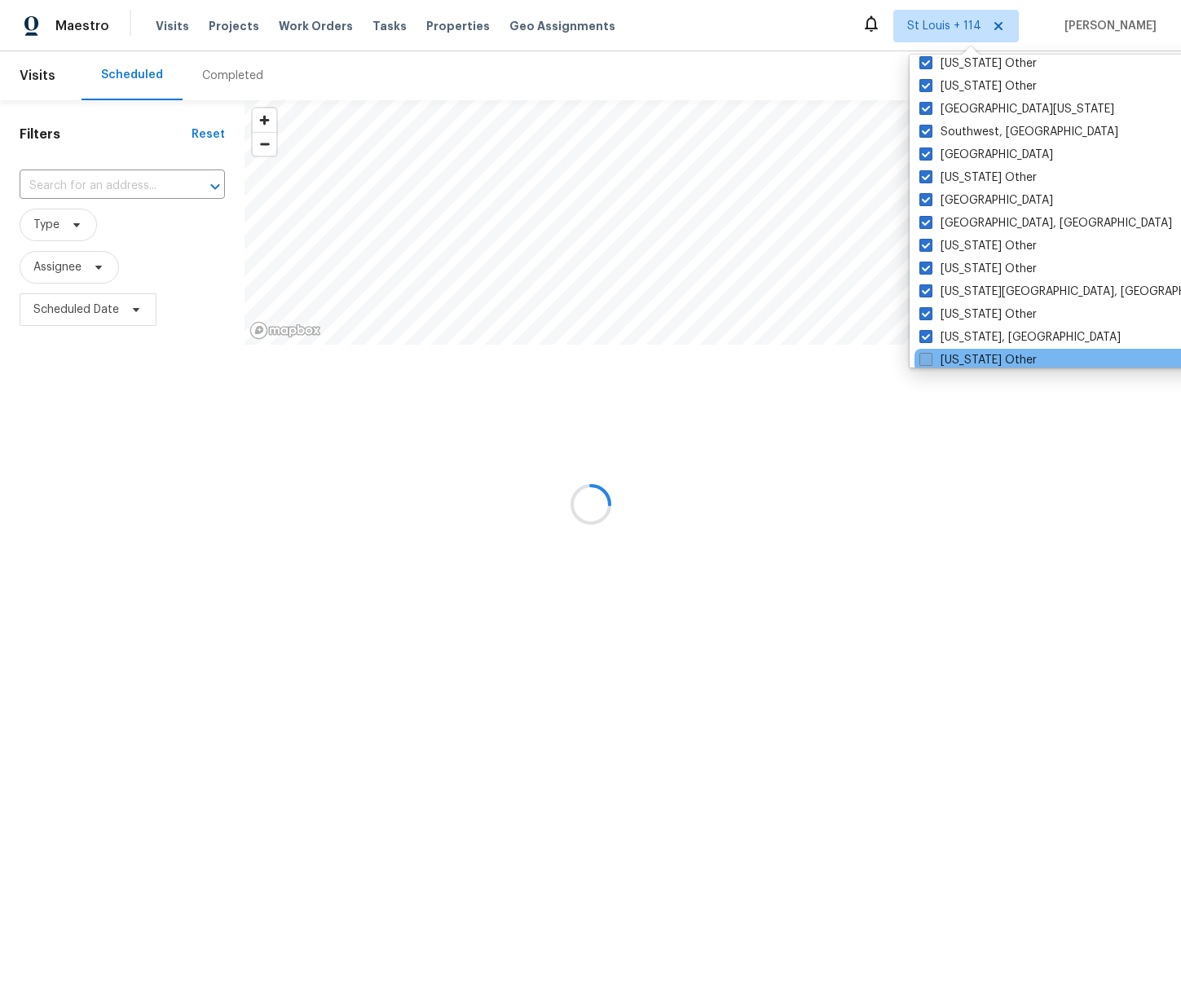
click at [960, 352] on label "[US_STATE] Other" at bounding box center [978, 360] width 117 height 16
click at [930, 352] on input "[US_STATE] Other" at bounding box center [924, 357] width 11 height 11
checkbox input "true"
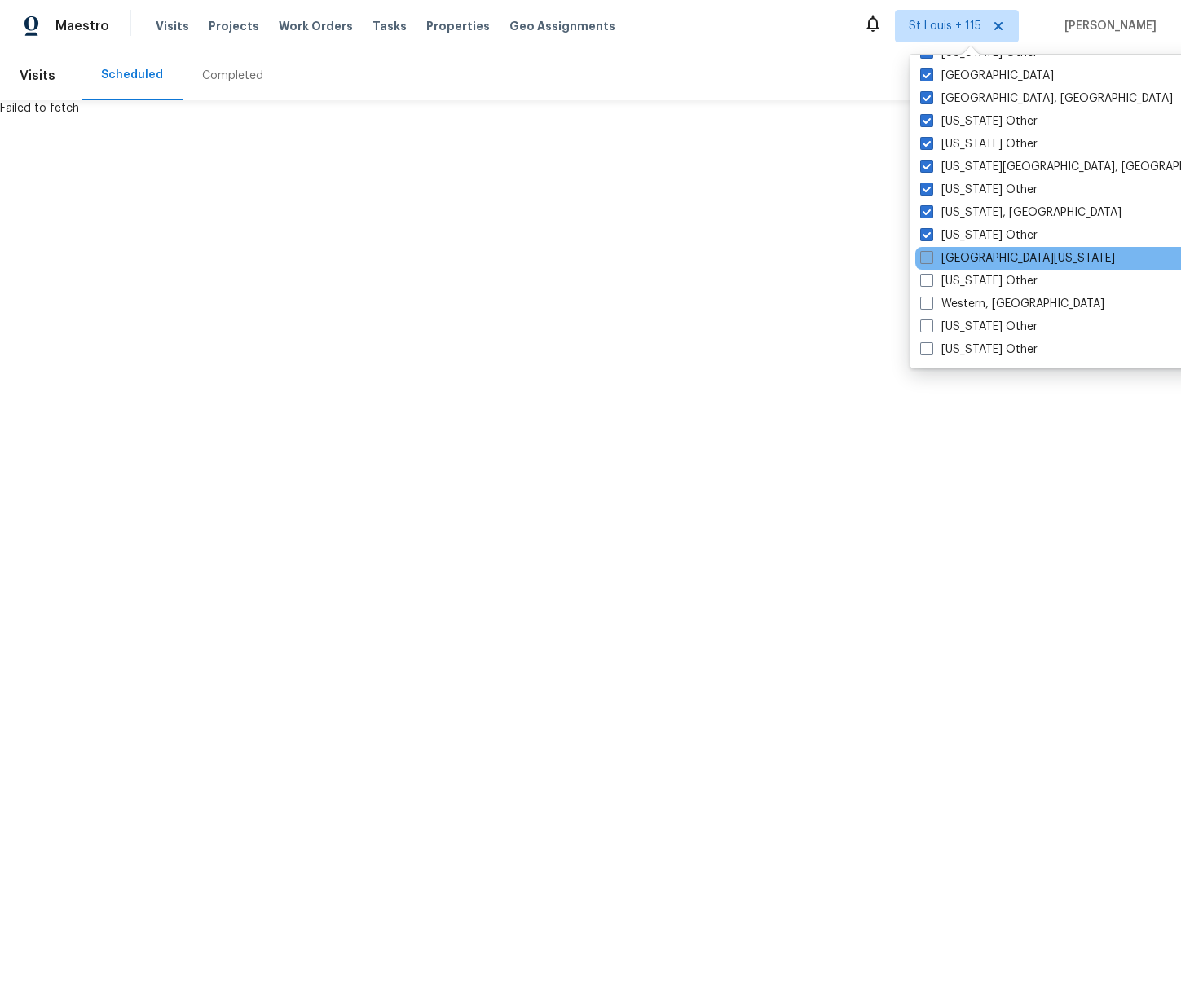
click at [968, 255] on label "[GEOGRAPHIC_DATA][US_STATE]" at bounding box center [1017, 258] width 195 height 16
click at [931, 255] on input "[GEOGRAPHIC_DATA][US_STATE]" at bounding box center [925, 255] width 11 height 11
checkbox input "true"
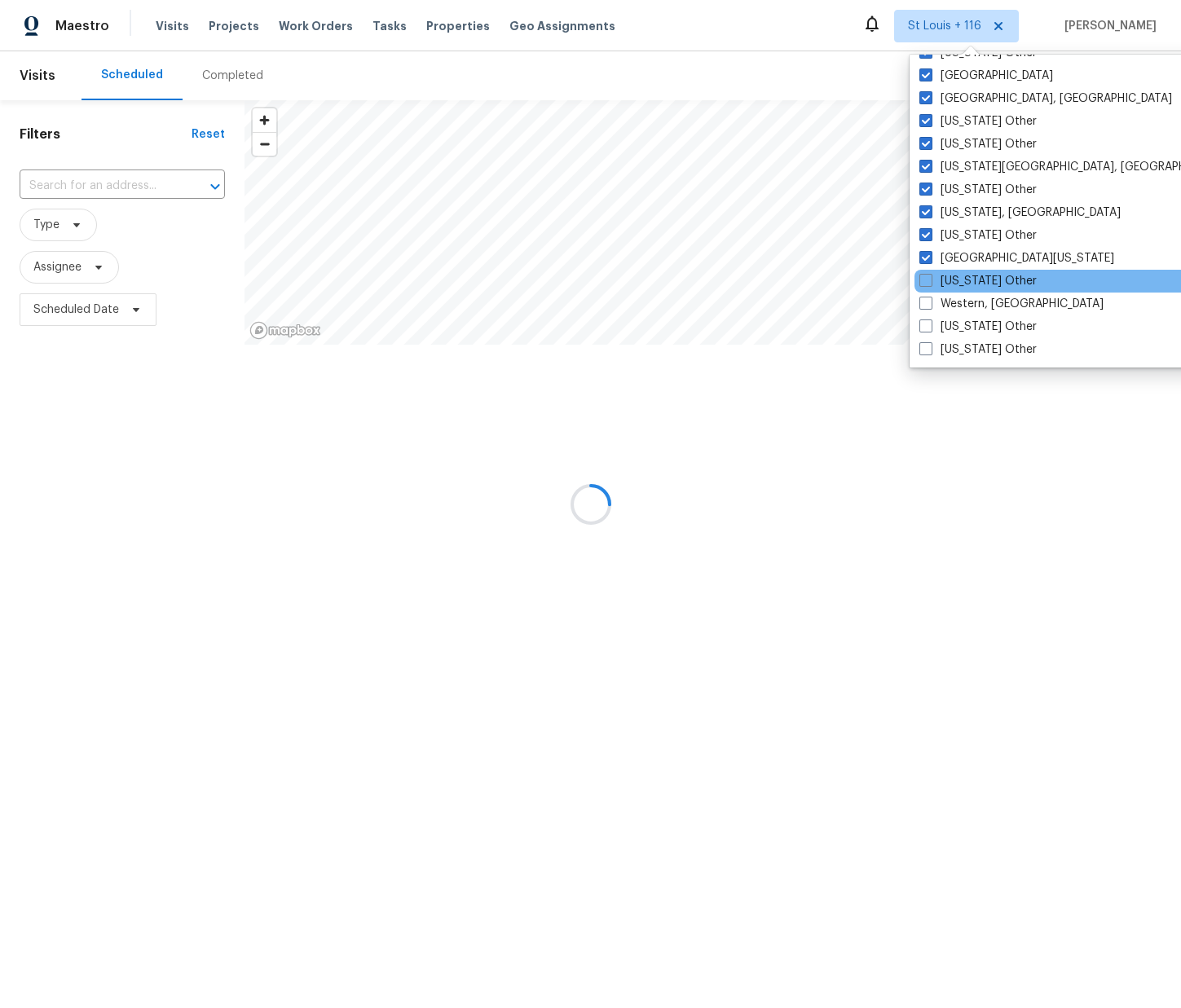
drag, startPoint x: 968, startPoint y: 276, endPoint x: 968, endPoint y: 291, distance: 15.0
click at [968, 276] on label "[US_STATE] Other" at bounding box center [978, 280] width 117 height 16
click at [930, 276] on input "[US_STATE] Other" at bounding box center [924, 278] width 11 height 11
checkbox input "true"
drag, startPoint x: 968, startPoint y: 300, endPoint x: 969, endPoint y: 311, distance: 11.0
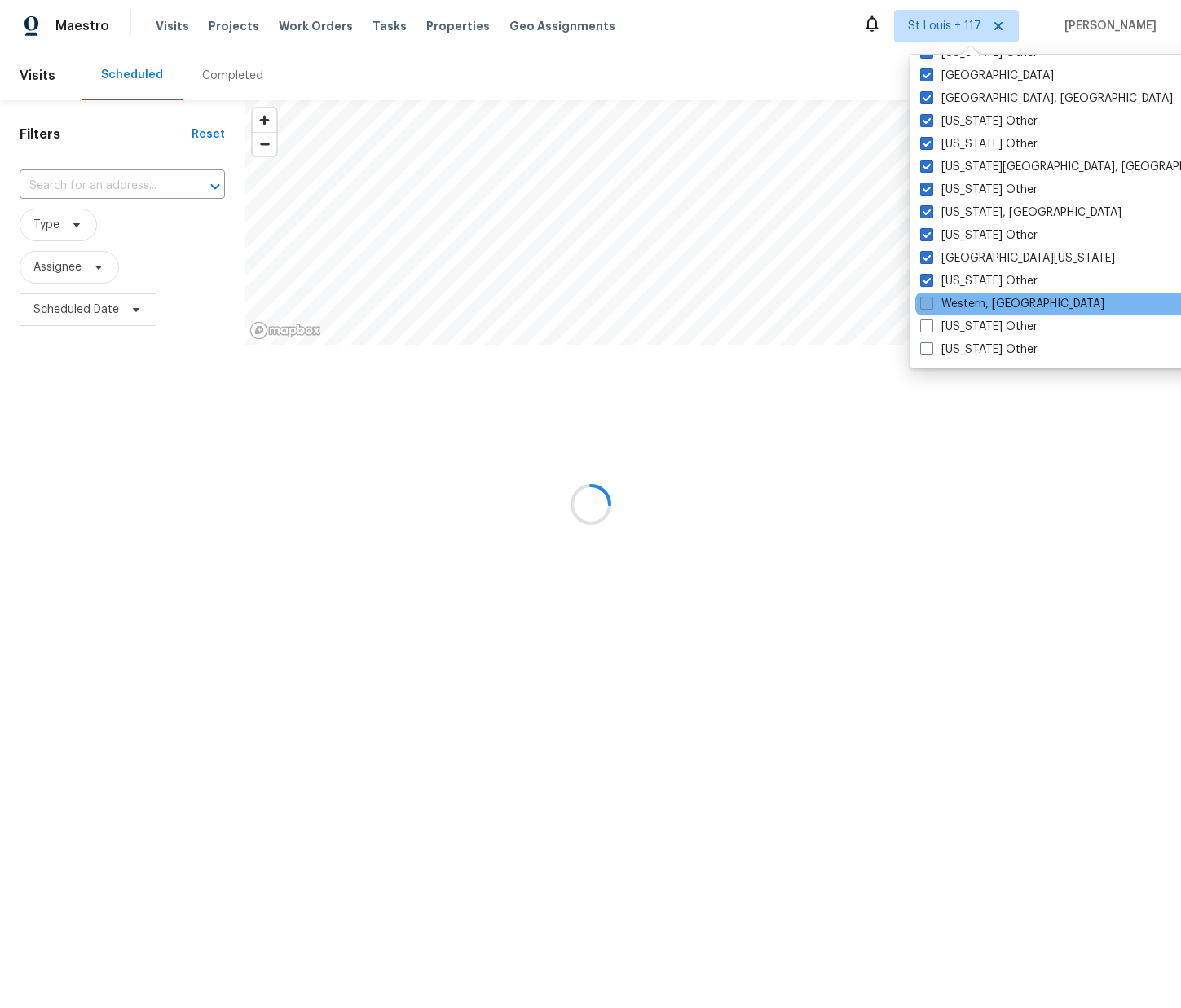
click at [968, 301] on label "Western, [GEOGRAPHIC_DATA]" at bounding box center [1012, 303] width 184 height 16
click at [931, 301] on input "Western, [GEOGRAPHIC_DATA]" at bounding box center [925, 301] width 11 height 11
checkbox input "true"
click at [970, 324] on label "[US_STATE] Other" at bounding box center [978, 327] width 117 height 16
click at [930, 324] on input "[US_STATE] Other" at bounding box center [924, 324] width 11 height 11
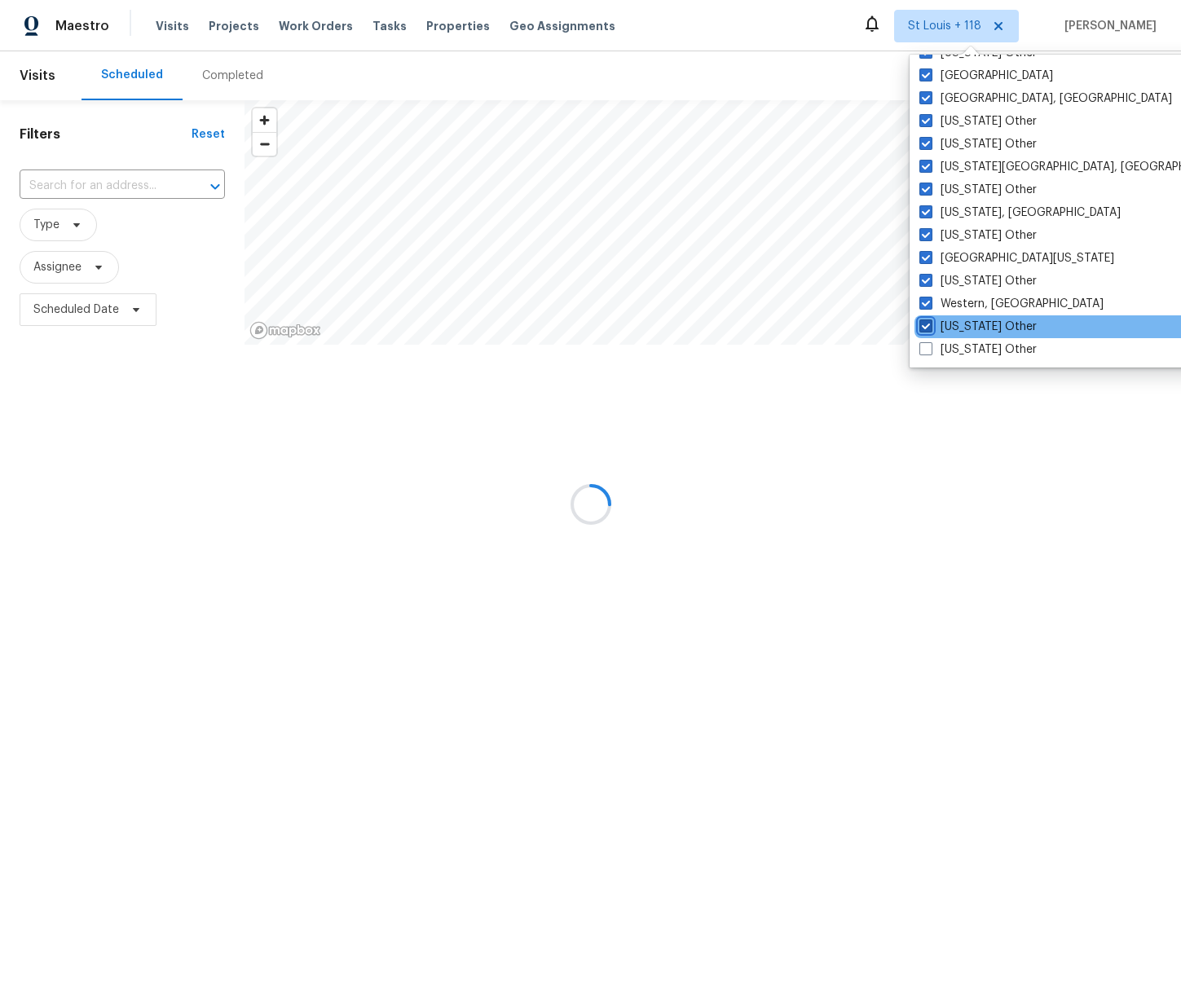
checkbox input "true"
click at [972, 349] on label "[US_STATE] Other" at bounding box center [978, 349] width 117 height 16
click at [930, 349] on input "[US_STATE] Other" at bounding box center [924, 347] width 11 height 11
checkbox input "true"
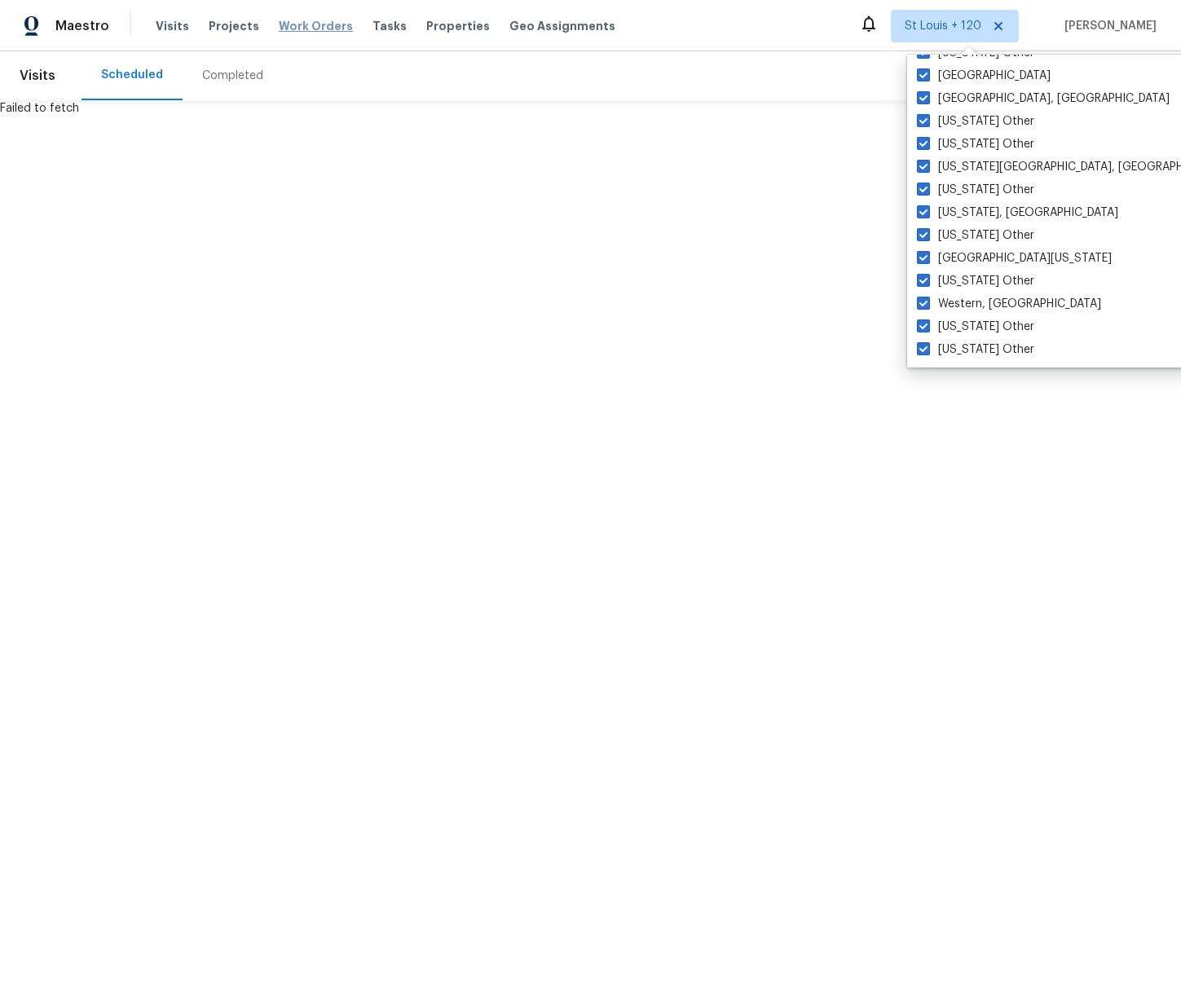
click at [281, 28] on span "Work Orders" at bounding box center [316, 25] width 74 height 16
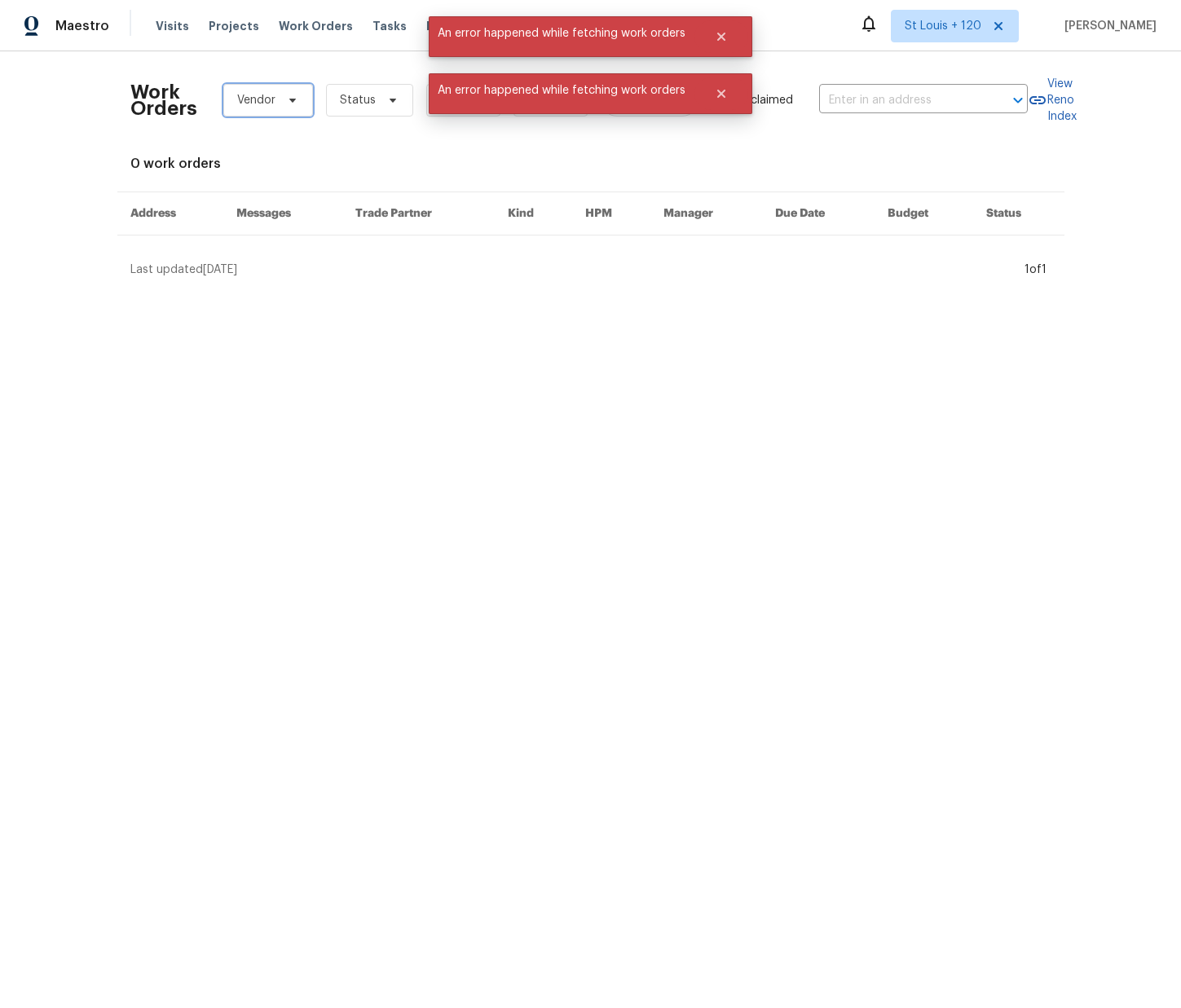
click at [276, 102] on span "Vendor" at bounding box center [268, 100] width 90 height 33
click at [483, 149] on div "Work Orders Vendor Status HPM Kind Manager Unclaimed ​ View Reno Index 0 work o…" at bounding box center [591, 171] width 921 height 213
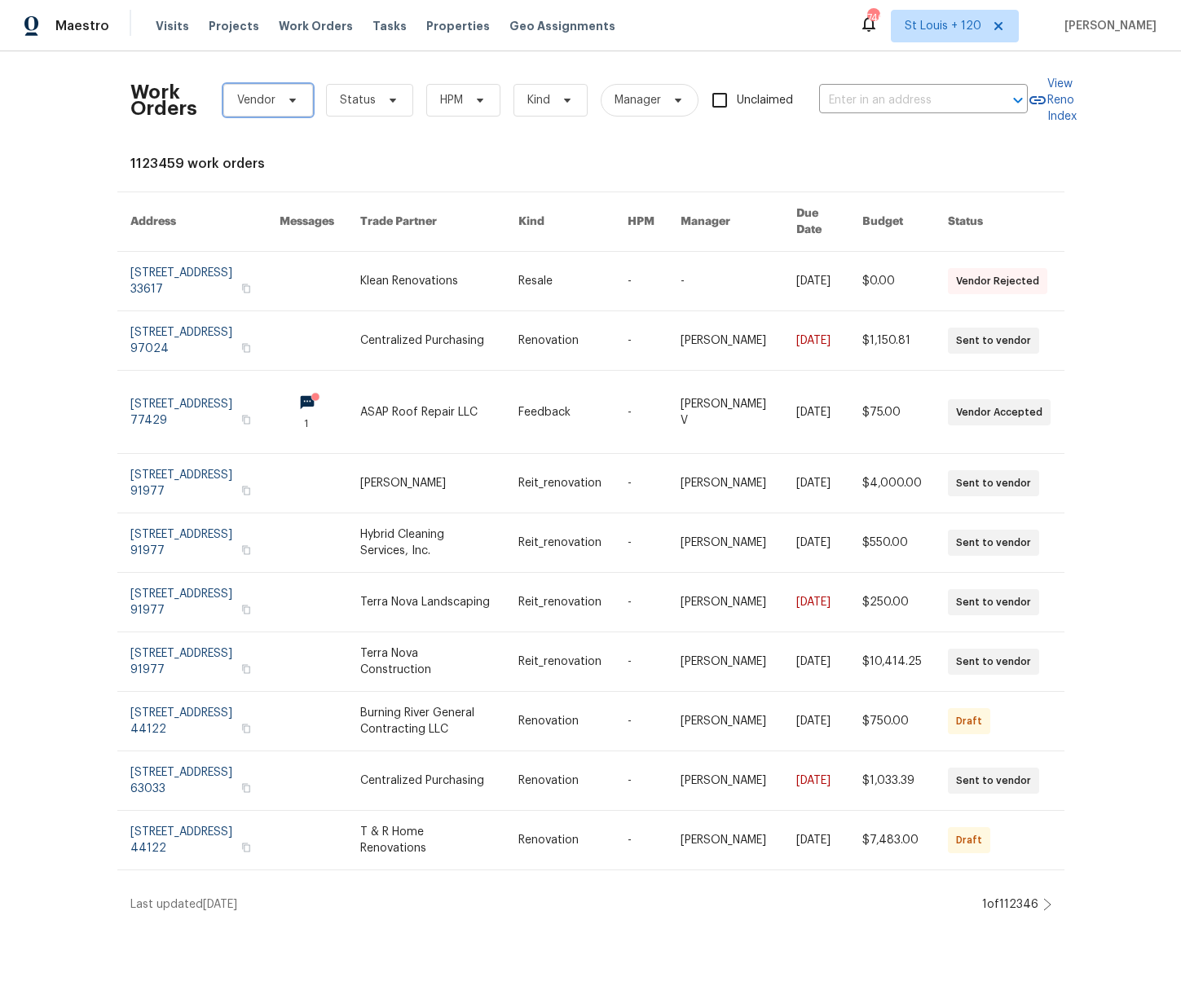
click at [272, 99] on span "Vendor" at bounding box center [256, 100] width 39 height 16
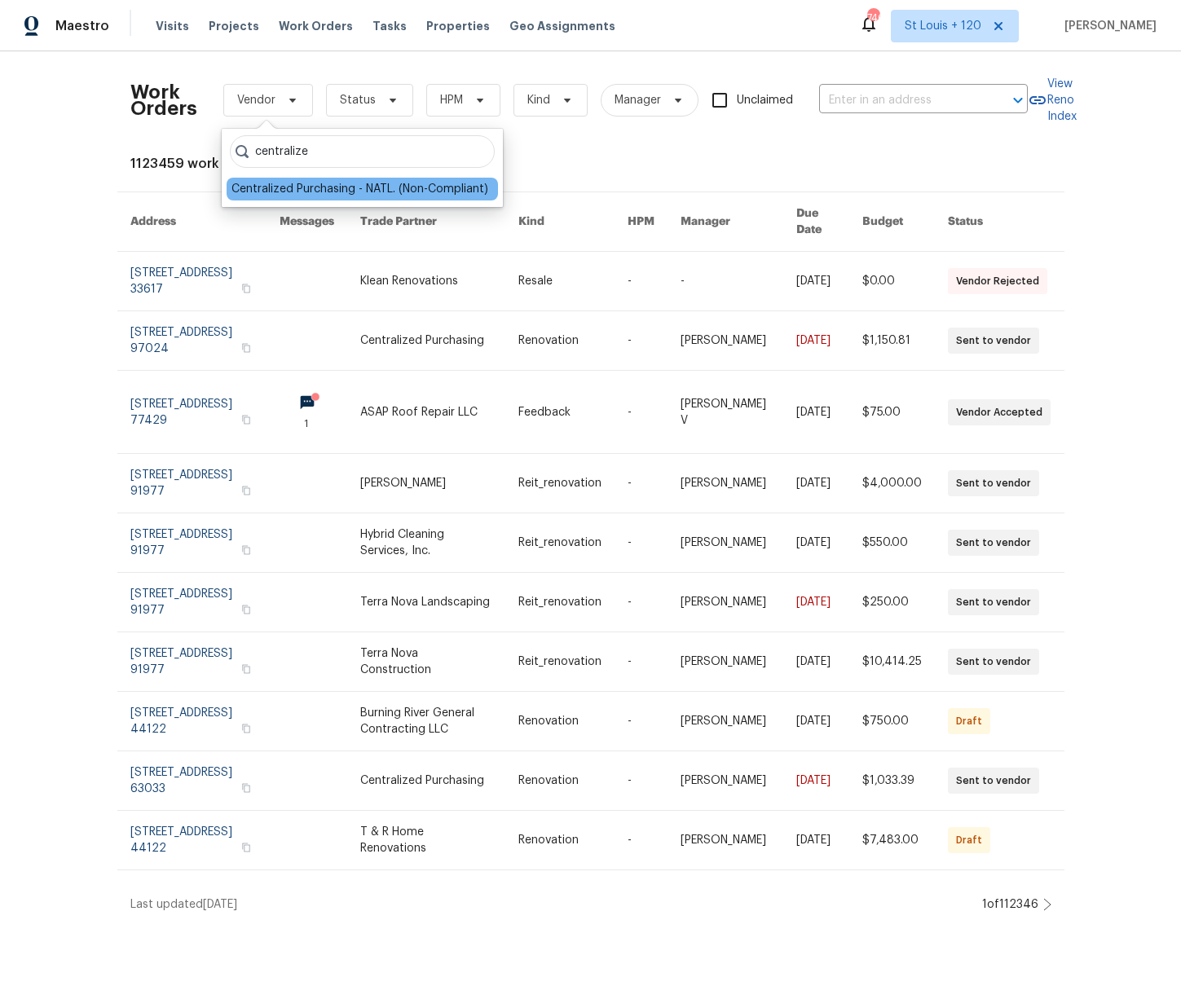
type input "centralize"
click at [314, 185] on div "Centralized Purchasing - NATL. (Non-Compliant)" at bounding box center [359, 188] width 257 height 16
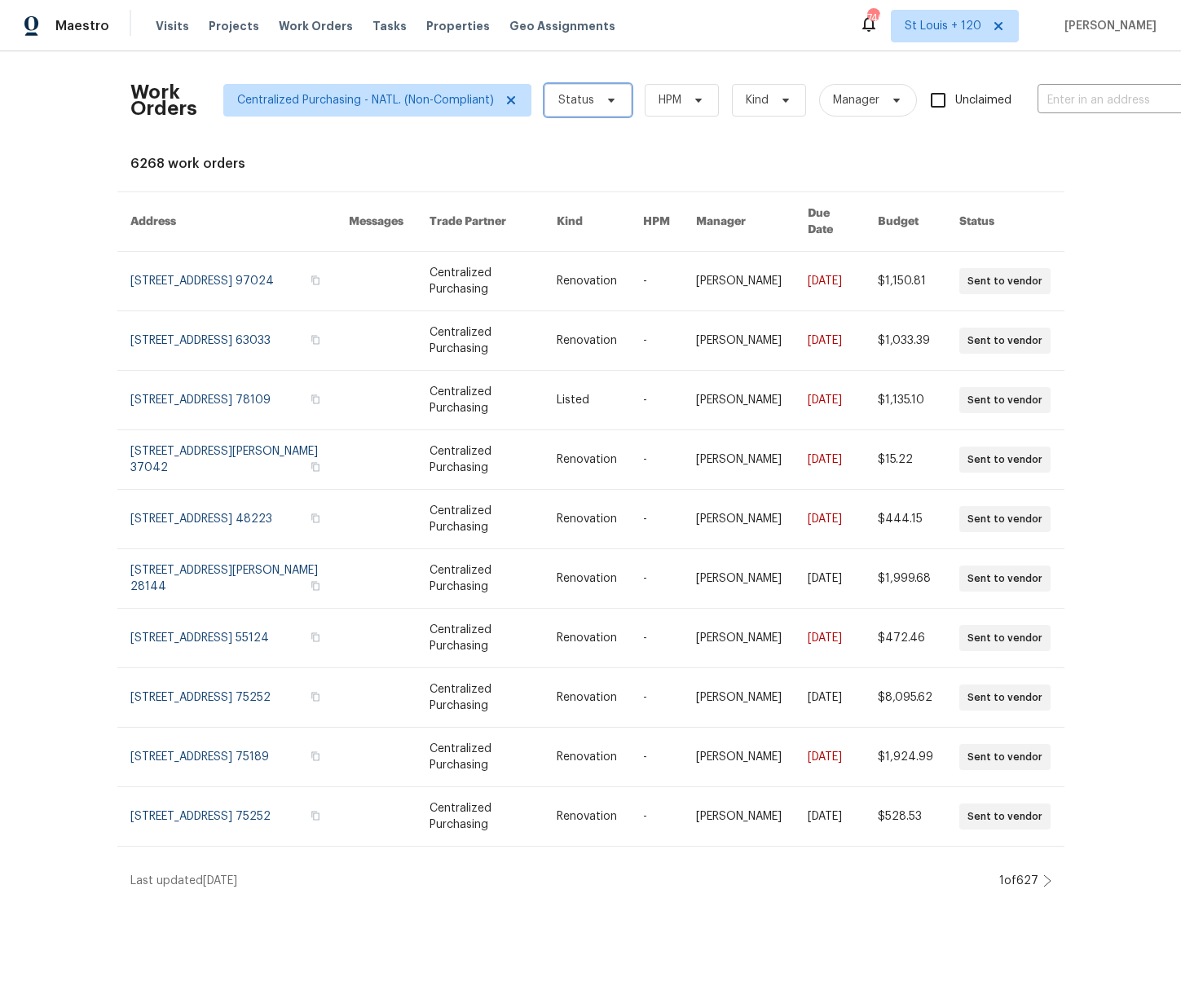
click at [593, 107] on span "Status" at bounding box center [588, 100] width 87 height 33
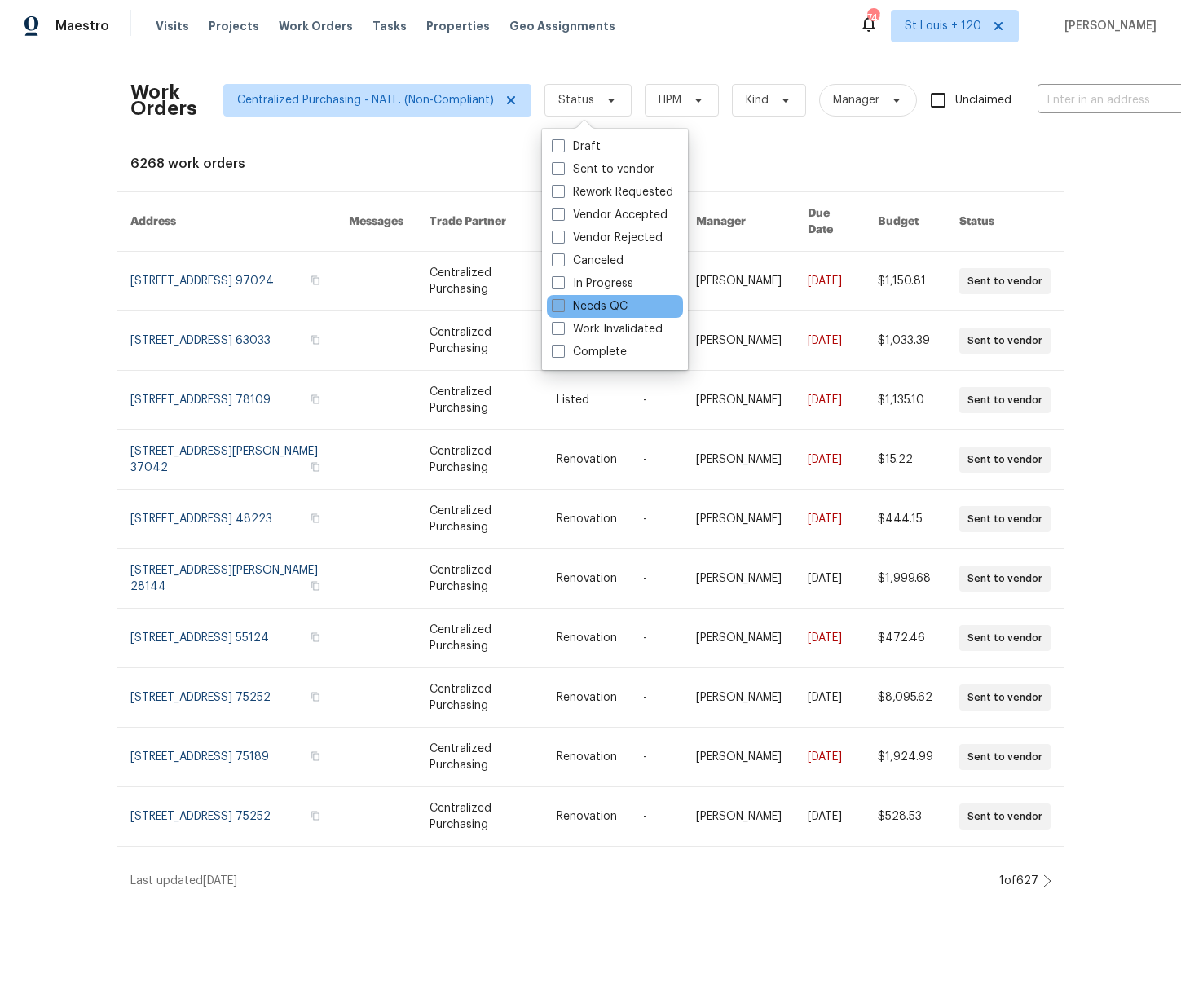
click at [604, 307] on label "Needs QC" at bounding box center [589, 306] width 76 height 16
click at [562, 307] on input "Needs QC" at bounding box center [557, 303] width 11 height 11
checkbox input "true"
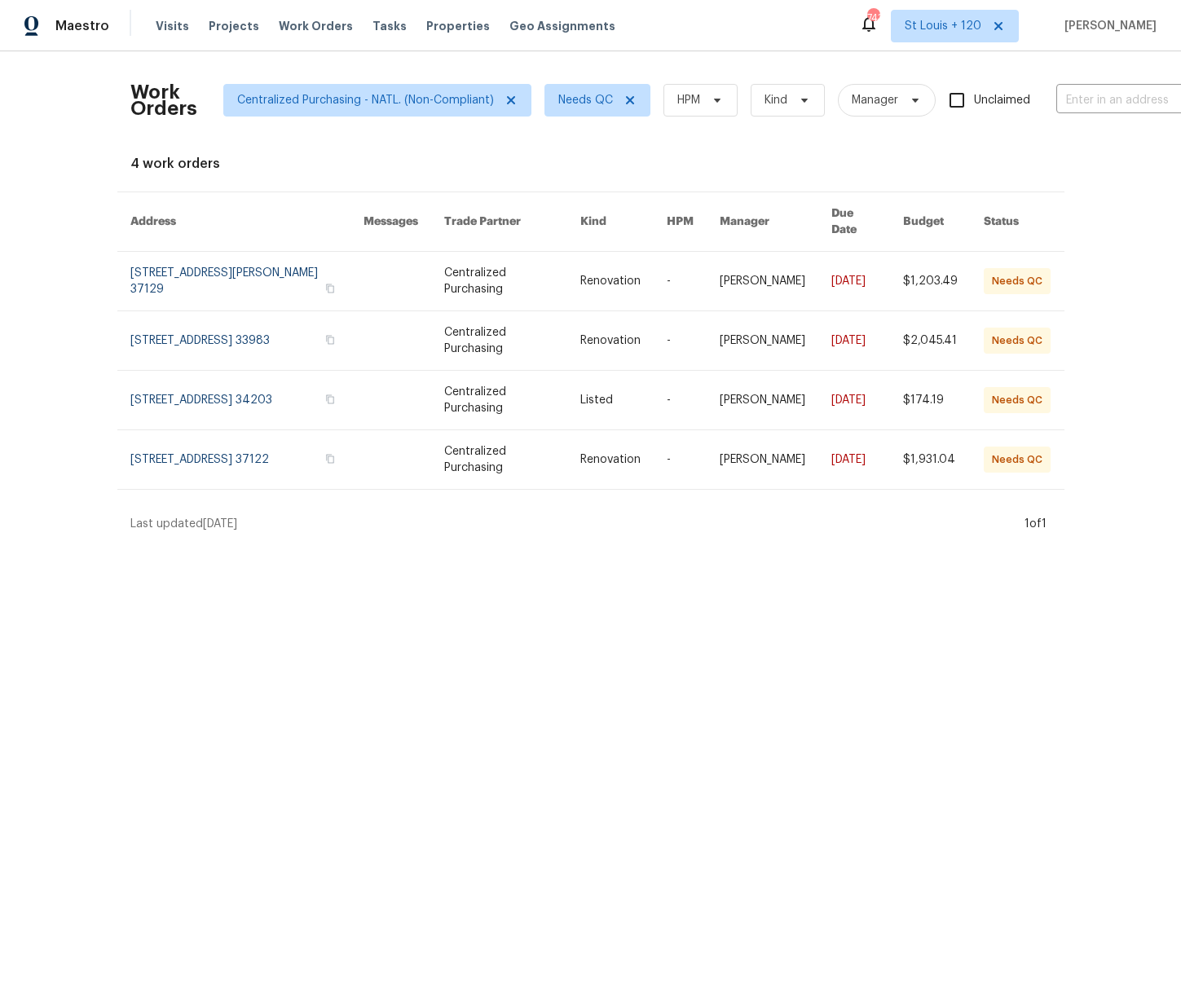
click at [701, 545] on html "Maestro Visits Projects Work Orders Tasks Properties Geo Assignments 743 [GEOGR…" at bounding box center [590, 272] width 1181 height 545
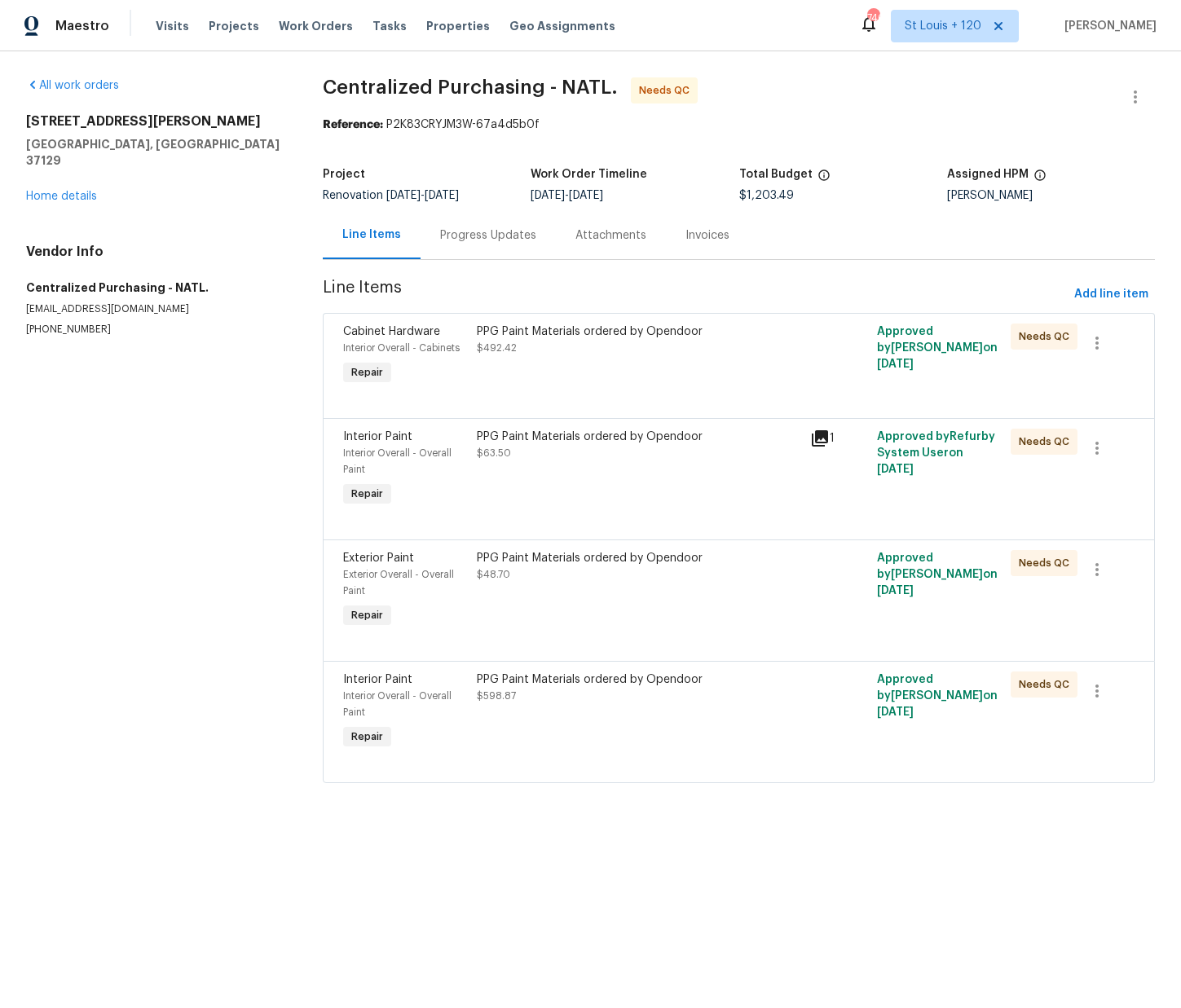
click at [592, 374] on div "PPG Paint Materials ordered by Opendoor $492.42" at bounding box center [639, 357] width 334 height 75
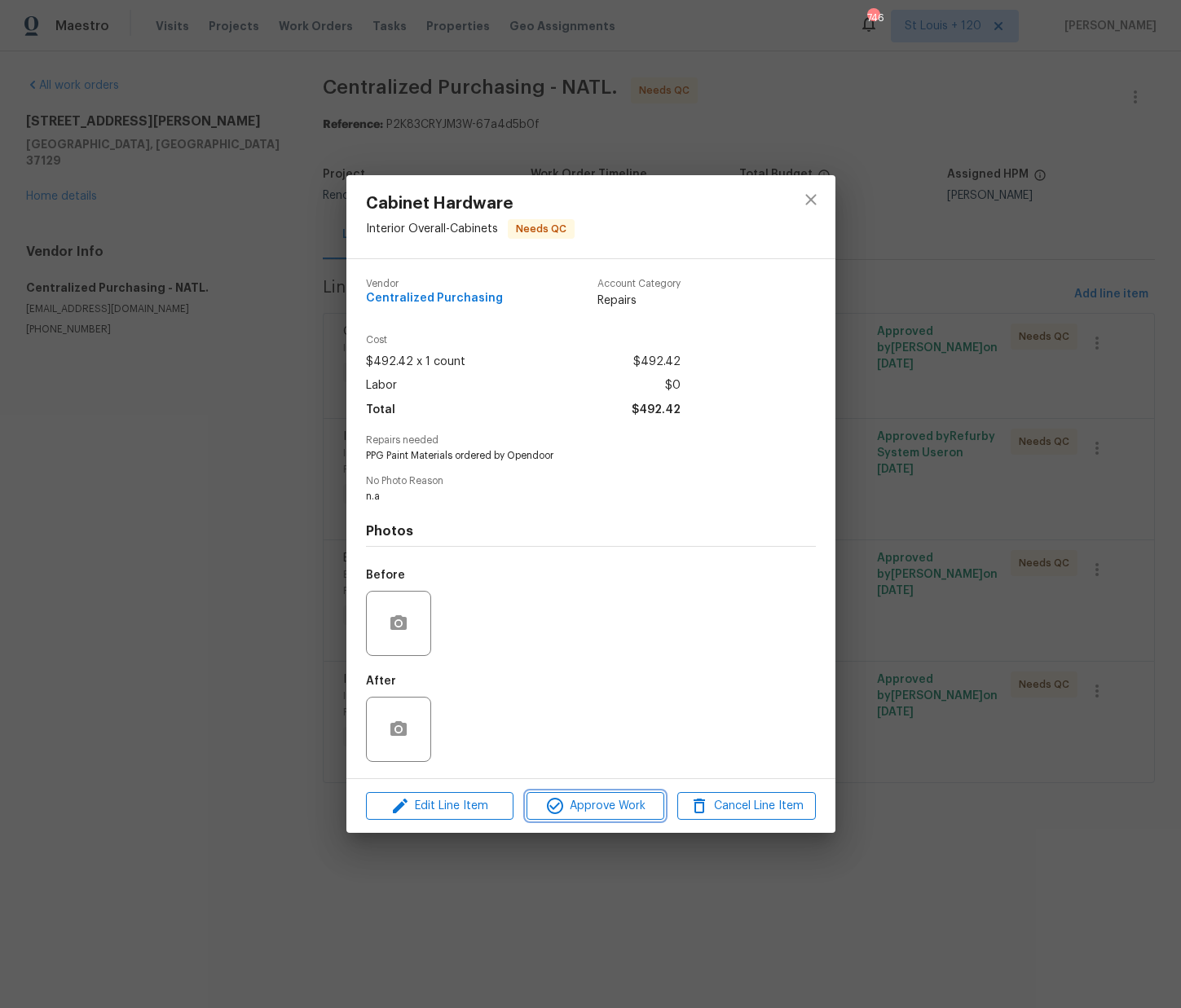
click at [616, 802] on span "Approve Work" at bounding box center [595, 806] width 128 height 20
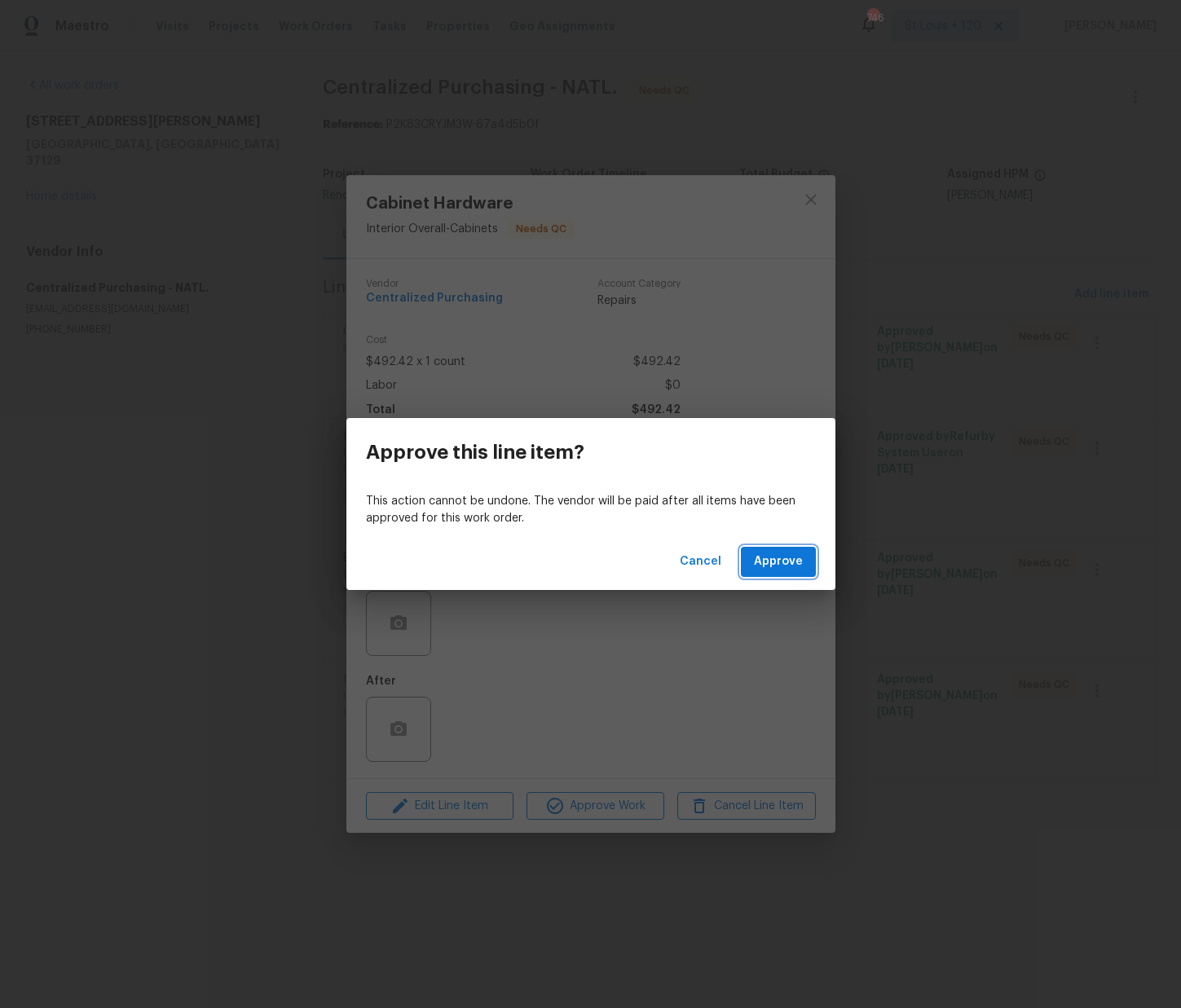
click at [773, 569] on span "Approve" at bounding box center [778, 562] width 49 height 20
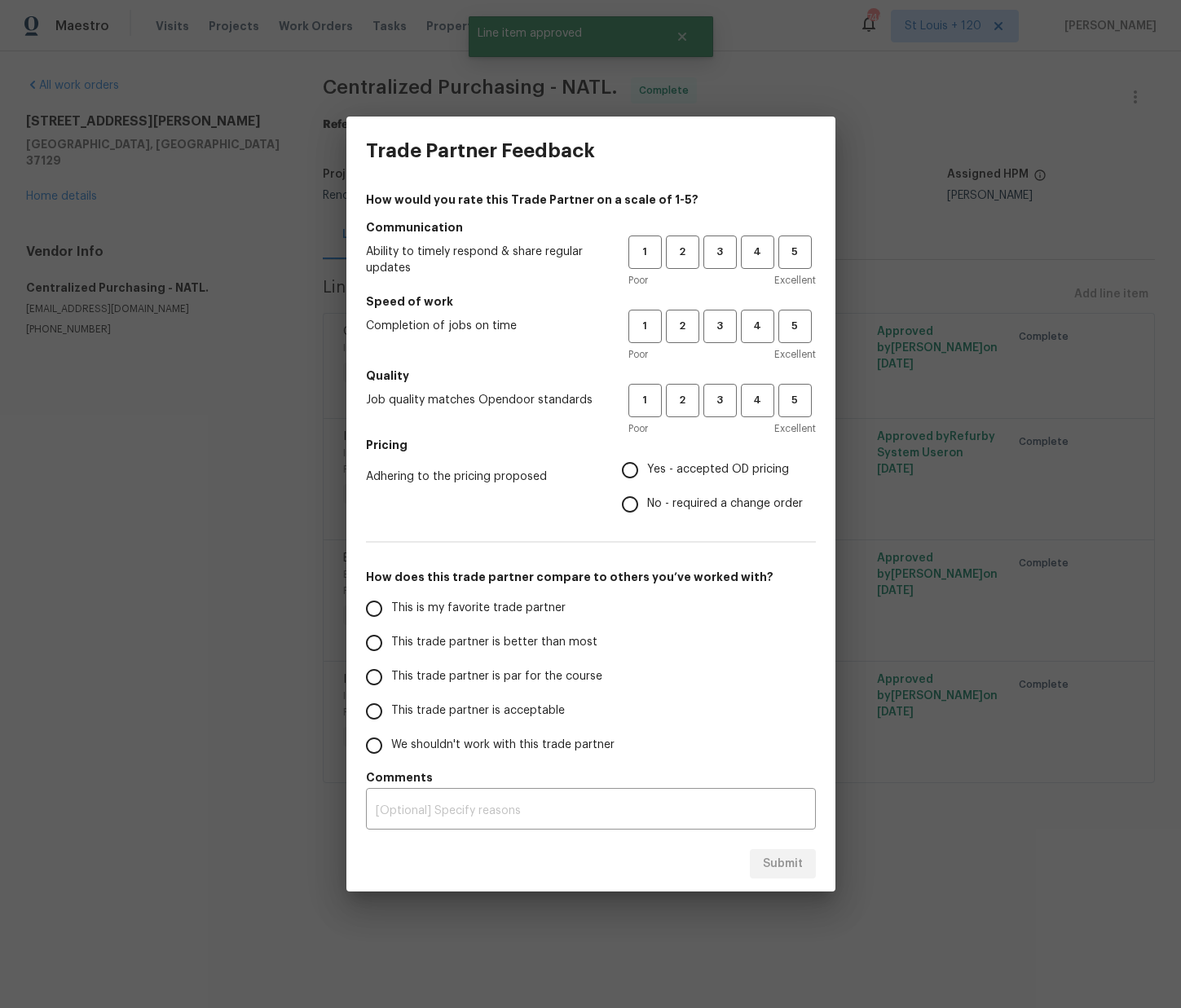
click at [919, 385] on div "Trade Partner Feedback How would you rate this Trade Partner on a scale of 1-5?…" at bounding box center [590, 504] width 1181 height 1008
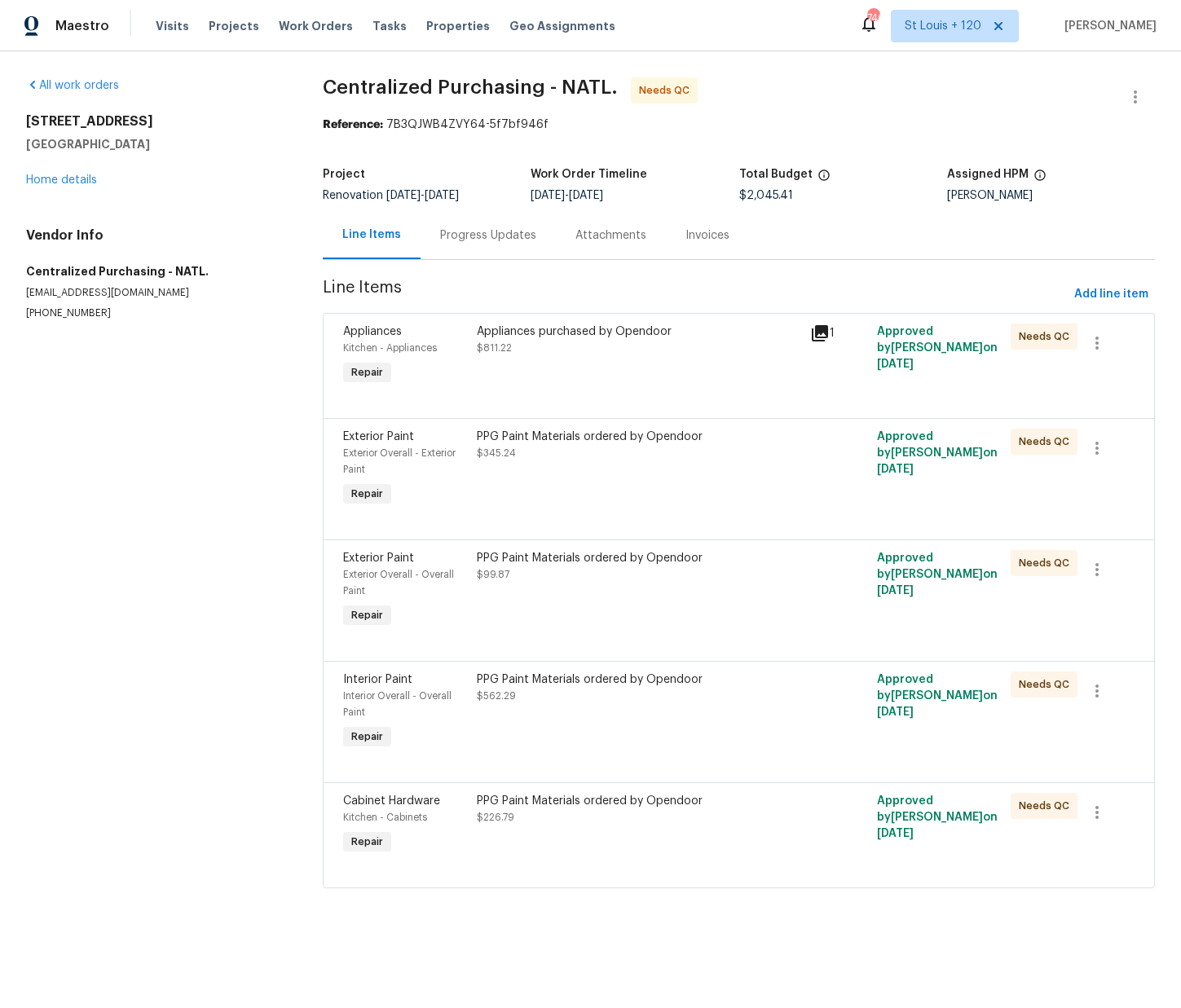
click at [570, 393] on div at bounding box center [738, 398] width 791 height 19
click at [588, 380] on div "Appliances purchased by Opendoor $811.22" at bounding box center [639, 357] width 334 height 75
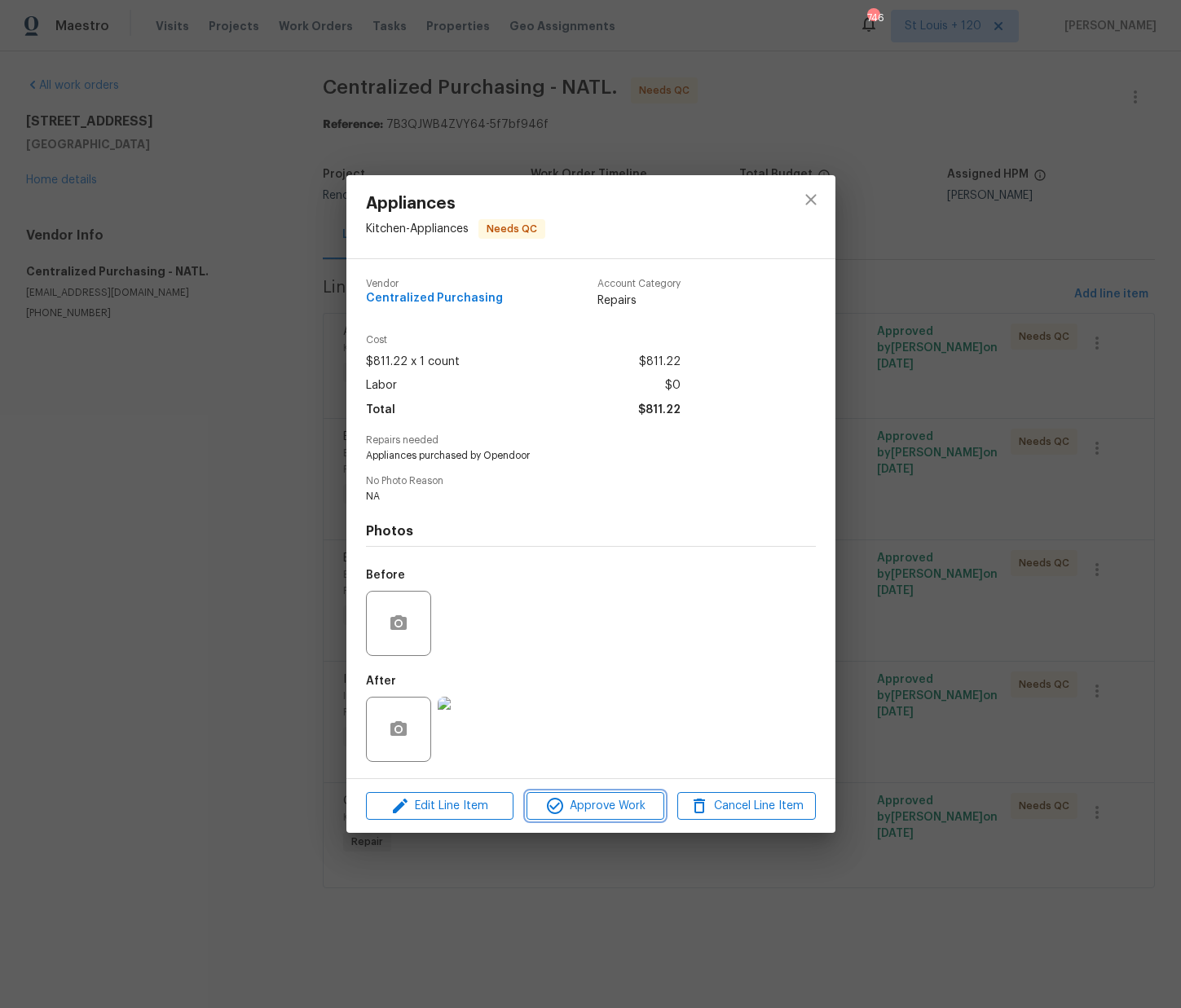
click at [644, 803] on span "Approve Work" at bounding box center [595, 806] width 128 height 20
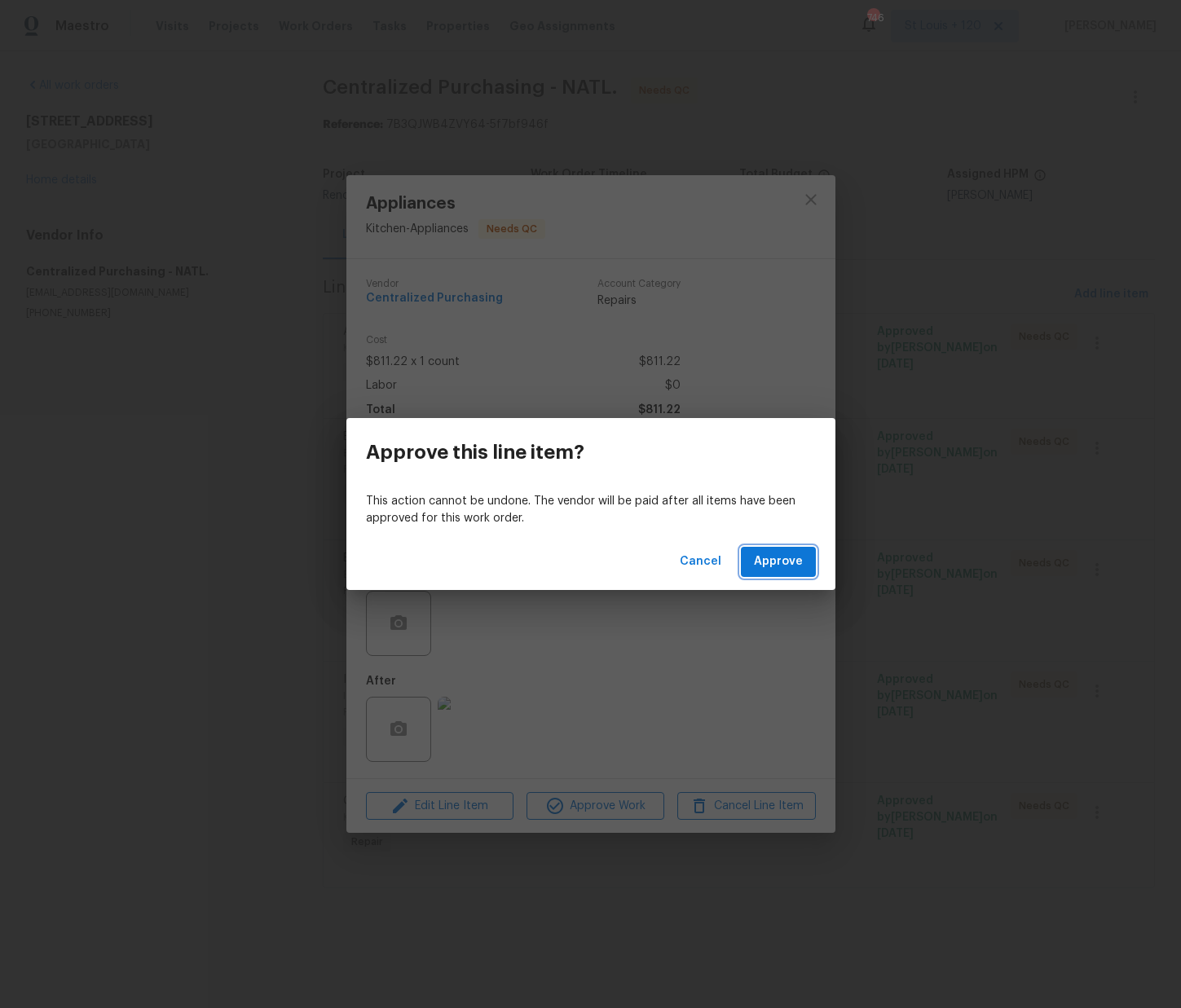
click at [779, 553] on span "Approve" at bounding box center [778, 562] width 49 height 20
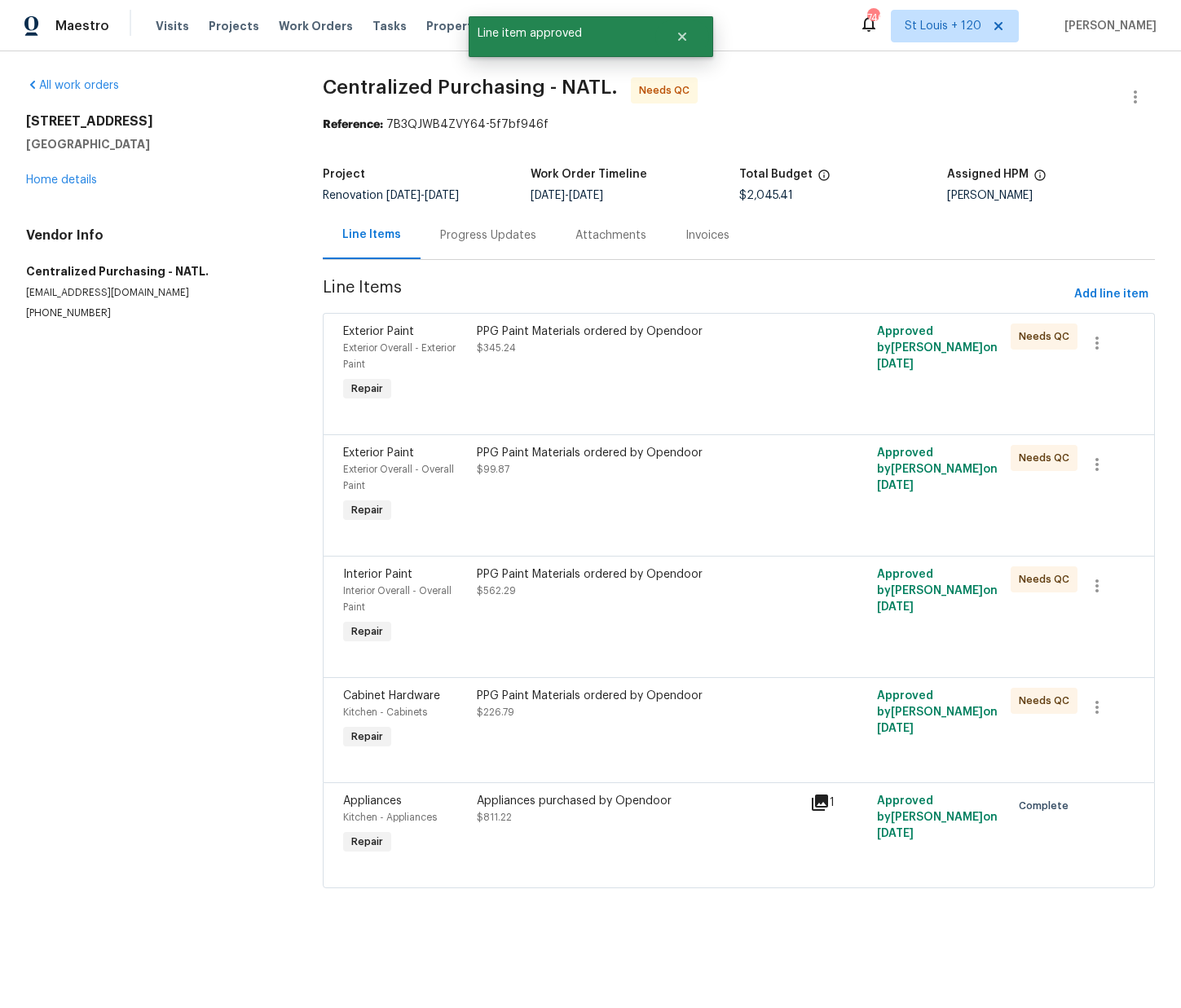
click at [597, 393] on div "PPG Paint Materials ordered by Opendoor $345.24" at bounding box center [639, 364] width 334 height 91
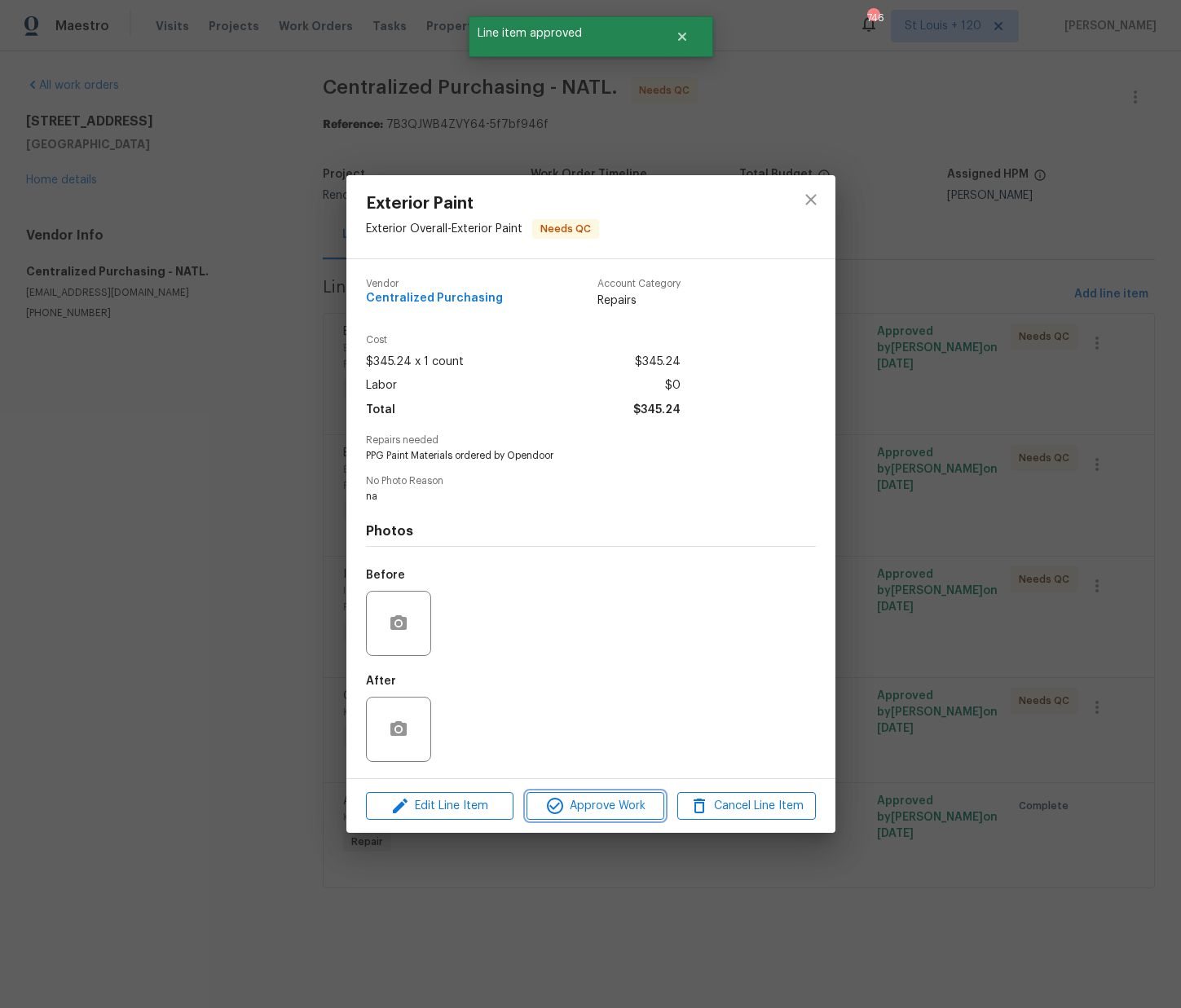
click at [639, 796] on span "Approve Work" at bounding box center [595, 806] width 128 height 20
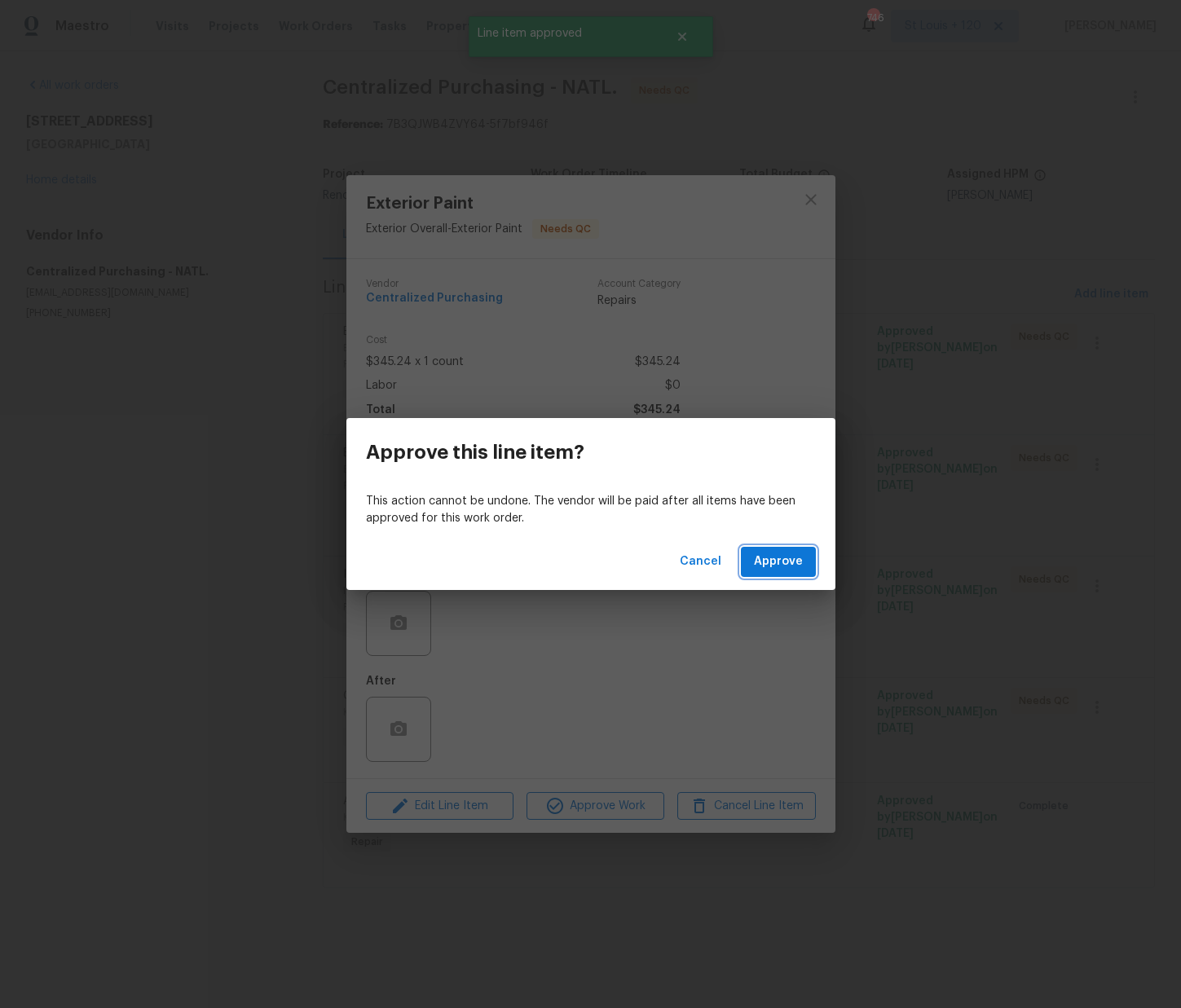
click at [765, 563] on span "Approve" at bounding box center [778, 562] width 49 height 20
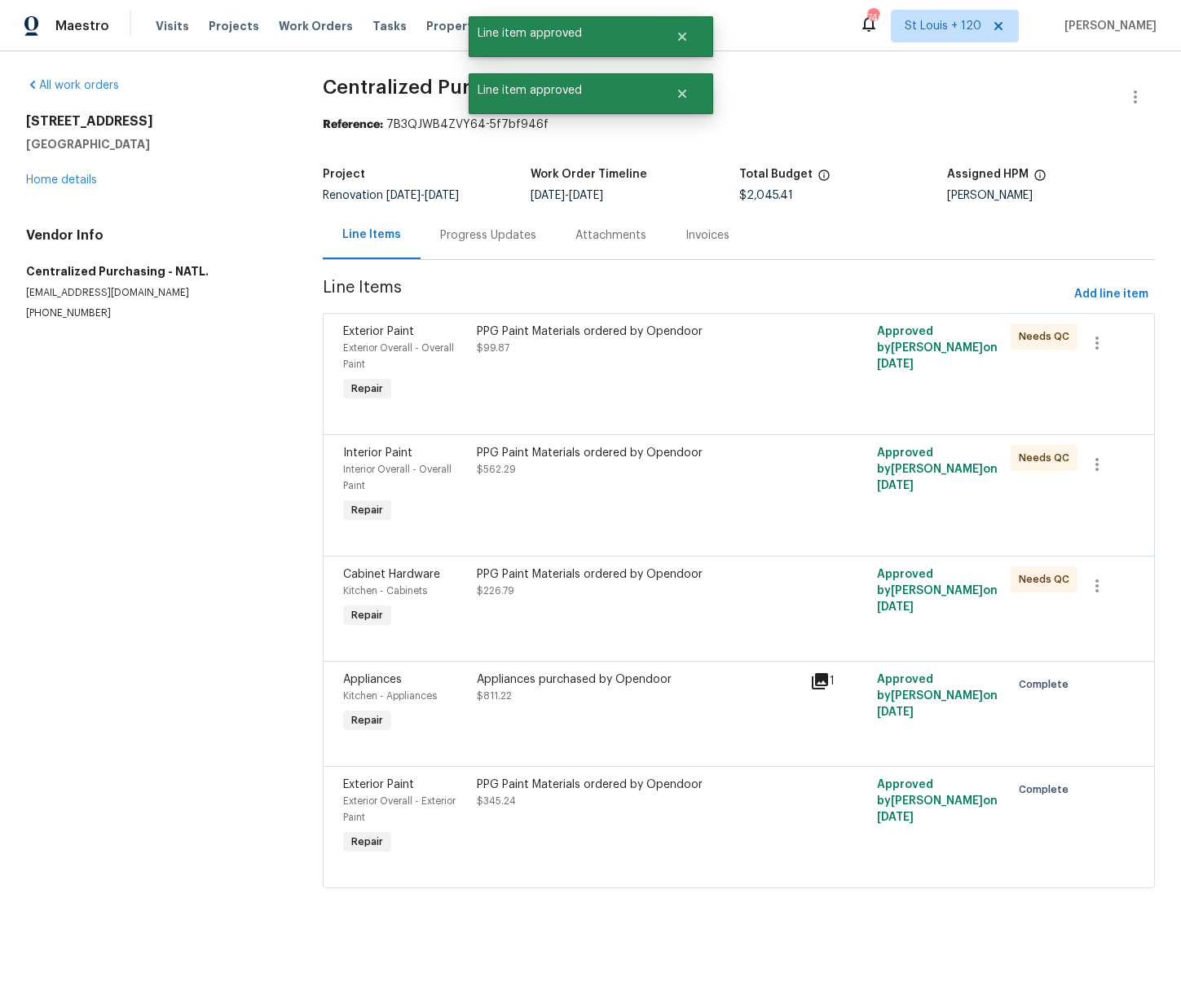
click at [562, 370] on div "PPG Paint Materials ordered by Opendoor $99.87" at bounding box center [639, 364] width 334 height 91
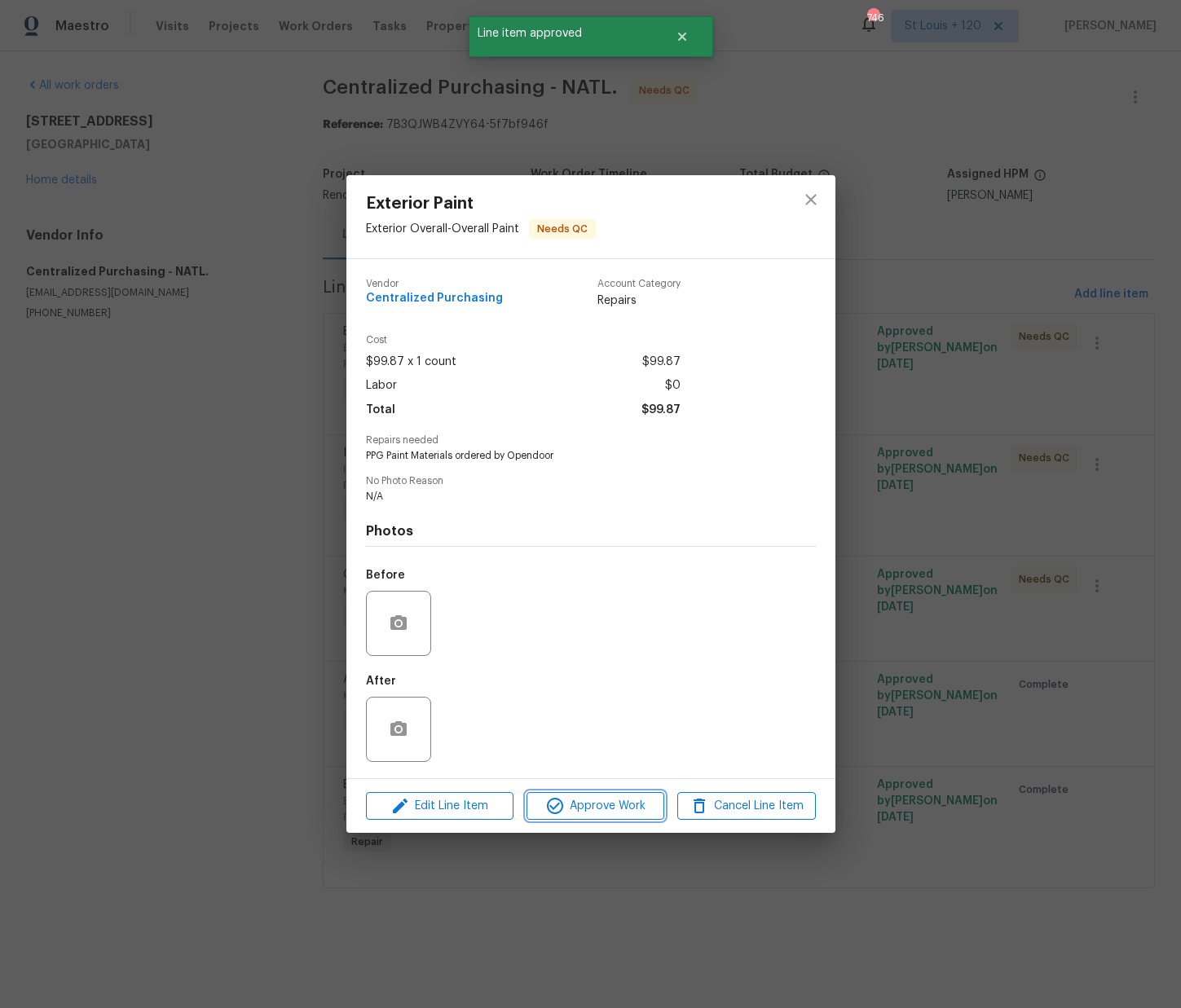
click at [629, 810] on span "Approve Work" at bounding box center [595, 806] width 128 height 20
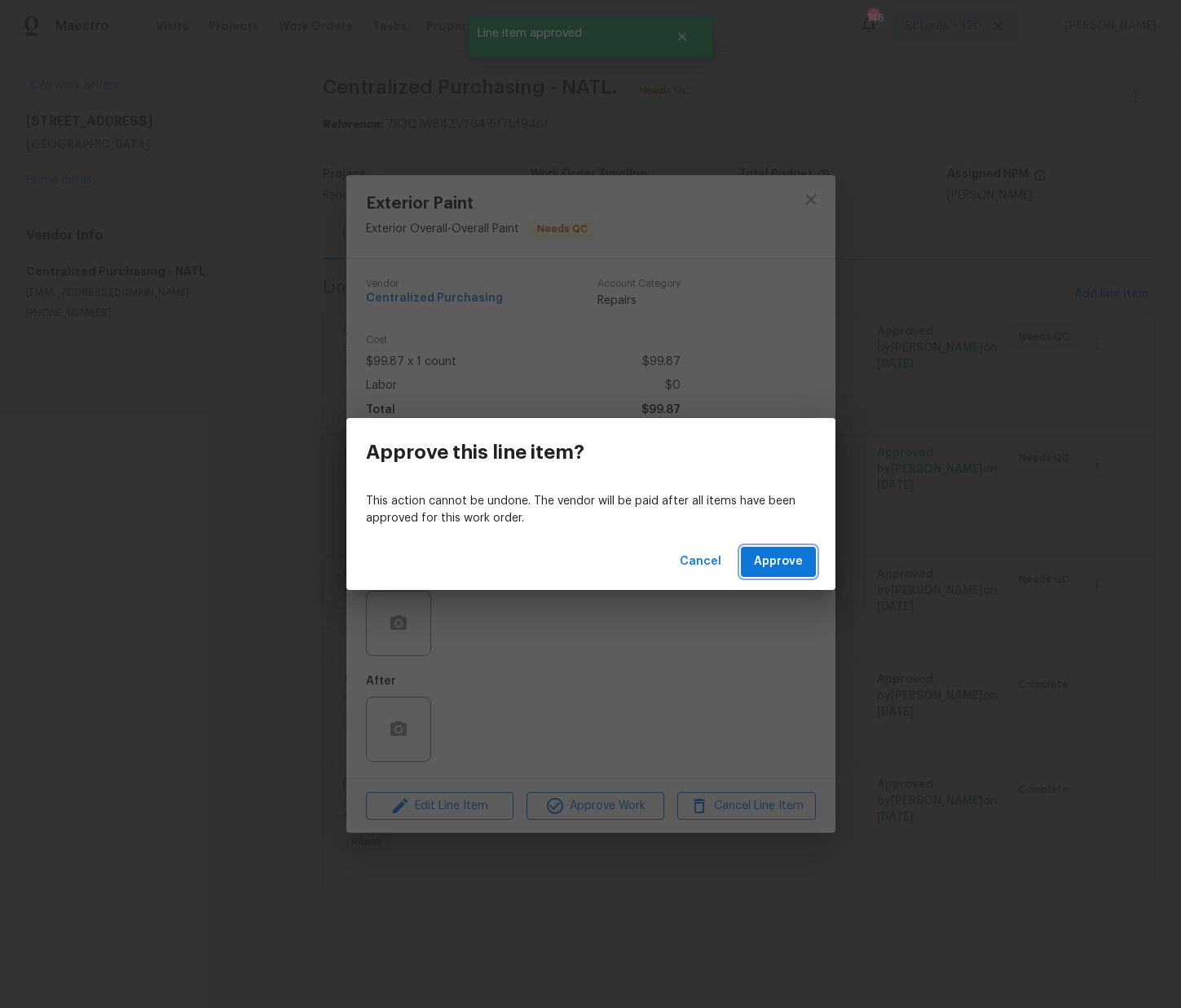
click at [783, 548] on button "Approve" at bounding box center [778, 562] width 75 height 30
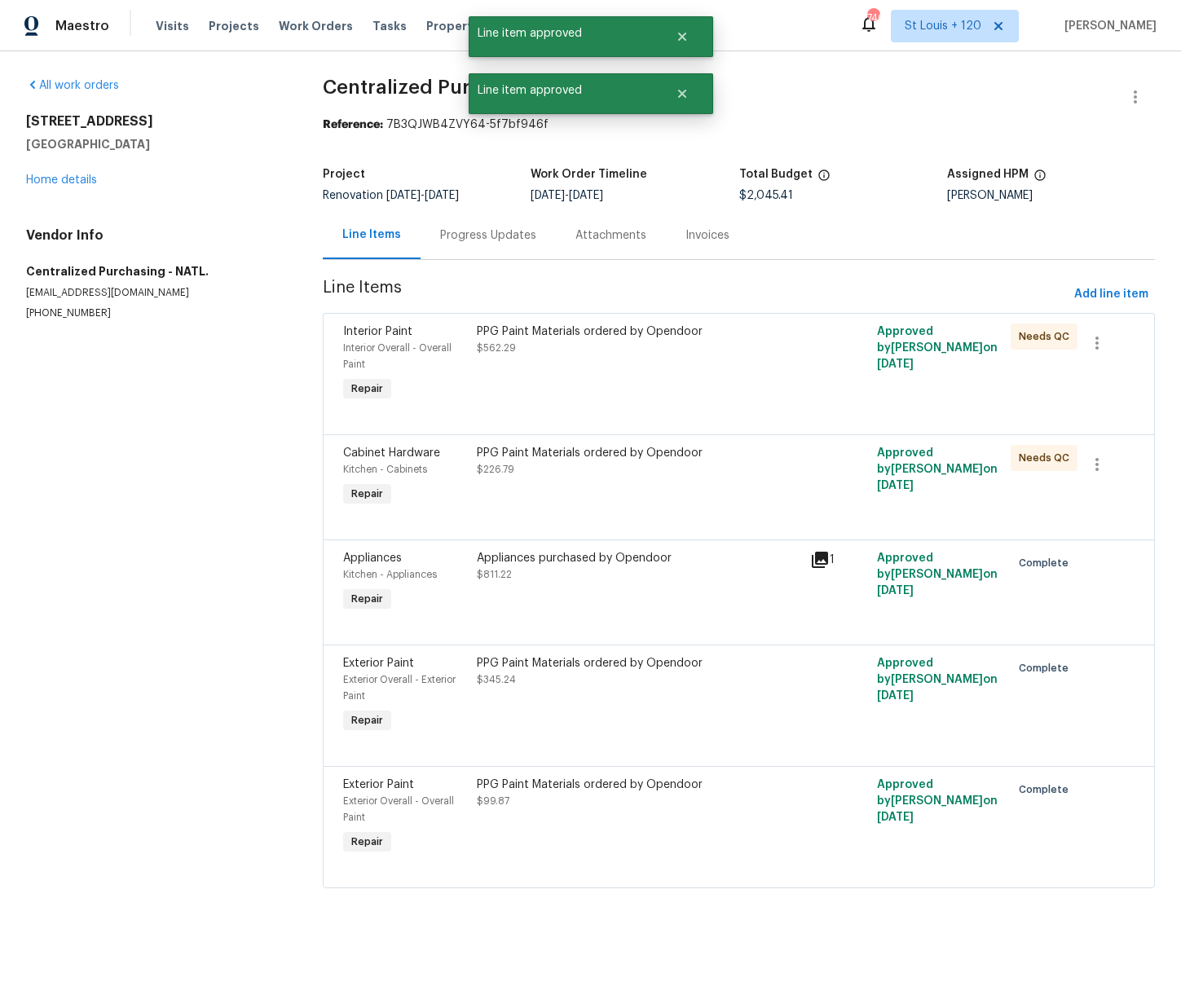
click at [579, 378] on div "PPG Paint Materials ordered by Opendoor $562.29" at bounding box center [639, 364] width 334 height 91
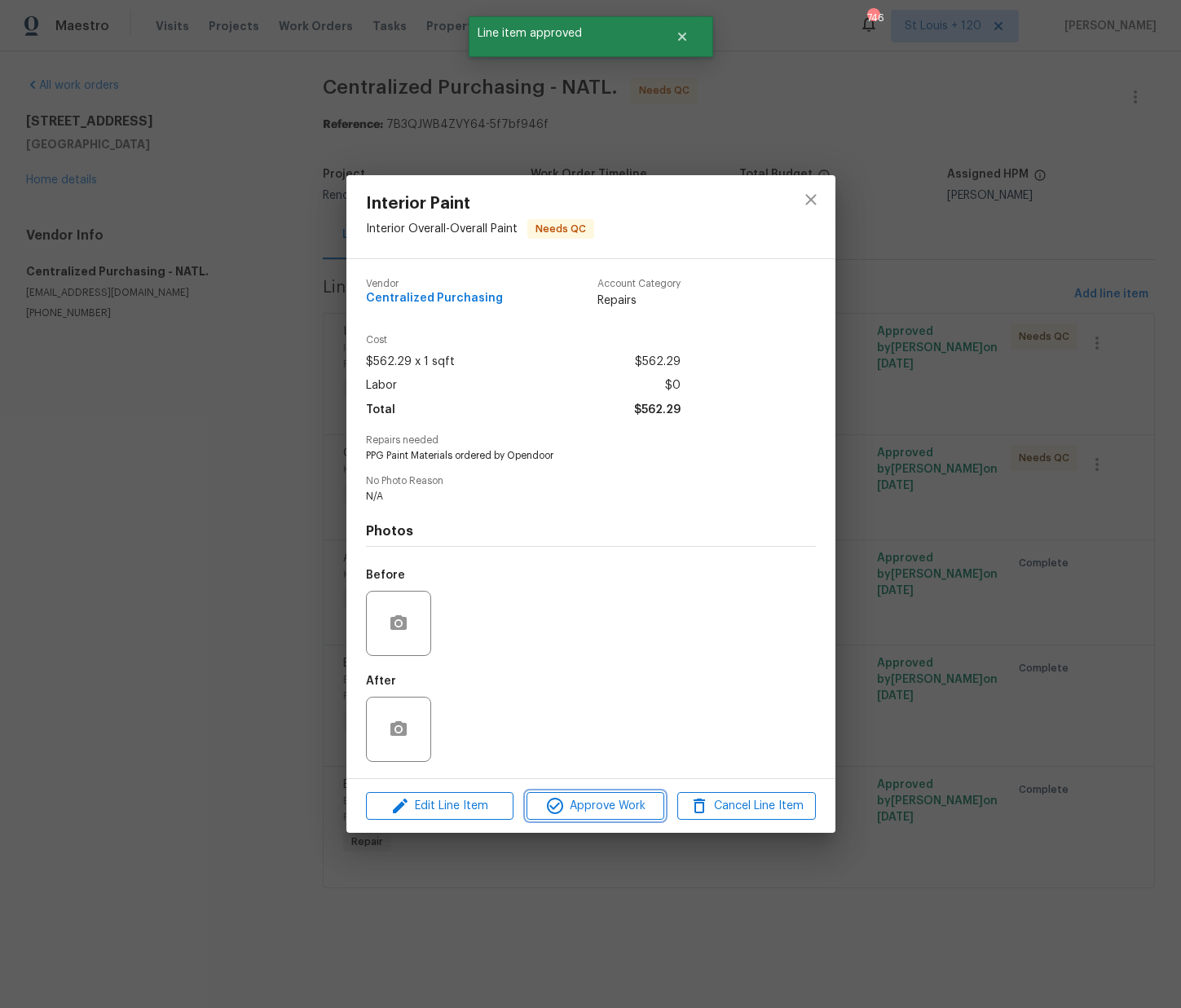
click at [614, 808] on span "Approve Work" at bounding box center [595, 806] width 128 height 20
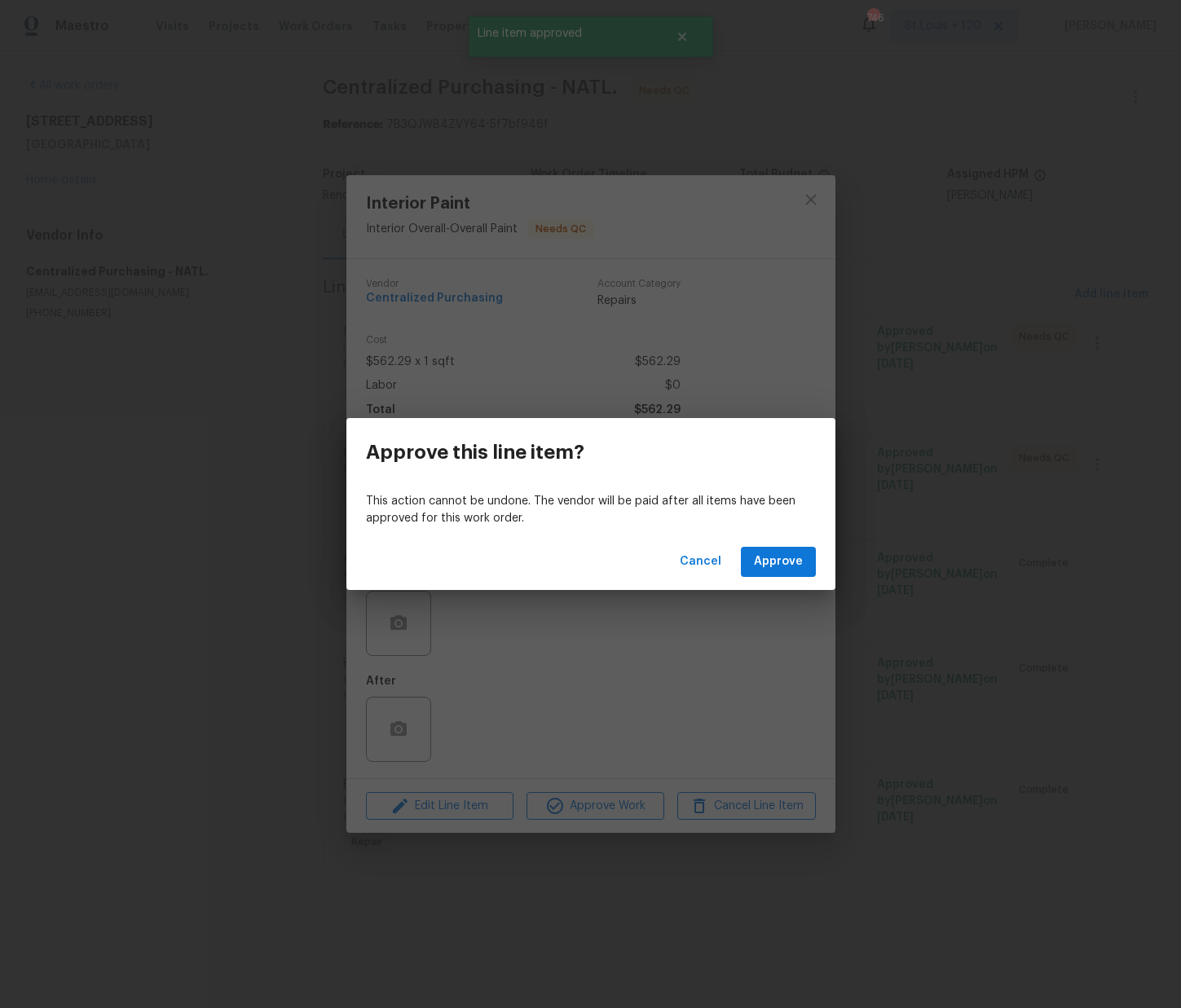
drag, startPoint x: 775, startPoint y: 532, endPoint x: 770, endPoint y: 564, distance: 32.4
click at [773, 539] on div "Approve this line item? This action cannot be undone. The vendor will be paid a…" at bounding box center [591, 503] width 489 height 172
click at [769, 563] on span "Approve" at bounding box center [778, 562] width 49 height 20
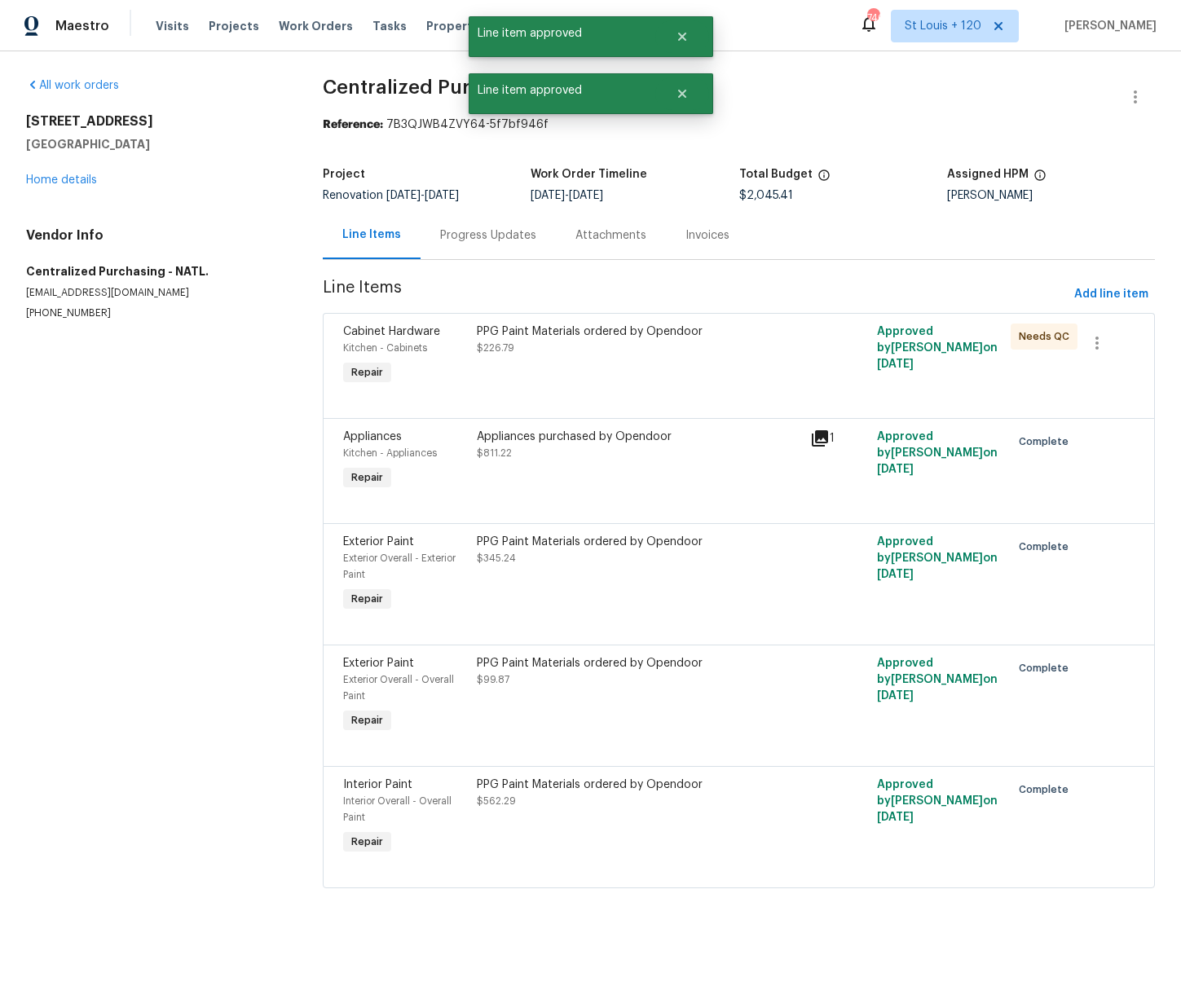
click at [595, 380] on div "PPG Paint Materials ordered by Opendoor $226.79" at bounding box center [639, 357] width 334 height 75
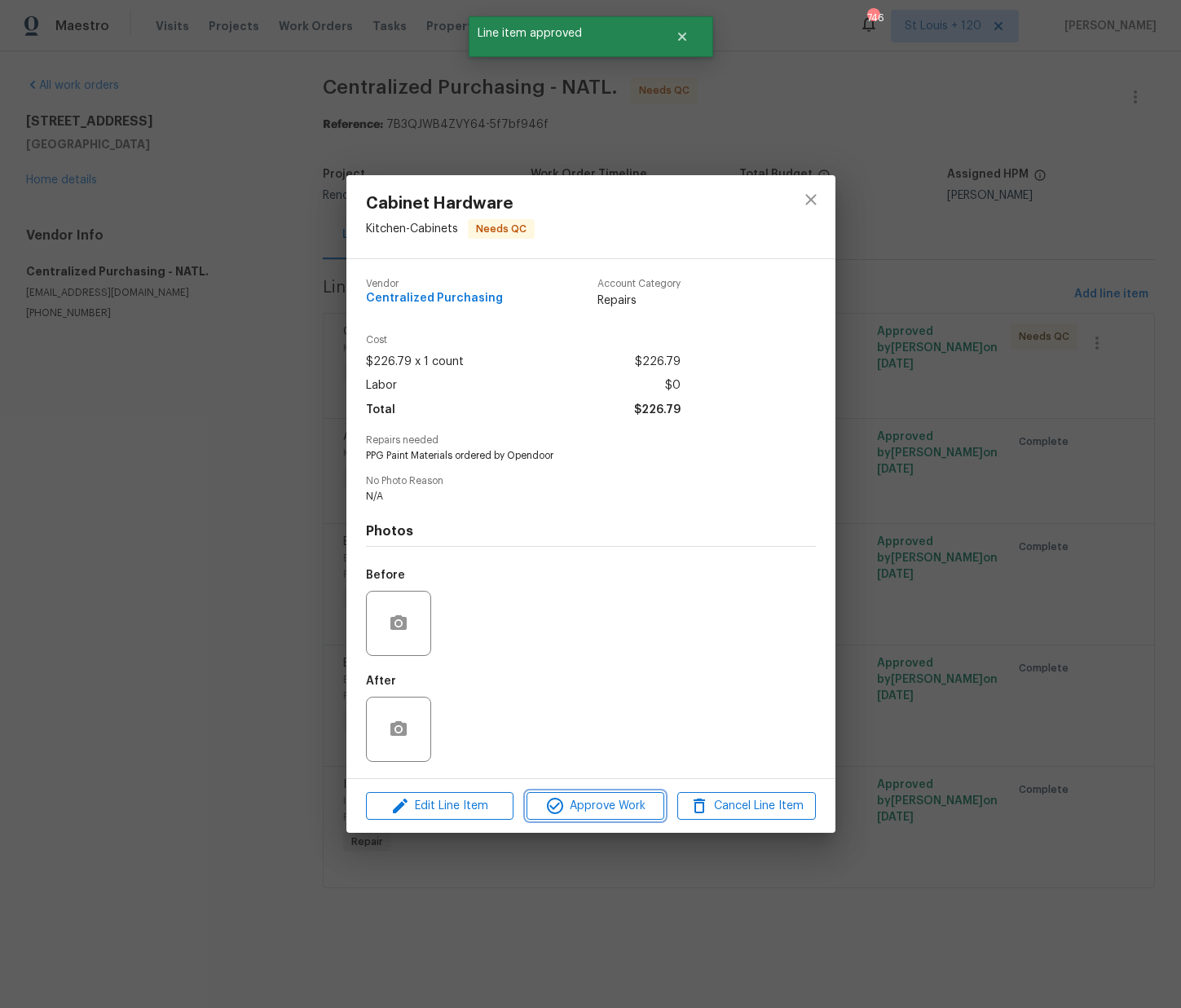
click at [639, 805] on span "Approve Work" at bounding box center [595, 806] width 128 height 20
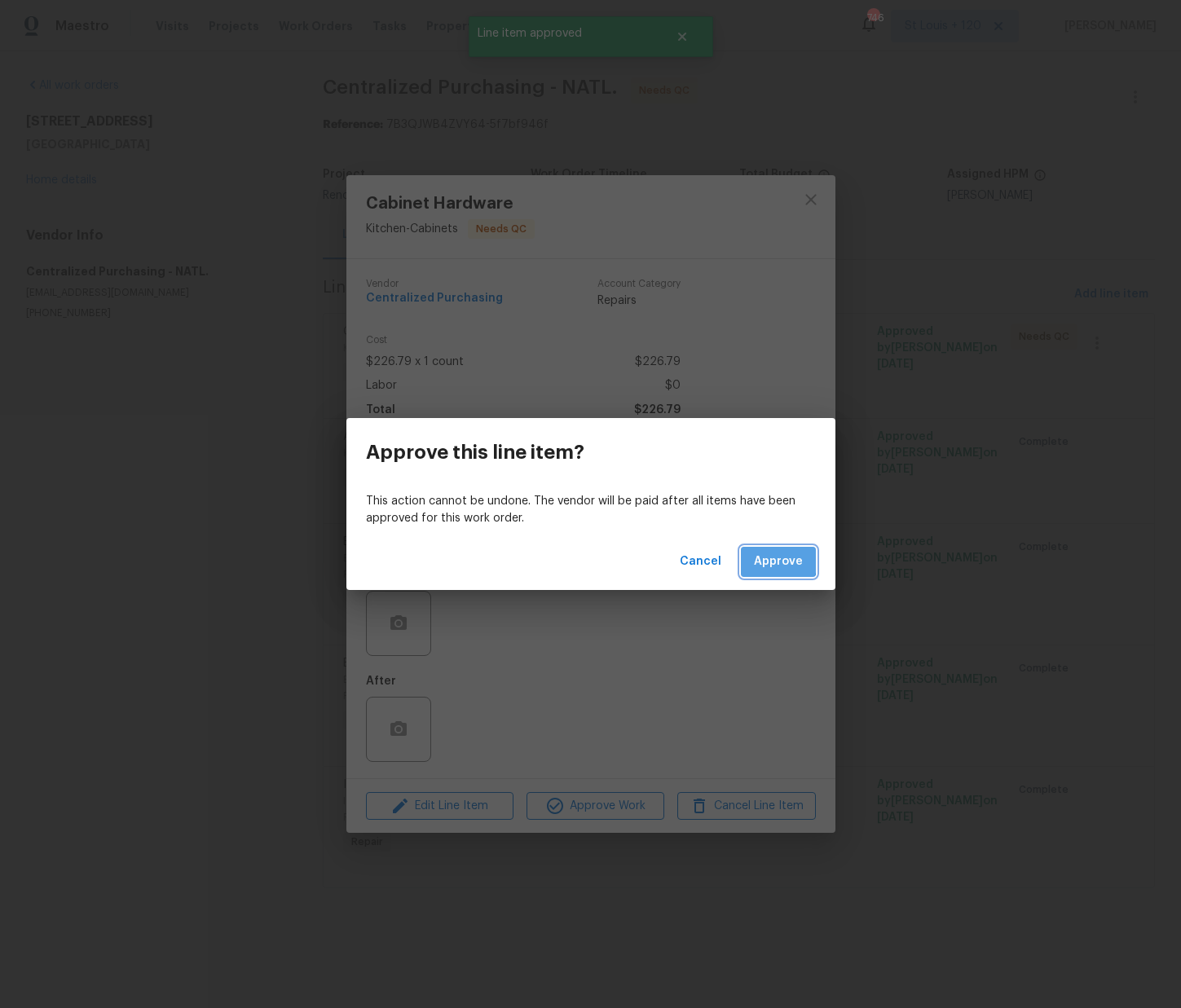
click at [773, 560] on span "Approve" at bounding box center [778, 562] width 49 height 20
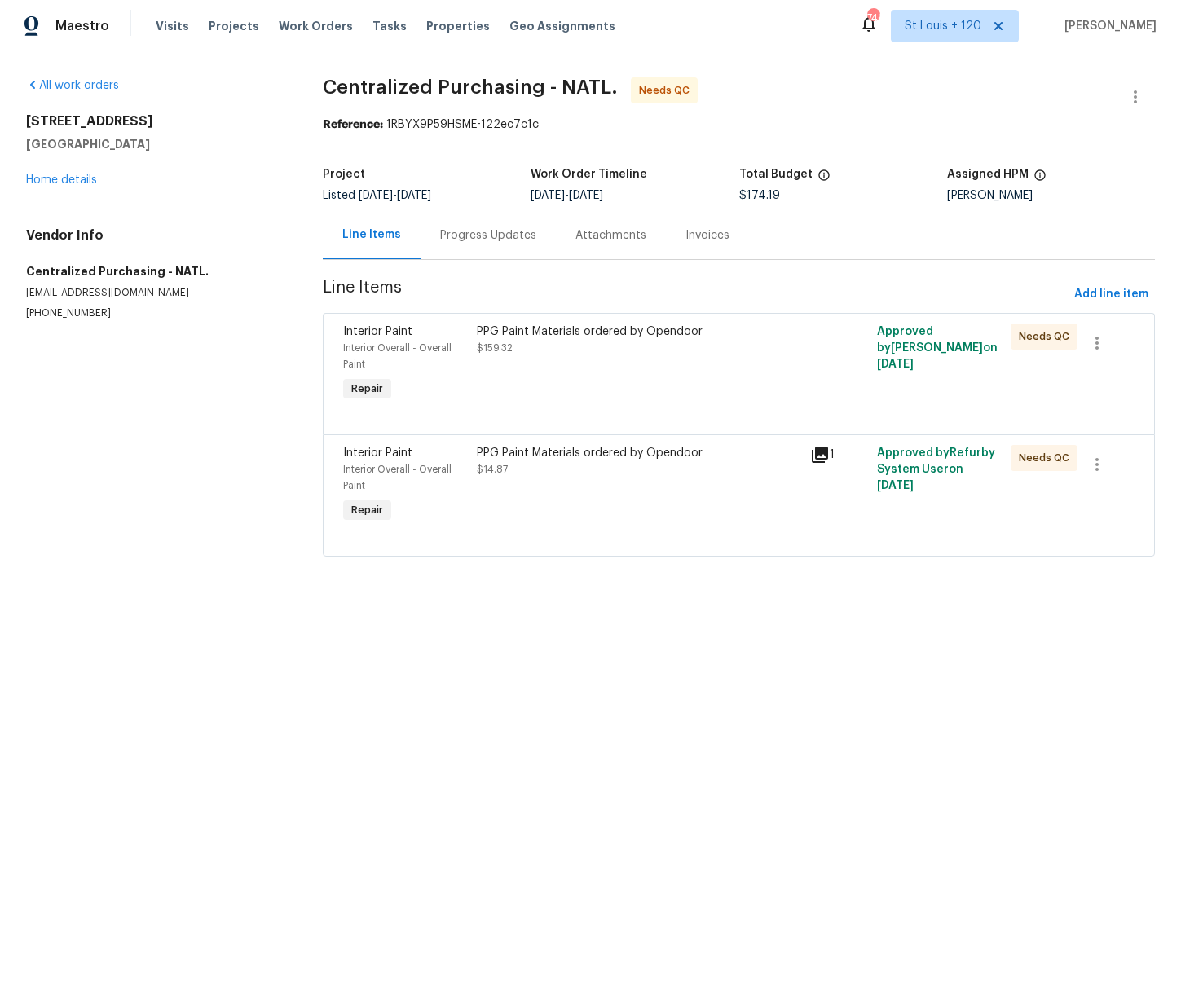
click at [562, 384] on div "PPG Paint Materials ordered by Opendoor $159.32" at bounding box center [639, 364] width 334 height 91
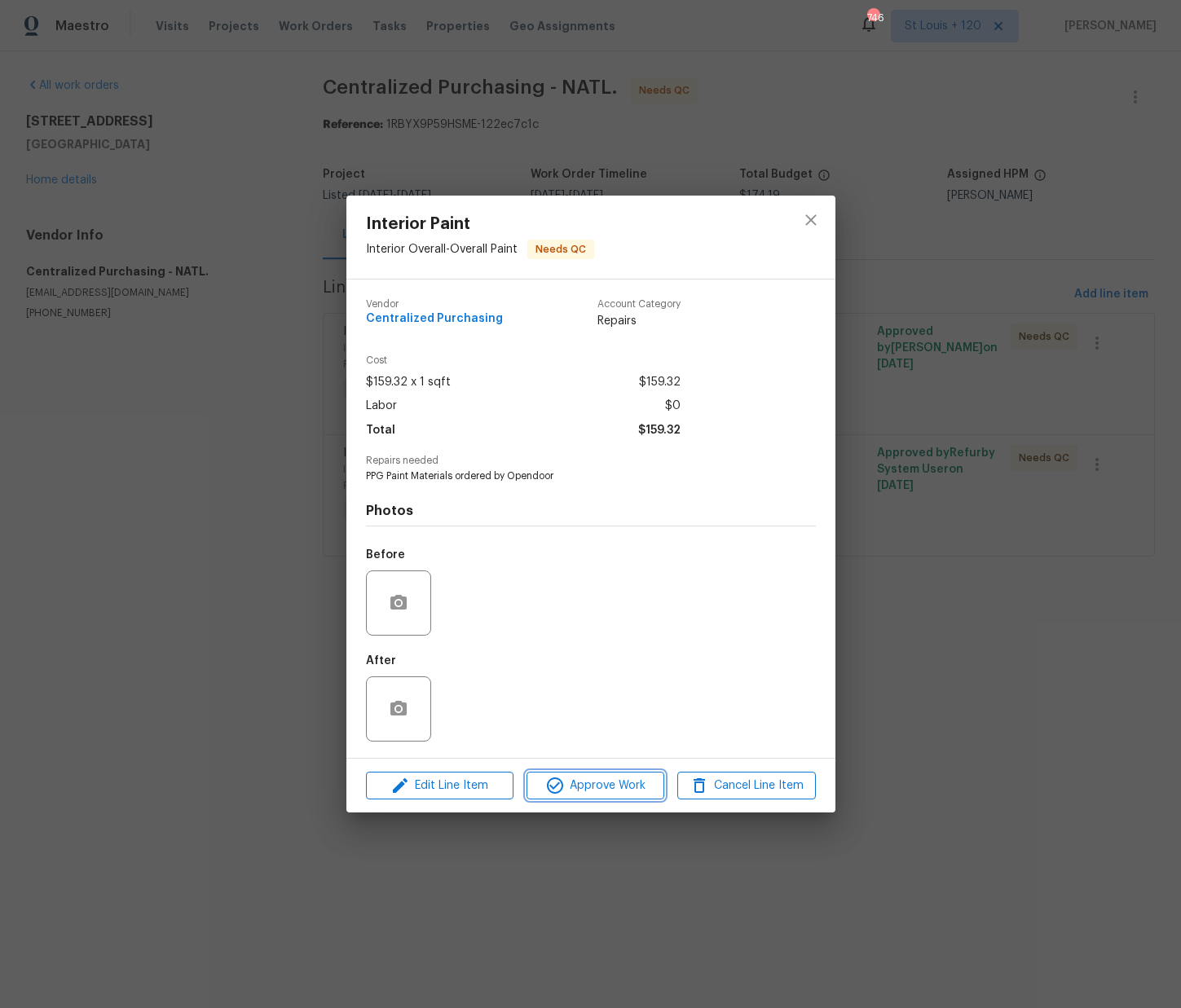
click at [583, 784] on span "Approve Work" at bounding box center [595, 786] width 128 height 20
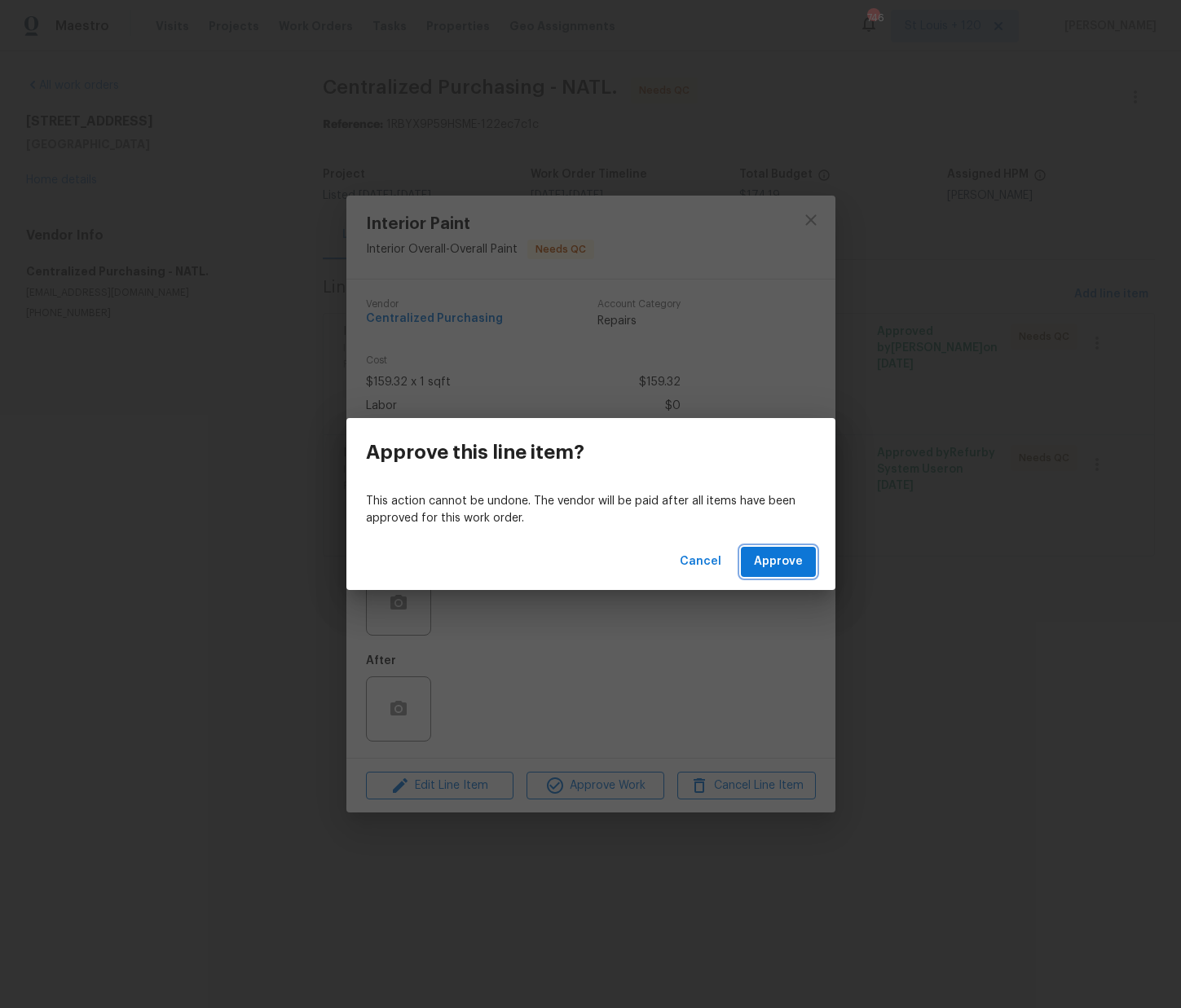
click at [758, 568] on span "Approve" at bounding box center [778, 562] width 49 height 20
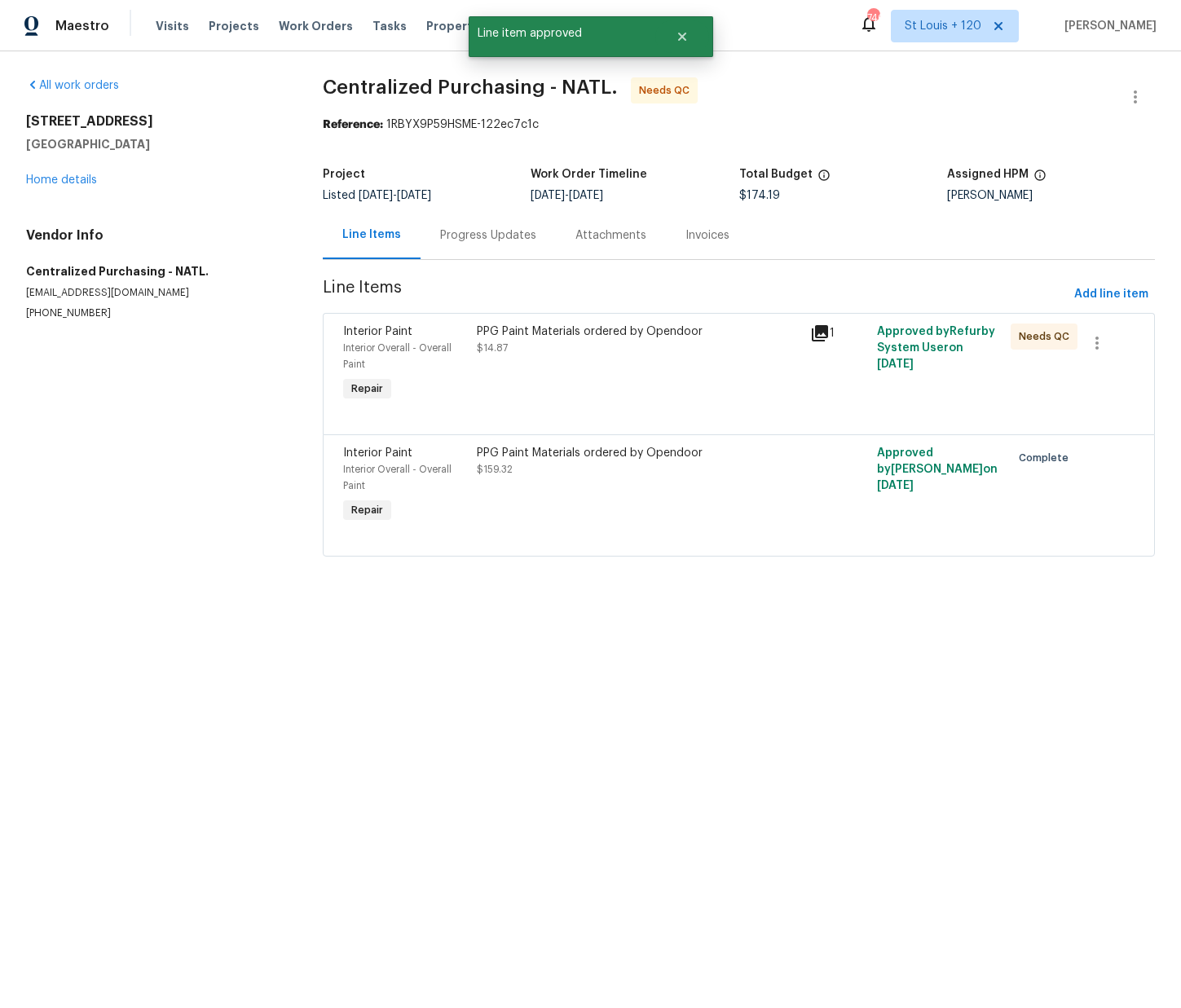
click at [628, 377] on div "PPG Paint Materials ordered by Opendoor $14.87" at bounding box center [639, 364] width 334 height 91
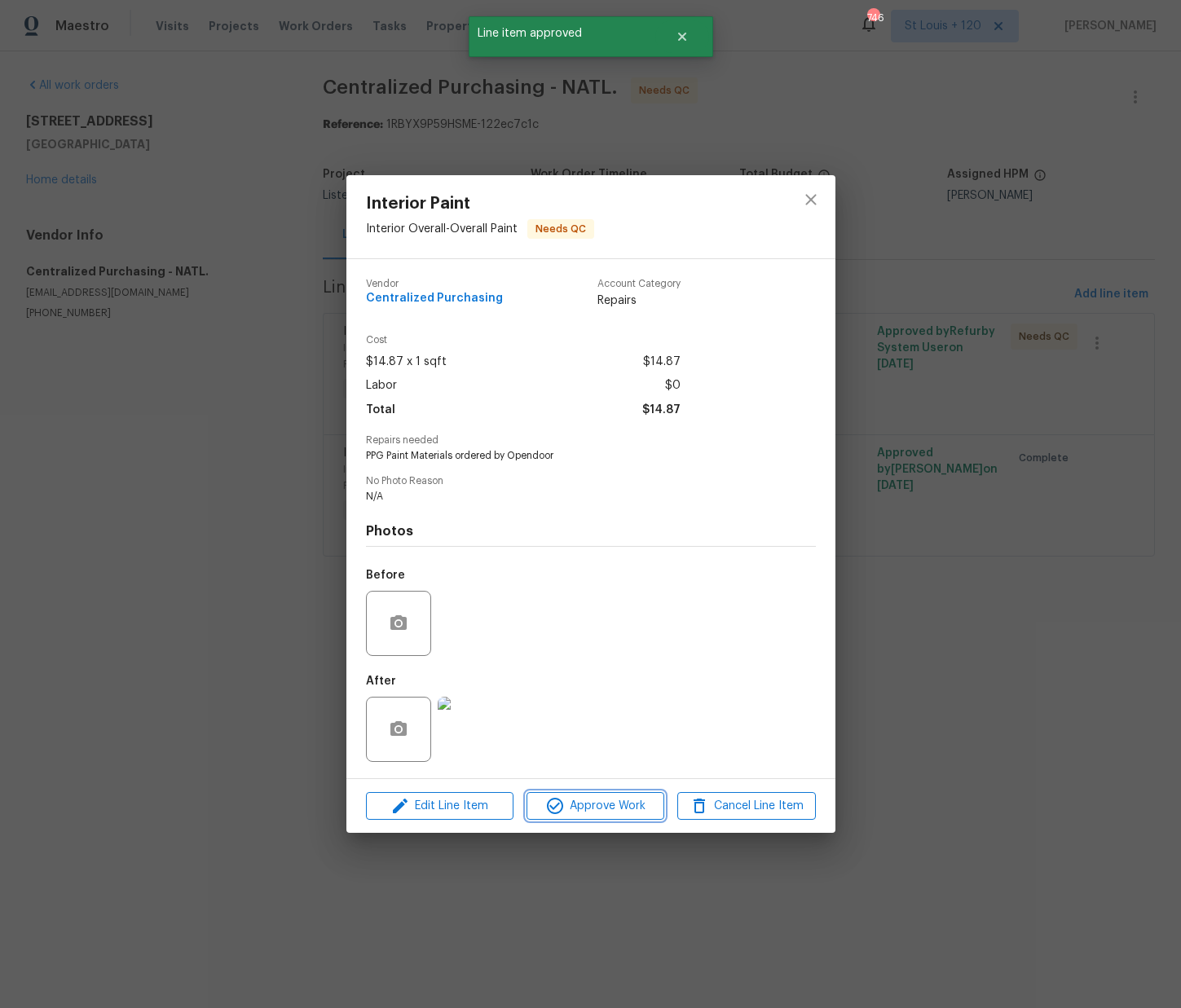
click at [608, 801] on span "Approve Work" at bounding box center [595, 806] width 128 height 20
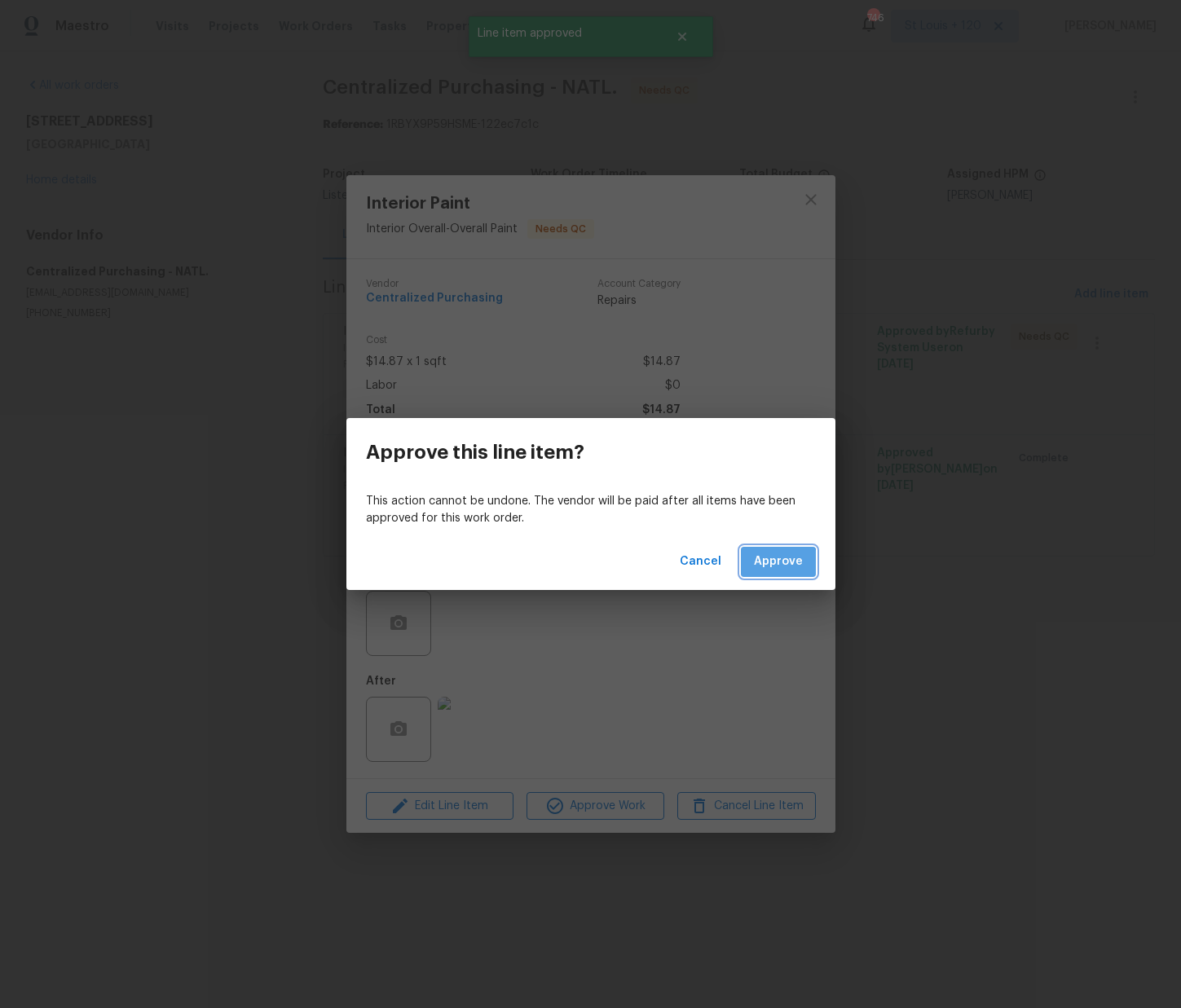
click at [774, 567] on span "Approve" at bounding box center [778, 562] width 49 height 20
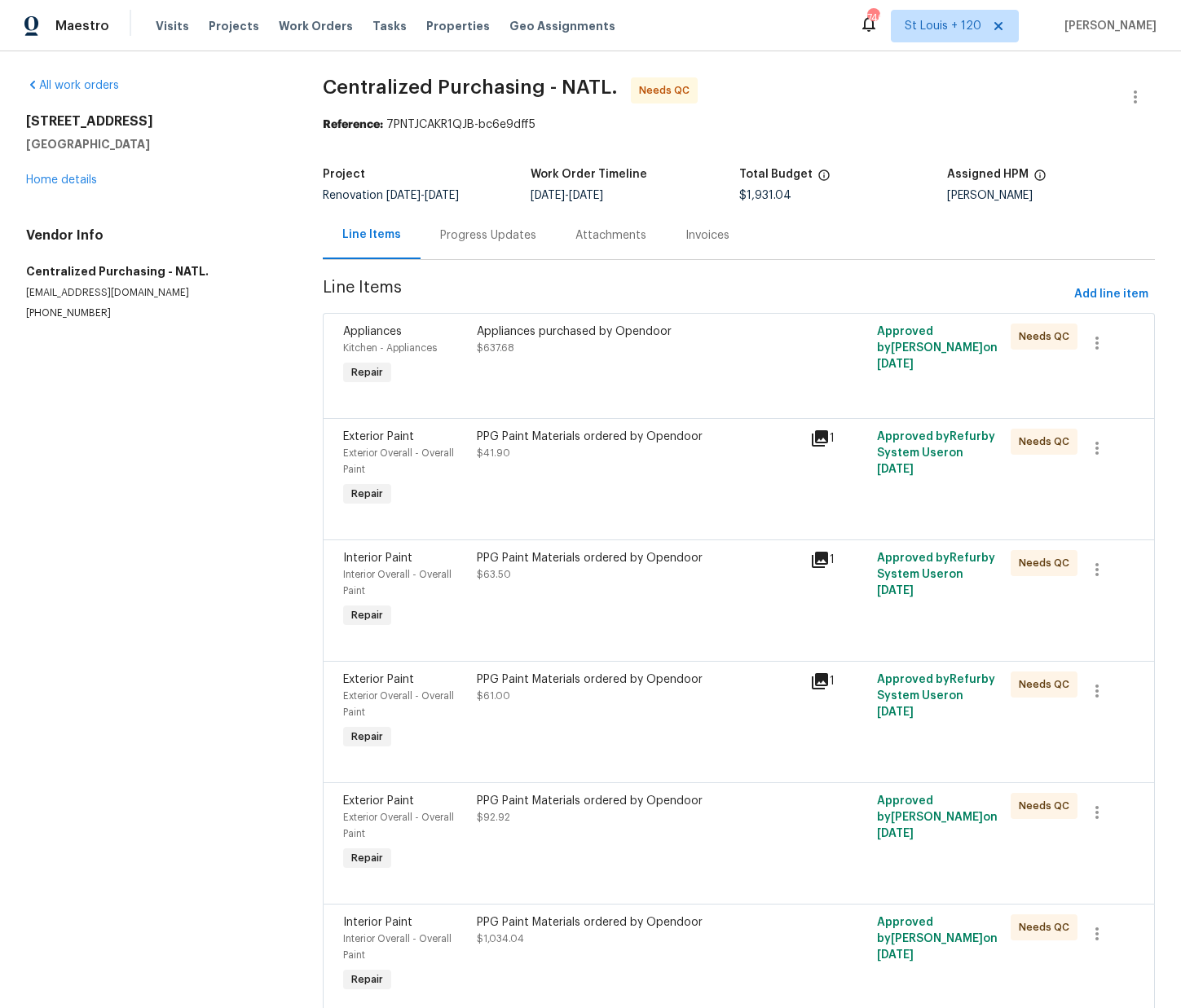
click at [635, 372] on div "Appliances purchased by Opendoor $637.68" at bounding box center [639, 357] width 334 height 75
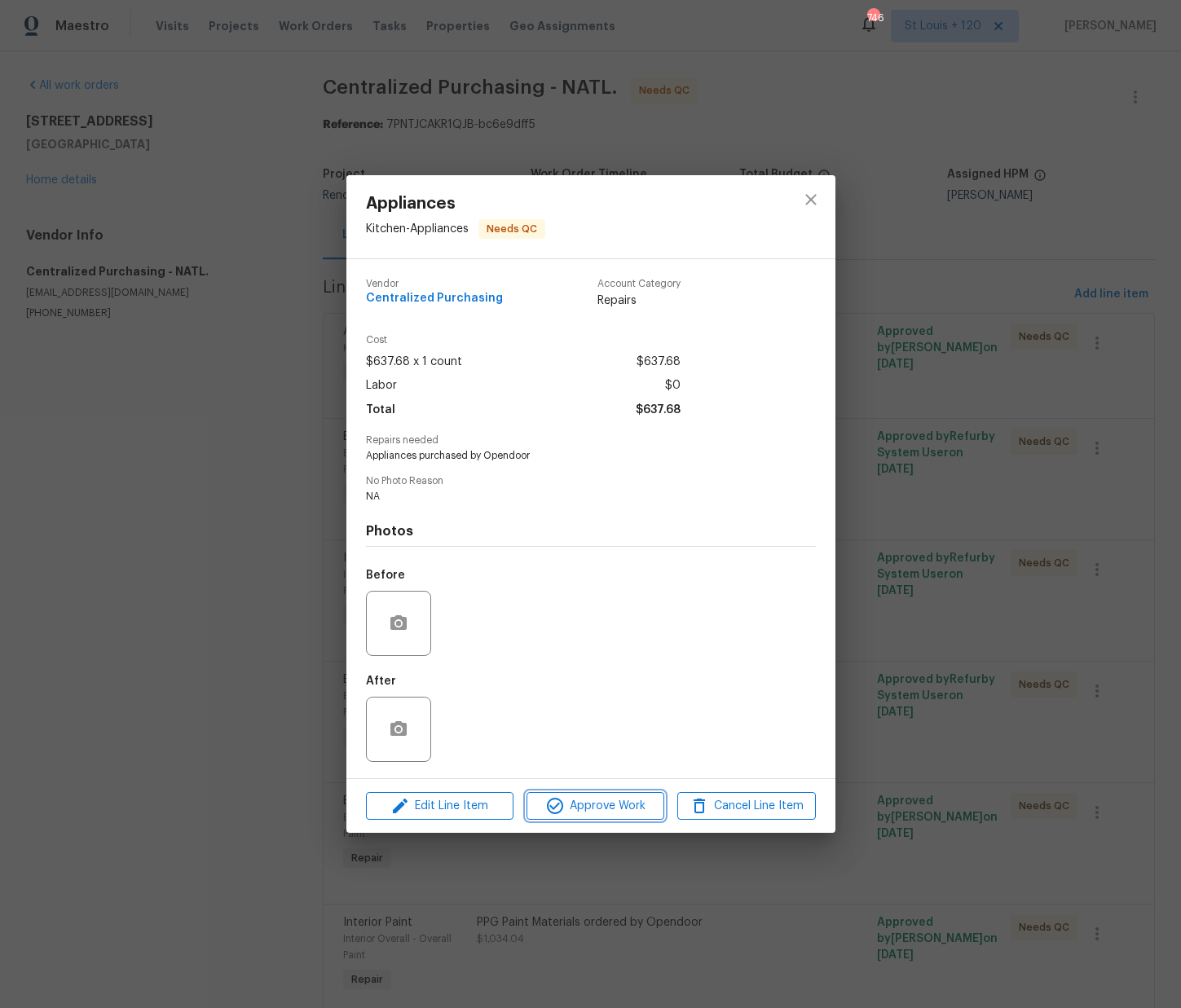
click at [606, 792] on button "Approve Work" at bounding box center [595, 806] width 138 height 28
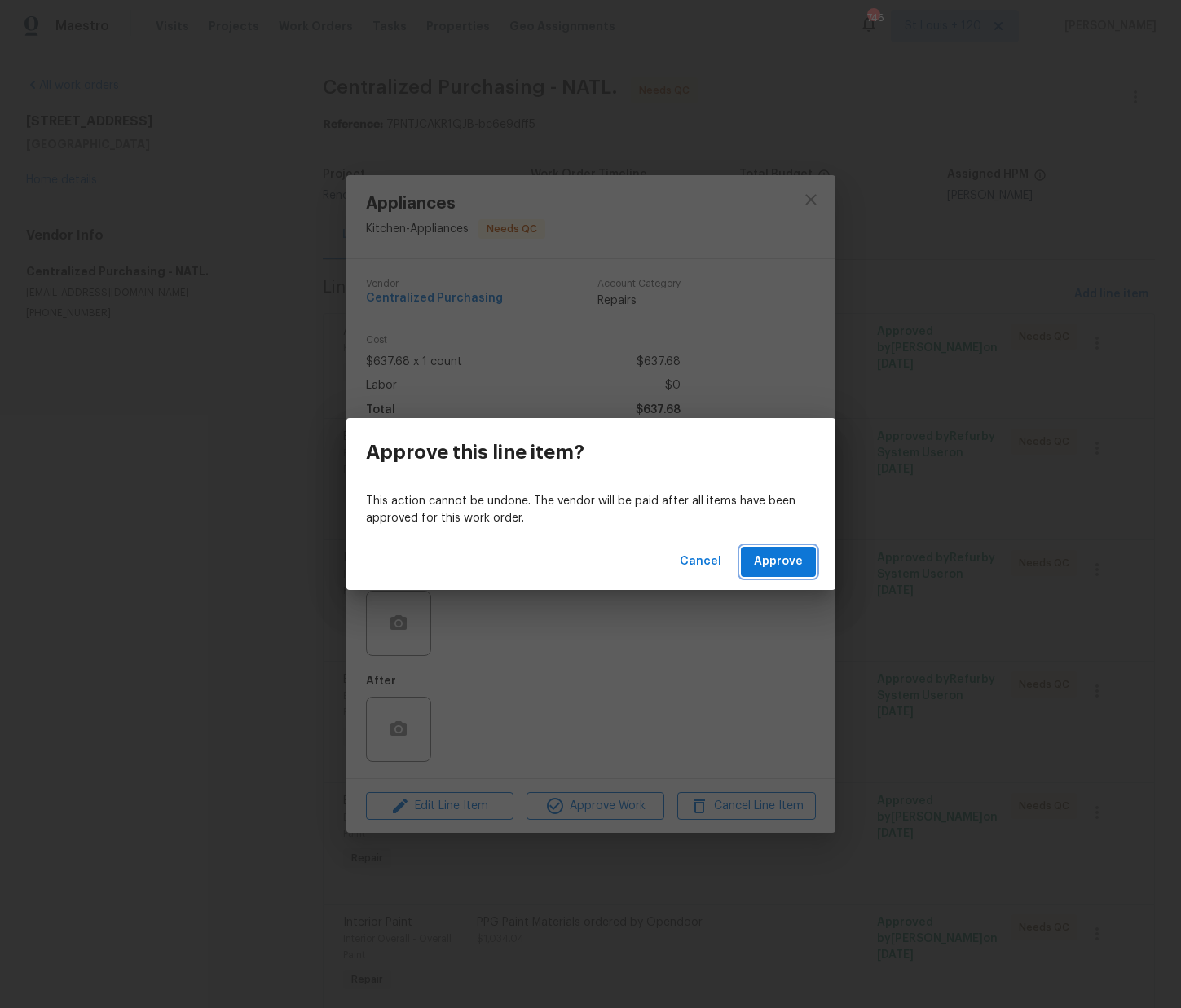
click at [777, 556] on span "Approve" at bounding box center [778, 562] width 49 height 20
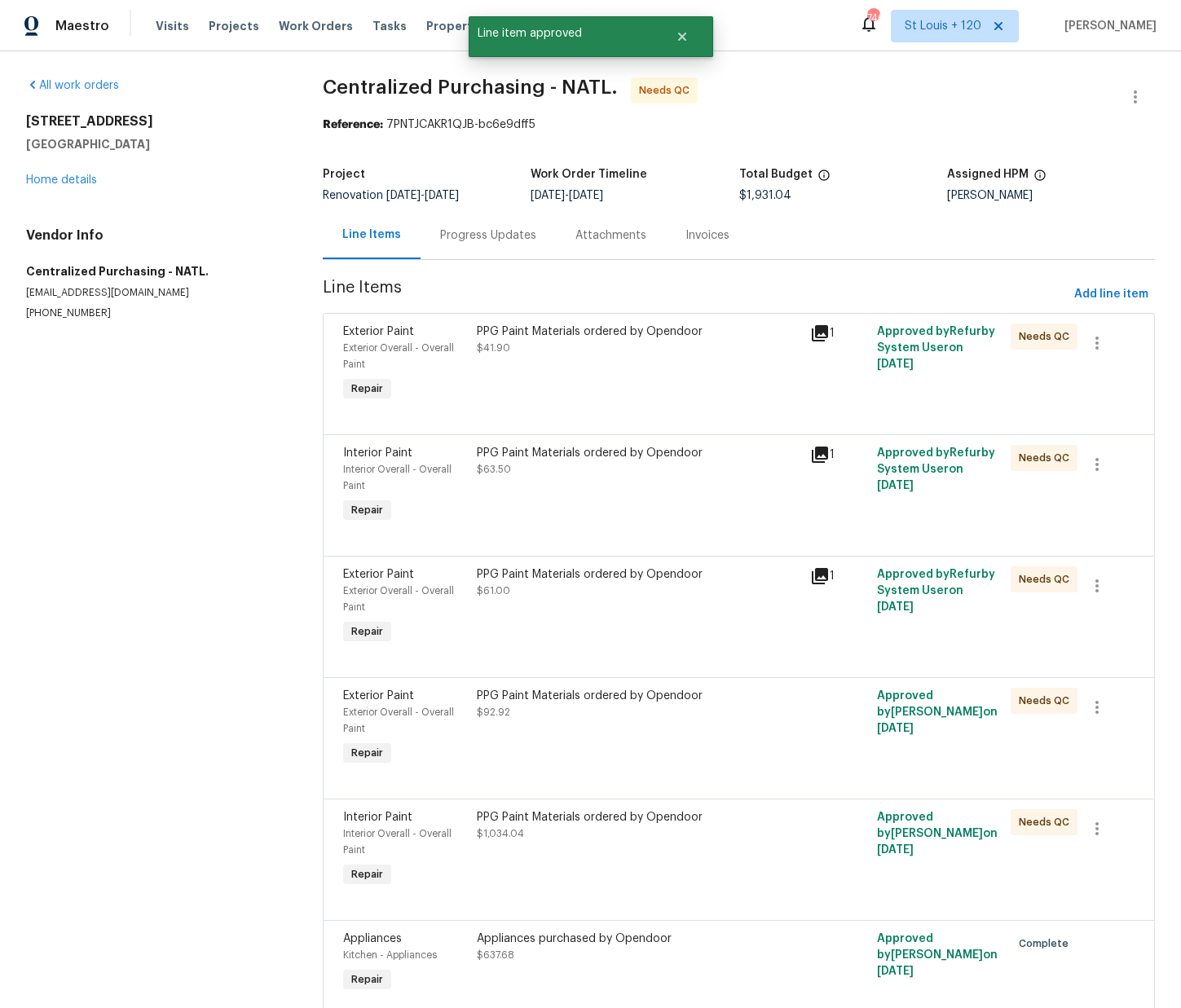
click at [599, 357] on div "PPG Paint Materials ordered by Opendoor $41.90" at bounding box center [639, 364] width 334 height 91
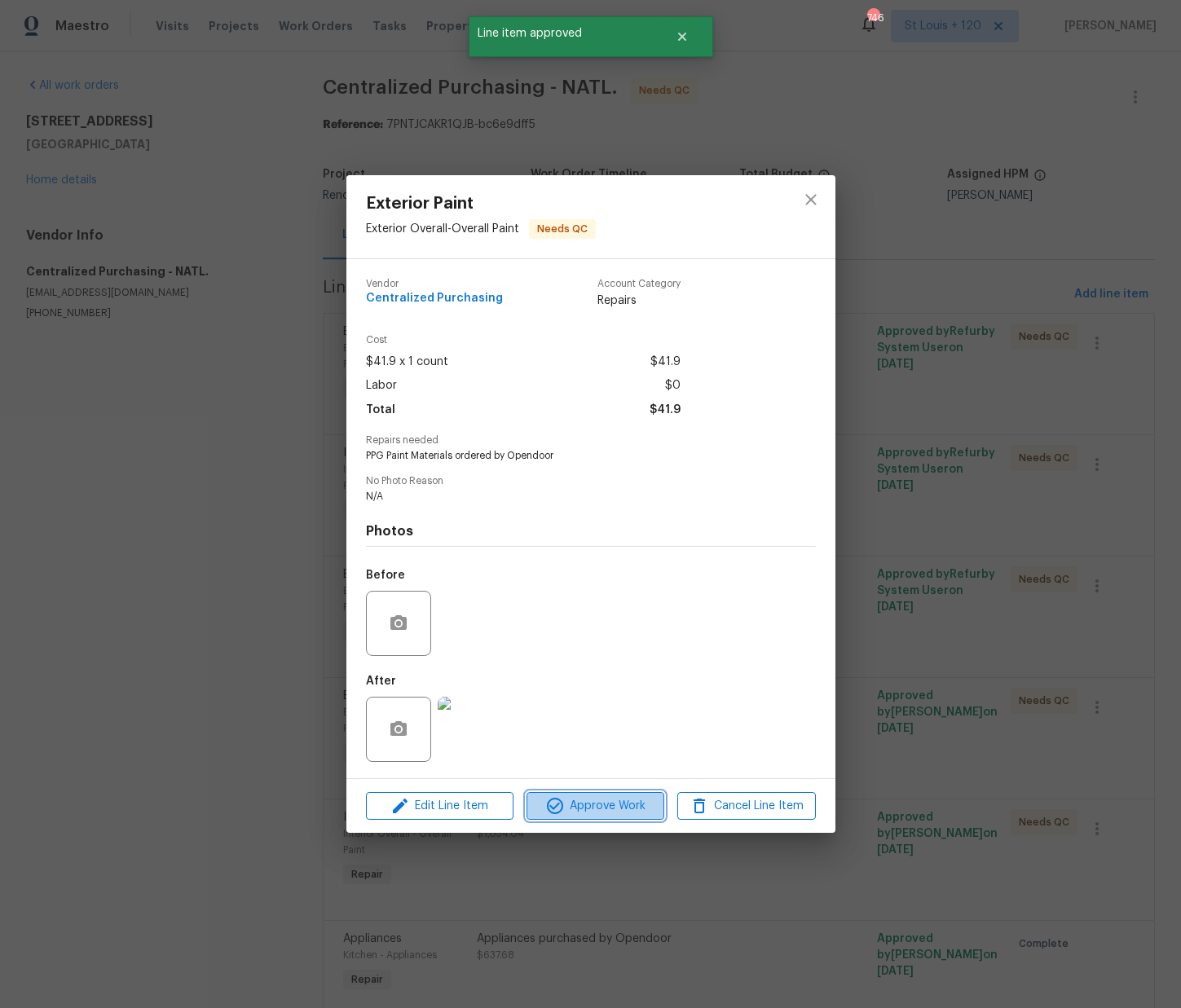
click at [586, 812] on span "Approve Work" at bounding box center [595, 806] width 128 height 20
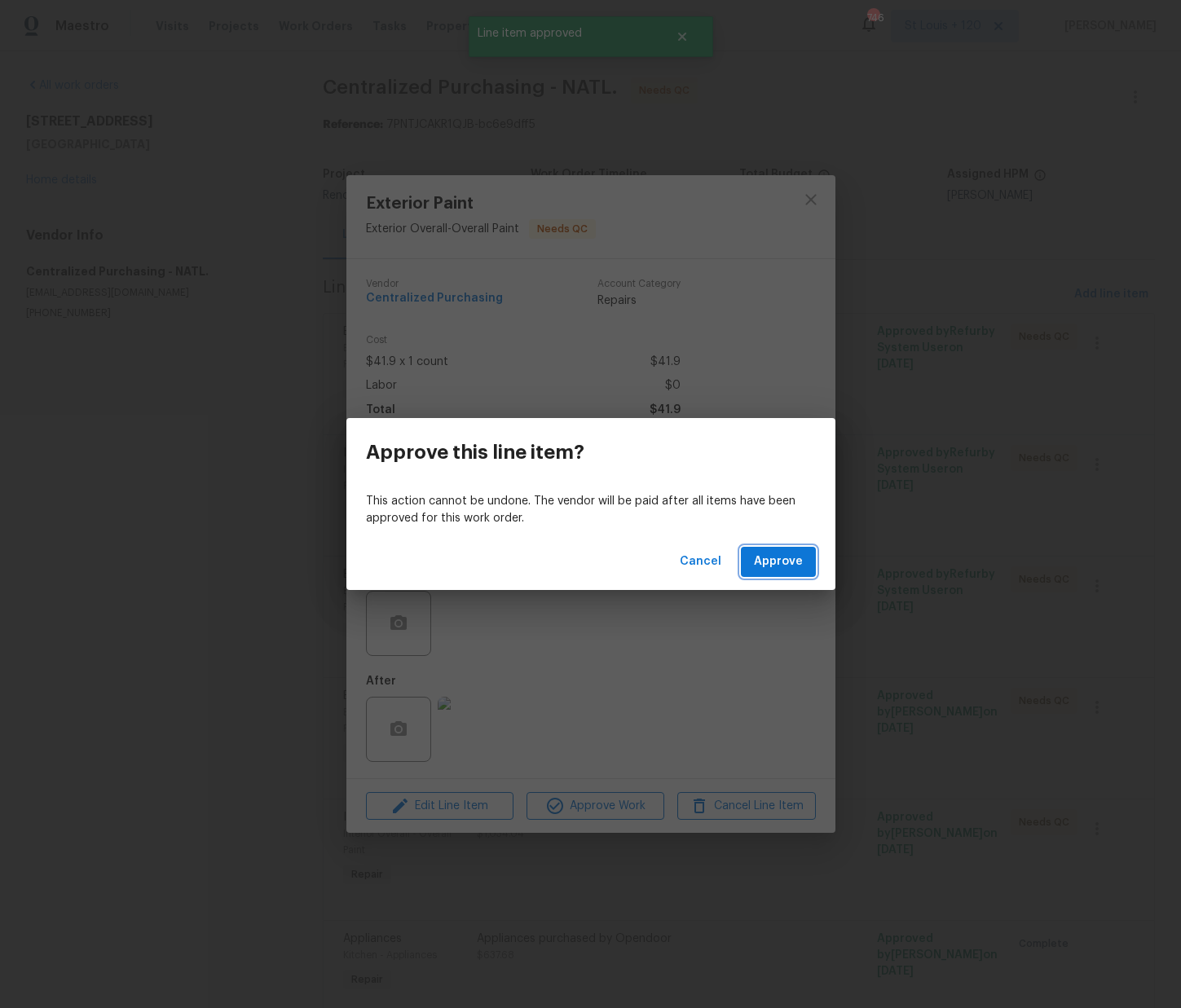
click at [778, 572] on button "Approve" at bounding box center [778, 562] width 75 height 30
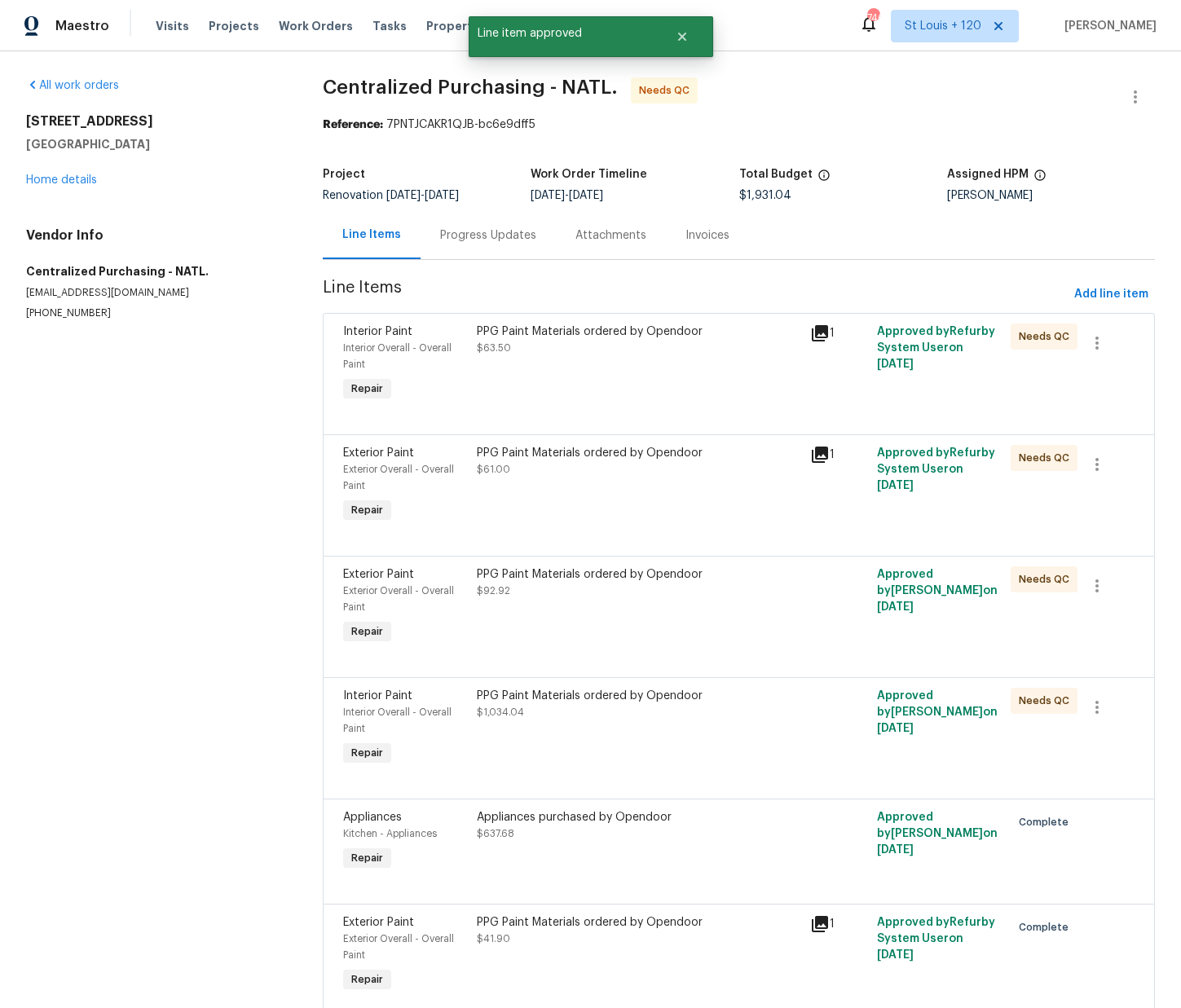
click at [581, 371] on div "PPG Paint Materials ordered by Opendoor $63.50" at bounding box center [639, 364] width 334 height 91
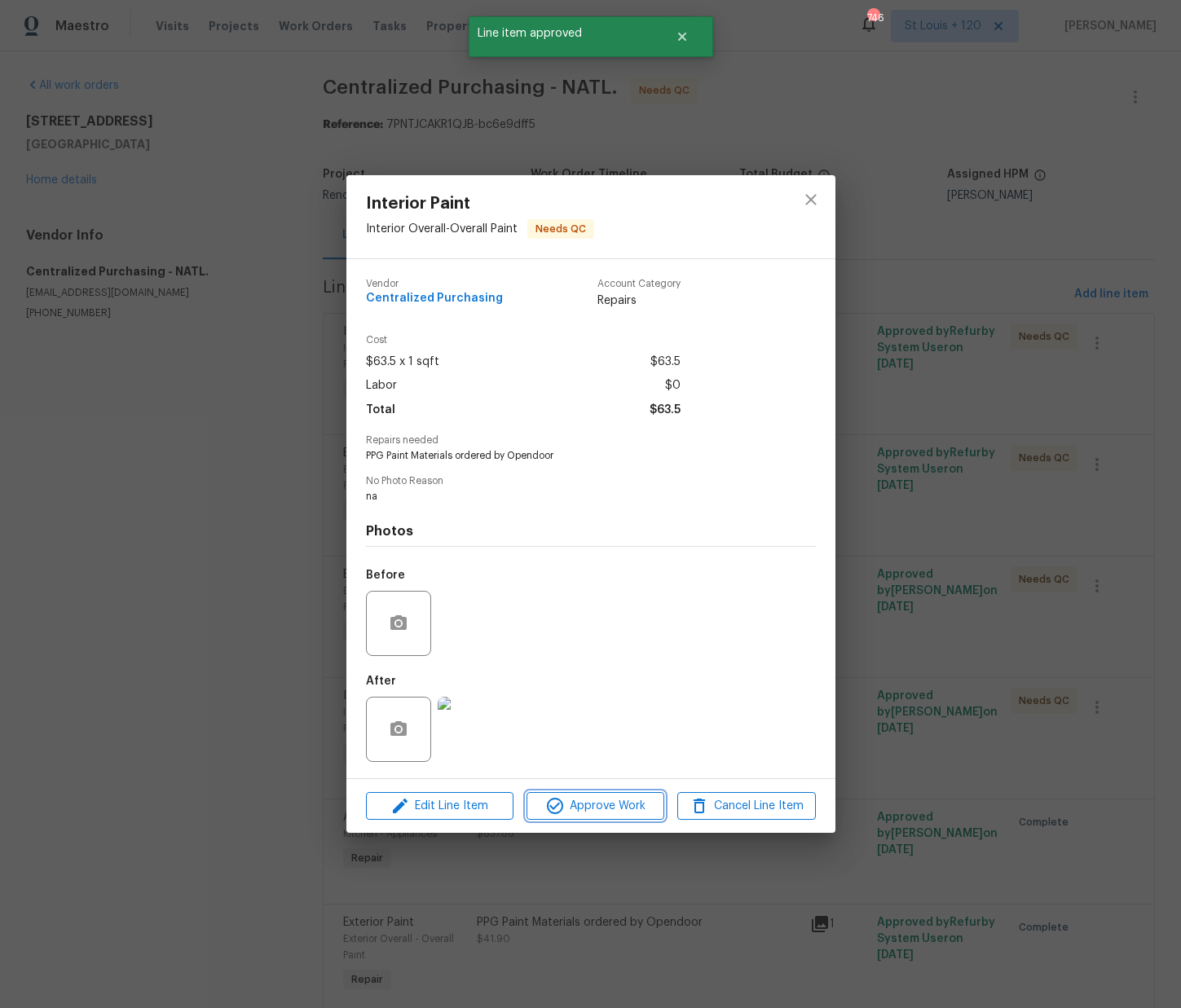
click at [613, 795] on button "Approve Work" at bounding box center [595, 806] width 138 height 28
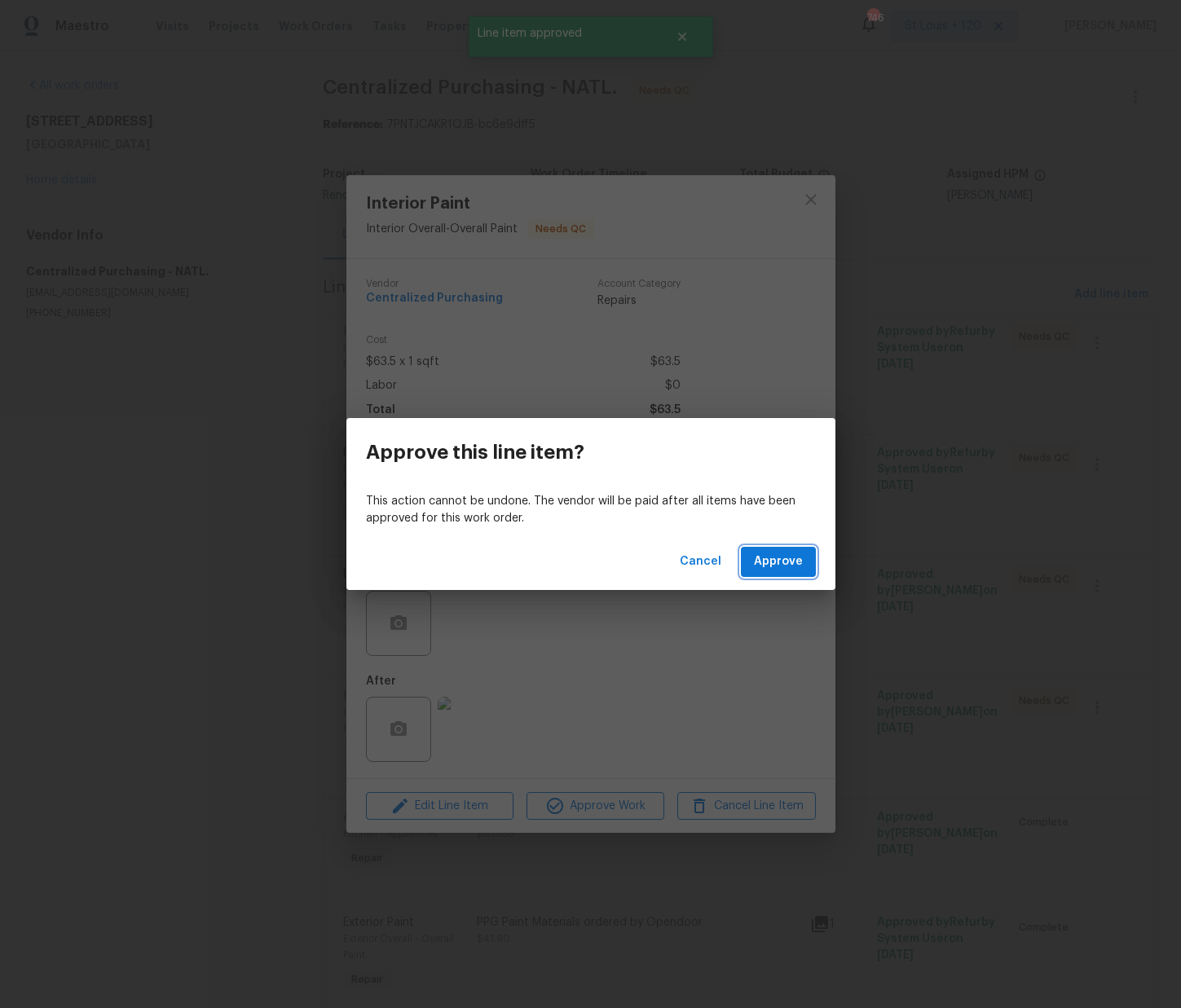
click at [768, 548] on button "Approve" at bounding box center [778, 562] width 75 height 30
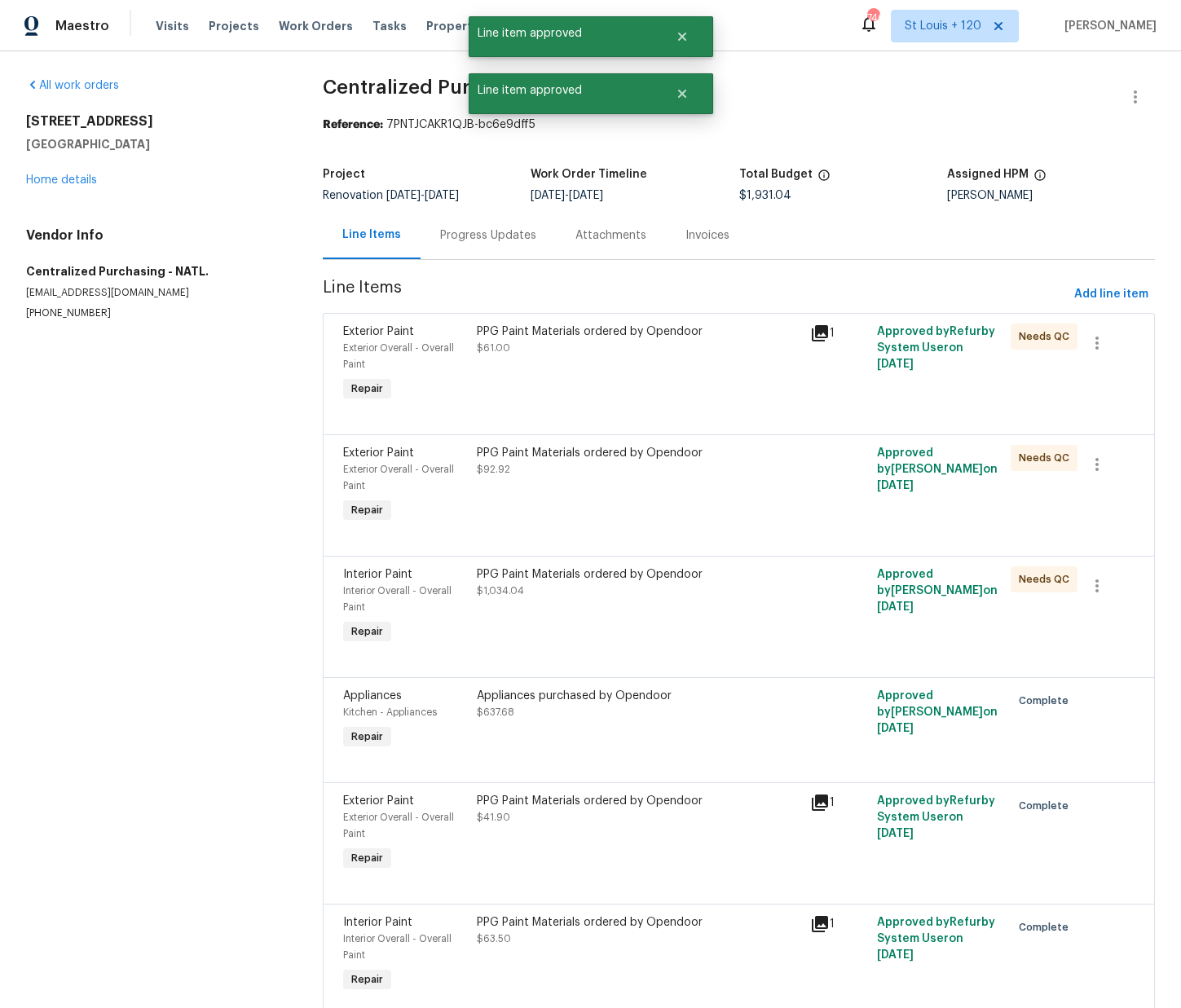
click at [635, 404] on div "PPG Paint Materials ordered by Opendoor $61.00" at bounding box center [639, 364] width 334 height 91
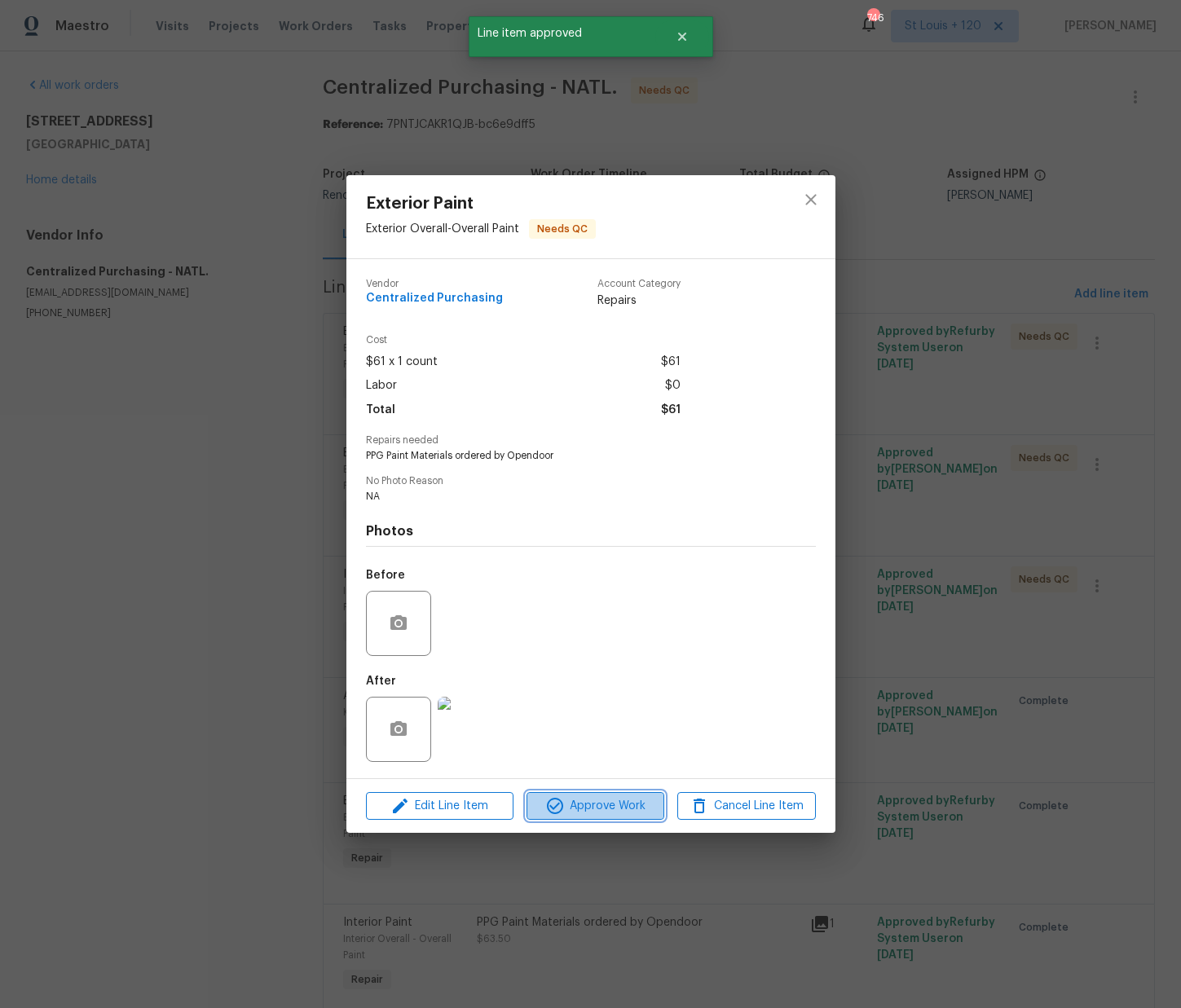
click at [604, 811] on span "Approve Work" at bounding box center [595, 806] width 128 height 20
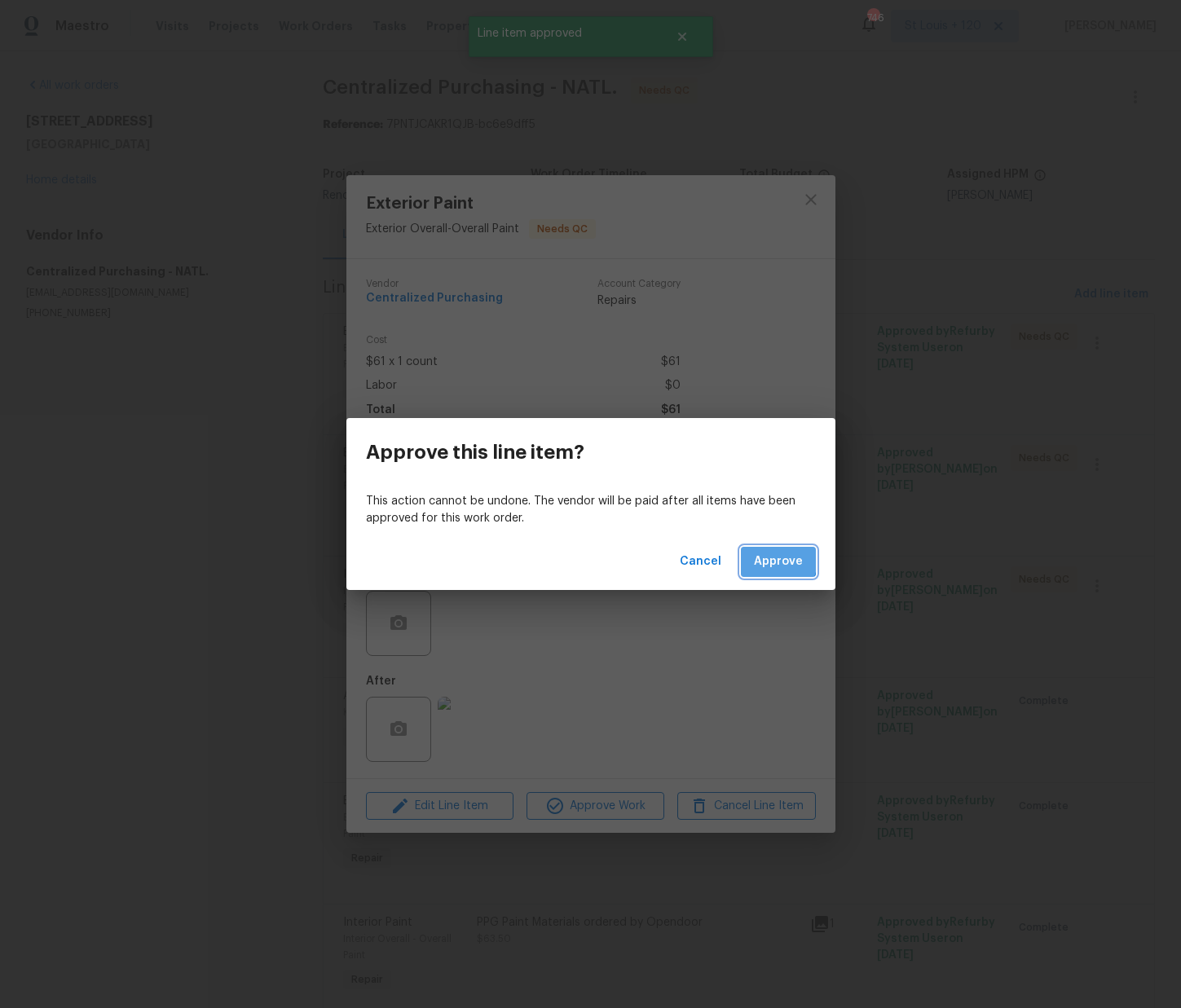
click at [772, 559] on span "Approve" at bounding box center [778, 562] width 49 height 20
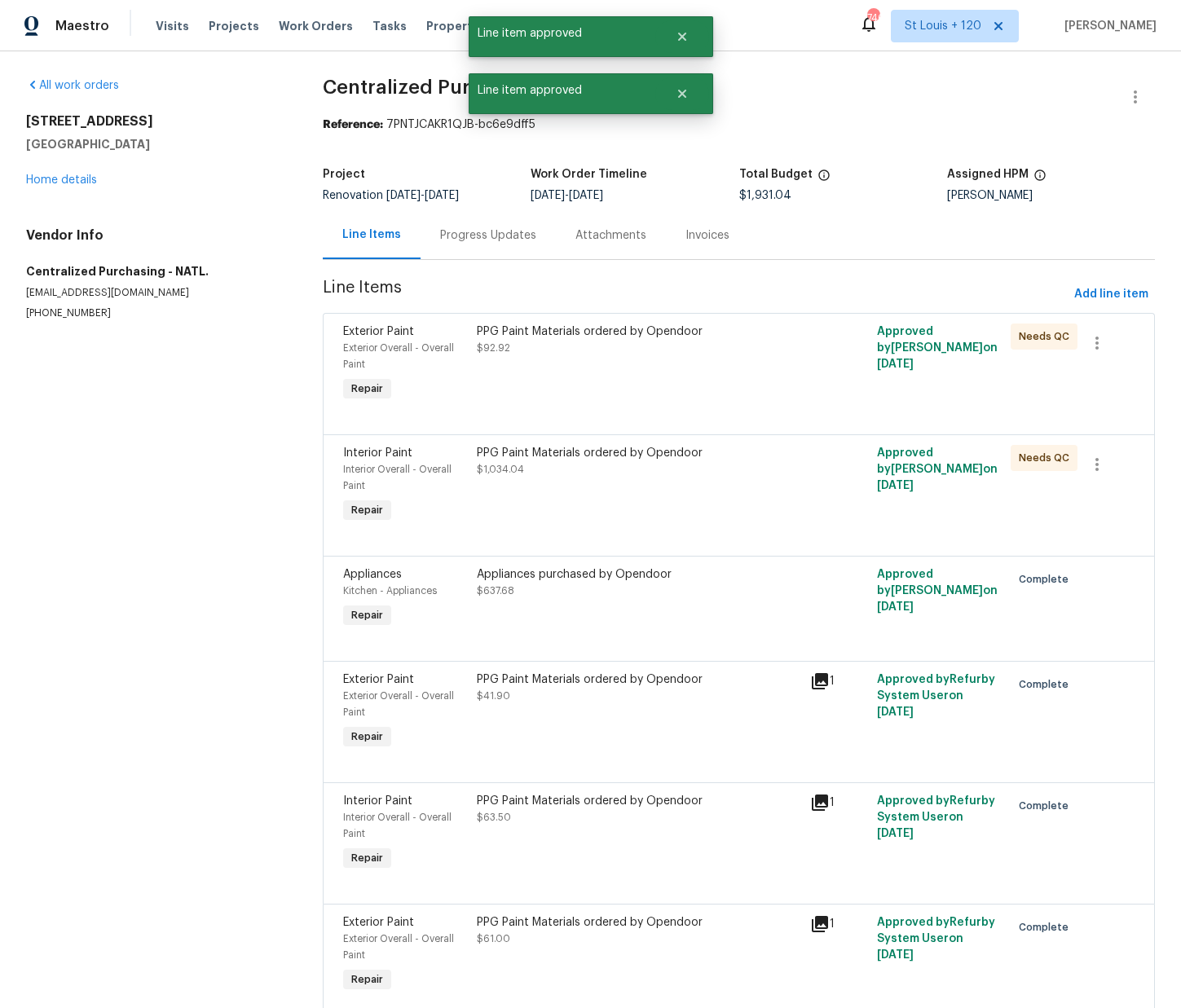
click at [591, 387] on div "PPG Paint Materials ordered by Opendoor $92.92" at bounding box center [639, 364] width 334 height 91
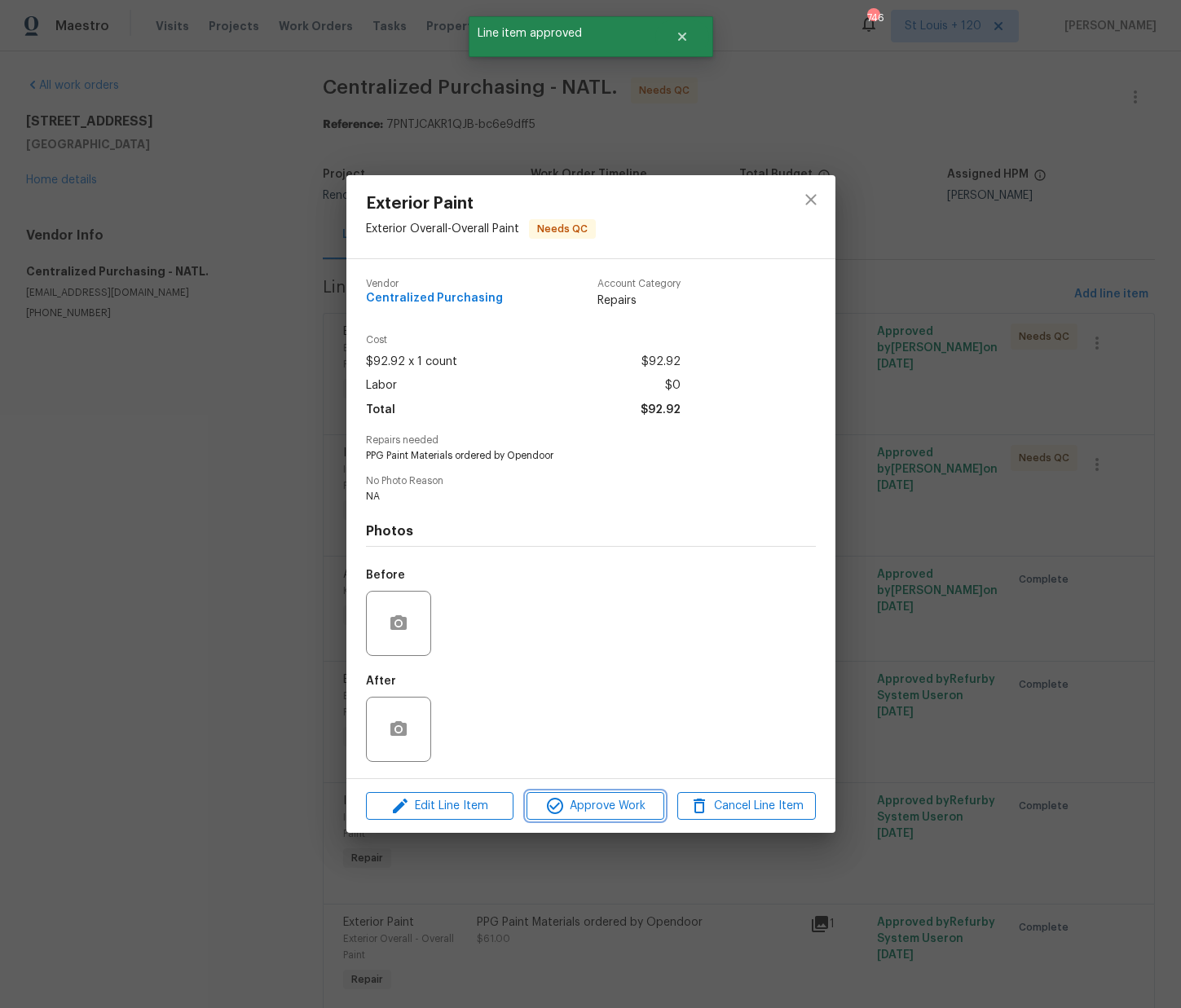
click at [635, 802] on span "Approve Work" at bounding box center [595, 806] width 128 height 20
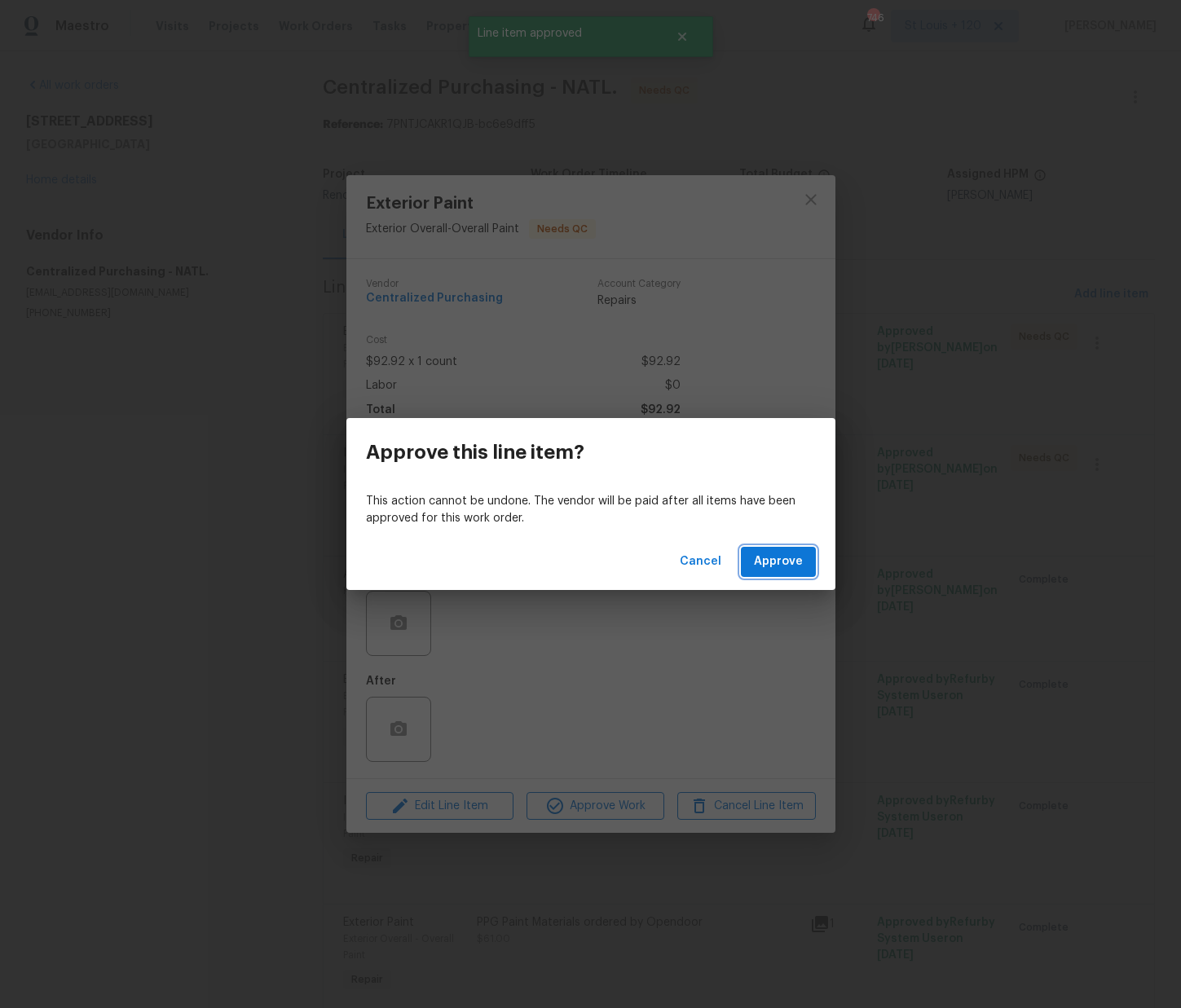
click at [767, 564] on span "Approve" at bounding box center [778, 562] width 49 height 20
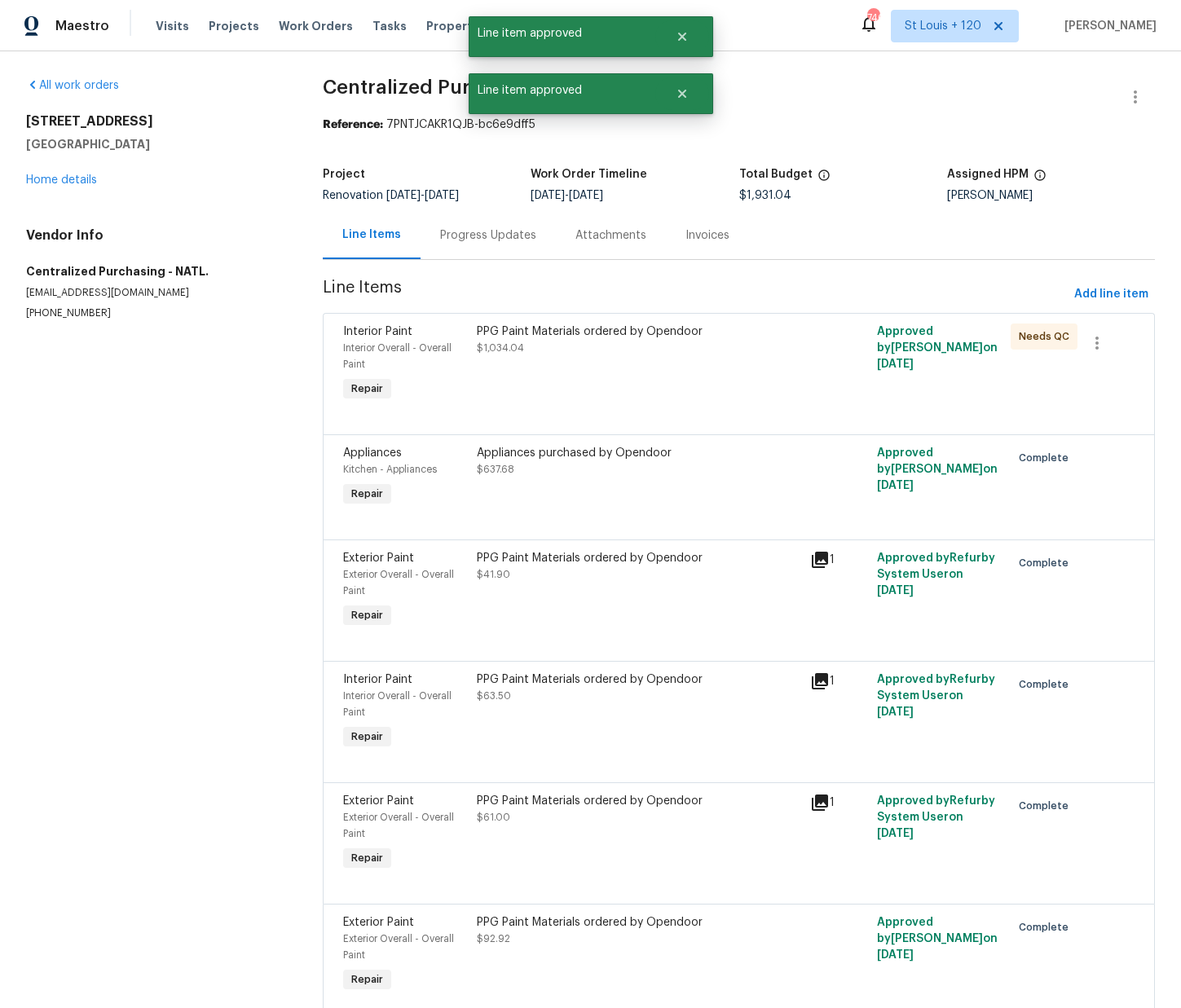
click at [598, 383] on div "PPG Paint Materials ordered by Opendoor $1,034.04" at bounding box center [639, 364] width 334 height 91
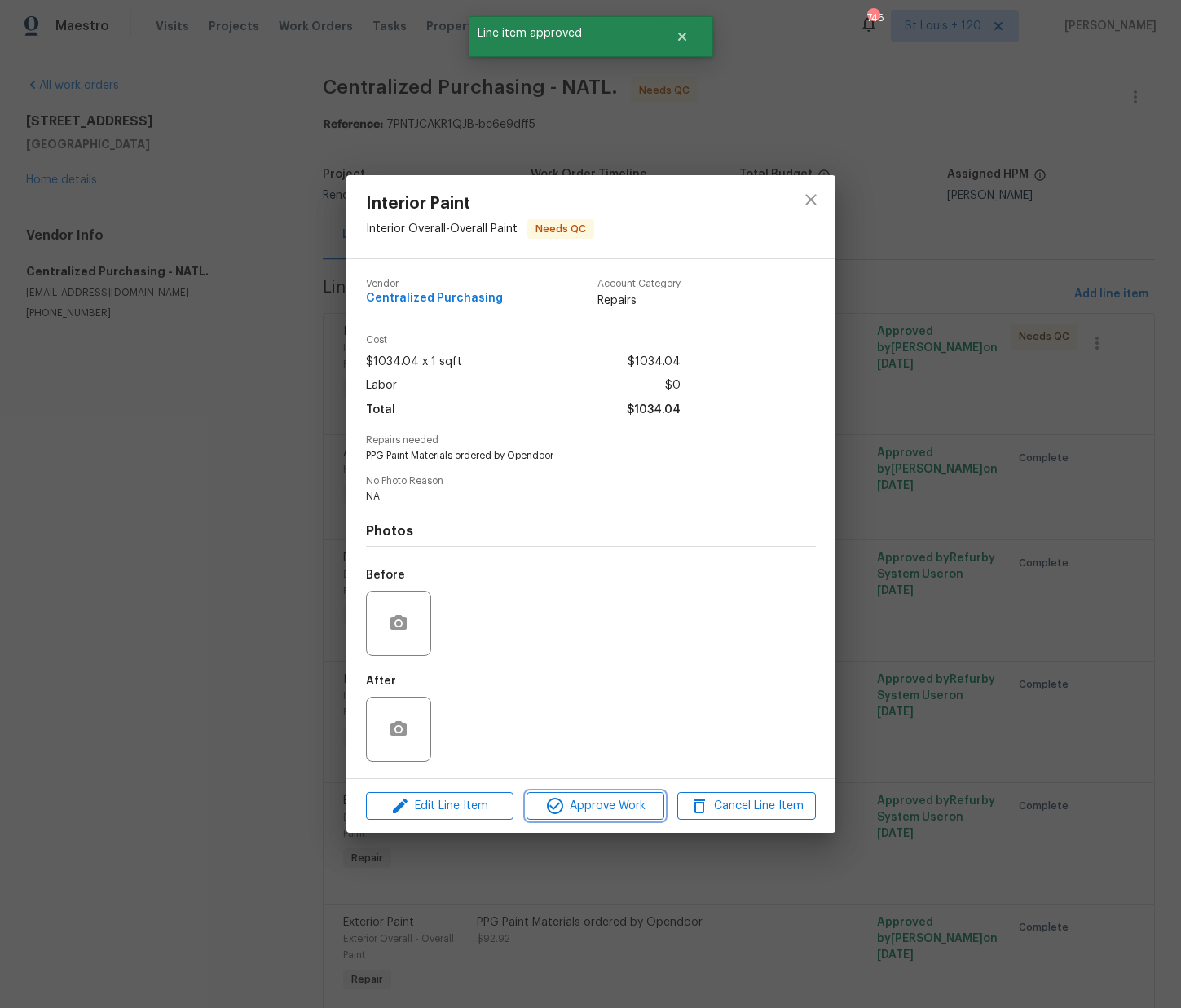
click at [660, 809] on button "Approve Work" at bounding box center [595, 806] width 138 height 28
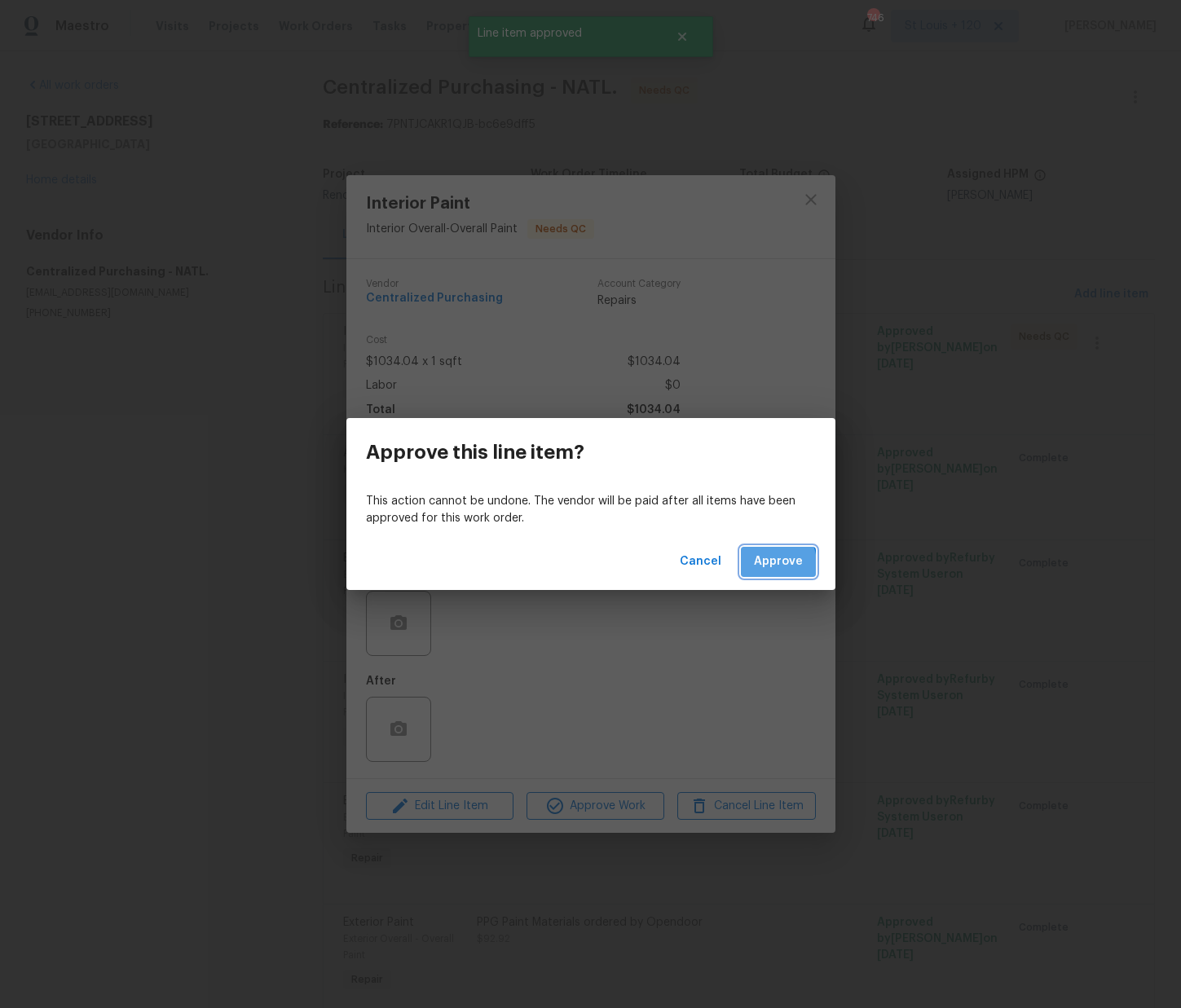
click at [763, 566] on span "Approve" at bounding box center [778, 562] width 49 height 20
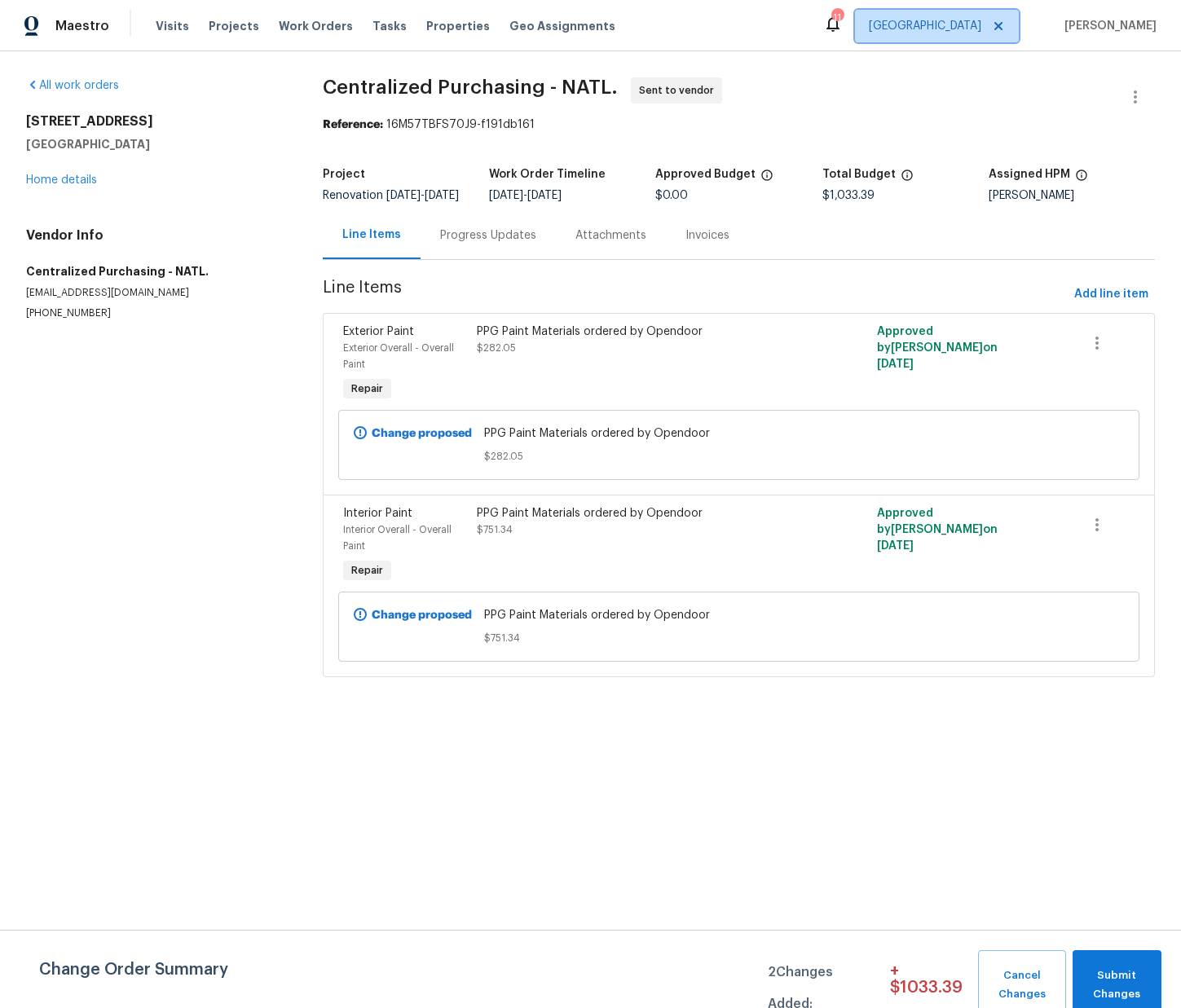
click at [979, 33] on span "[GEOGRAPHIC_DATA]" at bounding box center [925, 25] width 112 height 16
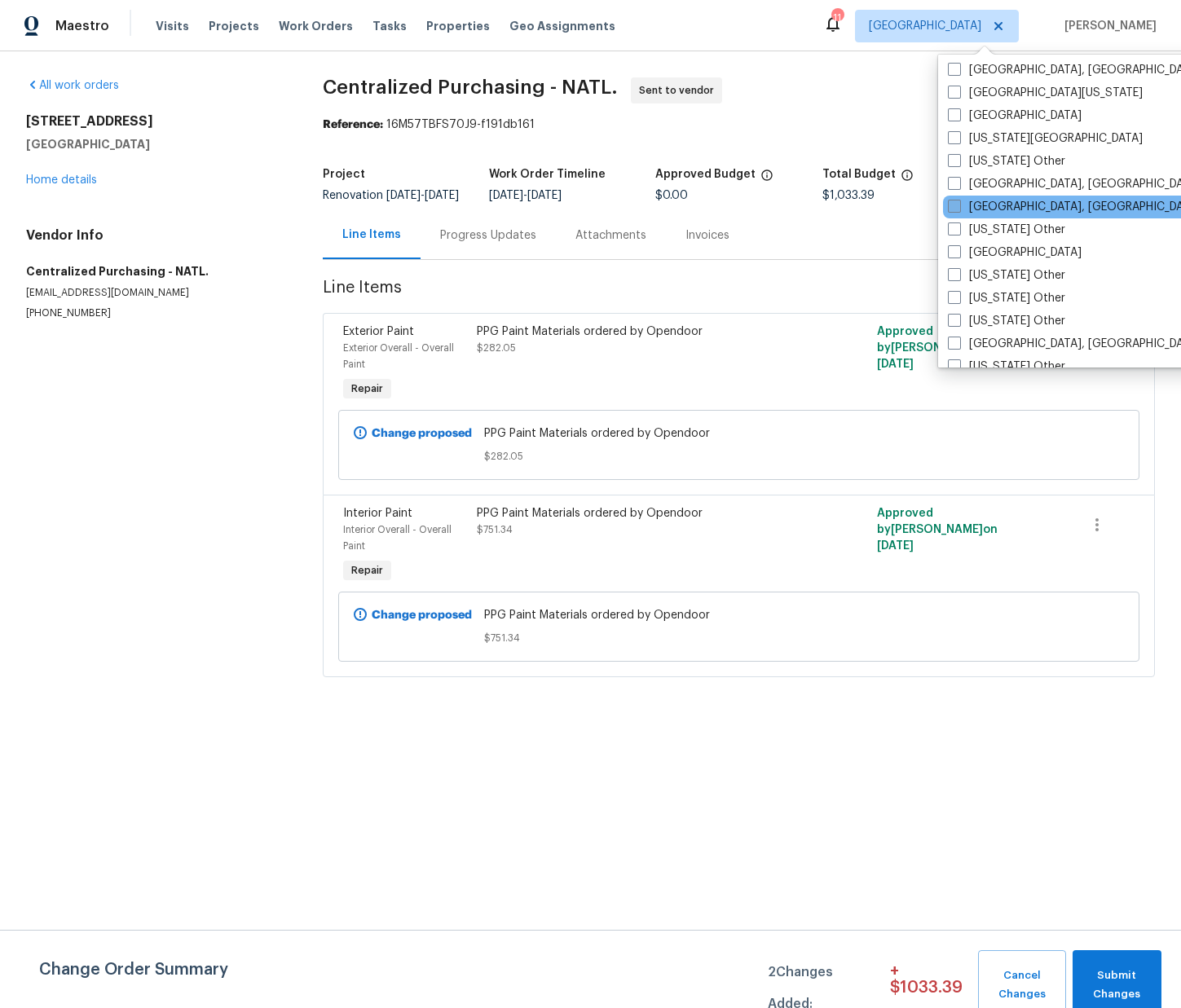
scroll to position [685, 0]
click at [983, 205] on label "[GEOGRAPHIC_DATA], [GEOGRAPHIC_DATA]" at bounding box center [1074, 208] width 253 height 16
click at [958, 205] on input "[GEOGRAPHIC_DATA], [GEOGRAPHIC_DATA]" at bounding box center [953, 206] width 11 height 11
checkbox input "true"
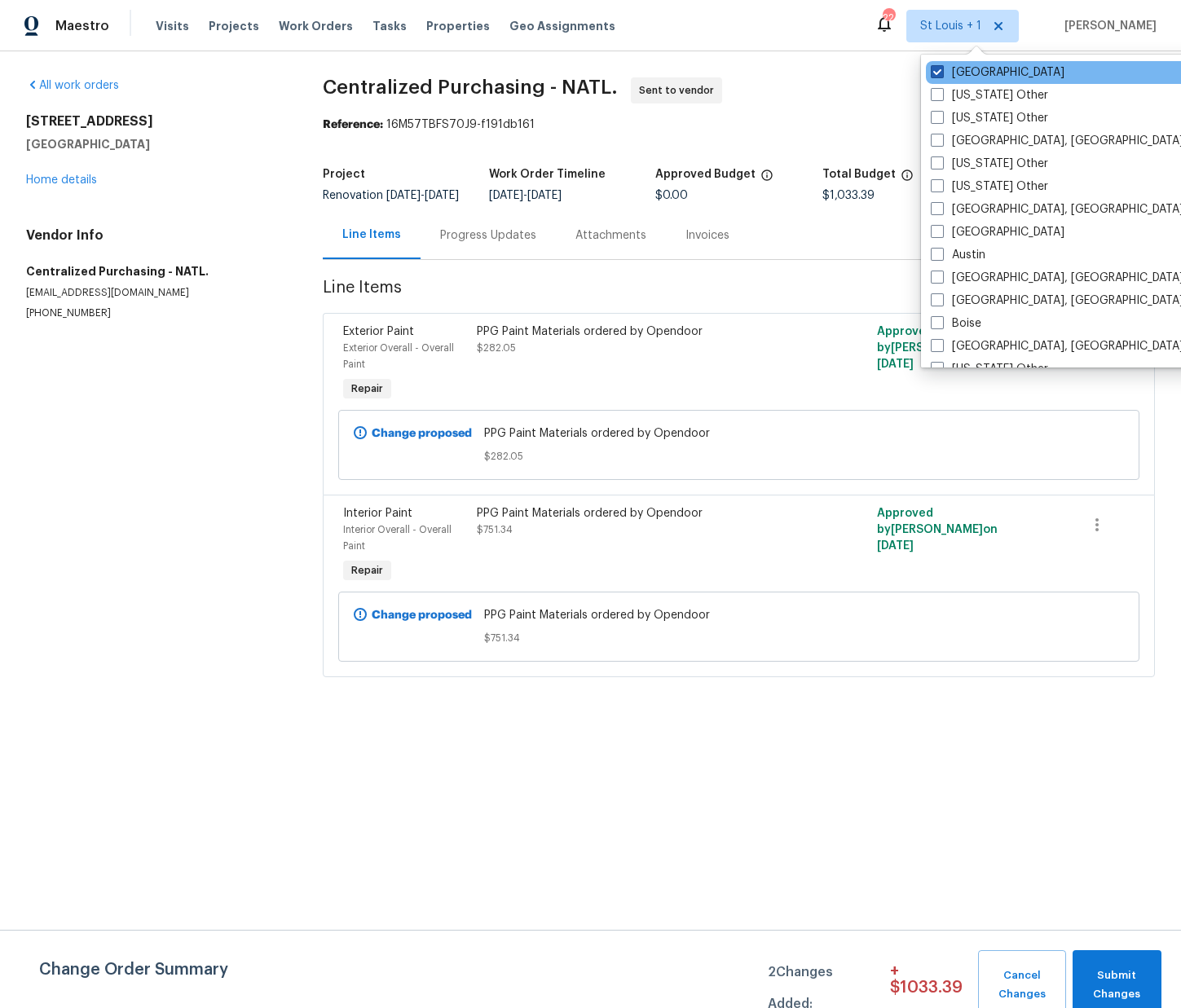
click at [968, 75] on label "[GEOGRAPHIC_DATA]" at bounding box center [998, 72] width 134 height 16
click at [941, 75] on input "[GEOGRAPHIC_DATA]" at bounding box center [936, 69] width 11 height 11
checkbox input "false"
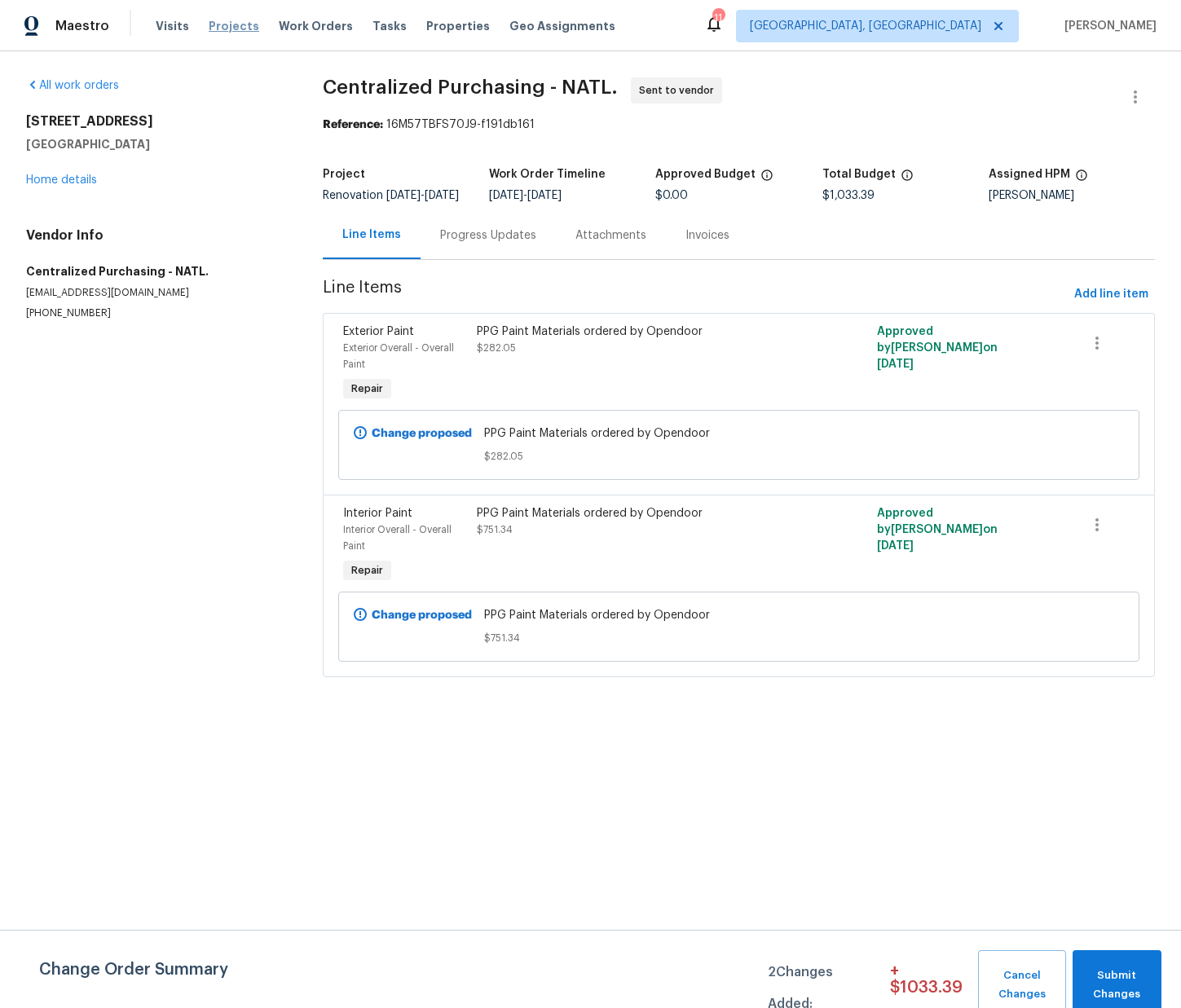
click at [208, 27] on span "Projects" at bounding box center [234, 25] width 50 height 16
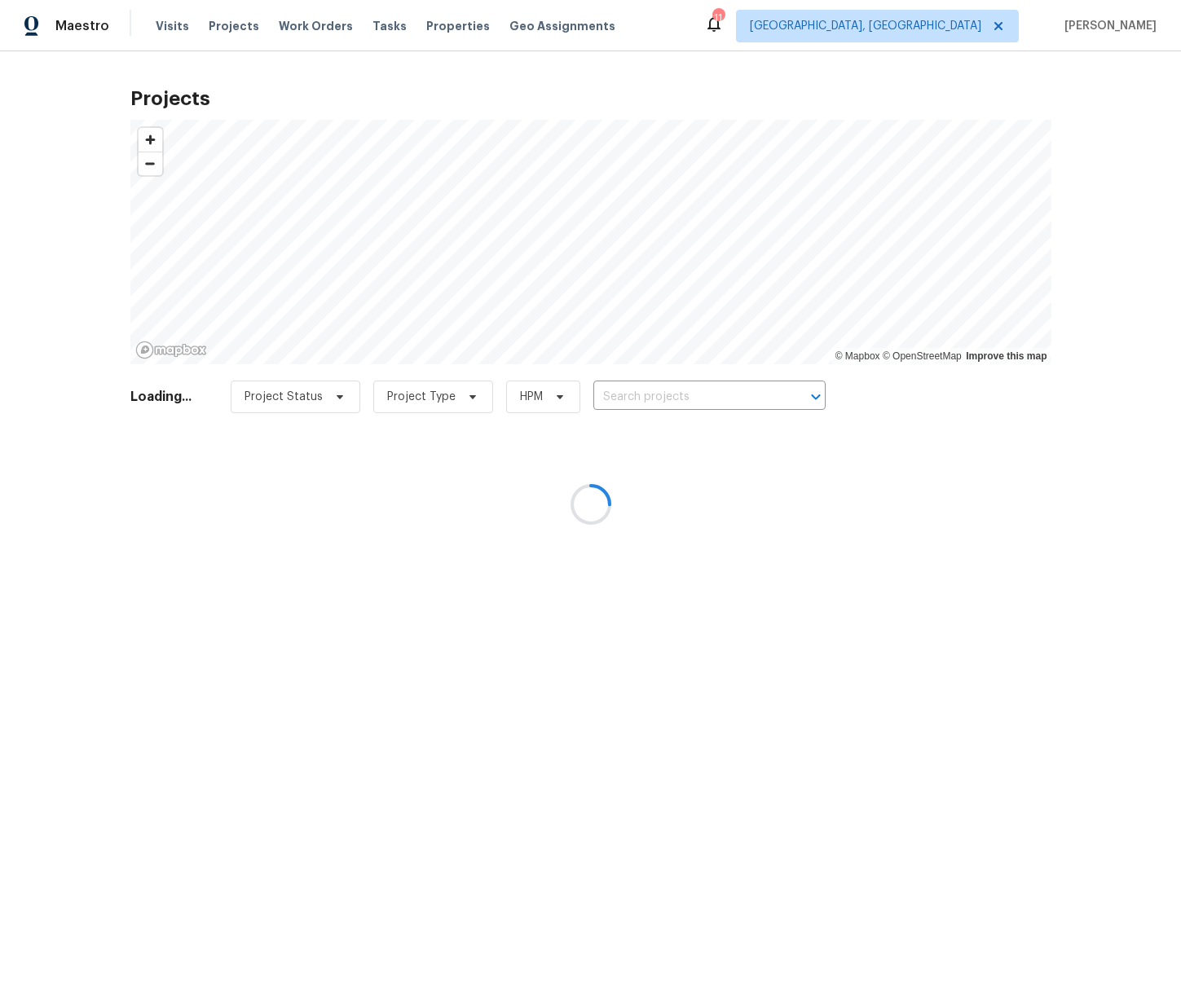
click at [687, 386] on div at bounding box center [590, 504] width 1181 height 1008
click at [685, 393] on div at bounding box center [590, 504] width 1181 height 1008
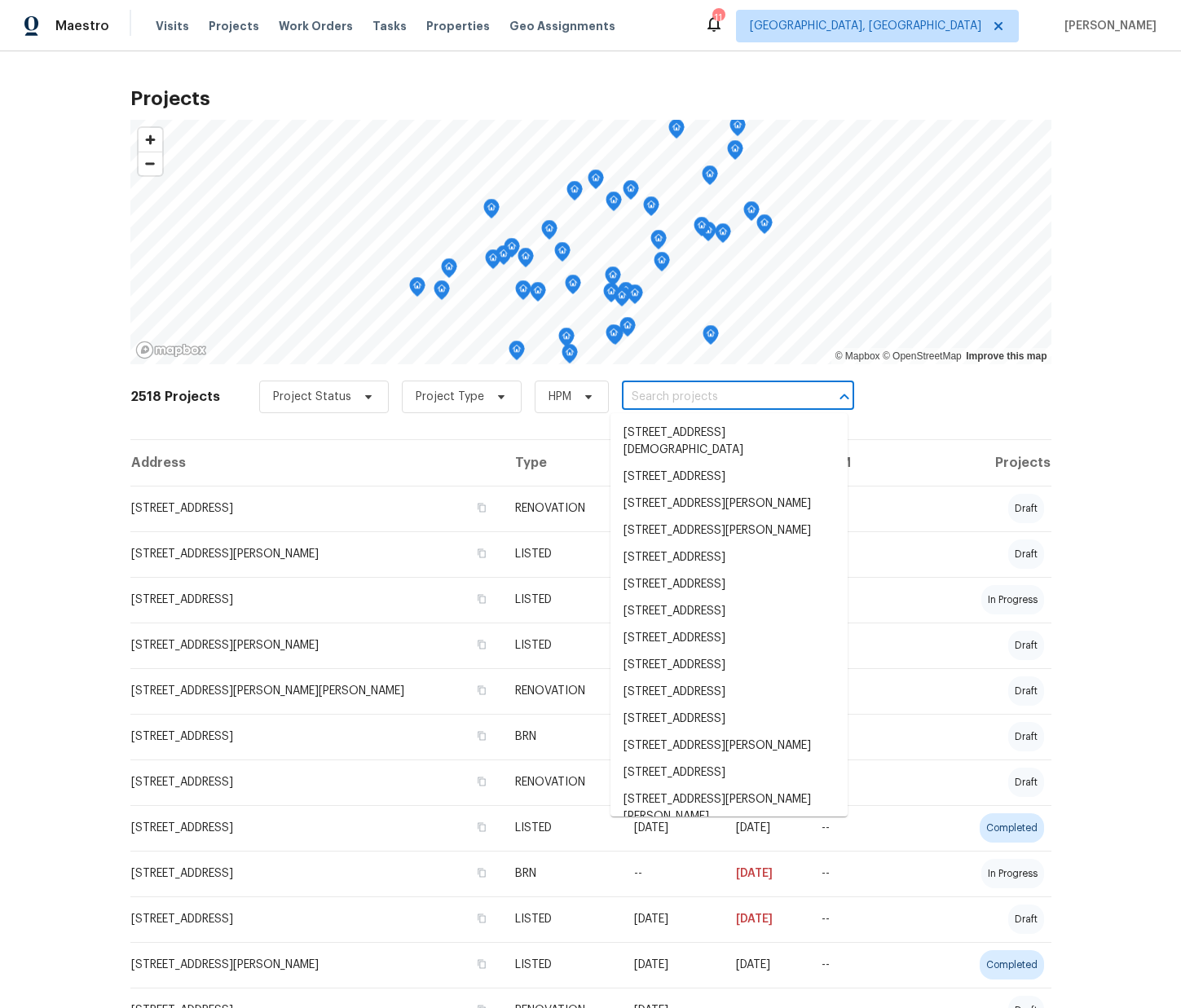
click at [685, 393] on input "text" at bounding box center [715, 397] width 187 height 25
paste input "44 Willowood Dr, Spartanburg, SC 29303"
type input "44 Willowood Dr, Spartanburg, SC 29303"
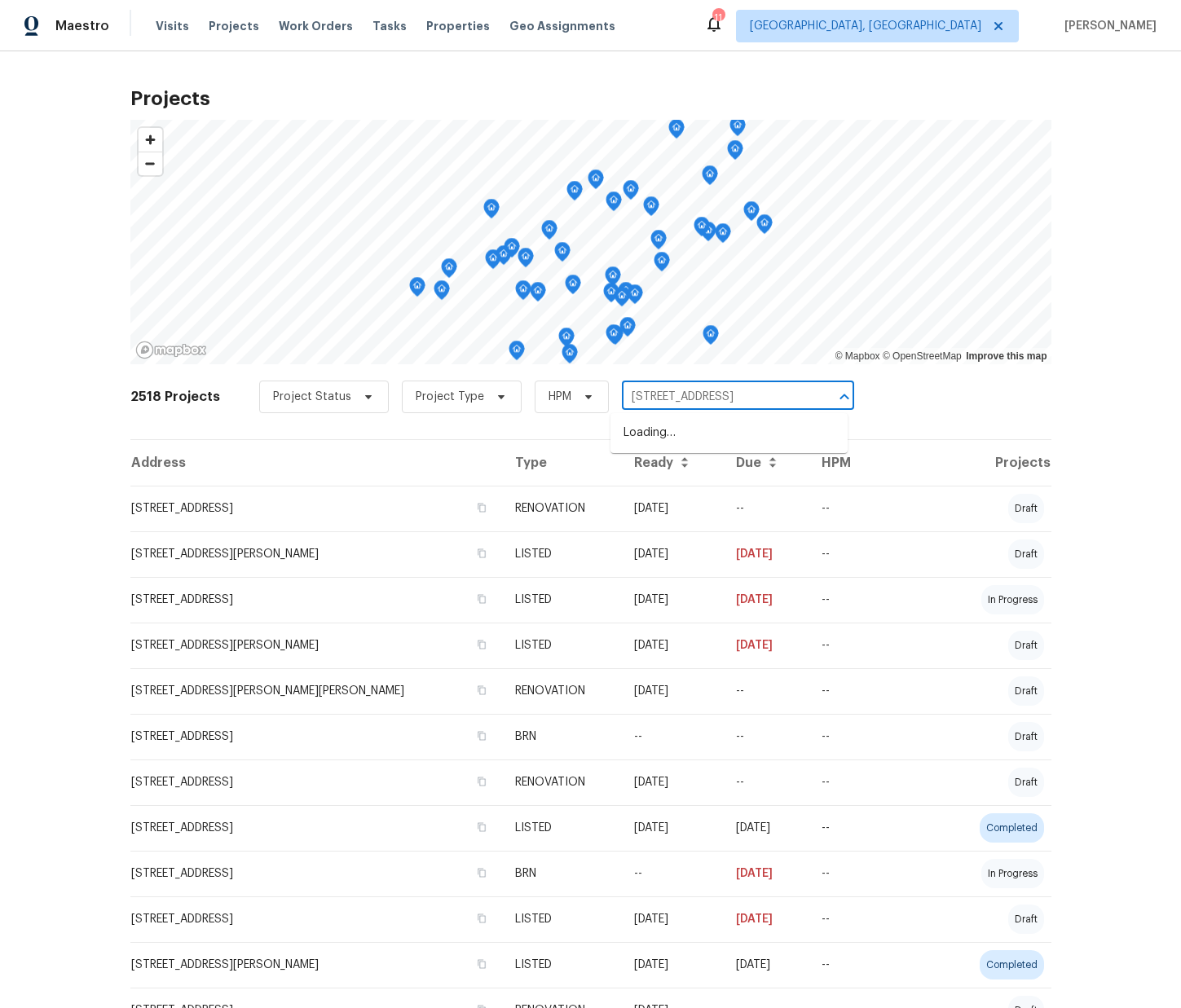
scroll to position [0, 39]
click at [685, 423] on li "44 Willowood Dr, Spartanburg, SC 29303" at bounding box center [728, 433] width 237 height 27
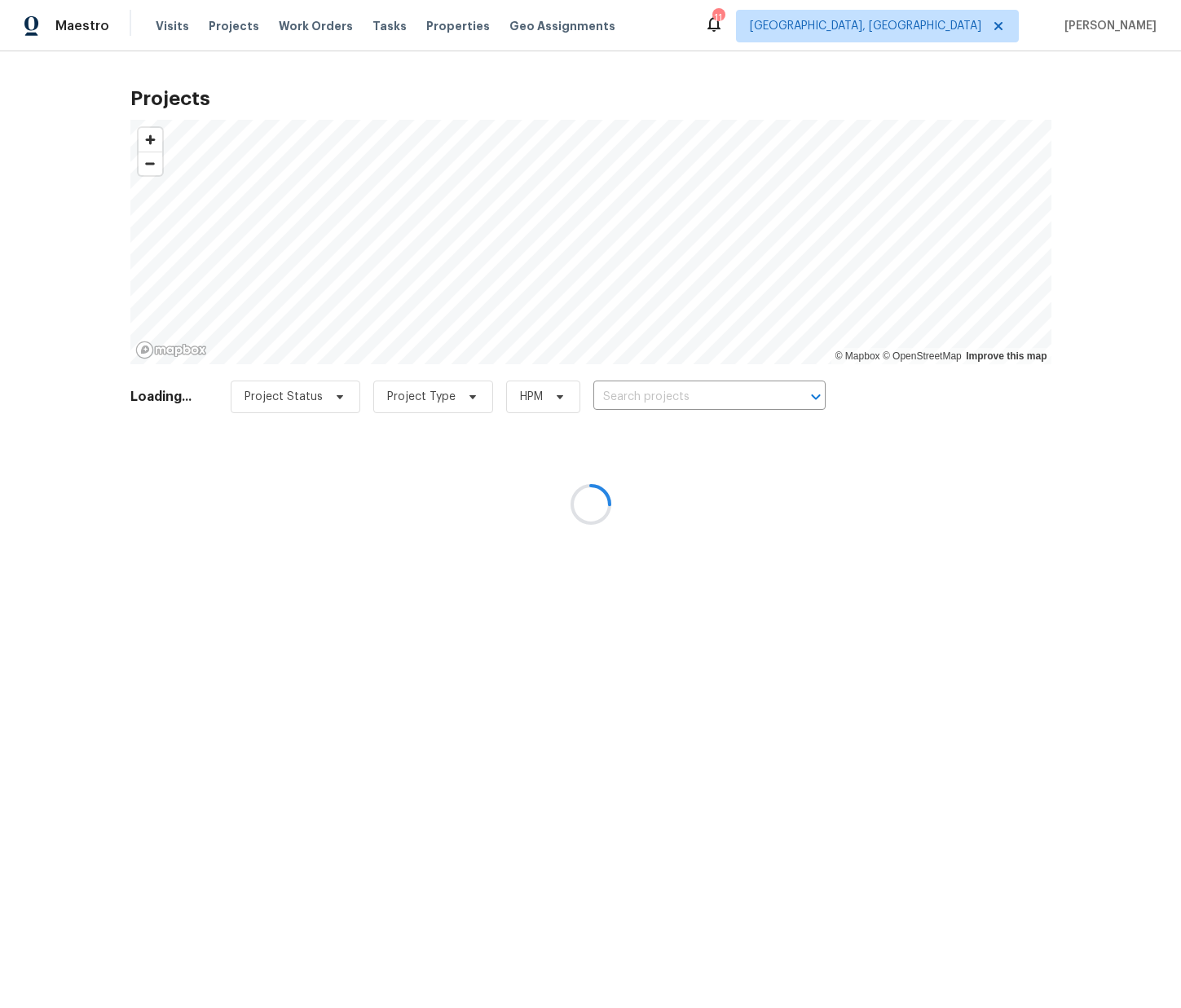
type input "44 Willowood Dr, Spartanburg, SC 29303"
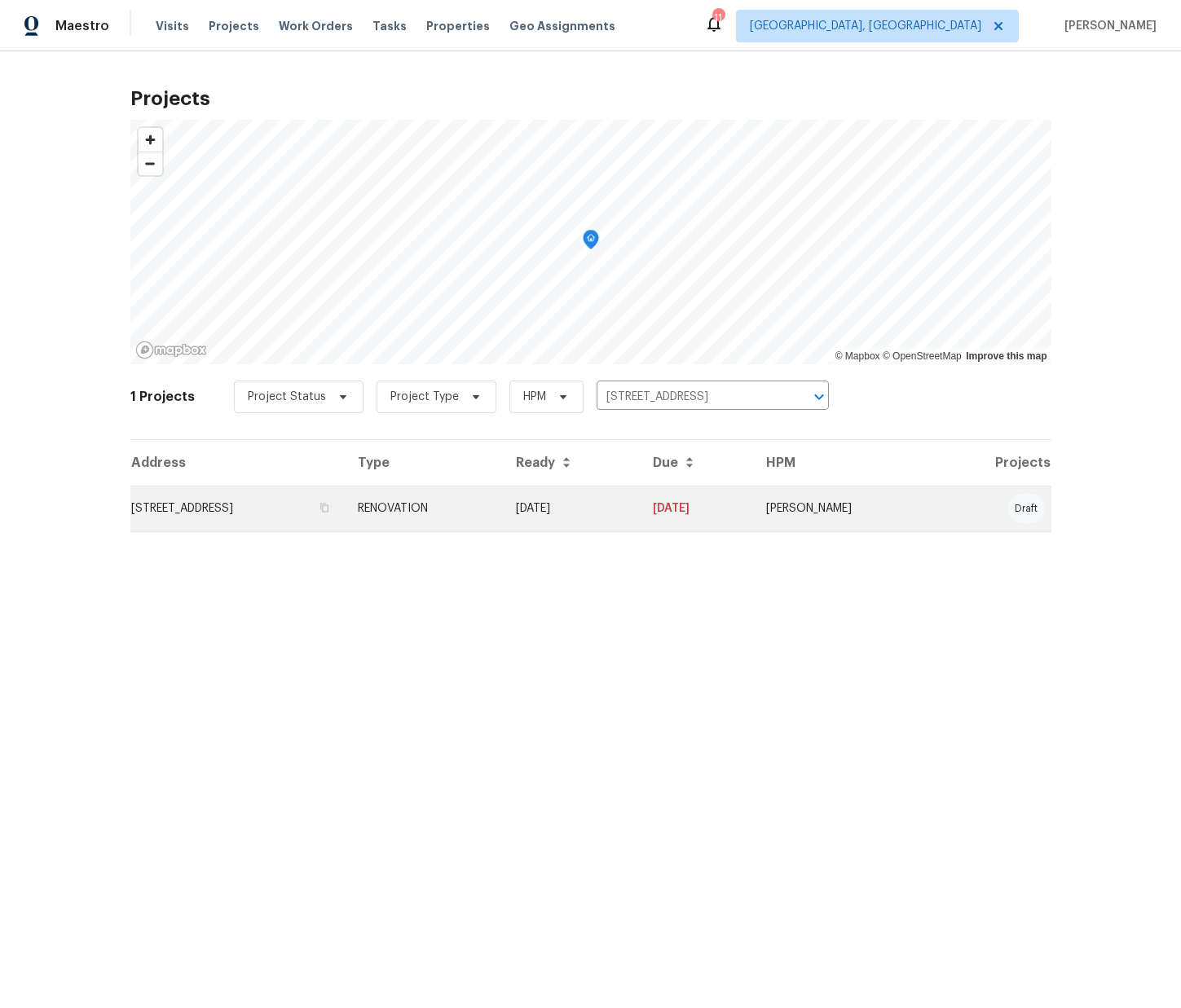
click at [232, 500] on td "44 Willowood Dr, Spartanburg, SC 29303" at bounding box center [238, 508] width 214 height 46
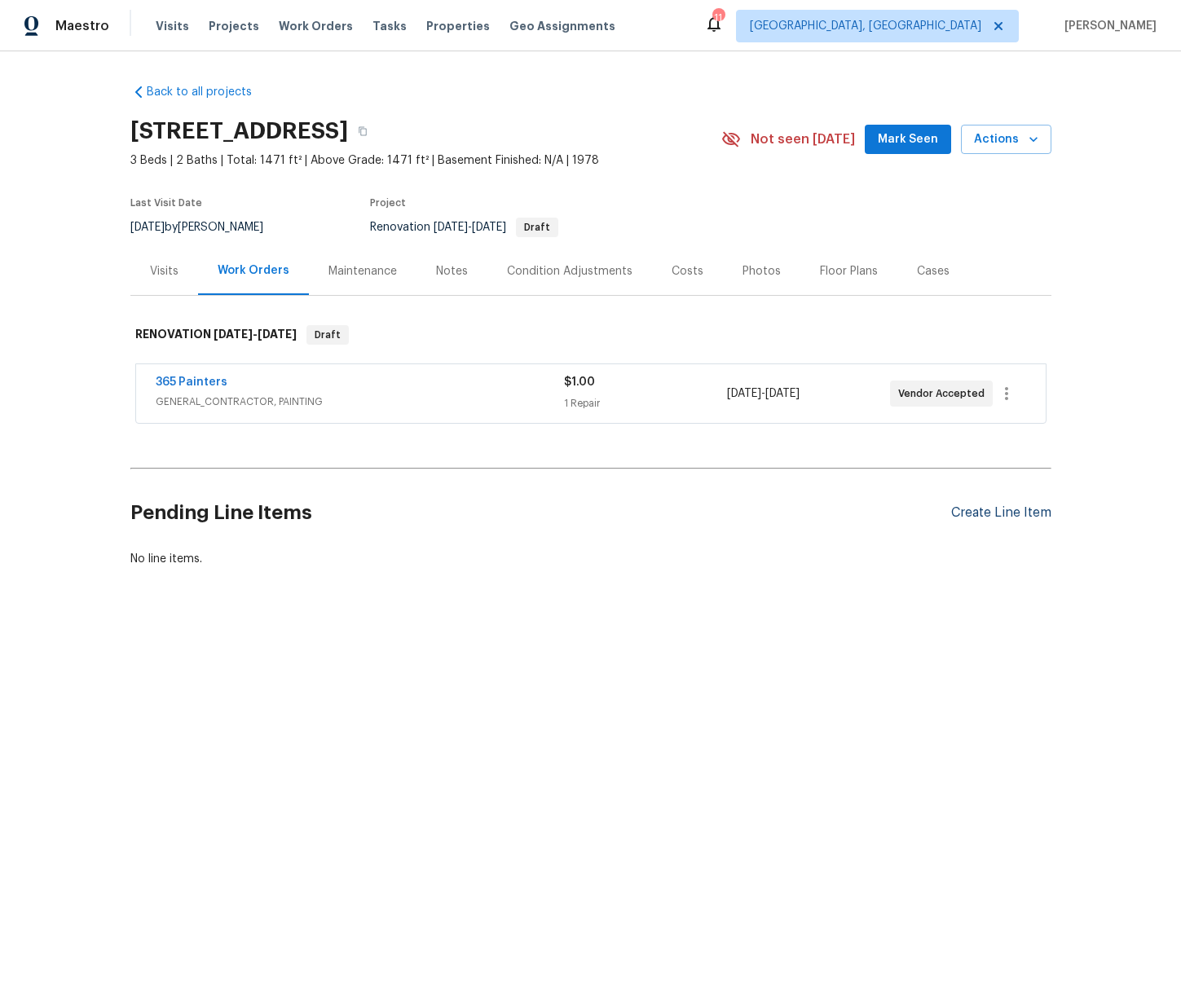
click at [965, 508] on div "Create Line Item" at bounding box center [1001, 513] width 100 height 15
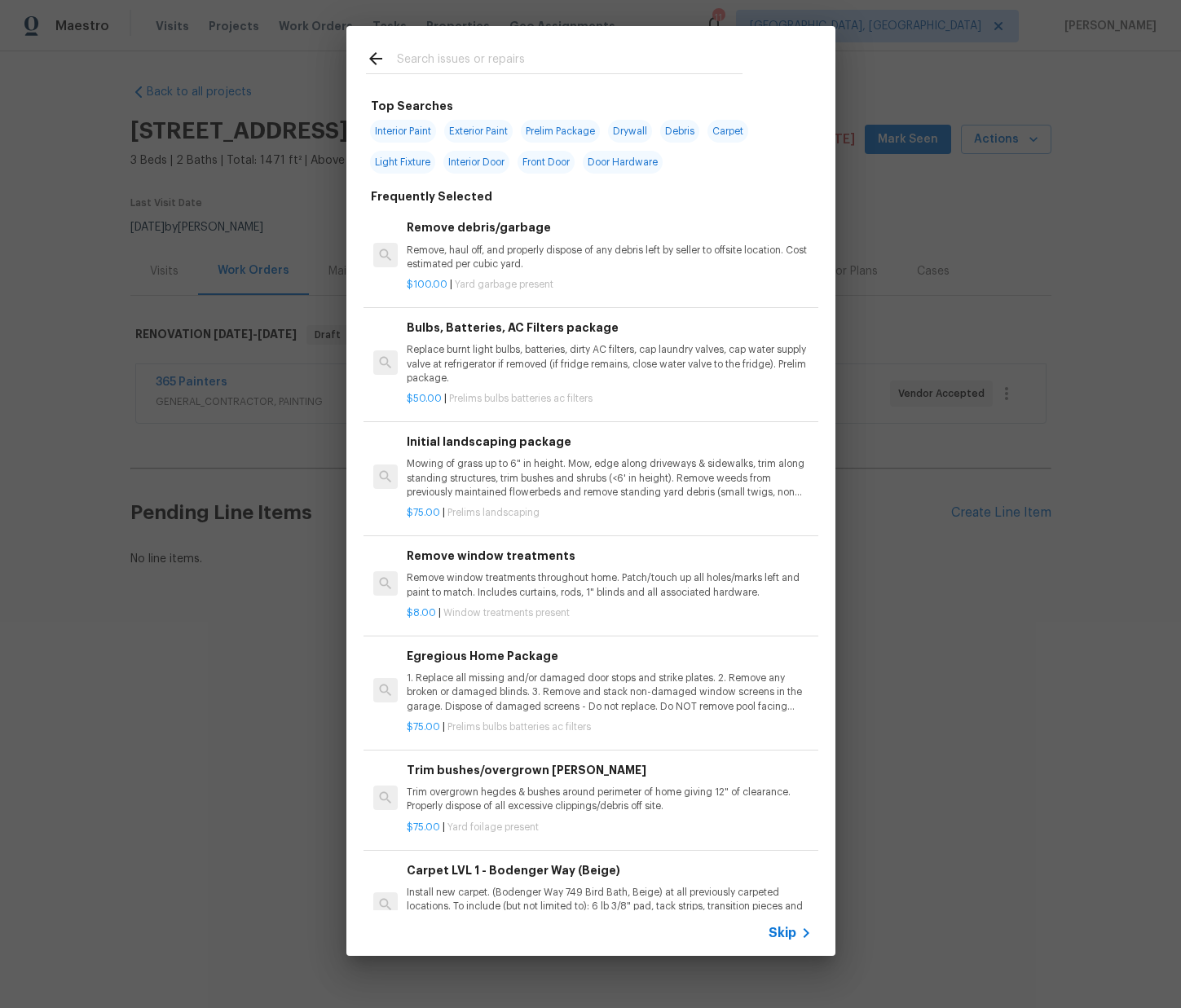
click at [535, 59] on input "text" at bounding box center [569, 60] width 346 height 24
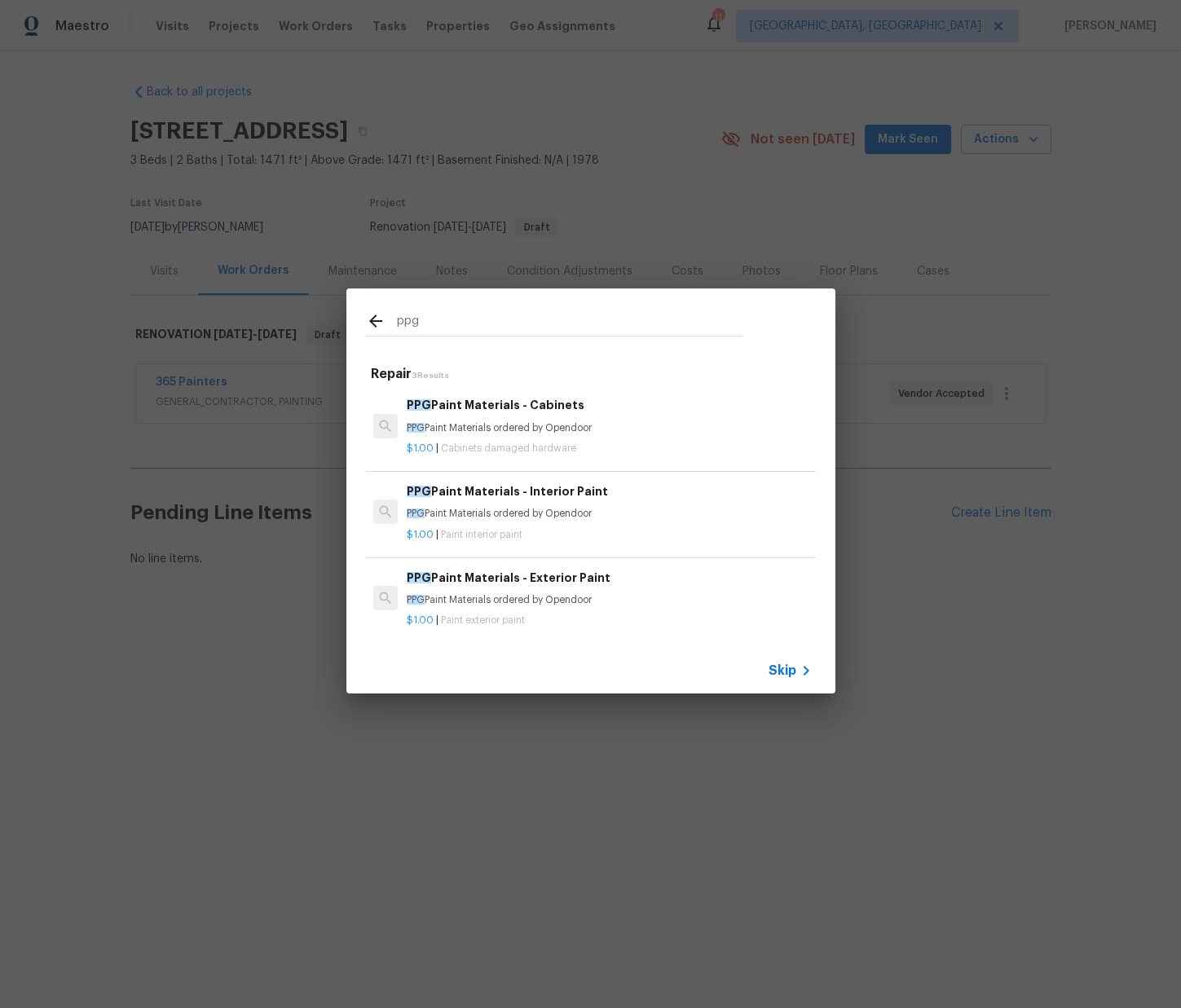
type input "ppg"
click at [537, 433] on p "PPG Paint Materials ordered by Opendoor" at bounding box center [608, 428] width 404 height 14
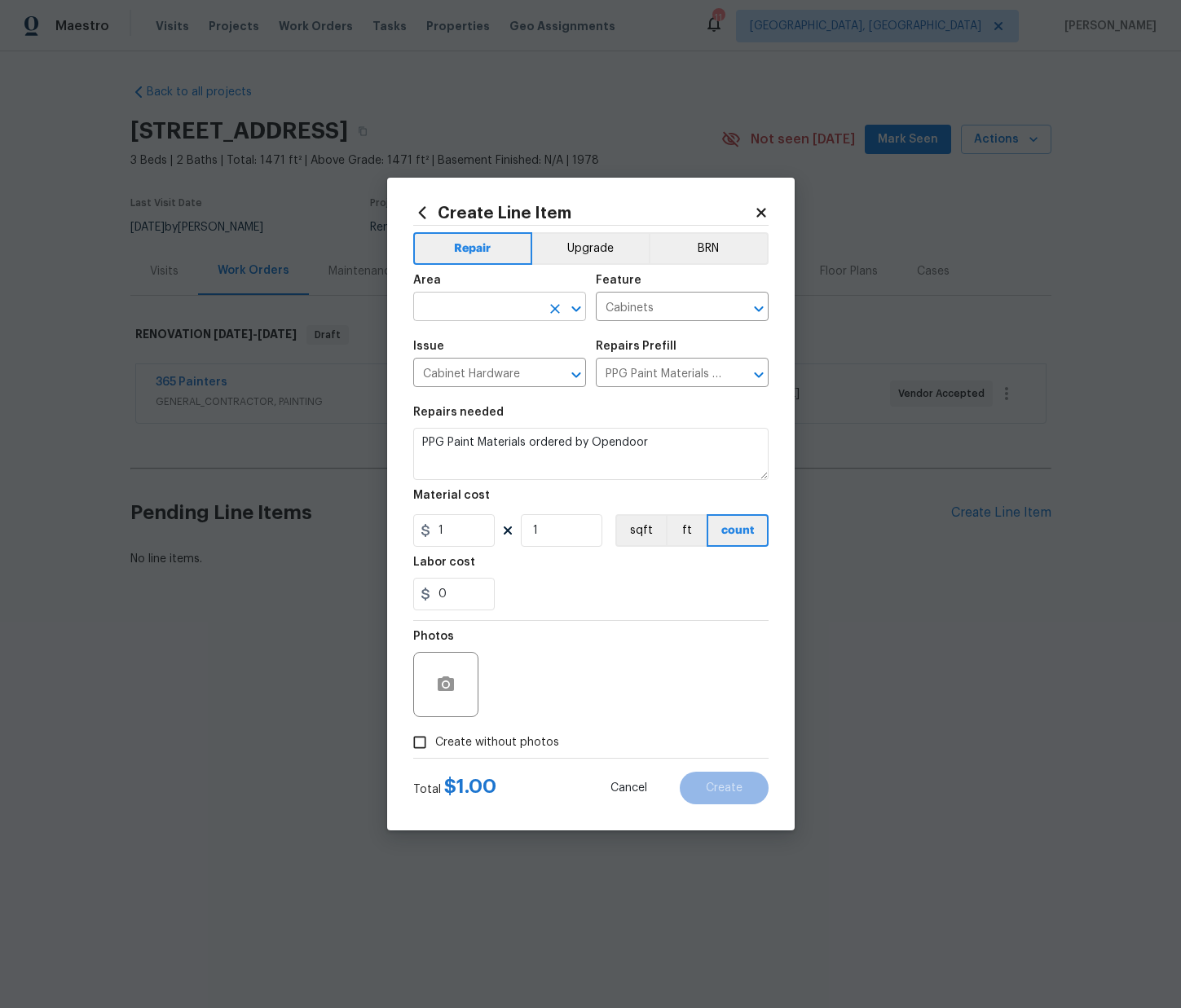
click at [494, 321] on span "Area ​" at bounding box center [500, 297] width 172 height 66
click at [490, 313] on input "text" at bounding box center [477, 308] width 127 height 25
drag, startPoint x: 514, startPoint y: 372, endPoint x: 491, endPoint y: 476, distance: 106.5
click at [513, 373] on li "Interior Overall" at bounding box center [500, 371] width 172 height 27
type input "Interior Overall"
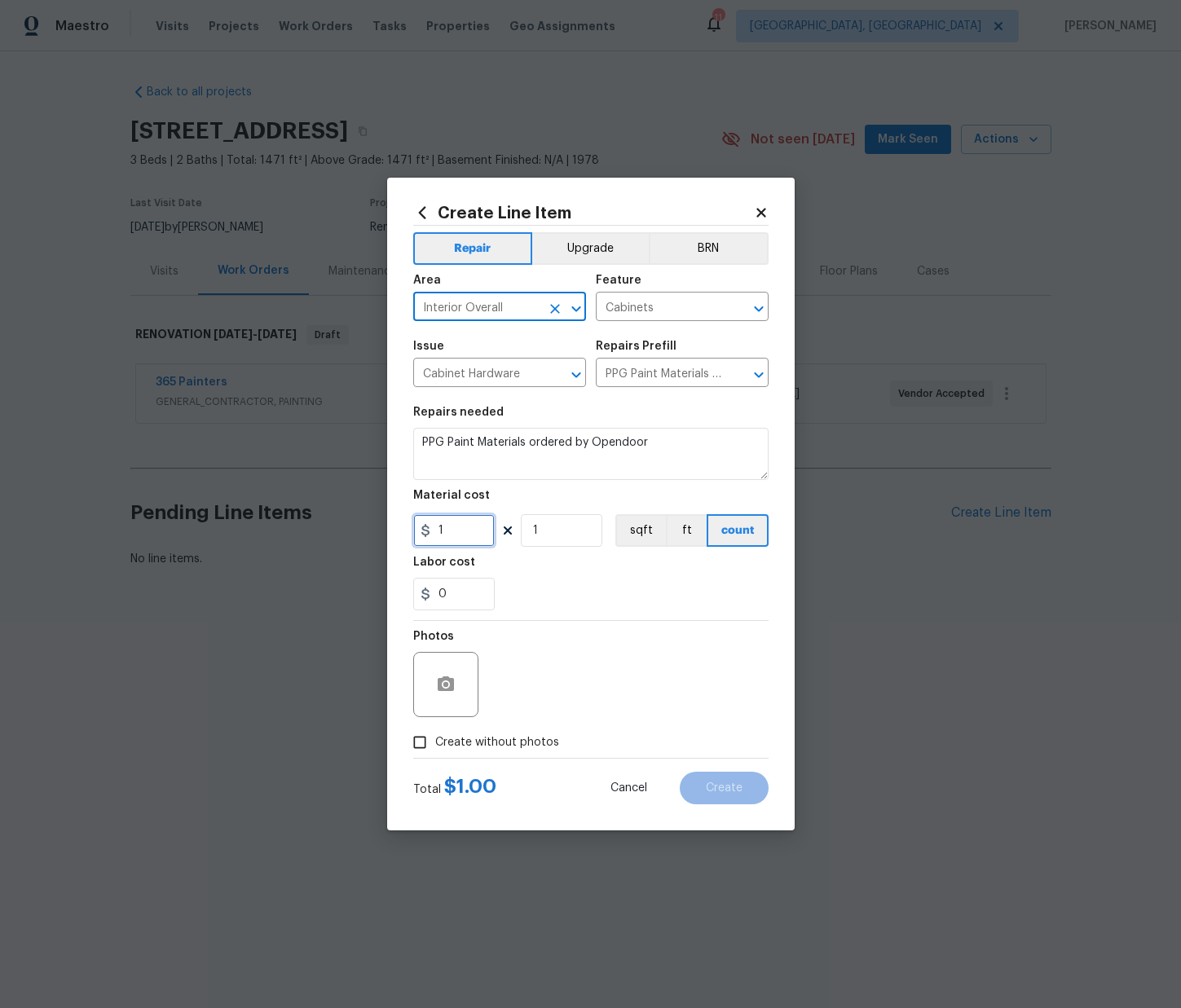
click at [348, 523] on div "Create Line Item Repair Upgrade BRN Area Interior Overall ​ Feature Cabinets ​ …" at bounding box center [590, 504] width 1181 height 1008
paste input "27.37"
type input "127.37"
click at [563, 609] on div "0" at bounding box center [591, 594] width 355 height 33
click at [542, 743] on span "Create without photos" at bounding box center [497, 743] width 124 height 17
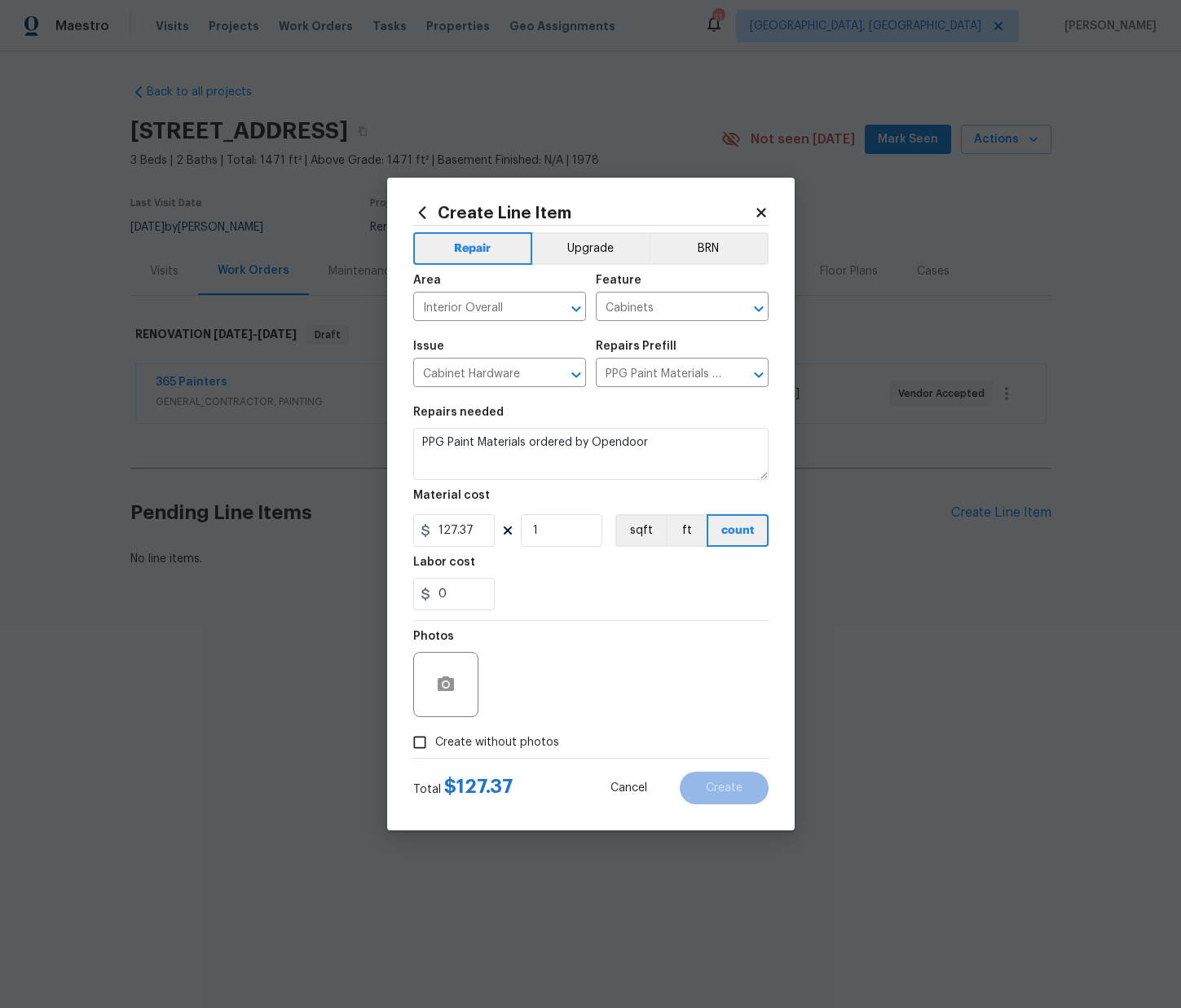
click at [435, 743] on input "Create without photos" at bounding box center [419, 742] width 31 height 31
checkbox input "true"
drag, startPoint x: 559, startPoint y: 690, endPoint x: 554, endPoint y: 680, distance: 11.2
click at [557, 687] on textarea at bounding box center [629, 685] width 277 height 65
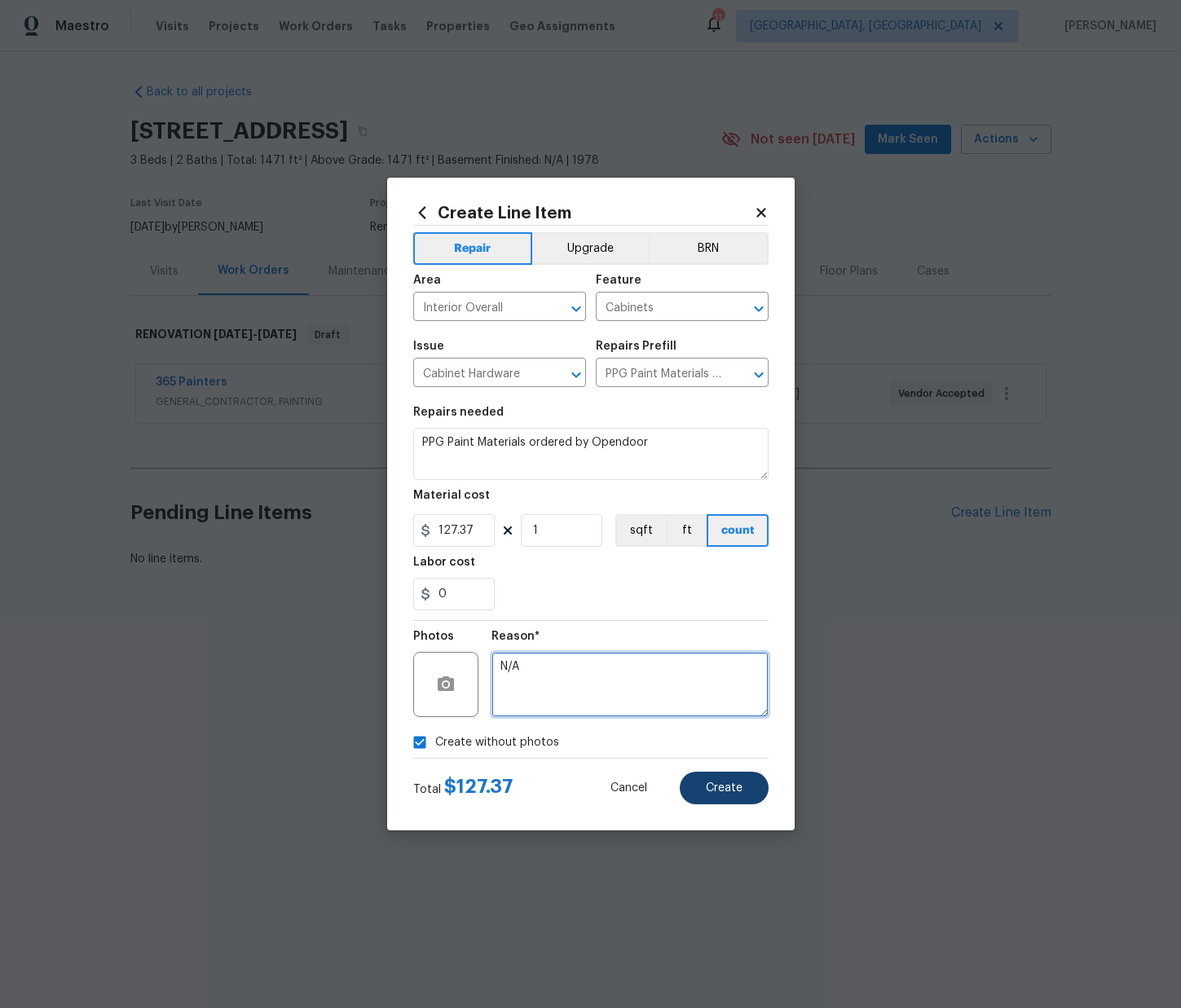
type textarea "N/A"
click at [698, 779] on button "Create" at bounding box center [724, 788] width 89 height 33
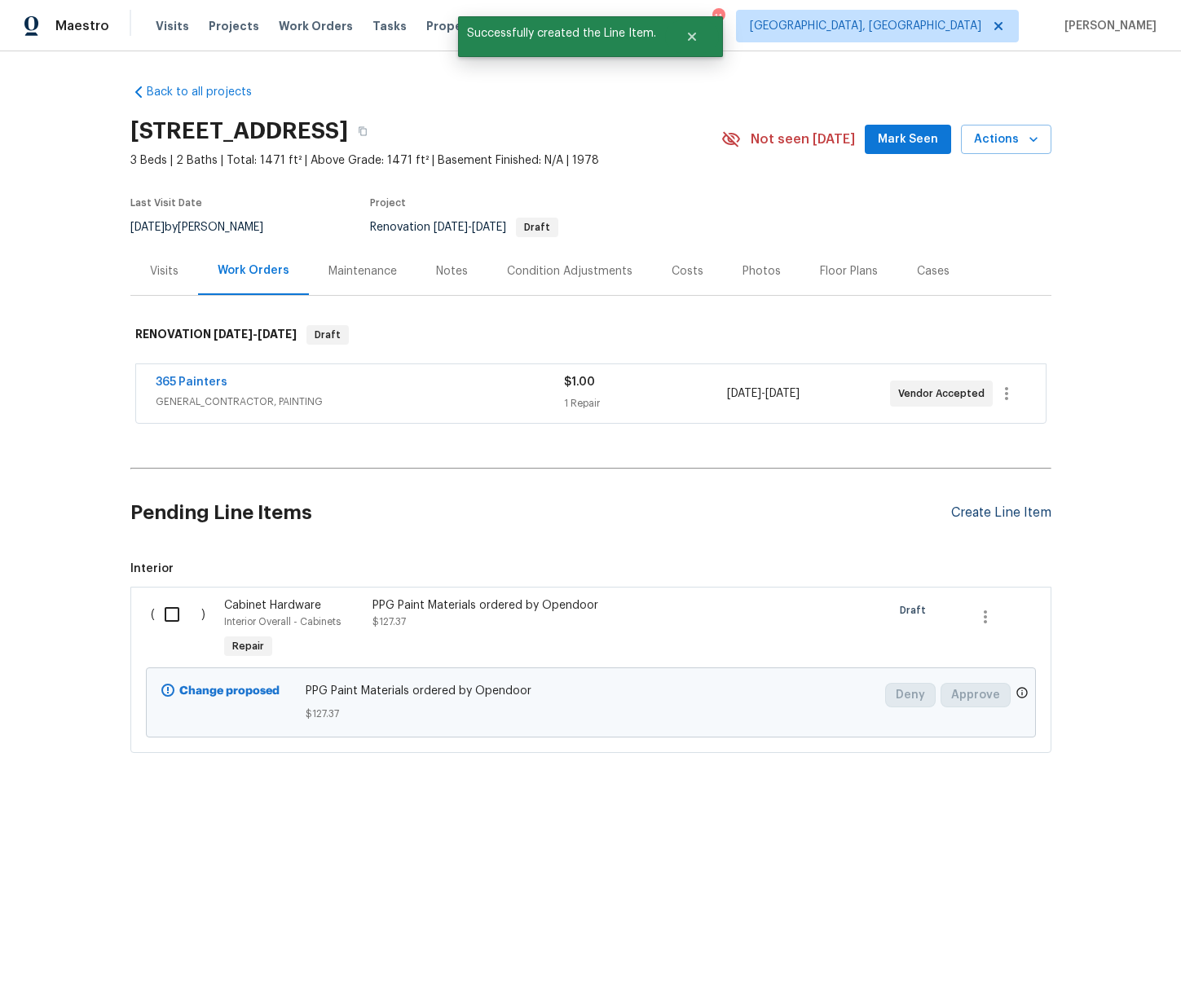
click at [1015, 514] on div "Create Line Item" at bounding box center [1001, 513] width 100 height 15
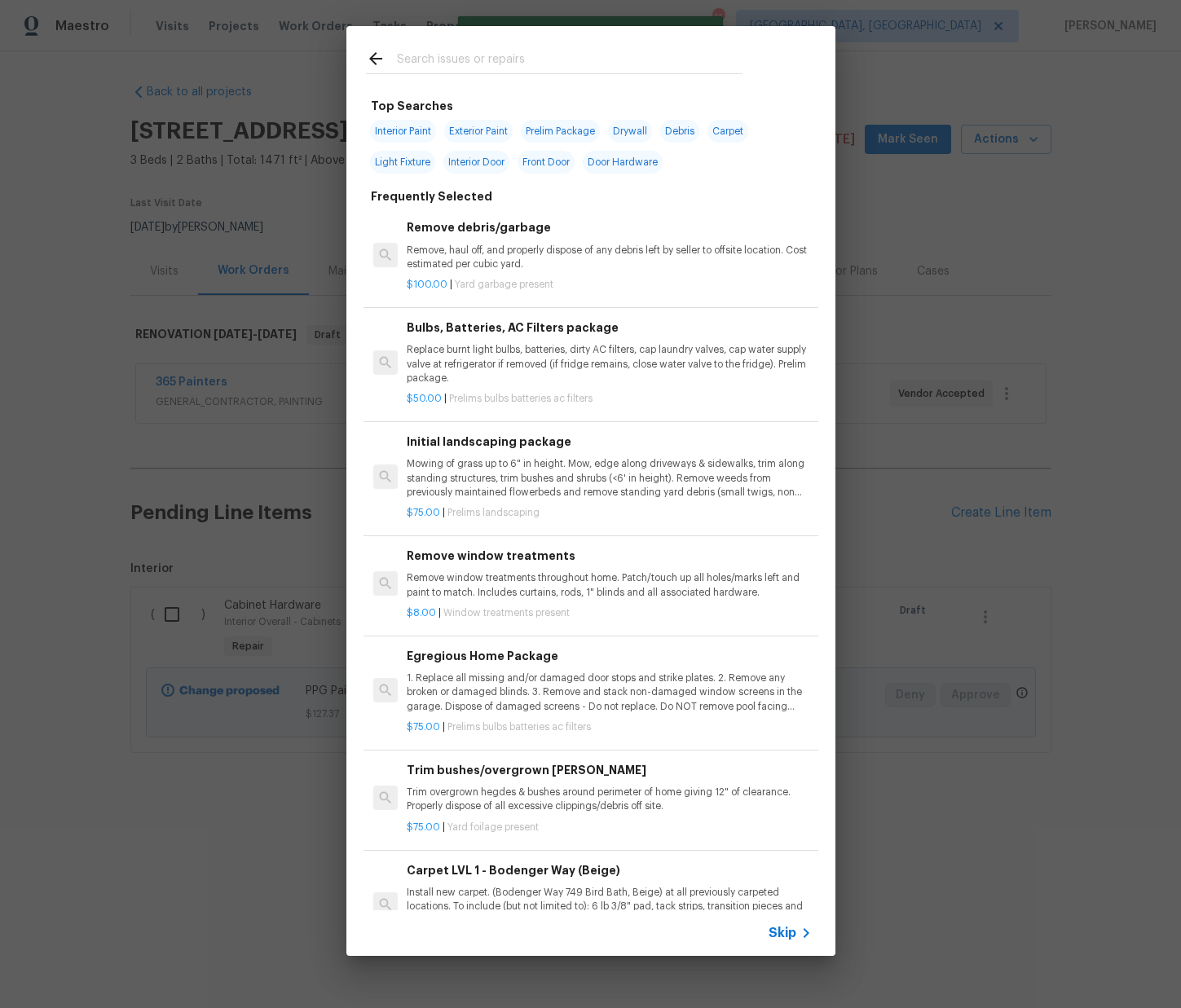
click at [448, 64] on input "text" at bounding box center [569, 60] width 346 height 24
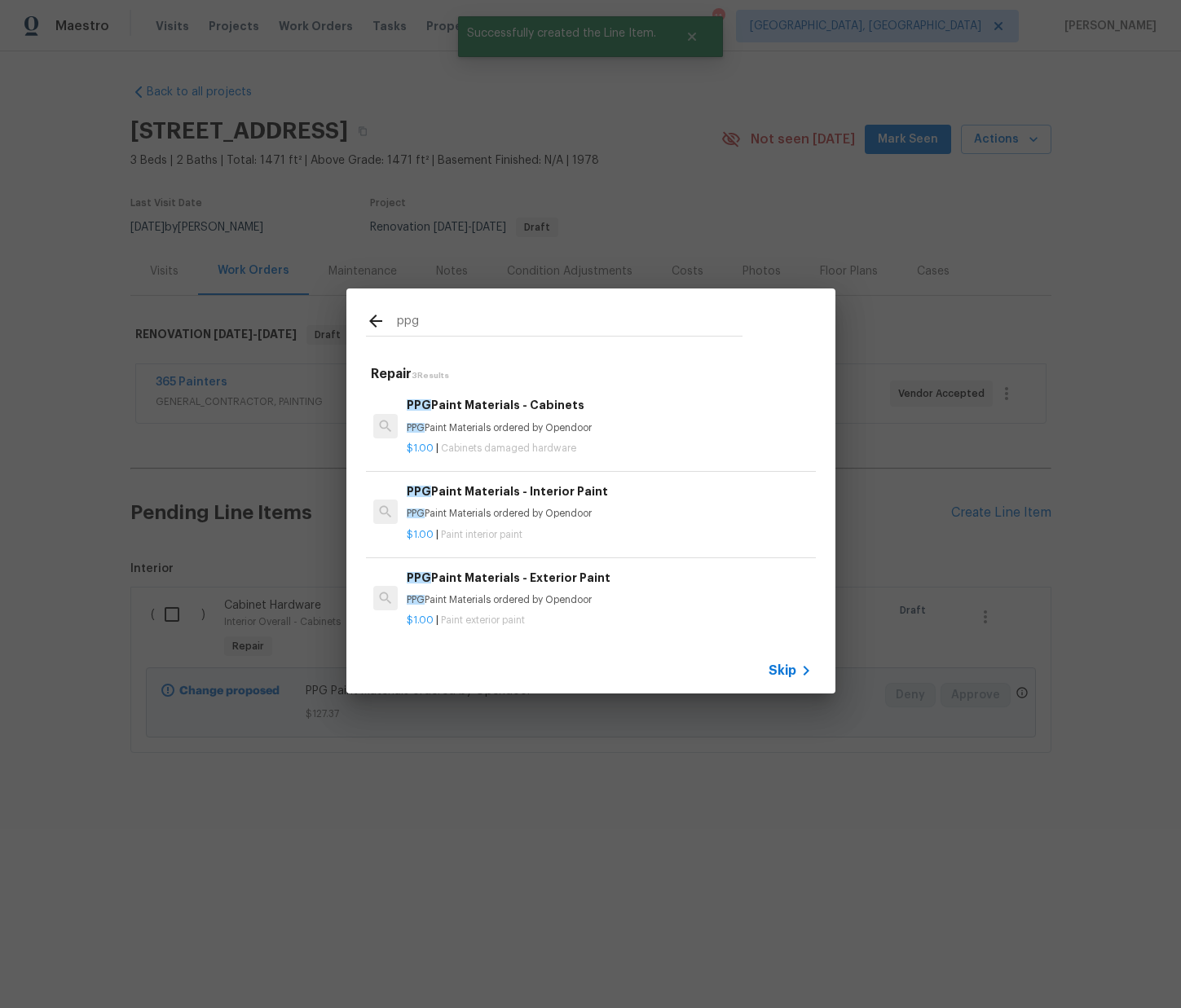
type input "ppg"
click at [503, 532] on span "Paint interior paint" at bounding box center [481, 535] width 81 height 10
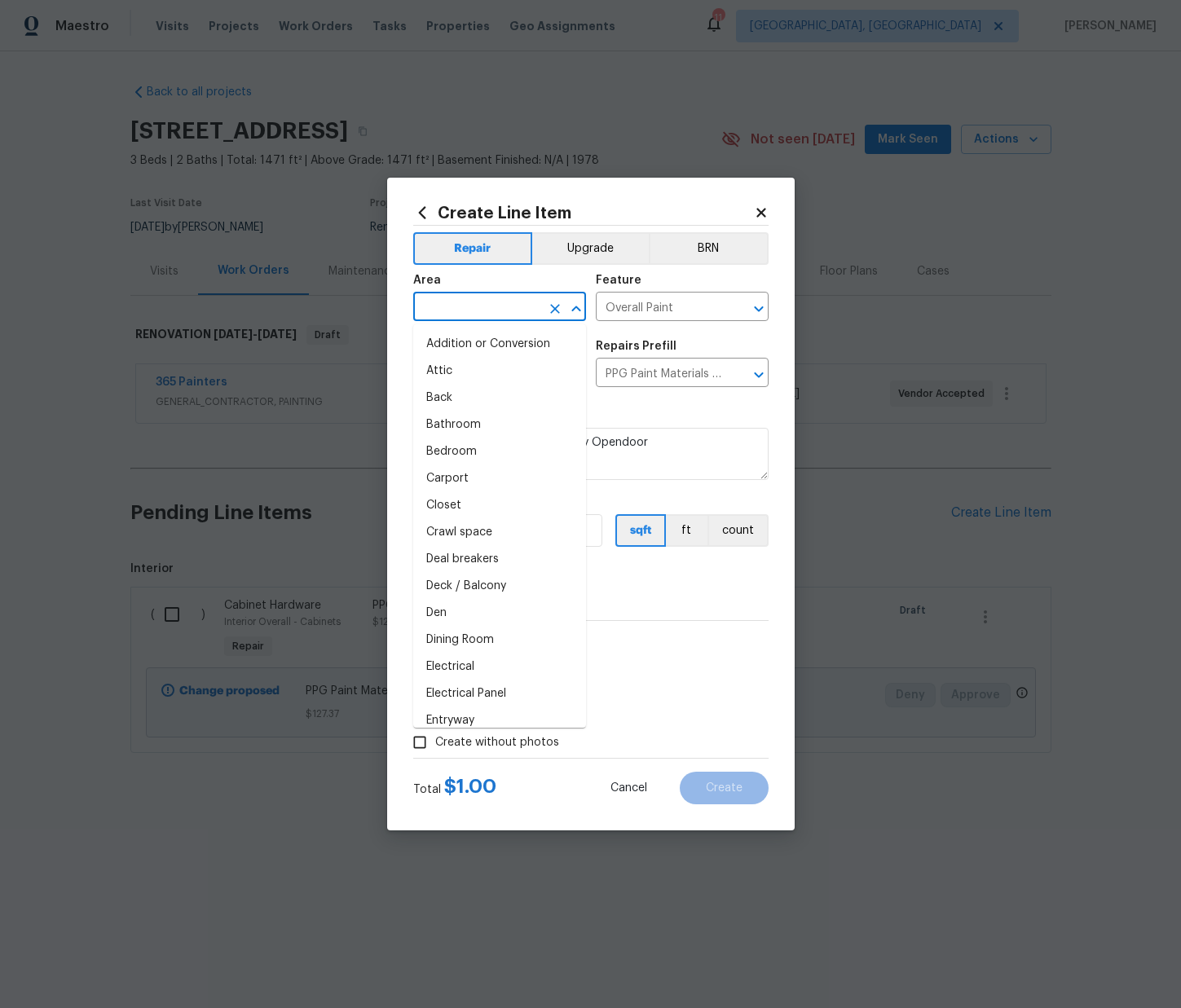
click at [488, 308] on input "text" at bounding box center [477, 308] width 127 height 25
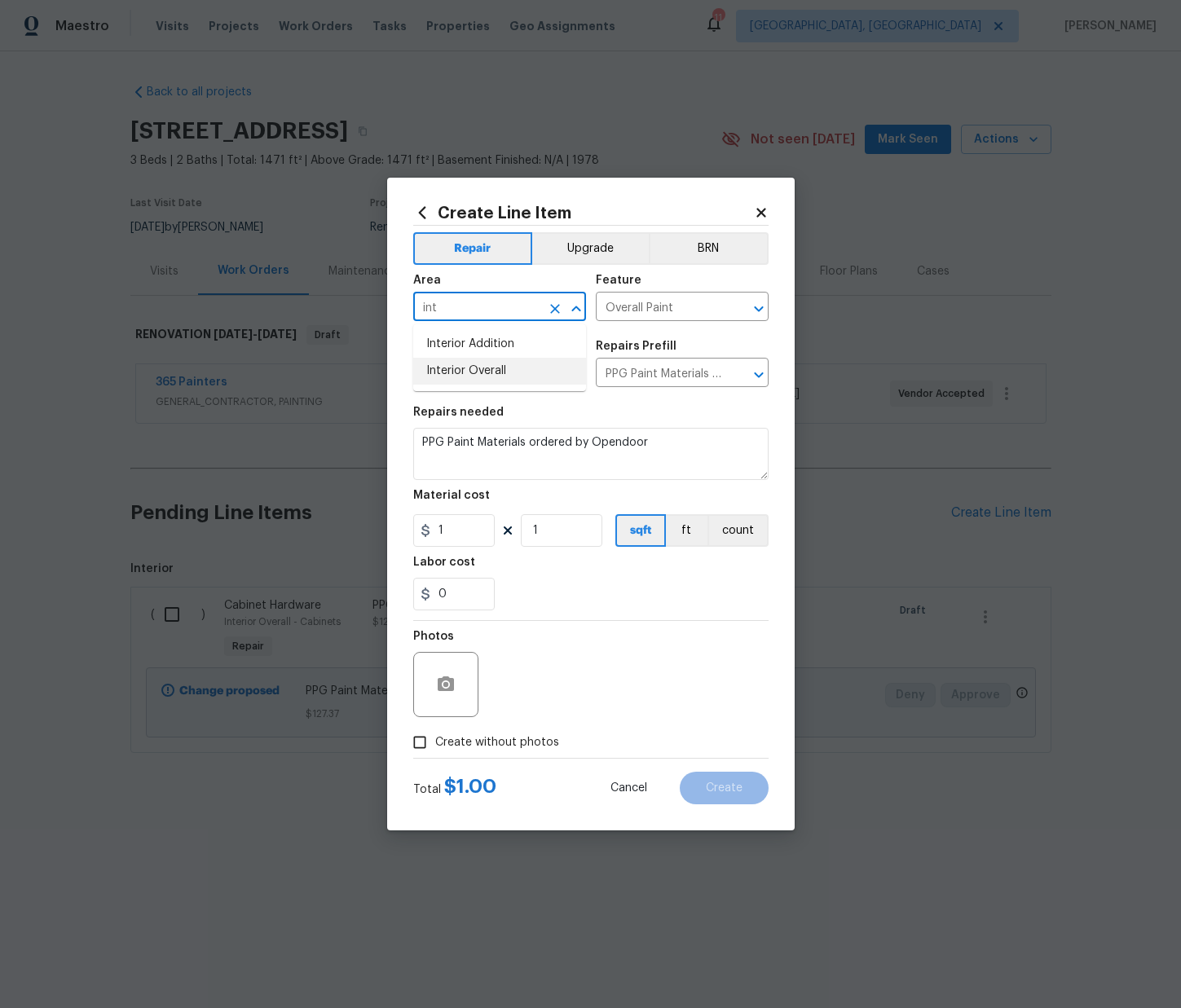
click at [485, 371] on li "Interior Overall" at bounding box center [500, 371] width 172 height 27
type input "Interior Overall"
drag, startPoint x: 380, startPoint y: 535, endPoint x: 345, endPoint y: 532, distance: 35.1
click at [346, 532] on div "Create Line Item Repair Upgrade BRN Area Interior Overall ​ Feature Overall Pai…" at bounding box center [590, 504] width 1181 height 1008
paste input "831.8"
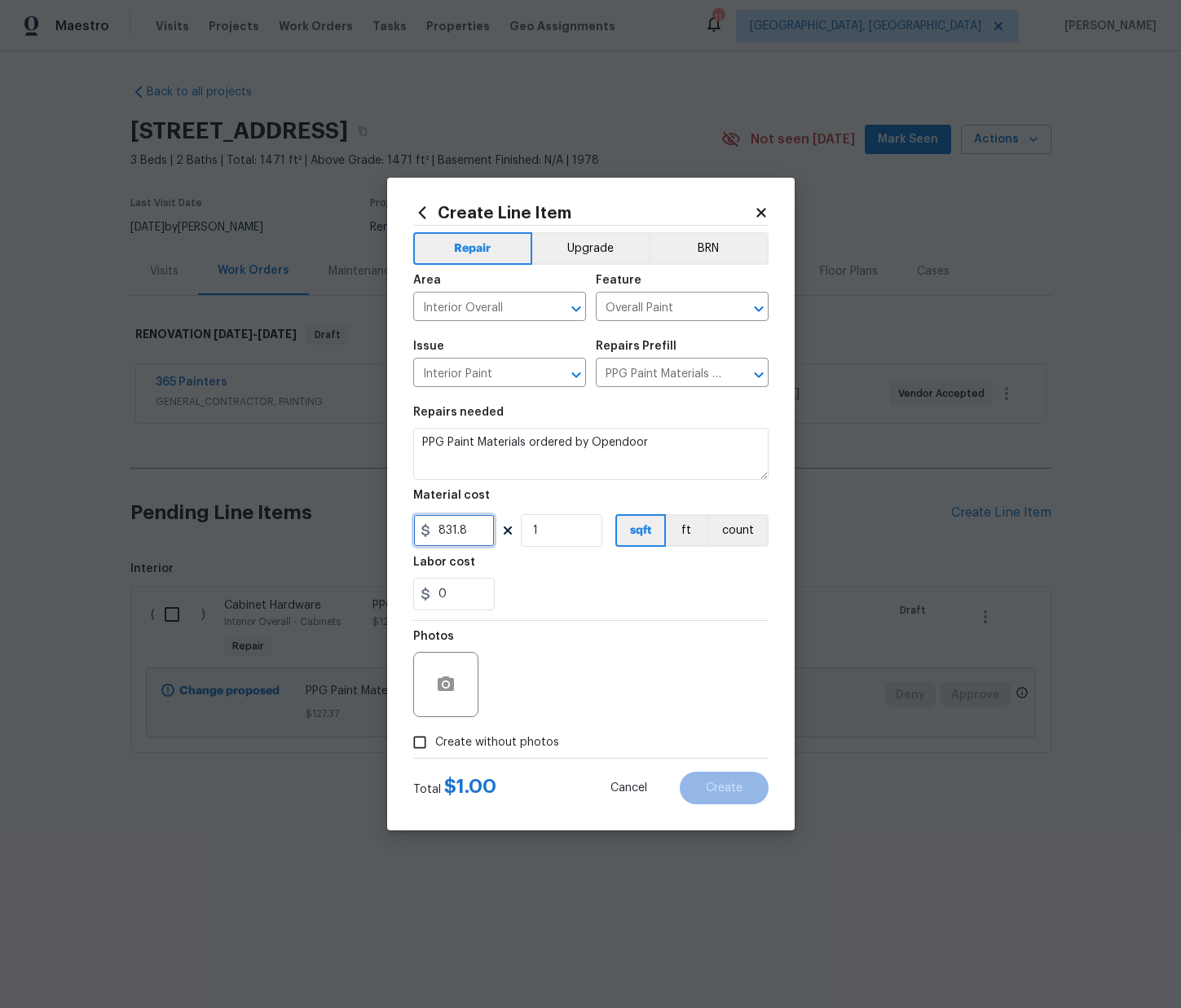
type input "831.8"
drag, startPoint x: 479, startPoint y: 745, endPoint x: 493, endPoint y: 737, distance: 16.1
click at [479, 745] on span "Create without photos" at bounding box center [497, 743] width 124 height 17
click at [435, 745] on input "Create without photos" at bounding box center [419, 742] width 31 height 31
checkbox input "true"
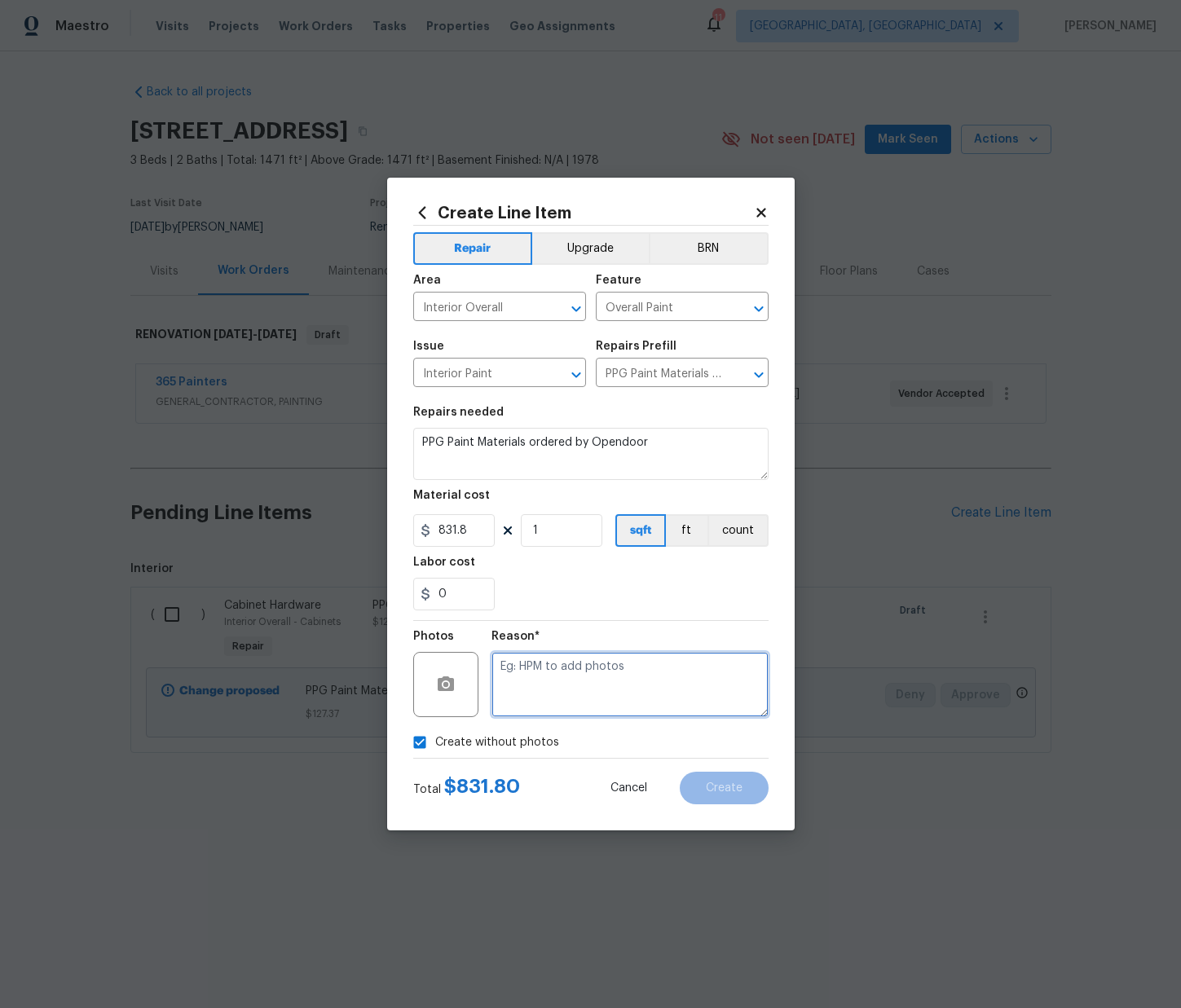
click at [575, 671] on textarea at bounding box center [629, 685] width 277 height 65
type textarea "N/A"
click at [732, 795] on button "Create" at bounding box center [724, 788] width 89 height 33
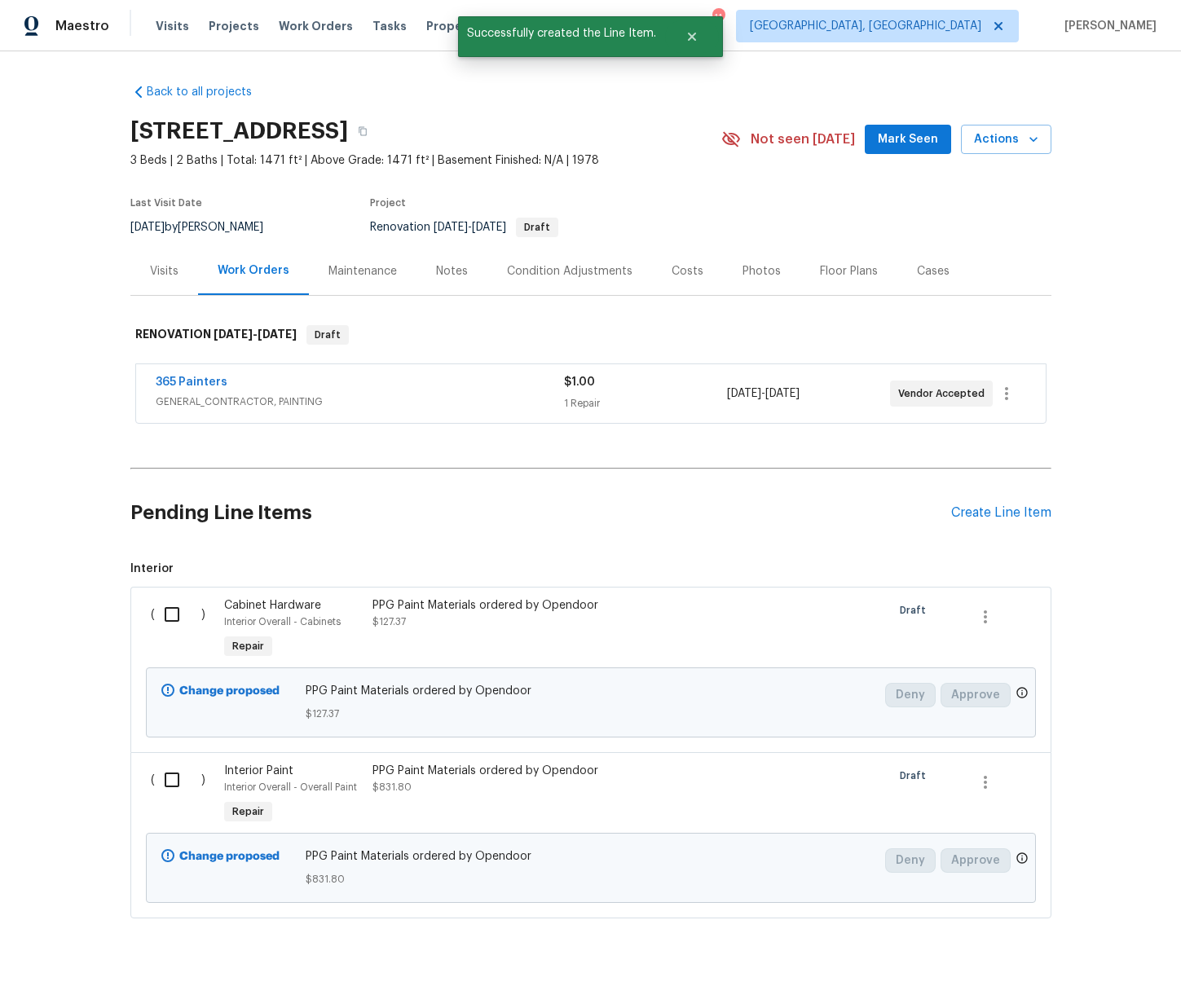
scroll to position [22, 0]
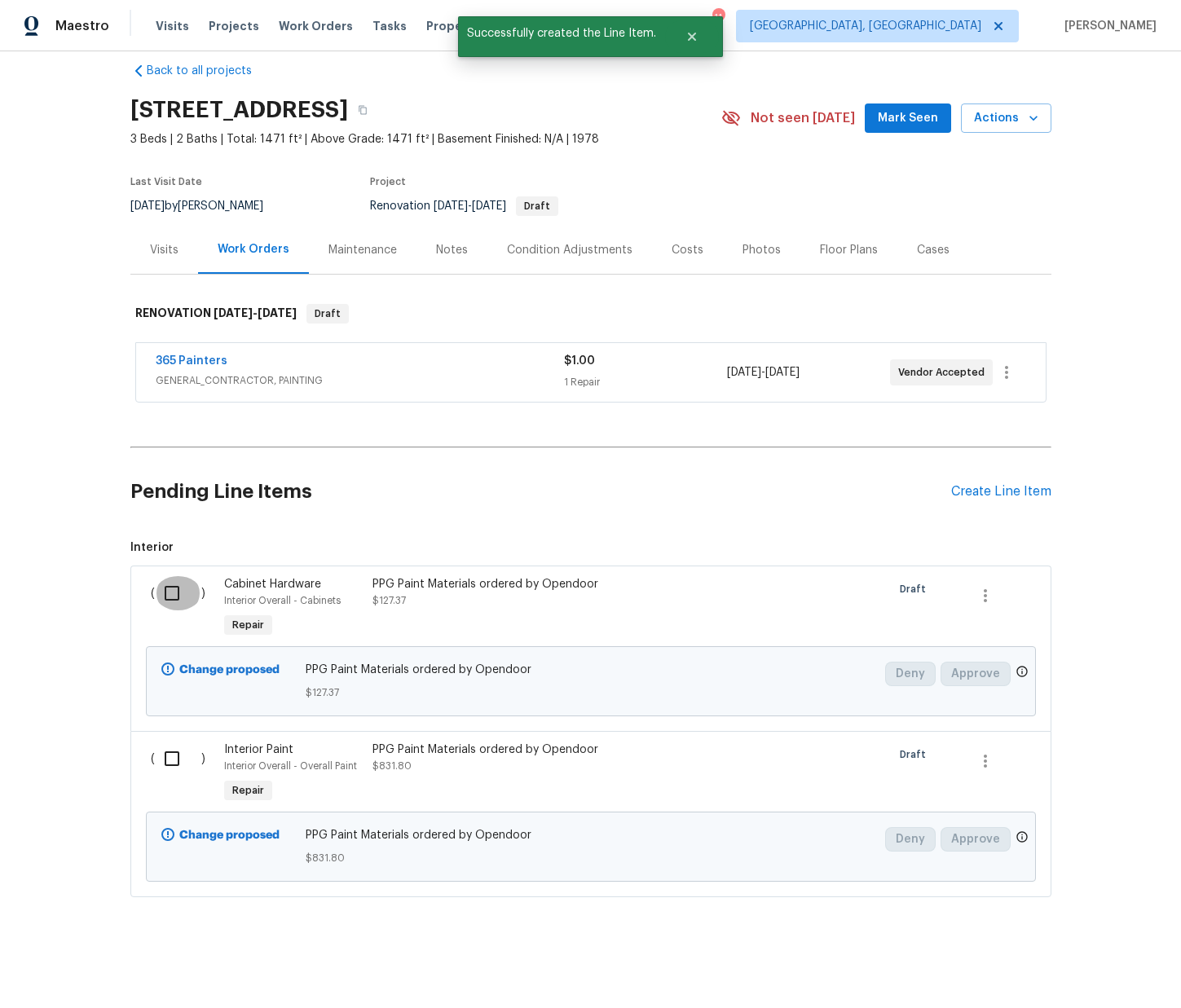
drag, startPoint x: 181, startPoint y: 594, endPoint x: 162, endPoint y: 676, distance: 84.2
click at [180, 596] on input "checkbox" at bounding box center [177, 593] width 46 height 34
checkbox input "true"
click at [157, 738] on div "( )" at bounding box center [182, 774] width 74 height 75
click at [177, 756] on input "checkbox" at bounding box center [177, 759] width 46 height 34
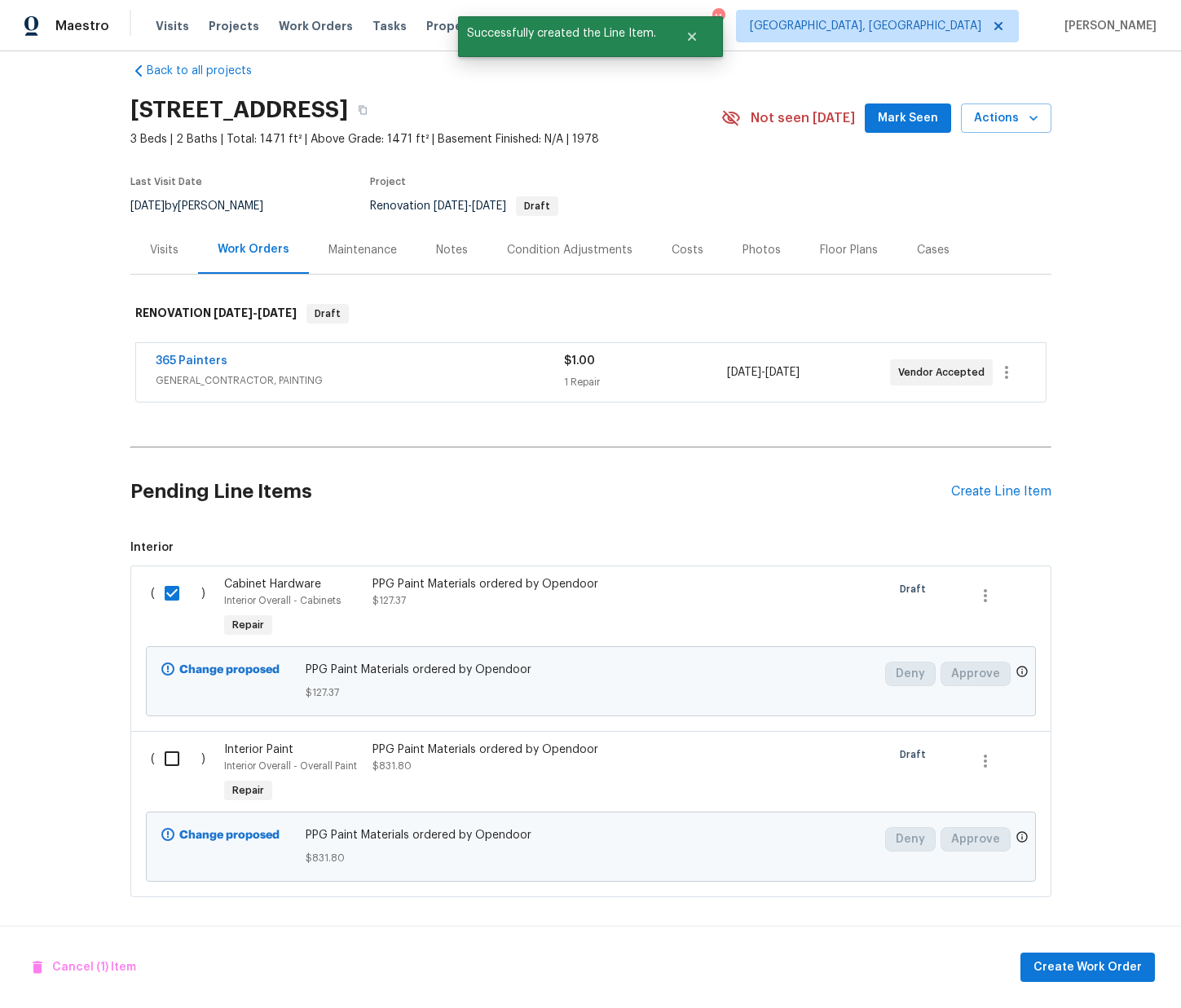
checkbox input "true"
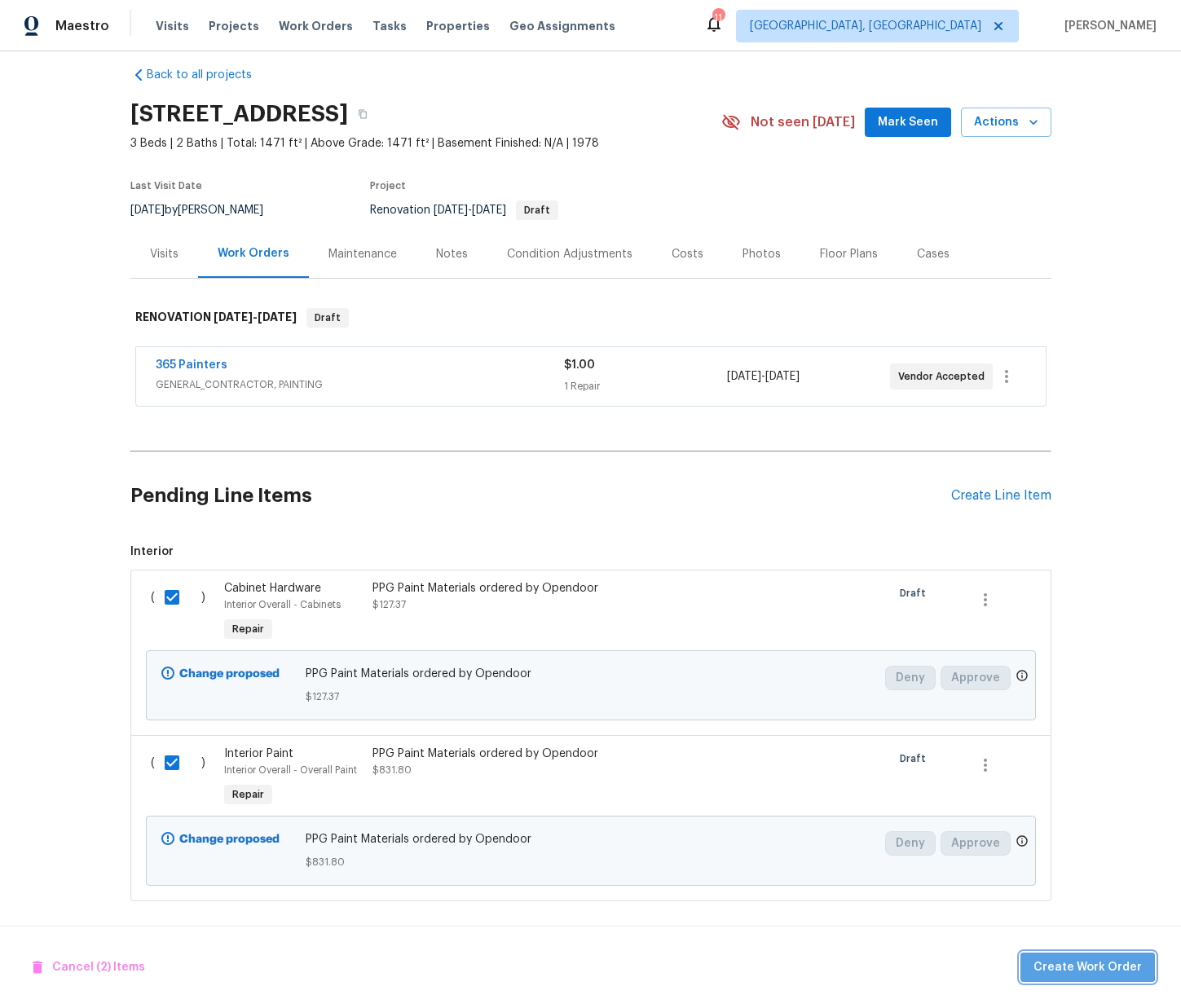
click at [1091, 965] on span "Create Work Order" at bounding box center [1086, 968] width 108 height 20
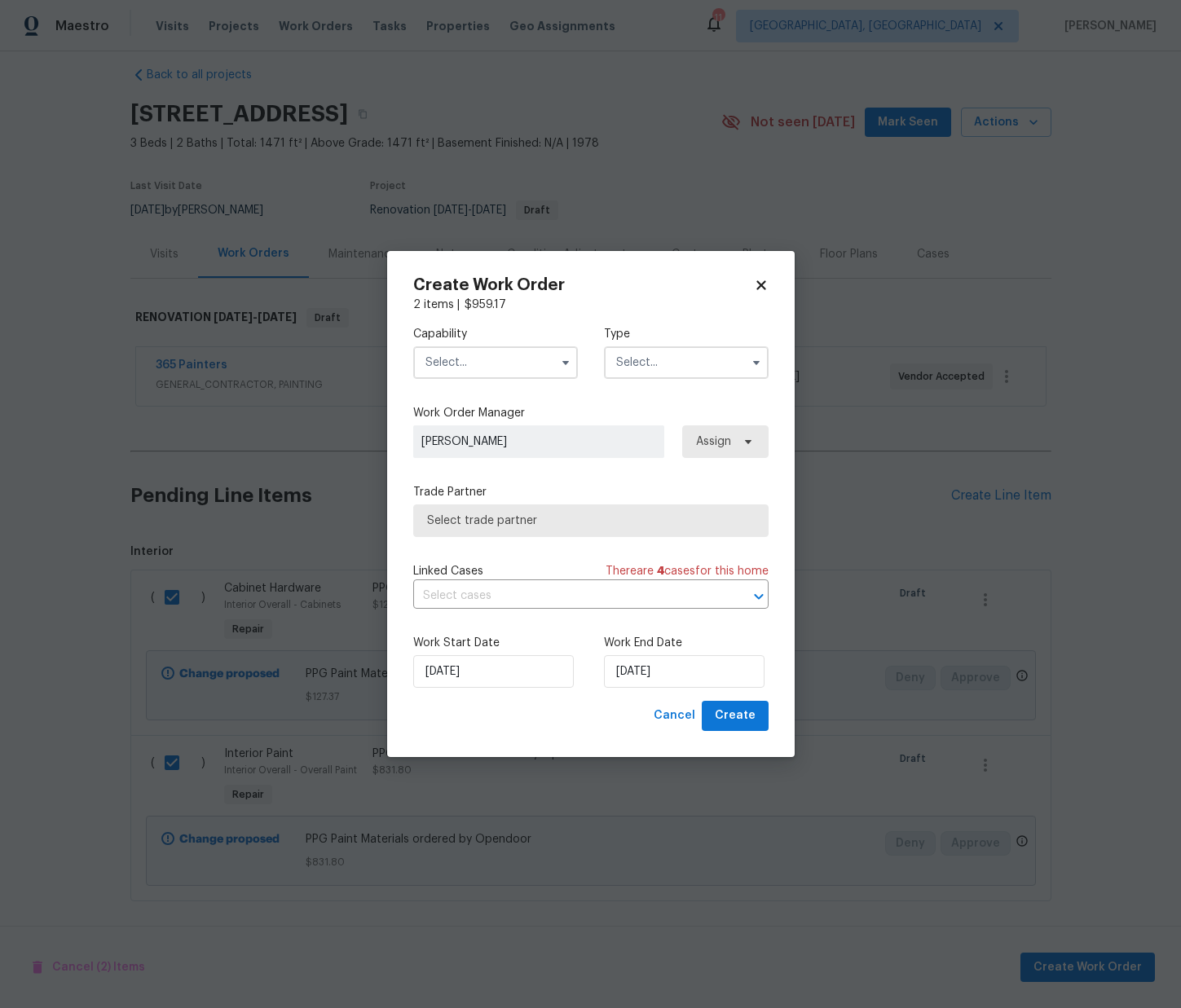
click at [454, 374] on input "text" at bounding box center [496, 363] width 165 height 33
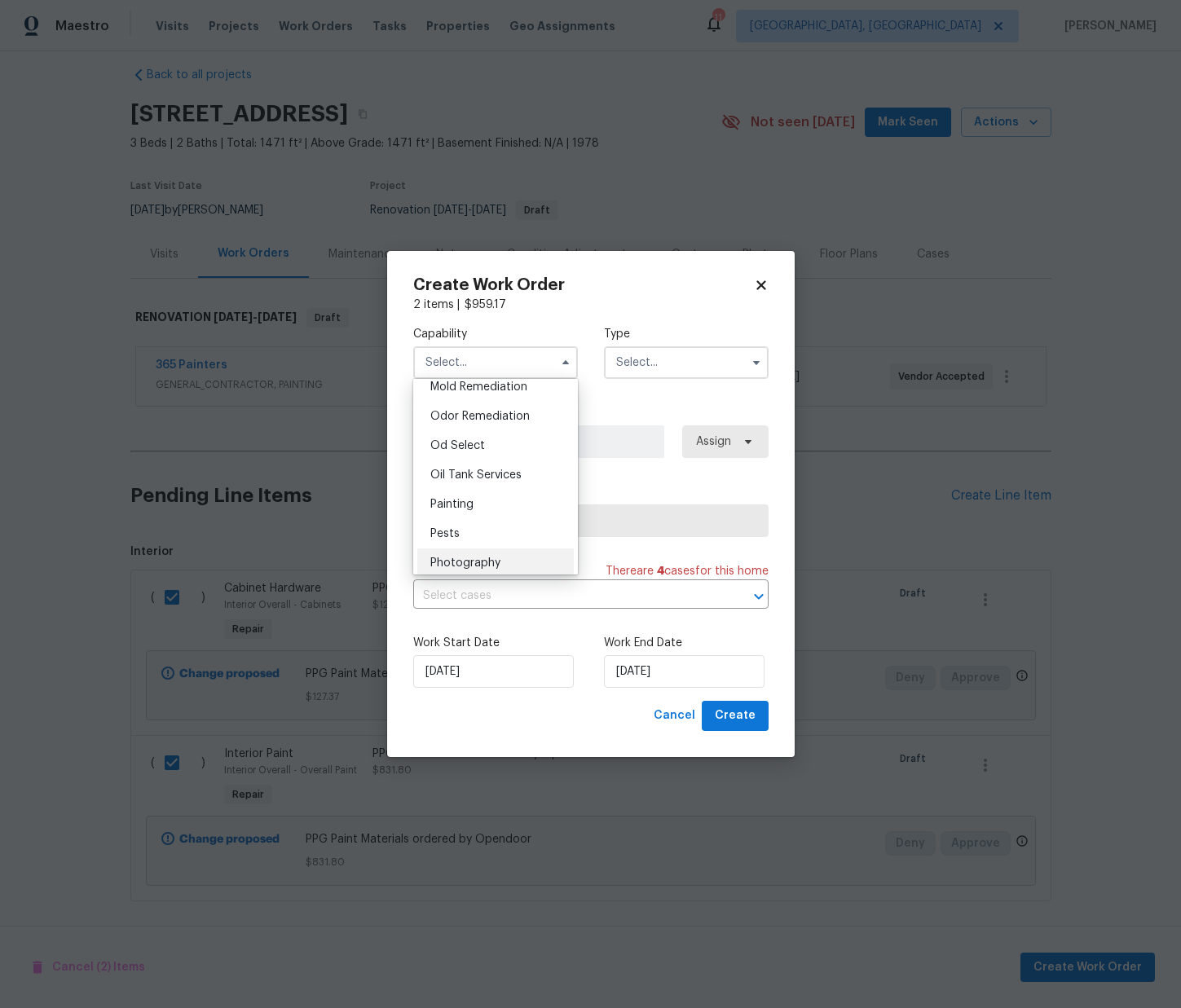
scroll to position [1312, 0]
drag, startPoint x: 504, startPoint y: 451, endPoint x: 603, endPoint y: 381, distance: 121.2
click at [504, 451] on div "Painting" at bounding box center [495, 455] width 157 height 29
type input "Painting"
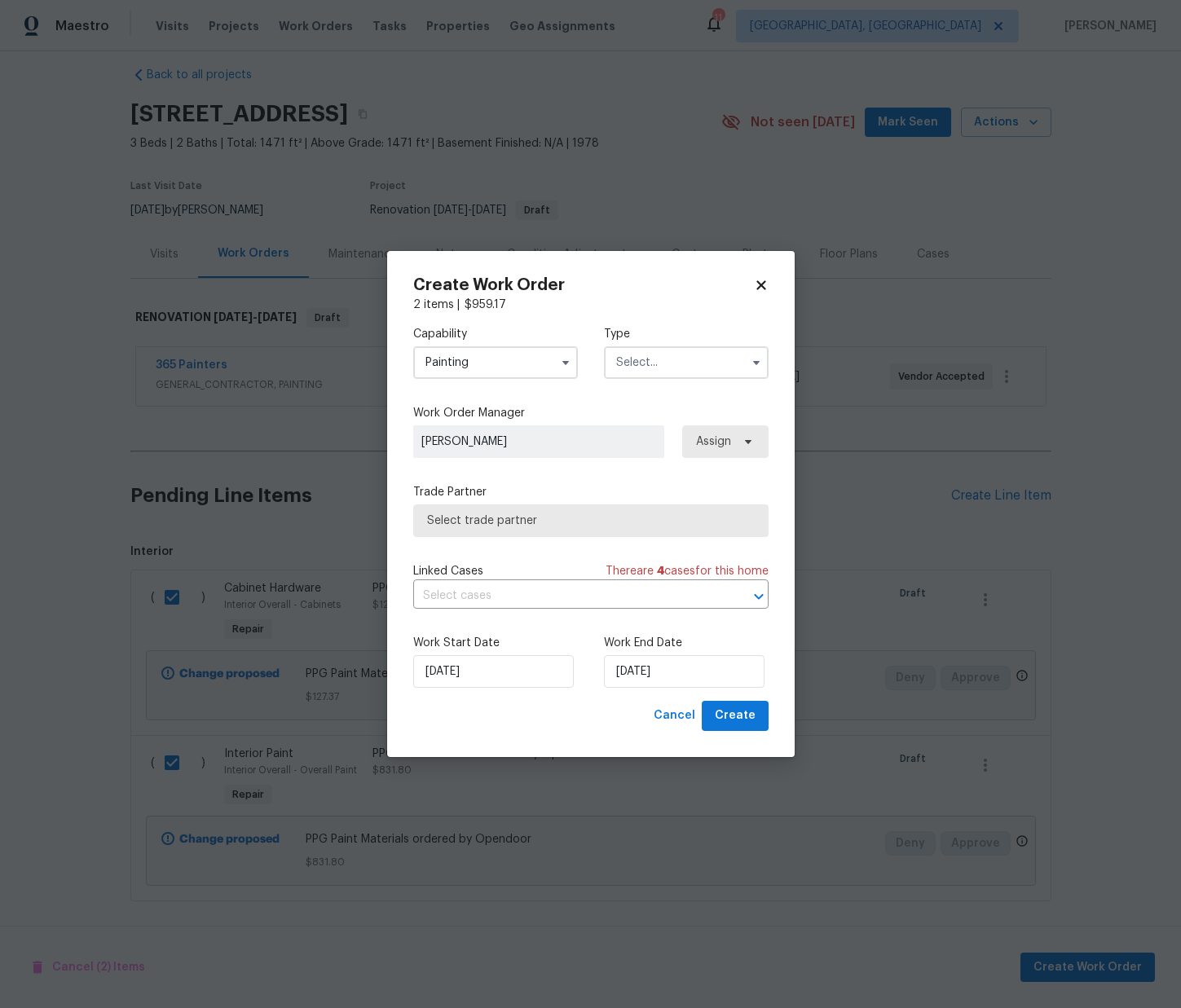
drag, startPoint x: 692, startPoint y: 349, endPoint x: 680, endPoint y: 370, distance: 24.2
click at [693, 351] on input "text" at bounding box center [685, 363] width 165 height 33
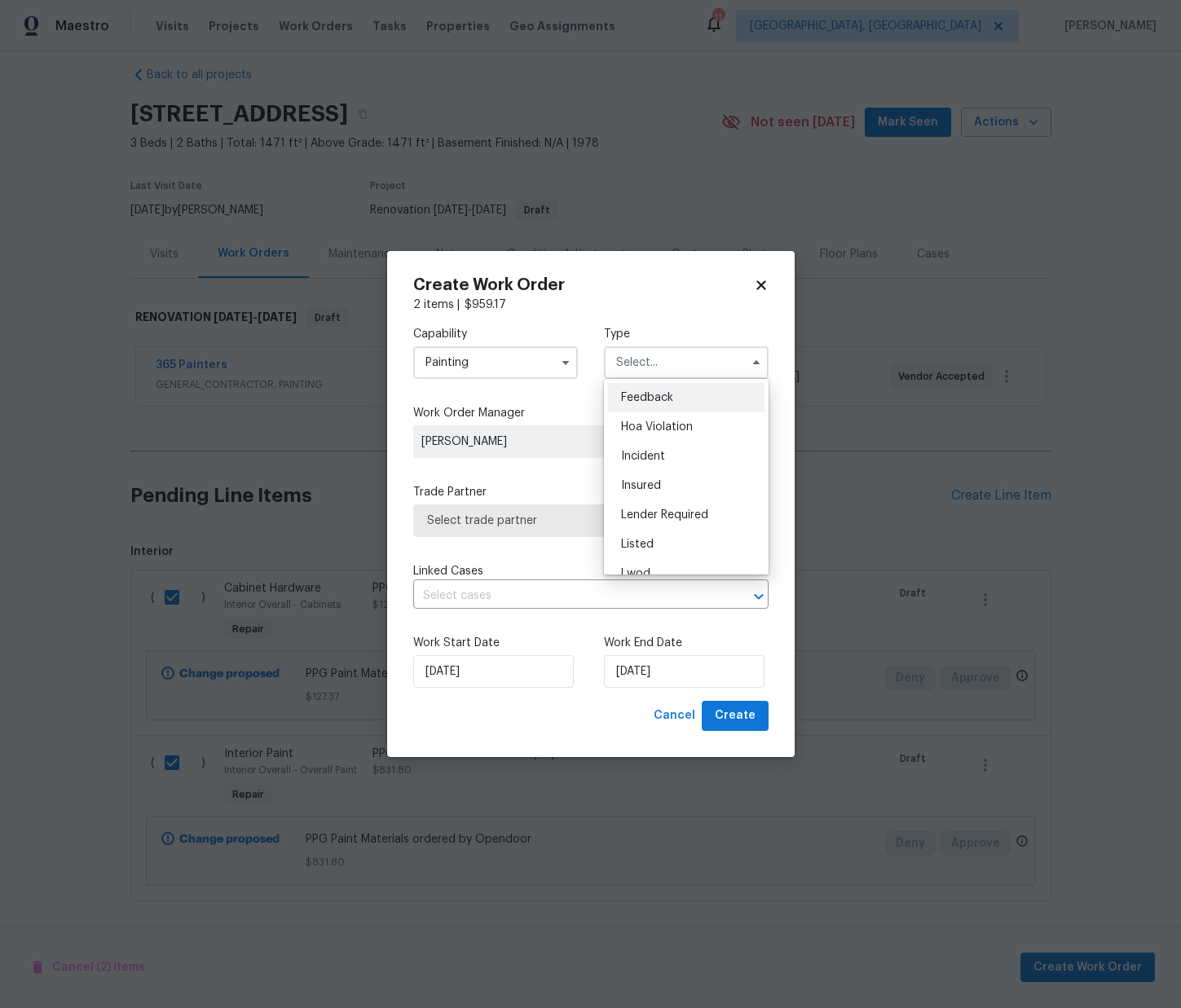
scroll to position [194, 0]
click at [670, 468] on span "Renovation" at bounding box center [651, 468] width 60 height 12
type input "Renovation"
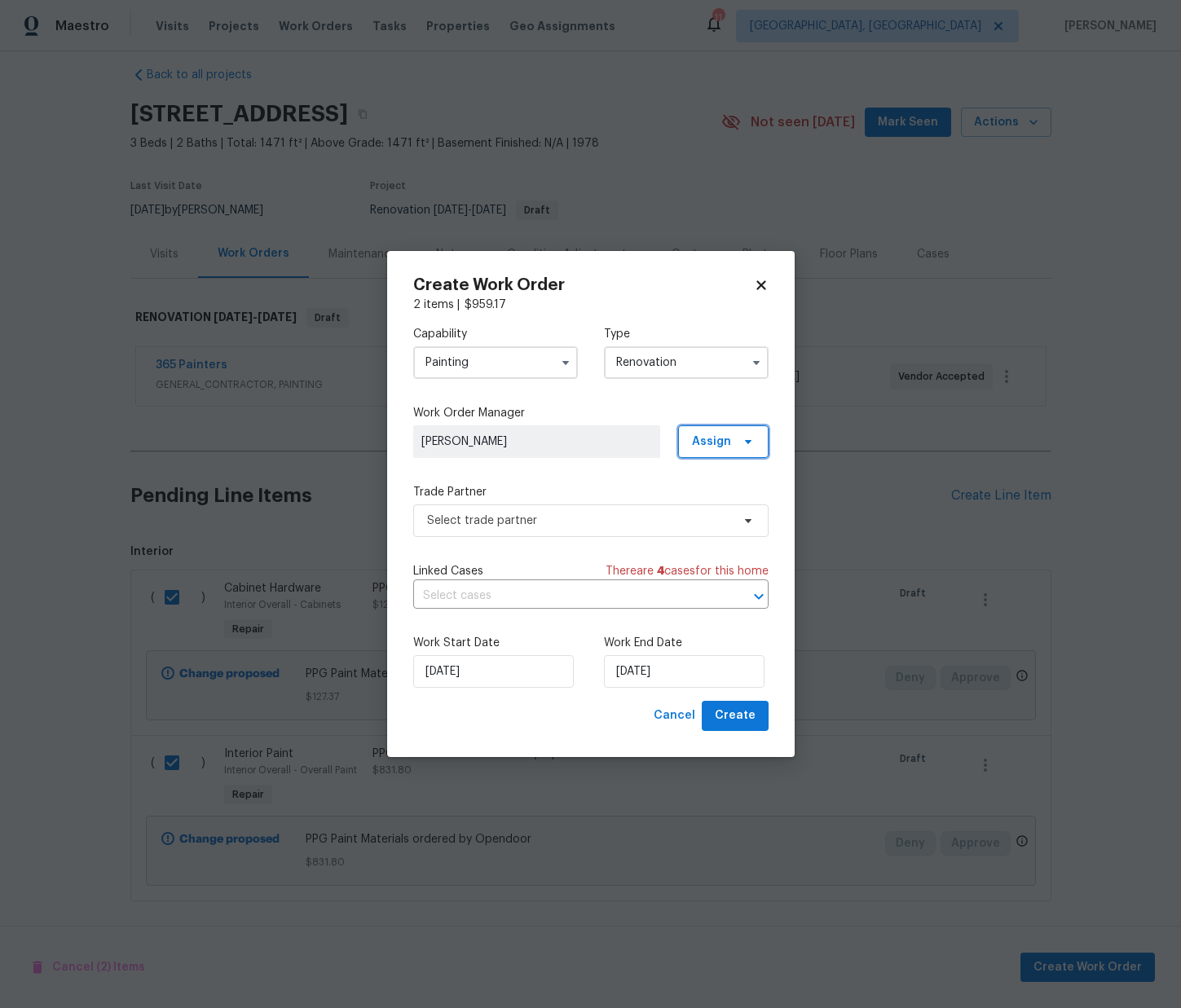
drag, startPoint x: 713, startPoint y: 435, endPoint x: 712, endPoint y: 460, distance: 25.0
click at [713, 435] on span "Assign" at bounding box center [711, 441] width 39 height 16
drag, startPoint x: 703, startPoint y: 510, endPoint x: 639, endPoint y: 516, distance: 64.3
click at [703, 510] on div "Assign to me" at bounding box center [726, 511] width 71 height 16
click at [564, 503] on div "Trade Partner Select trade partner" at bounding box center [591, 510] width 355 height 53
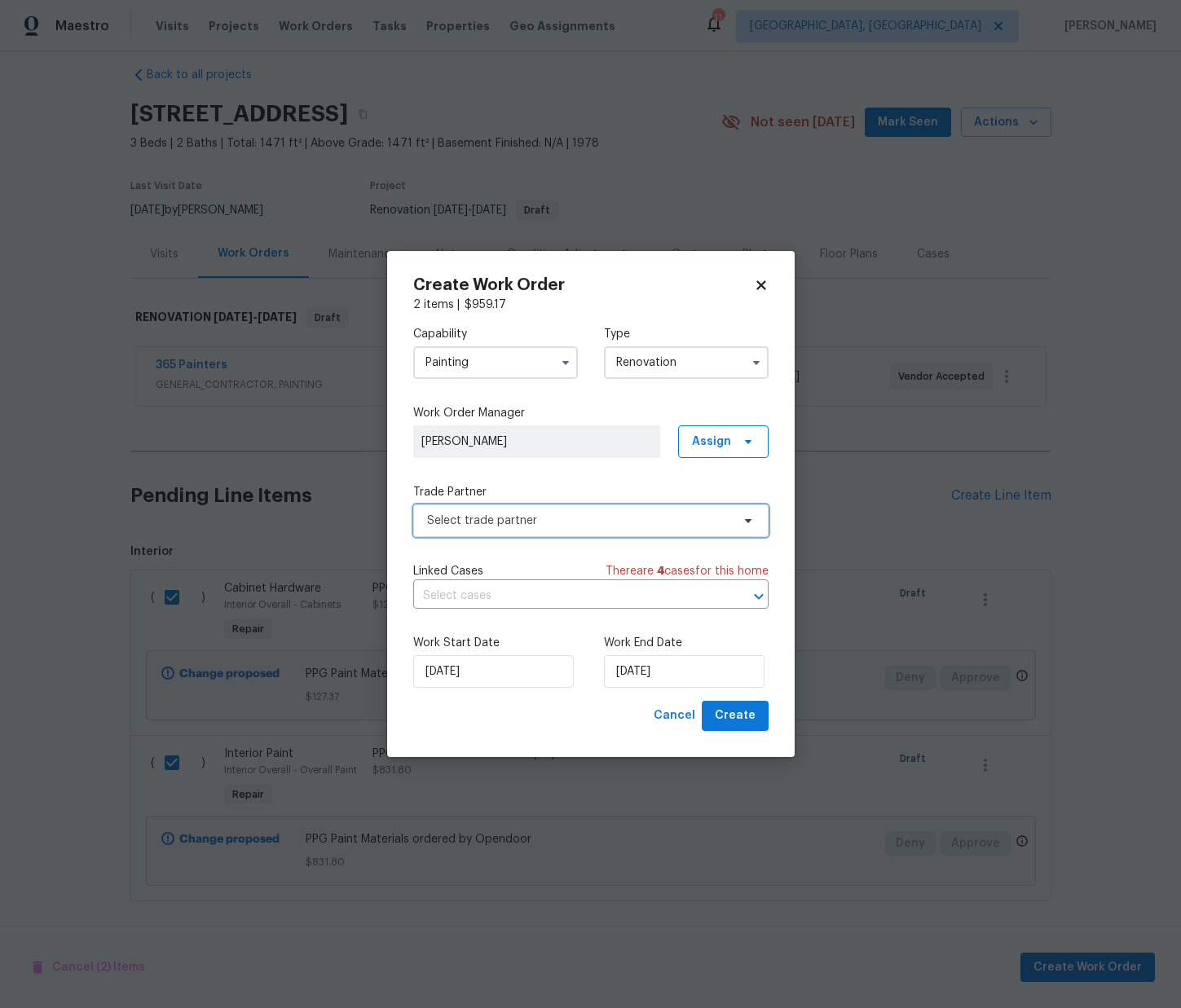
click at [551, 514] on span "Select trade partner" at bounding box center [578, 520] width 304 height 16
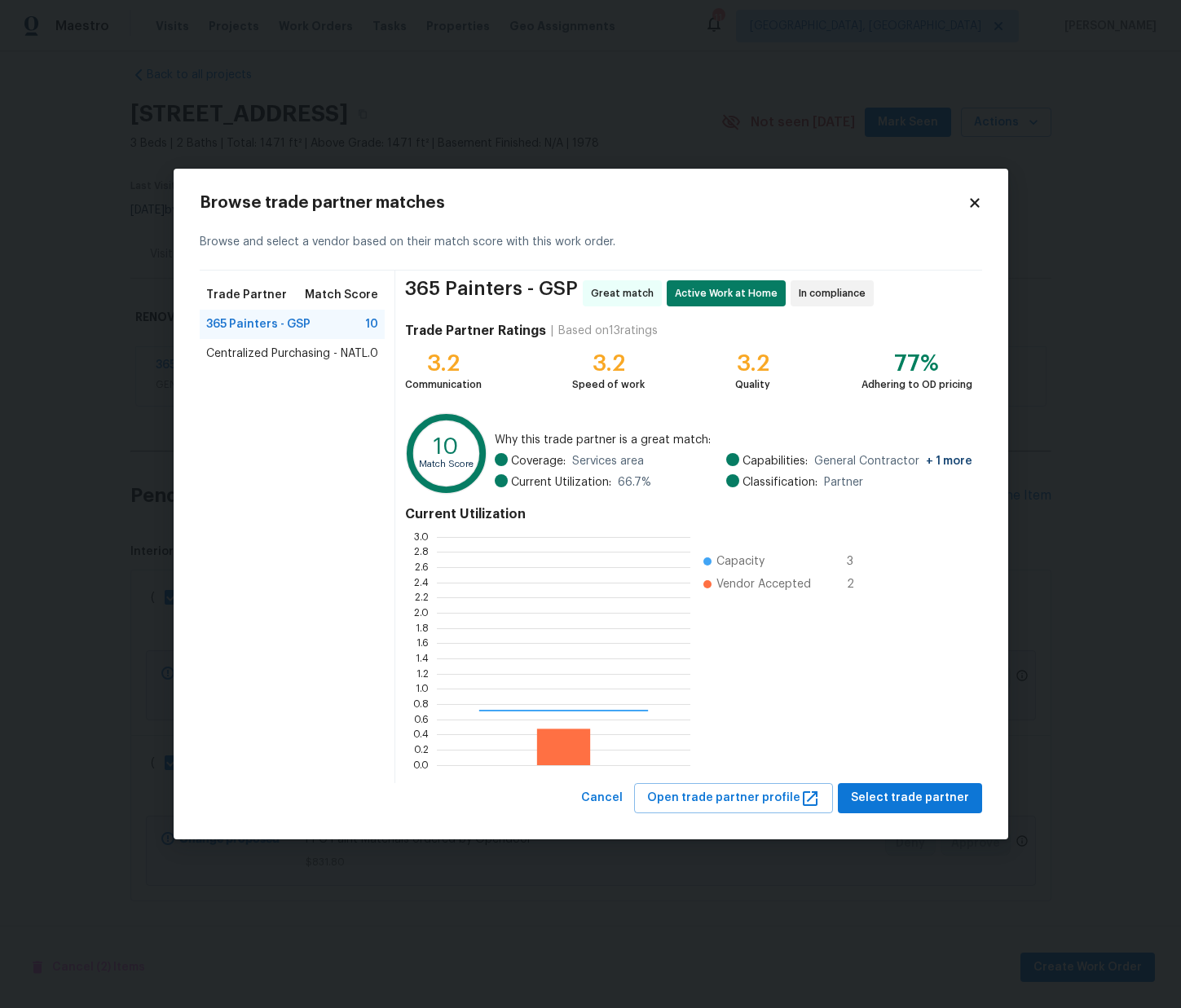
scroll to position [229, 254]
drag, startPoint x: 265, startPoint y: 357, endPoint x: 293, endPoint y: 369, distance: 30.5
click at [265, 357] on span "Centralized Purchasing - NATL." at bounding box center [288, 353] width 164 height 16
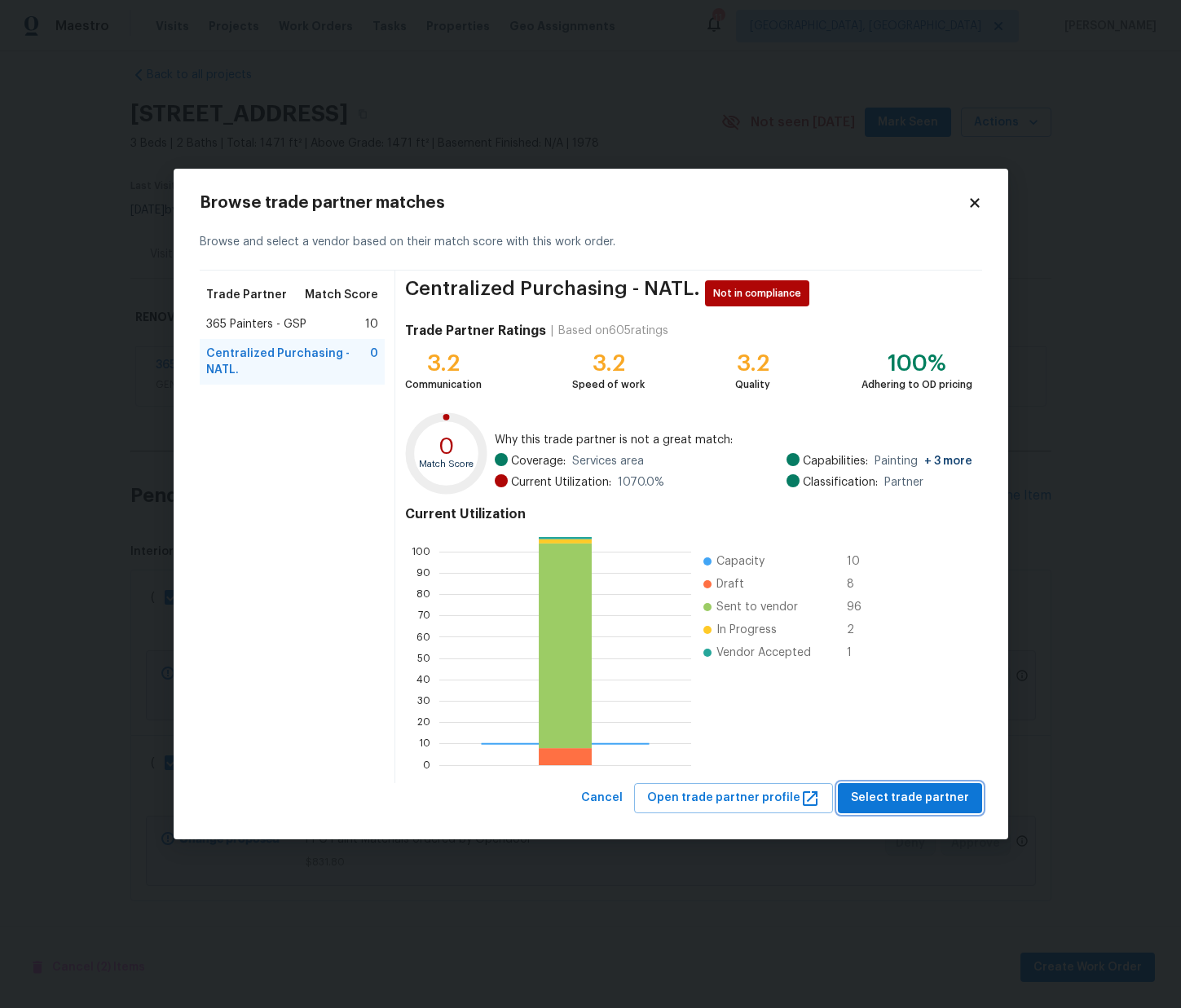
click at [886, 809] on button "Select trade partner" at bounding box center [910, 799] width 144 height 30
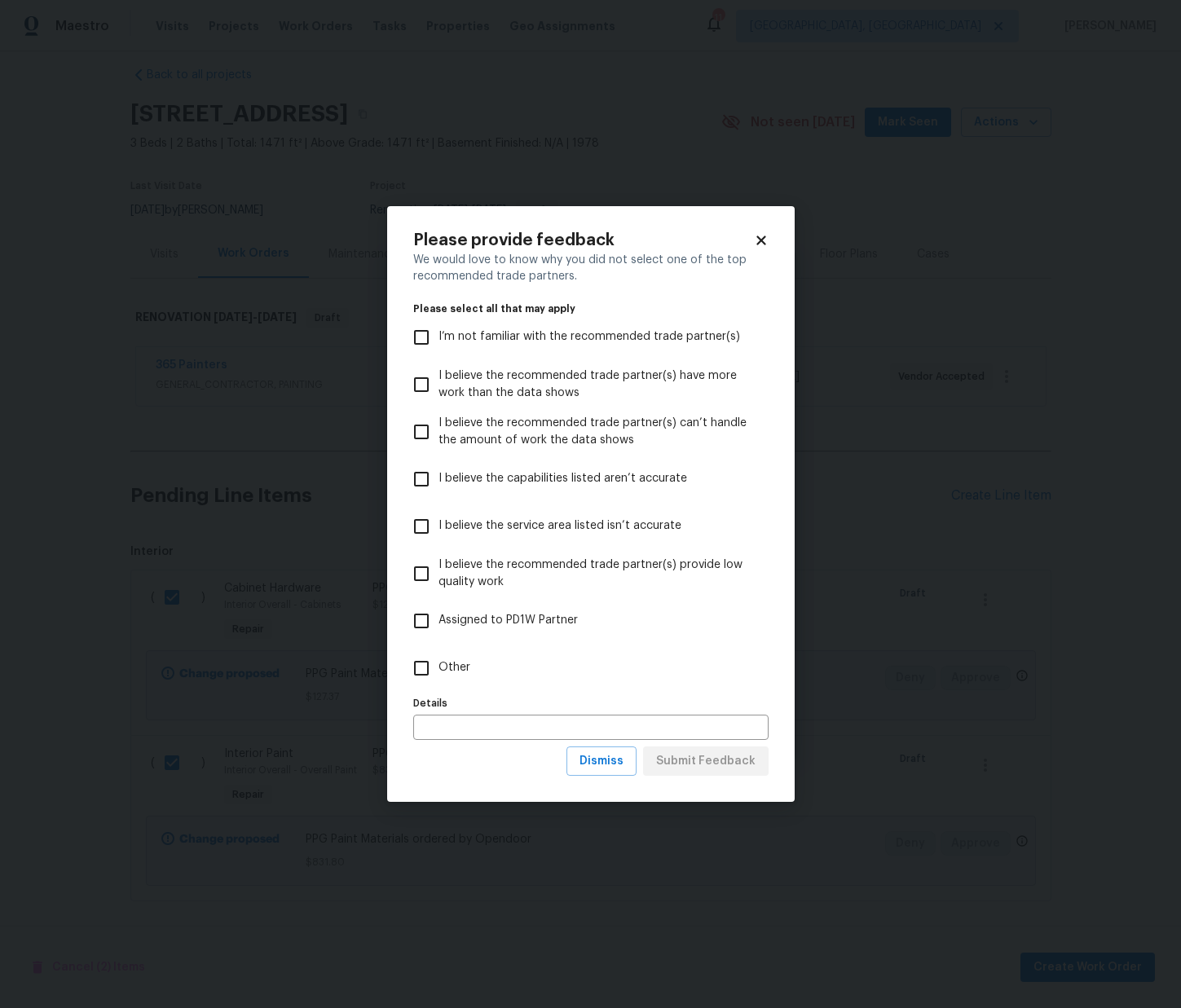
click at [613, 649] on label "Other" at bounding box center [580, 668] width 352 height 47
click at [439, 651] on input "Other" at bounding box center [421, 668] width 34 height 34
checkbox input "true"
click at [701, 759] on span "Submit Feedback" at bounding box center [706, 762] width 100 height 20
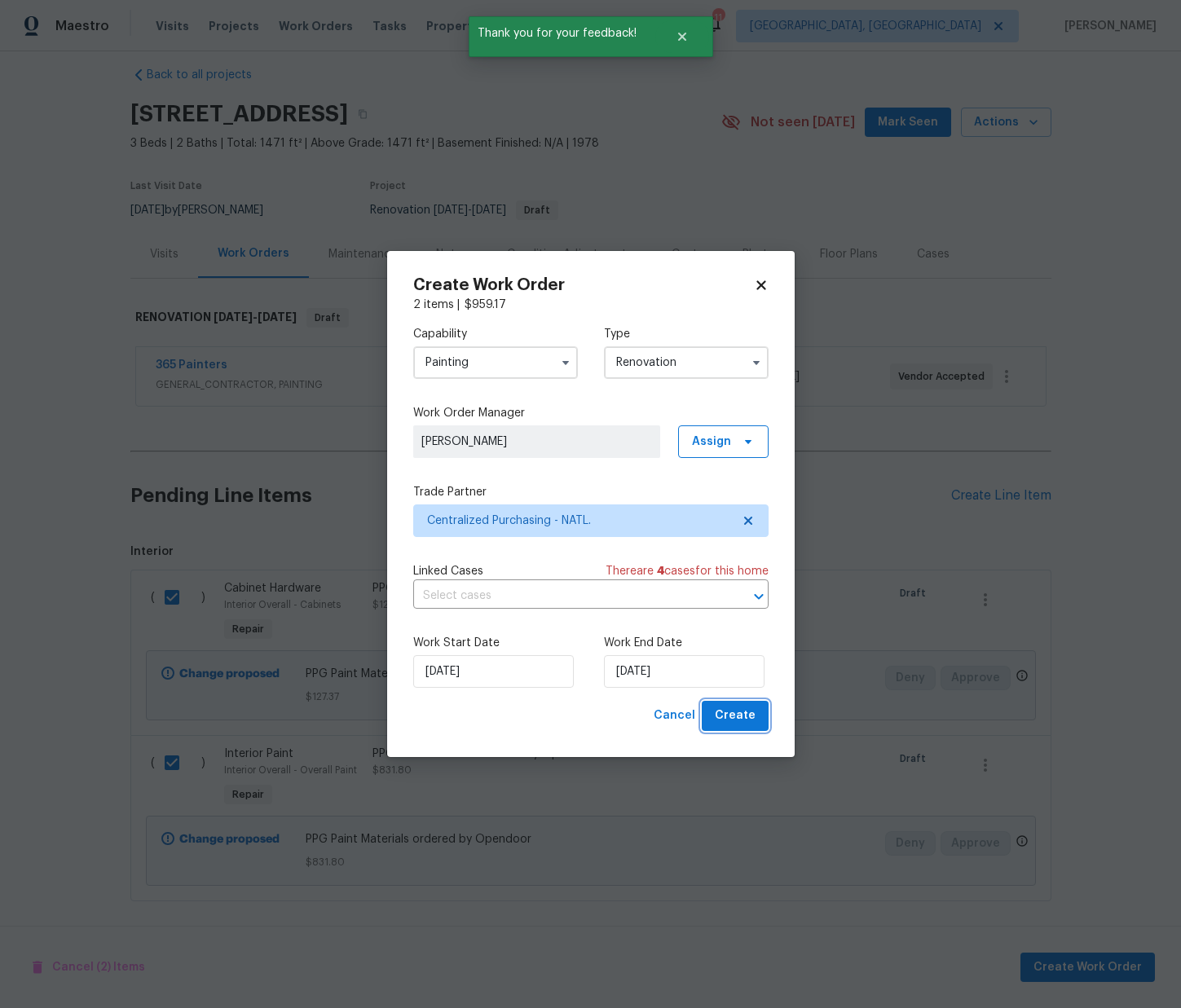
click at [760, 723] on button "Create" at bounding box center [735, 716] width 67 height 30
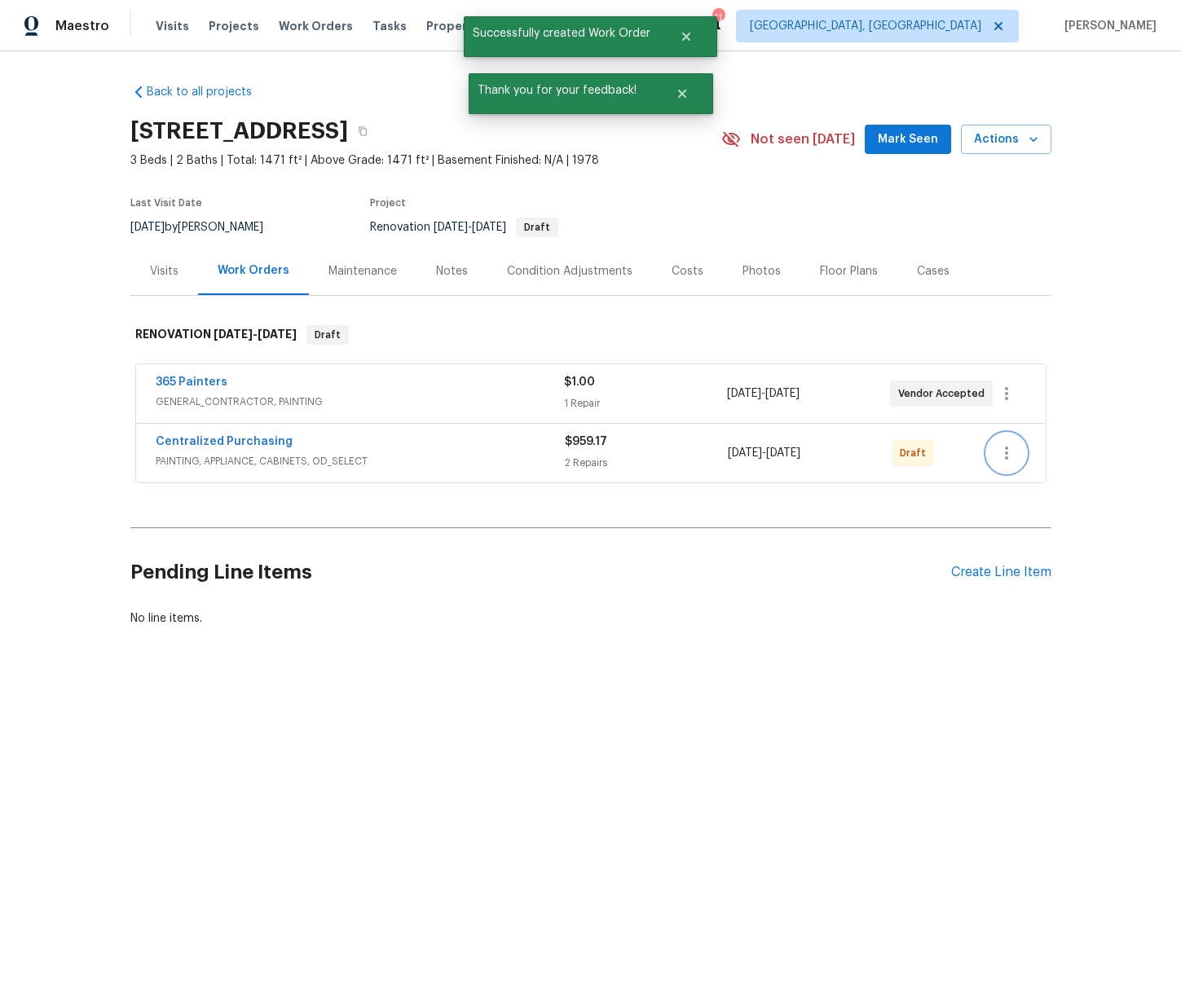
click at [1004, 445] on icon "button" at bounding box center [1006, 453] width 19 height 19
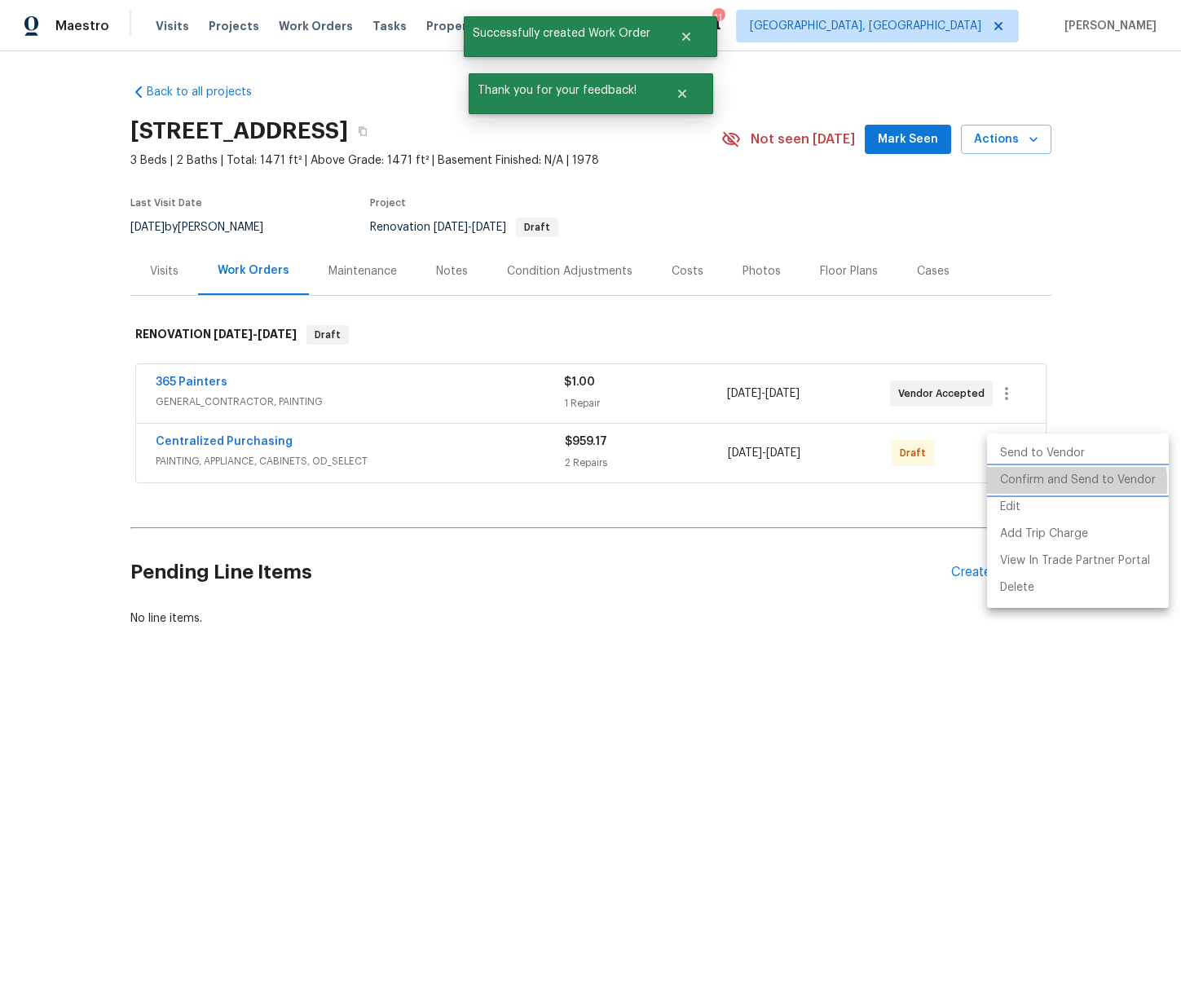
click at [1003, 483] on li "Confirm and Send to Vendor" at bounding box center [1077, 481] width 182 height 27
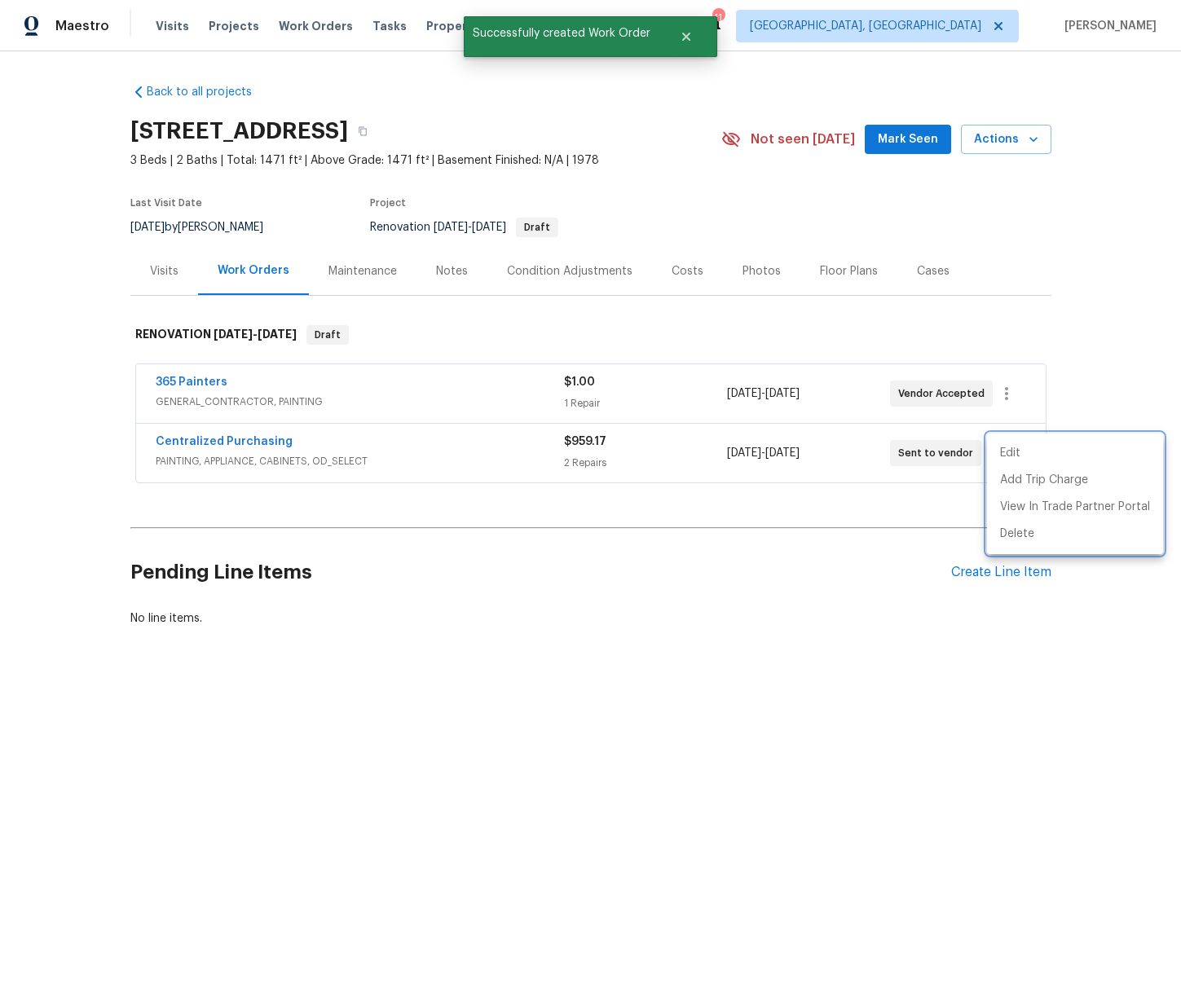
click at [224, 434] on div at bounding box center [590, 504] width 1181 height 1008
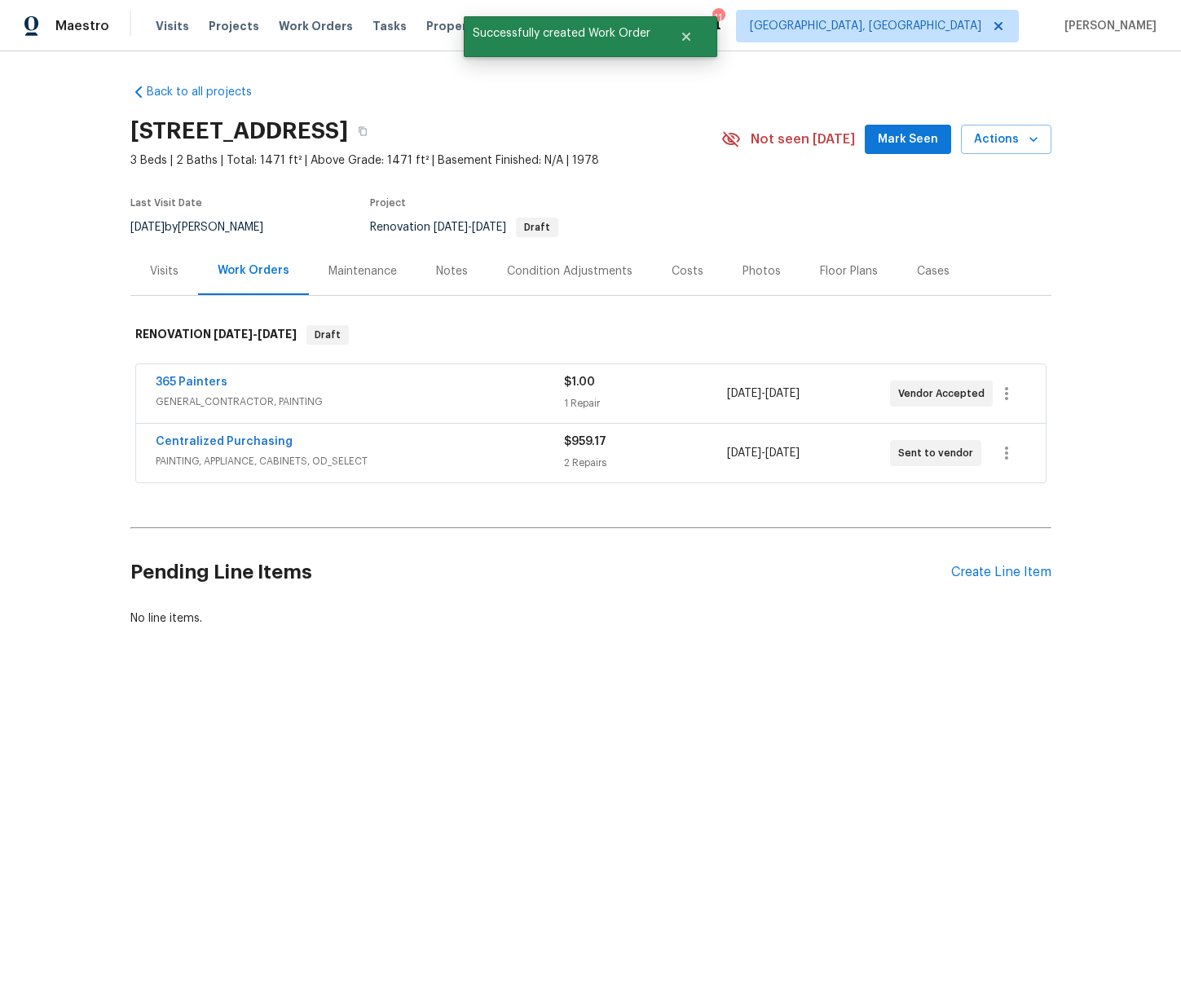
click at [223, 439] on div "Edit Add Trip Charge View In Trade Partner Portal Delete" at bounding box center [590, 504] width 1181 height 1008
click at [224, 443] on link "Centralized Purchasing" at bounding box center [224, 442] width 137 height 12
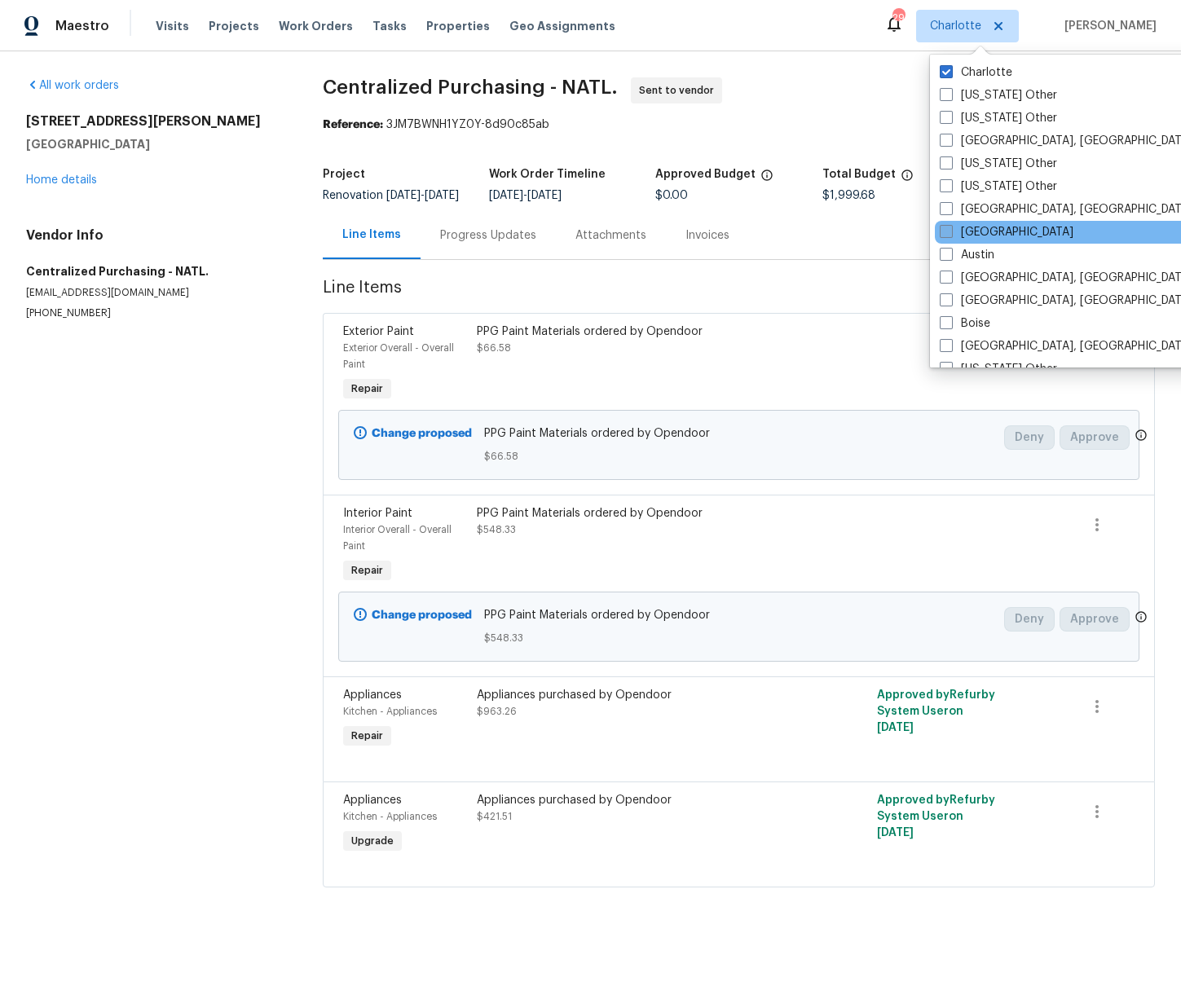
click at [983, 233] on label "[GEOGRAPHIC_DATA]" at bounding box center [1006, 232] width 134 height 16
click at [950, 233] on input "[GEOGRAPHIC_DATA]" at bounding box center [944, 229] width 11 height 11
checkbox input "true"
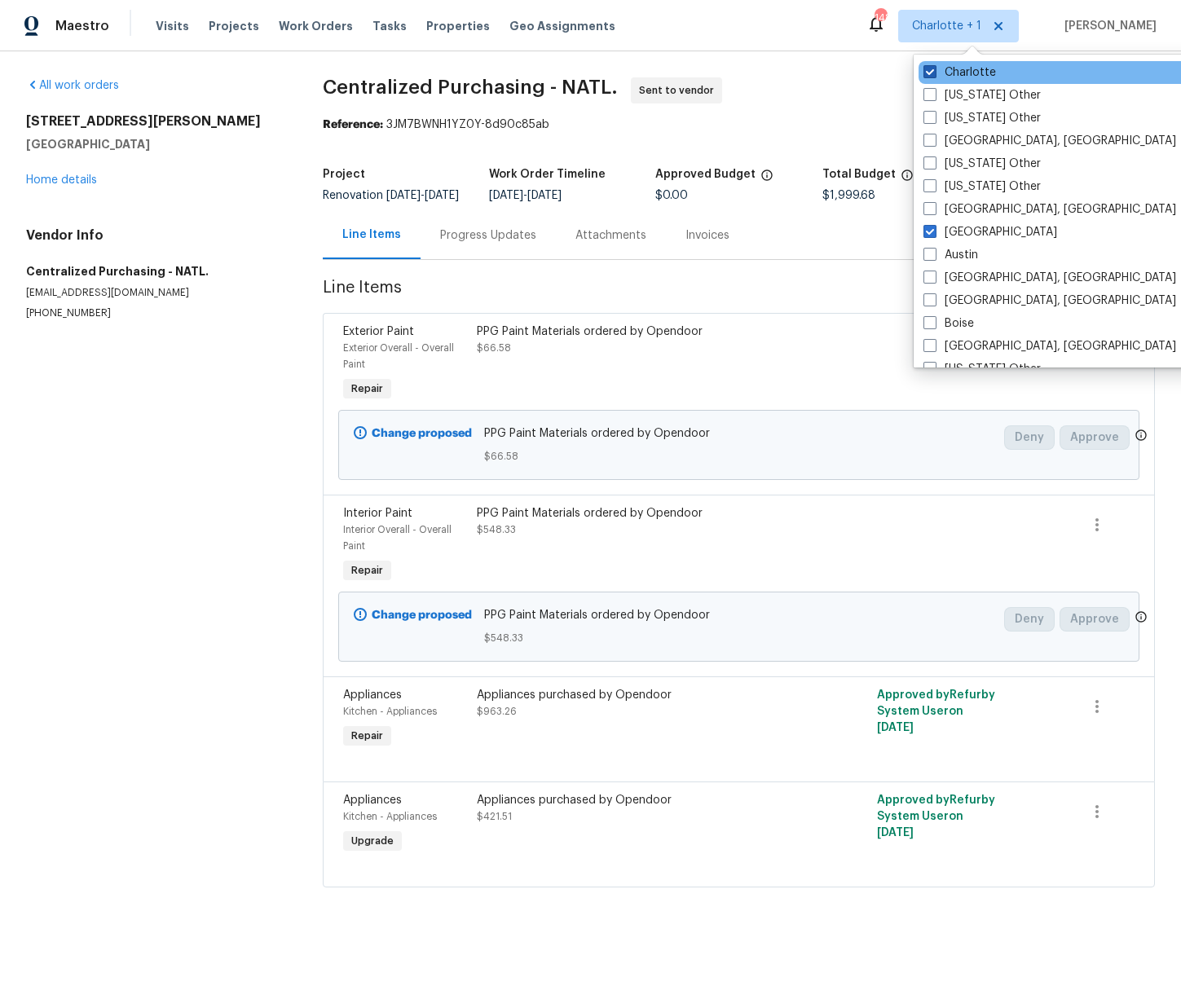
click at [978, 77] on label "Charlotte" at bounding box center [959, 72] width 73 height 16
click at [934, 75] on input "Charlotte" at bounding box center [928, 69] width 11 height 11
checkbox input "false"
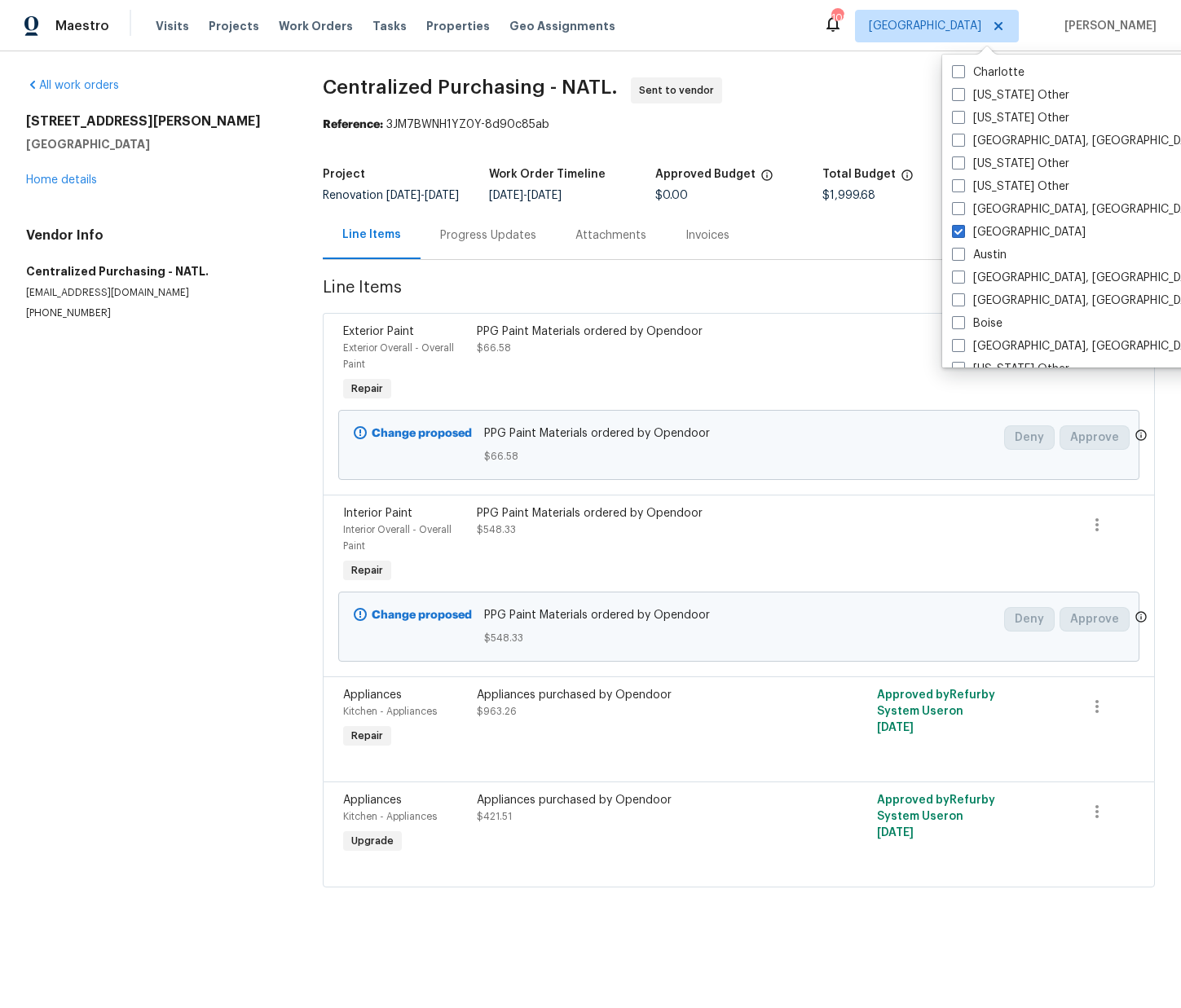
click at [187, 21] on div "Visits Projects Work Orders Tasks Properties Geo Assignments" at bounding box center [395, 26] width 479 height 33
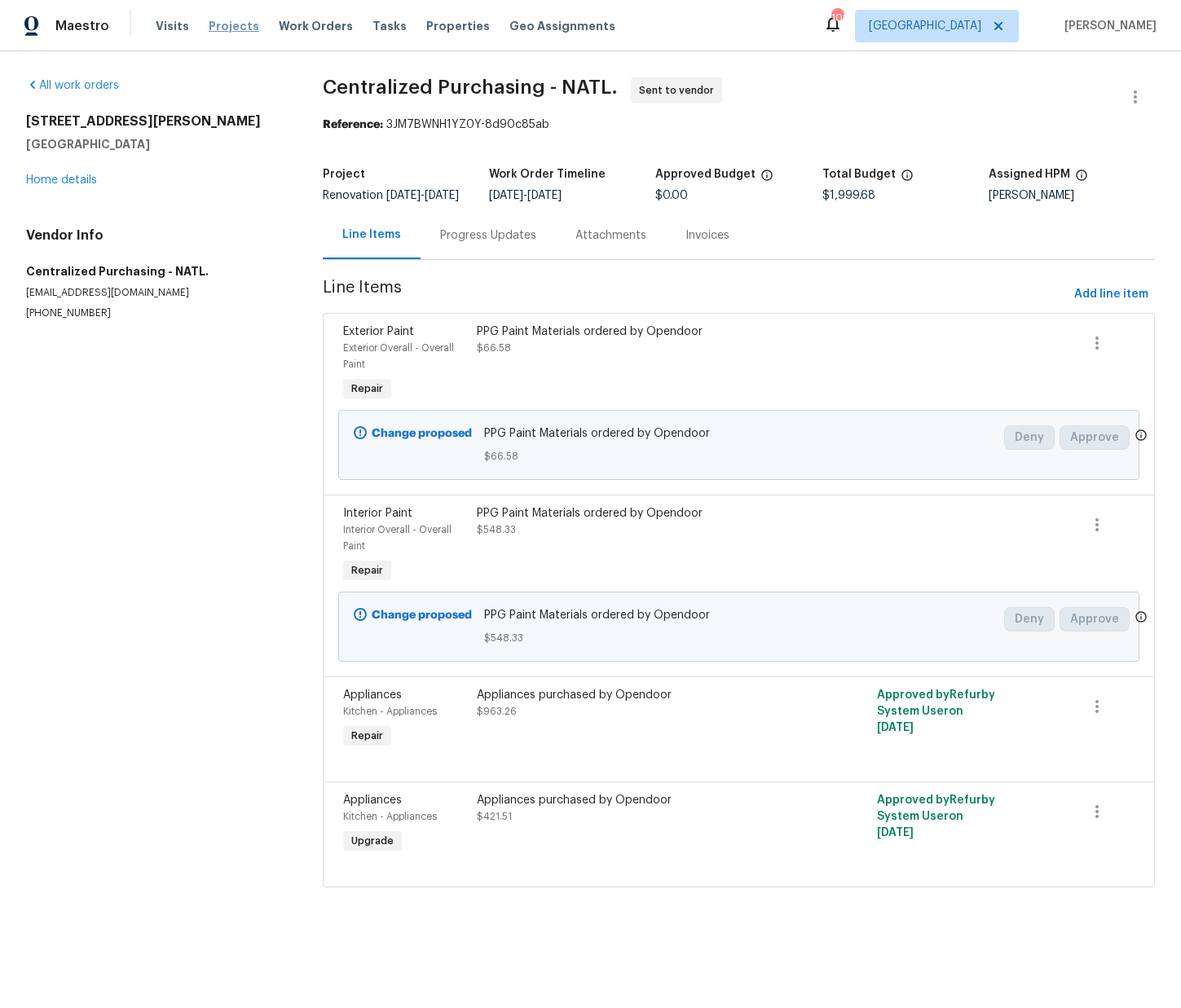
click at [208, 22] on span "Projects" at bounding box center [234, 25] width 50 height 16
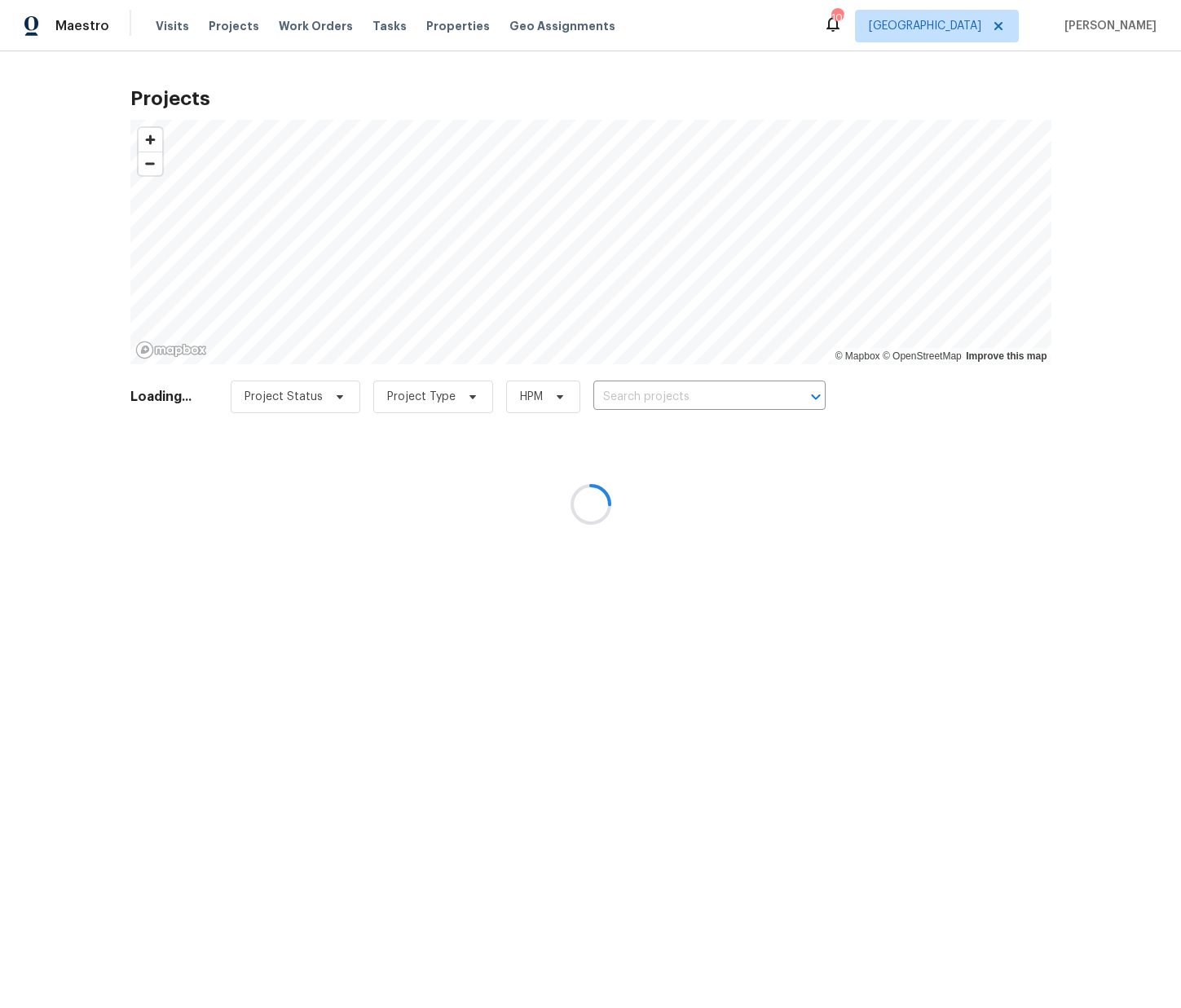
click at [645, 398] on div at bounding box center [590, 504] width 1181 height 1008
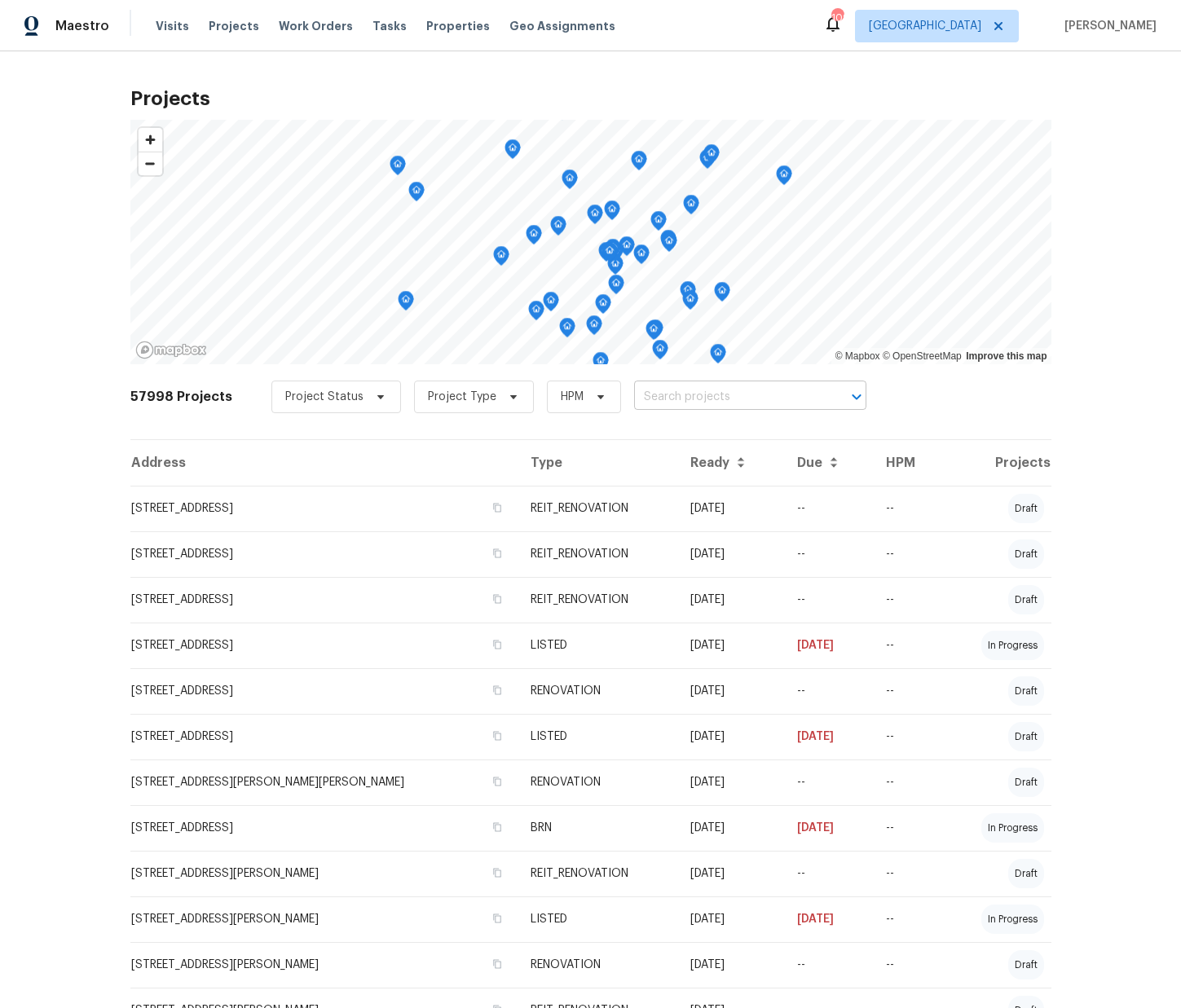
click at [647, 396] on input "text" at bounding box center [727, 397] width 187 height 25
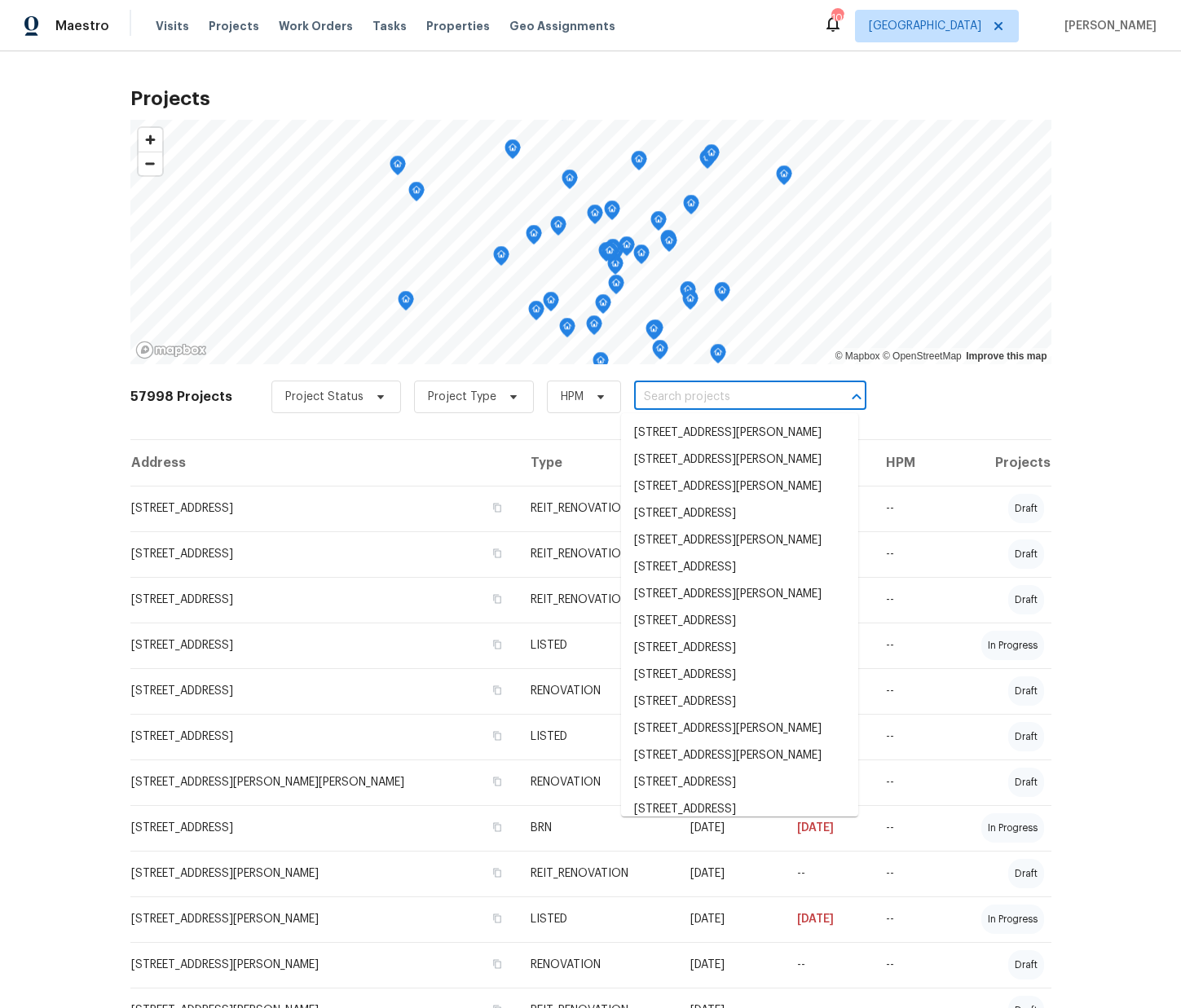
paste input "[STREET_ADDRESS][PERSON_NAME]"
type input "[STREET_ADDRESS][PERSON_NAME]"
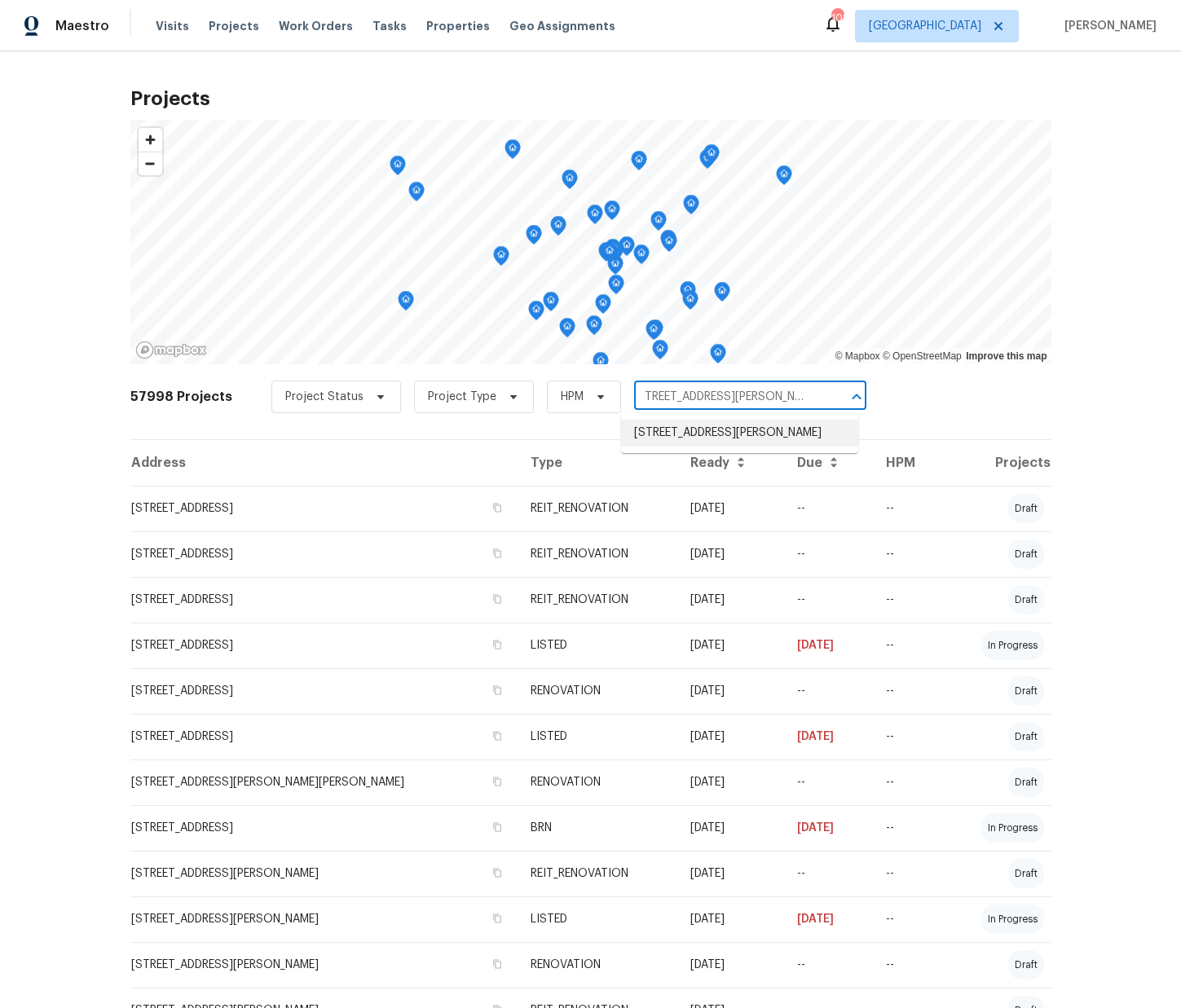
click at [670, 438] on li "[STREET_ADDRESS][PERSON_NAME]" at bounding box center [739, 433] width 237 height 27
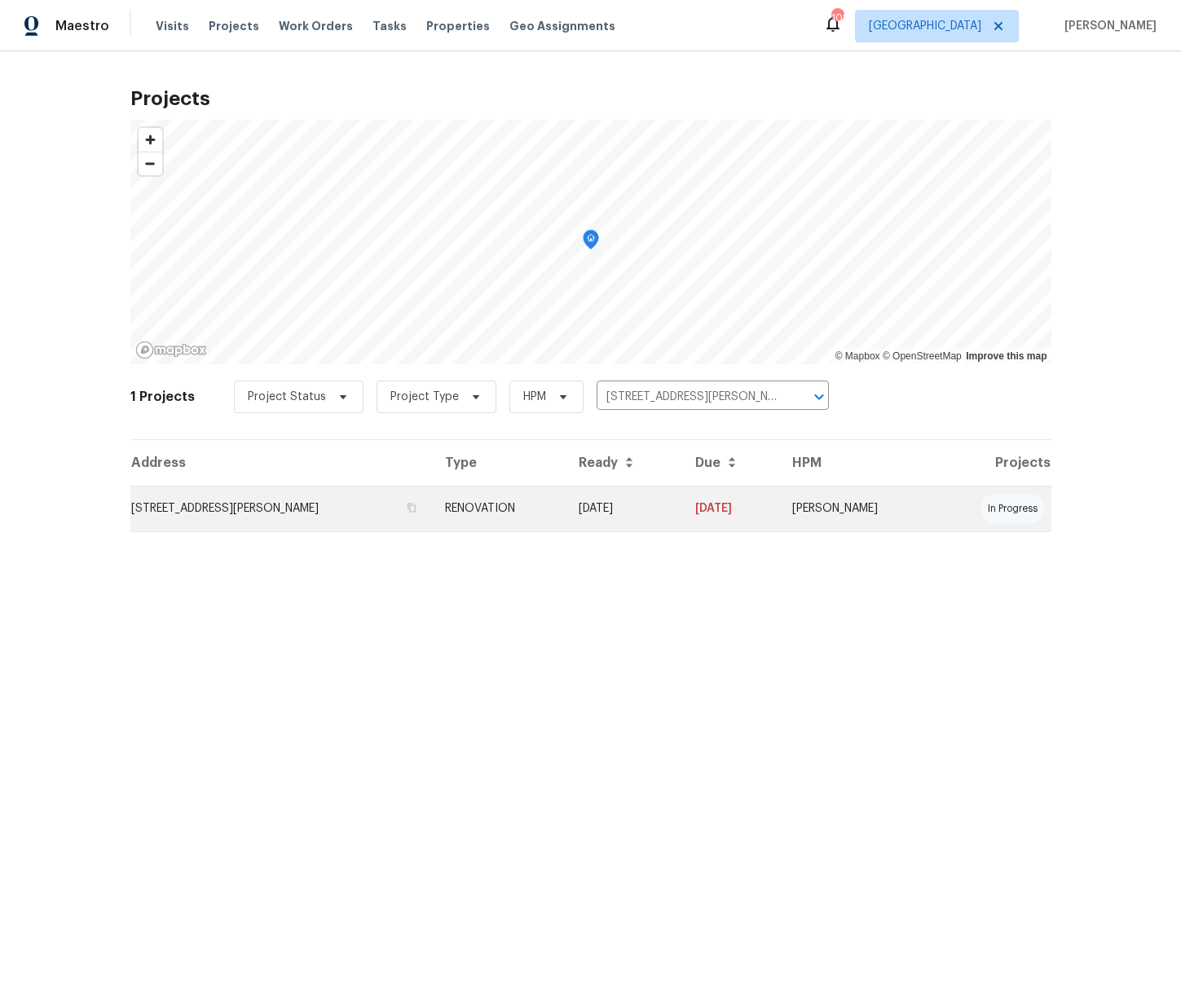
click at [228, 522] on td "[STREET_ADDRESS][PERSON_NAME]" at bounding box center [281, 508] width 301 height 46
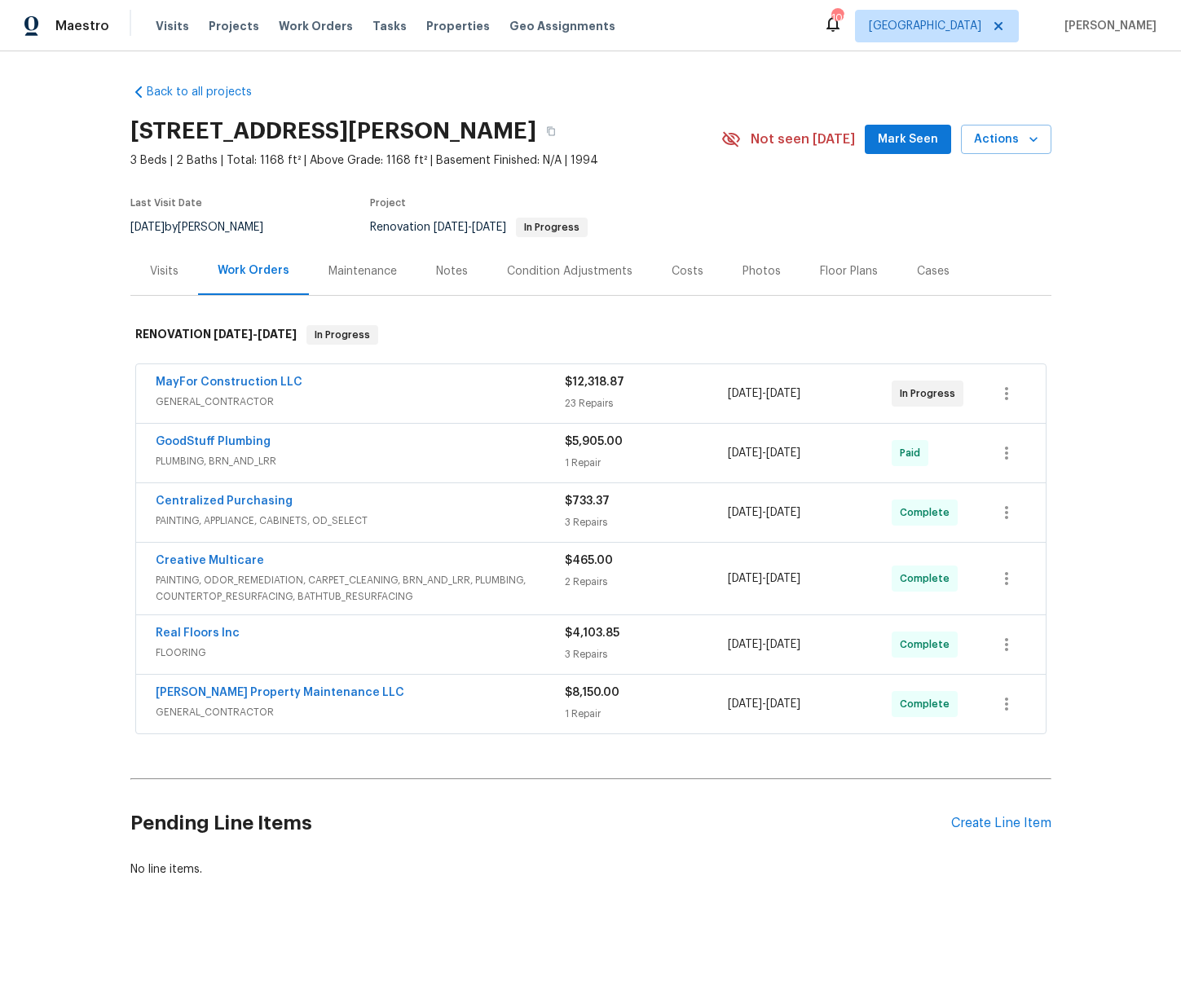
click at [537, 123] on h2 "[STREET_ADDRESS][PERSON_NAME]" at bounding box center [333, 131] width 406 height 16
copy h2 "30253"
click at [958, 817] on div "Create Line Item" at bounding box center [1001, 823] width 100 height 15
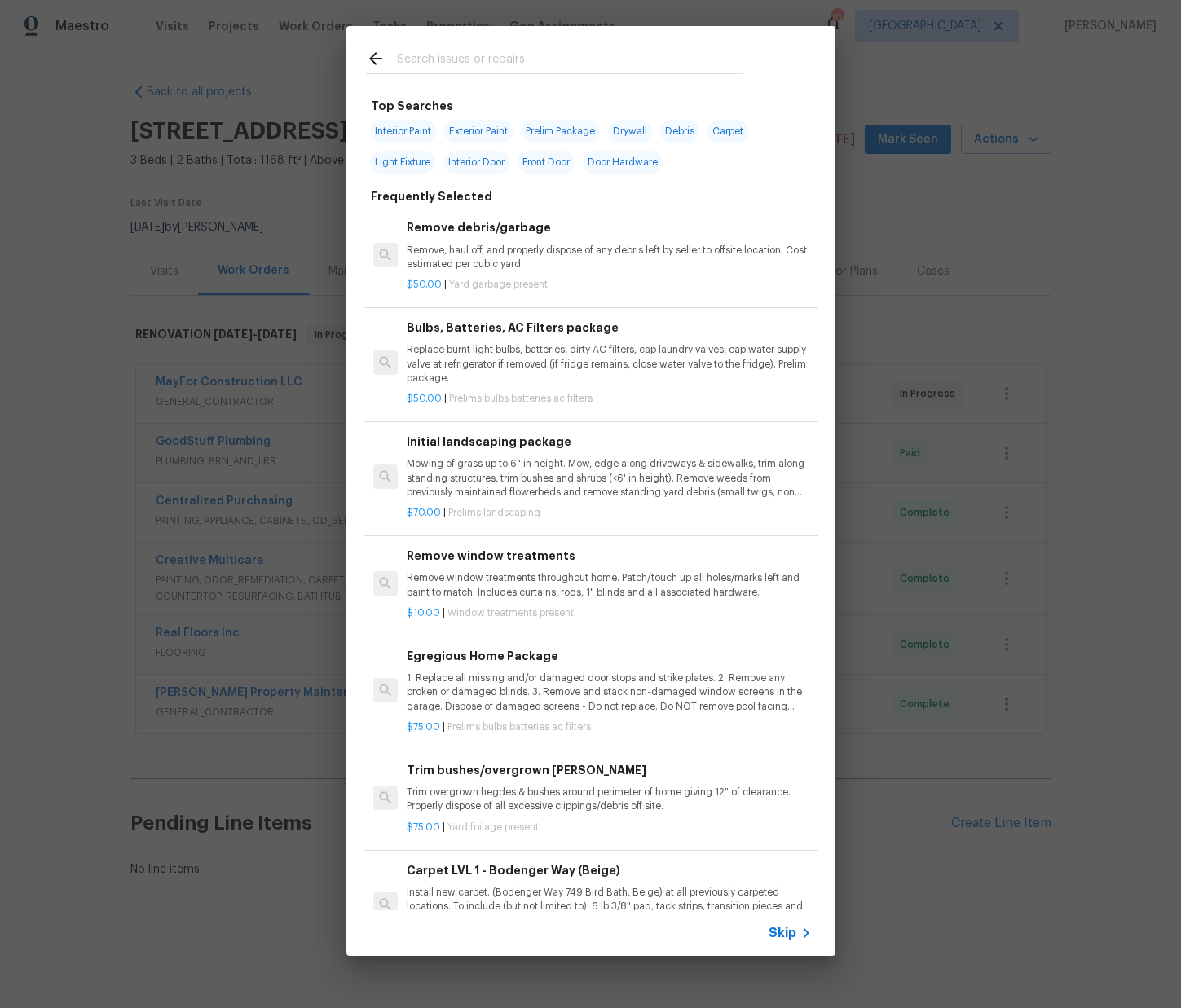
click at [434, 55] on input "text" at bounding box center [569, 60] width 346 height 24
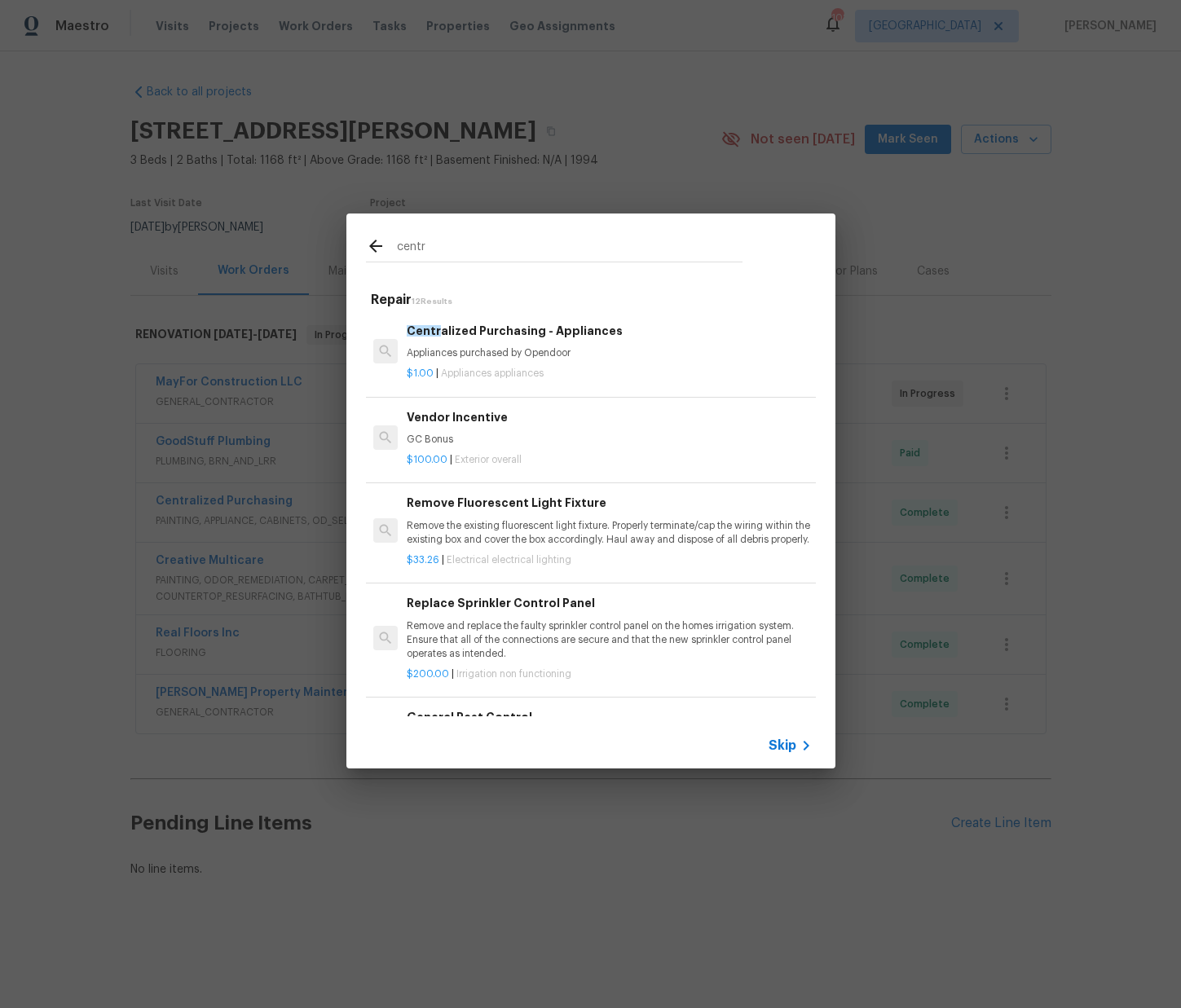
type input "centr"
click at [490, 346] on div "Centr alized Purchasing - Appliances Appliances purchased by Opendoor" at bounding box center [608, 342] width 404 height 39
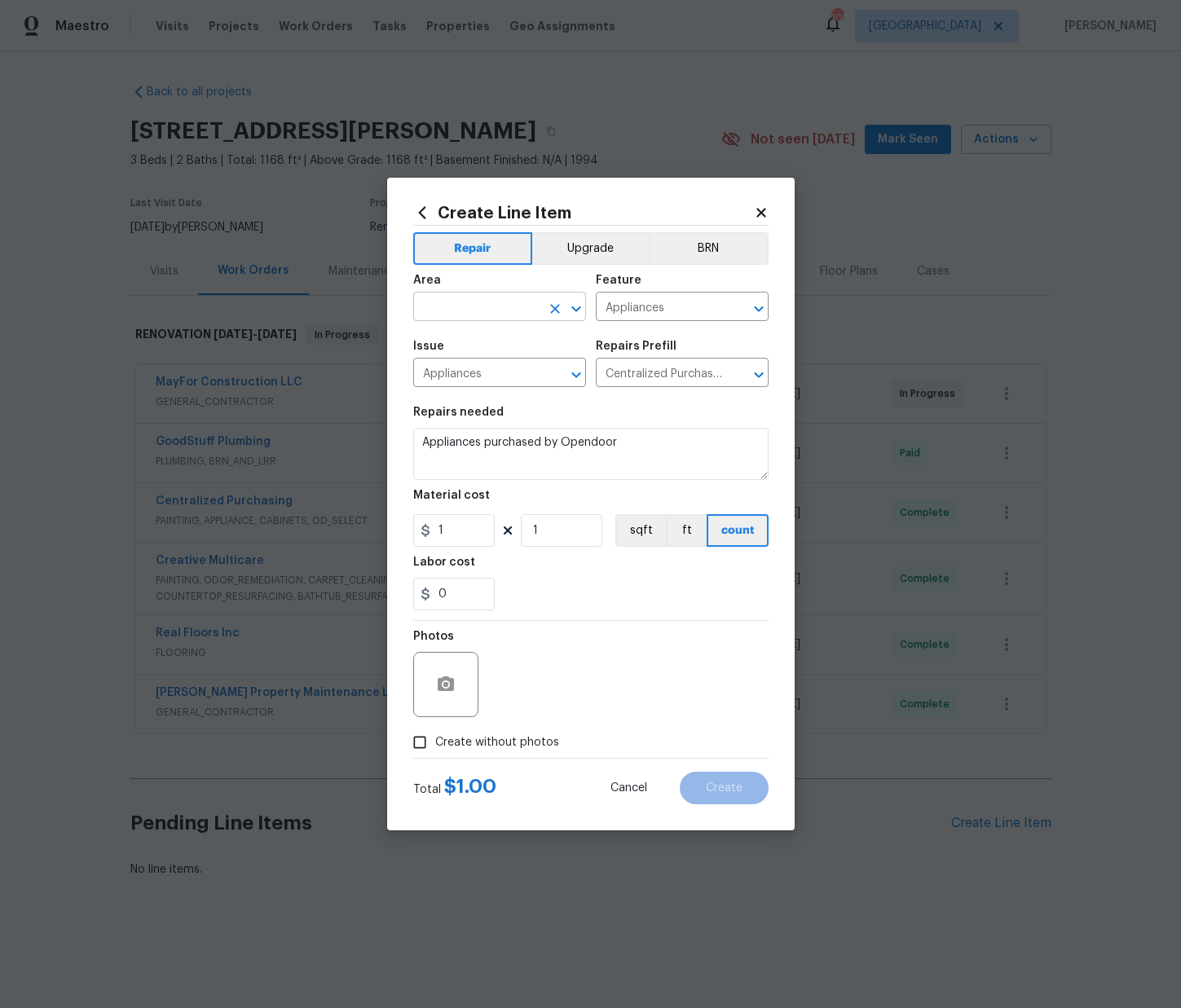
click at [487, 310] on input "text" at bounding box center [477, 308] width 127 height 25
click at [484, 306] on input "text" at bounding box center [477, 308] width 127 height 25
click at [465, 345] on li "Kitchen" at bounding box center [500, 344] width 172 height 27
type input "Kitchen"
drag, startPoint x: 453, startPoint y: 531, endPoint x: 342, endPoint y: 511, distance: 112.8
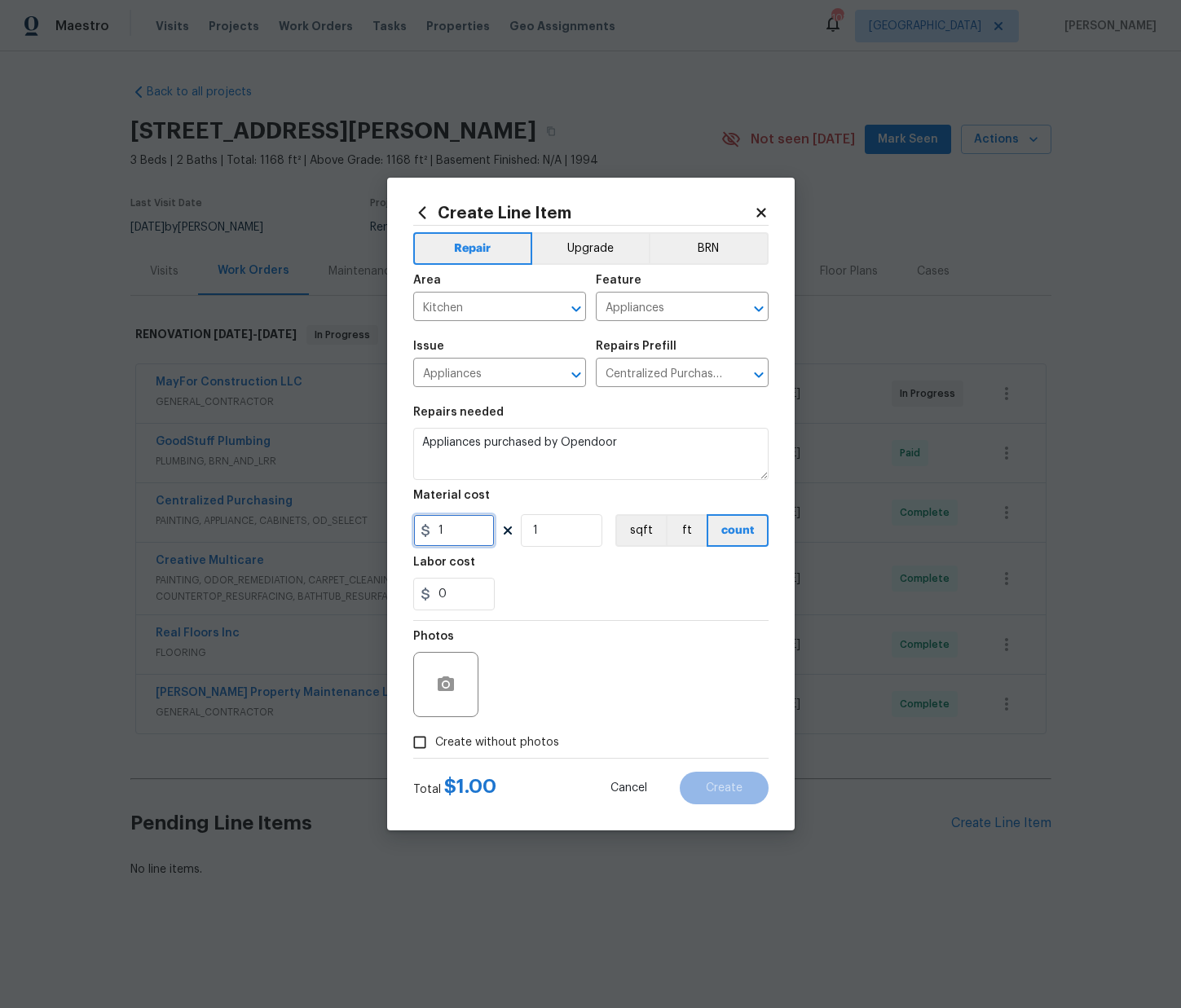
click at [341, 511] on div "Create Line Item Repair Upgrade BRN Area Kitchen ​ Feature Appliances ​ Issue A…" at bounding box center [590, 504] width 1181 height 1008
paste input "430.9"
type input "1430.9"
drag, startPoint x: 608, startPoint y: 599, endPoint x: 578, endPoint y: 620, distance: 36.6
click at [608, 598] on div "0" at bounding box center [591, 594] width 355 height 33
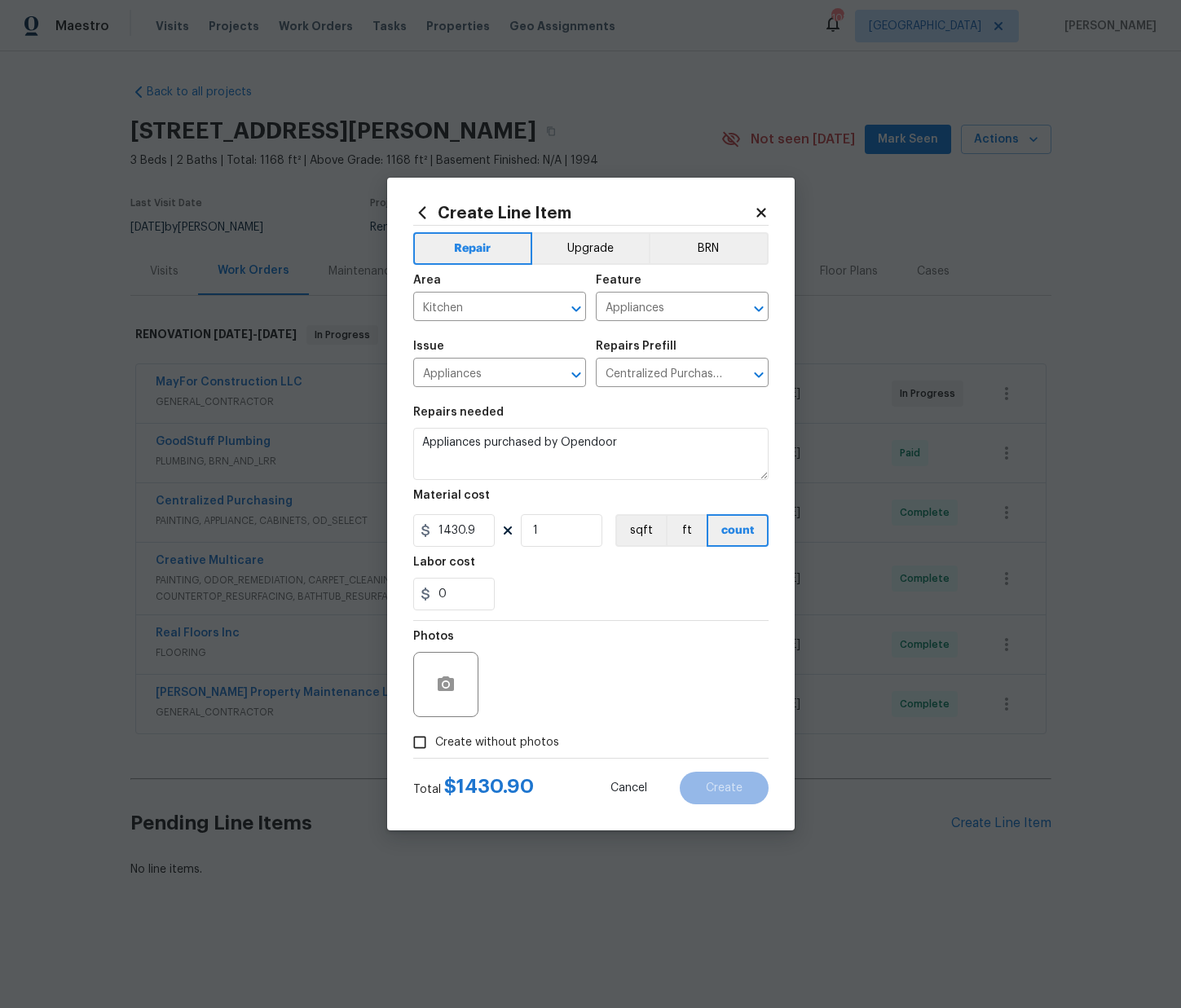
drag, startPoint x: 492, startPoint y: 738, endPoint x: 512, endPoint y: 714, distance: 31.2
click at [493, 736] on span "Create without photos" at bounding box center [497, 743] width 124 height 17
click at [520, 696] on div "Photos" at bounding box center [591, 674] width 355 height 106
click at [521, 745] on span "Create without photos" at bounding box center [497, 743] width 124 height 17
click at [435, 745] on input "Create without photos" at bounding box center [419, 742] width 31 height 31
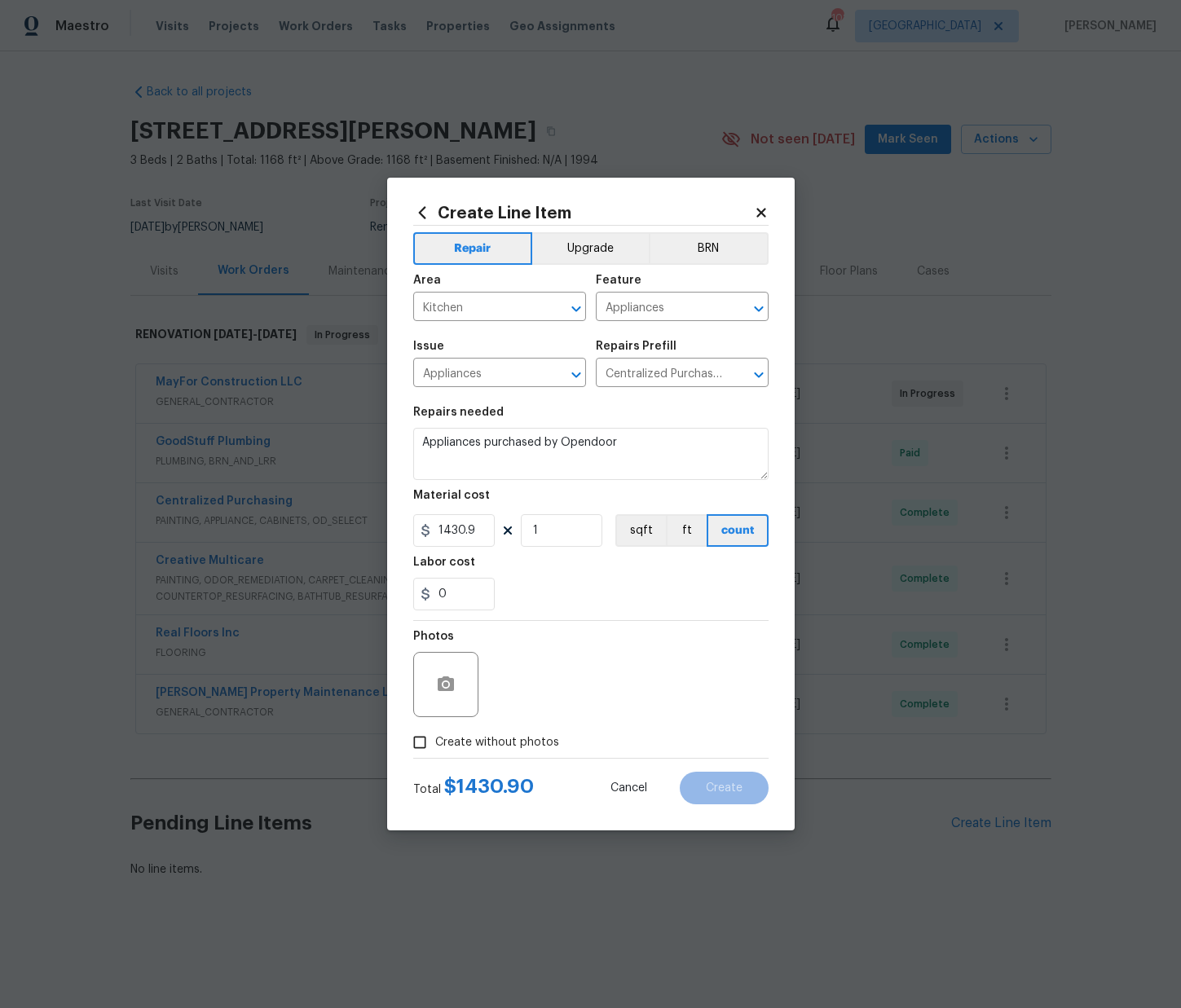
checkbox input "true"
click at [541, 687] on textarea at bounding box center [629, 685] width 277 height 65
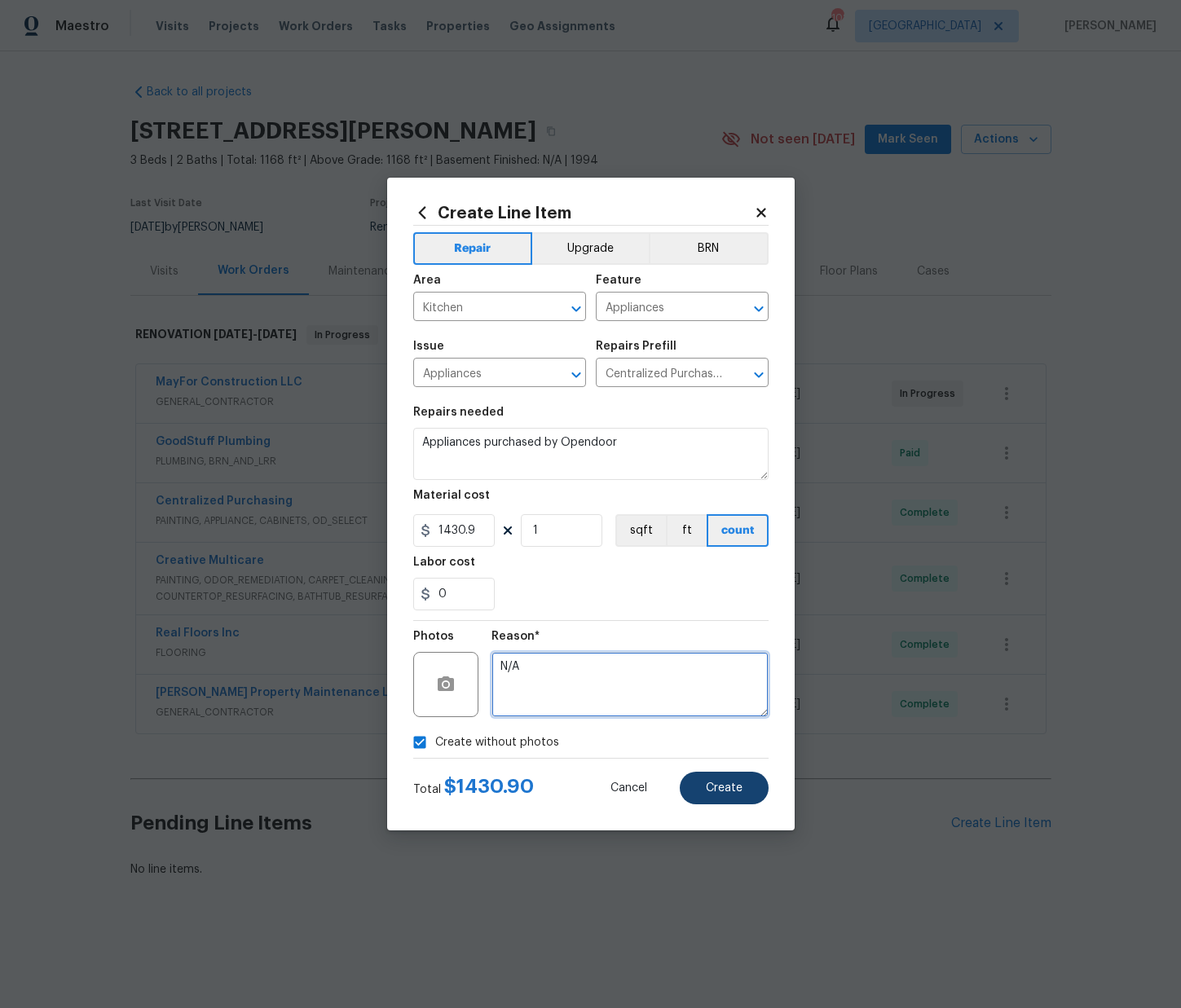
type textarea "N/A"
click at [734, 786] on span "Create" at bounding box center [724, 789] width 37 height 13
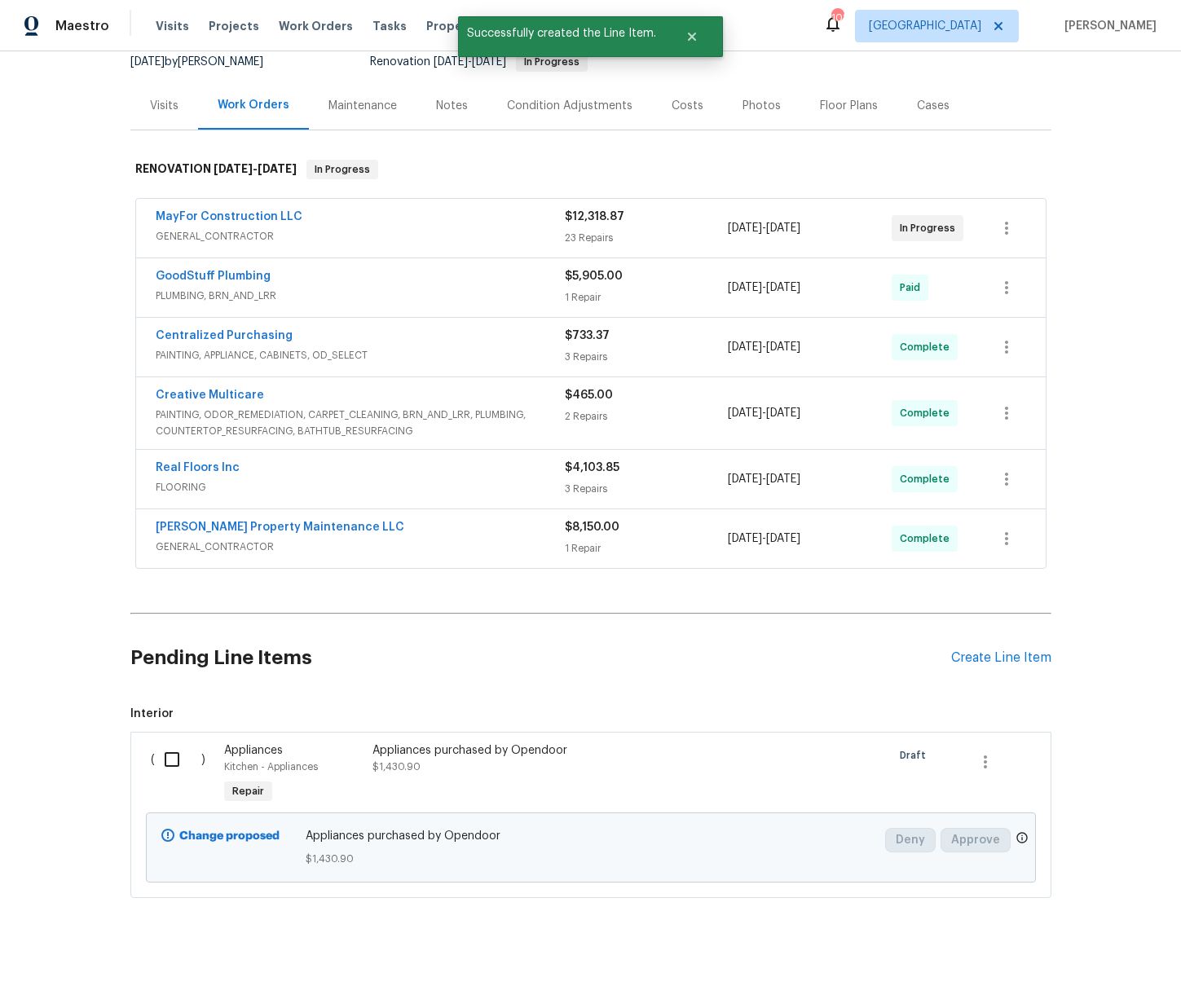
scroll to position [167, 0]
drag, startPoint x: 165, startPoint y: 753, endPoint x: 197, endPoint y: 764, distance: 33.8
click at [166, 753] on input "checkbox" at bounding box center [177, 759] width 46 height 34
click at [1102, 968] on span "Create Work Order" at bounding box center [1086, 968] width 108 height 20
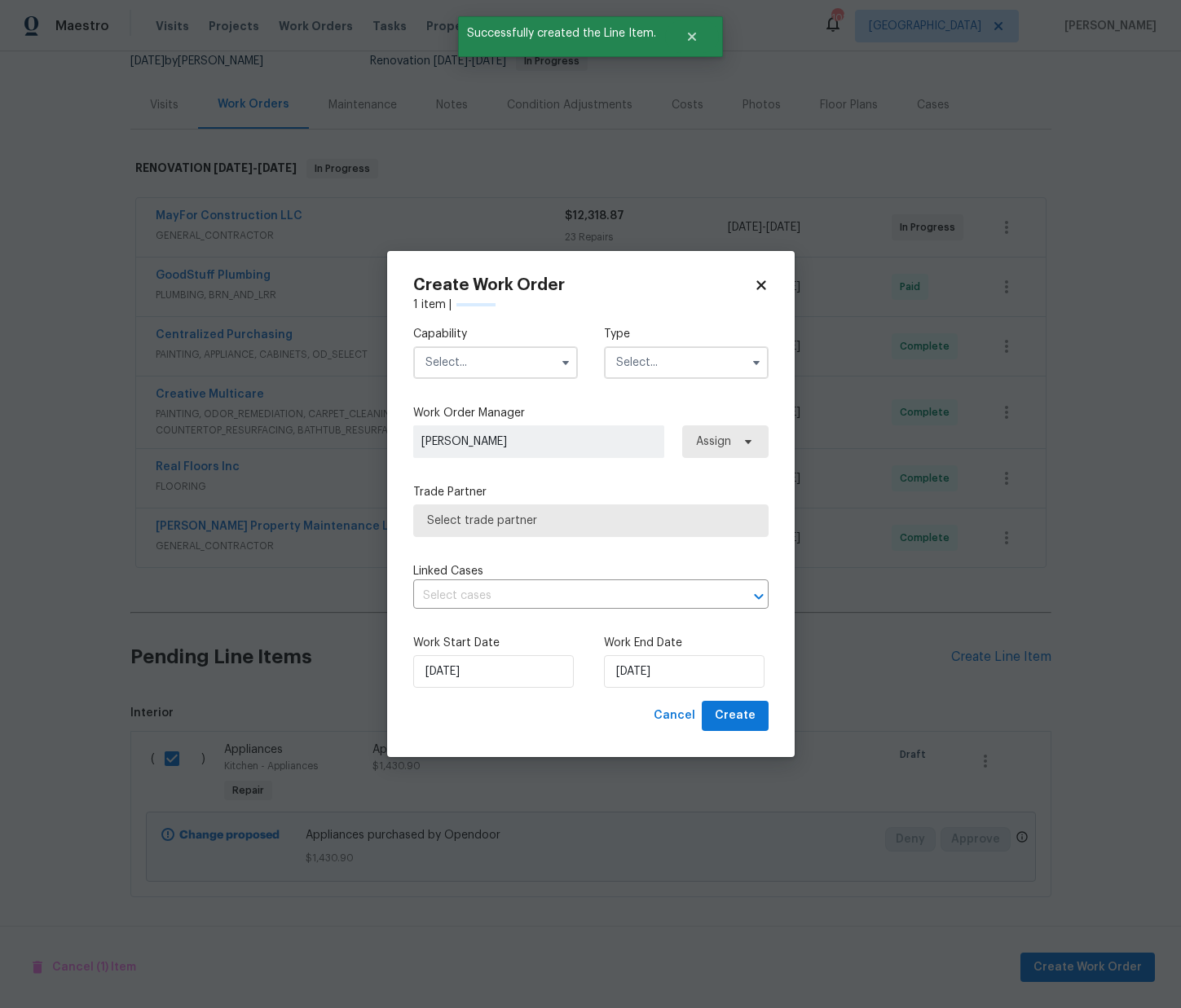
checkbox input "false"
drag, startPoint x: 506, startPoint y: 353, endPoint x: 516, endPoint y: 373, distance: 22.4
click at [506, 354] on input "text" at bounding box center [496, 363] width 165 height 33
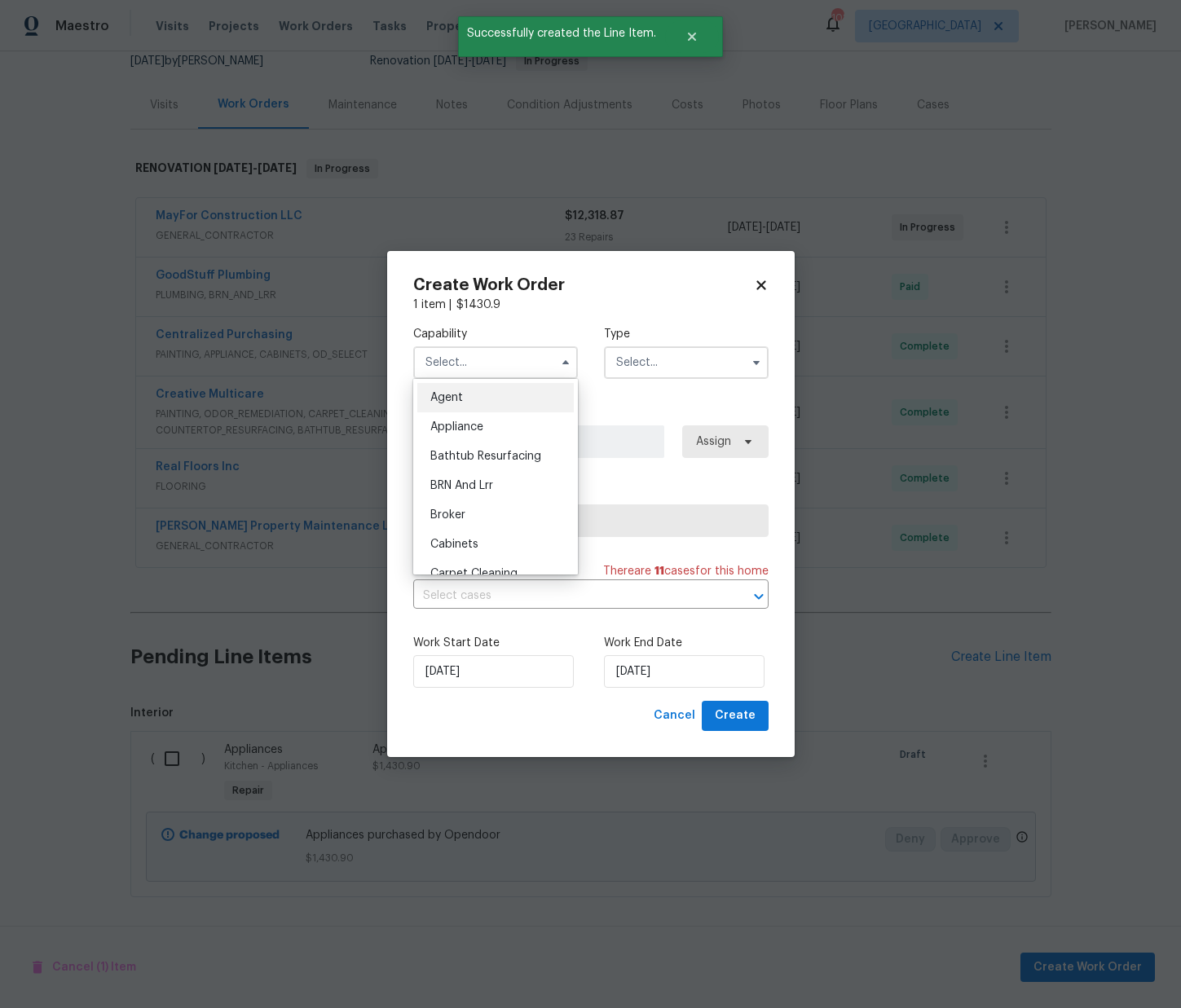
click at [508, 437] on div "Appliance" at bounding box center [495, 427] width 157 height 29
type input "Appliance"
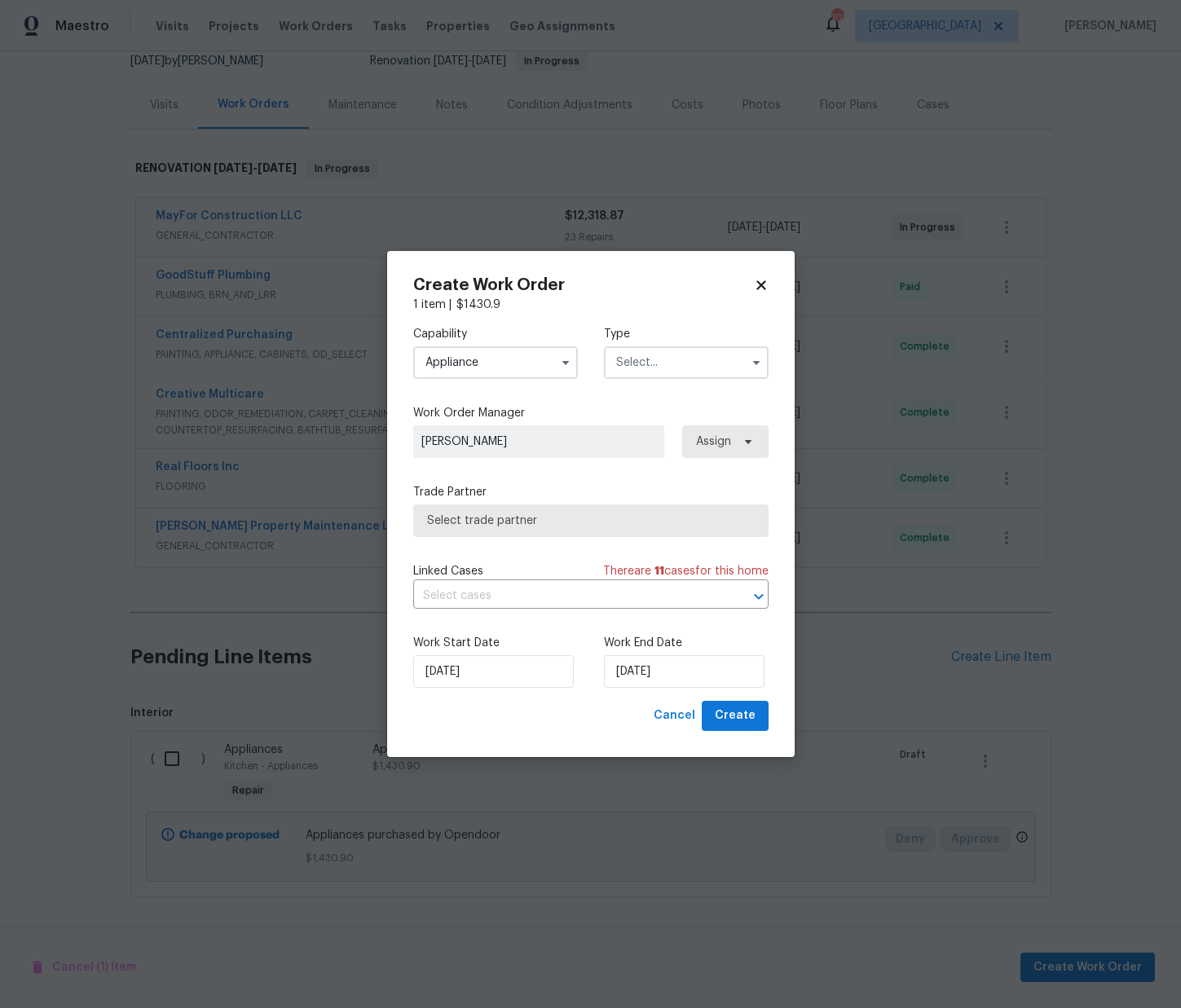
drag, startPoint x: 694, startPoint y: 338, endPoint x: 702, endPoint y: 357, distance: 20.6
click at [694, 339] on label "Type" at bounding box center [685, 333] width 165 height 16
drag, startPoint x: 700, startPoint y: 357, endPoint x: 701, endPoint y: 373, distance: 16.0
click at [701, 358] on input "text" at bounding box center [685, 363] width 165 height 33
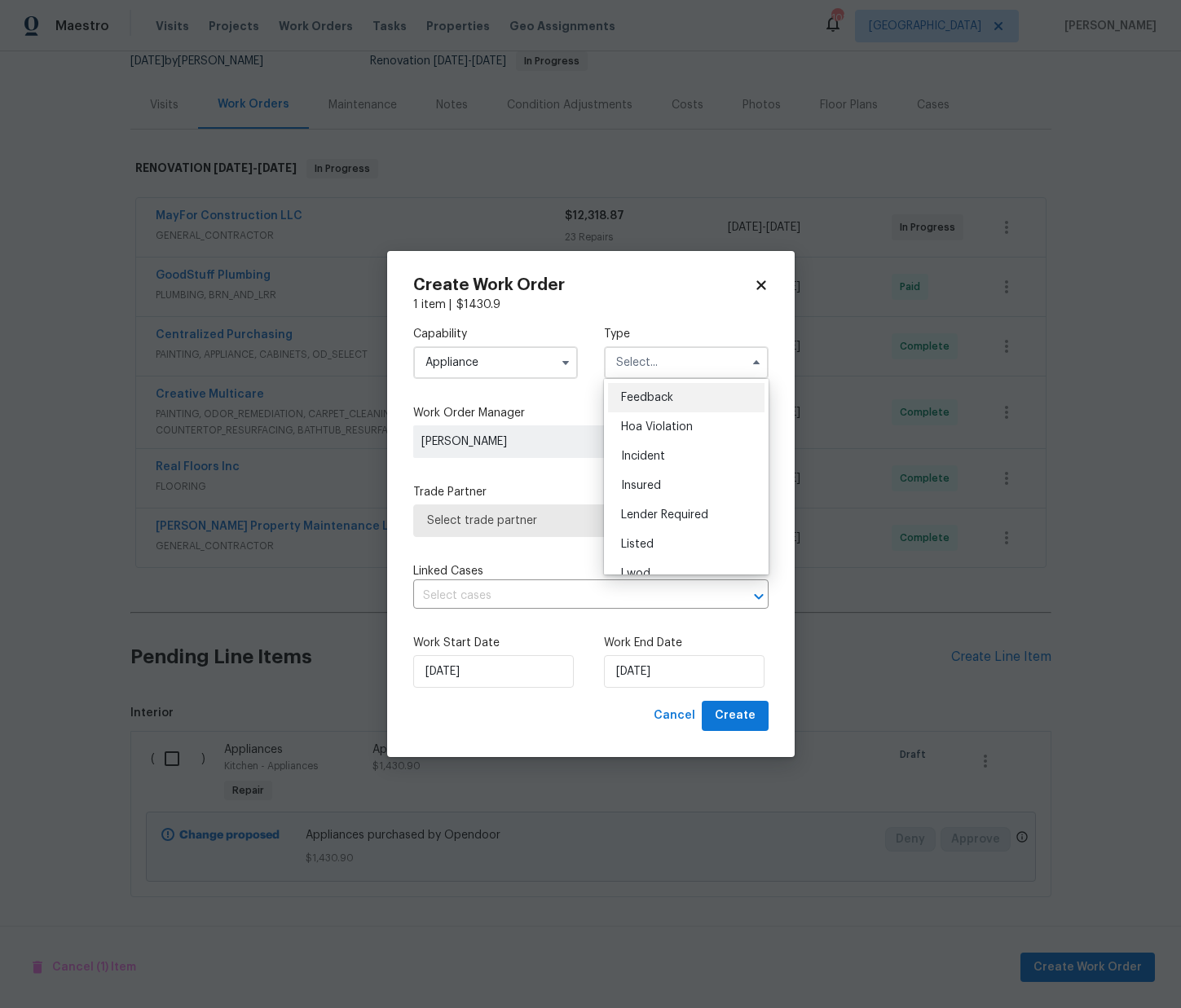
scroll to position [194, 0]
click at [685, 473] on div "Renovation" at bounding box center [685, 467] width 157 height 29
type input "Renovation"
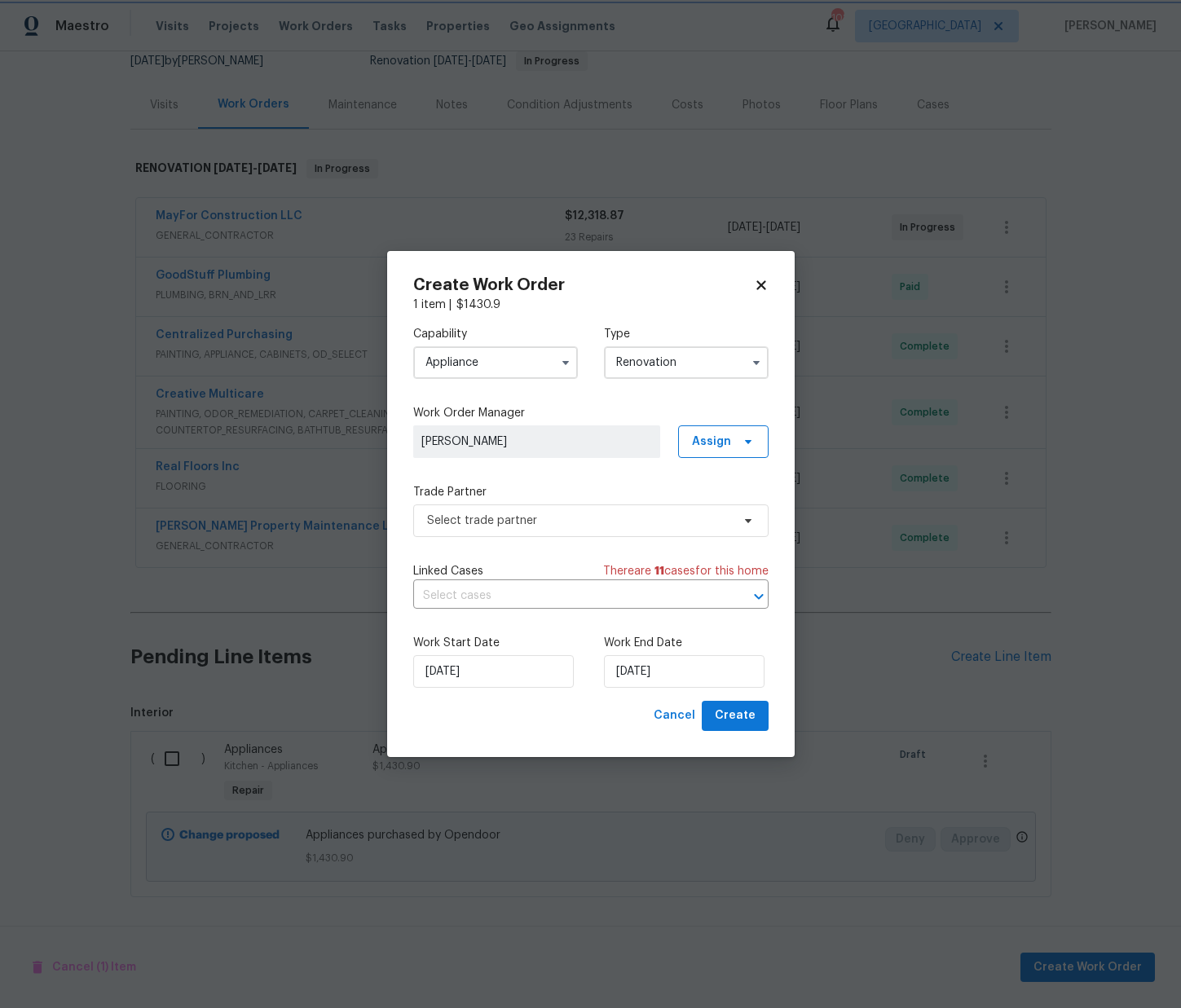
scroll to position [0, 0]
click at [706, 448] on span "Assign" at bounding box center [711, 441] width 39 height 16
click at [714, 511] on div "Assign to me" at bounding box center [726, 511] width 71 height 16
click at [642, 512] on span "Select trade partner" at bounding box center [578, 520] width 304 height 16
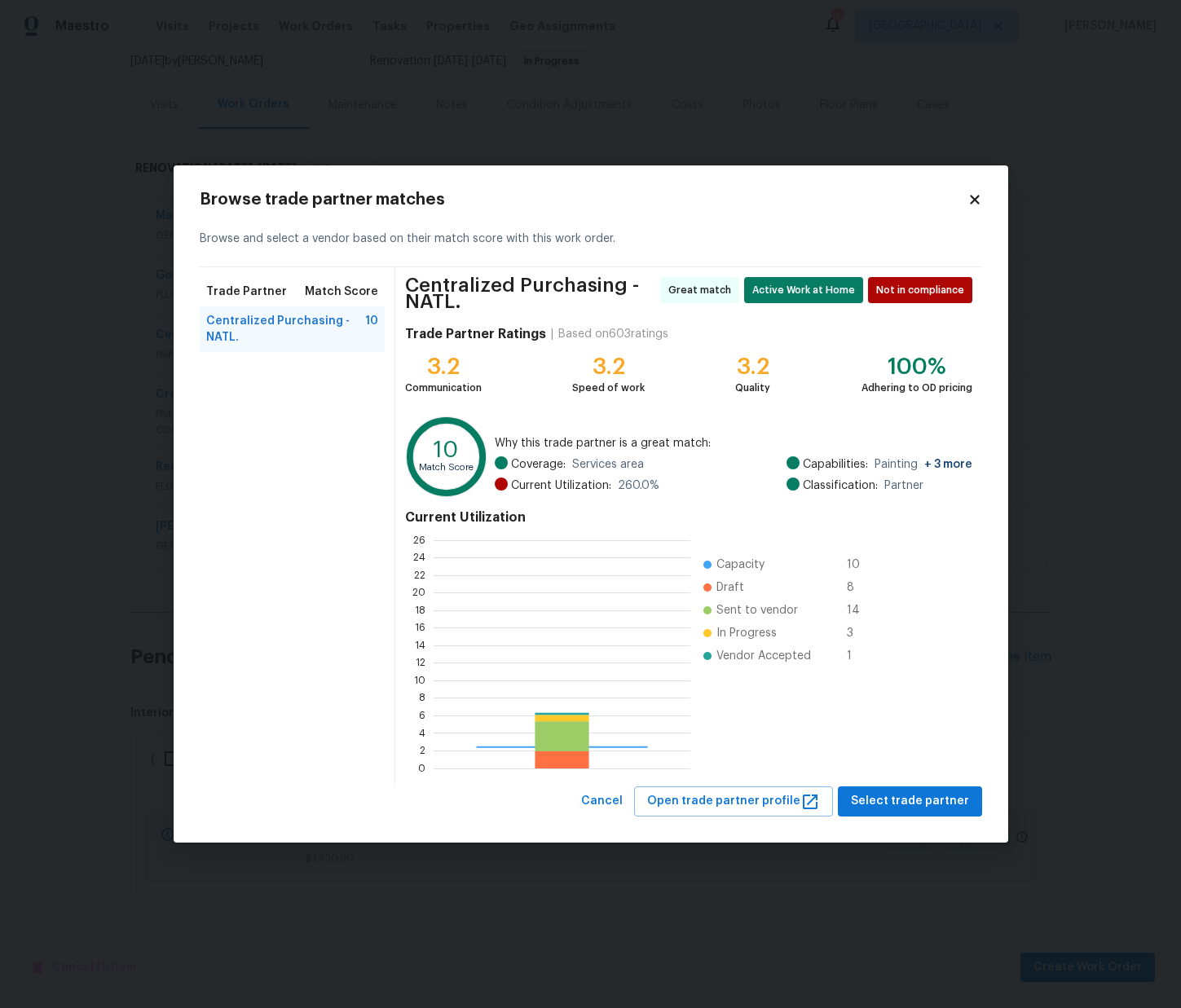
scroll to position [229, 257]
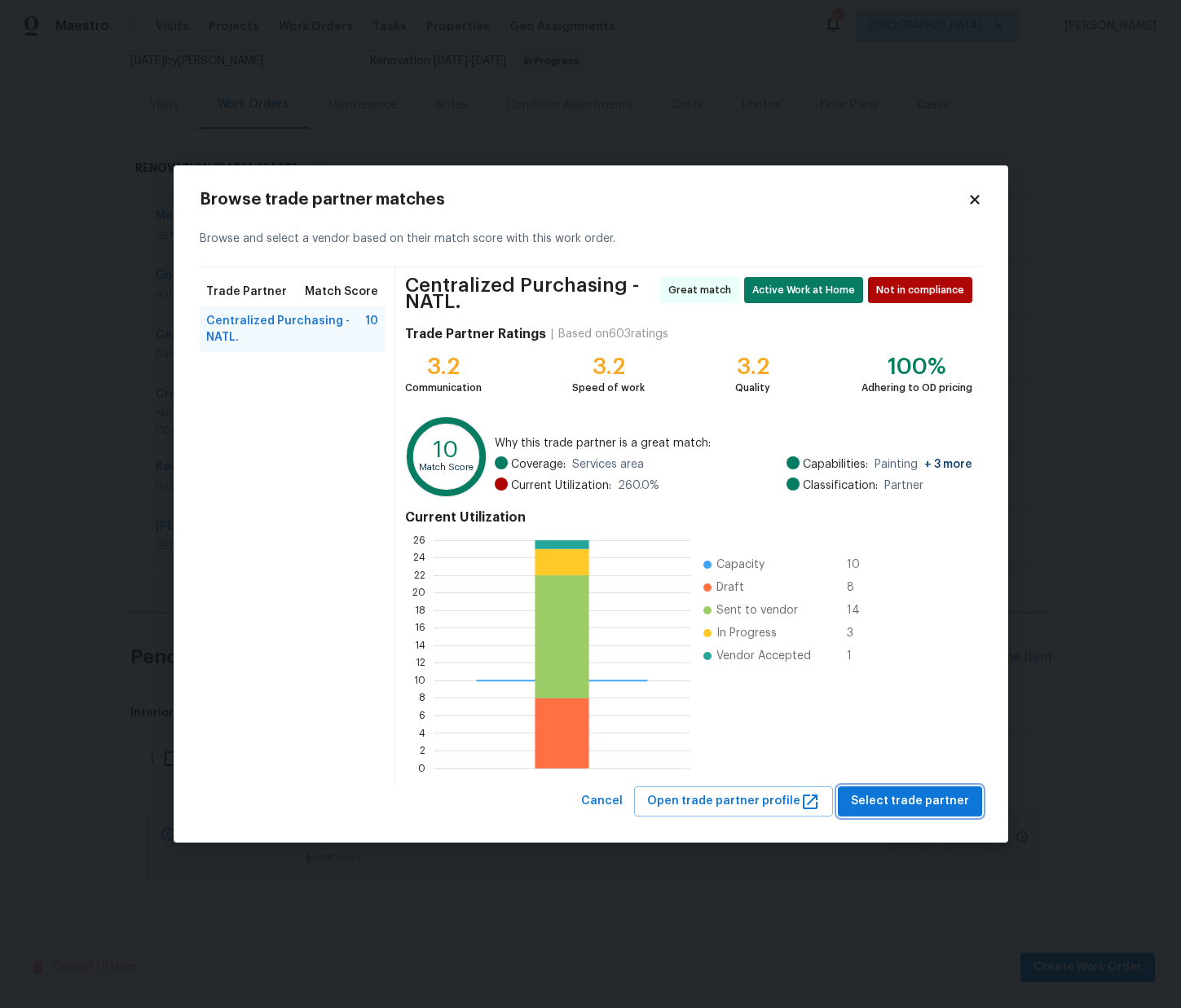
click at [918, 793] on span "Select trade partner" at bounding box center [909, 801] width 118 height 20
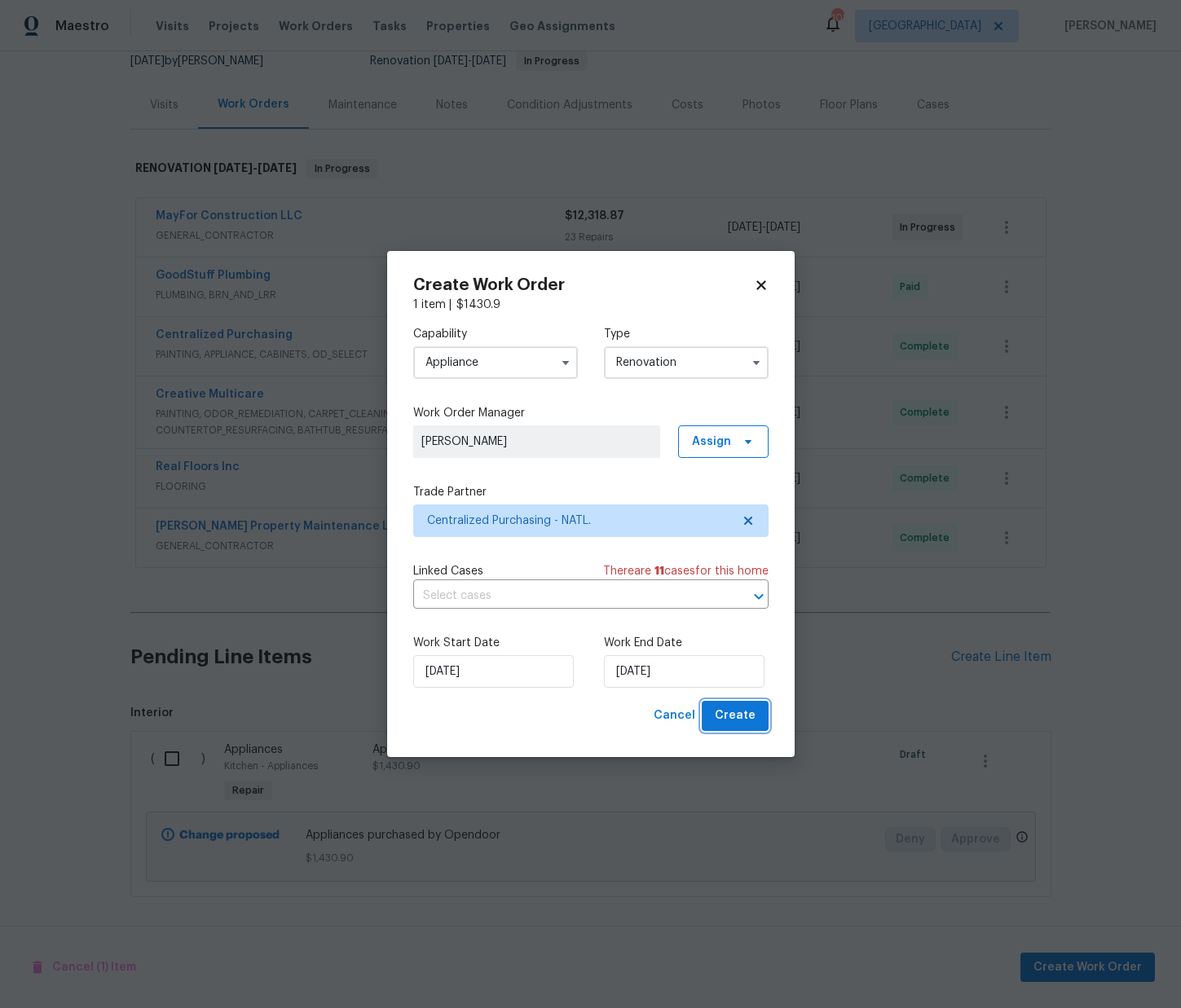
click at [748, 723] on span "Create" at bounding box center [735, 716] width 41 height 20
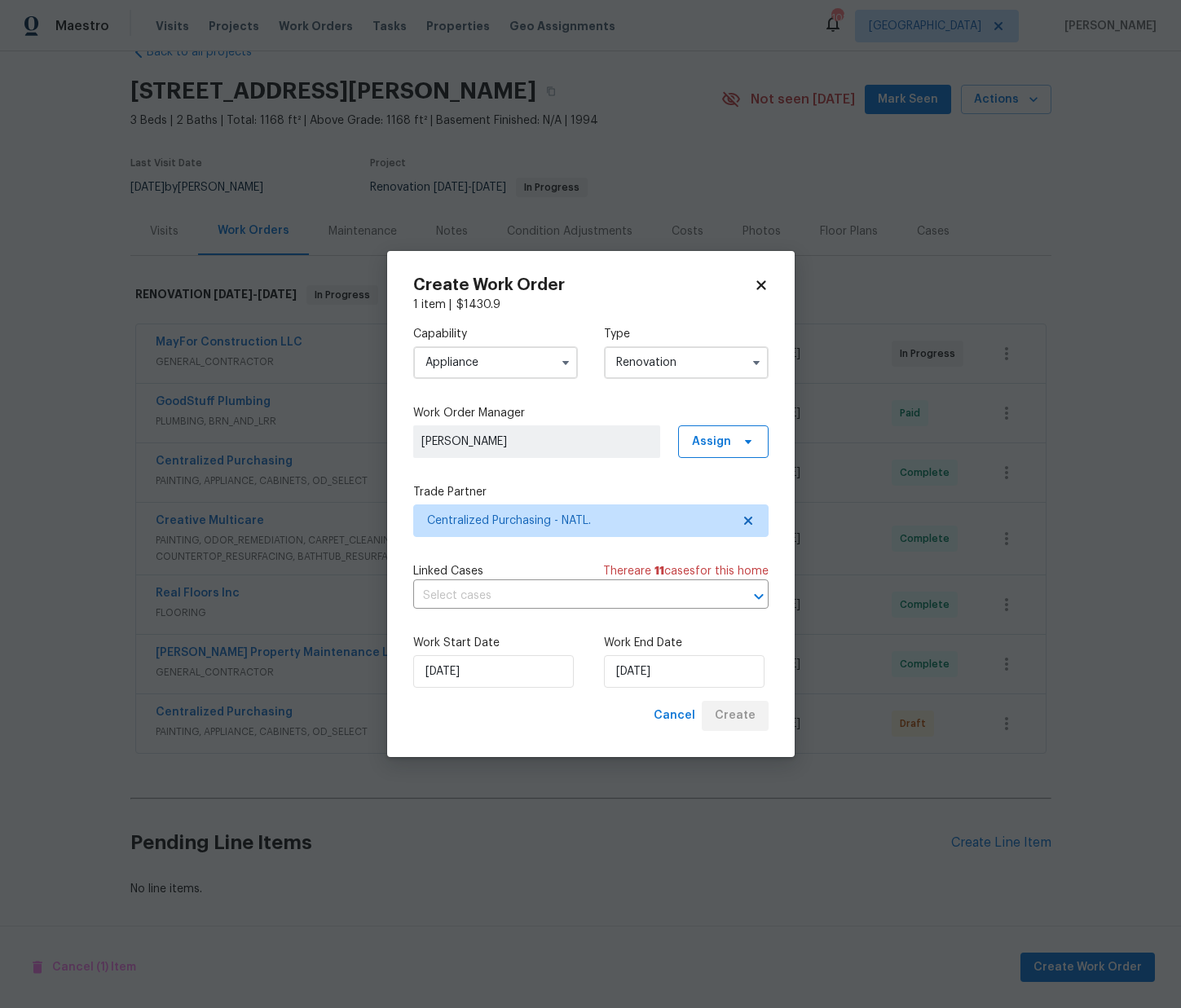
scroll to position [40, 0]
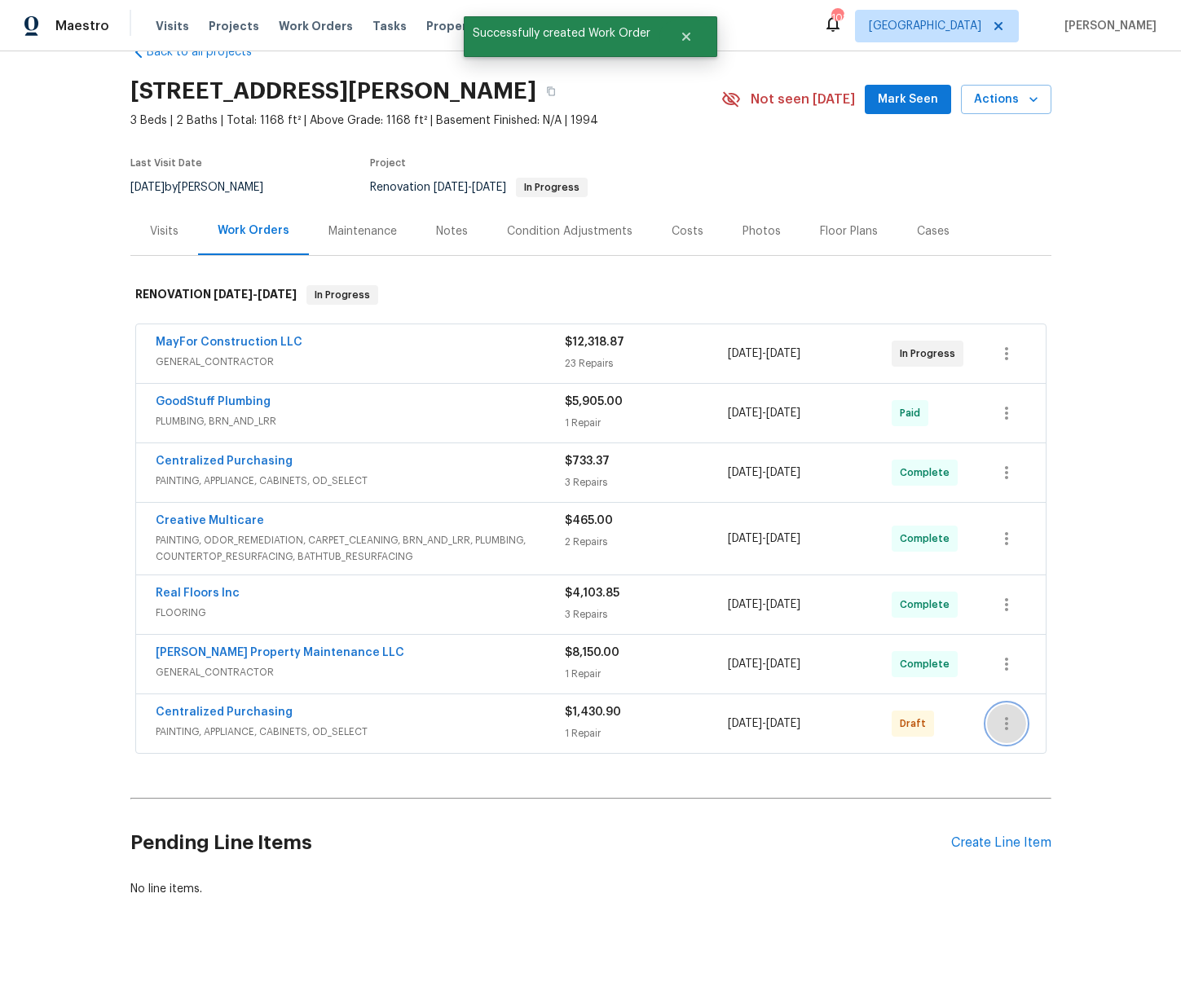
click at [1018, 728] on button "button" at bounding box center [1006, 723] width 39 height 39
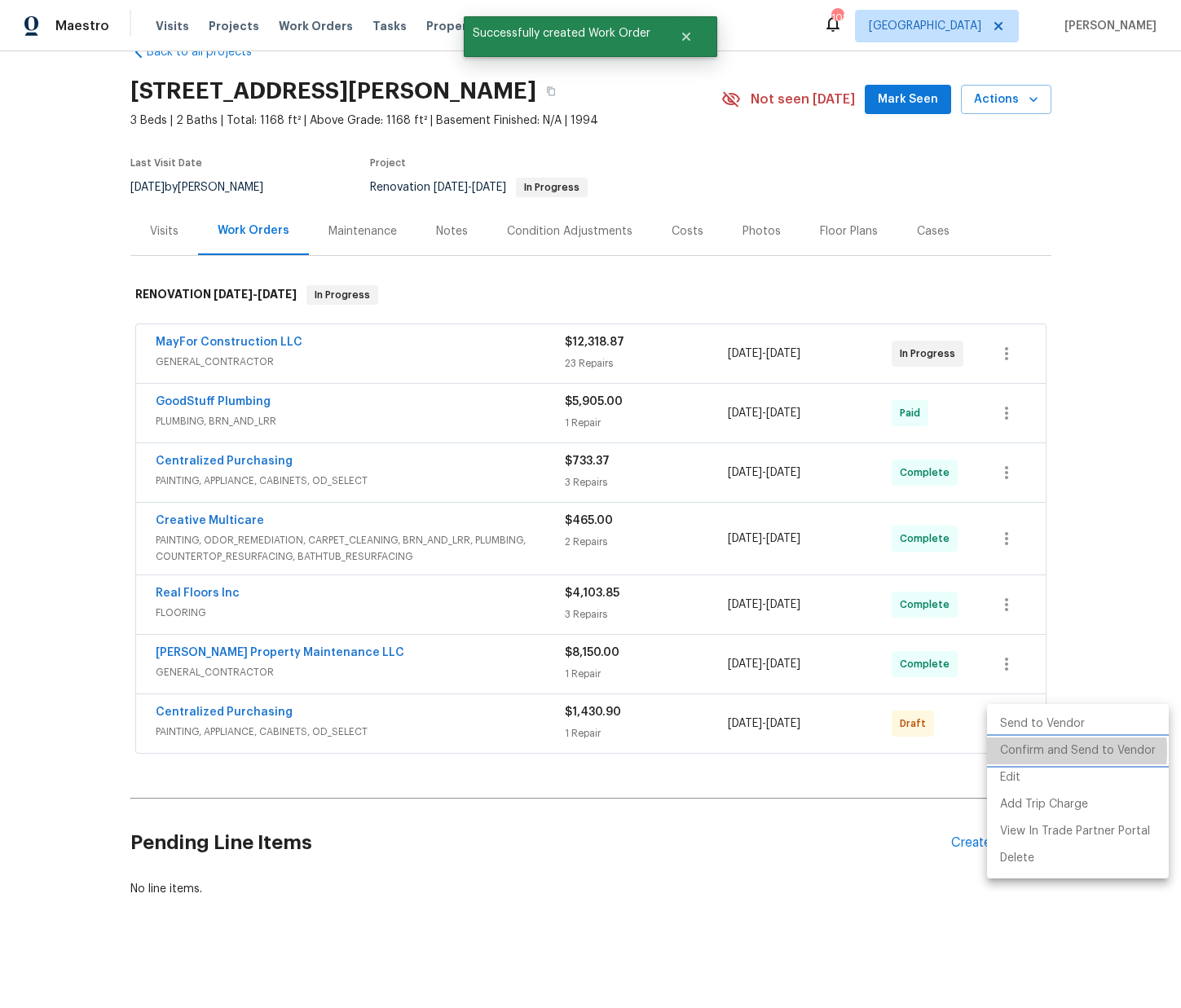
click at [1029, 750] on li "Confirm and Send to Vendor" at bounding box center [1077, 751] width 182 height 27
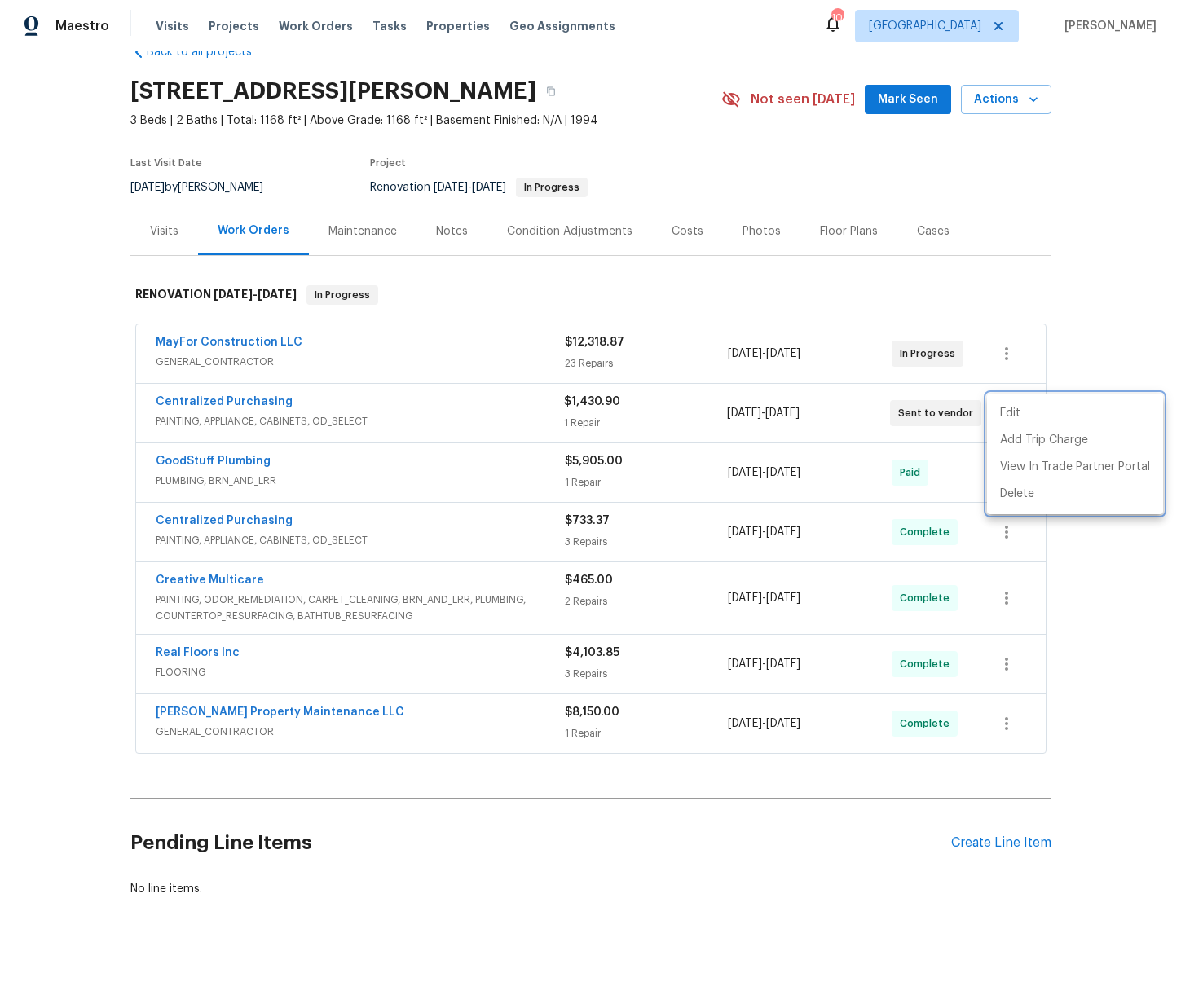
click at [276, 409] on div at bounding box center [590, 504] width 1181 height 1008
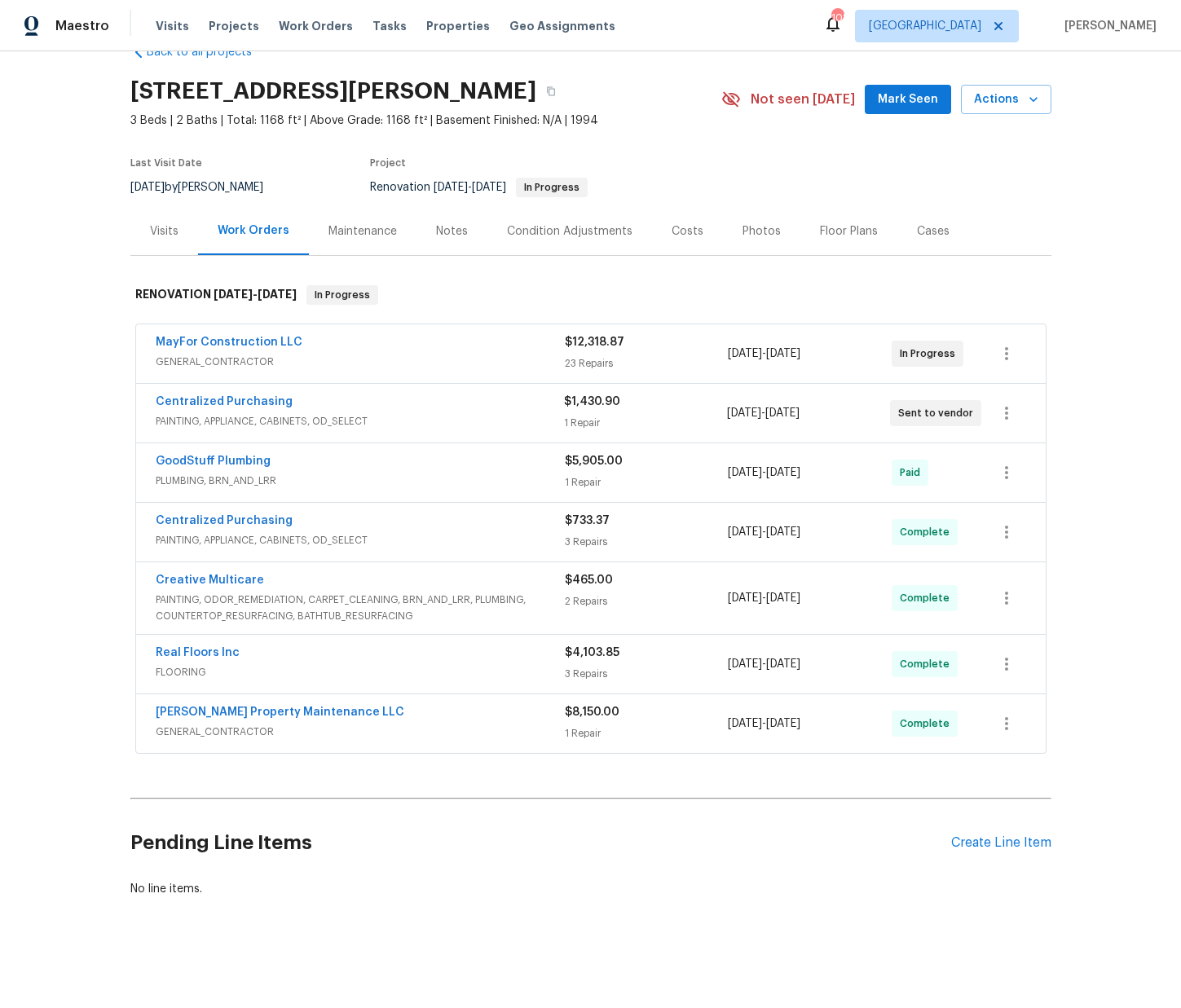
drag, startPoint x: 215, startPoint y: 409, endPoint x: 211, endPoint y: 401, distance: 8.9
click at [215, 409] on span "Centralized Purchasing" at bounding box center [224, 401] width 137 height 16
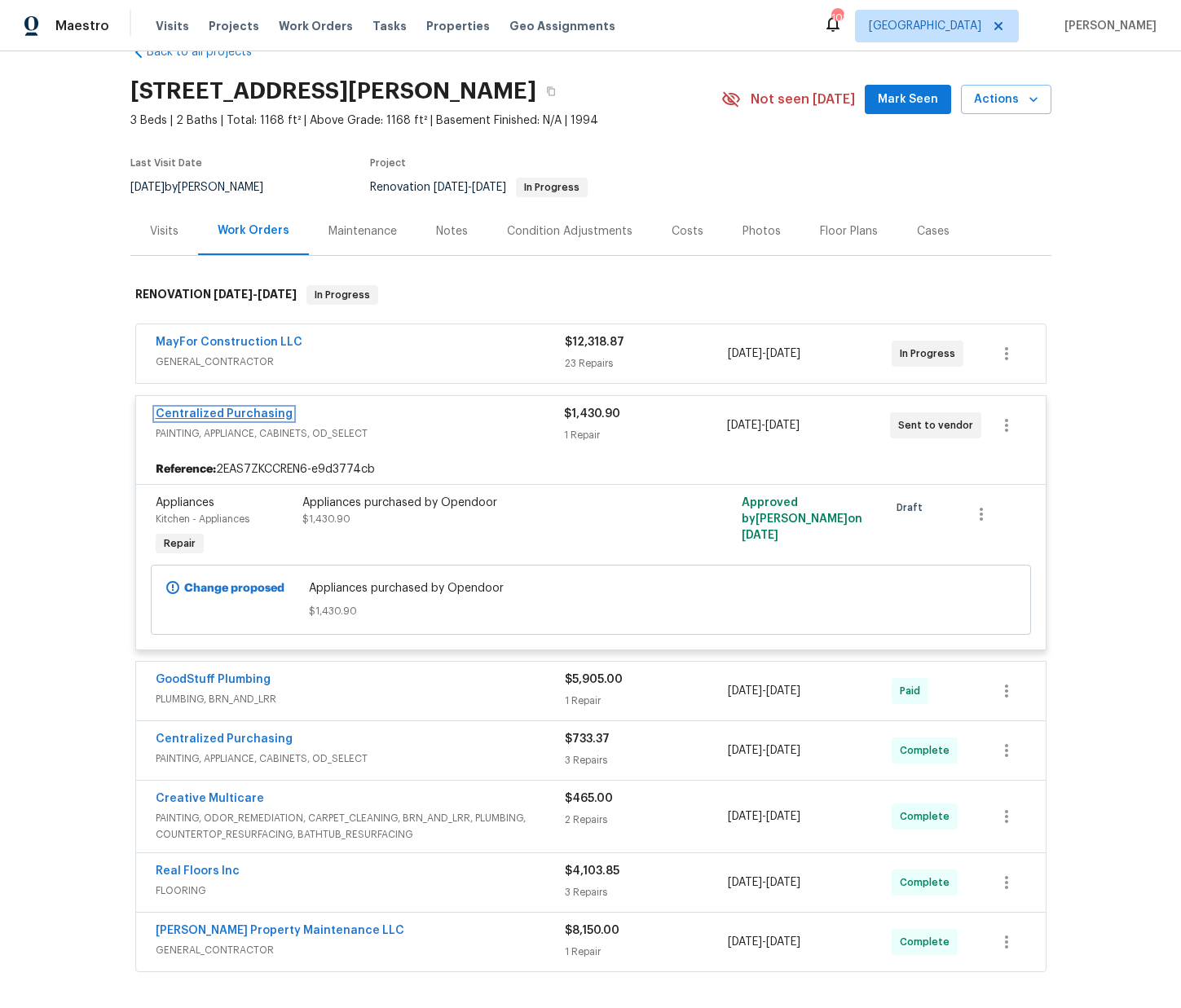
click at [206, 410] on link "Centralized Purchasing" at bounding box center [224, 414] width 137 height 12
